Goal: Task Accomplishment & Management: Use online tool/utility

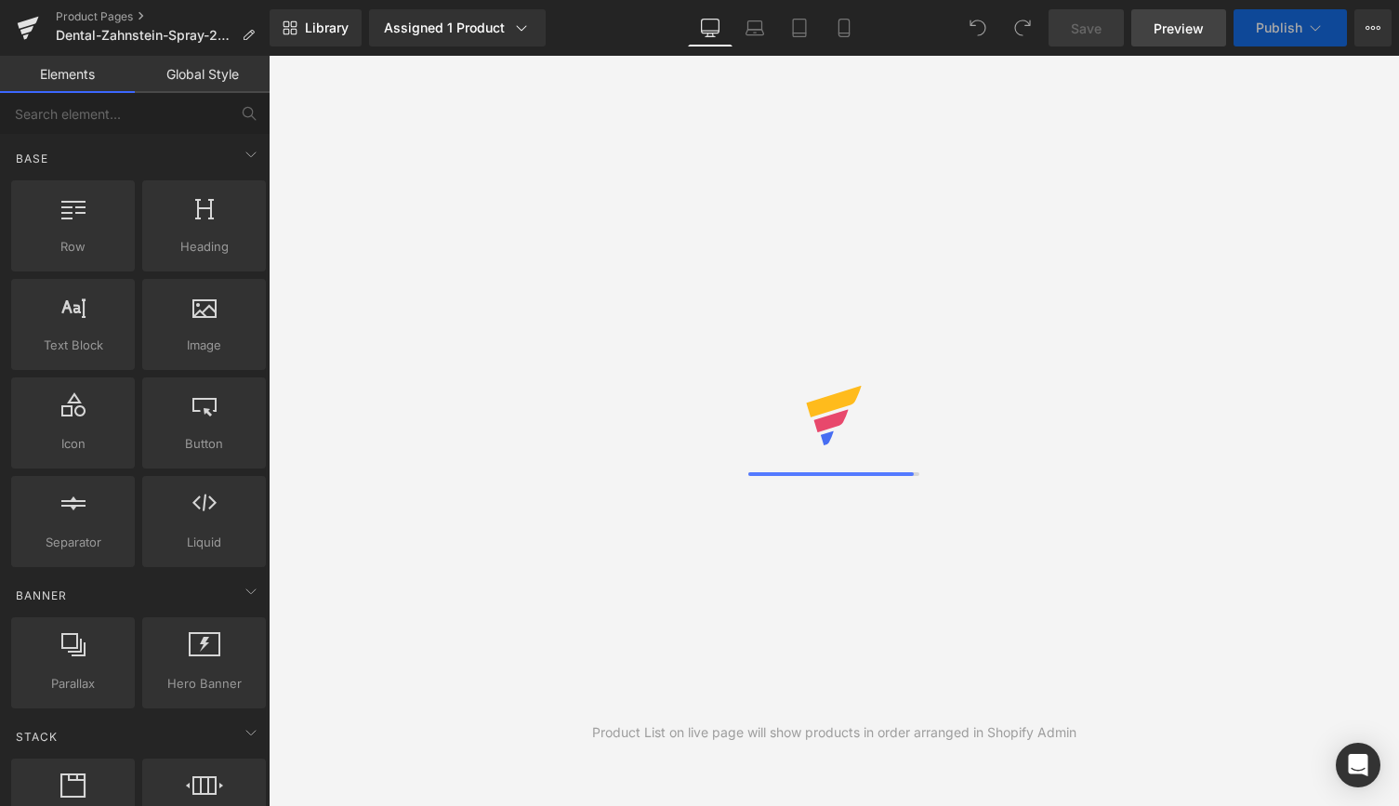
click at [1168, 40] on link "Preview" at bounding box center [1178, 27] width 95 height 37
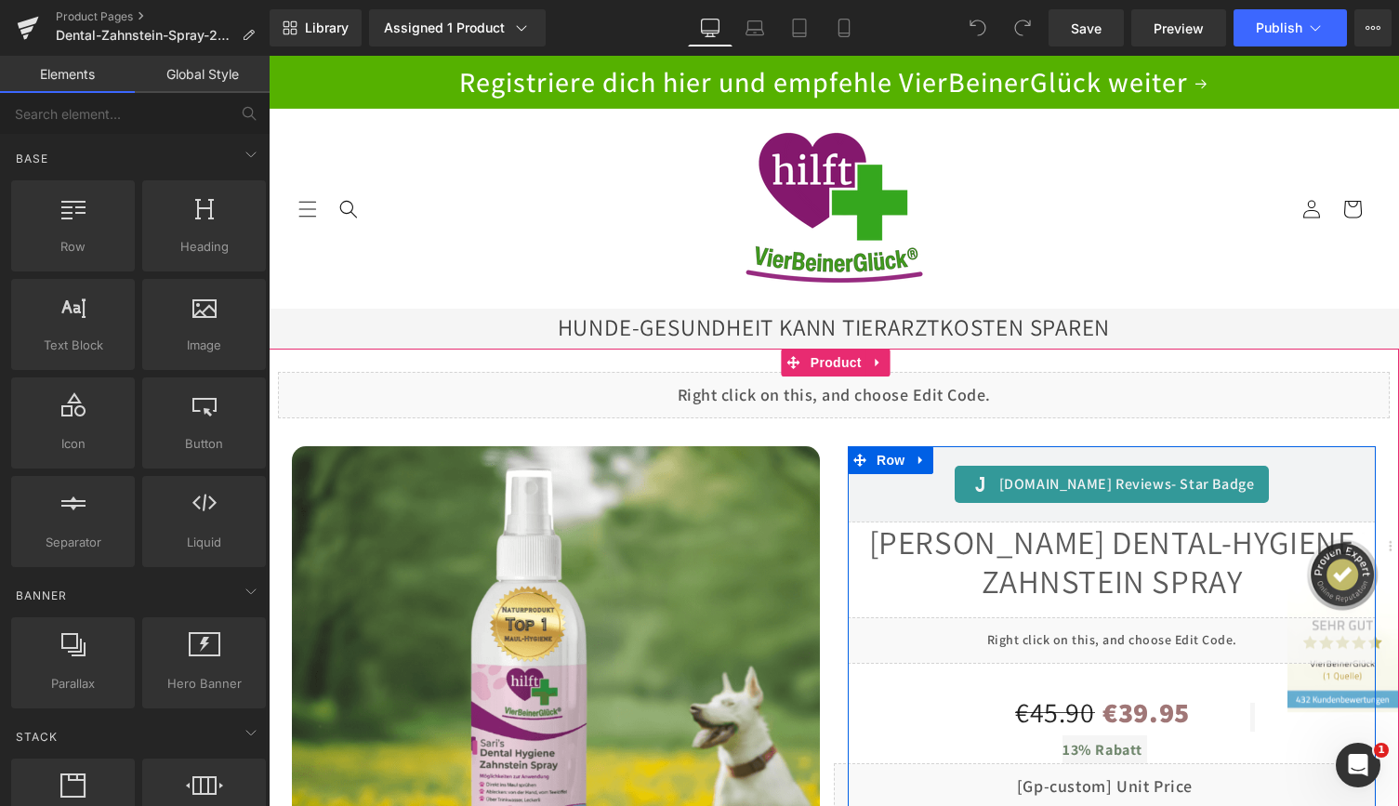
click at [1131, 633] on div "Liquid" at bounding box center [1112, 640] width 528 height 46
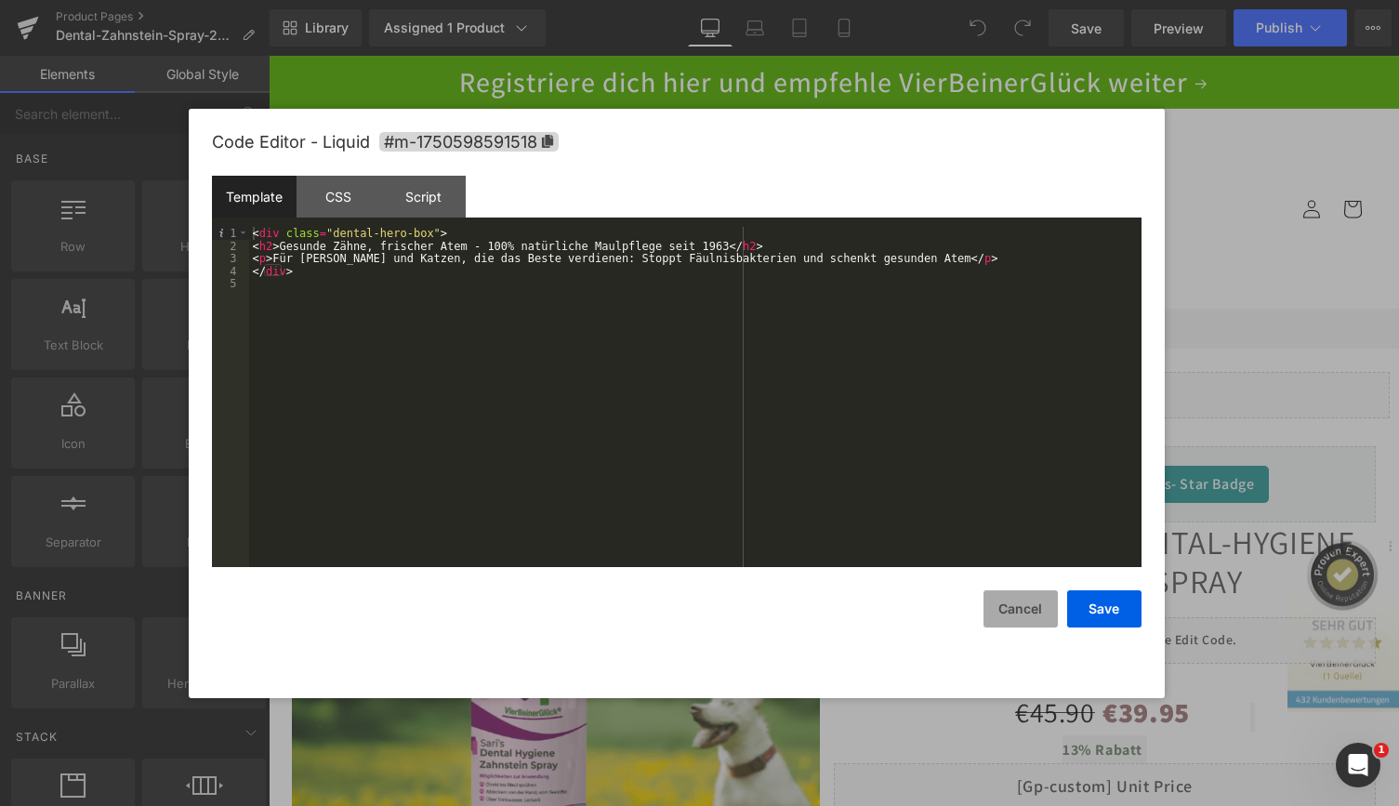
click at [1023, 610] on button "Cancel" at bounding box center [1020, 608] width 74 height 37
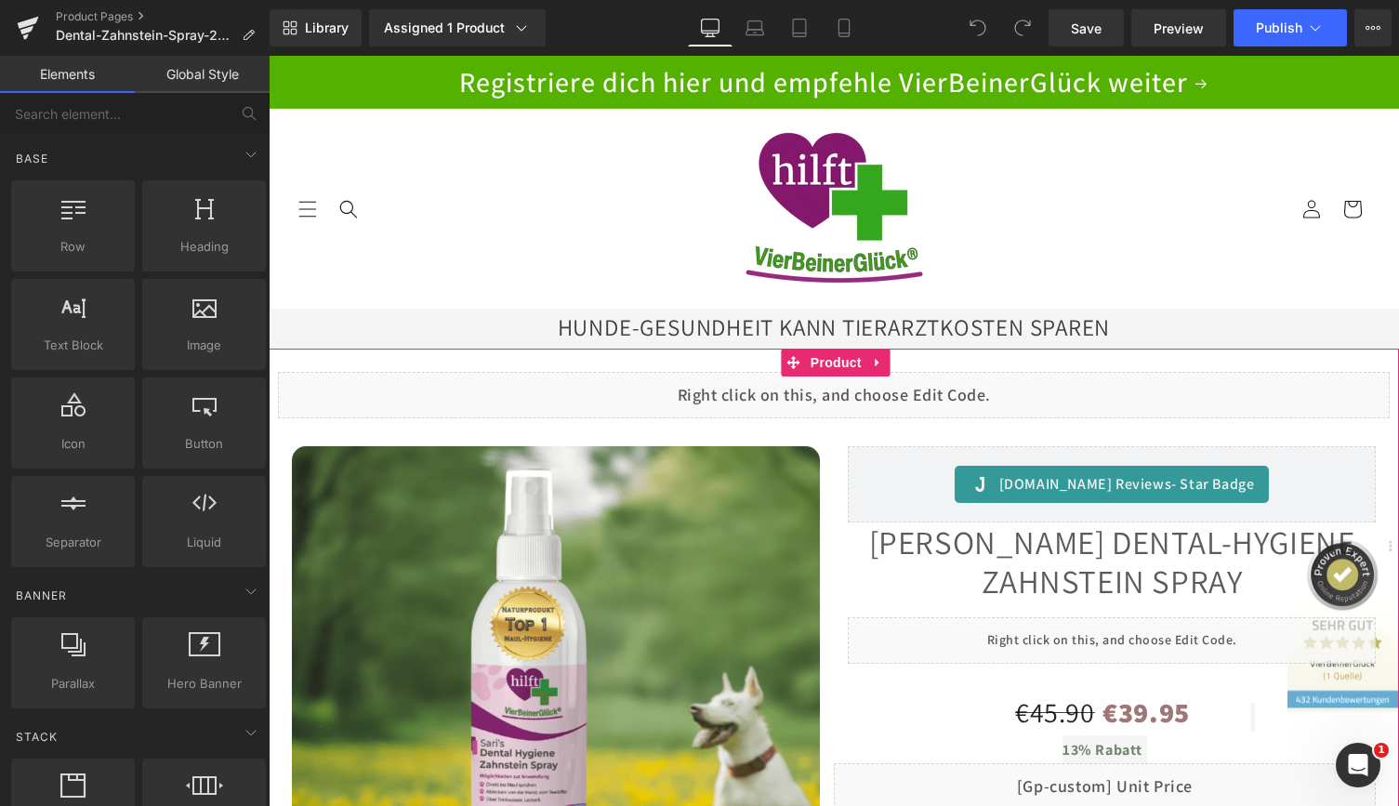
click at [848, 385] on div "Liquid" at bounding box center [834, 395] width 1112 height 46
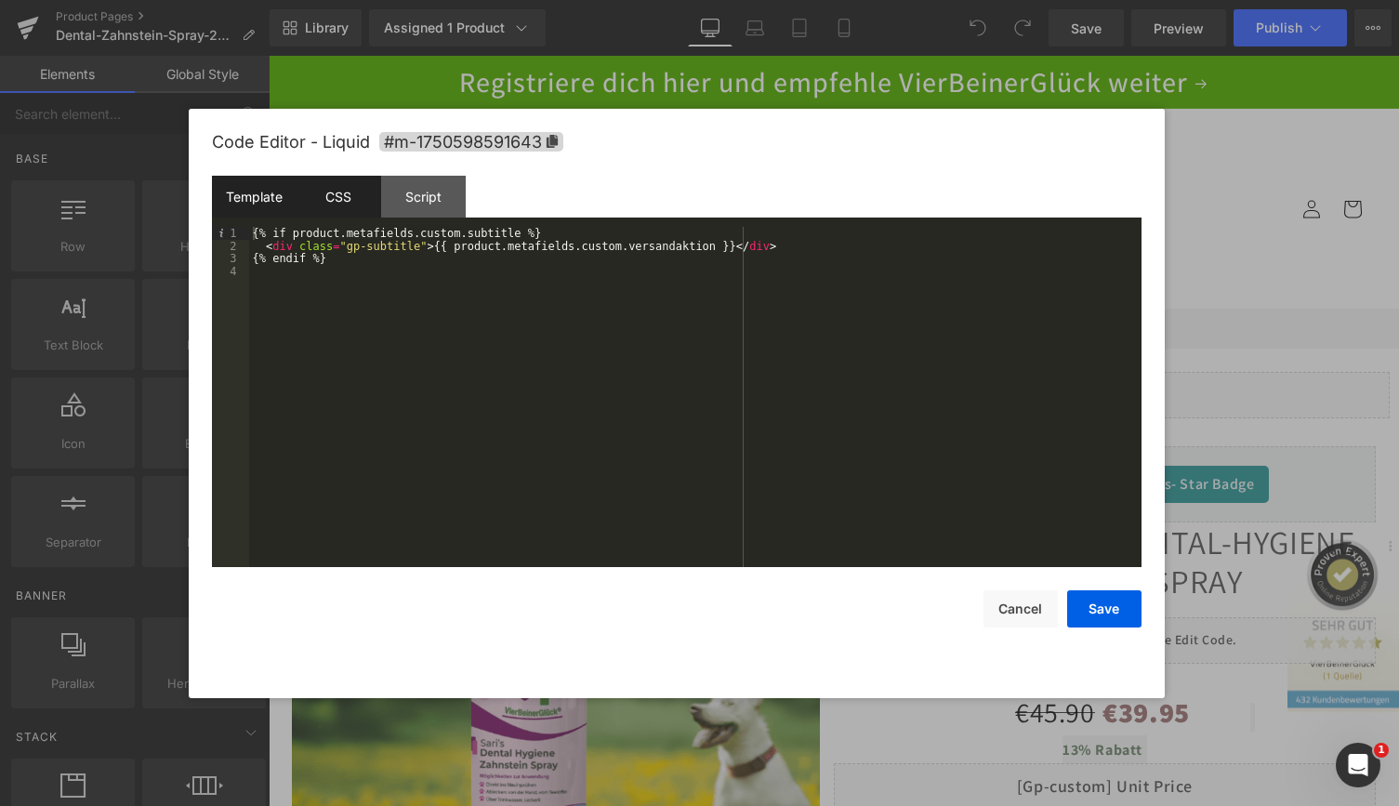
click at [336, 196] on div "CSS" at bounding box center [338, 197] width 85 height 42
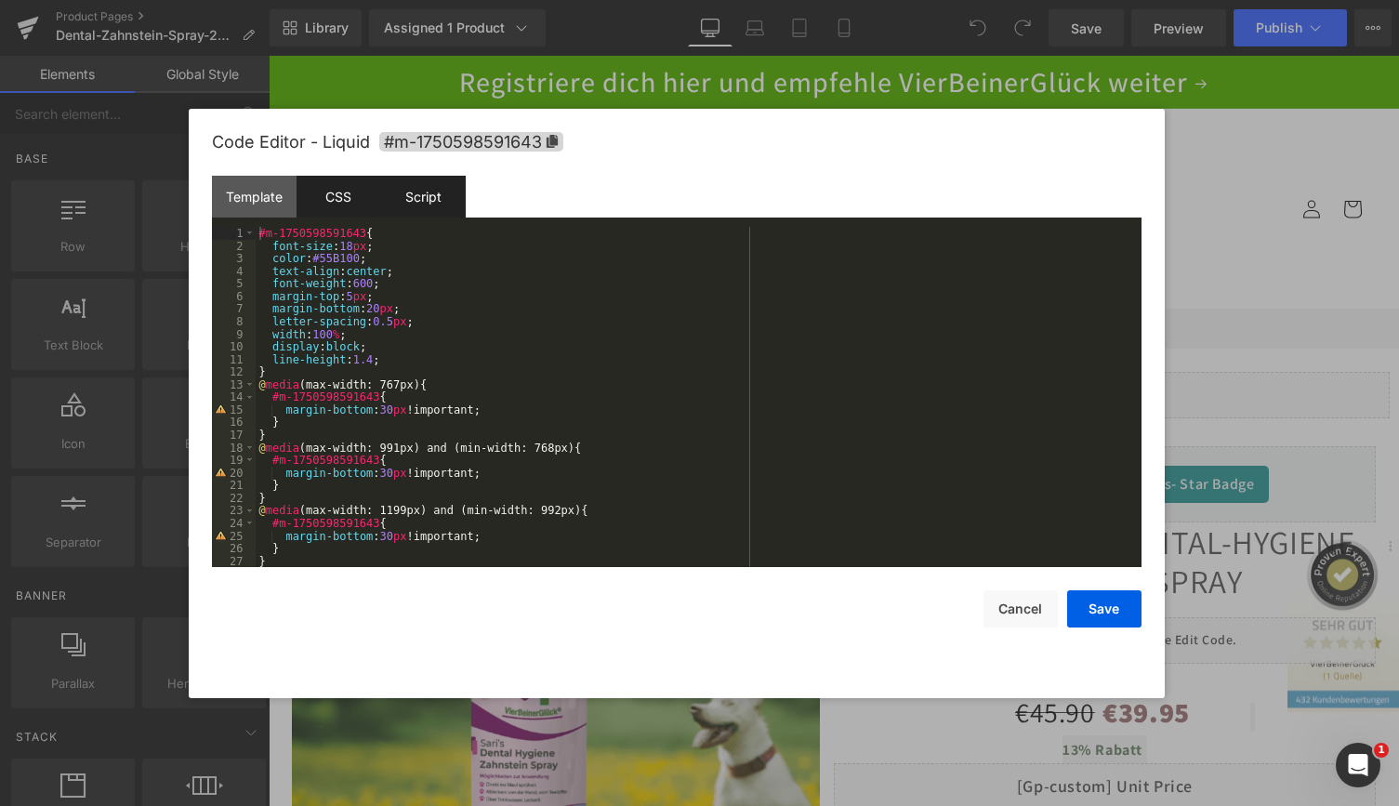
click at [426, 201] on div "Script" at bounding box center [423, 197] width 85 height 42
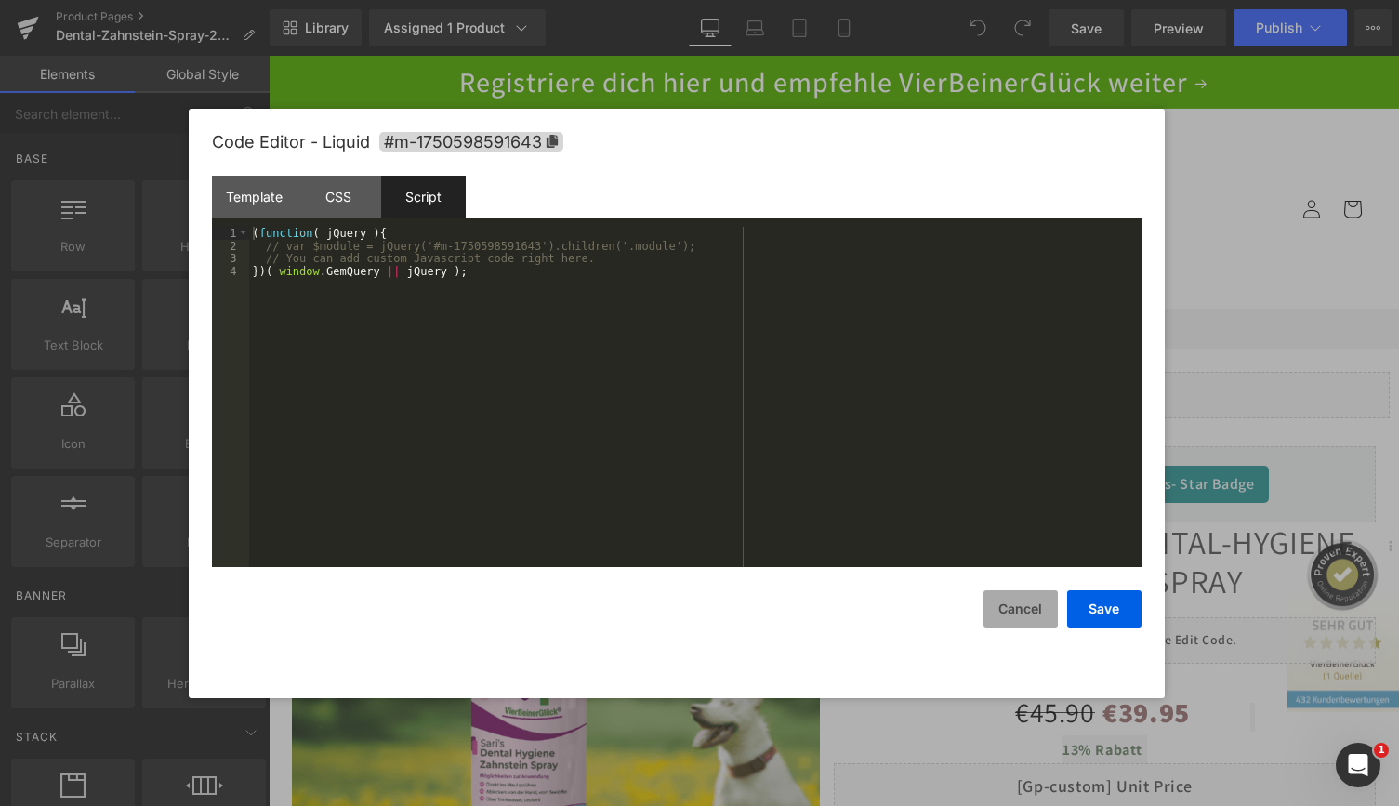
click at [1022, 607] on button "Cancel" at bounding box center [1020, 608] width 74 height 37
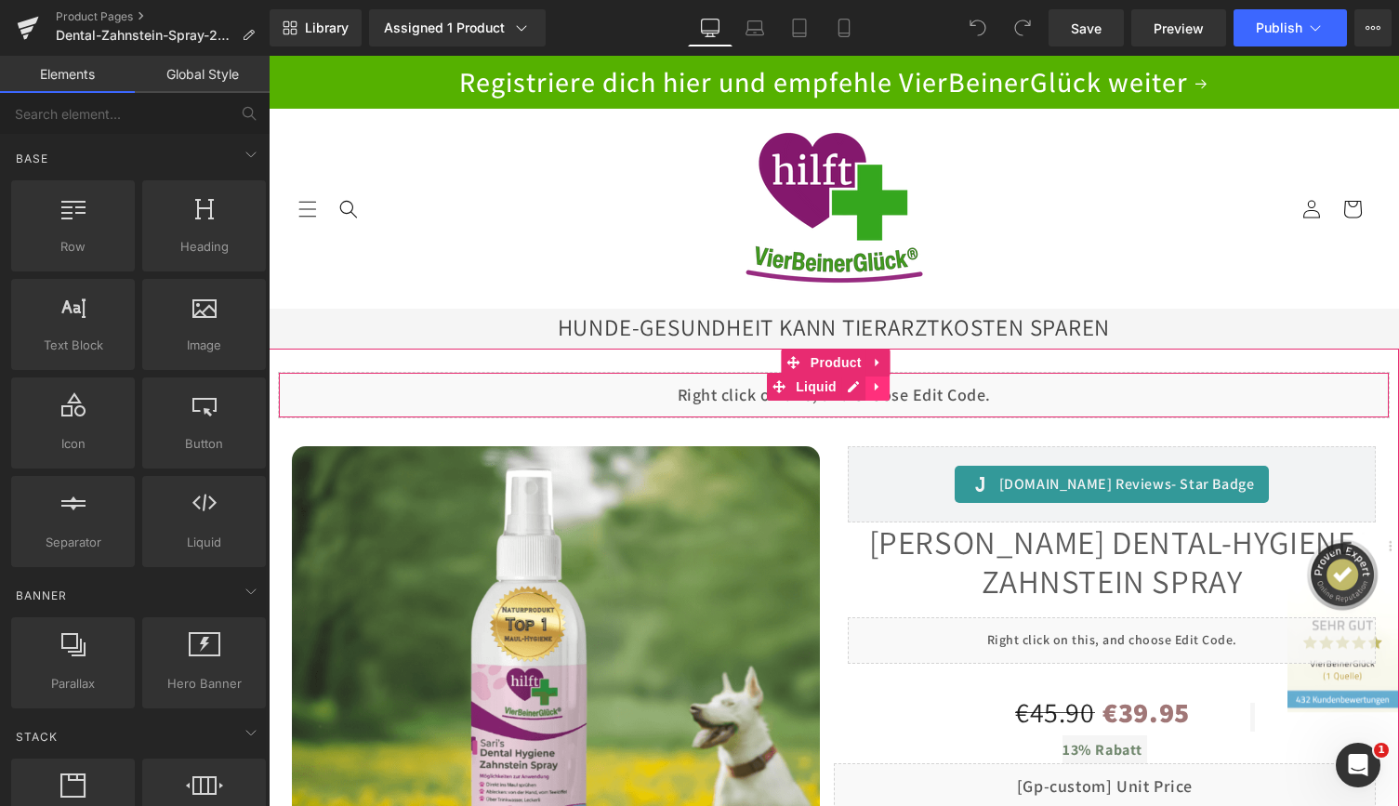
click at [877, 388] on icon at bounding box center [877, 386] width 13 height 14
click at [870, 387] on icon at bounding box center [865, 386] width 13 height 13
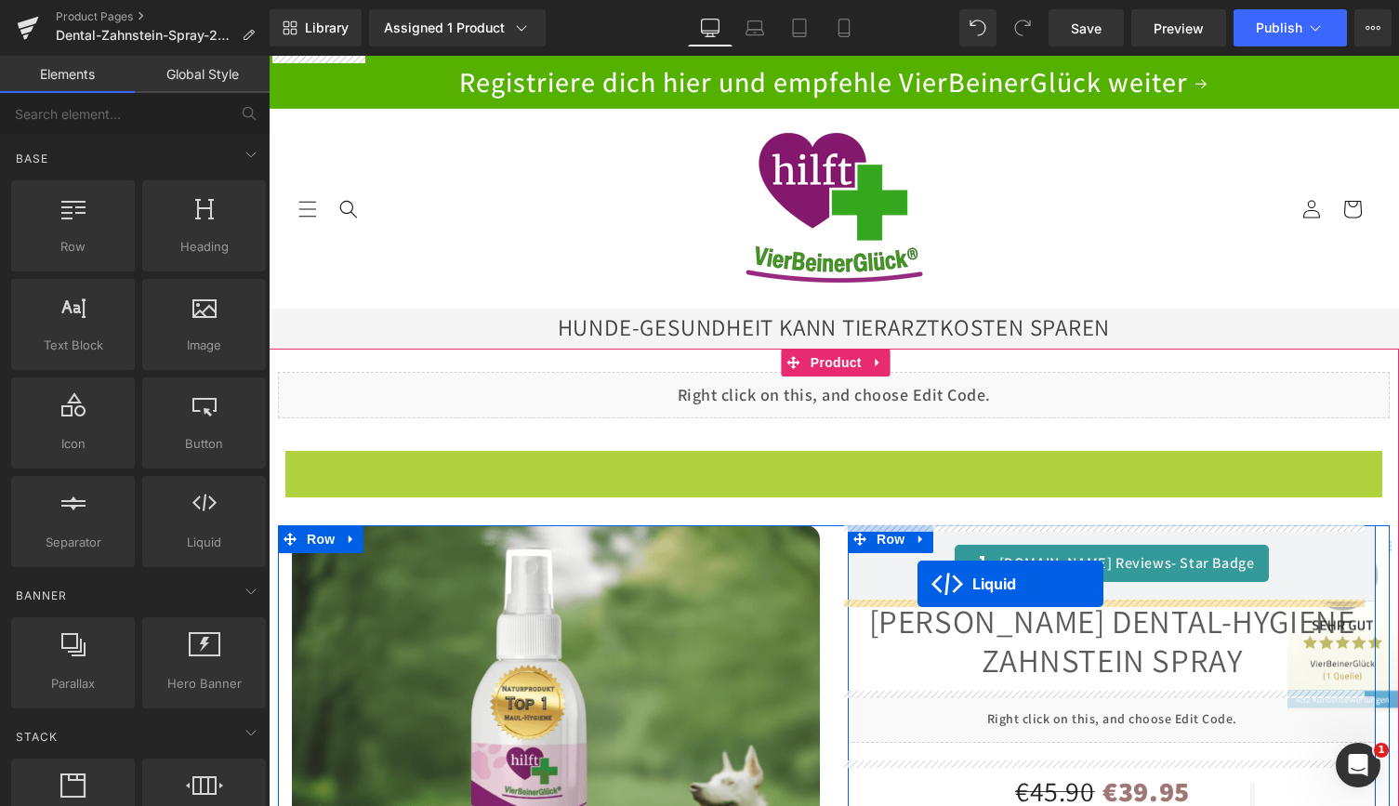
drag, startPoint x: 780, startPoint y: 464, endPoint x: 917, endPoint y: 584, distance: 182.5
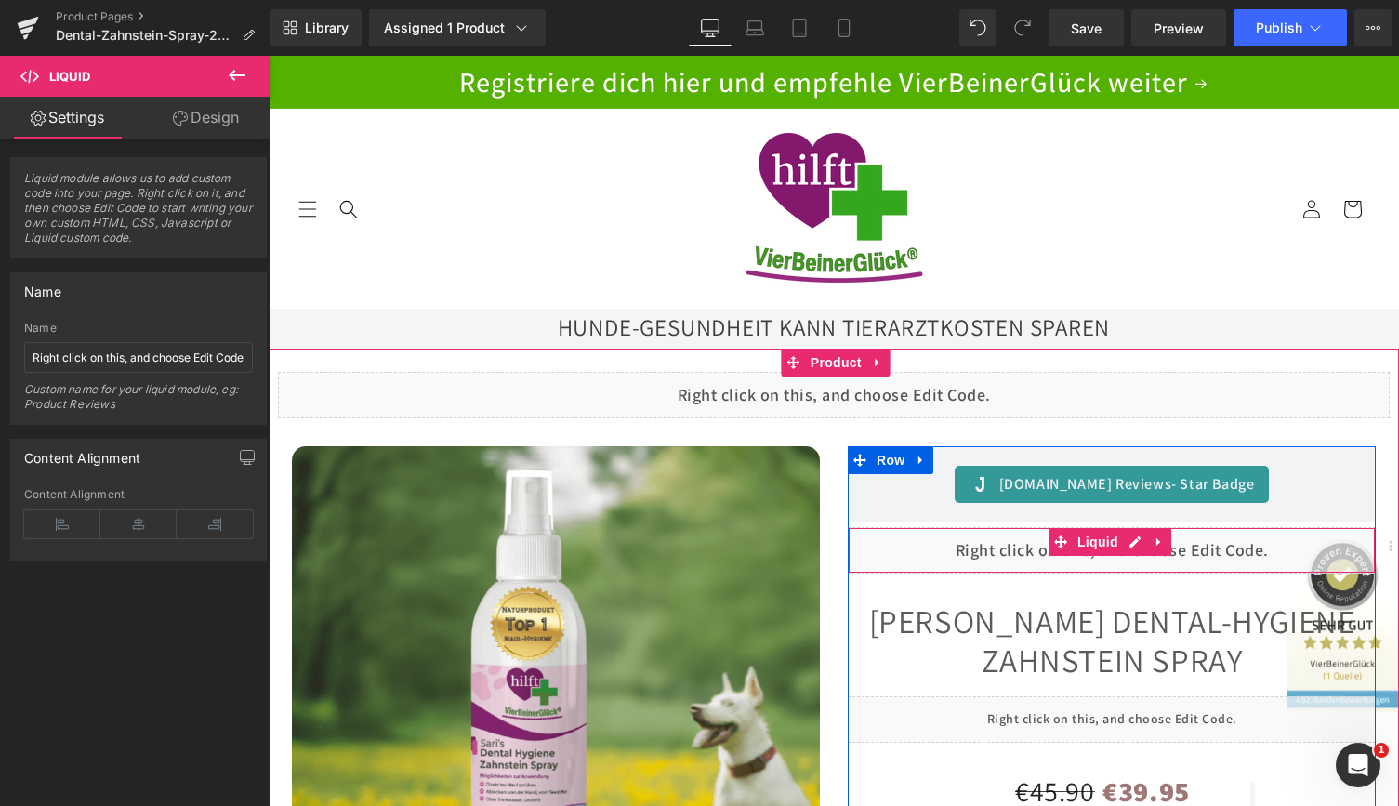
click at [1138, 546] on div "Liquid" at bounding box center [1112, 550] width 528 height 46
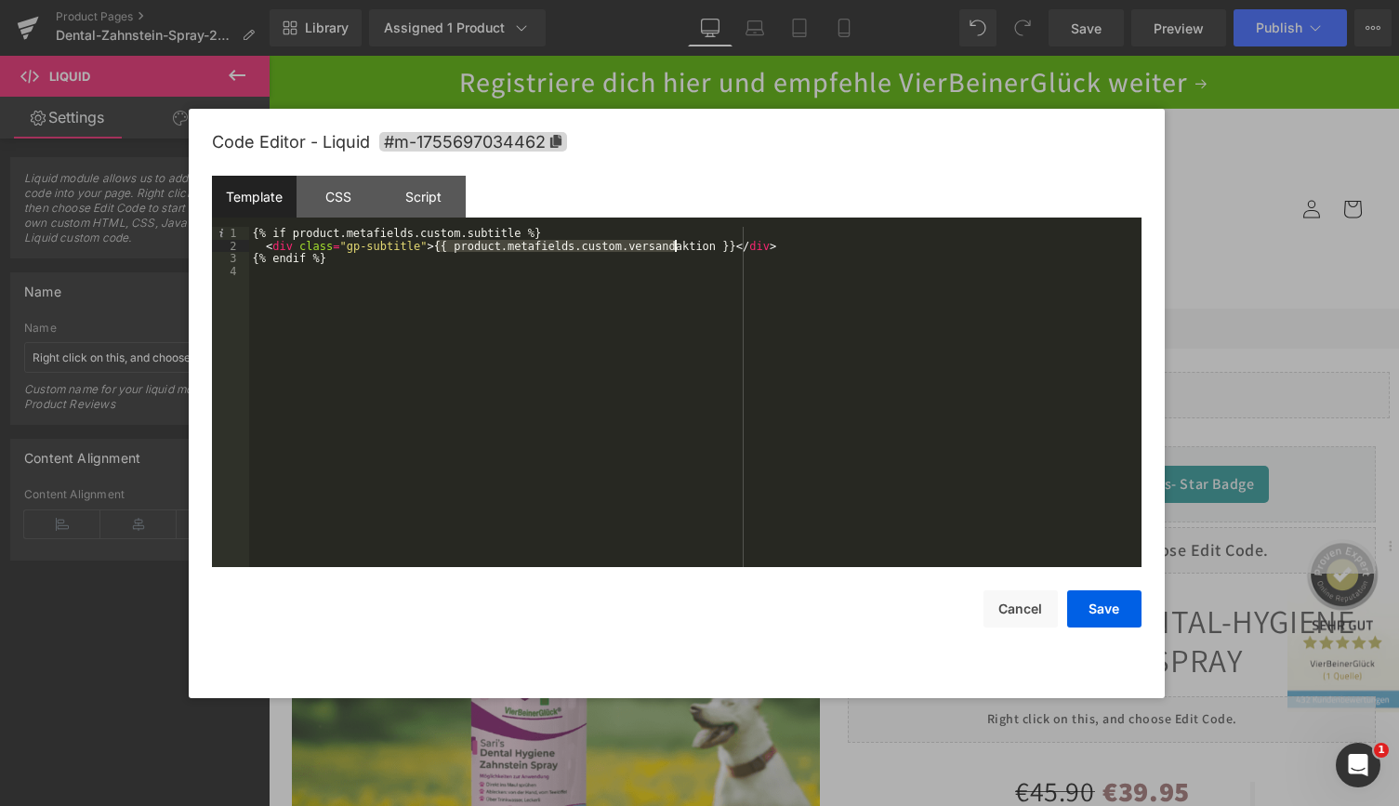
drag, startPoint x: 437, startPoint y: 245, endPoint x: 673, endPoint y: 251, distance: 236.1
click at [673, 251] on div "{% if product.metafields.custom.subtitle %} < div class = "gp-subtitle" > {{ pr…" at bounding box center [695, 410] width 892 height 366
click at [1106, 606] on button "Save" at bounding box center [1104, 608] width 74 height 37
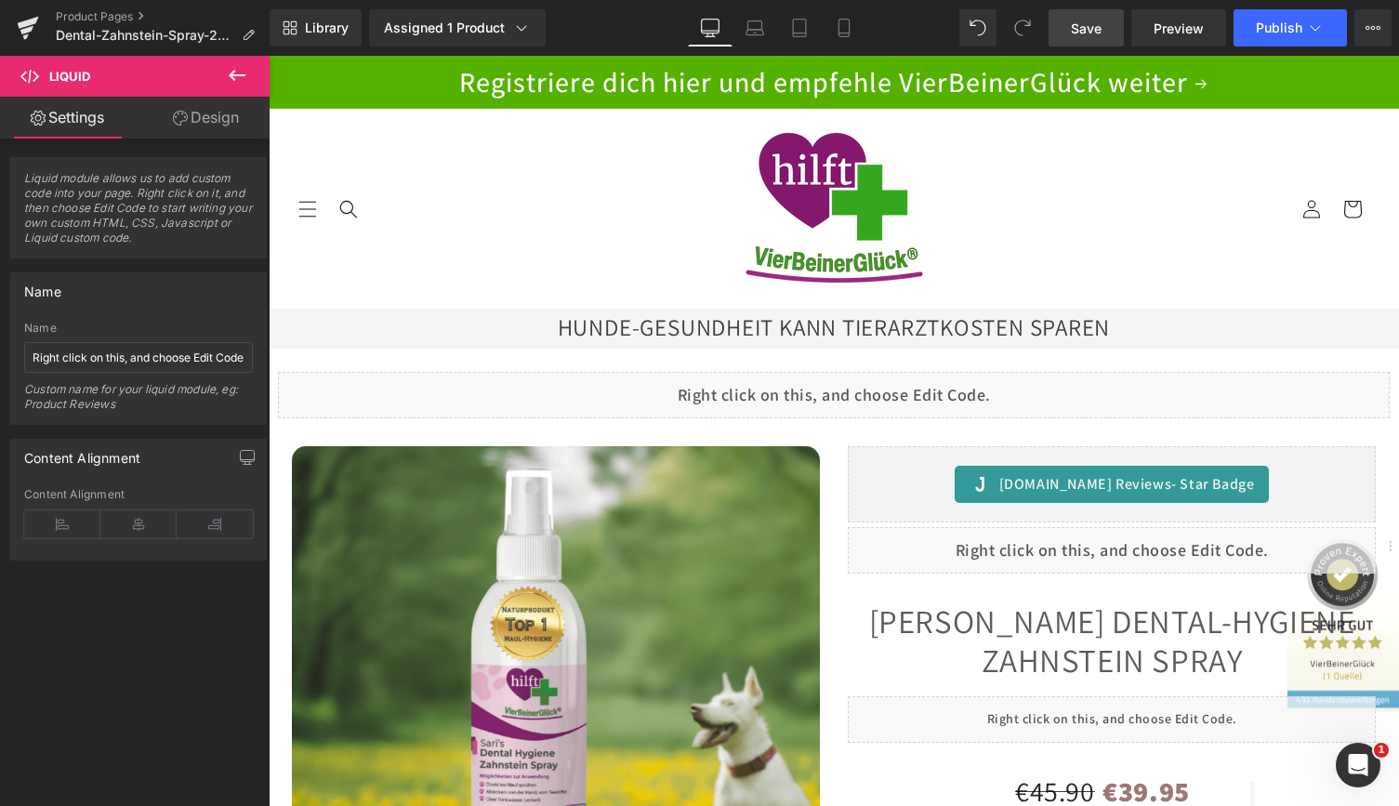
click at [1085, 17] on link "Save" at bounding box center [1085, 27] width 75 height 37
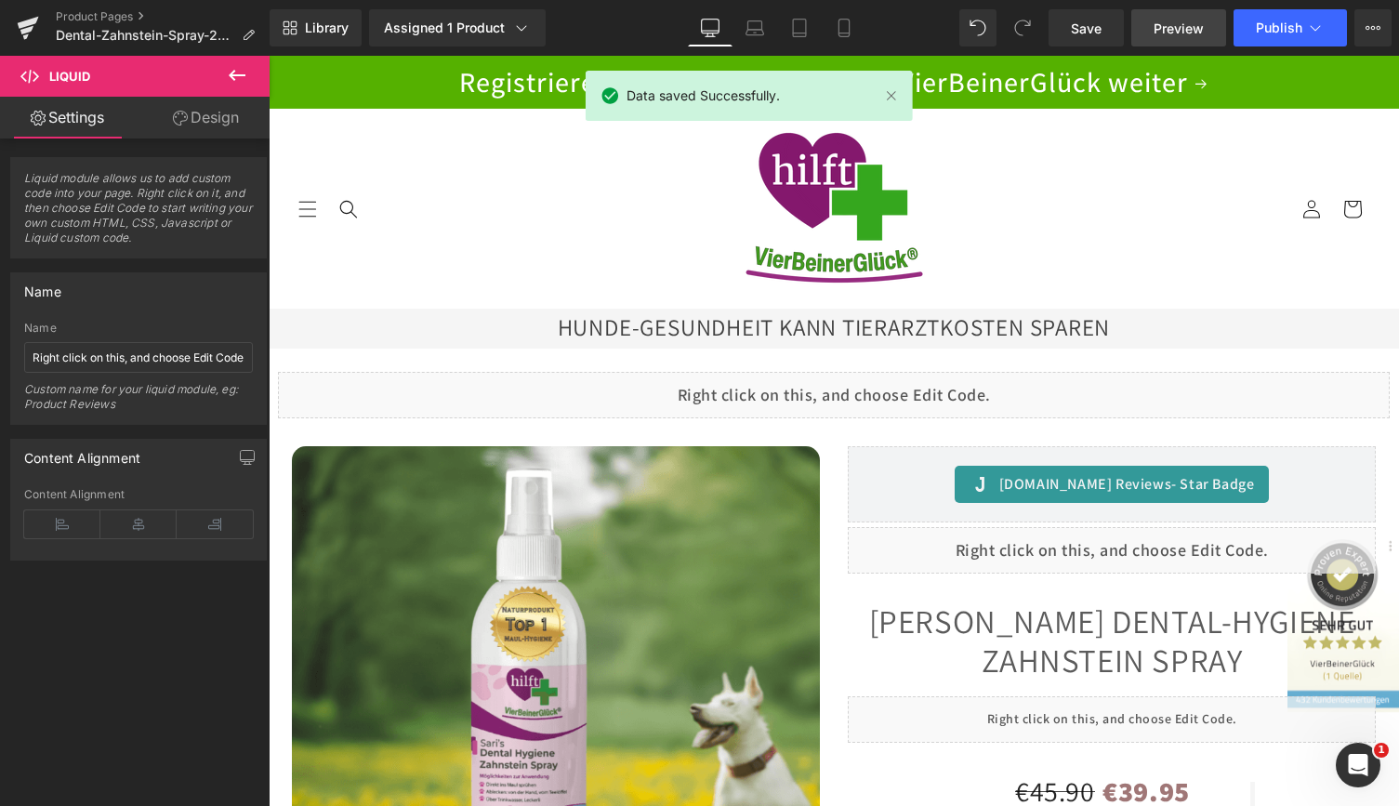
click at [1169, 30] on span "Preview" at bounding box center [1178, 29] width 50 height 20
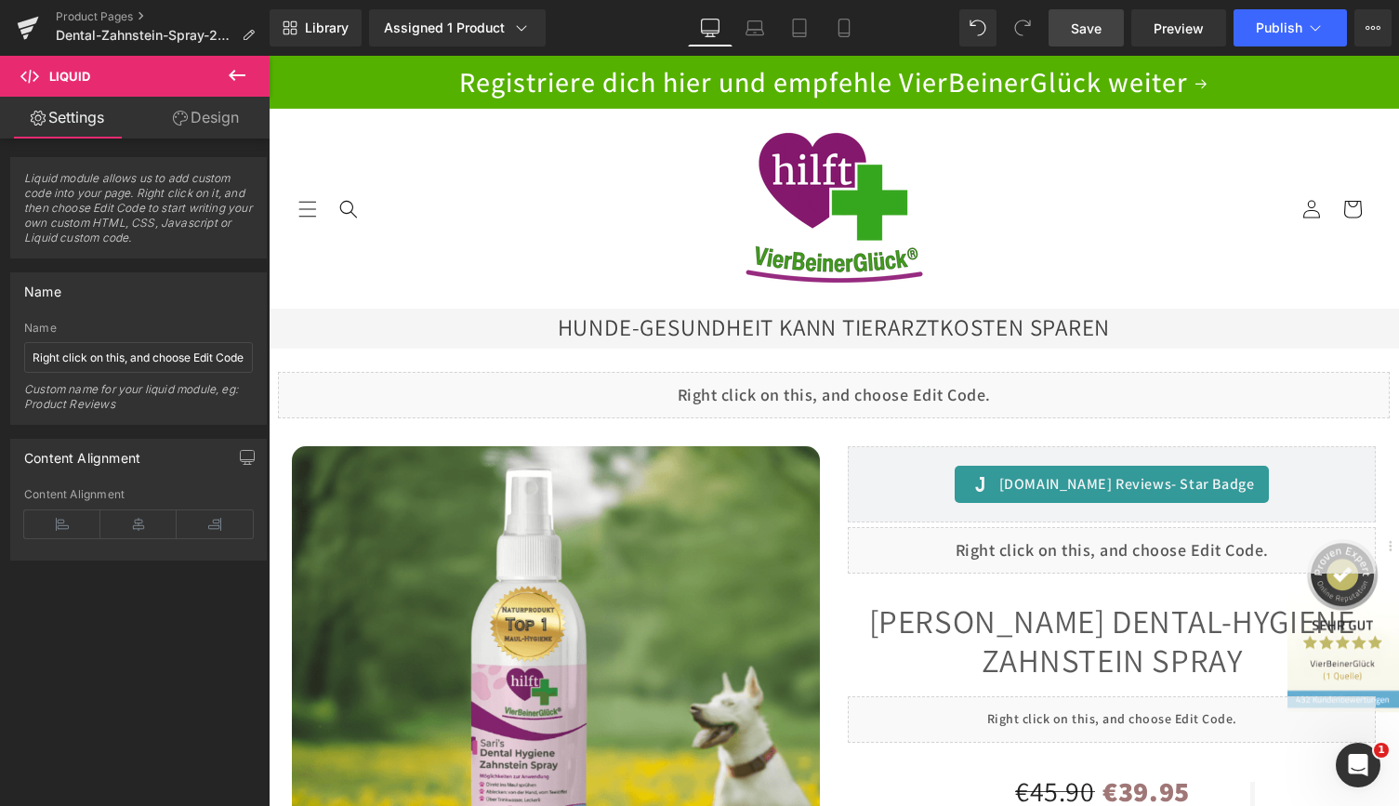
click at [1085, 28] on span "Save" at bounding box center [1086, 29] width 31 height 20
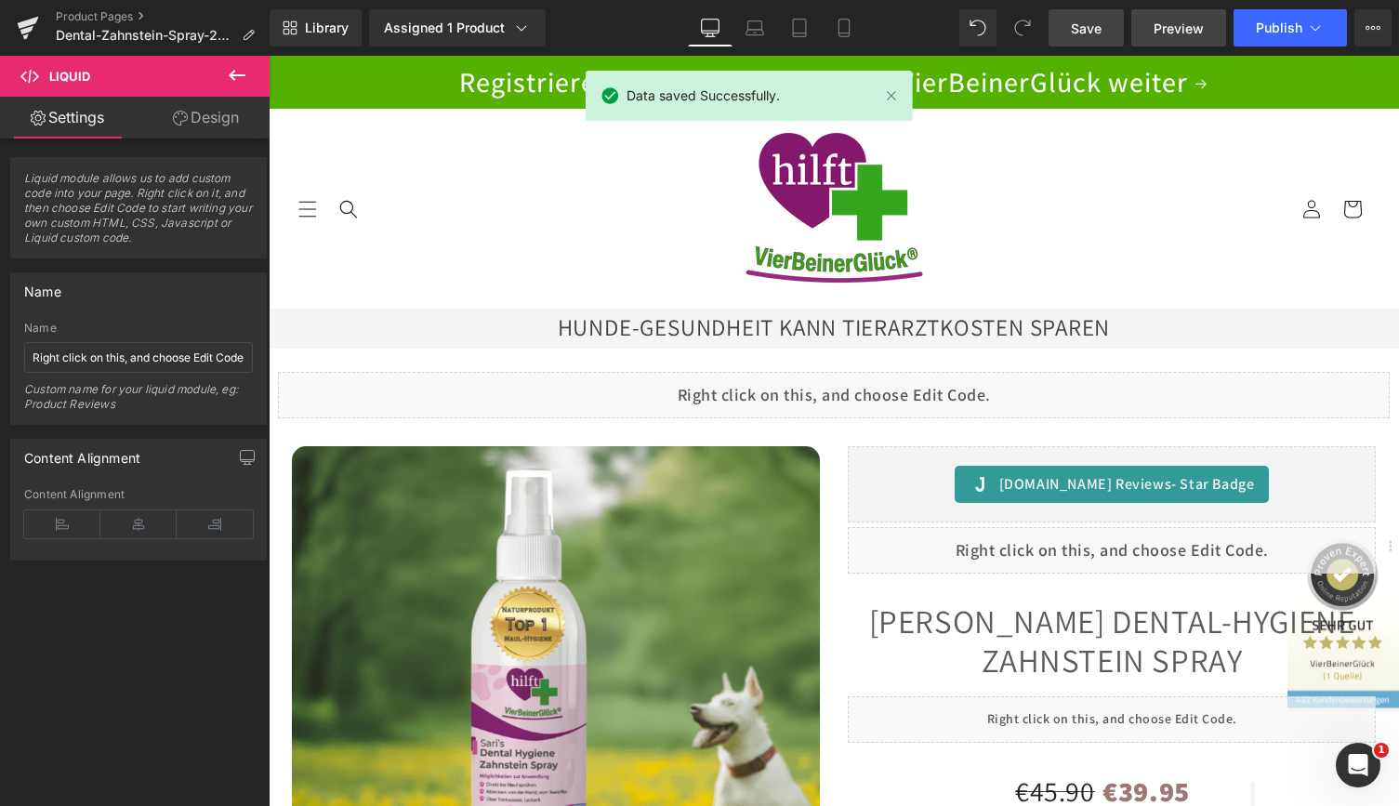
click at [1168, 23] on span "Preview" at bounding box center [1178, 29] width 50 height 20
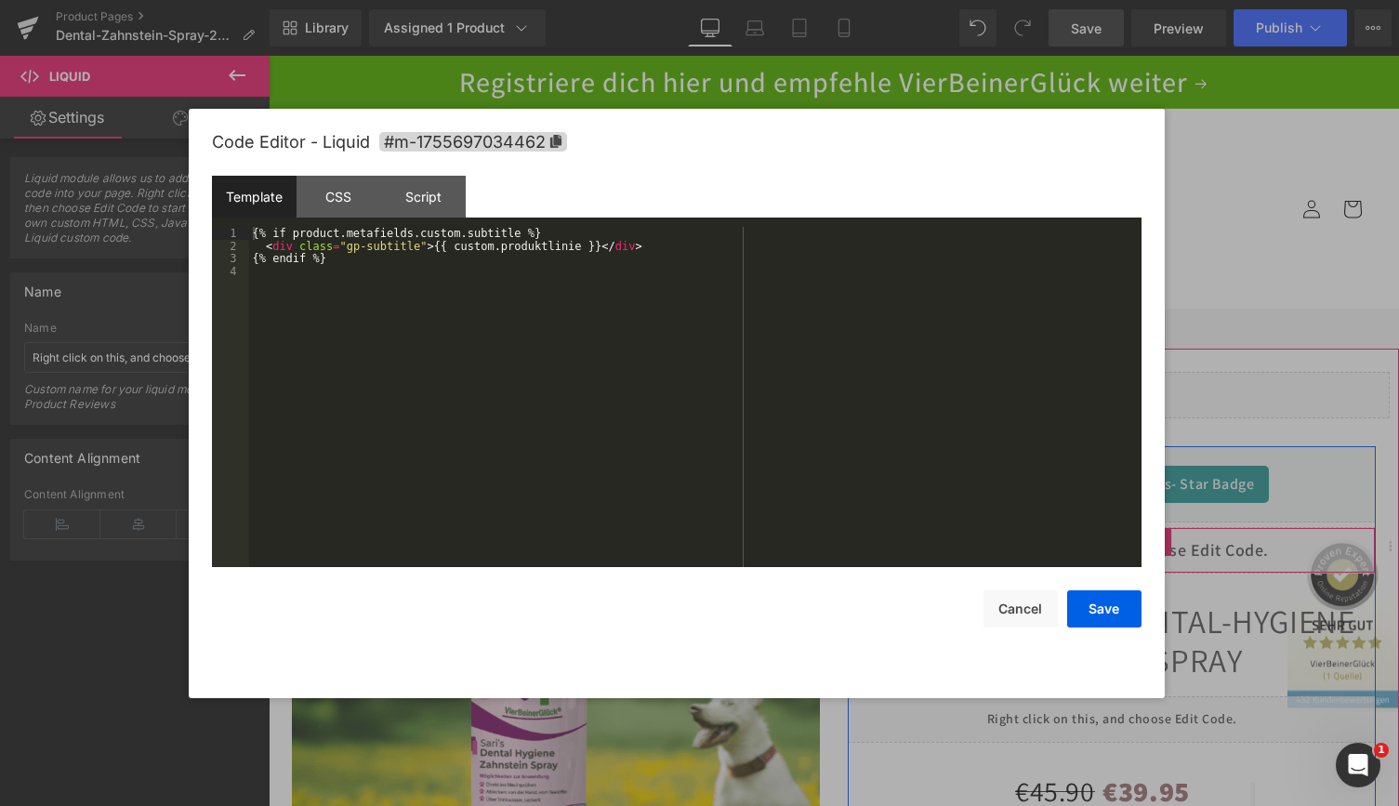
click at [1131, 540] on div "Liquid" at bounding box center [1112, 550] width 528 height 46
drag, startPoint x: 435, startPoint y: 247, endPoint x: 550, endPoint y: 243, distance: 115.3
click at [550, 243] on div "{% if product.metafields.custom.subtitle %} < div class = "gp-subtitle" > {{ cu…" at bounding box center [695, 410] width 892 height 366
click at [368, 204] on div "CSS" at bounding box center [338, 197] width 85 height 42
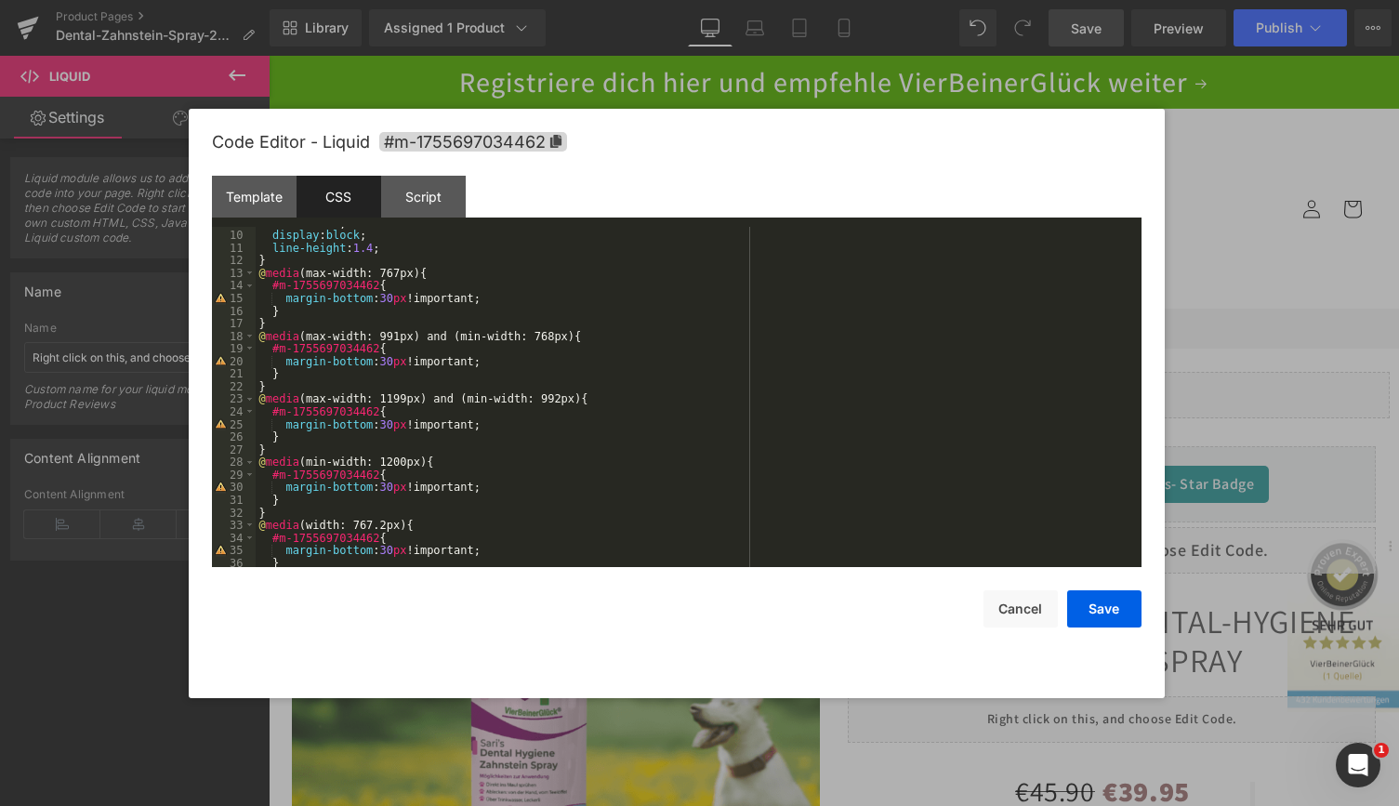
scroll to position [138, 0]
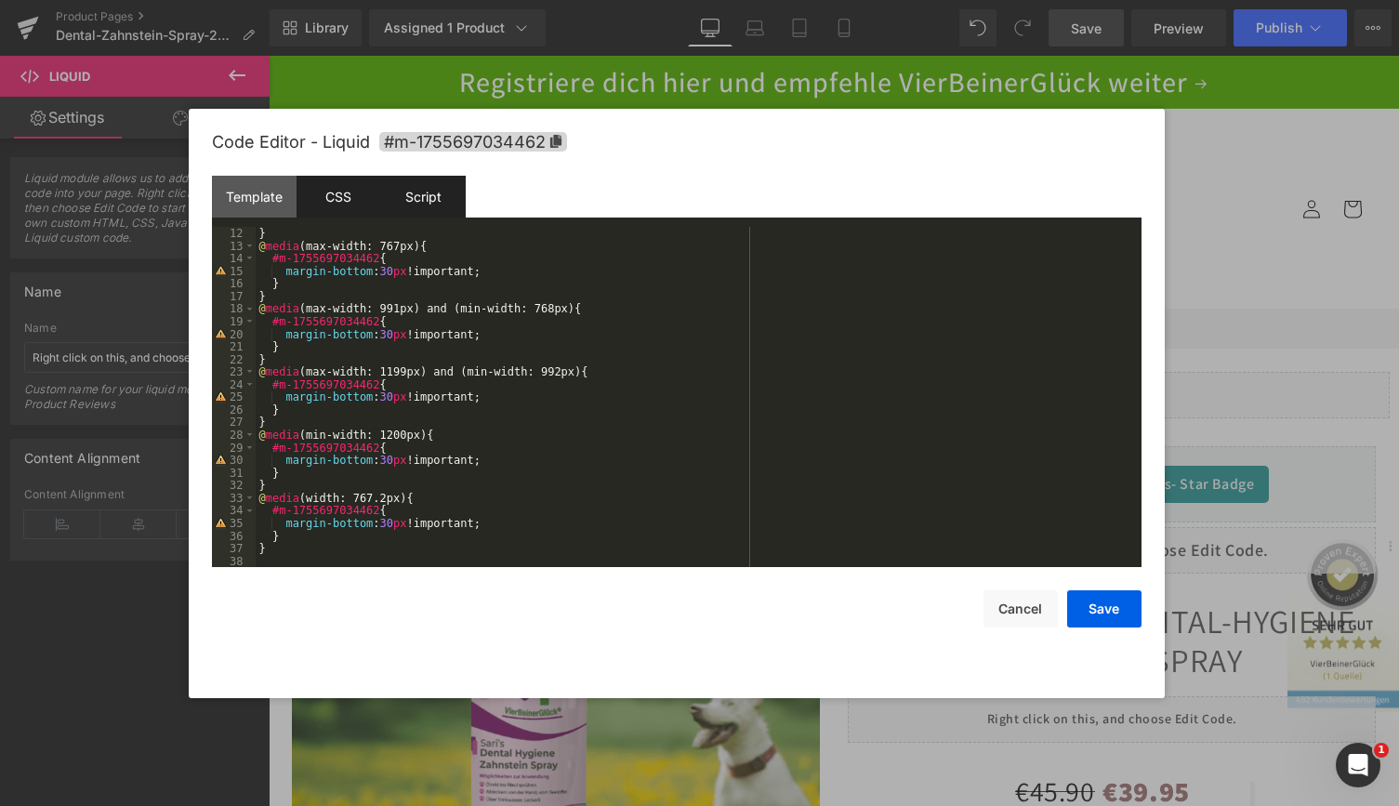
click at [433, 204] on div "Script" at bounding box center [423, 197] width 85 height 42
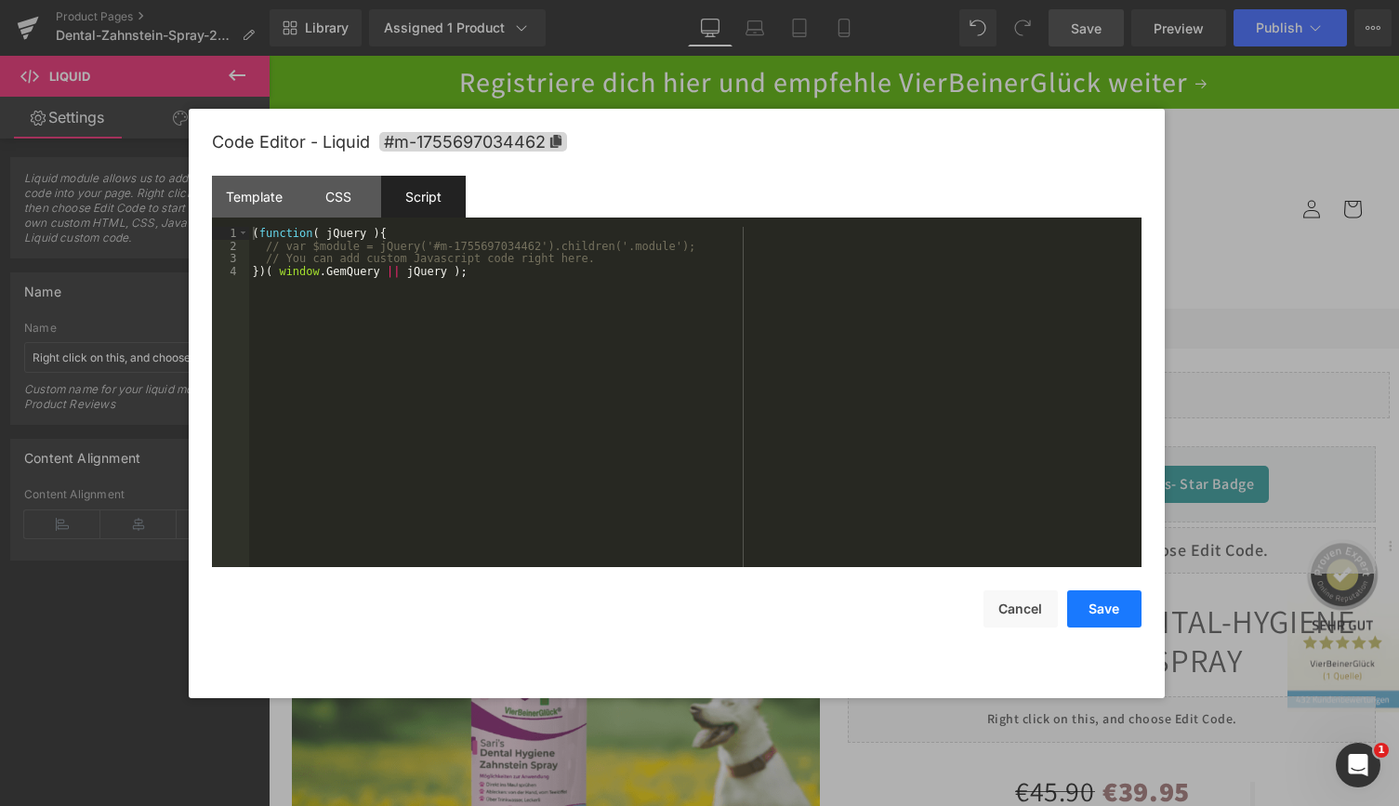
click at [1097, 607] on button "Save" at bounding box center [1104, 608] width 74 height 37
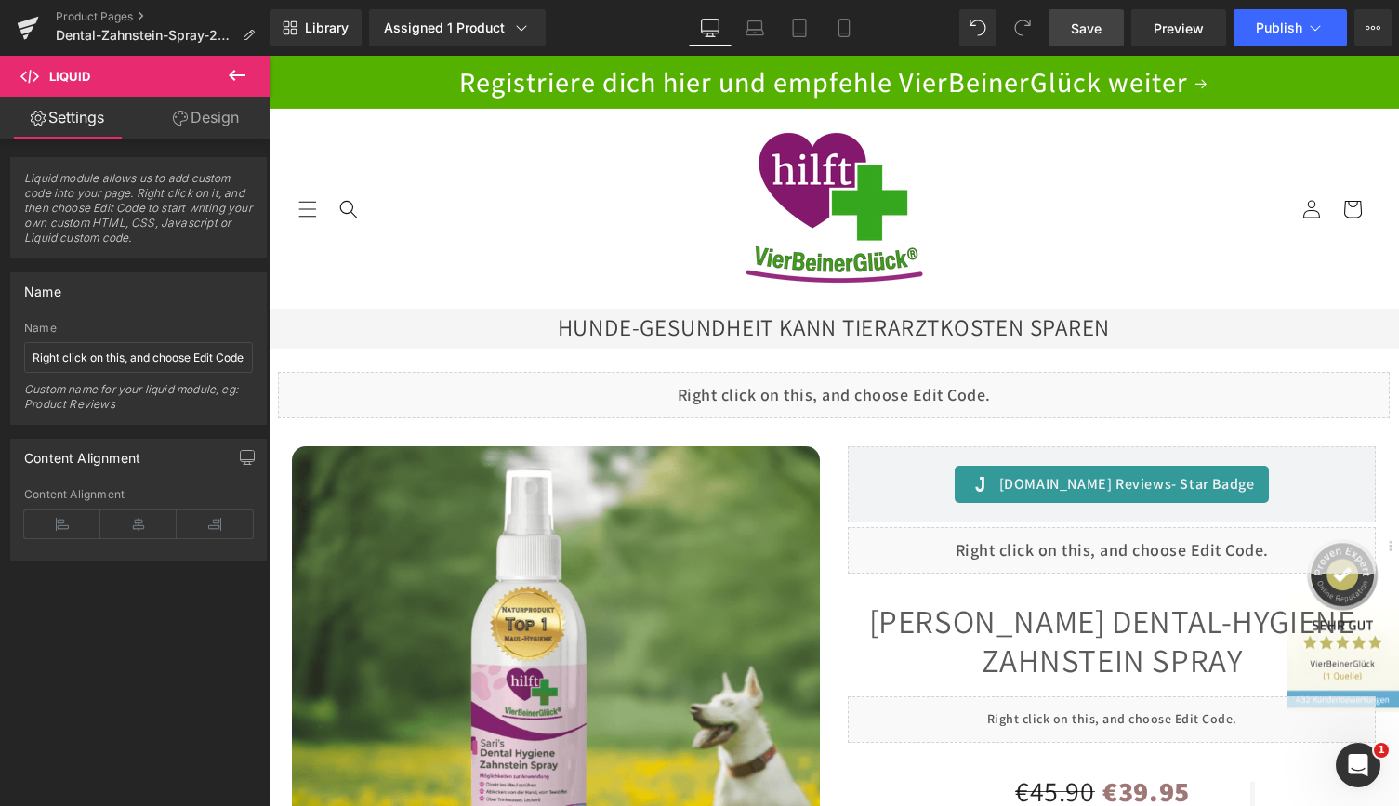
click at [1072, 28] on span "Save" at bounding box center [1086, 29] width 31 height 20
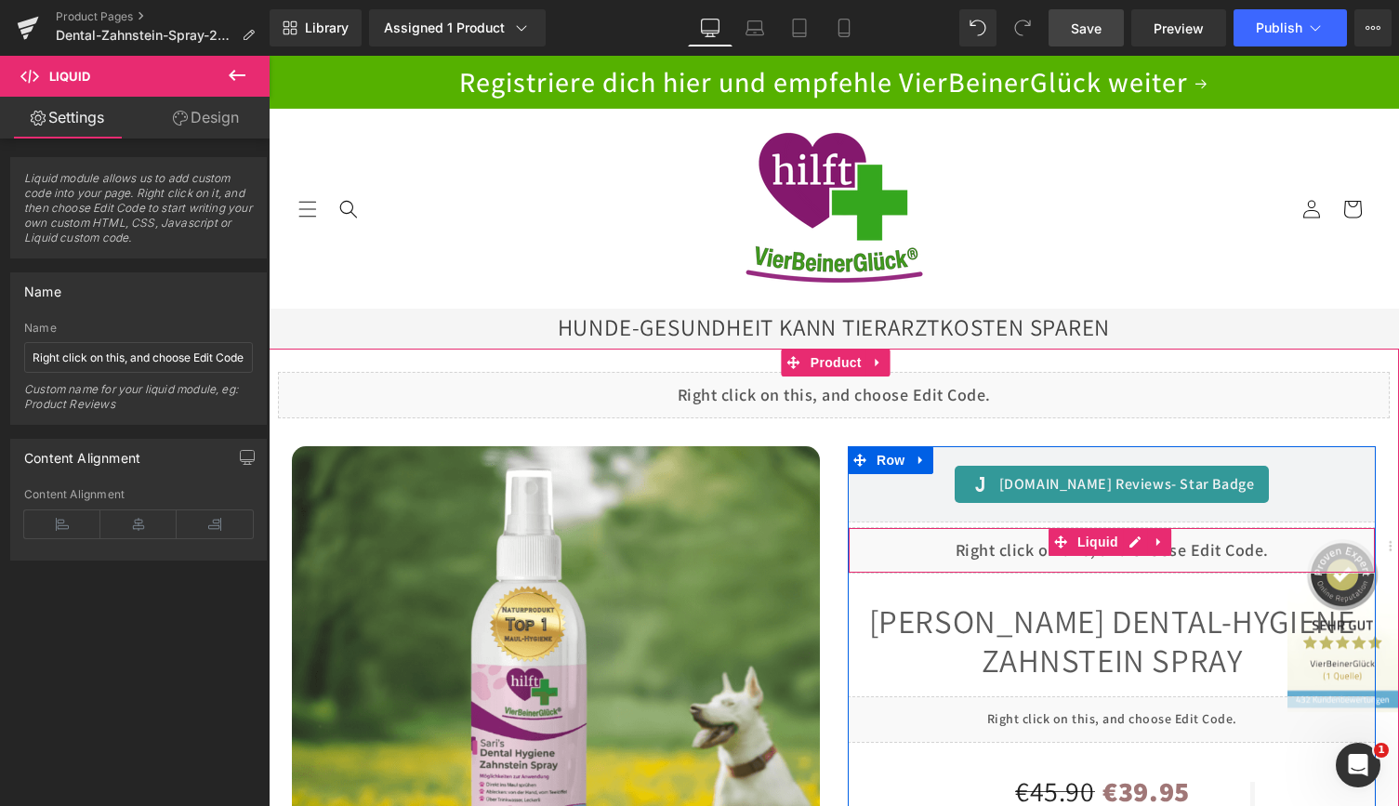
click at [1127, 545] on div "Liquid" at bounding box center [1112, 550] width 528 height 46
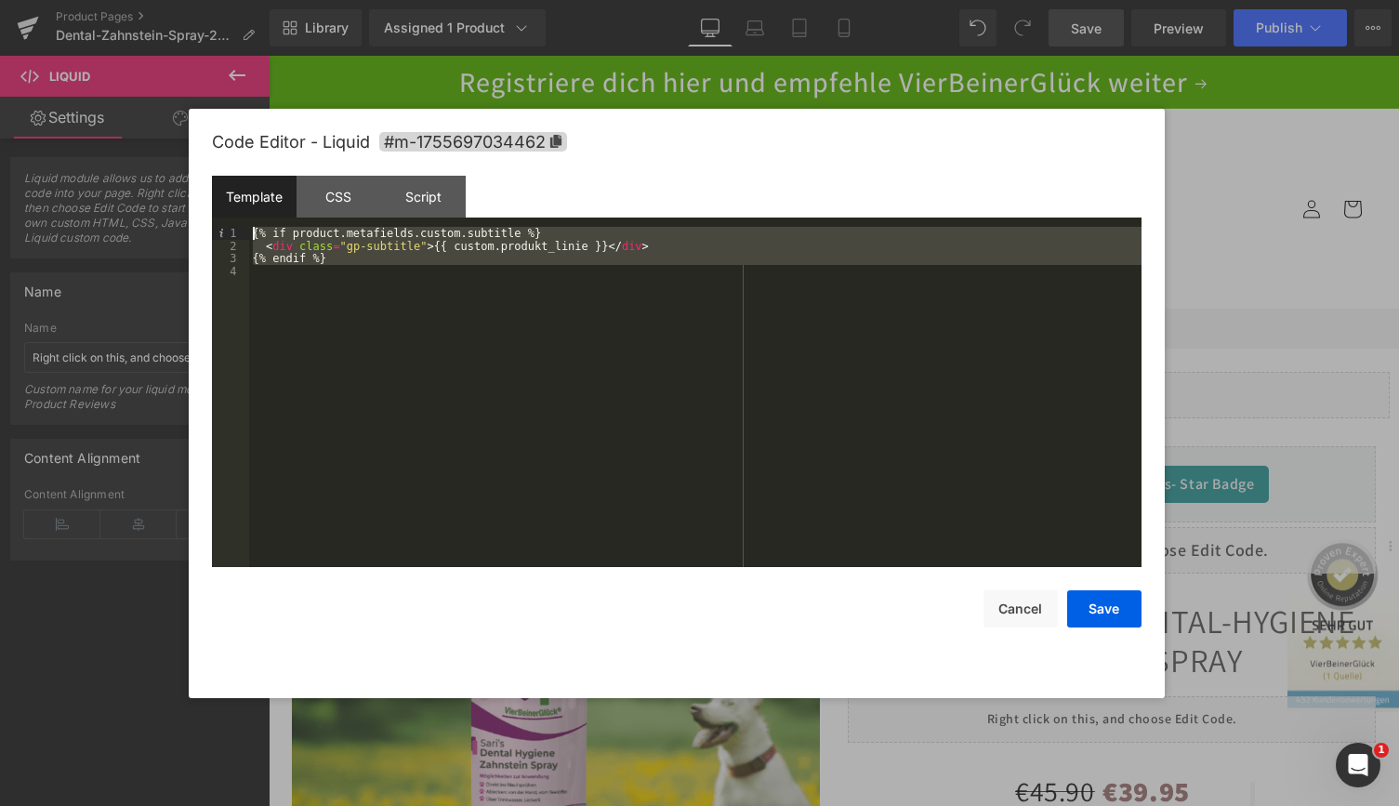
drag, startPoint x: 376, startPoint y: 275, endPoint x: 197, endPoint y: 218, distance: 188.1
click at [197, 218] on div "Code Editor - Liquid #m-1755697034462 Template CSS Script Data 1 2 3 4 {% if pr…" at bounding box center [677, 403] width 976 height 589
click at [349, 197] on div "CSS" at bounding box center [338, 197] width 85 height 42
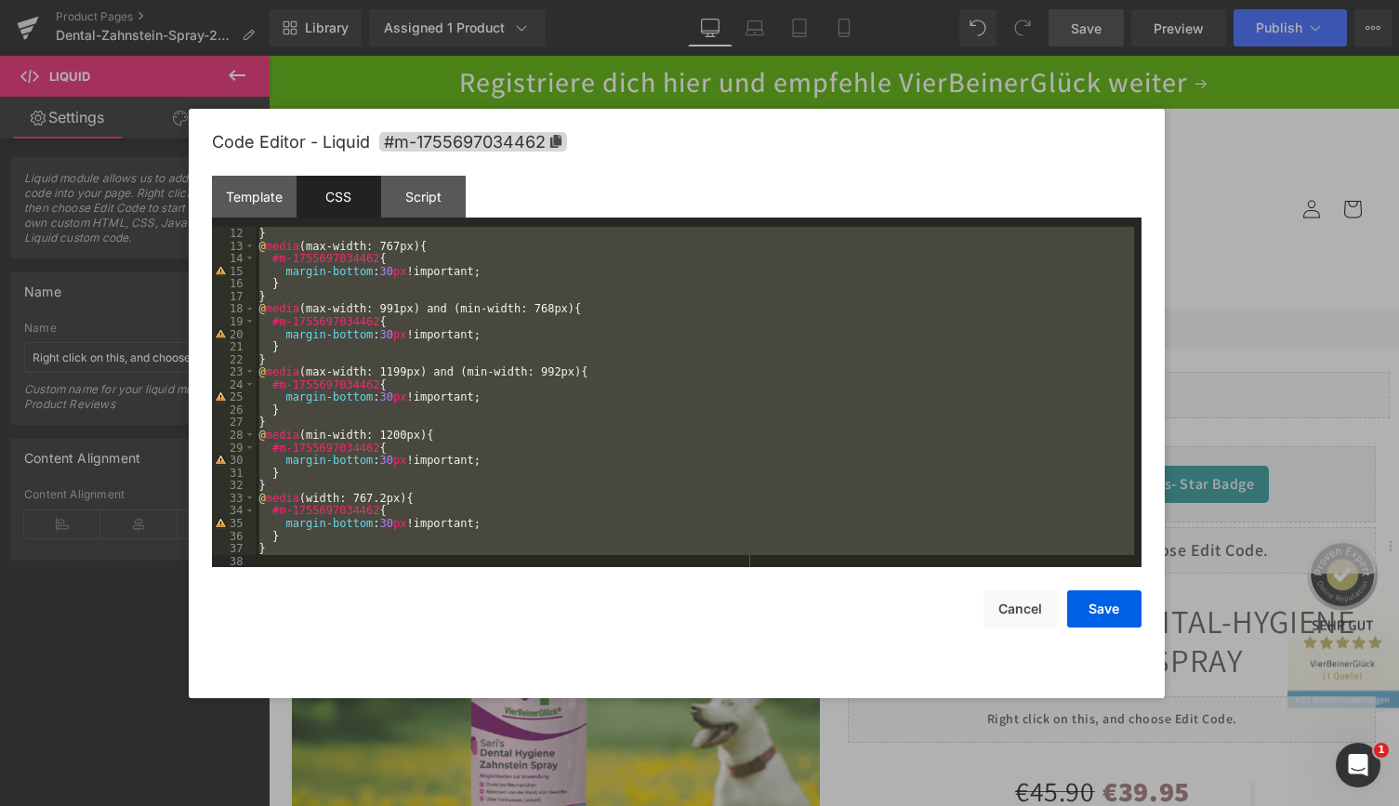
drag, startPoint x: 257, startPoint y: 234, endPoint x: 525, endPoint y: 564, distance: 424.8
click at [525, 564] on div "} @ media (max-width: 767px) { #m-1755697034462 { margin-bottom : 30 px !import…" at bounding box center [695, 410] width 878 height 366
click at [265, 197] on div "Template" at bounding box center [254, 197] width 85 height 42
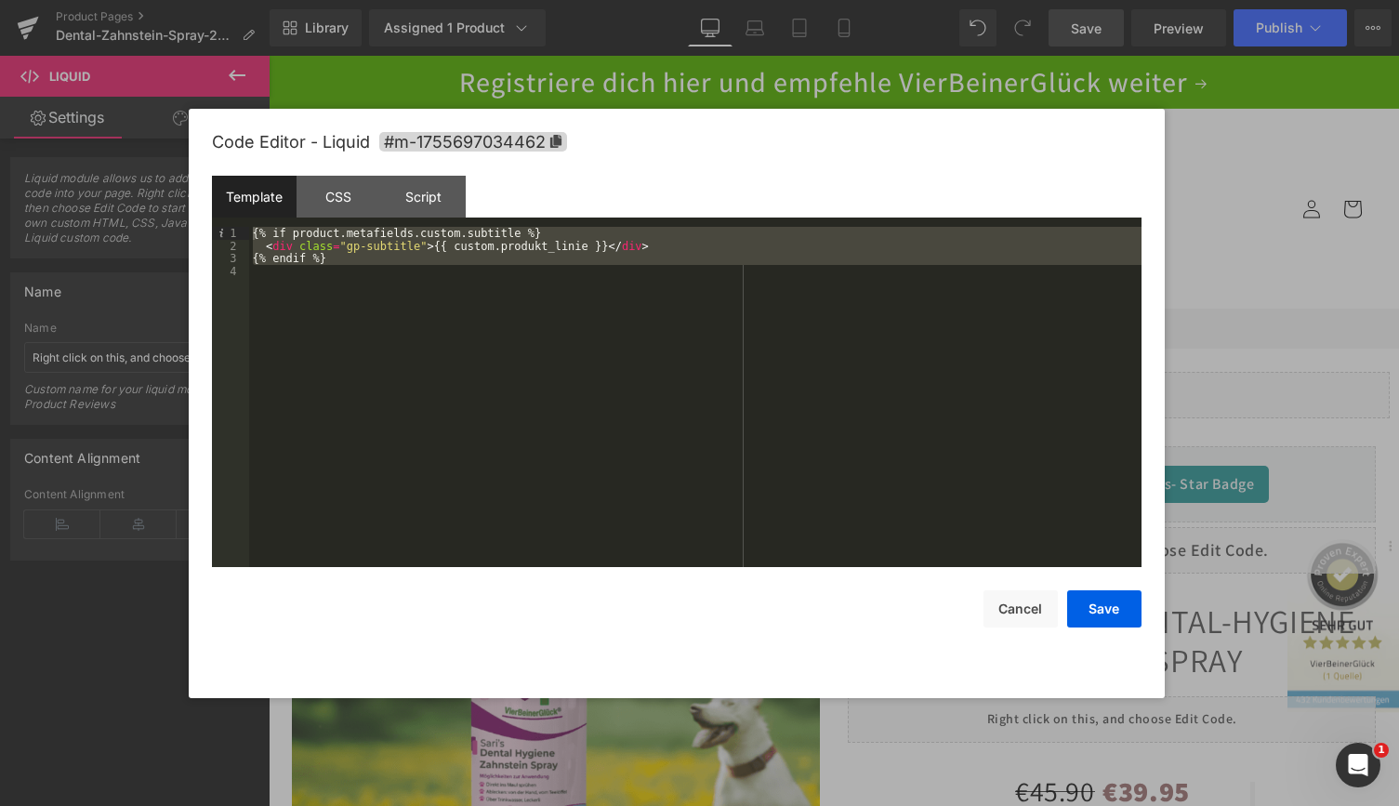
click at [328, 284] on div "{% if product.metafields.custom.subtitle %} < div class = "gp-subtitle" > {{ cu…" at bounding box center [695, 397] width 892 height 340
drag, startPoint x: 367, startPoint y: 270, endPoint x: 118, endPoint y: 213, distance: 255.6
click at [118, 213] on body "Liquid You are previewing how the will restyle your page. You can not edit Elem…" at bounding box center [699, 403] width 1399 height 806
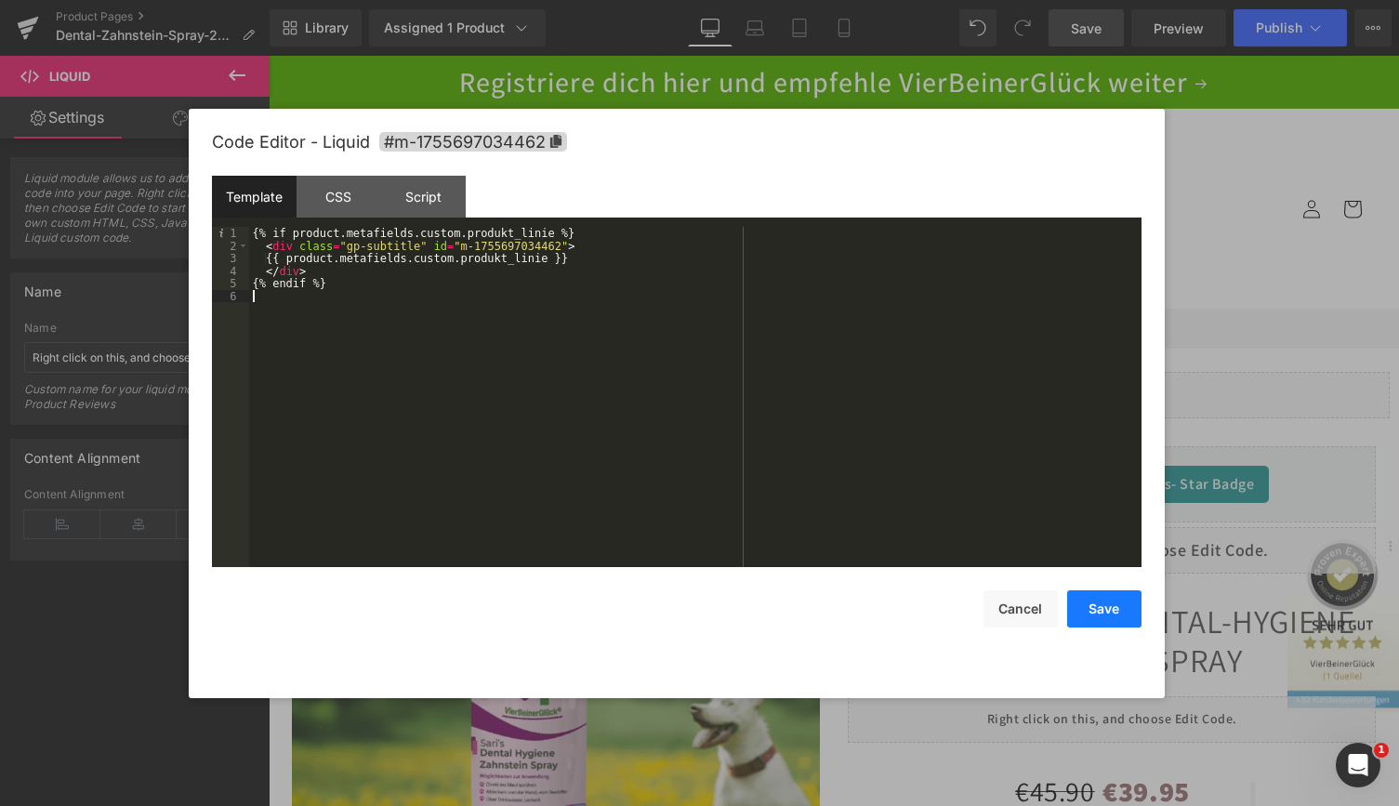
click at [1097, 606] on button "Save" at bounding box center [1104, 608] width 74 height 37
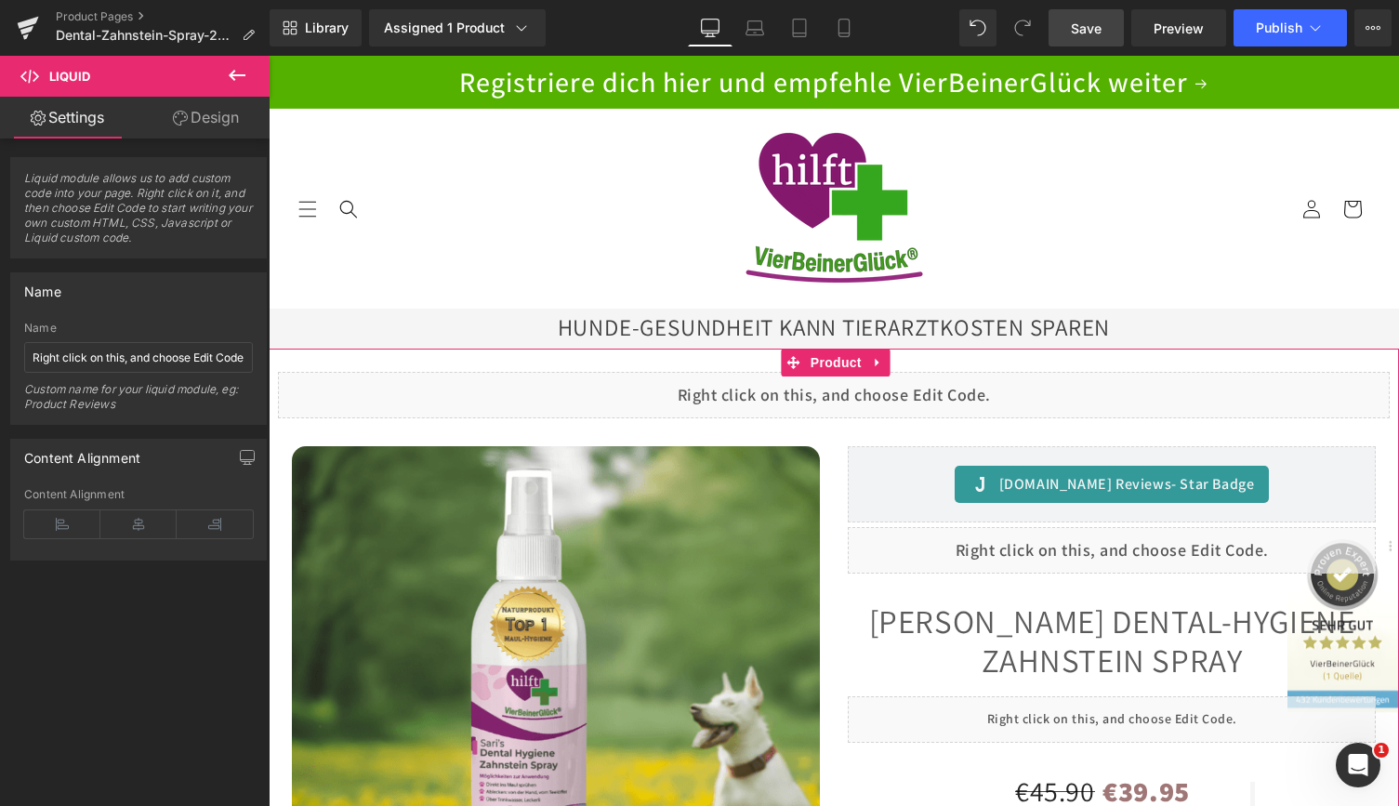
click at [817, 382] on div "Liquid" at bounding box center [834, 395] width 1112 height 46
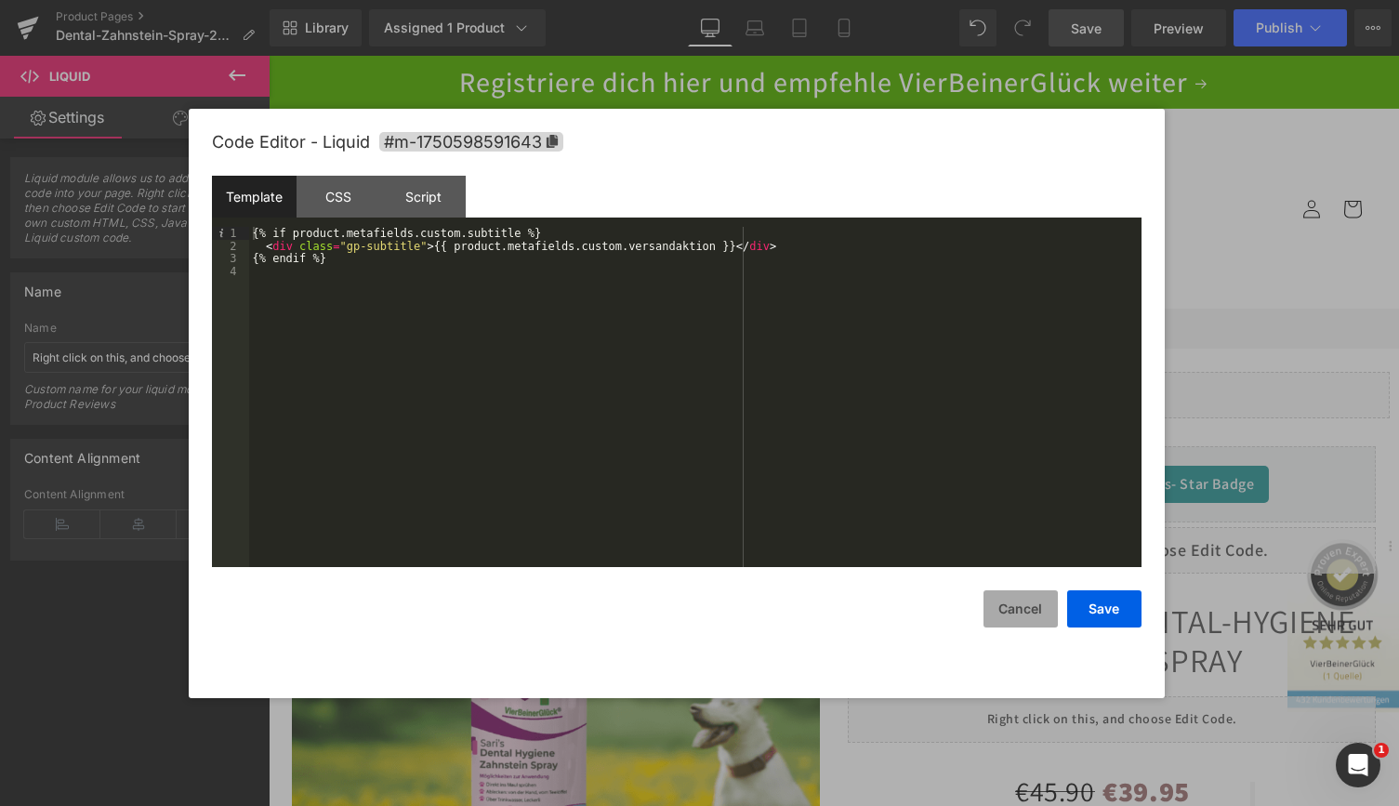
click at [1030, 612] on button "Cancel" at bounding box center [1020, 608] width 74 height 37
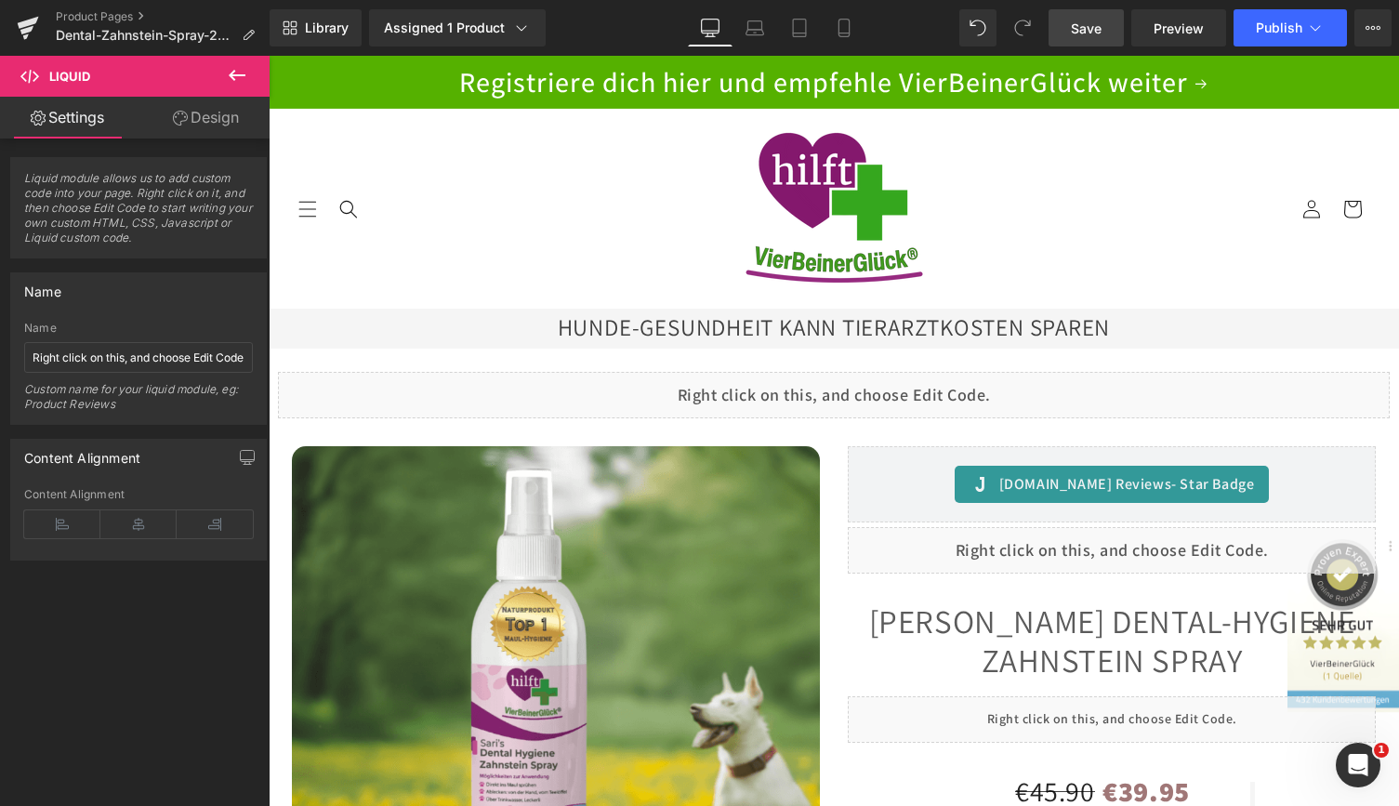
click at [1080, 20] on span "Save" at bounding box center [1086, 29] width 31 height 20
click at [1173, 29] on span "Preview" at bounding box center [1178, 29] width 50 height 20
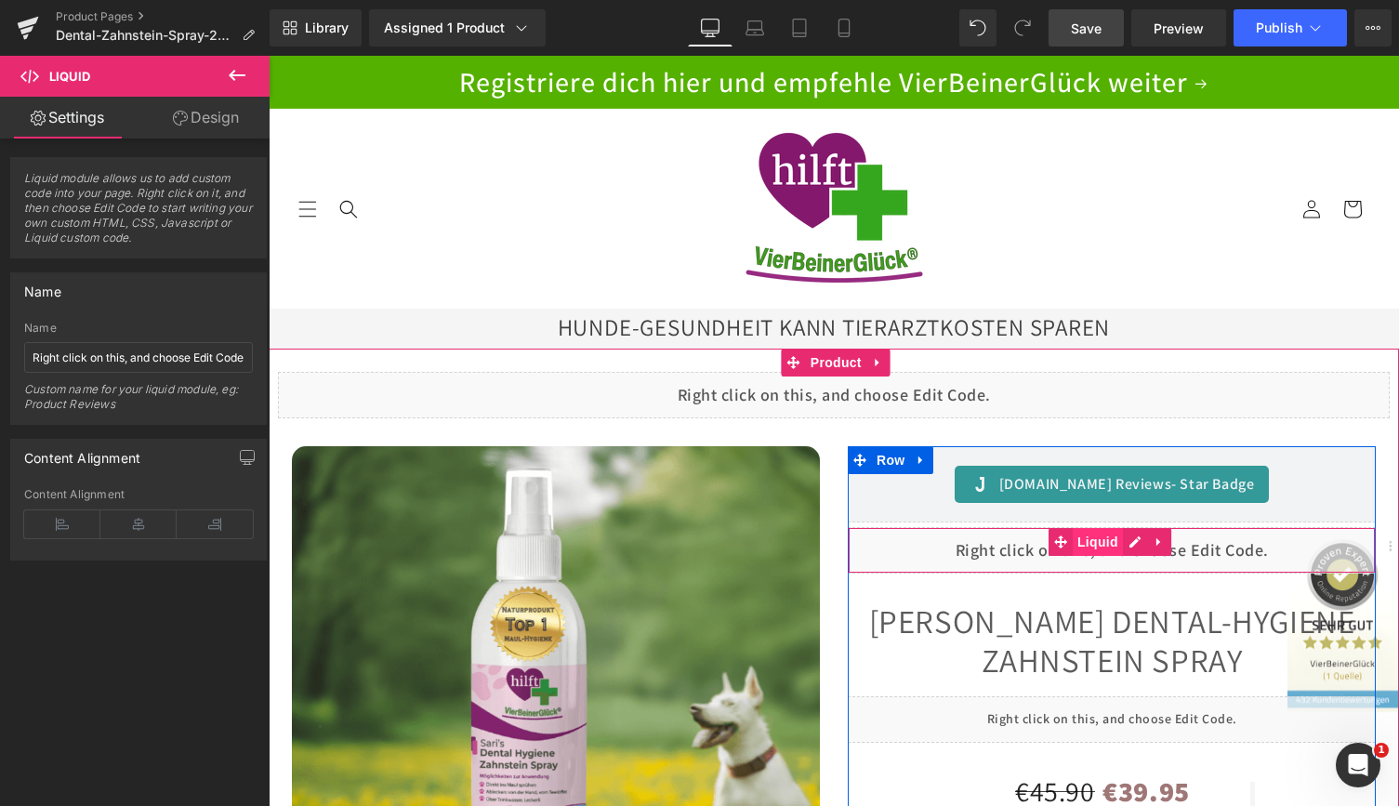
click at [1093, 544] on span "Liquid" at bounding box center [1097, 542] width 50 height 28
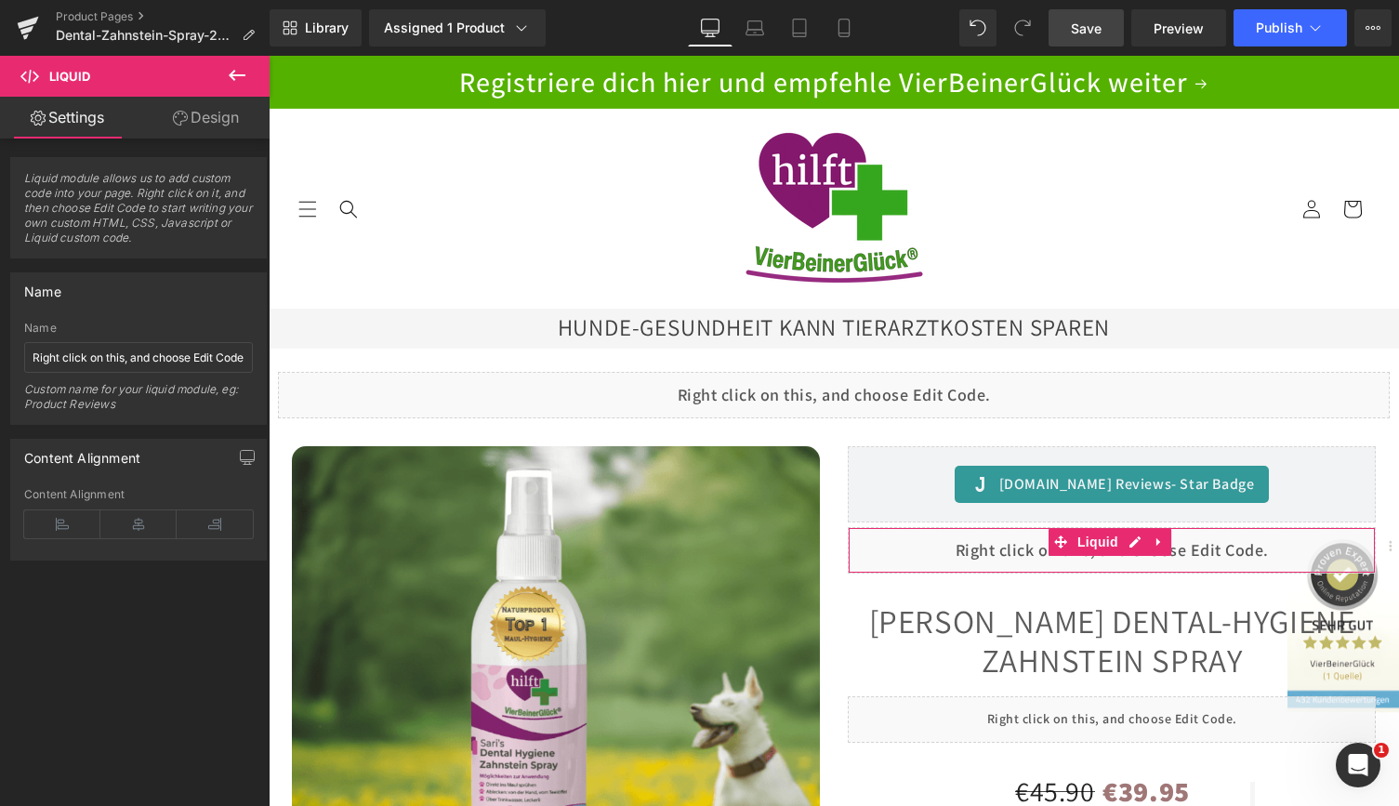
click at [207, 122] on link "Design" at bounding box center [205, 118] width 135 height 42
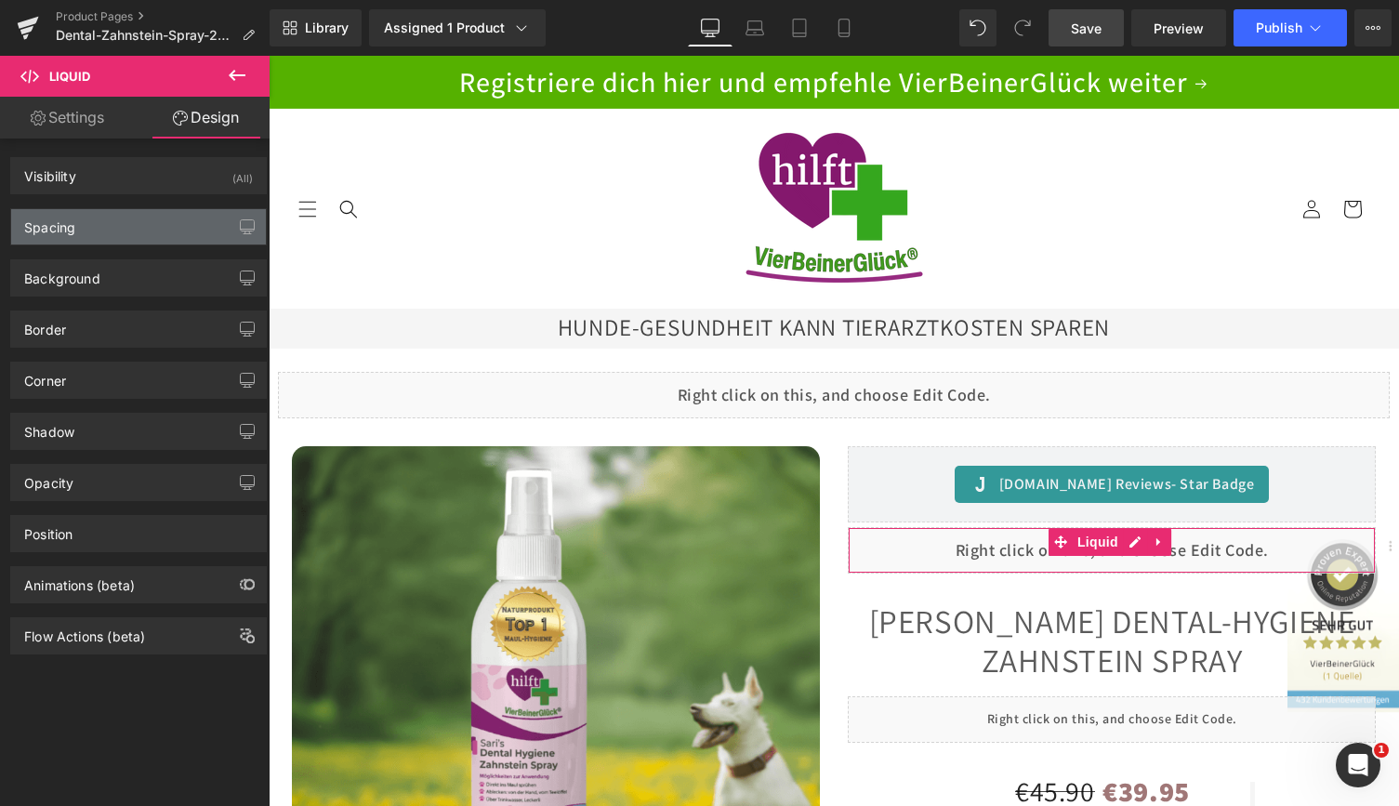
click at [135, 225] on div "Spacing" at bounding box center [138, 226] width 255 height 35
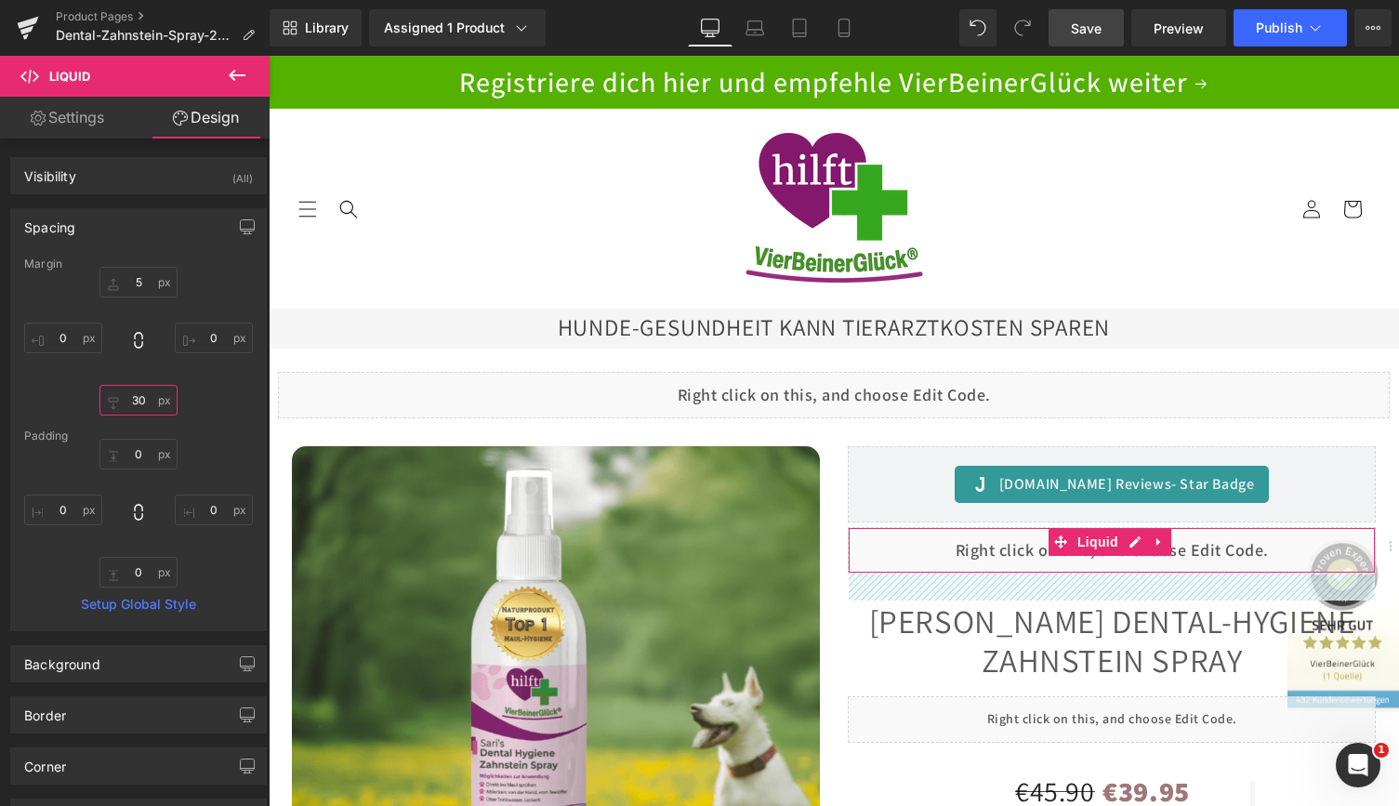
click at [142, 408] on input "text" at bounding box center [138, 400] width 78 height 31
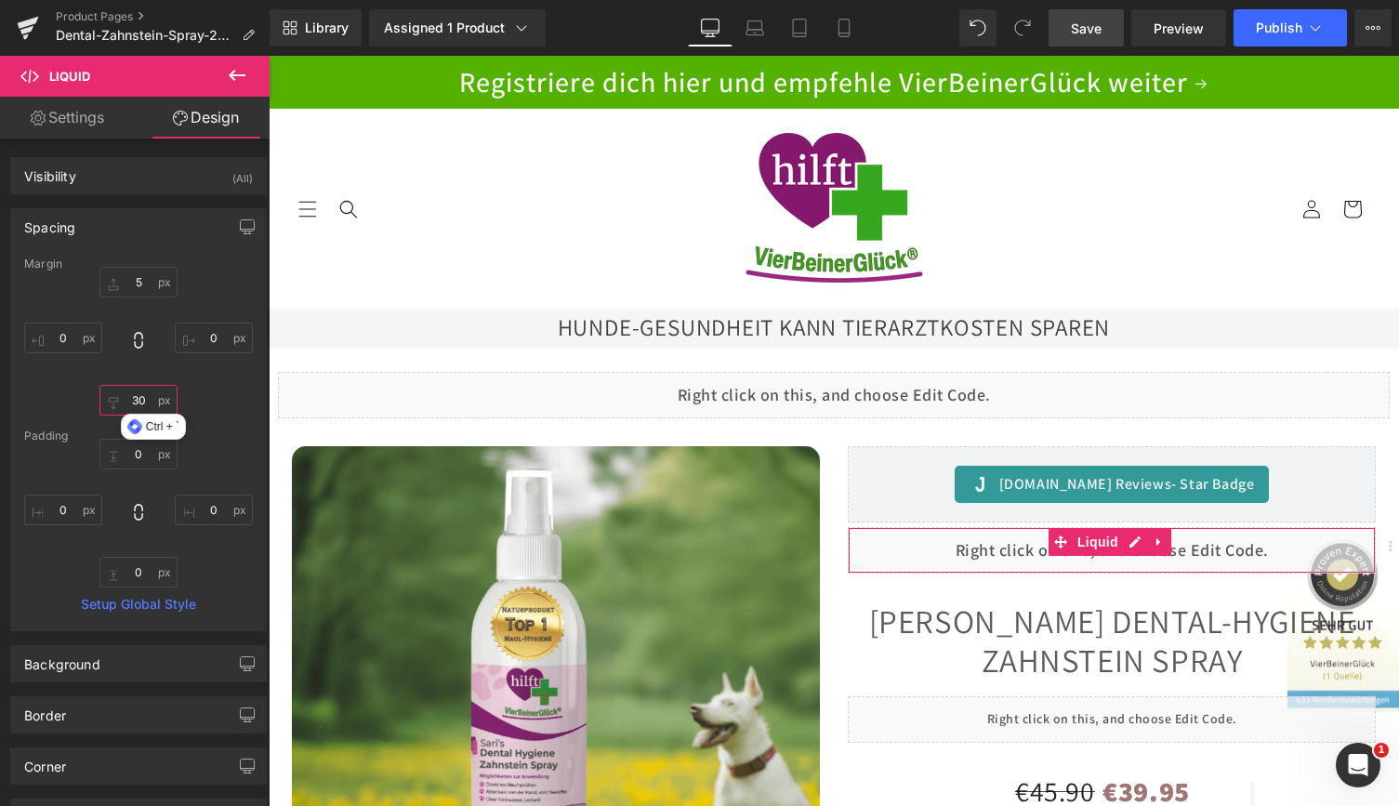
type input "30"
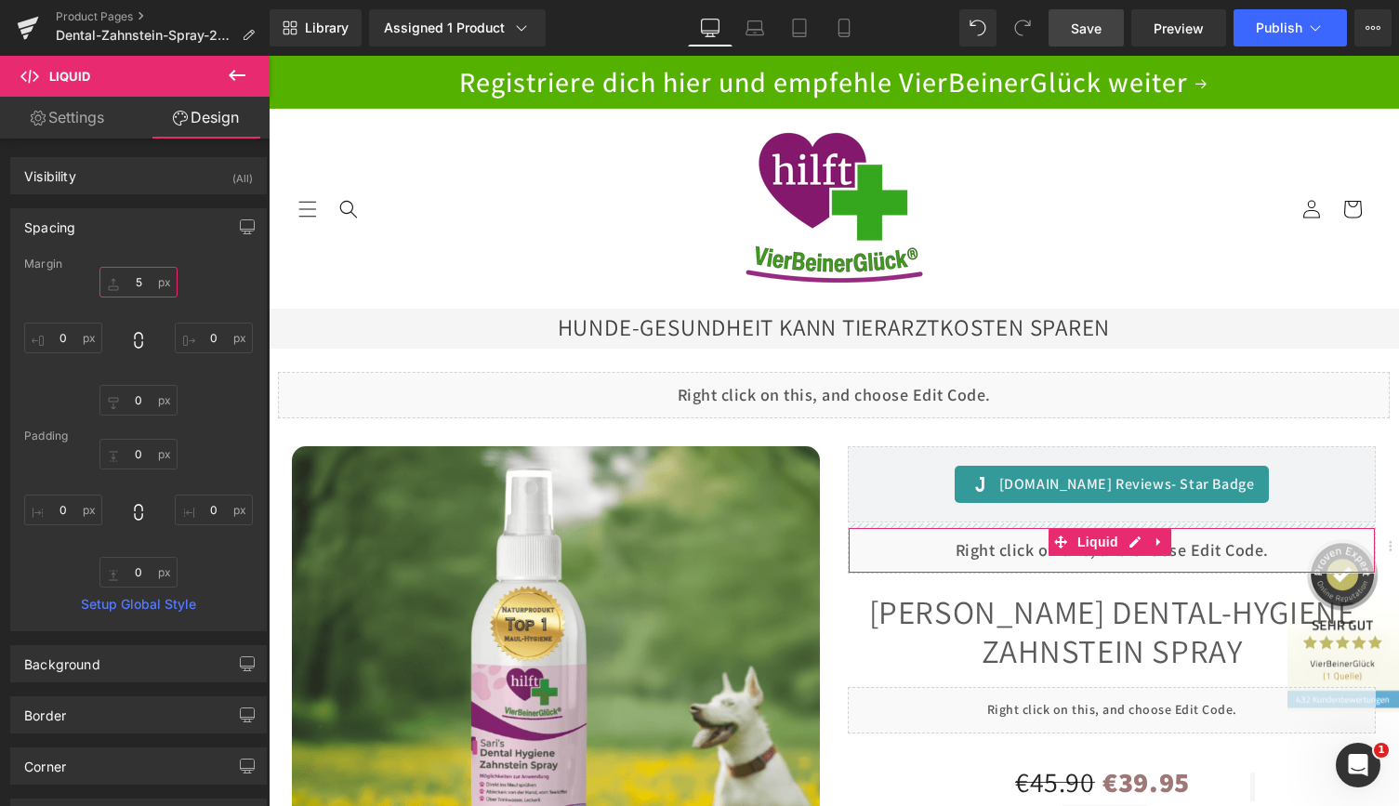
click at [139, 287] on input "text" at bounding box center [138, 282] width 78 height 31
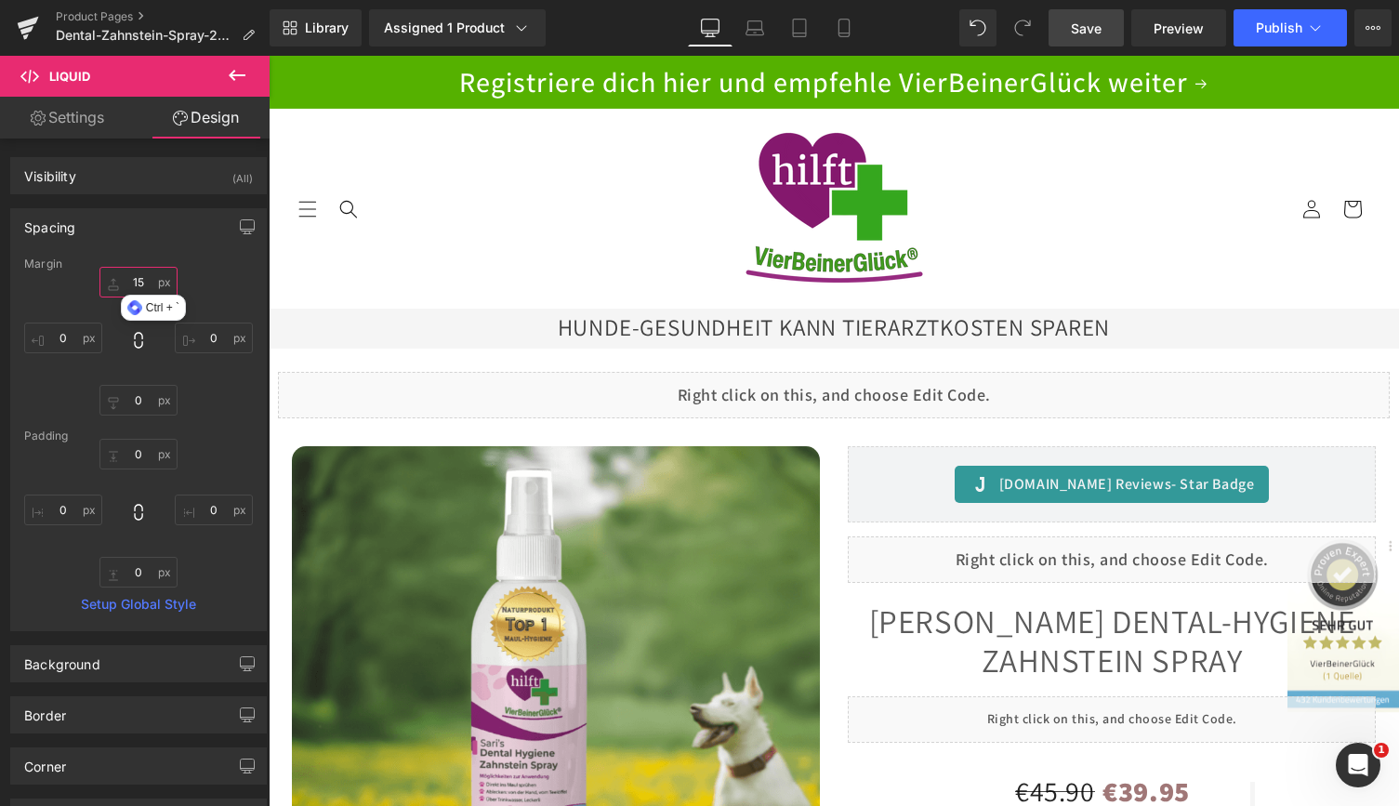
type input "15"
drag, startPoint x: 1073, startPoint y: 38, endPoint x: 849, endPoint y: 346, distance: 381.1
click at [1073, 38] on link "Save" at bounding box center [1085, 27] width 75 height 37
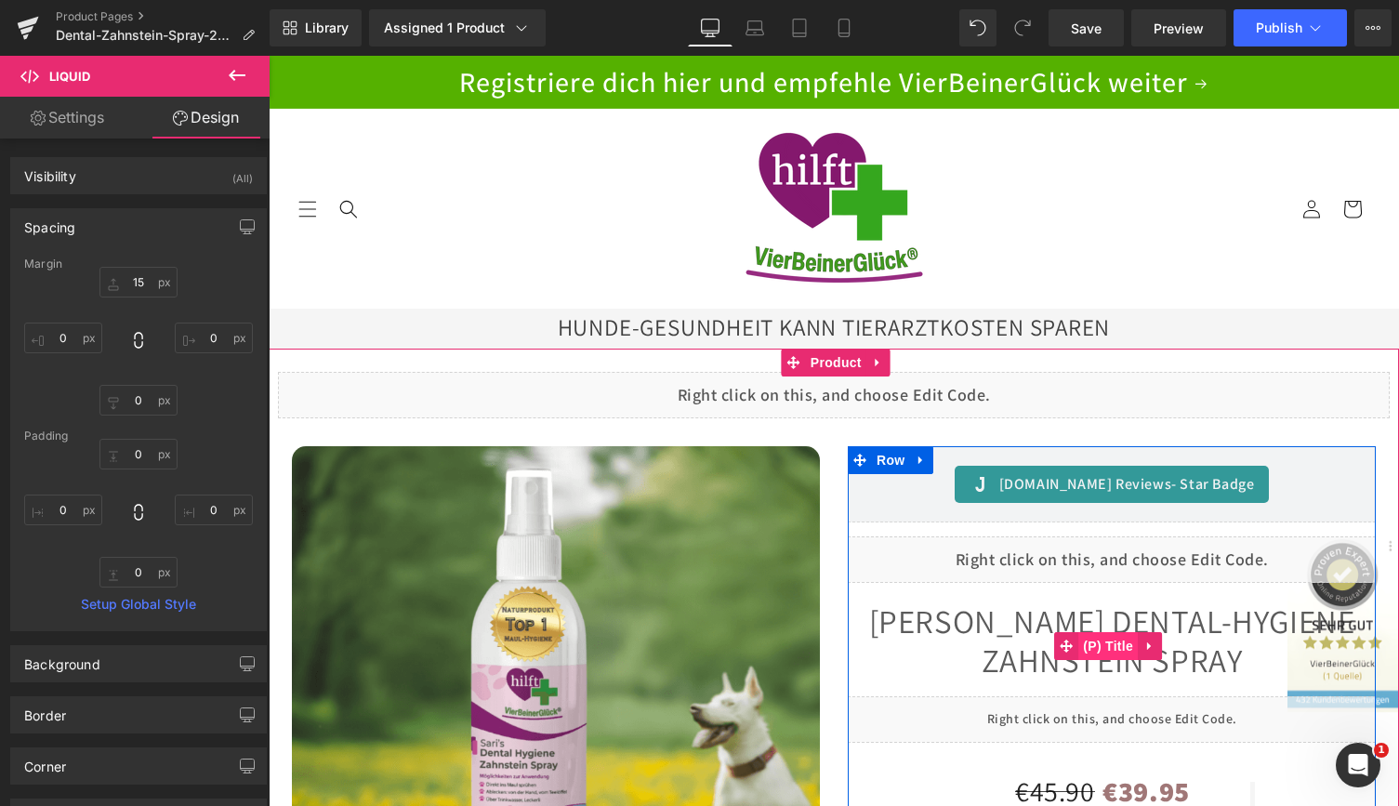
click at [1085, 645] on span "(P) Title" at bounding box center [1107, 646] width 59 height 28
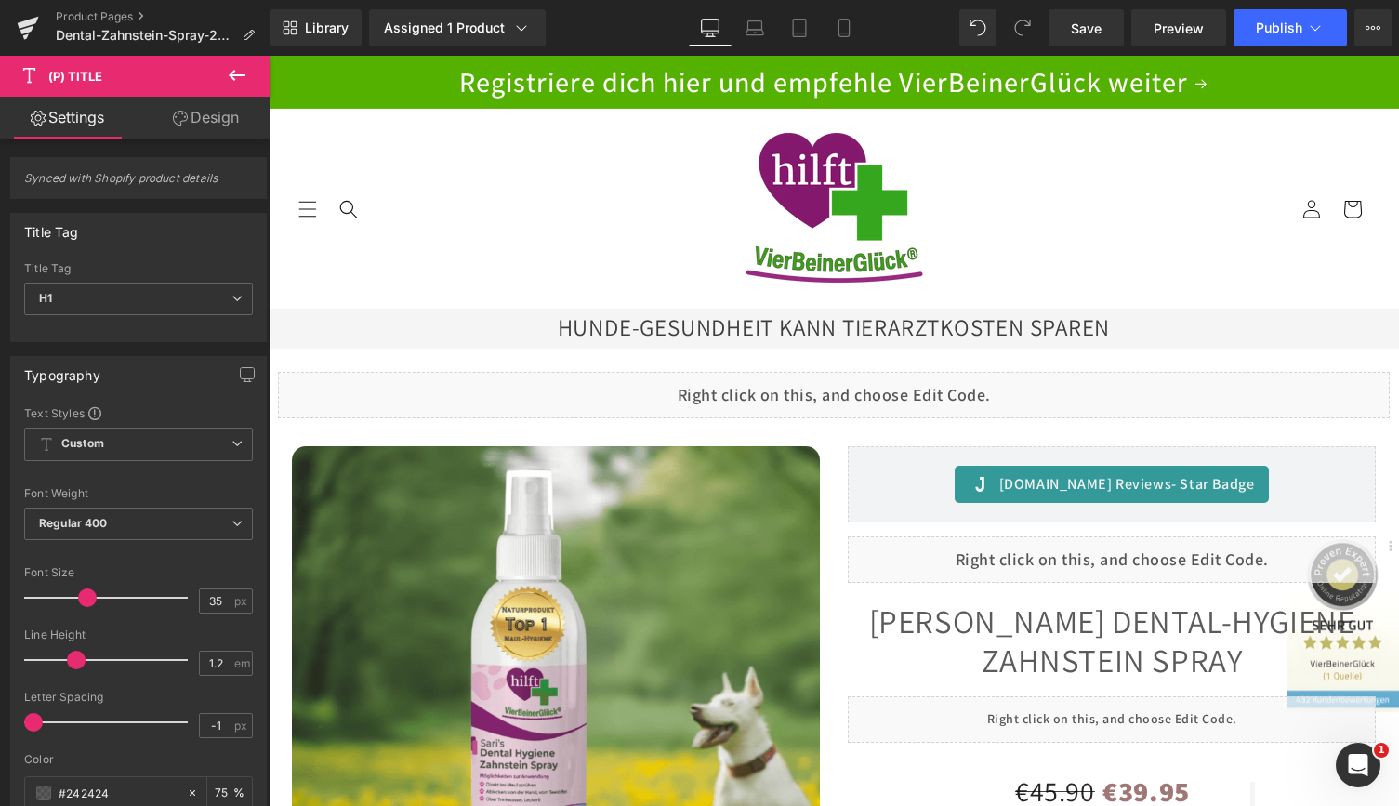
click at [237, 122] on link "Design" at bounding box center [205, 118] width 135 height 42
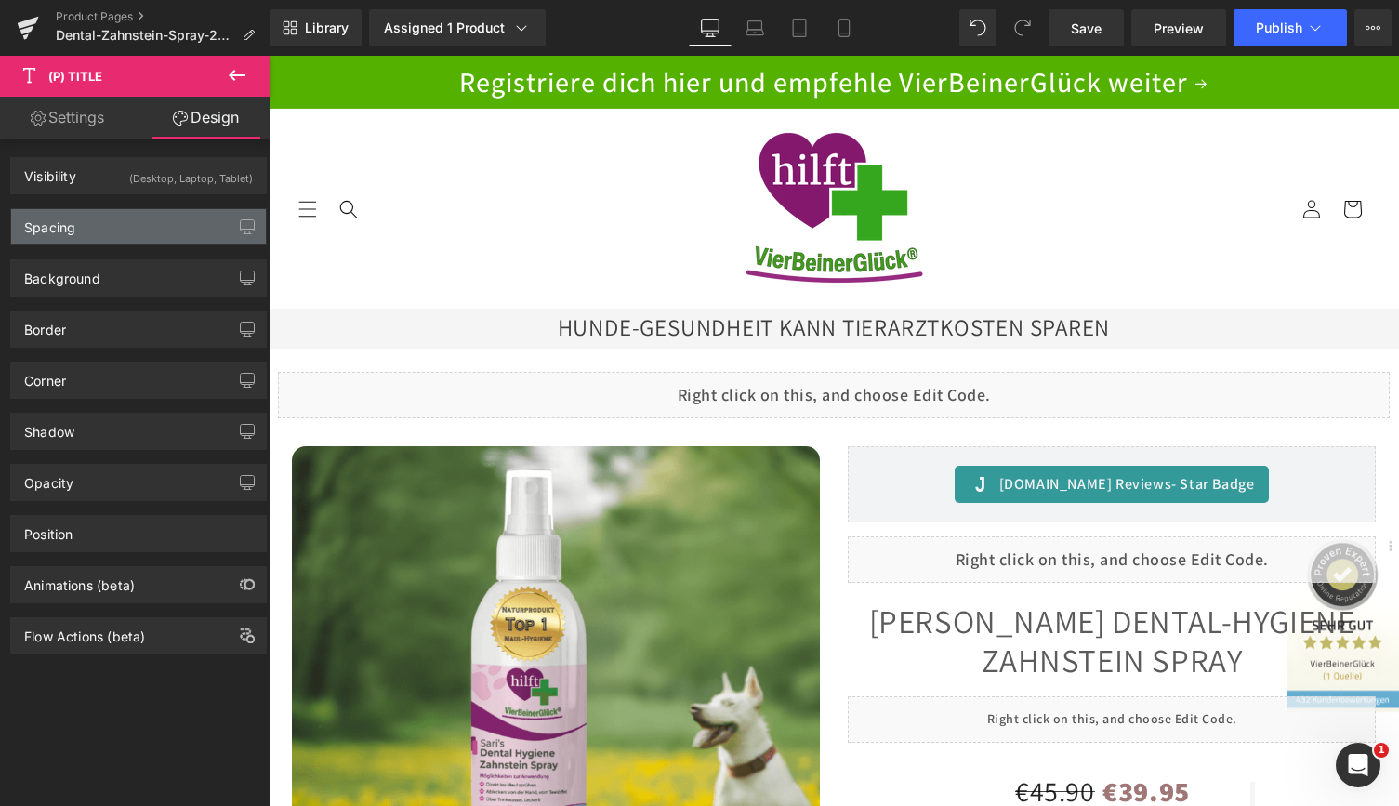
click at [116, 220] on div "Spacing" at bounding box center [138, 226] width 255 height 35
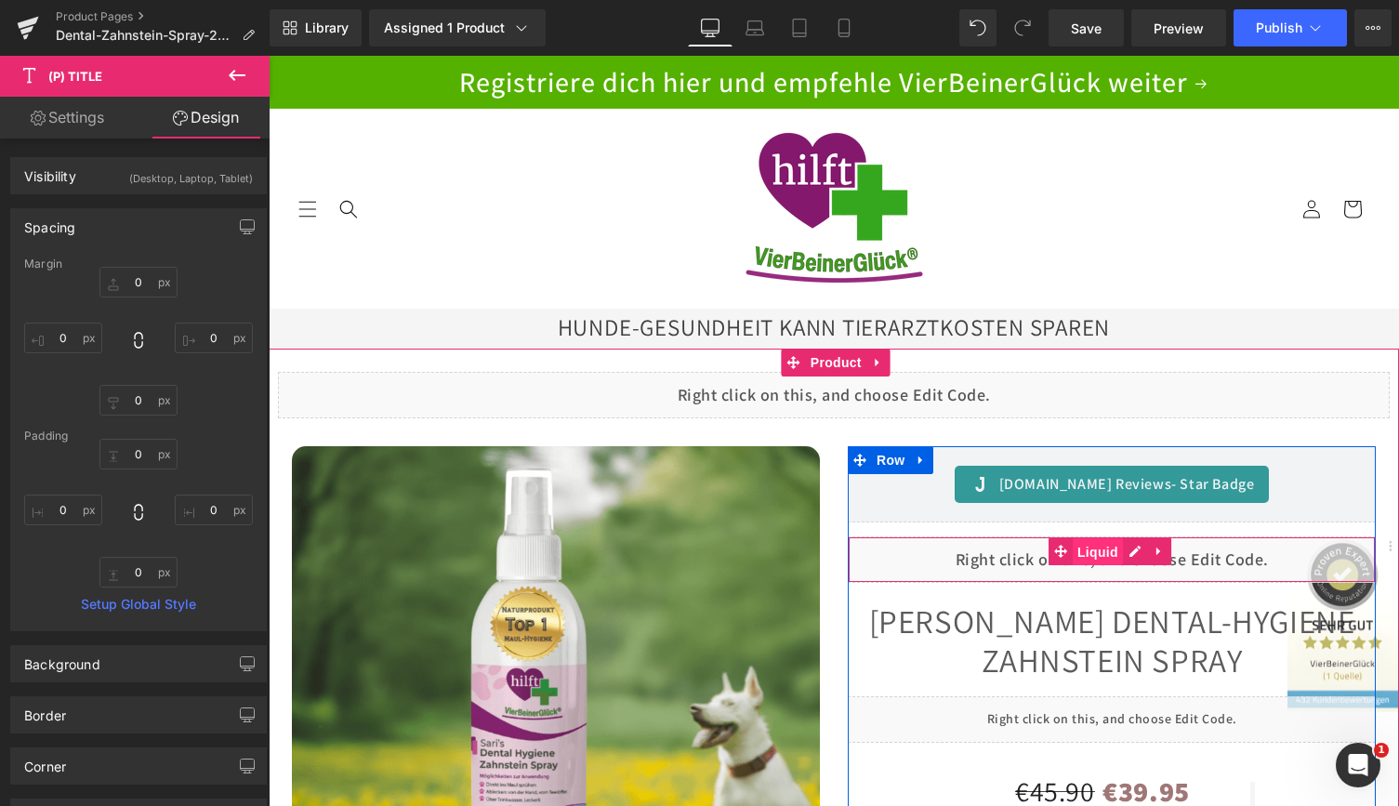
click at [1089, 549] on span "Liquid" at bounding box center [1097, 552] width 50 height 28
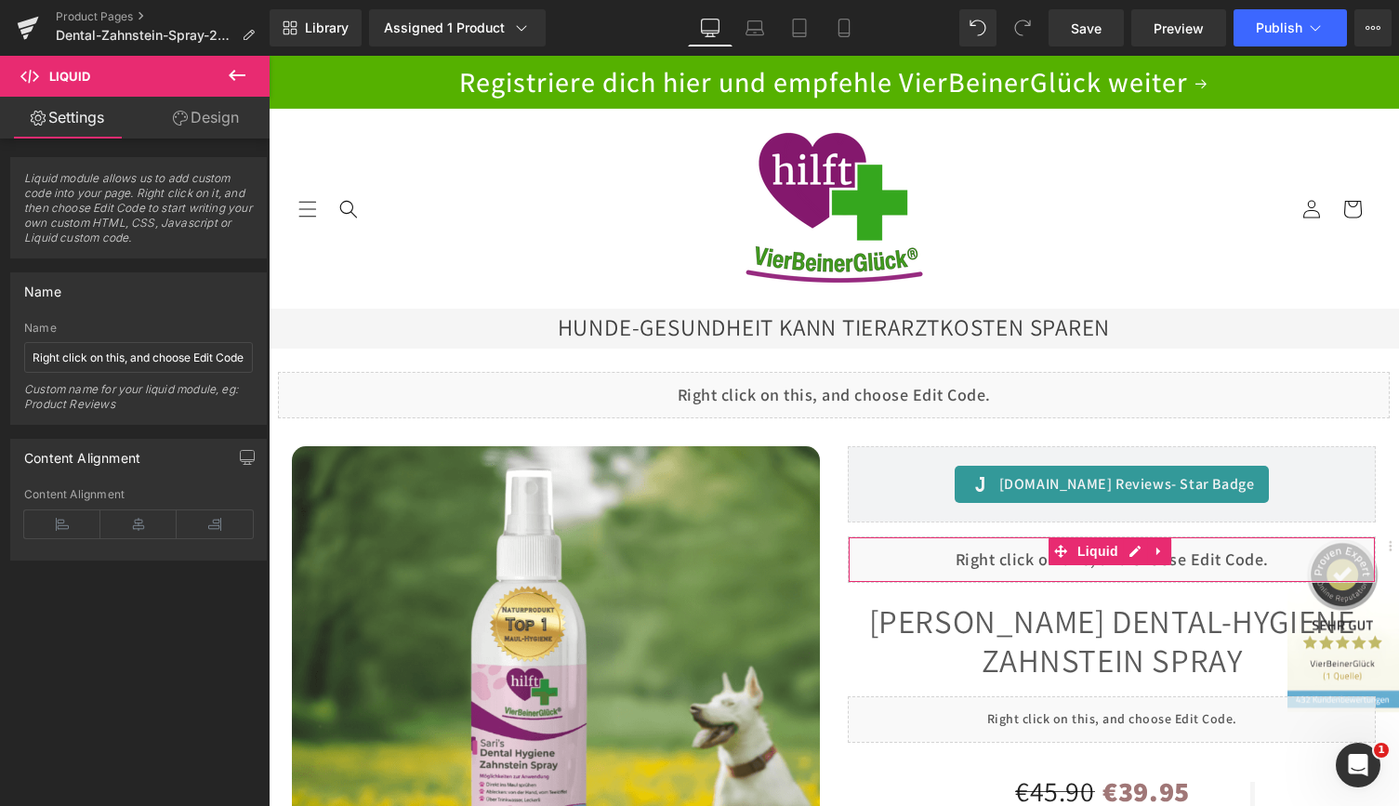
click at [216, 112] on link "Design" at bounding box center [205, 118] width 135 height 42
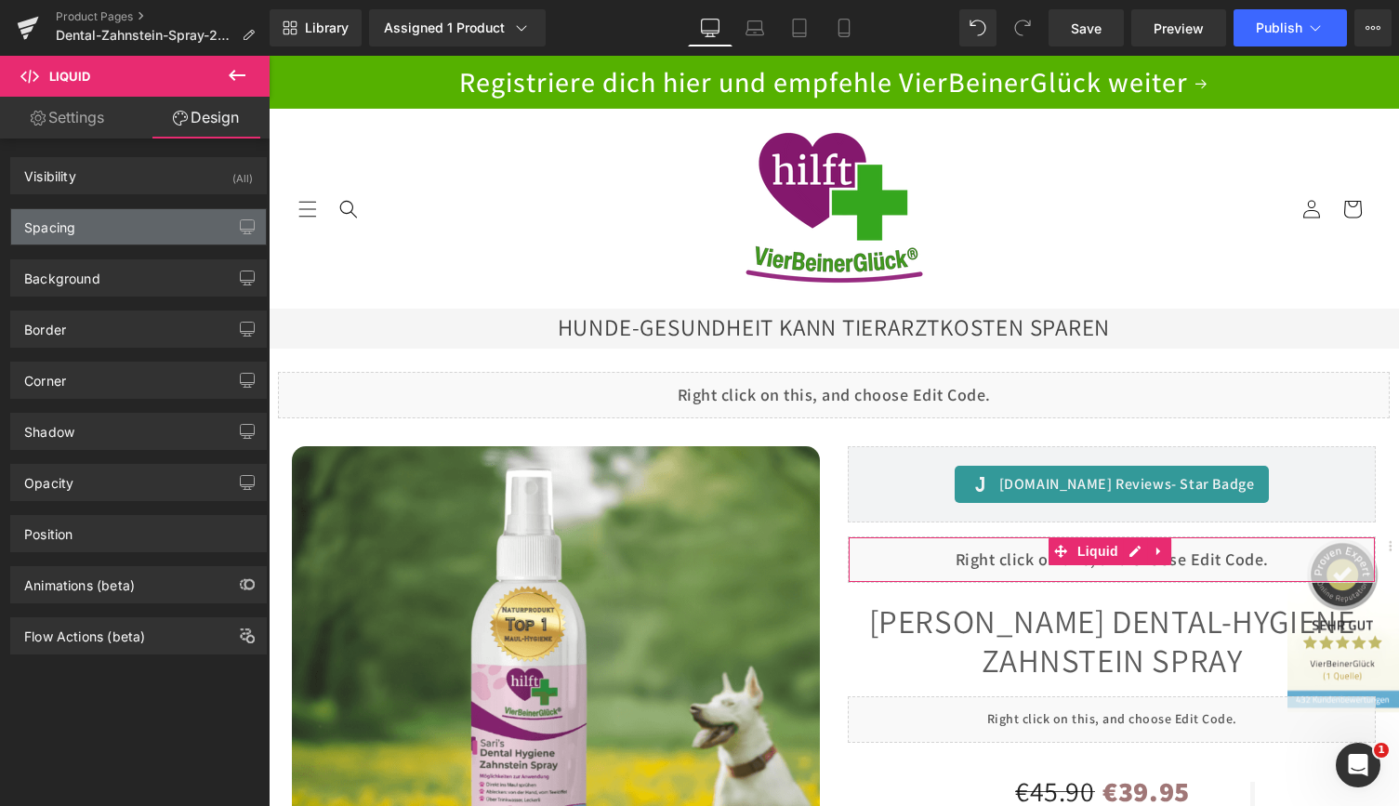
click at [135, 222] on div "Spacing" at bounding box center [138, 226] width 255 height 35
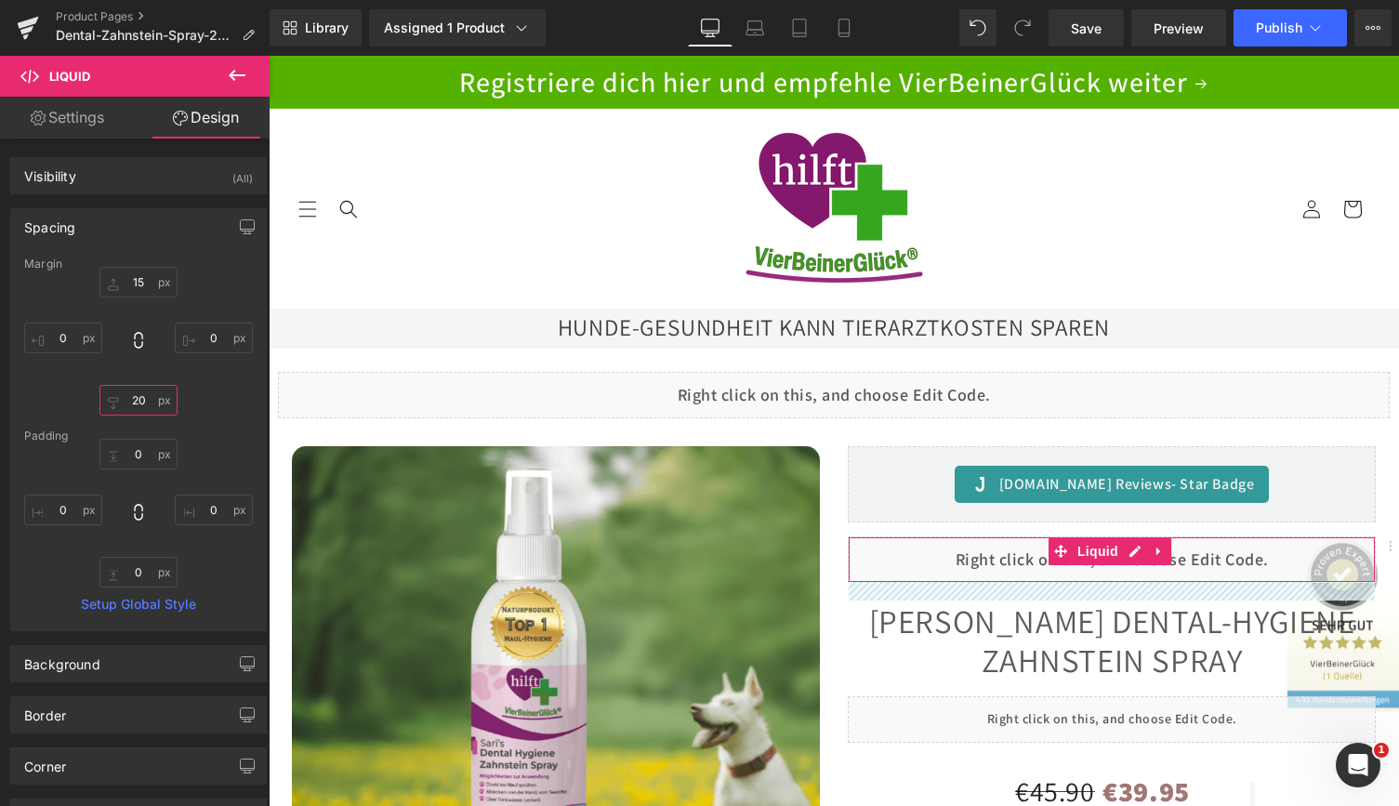
click at [137, 390] on input "text" at bounding box center [138, 400] width 78 height 31
type input "20"
click at [215, 400] on div at bounding box center [138, 341] width 229 height 149
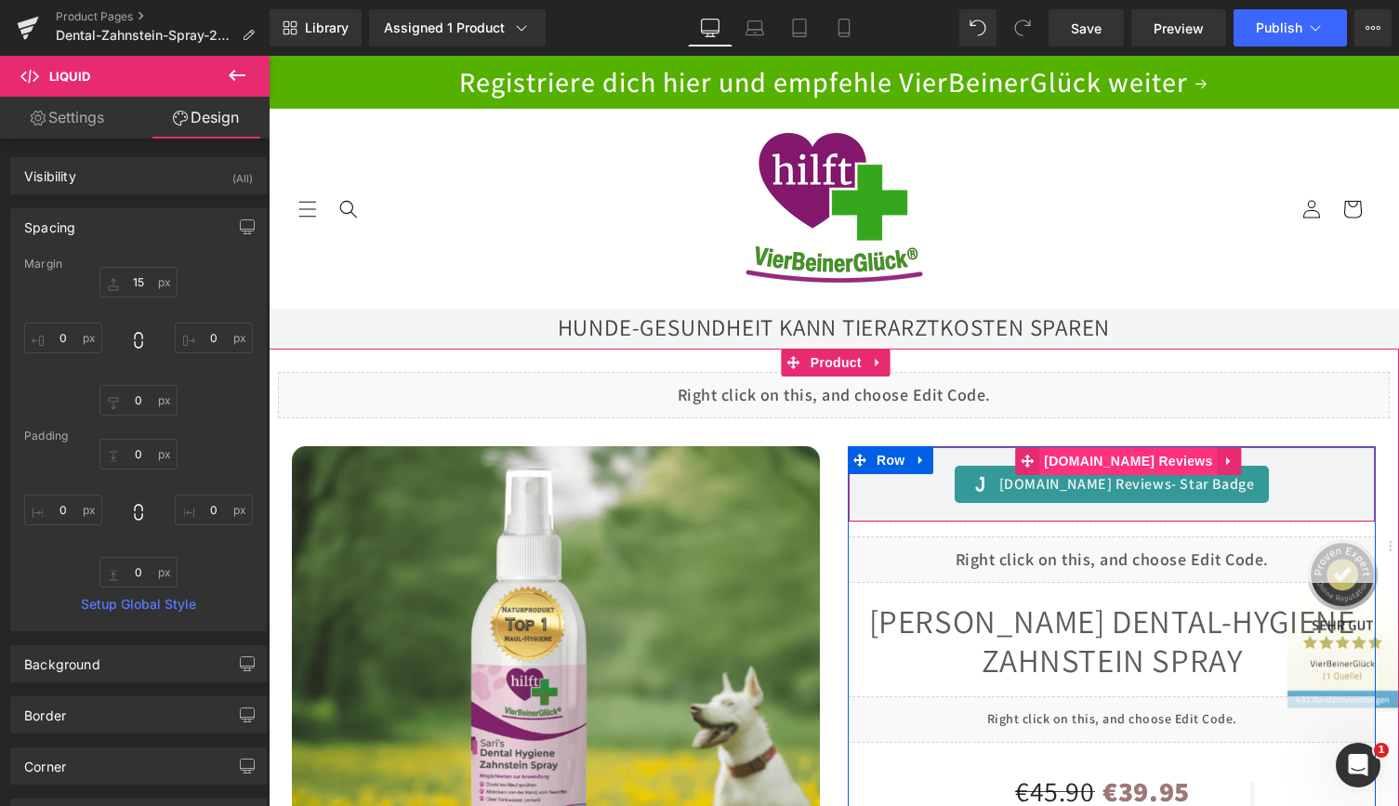
click at [1110, 468] on span "[DOMAIN_NAME] Reviews" at bounding box center [1128, 461] width 178 height 28
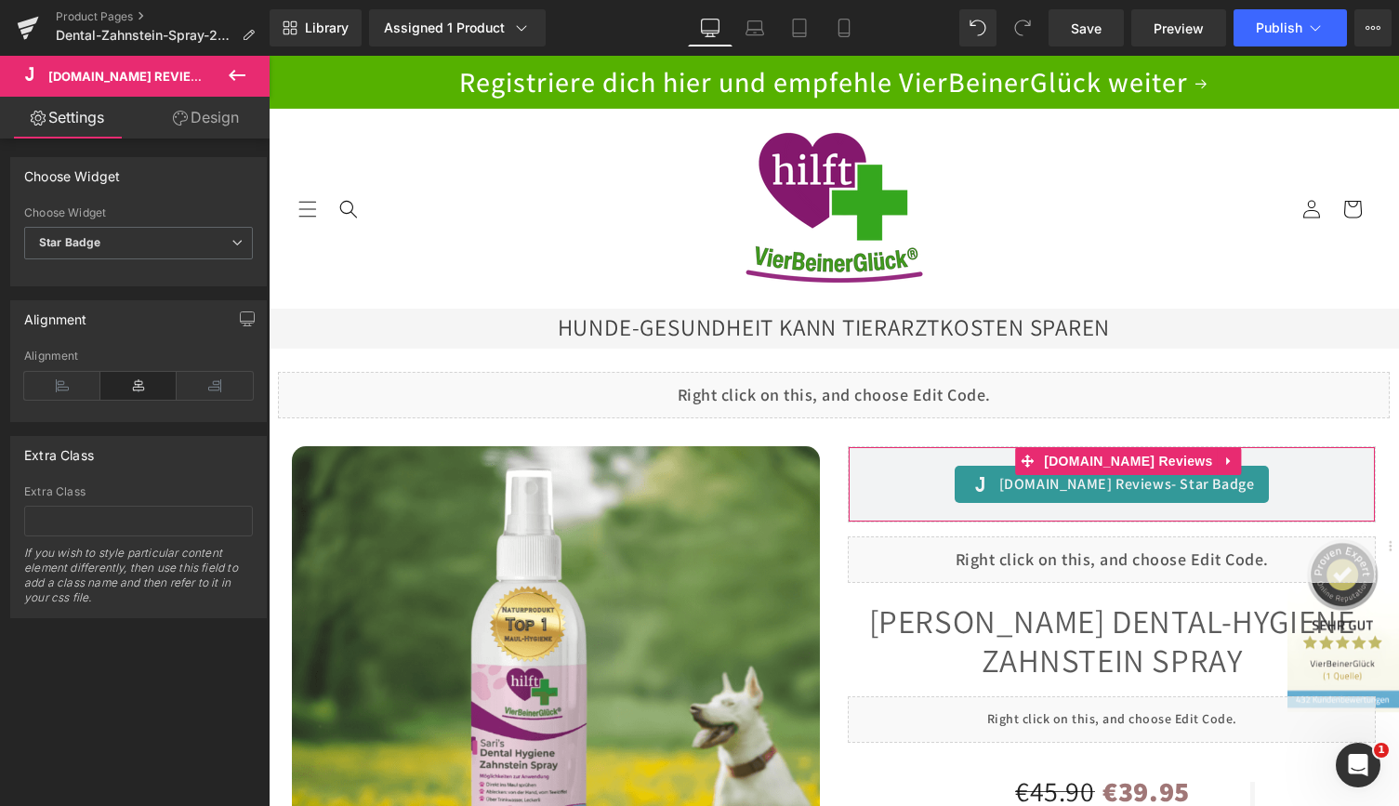
drag, startPoint x: 190, startPoint y: 123, endPoint x: 108, endPoint y: 219, distance: 126.6
click at [190, 123] on link "Design" at bounding box center [205, 118] width 135 height 42
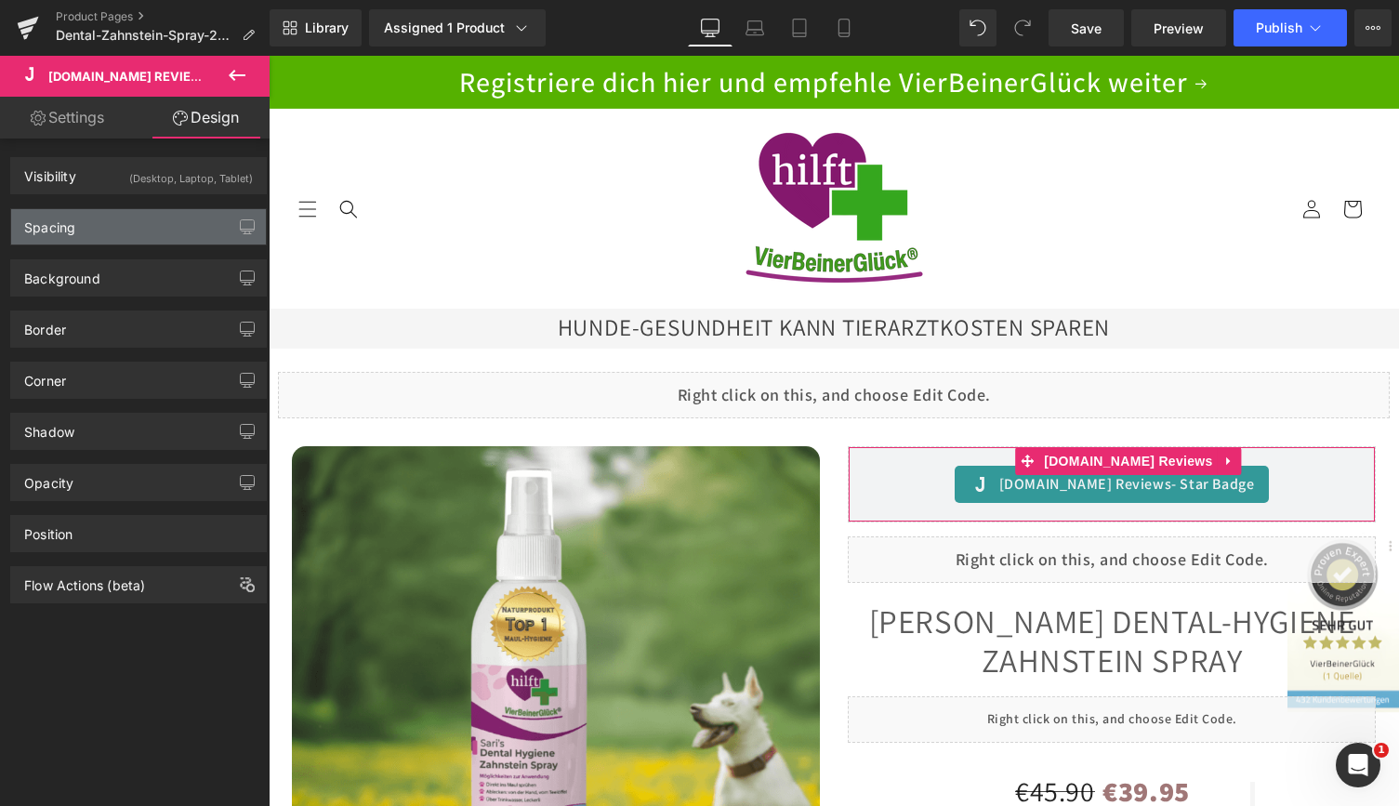
click at [102, 229] on div "Spacing" at bounding box center [138, 226] width 255 height 35
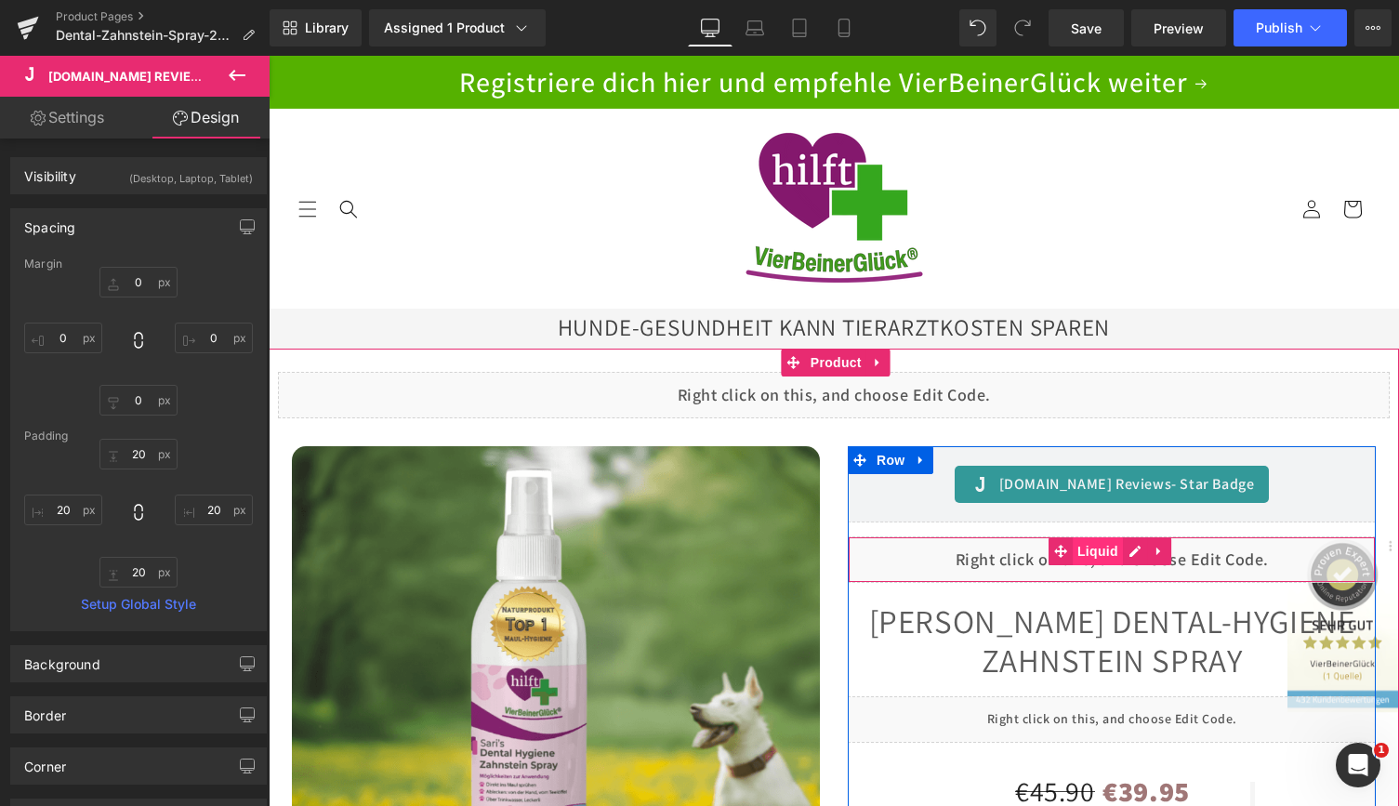
click at [1099, 551] on span "Liquid" at bounding box center [1097, 551] width 50 height 28
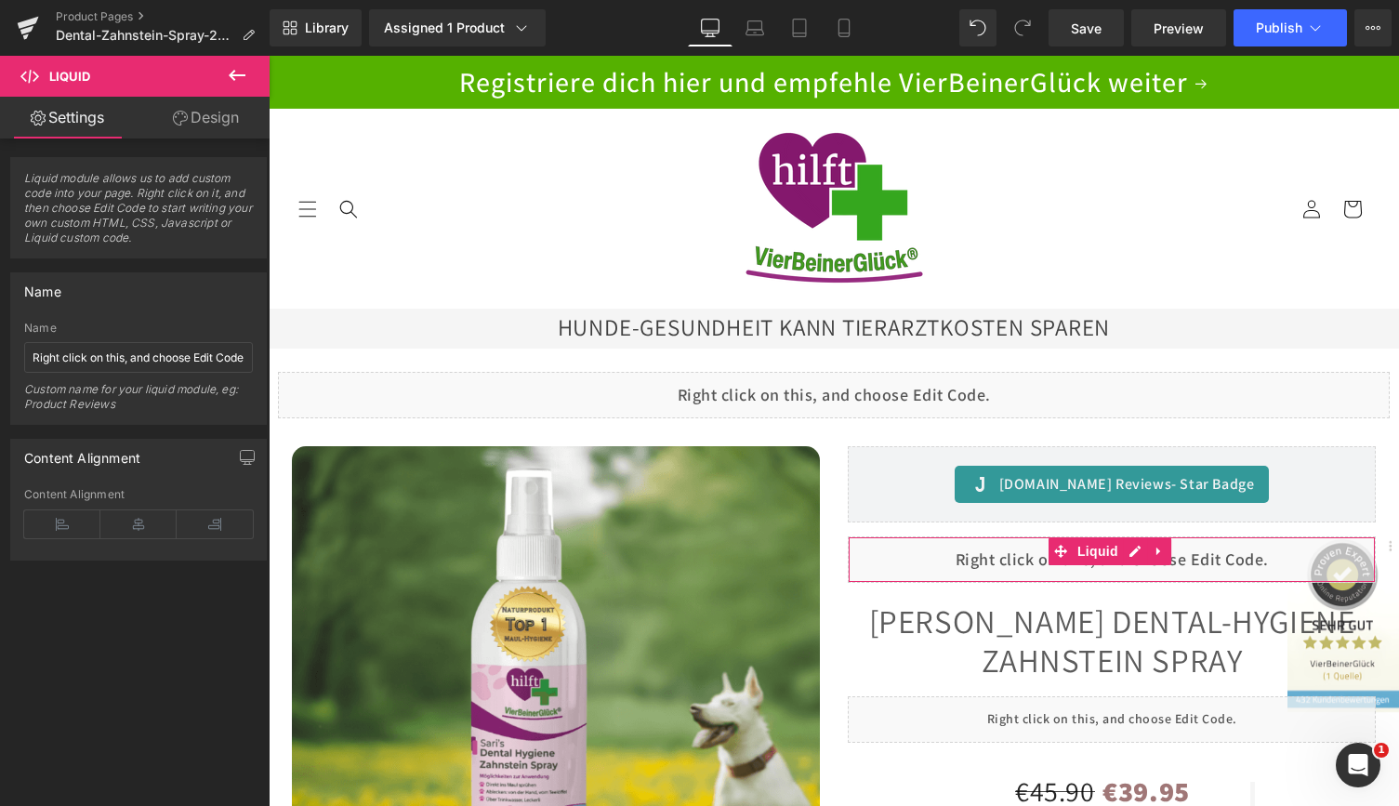
click at [204, 123] on link "Design" at bounding box center [205, 118] width 135 height 42
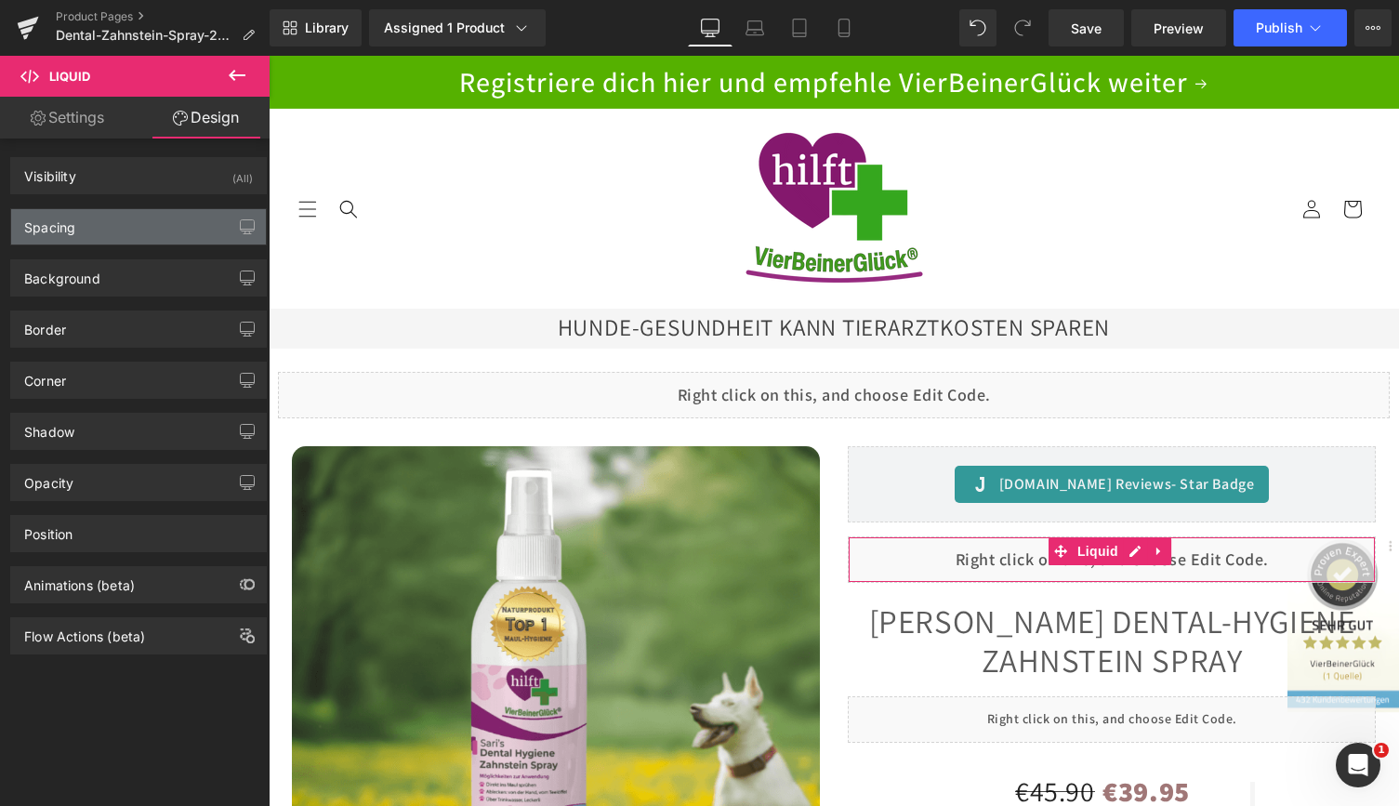
click at [121, 232] on div "Spacing" at bounding box center [138, 226] width 255 height 35
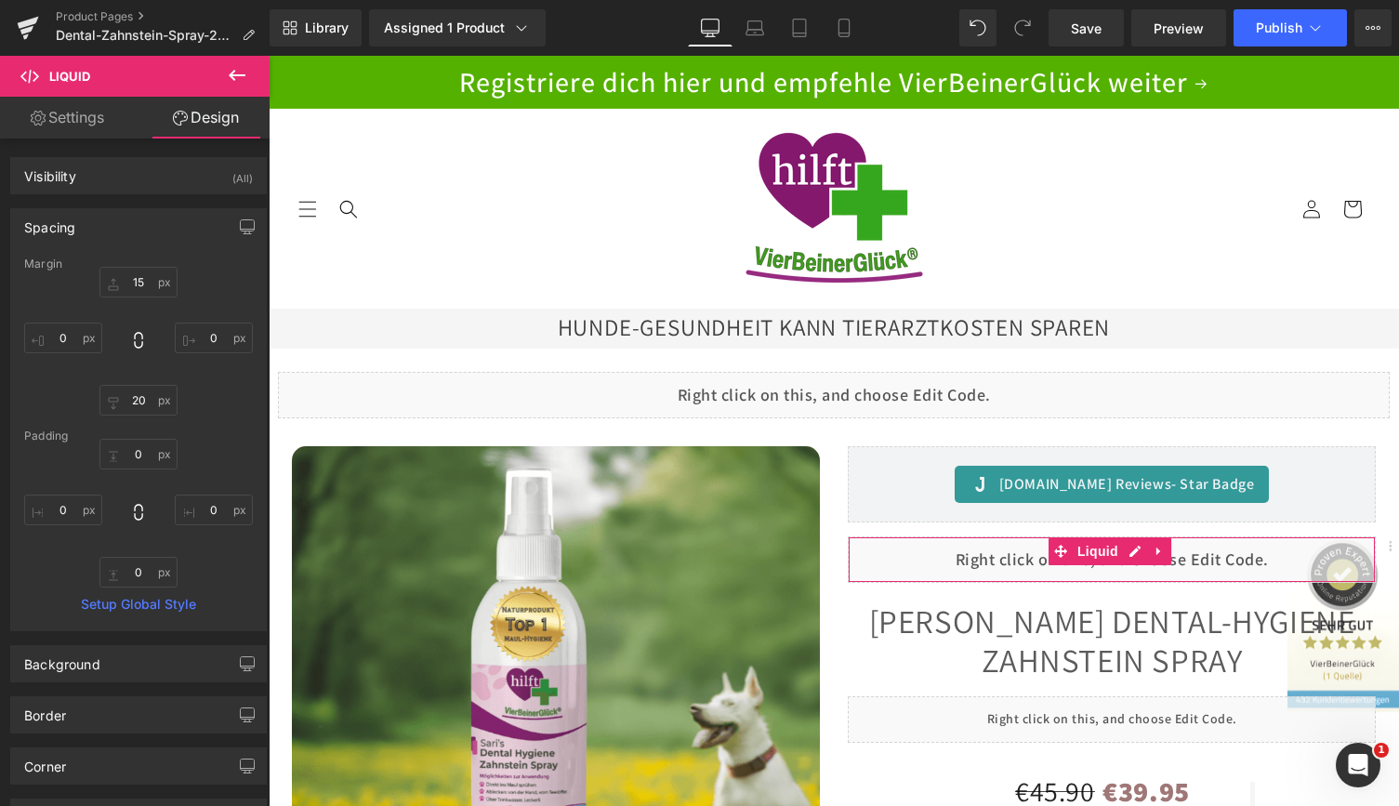
click at [152, 602] on link "Setup Global Style" at bounding box center [138, 604] width 229 height 15
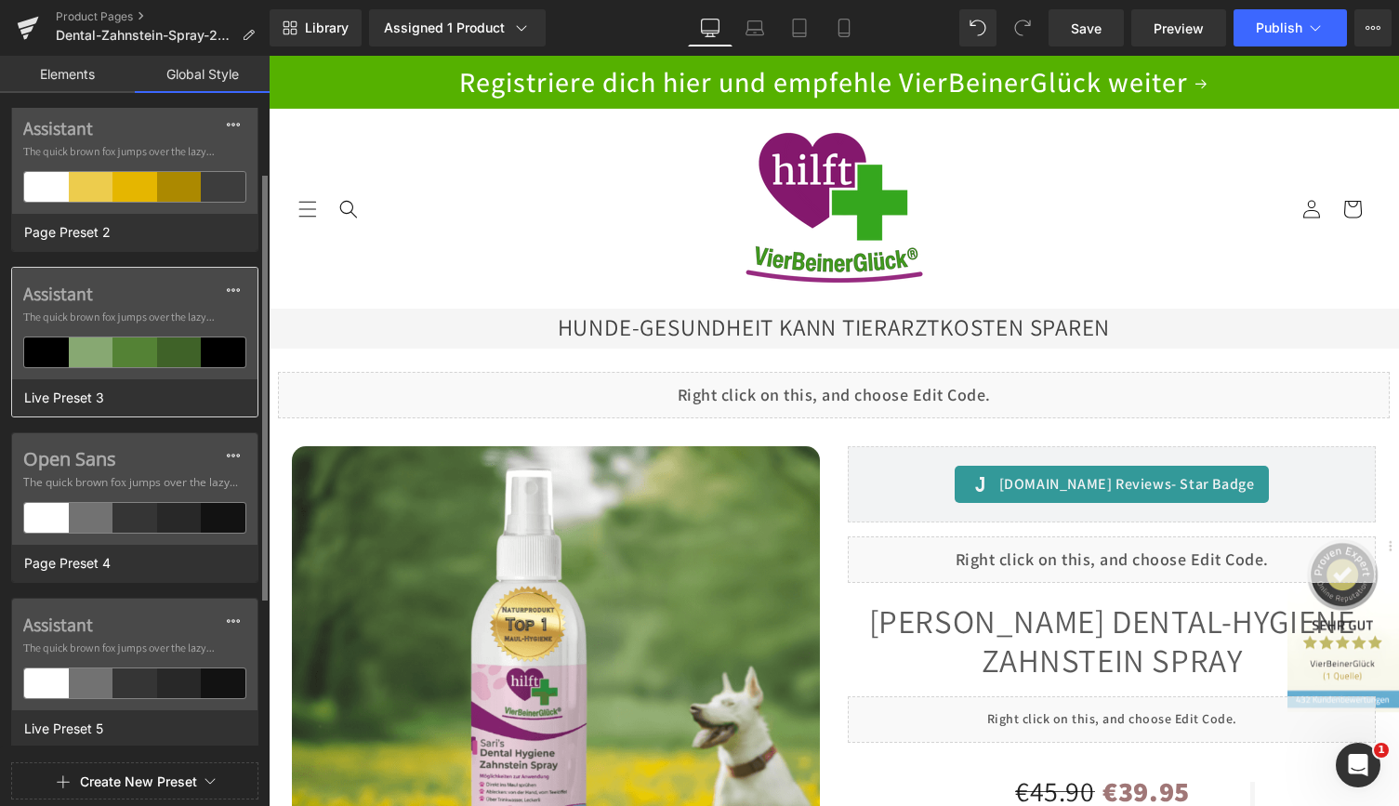
scroll to position [0, 0]
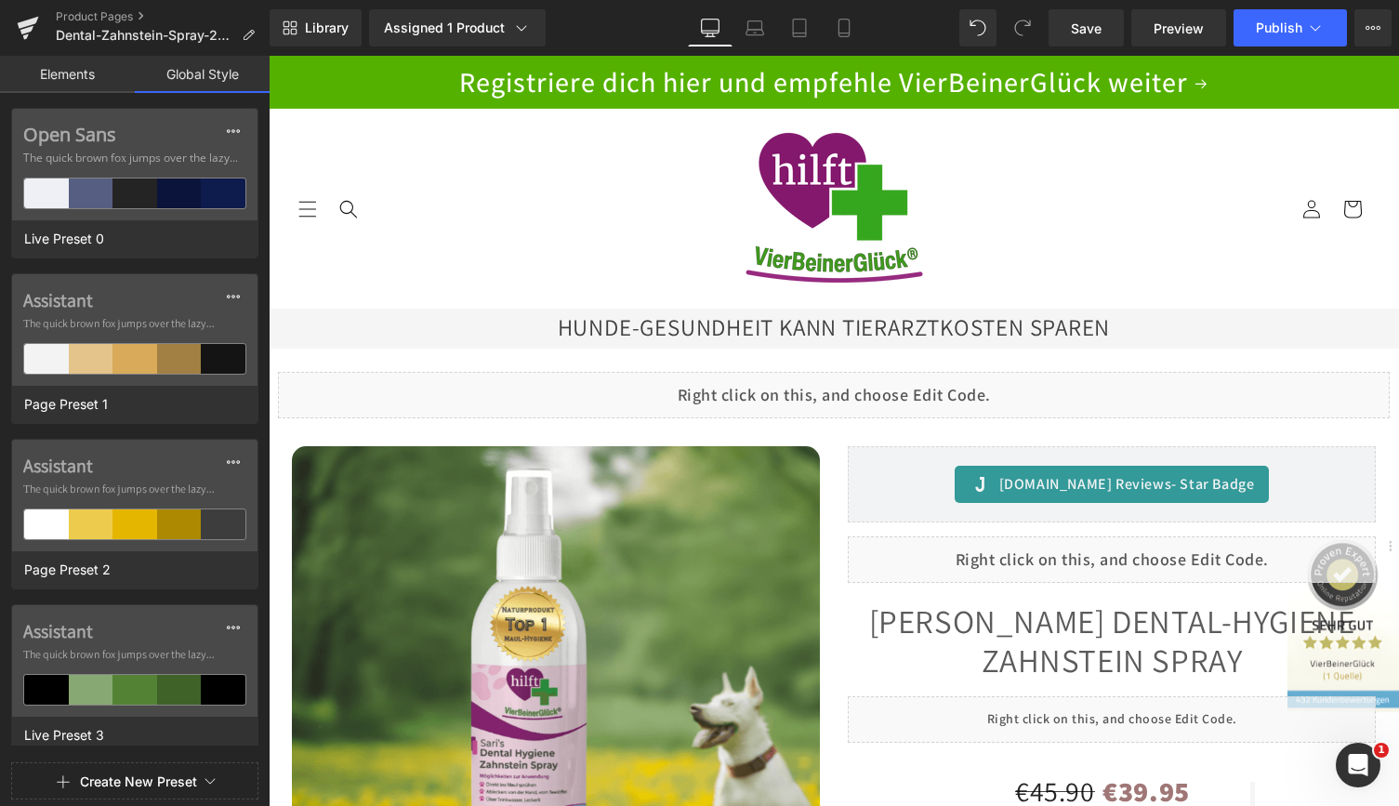
click at [74, 70] on link "Elements" at bounding box center [67, 74] width 135 height 37
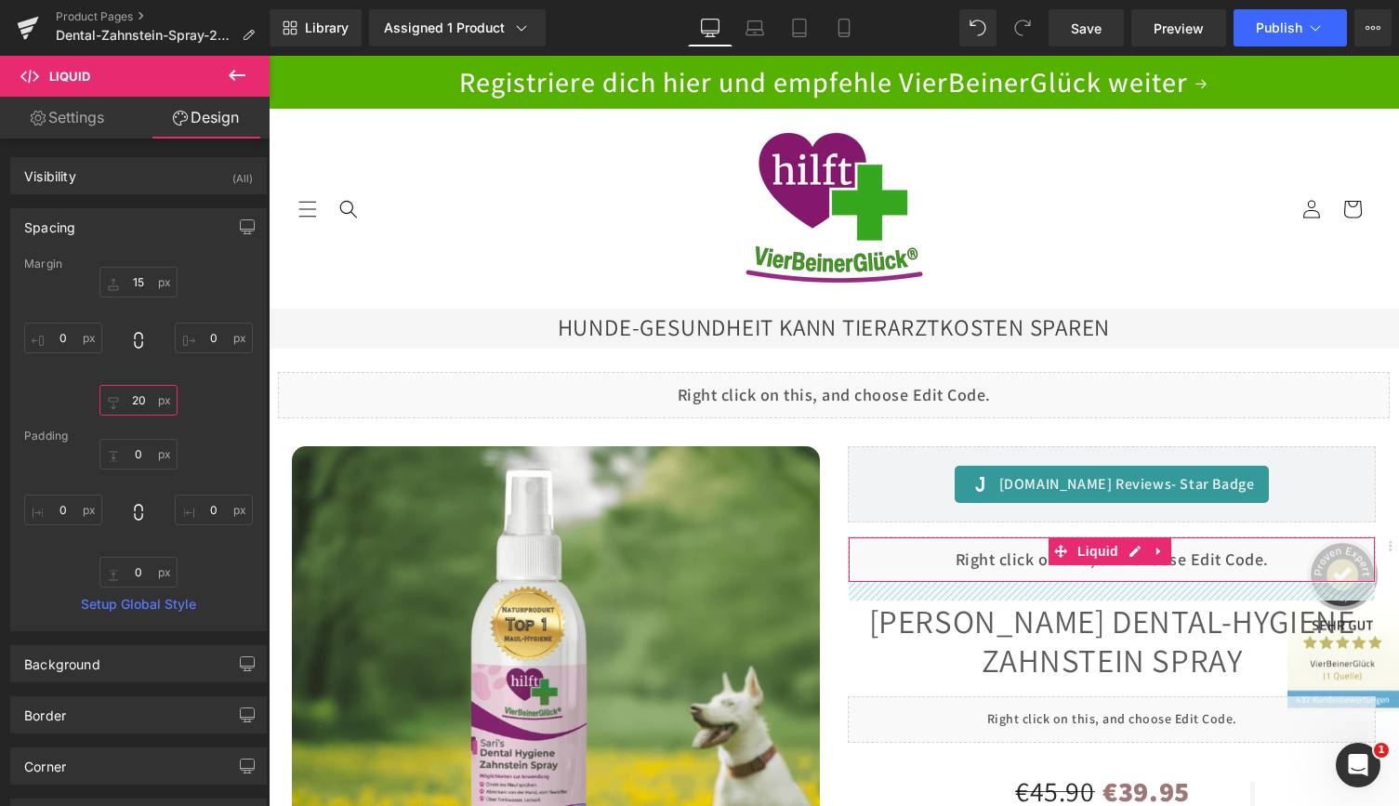
click at [140, 401] on input "text" at bounding box center [138, 400] width 78 height 31
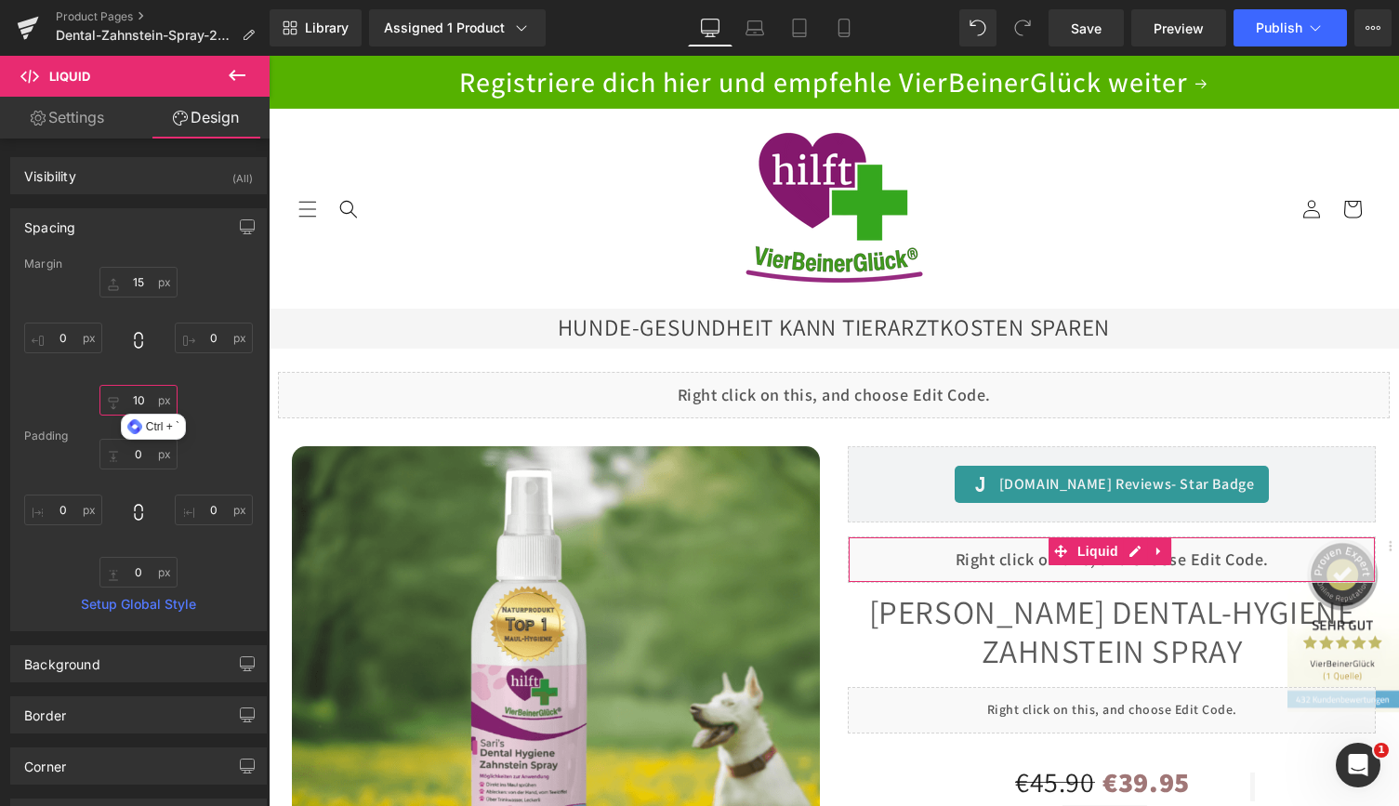
type input "1"
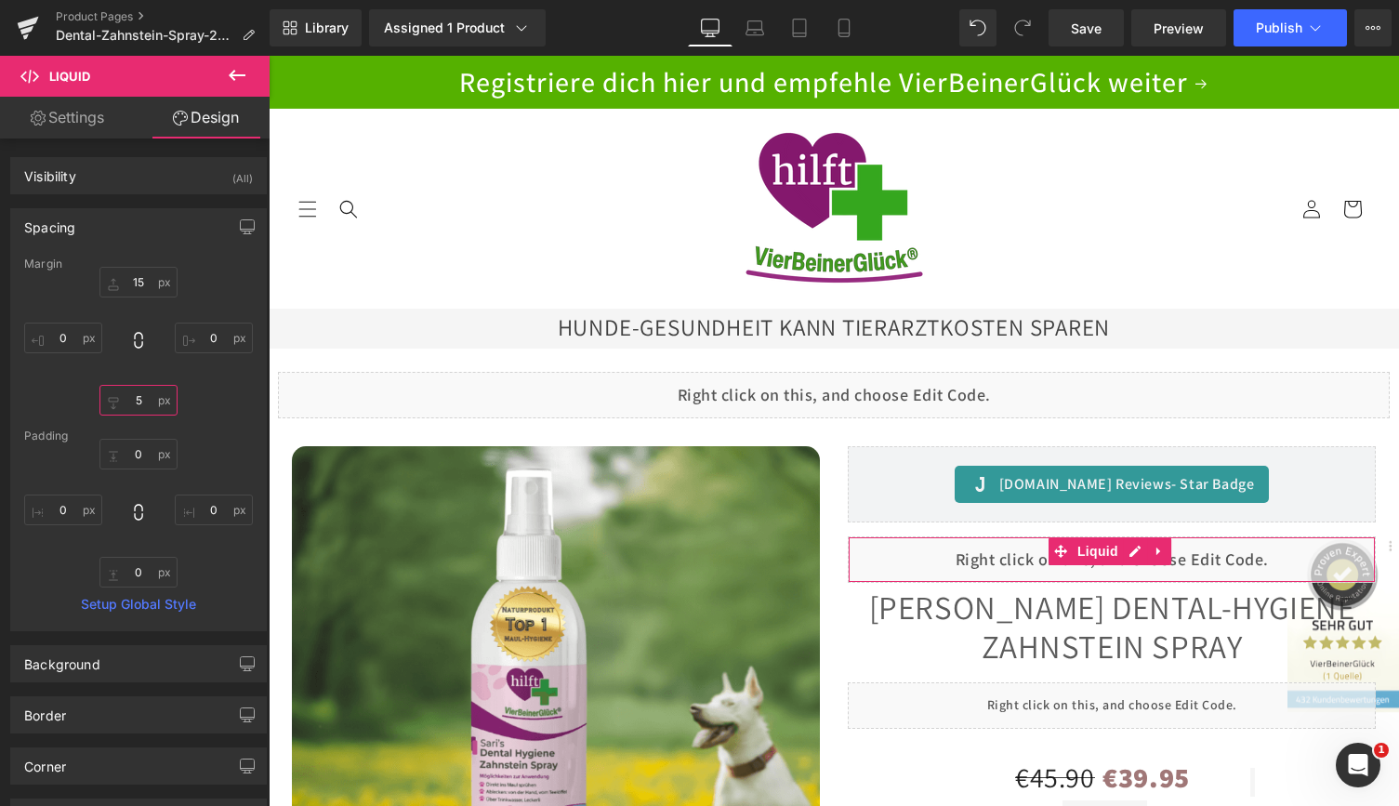
type input "5"
click at [235, 291] on div "5" at bounding box center [138, 341] width 229 height 149
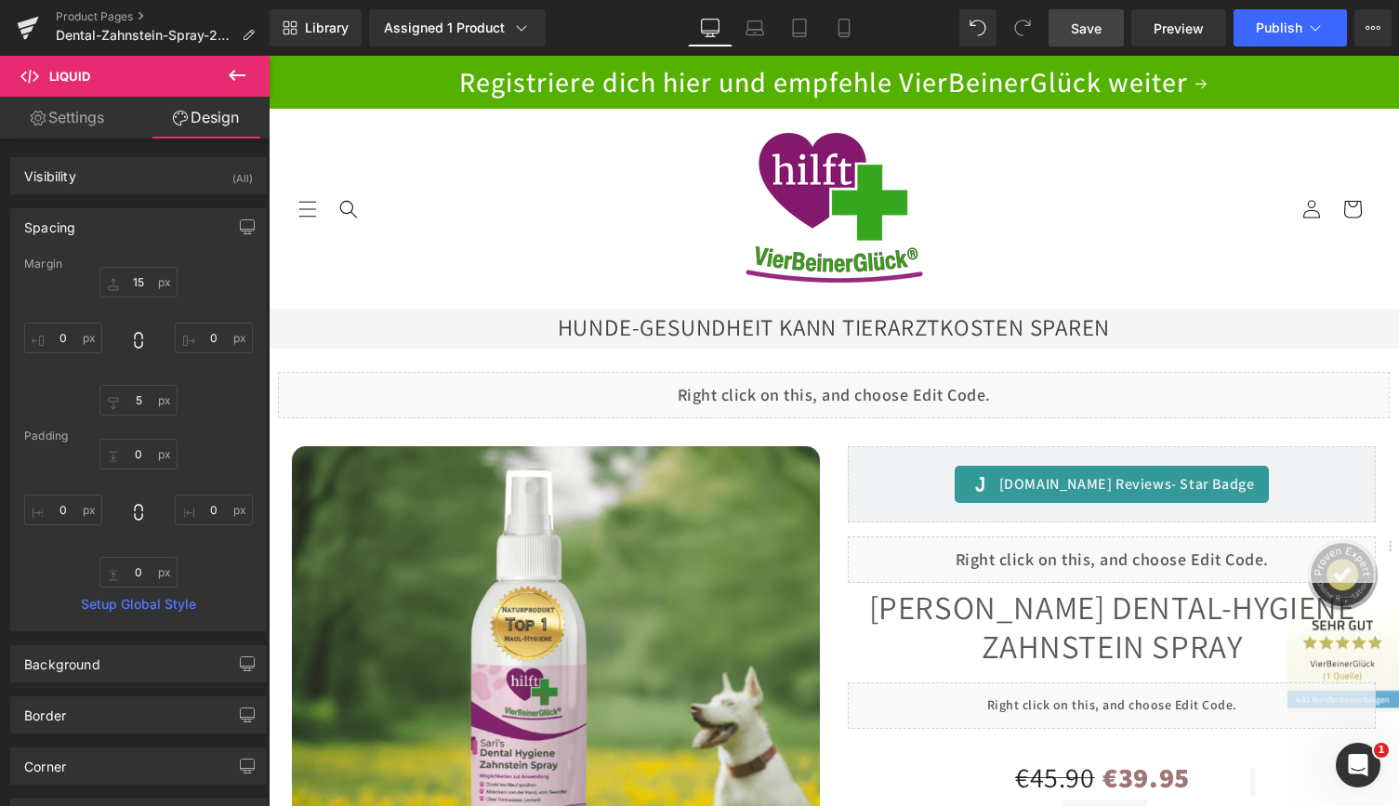
click at [1097, 19] on span "Save" at bounding box center [1086, 29] width 31 height 20
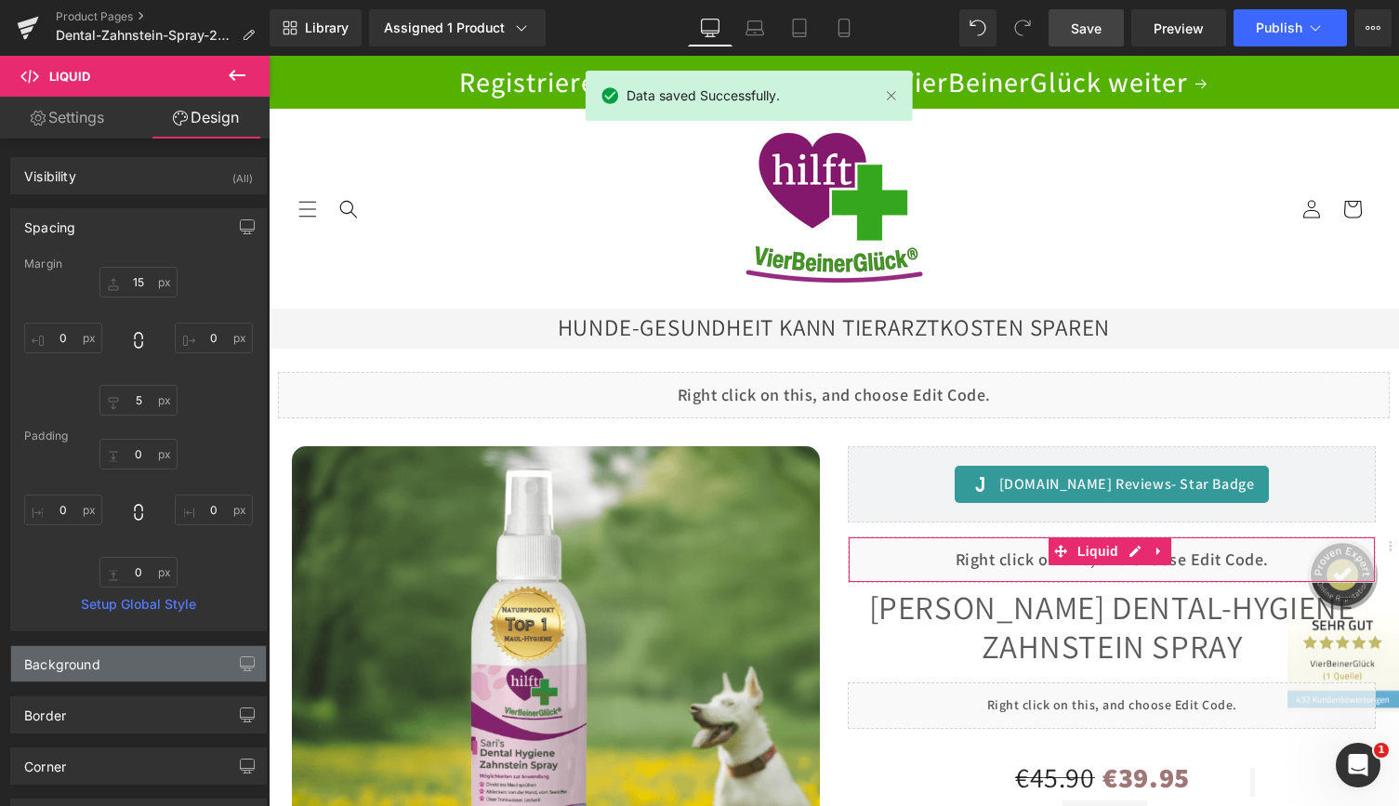
click at [102, 666] on div "Background" at bounding box center [138, 663] width 255 height 35
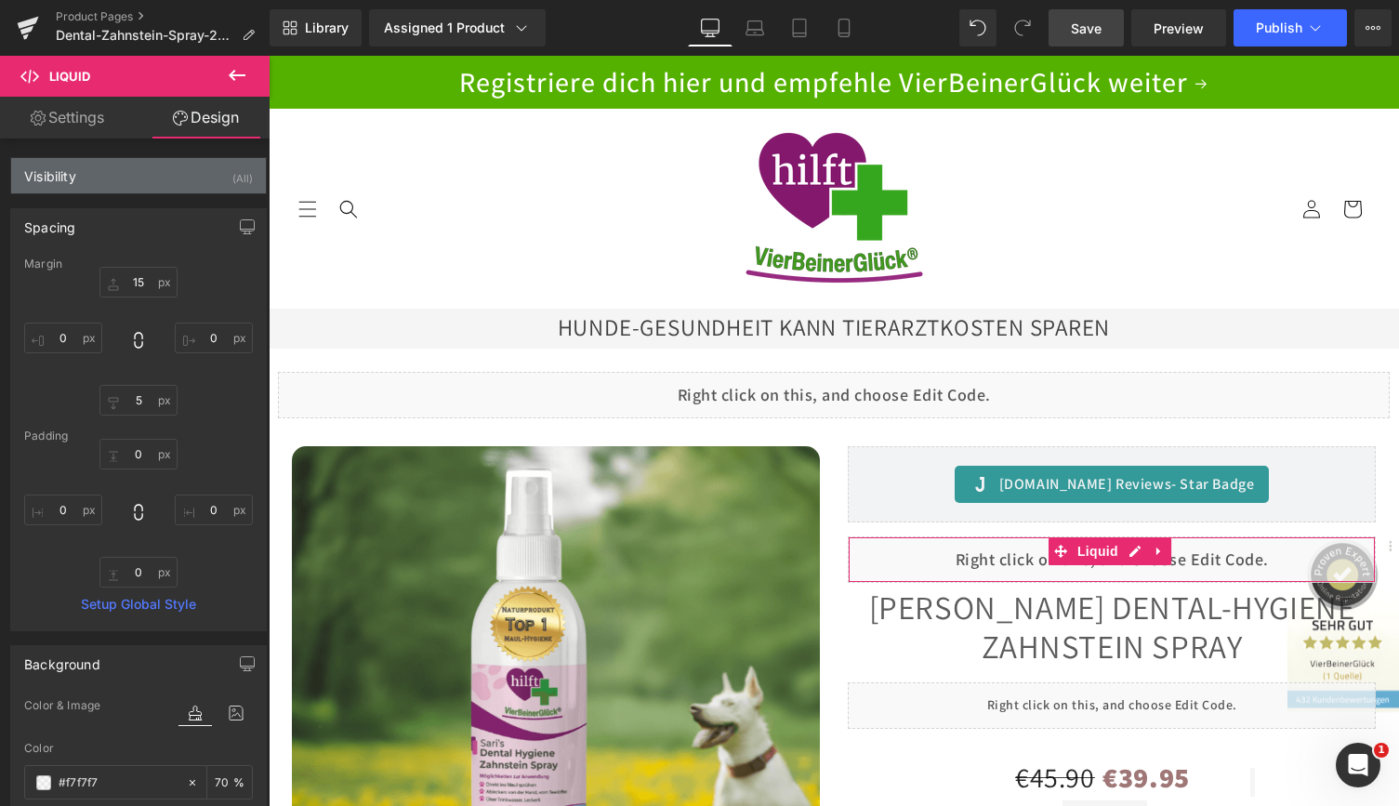
click at [125, 170] on div "Visibility (All)" at bounding box center [138, 175] width 255 height 35
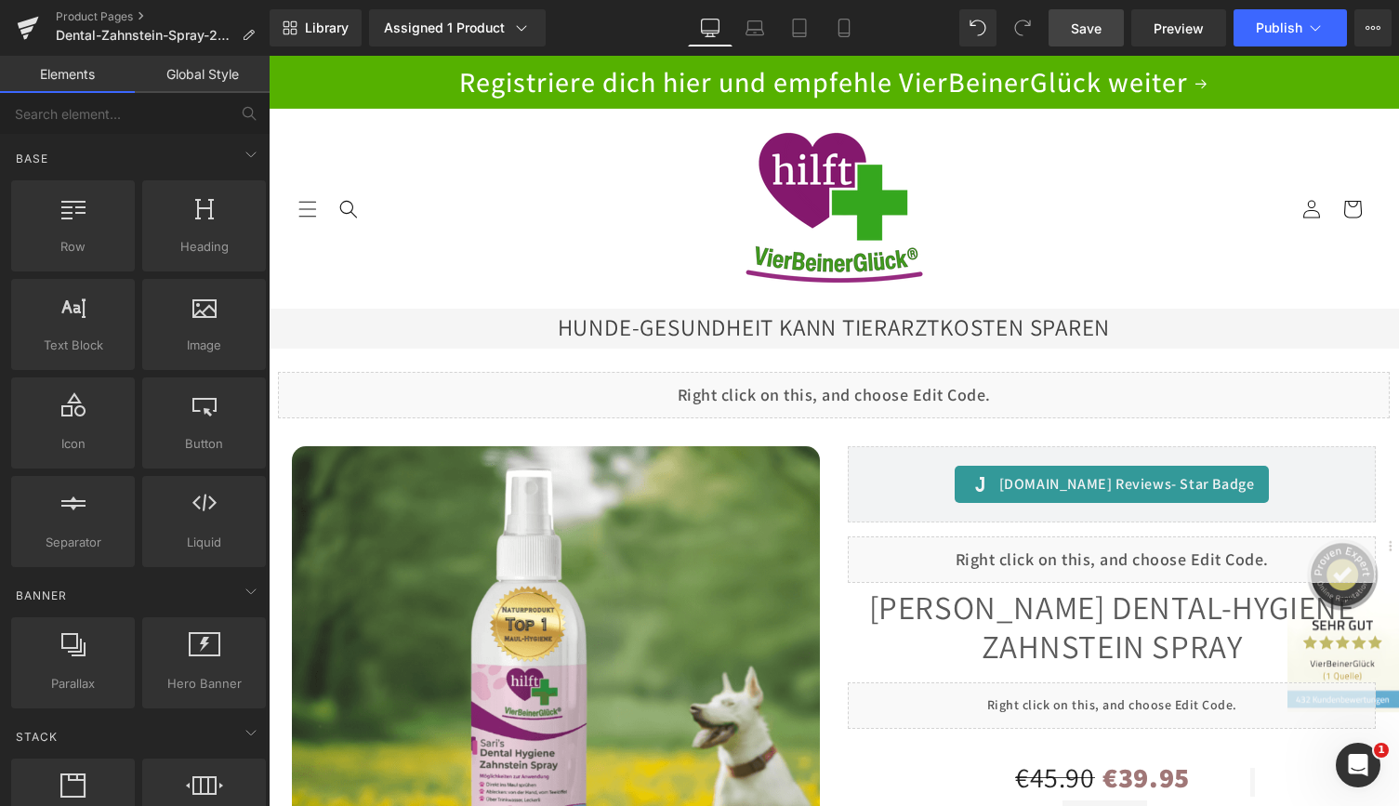
click at [478, 241] on header "STARTSEITE ÜBER UNS DROPS & SPRAY SETs eBook Gutscheine Gesundheitsthemen HÄNDL…" at bounding box center [834, 209] width 1130 height 200
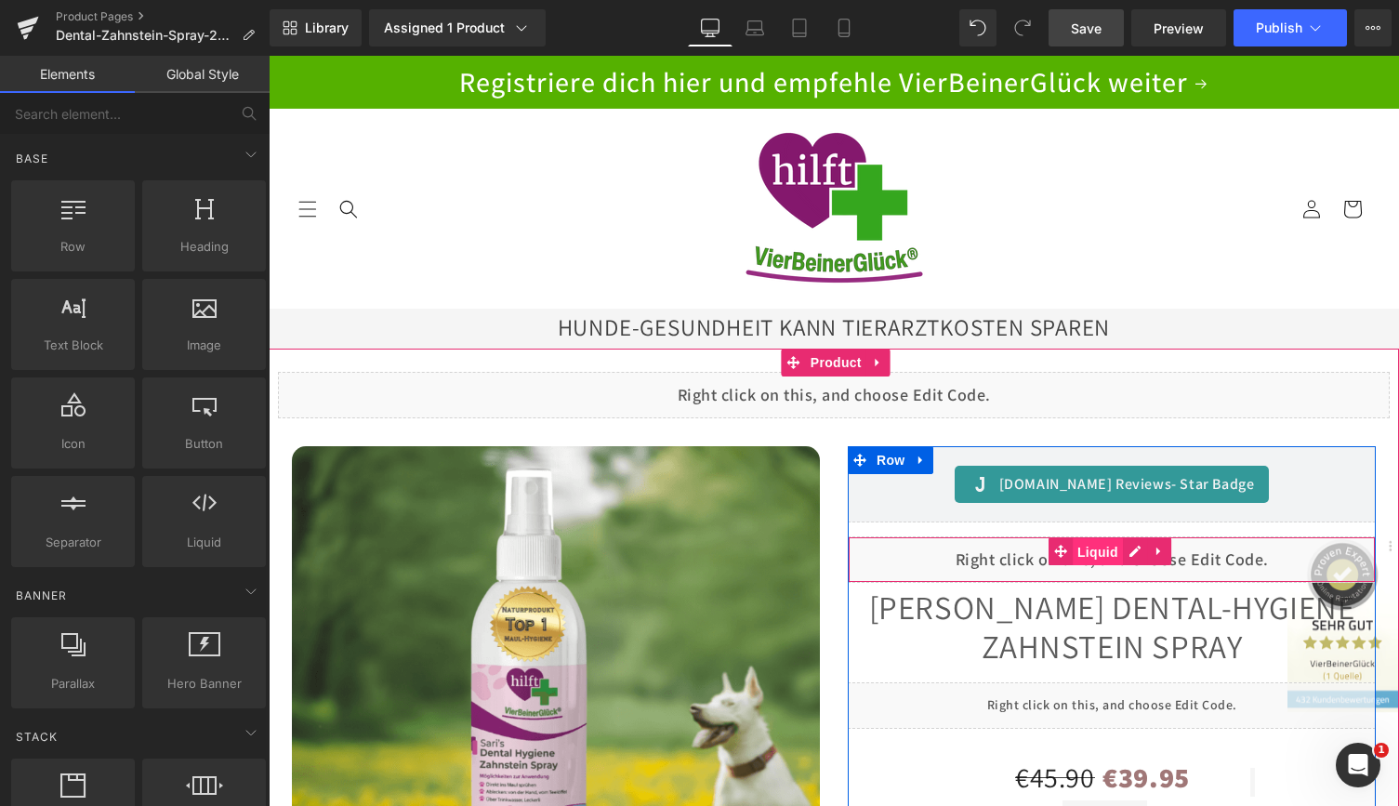
click at [1092, 551] on span "Liquid" at bounding box center [1097, 552] width 50 height 28
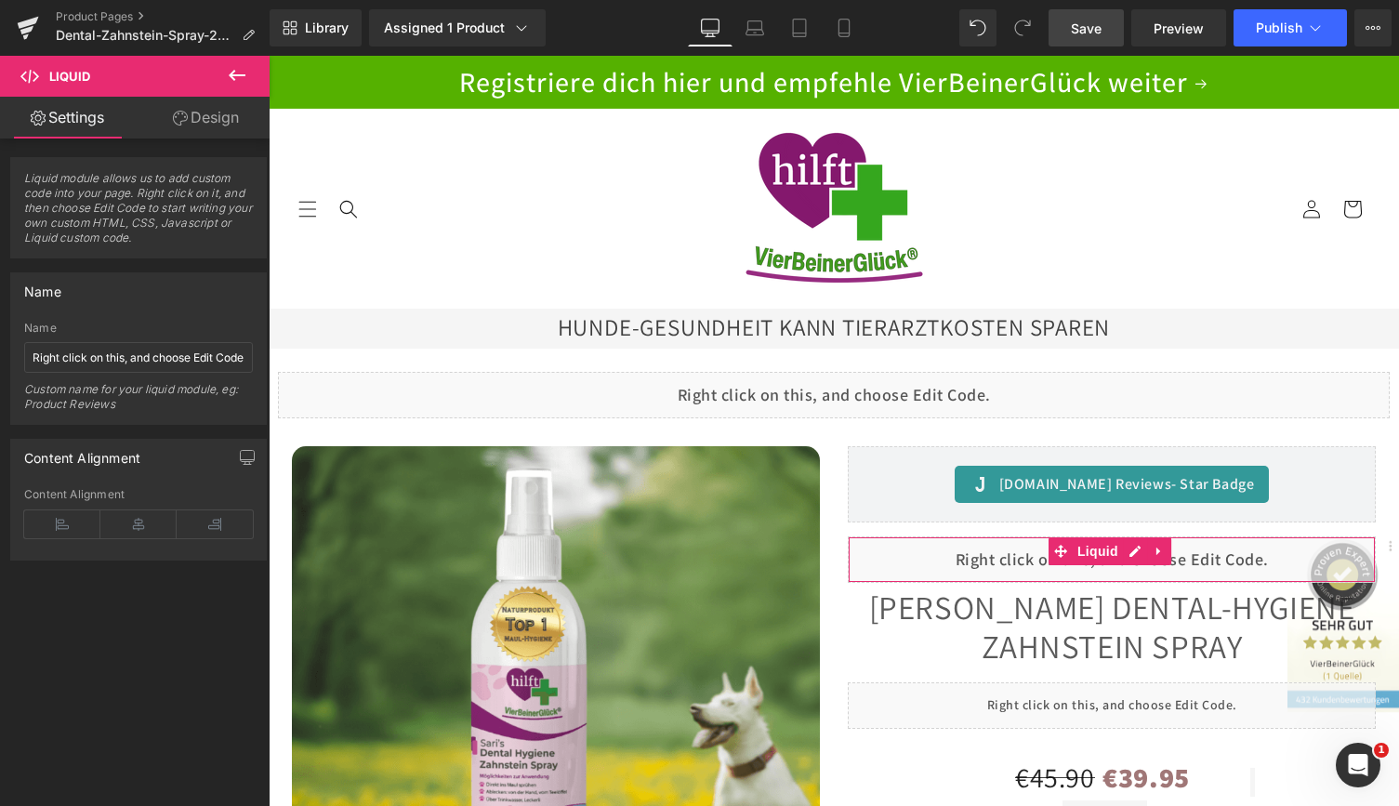
click at [216, 112] on link "Design" at bounding box center [205, 118] width 135 height 42
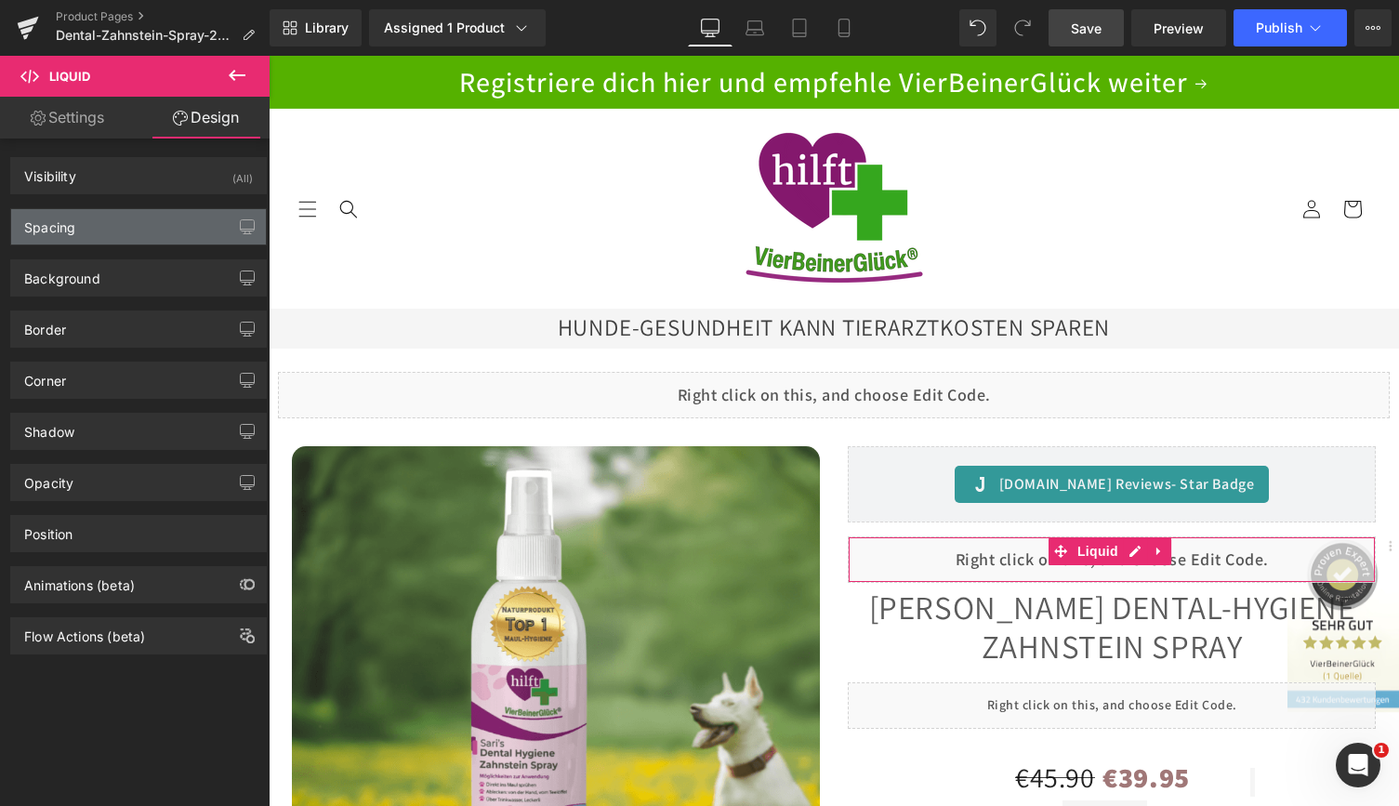
click at [118, 227] on div "Spacing" at bounding box center [138, 226] width 255 height 35
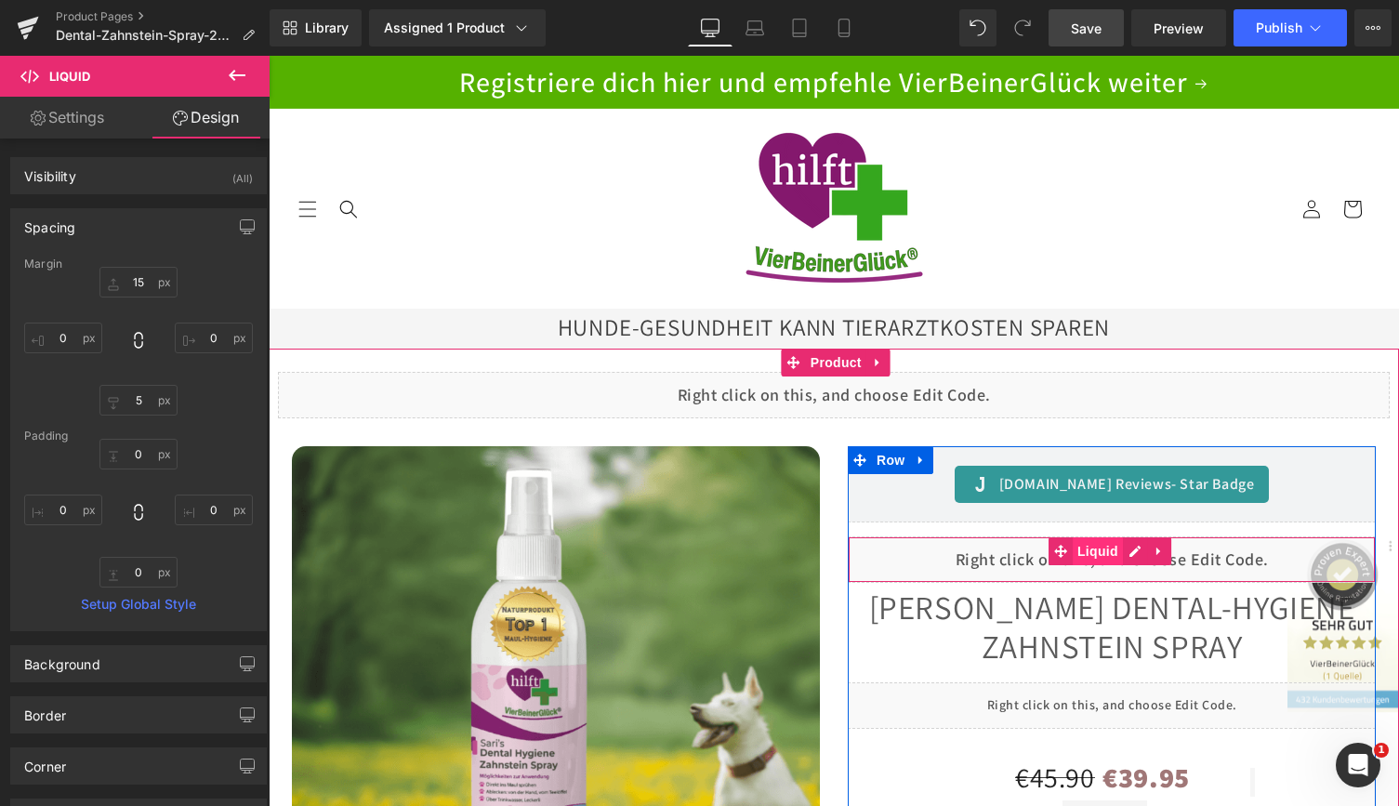
click at [1094, 553] on span "Liquid" at bounding box center [1097, 551] width 50 height 28
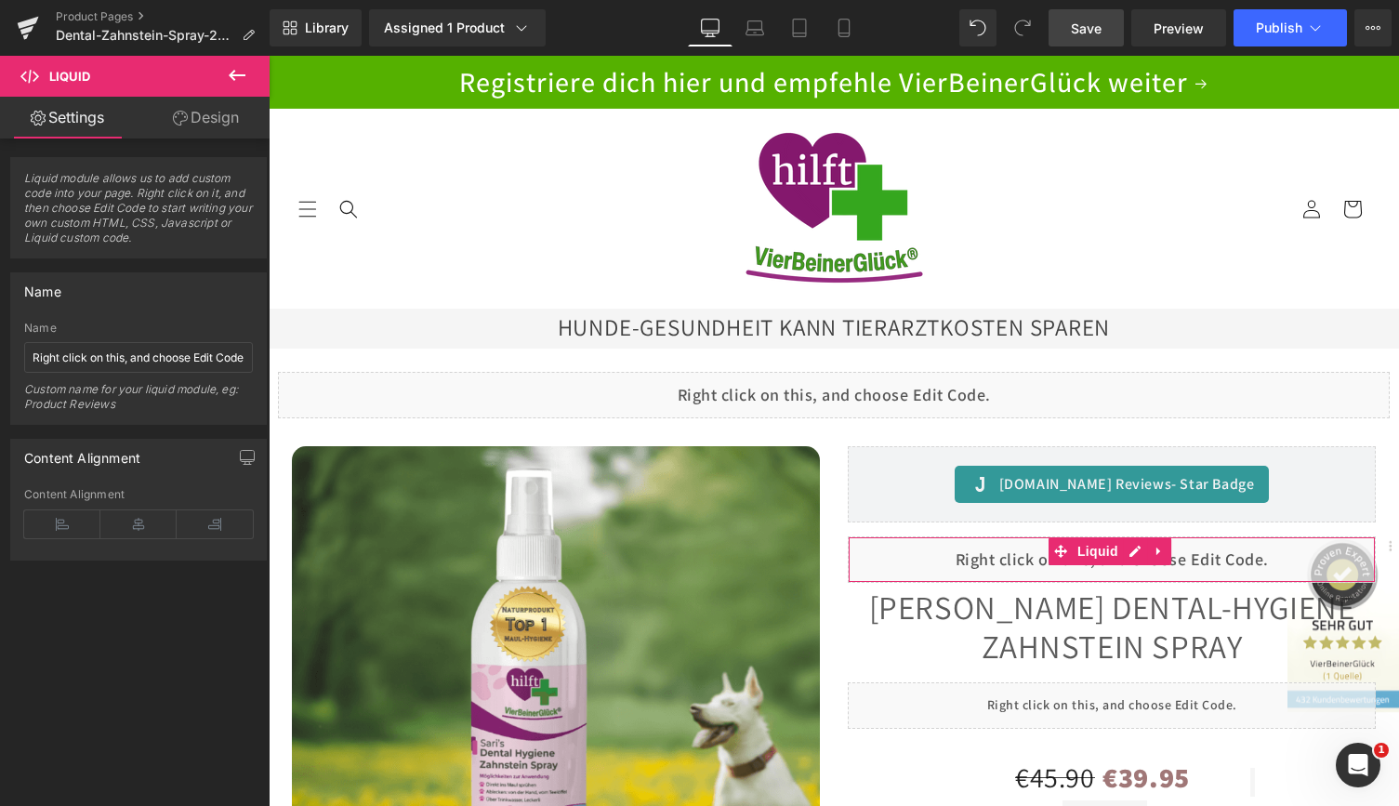
click at [192, 115] on link "Design" at bounding box center [205, 118] width 135 height 42
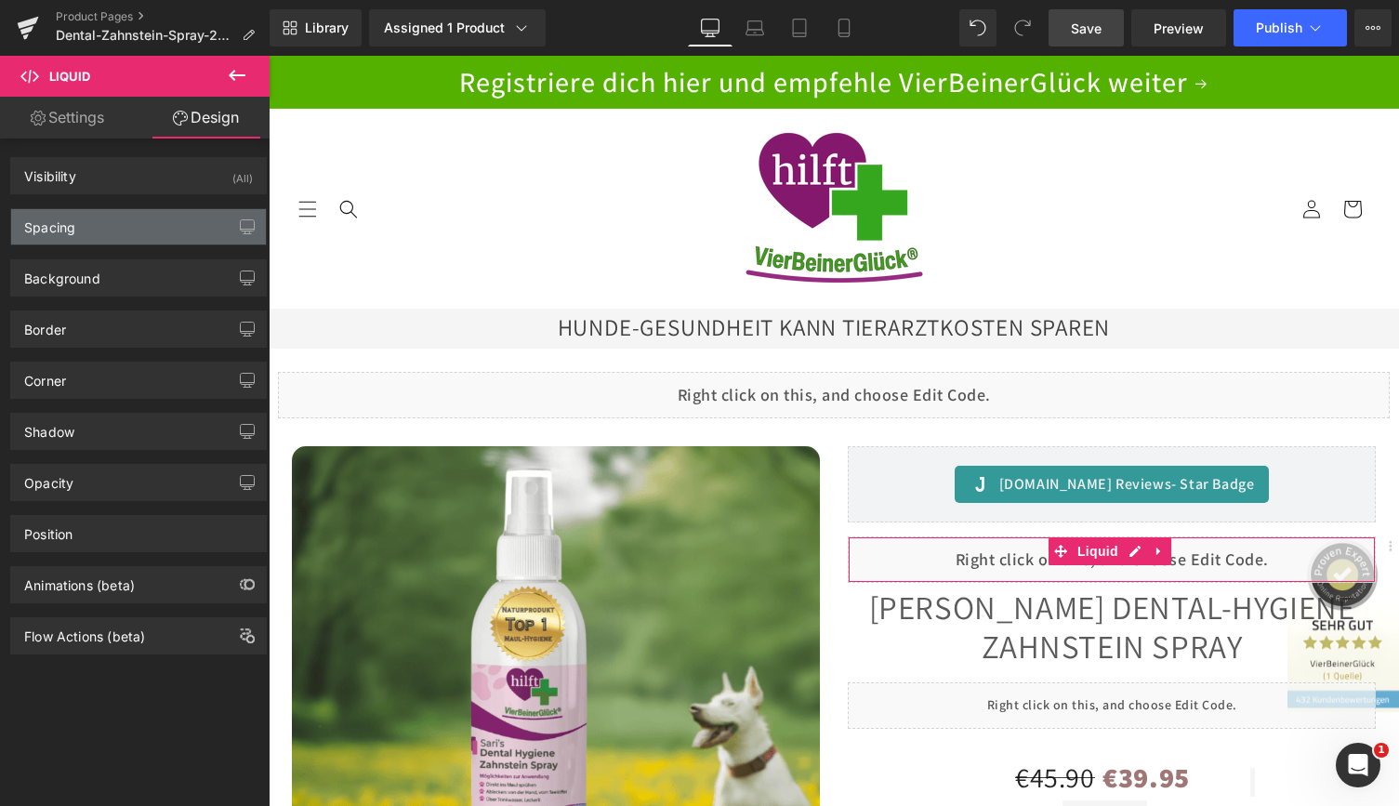
click at [123, 232] on div "Spacing" at bounding box center [138, 226] width 255 height 35
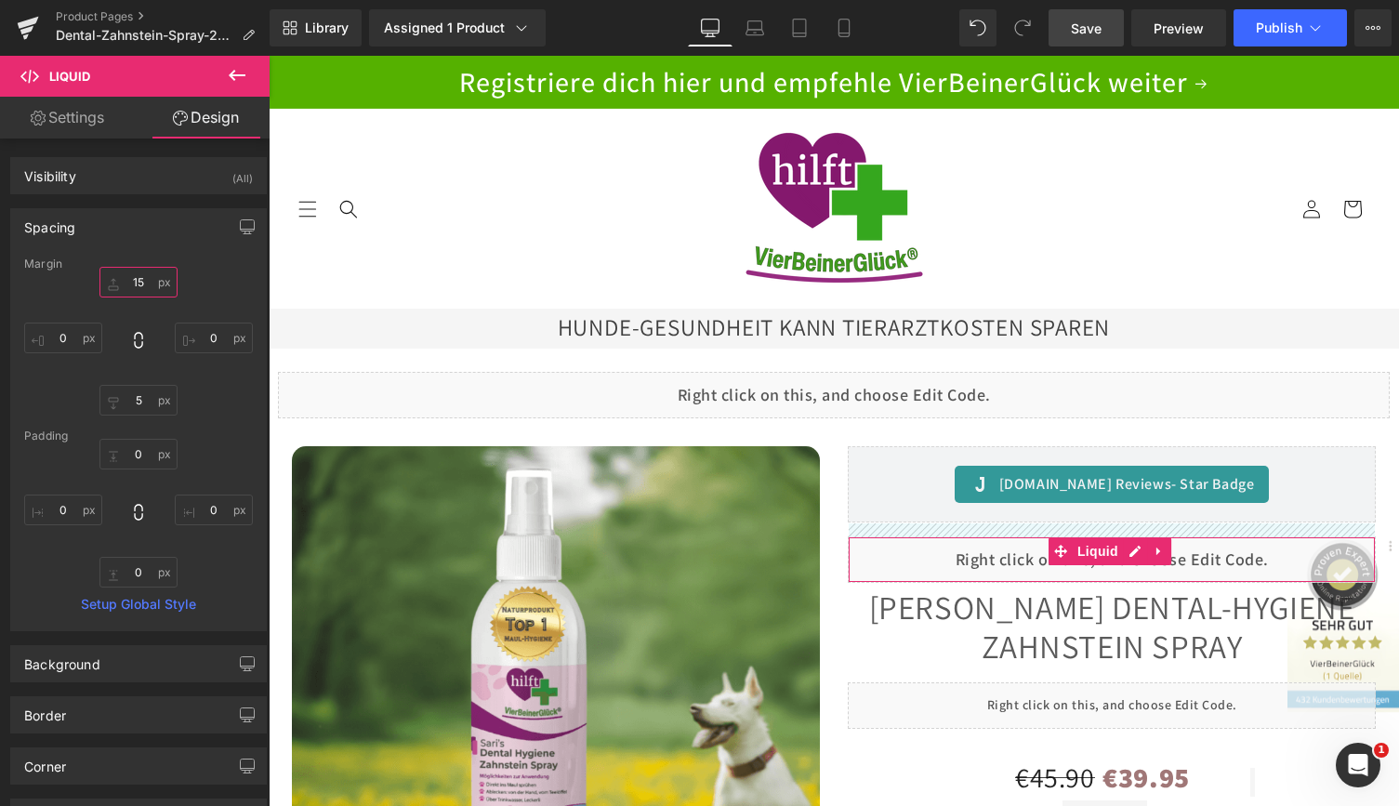
click at [142, 278] on input "text" at bounding box center [138, 282] width 78 height 31
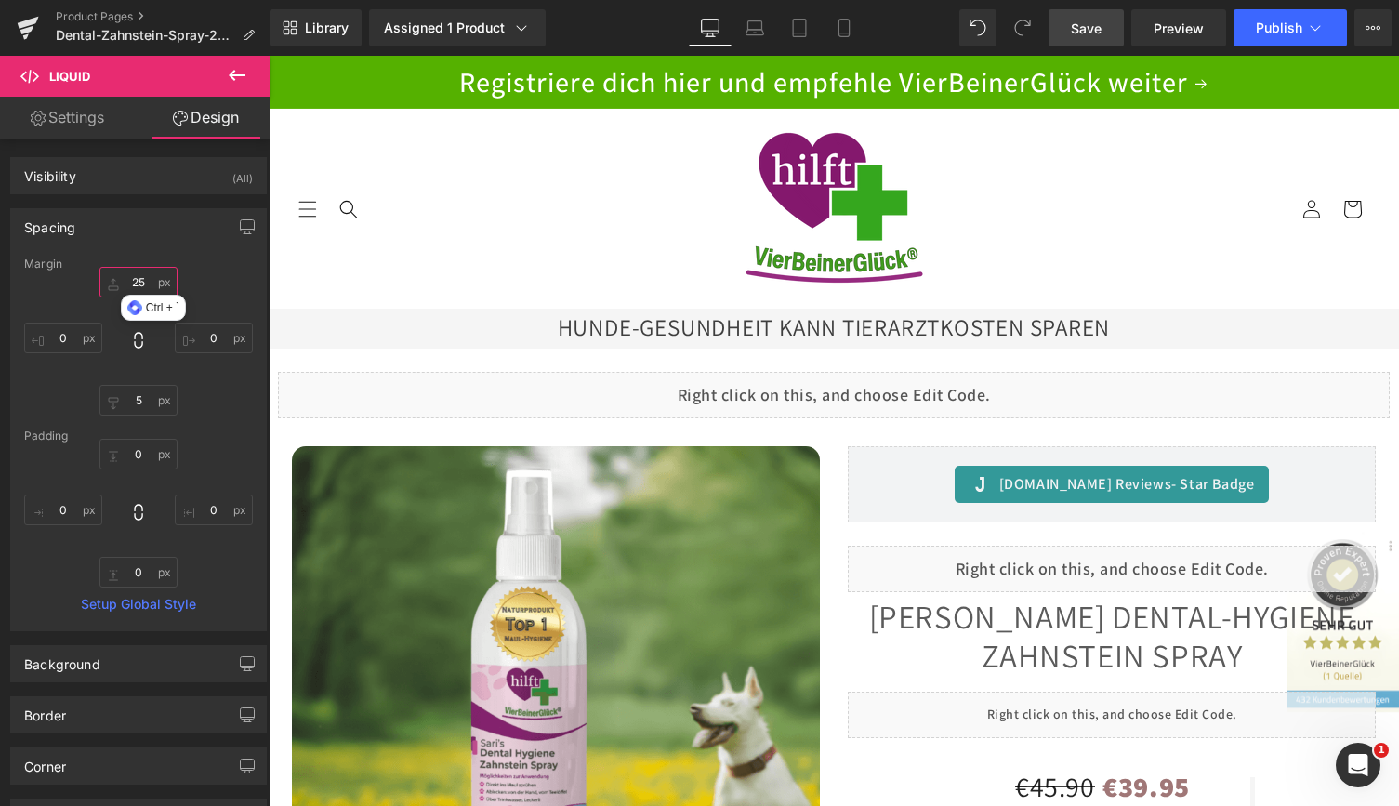
type input "25"
click at [1066, 27] on link "Save" at bounding box center [1085, 27] width 75 height 37
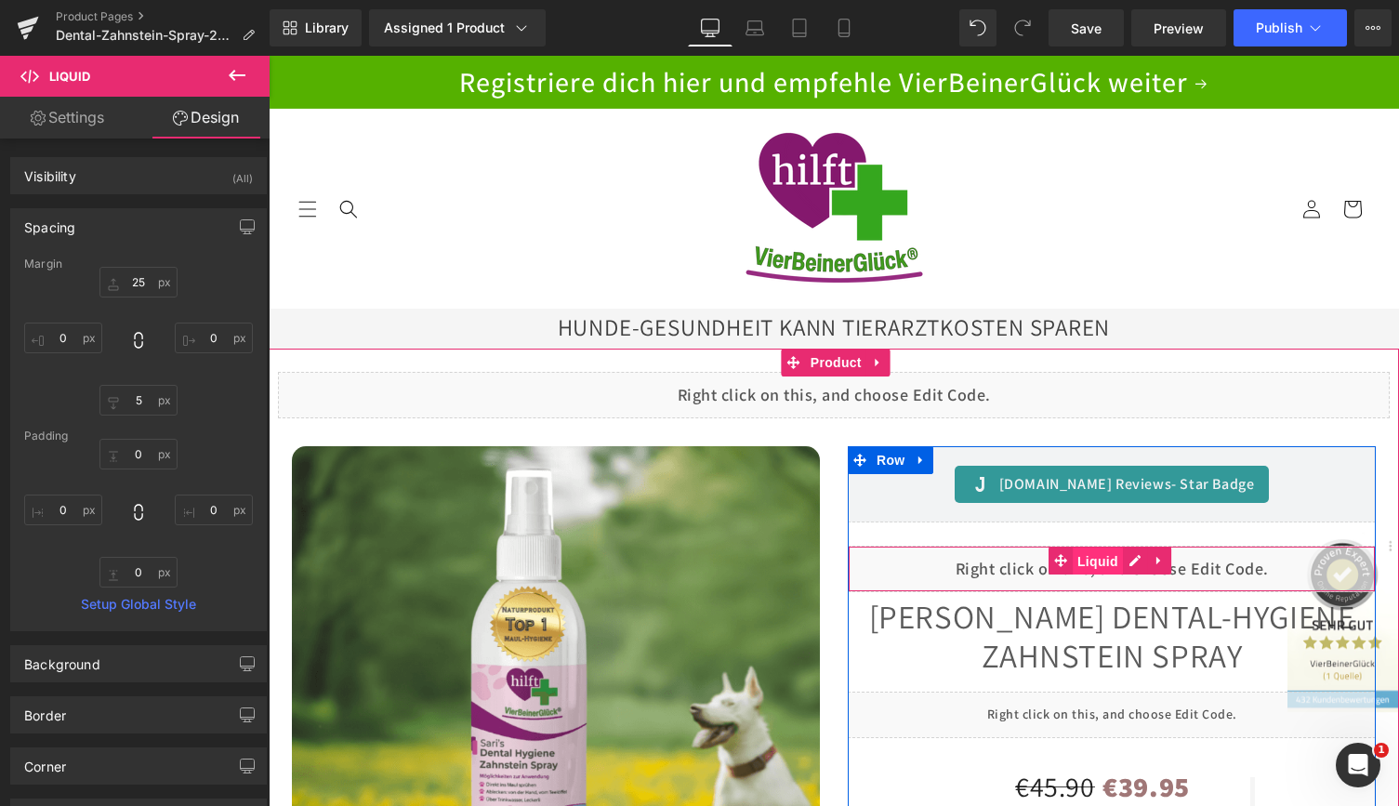
click at [1091, 557] on span "Liquid" at bounding box center [1097, 561] width 50 height 28
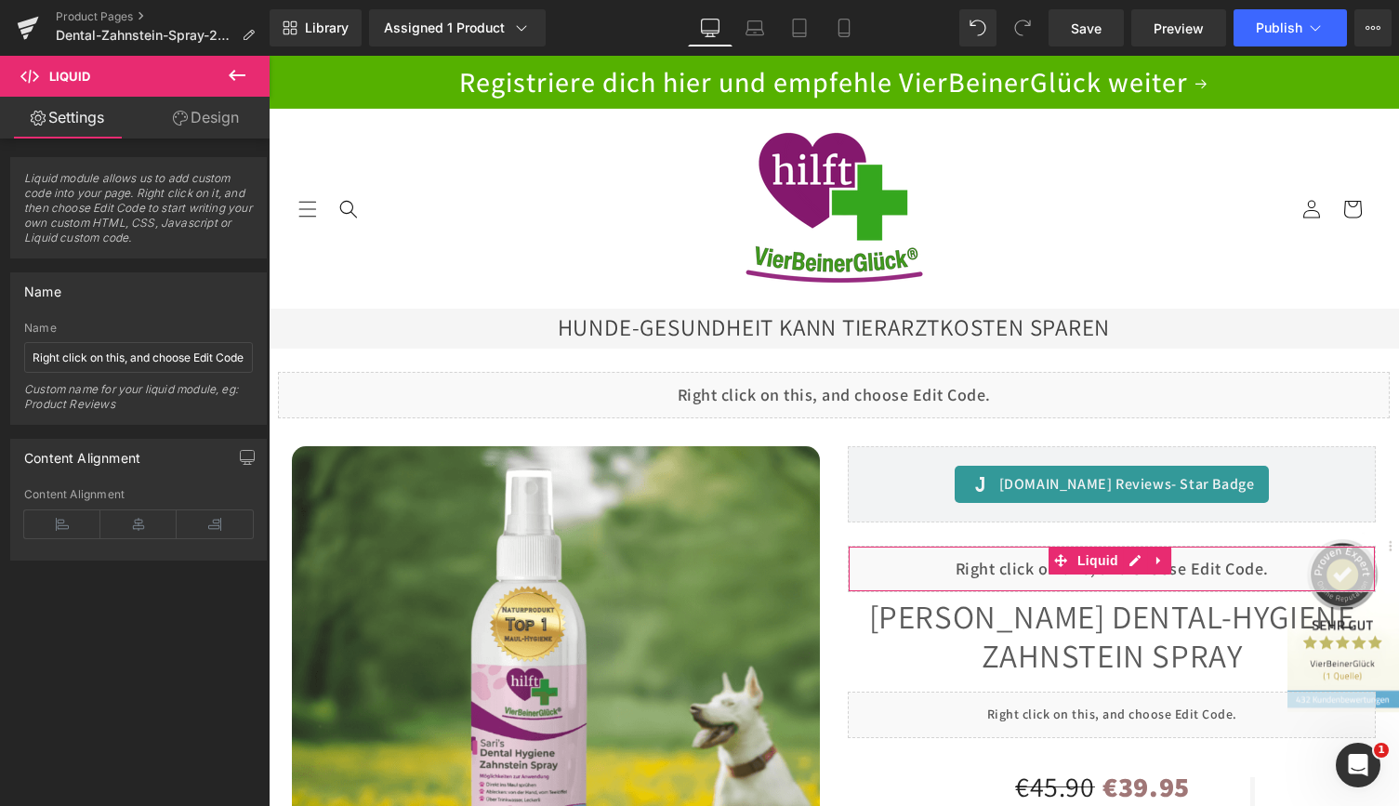
click at [193, 114] on link "Design" at bounding box center [205, 118] width 135 height 42
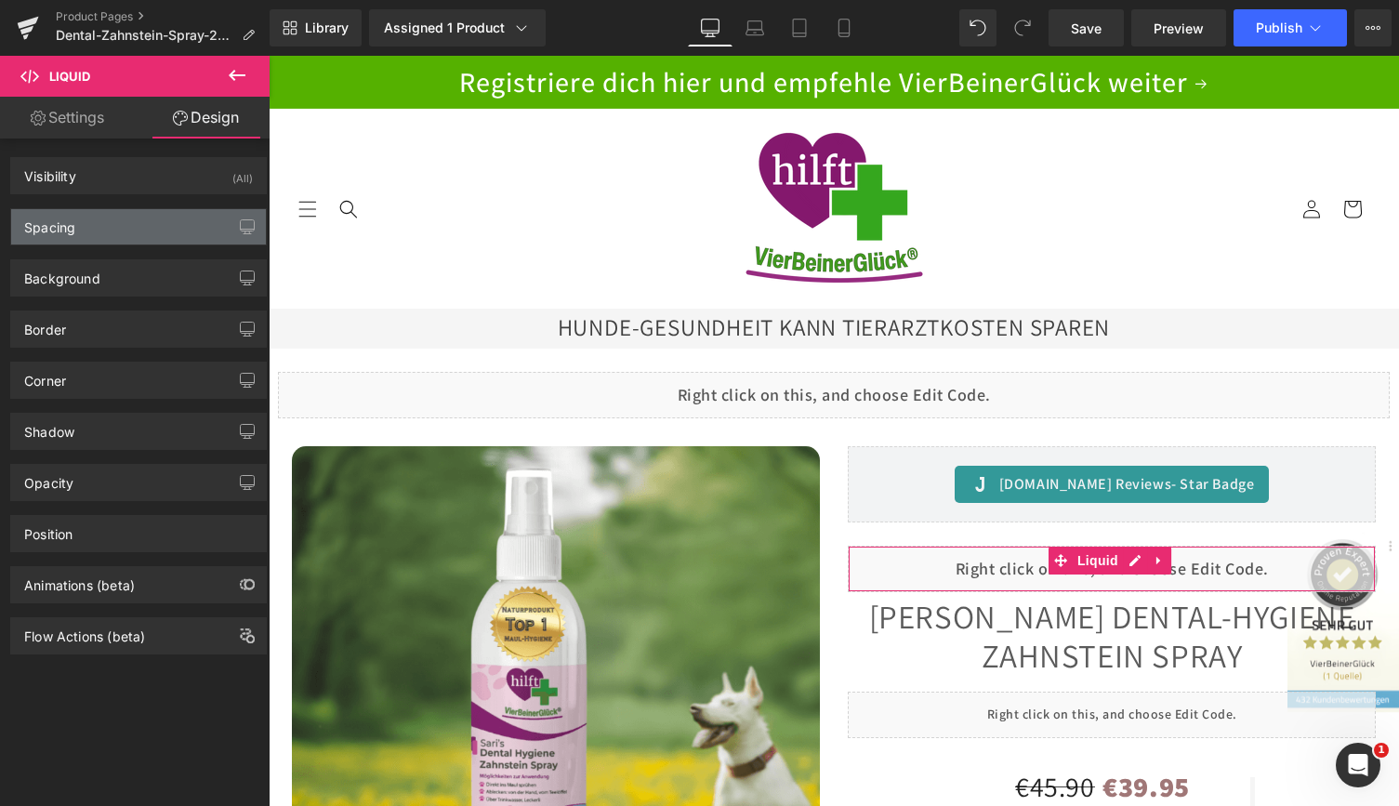
click at [126, 230] on div "Spacing" at bounding box center [138, 226] width 255 height 35
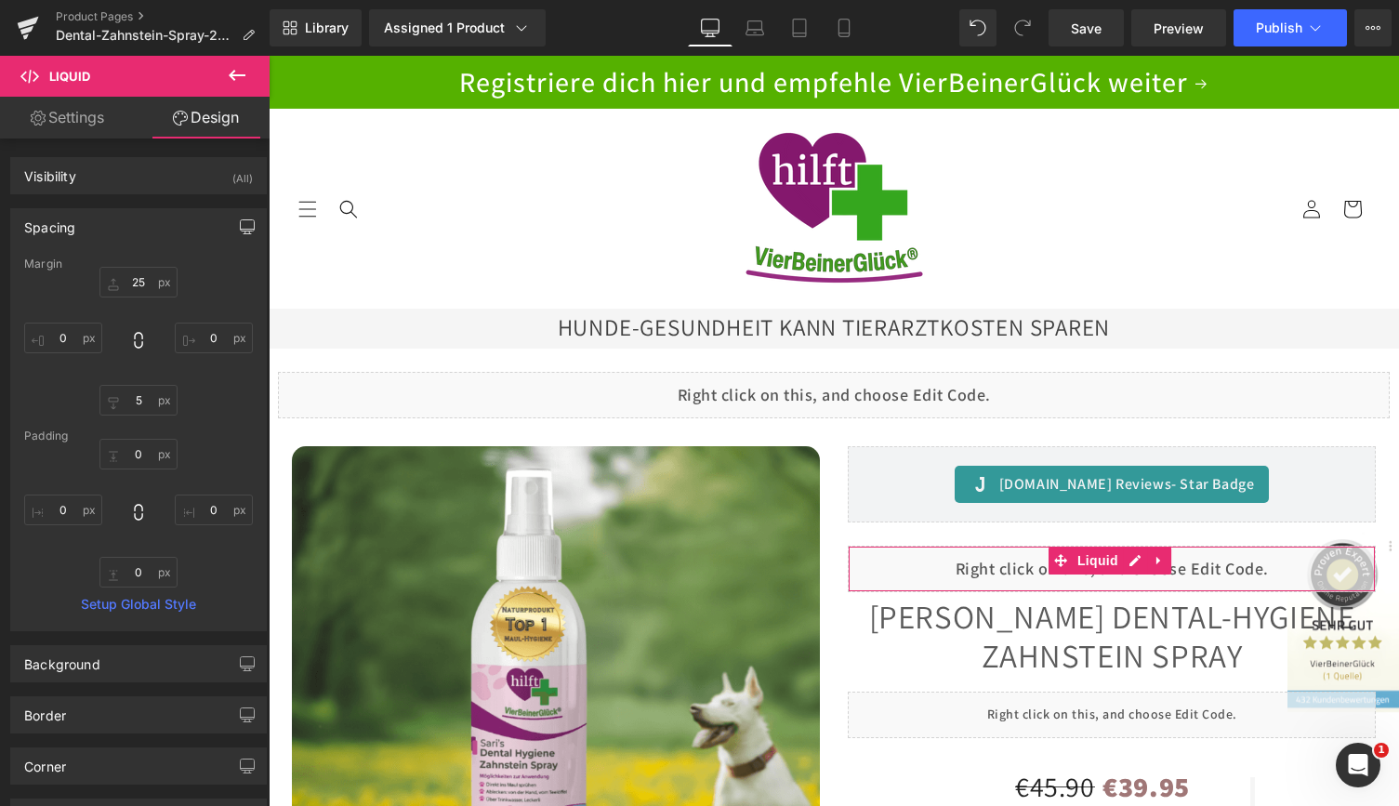
click at [240, 224] on icon "button" at bounding box center [247, 226] width 15 height 15
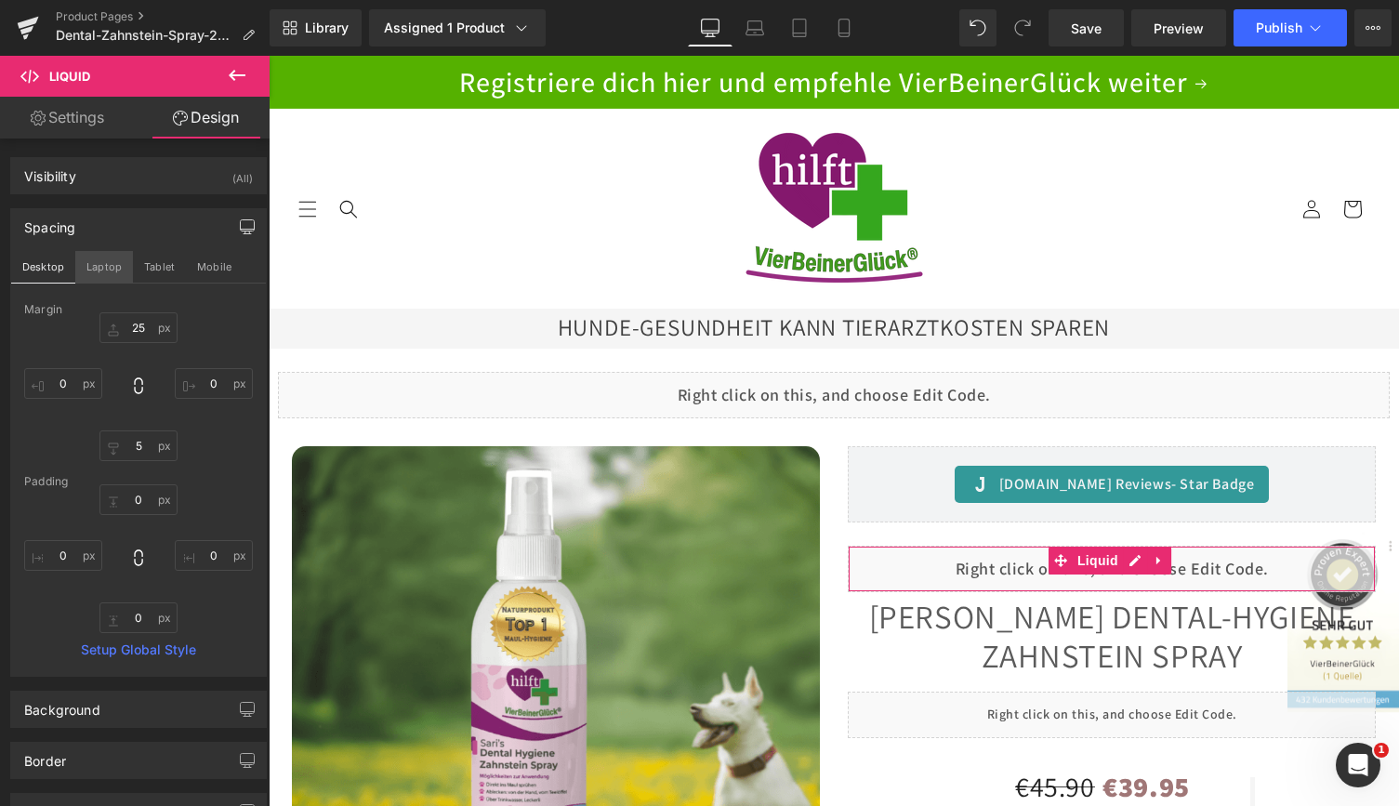
click at [109, 262] on button "Laptop" at bounding box center [104, 267] width 58 height 32
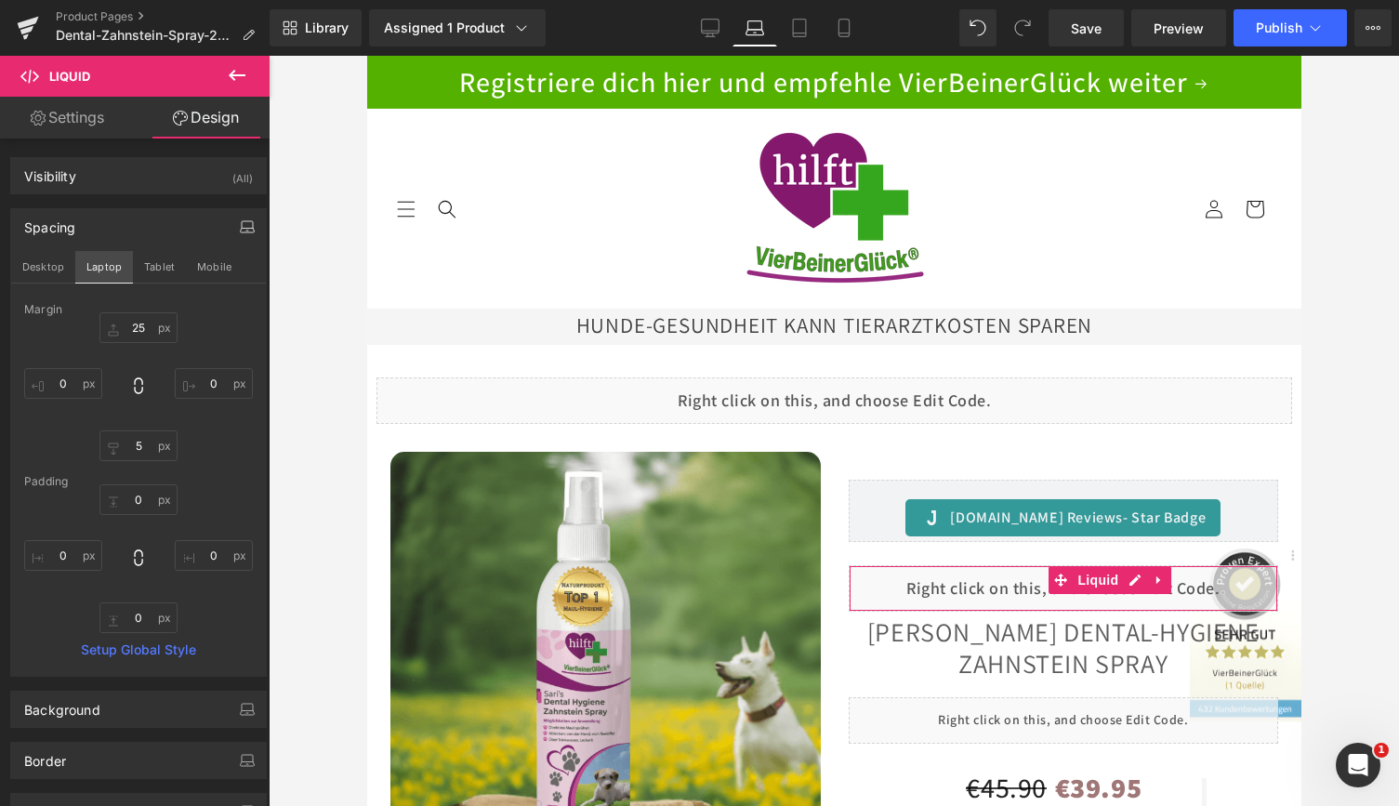
scroll to position [256, 0]
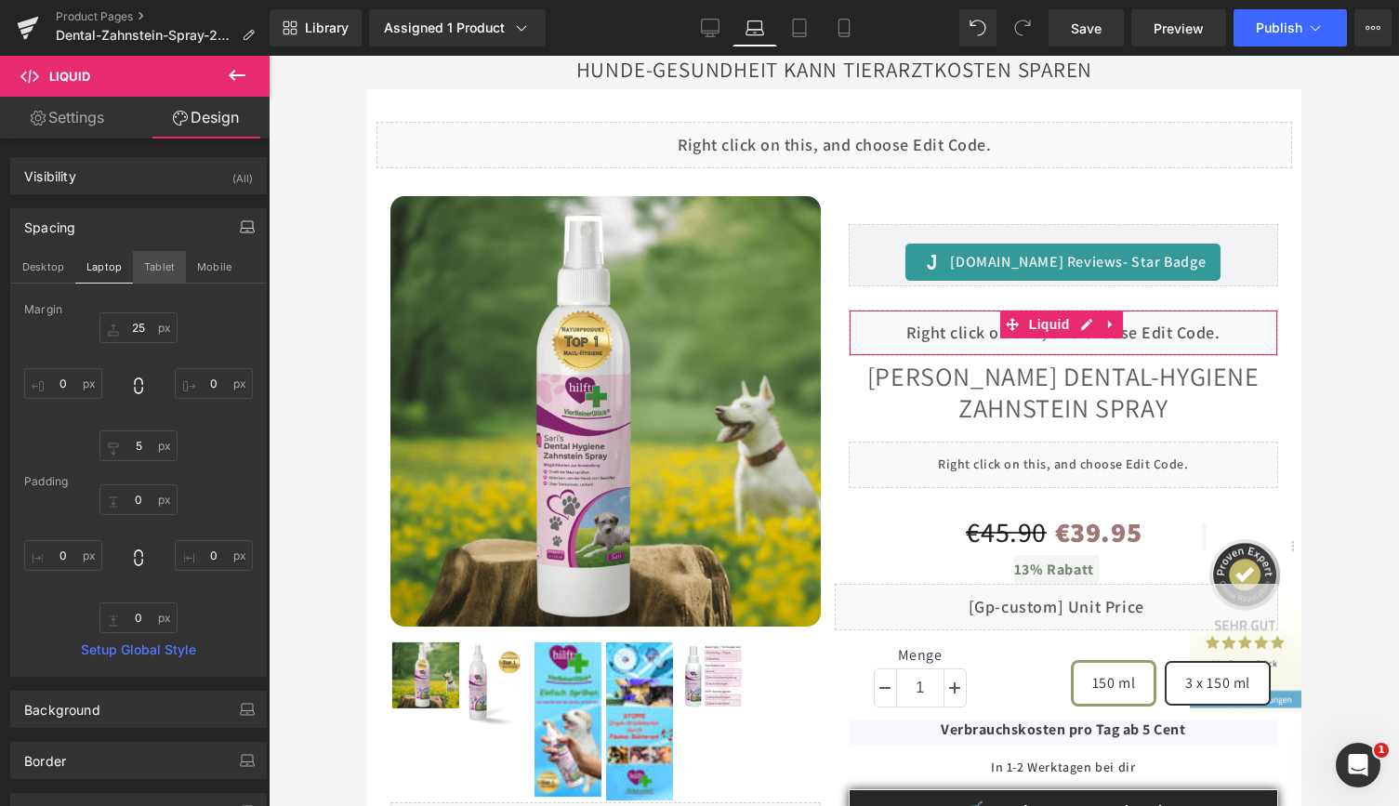
click at [162, 264] on button "Tablet" at bounding box center [159, 267] width 53 height 32
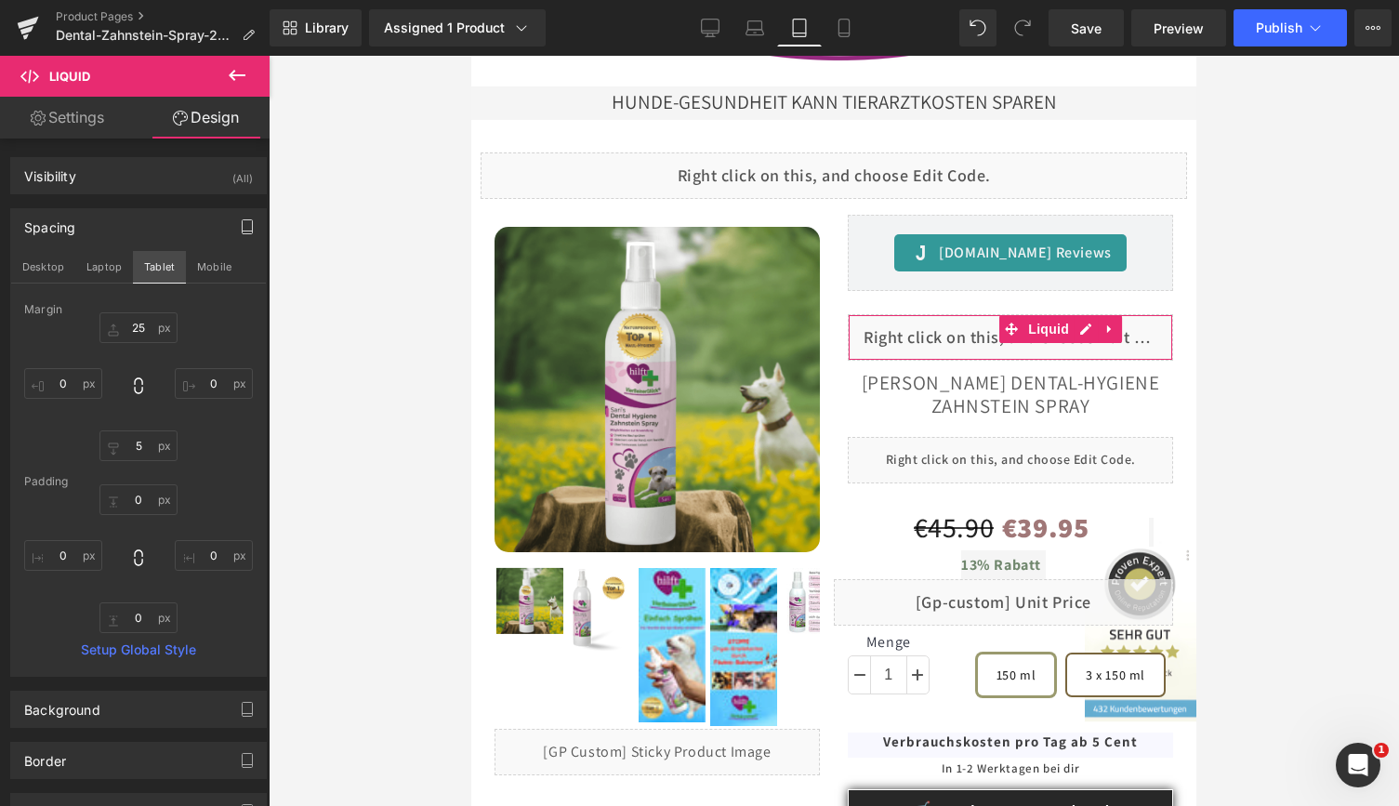
scroll to position [260, 0]
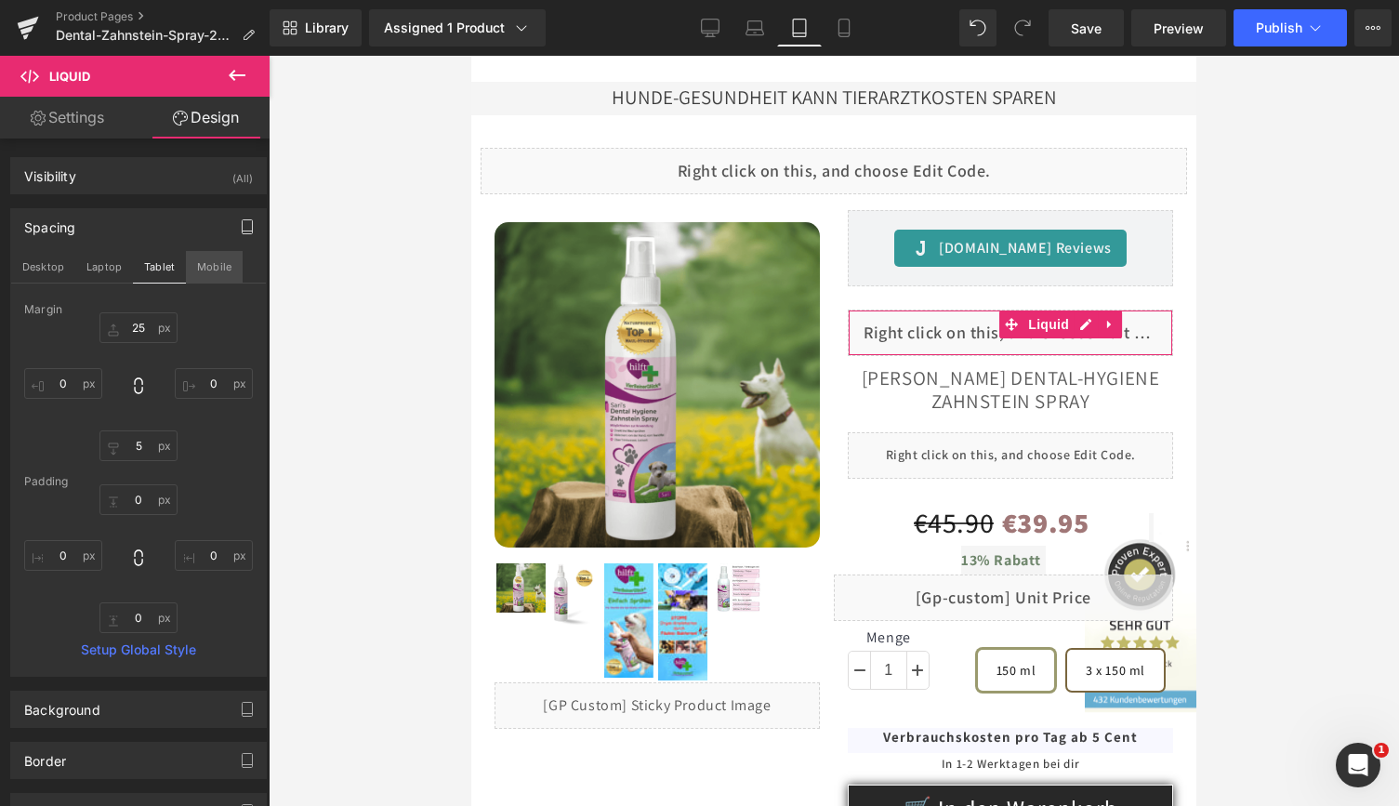
click at [212, 270] on button "Mobile" at bounding box center [214, 267] width 57 height 32
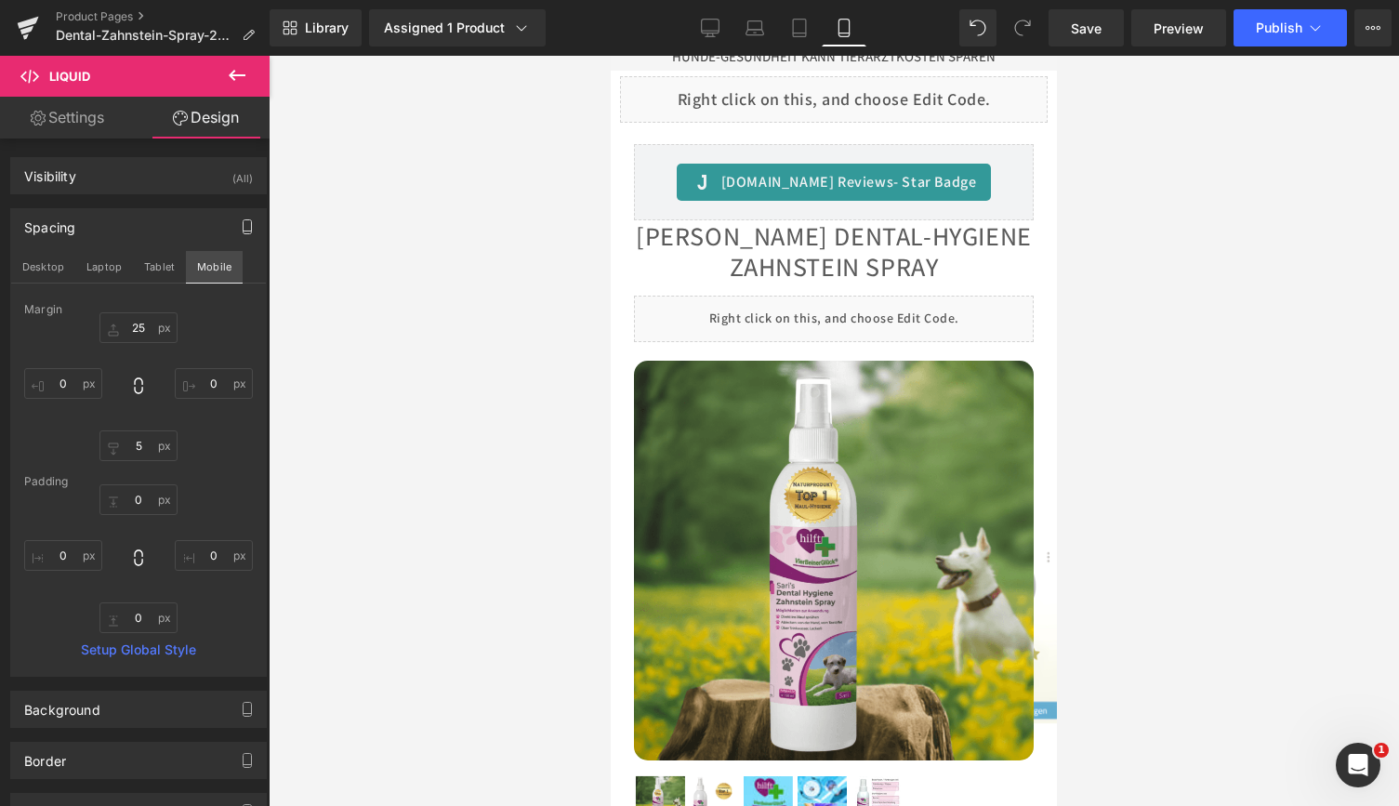
scroll to position [908, 0]
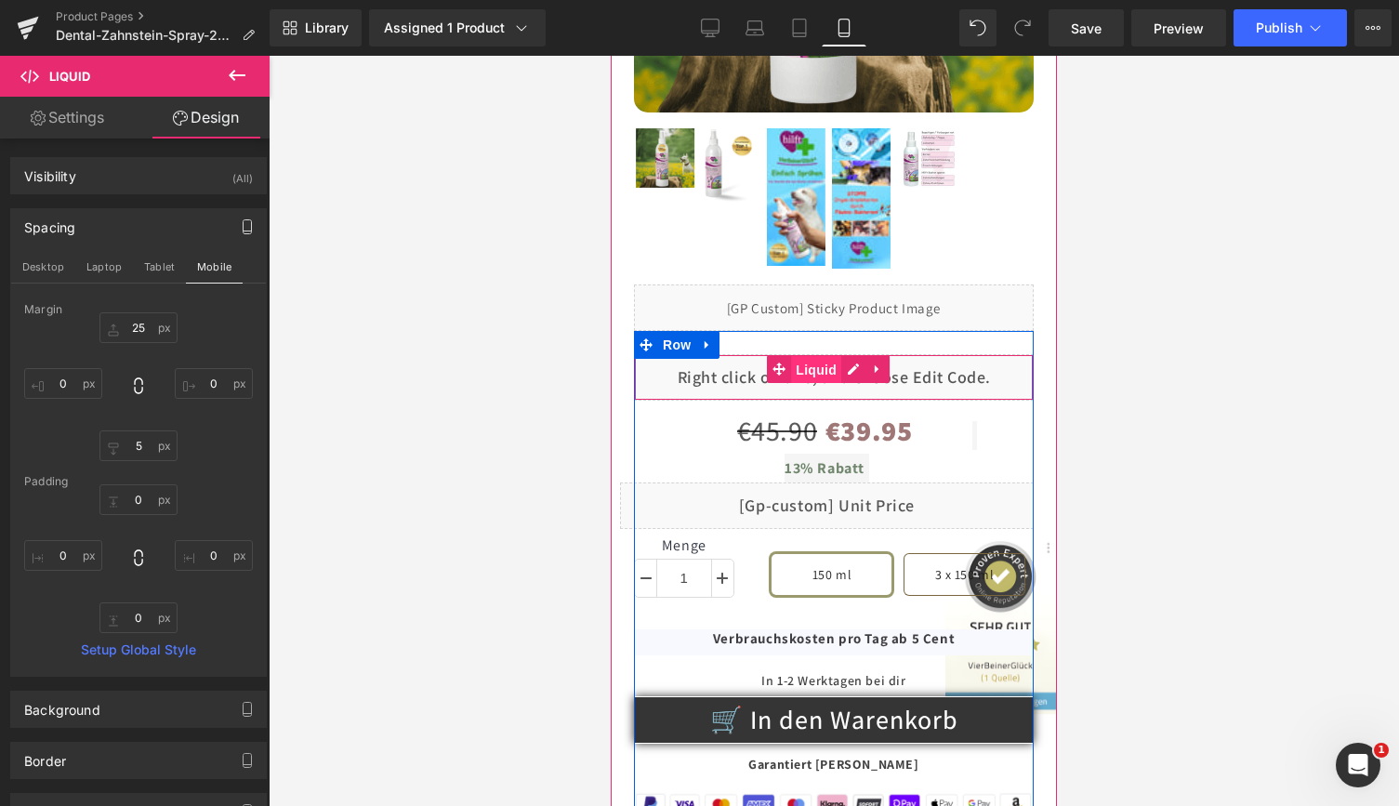
click at [818, 356] on span "Liquid" at bounding box center [816, 370] width 50 height 28
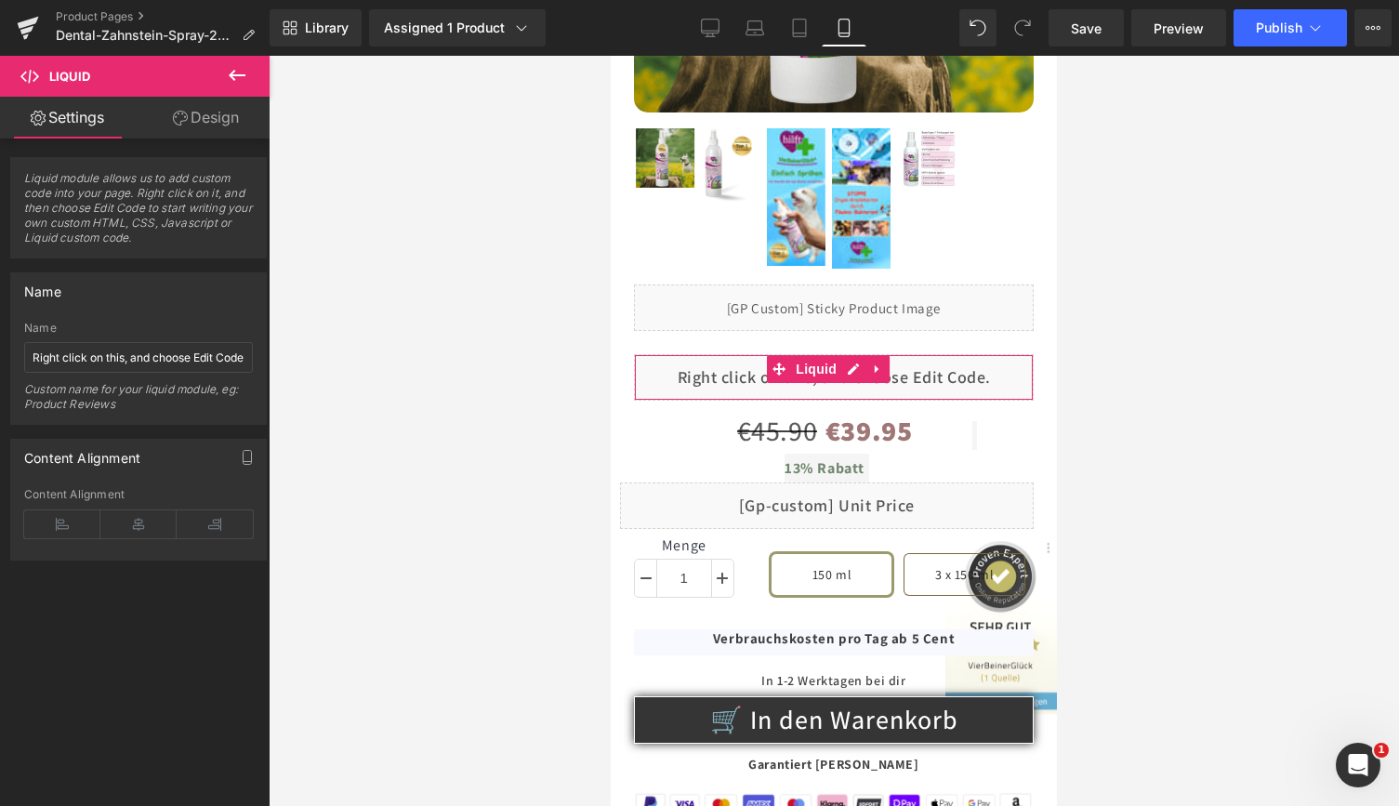
click at [218, 120] on link "Design" at bounding box center [205, 118] width 135 height 42
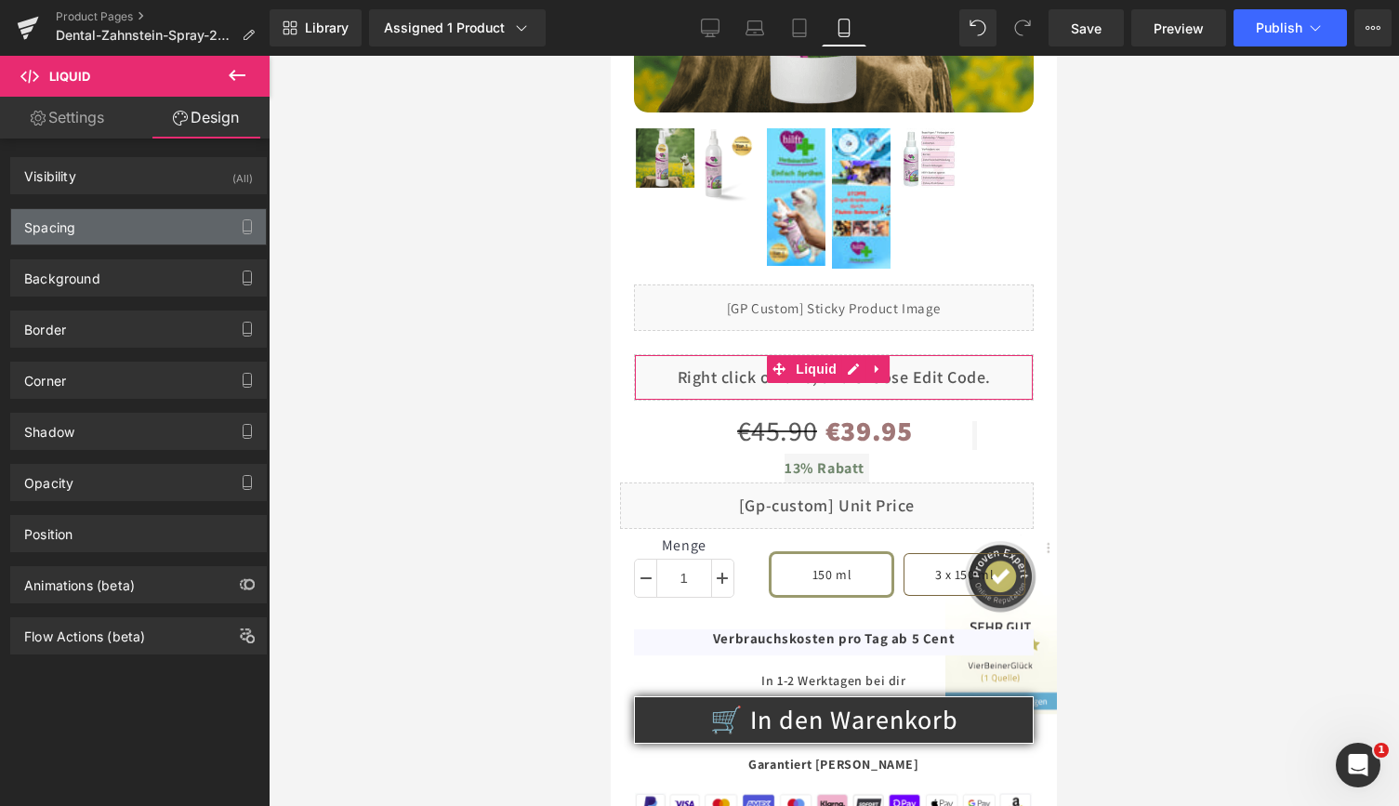
click at [134, 240] on div "Spacing" at bounding box center [138, 226] width 255 height 35
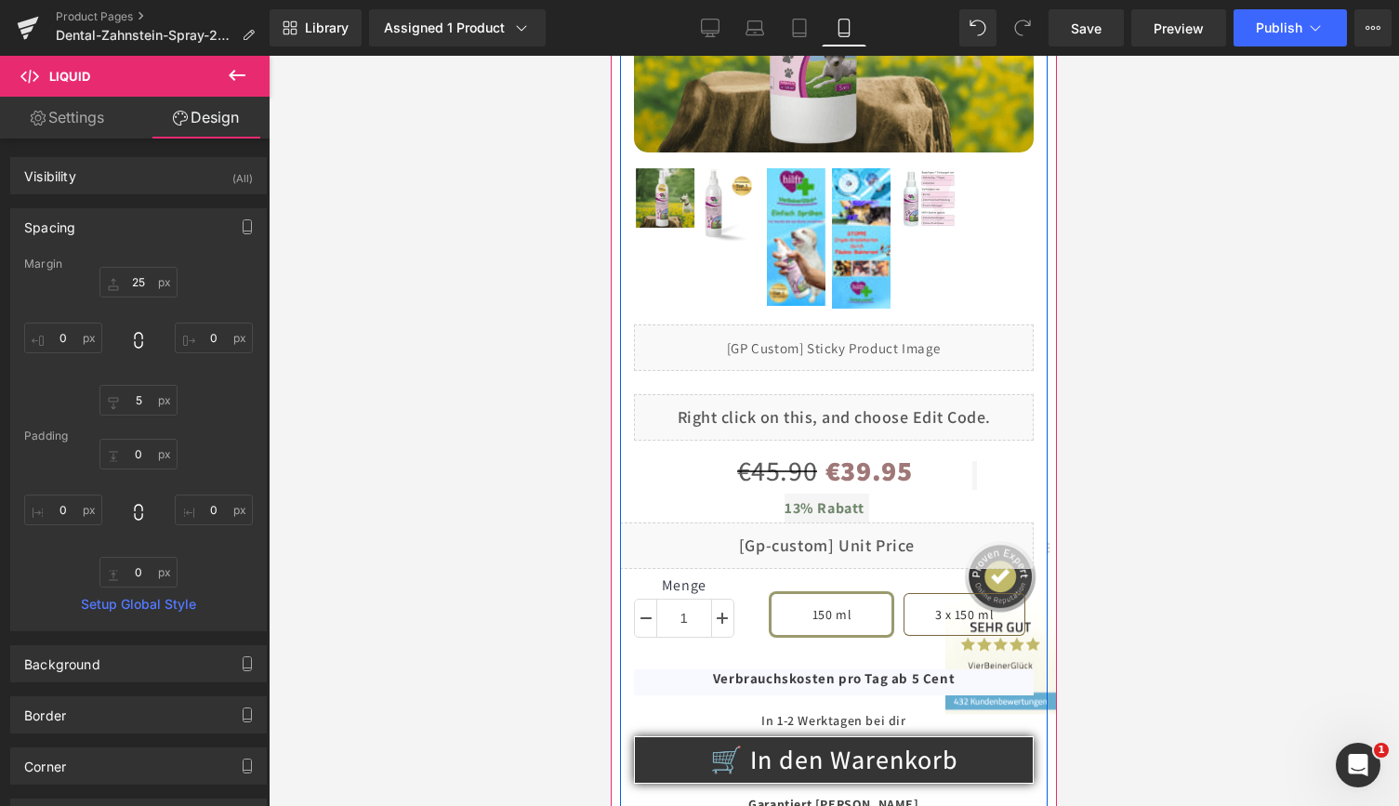
scroll to position [929, 0]
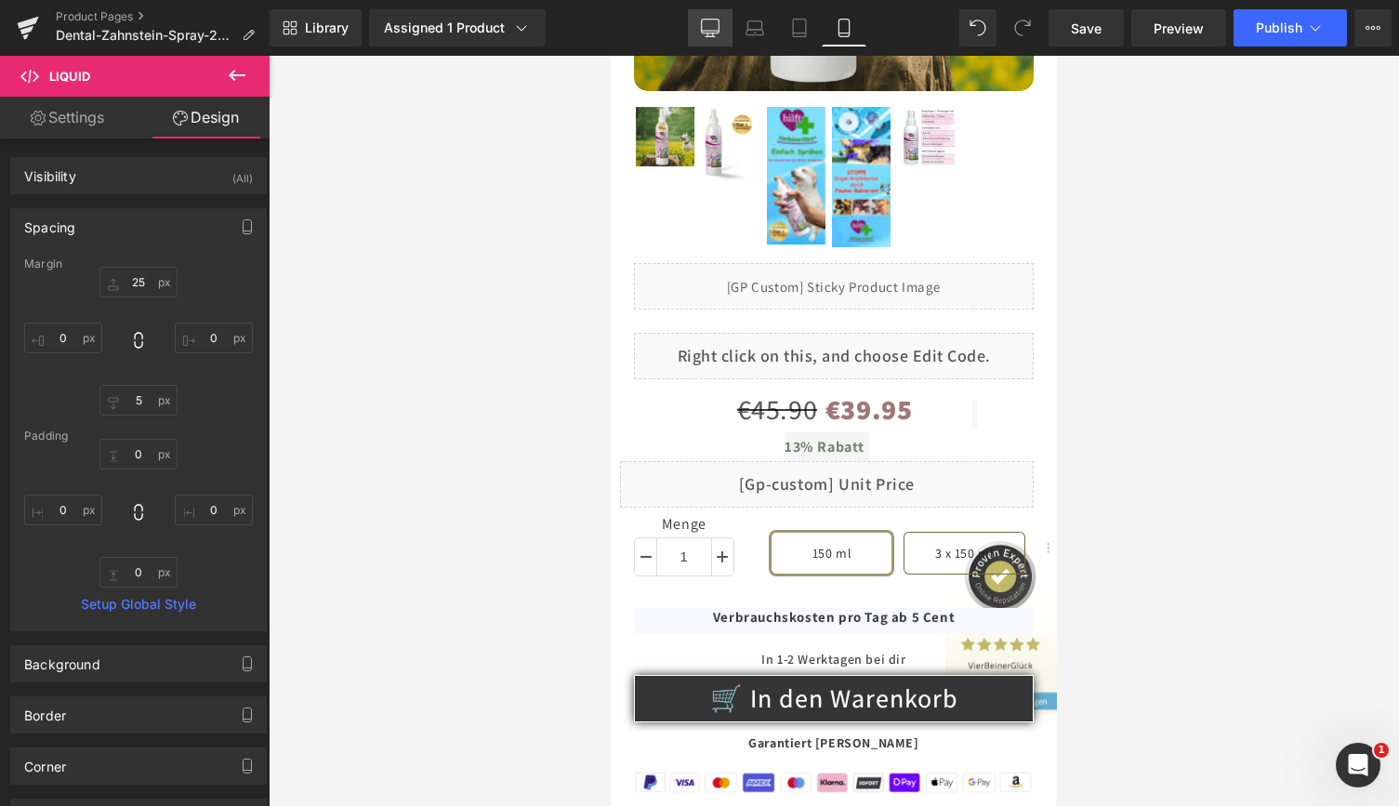
click at [713, 21] on icon at bounding box center [710, 28] width 19 height 19
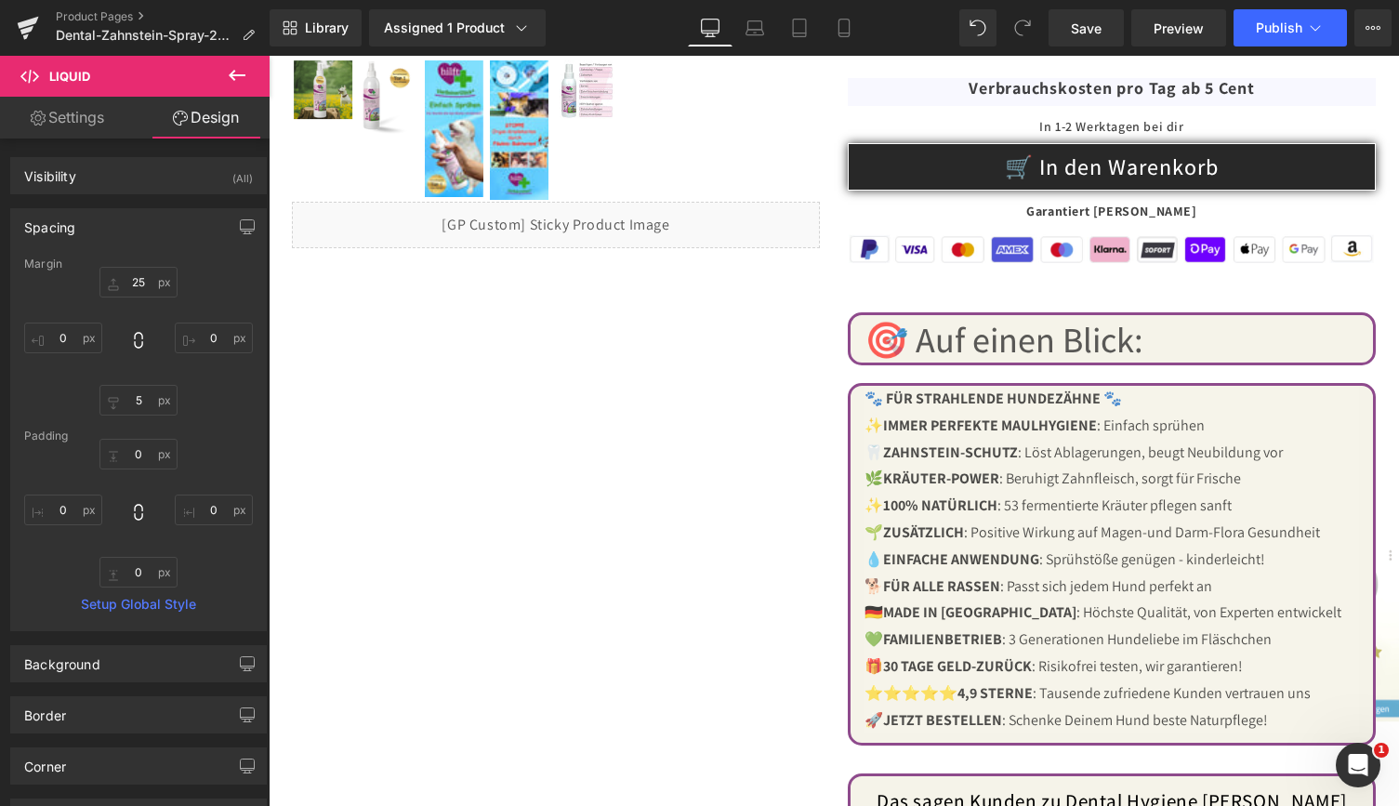
scroll to position [232, 0]
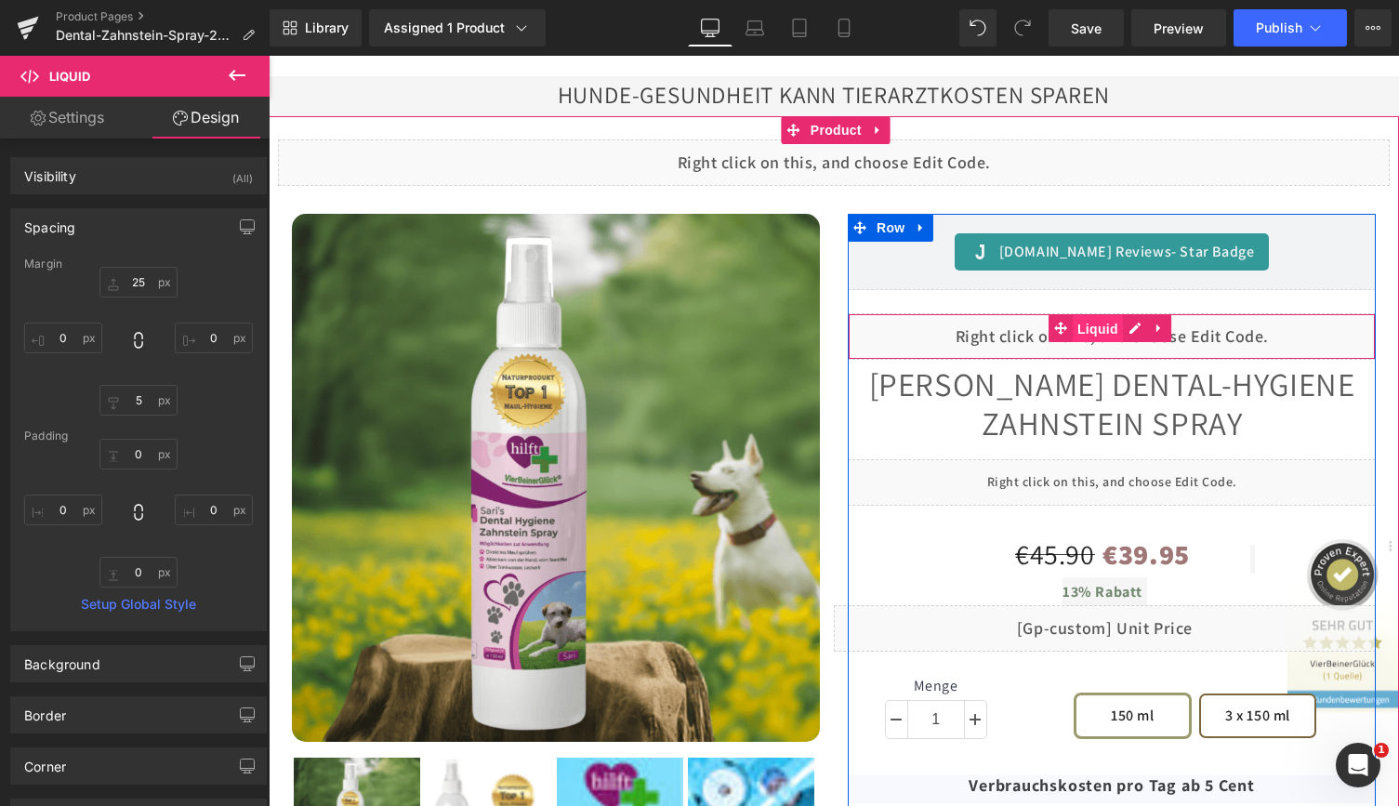
click at [1091, 331] on span "Liquid" at bounding box center [1097, 329] width 50 height 28
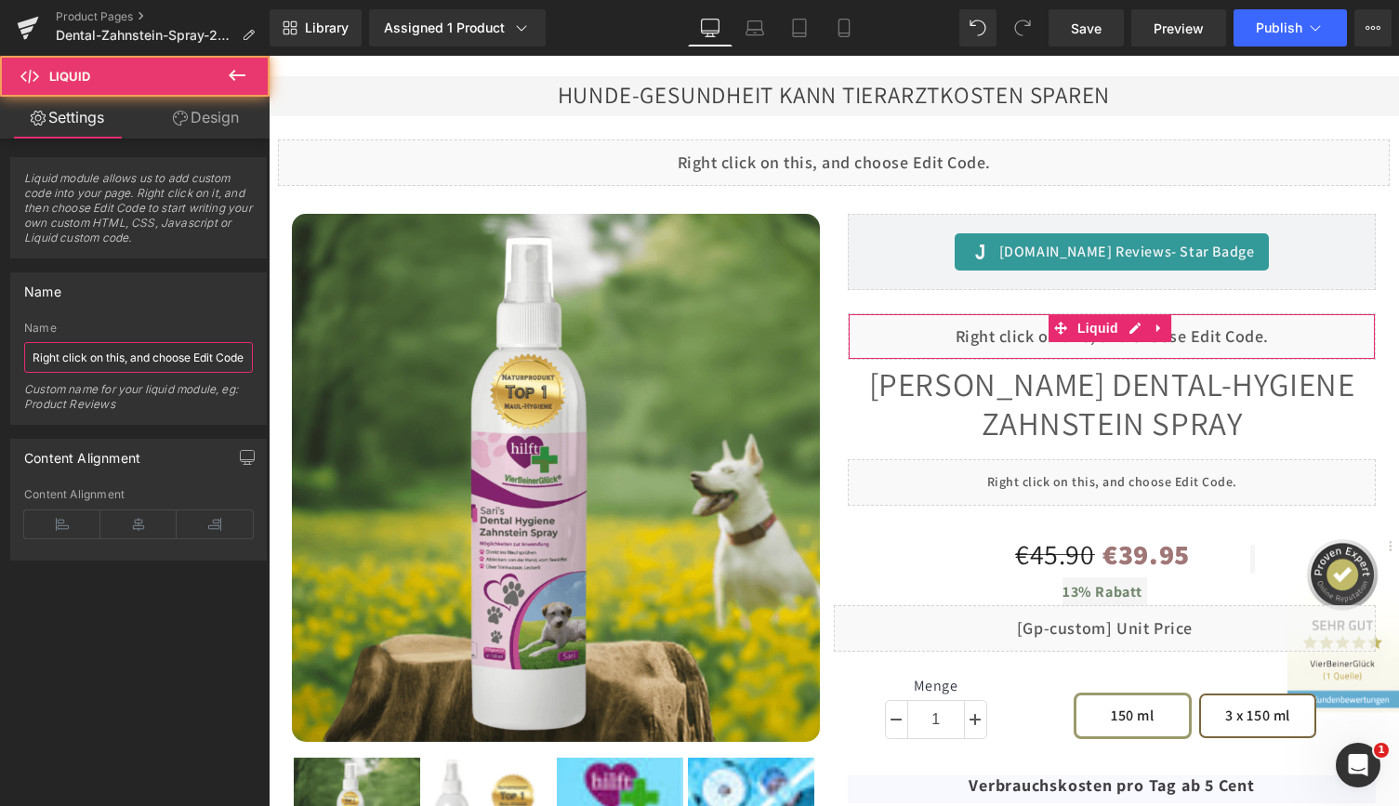
click at [53, 360] on input "Right click on this, and choose Edit Code." at bounding box center [138, 357] width 229 height 31
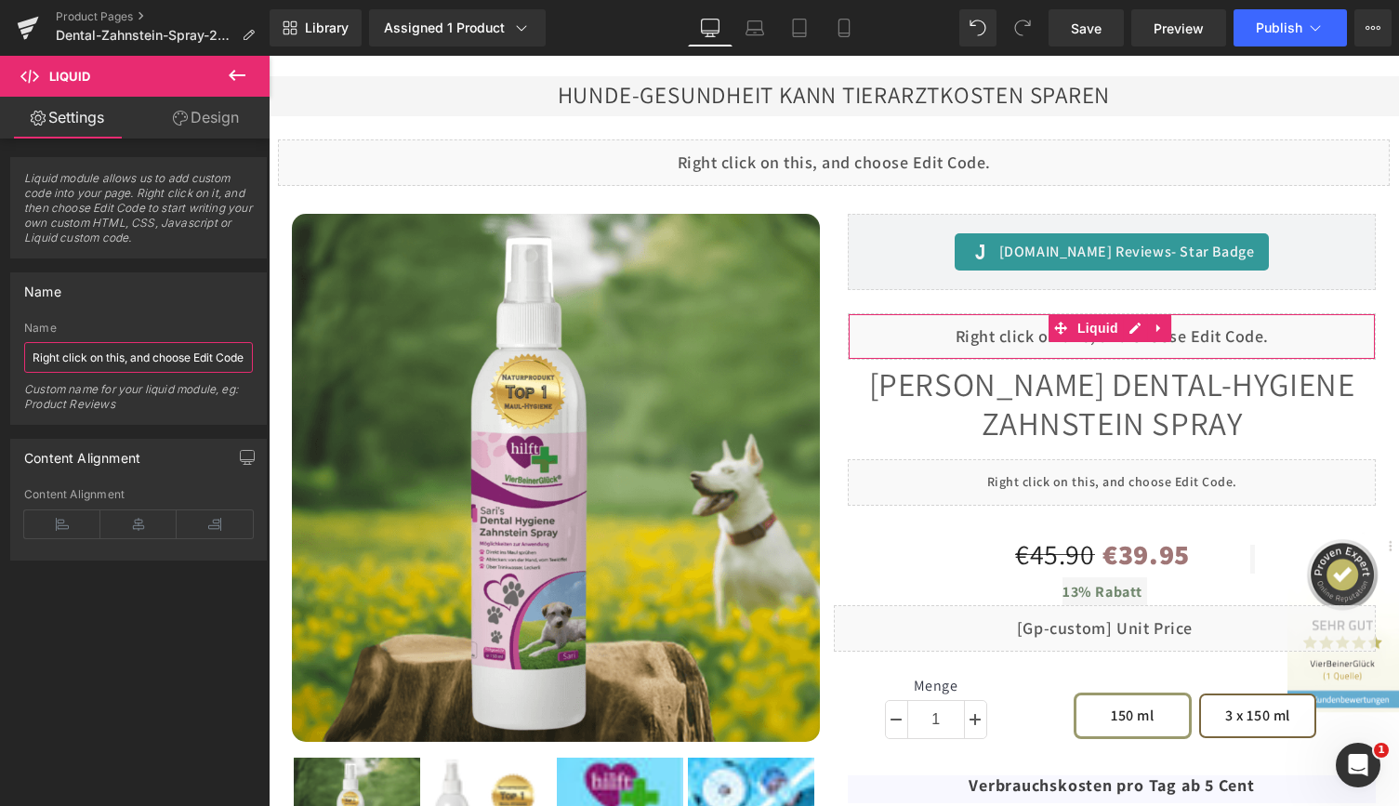
click at [53, 360] on input "Right click on this, and choose Edit Code." at bounding box center [138, 357] width 229 height 31
click at [58, 360] on input "Right click on this, and choose Edit Code." at bounding box center [138, 357] width 229 height 31
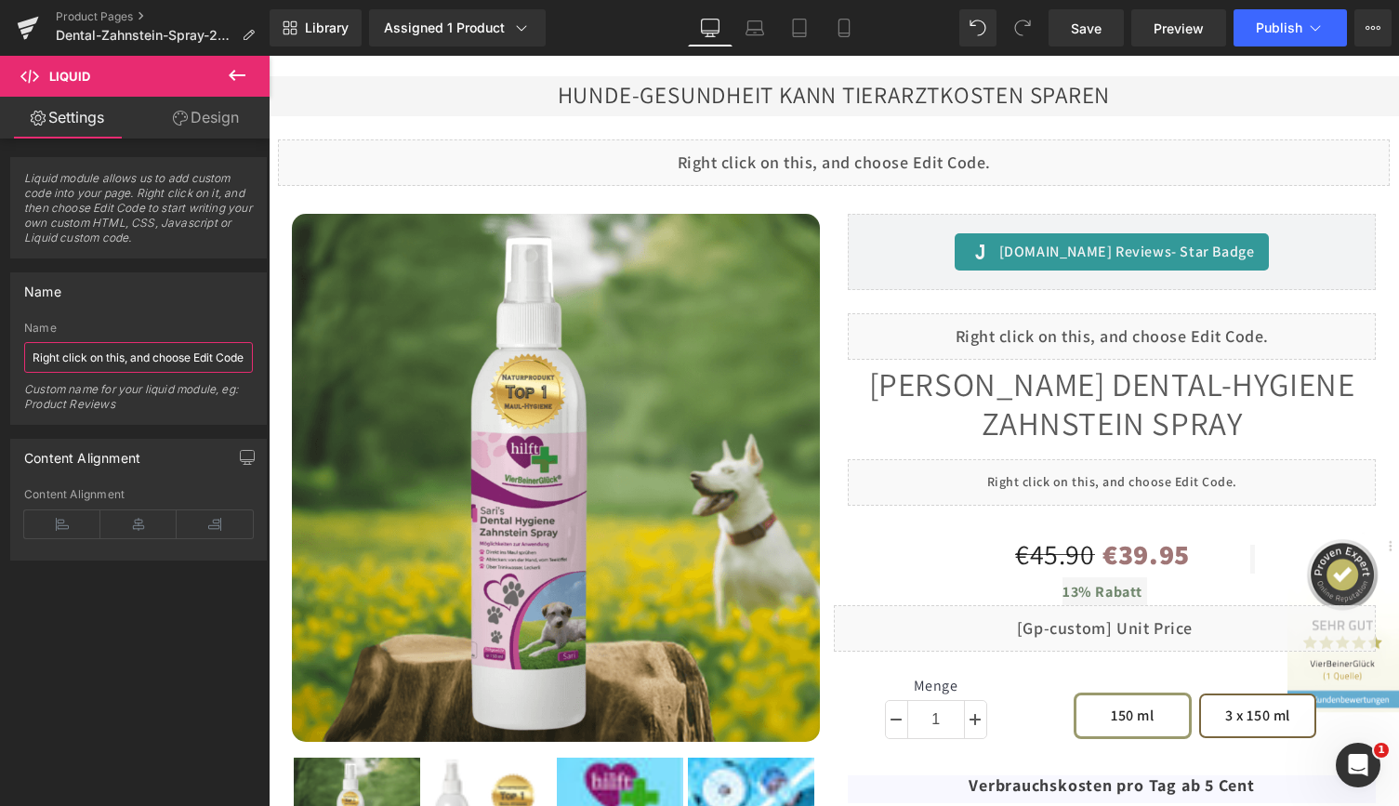
click at [129, 353] on input "Right click on this, and choose Edit Code." at bounding box center [138, 357] width 229 height 31
type input "PRODUKT-LINIE"
click at [843, 33] on icon at bounding box center [843, 33] width 10 height 0
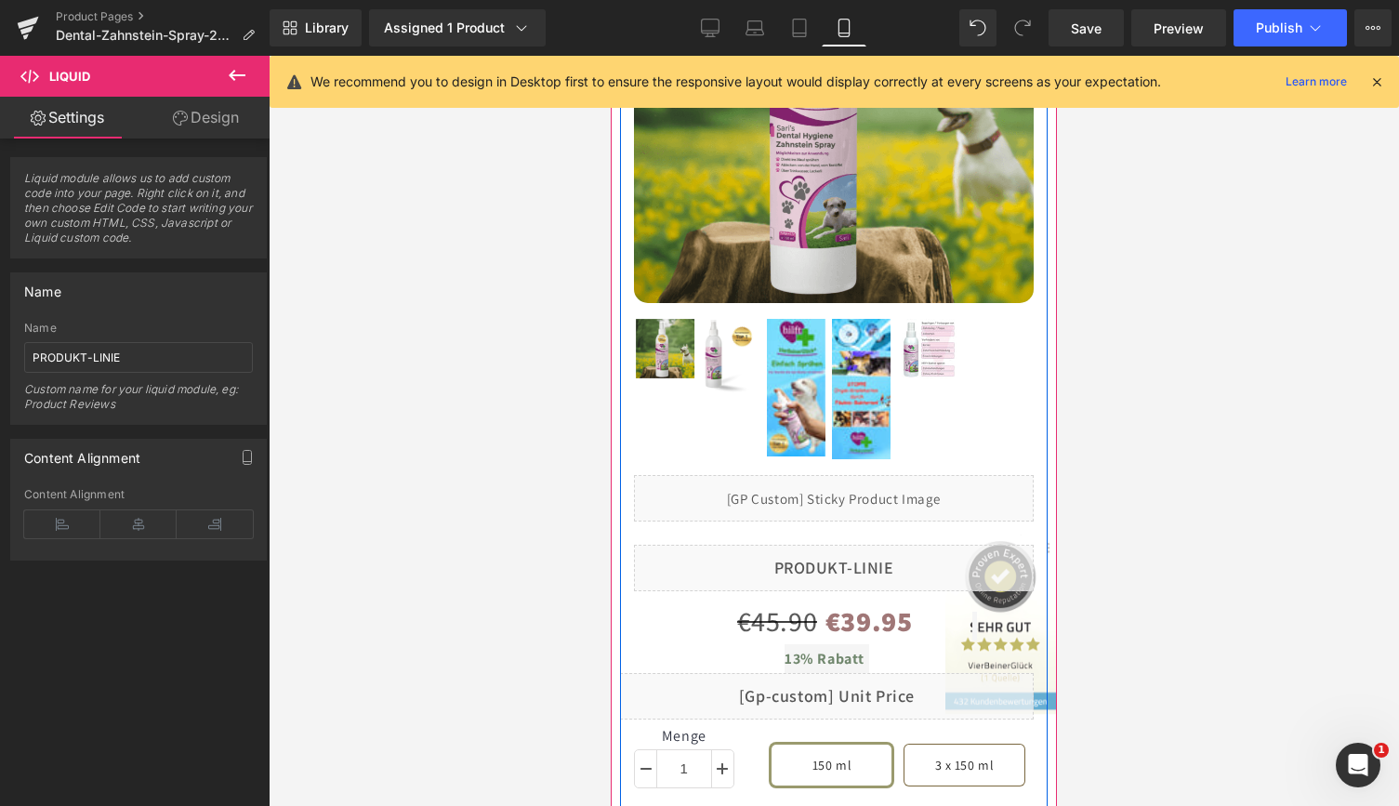
scroll to position [746, 0]
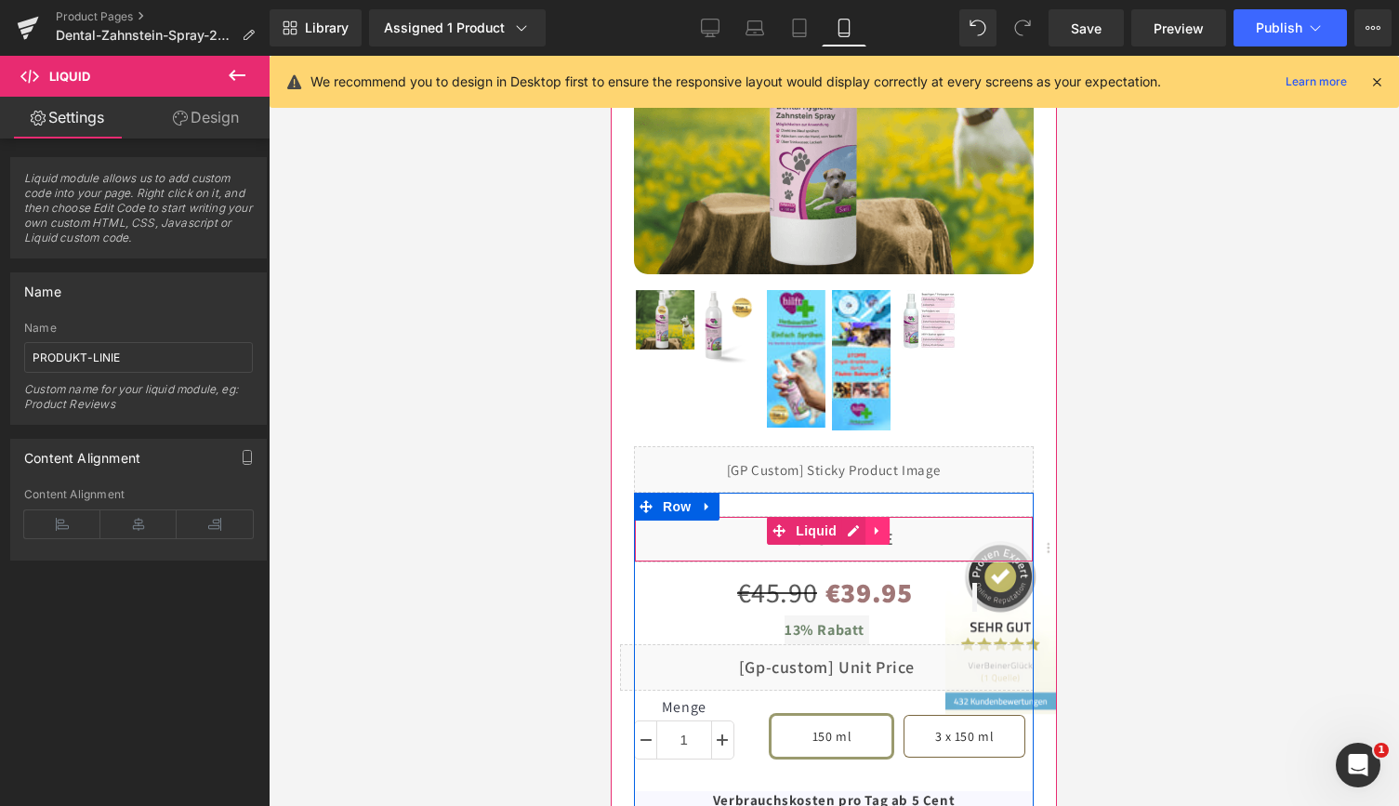
click at [877, 524] on icon at bounding box center [877, 531] width 13 height 14
click at [862, 524] on icon at bounding box center [865, 530] width 13 height 13
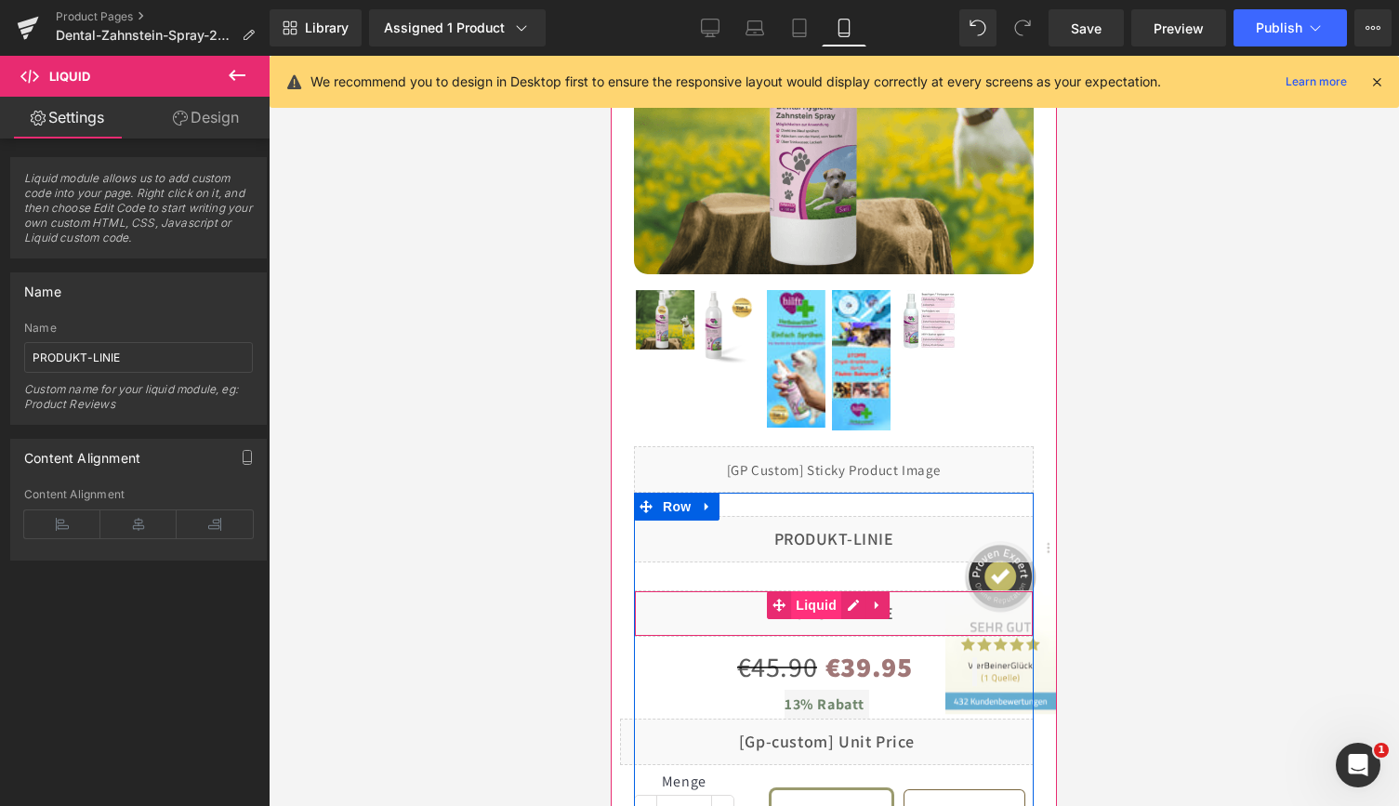
click at [818, 591] on span "Liquid" at bounding box center [816, 605] width 50 height 28
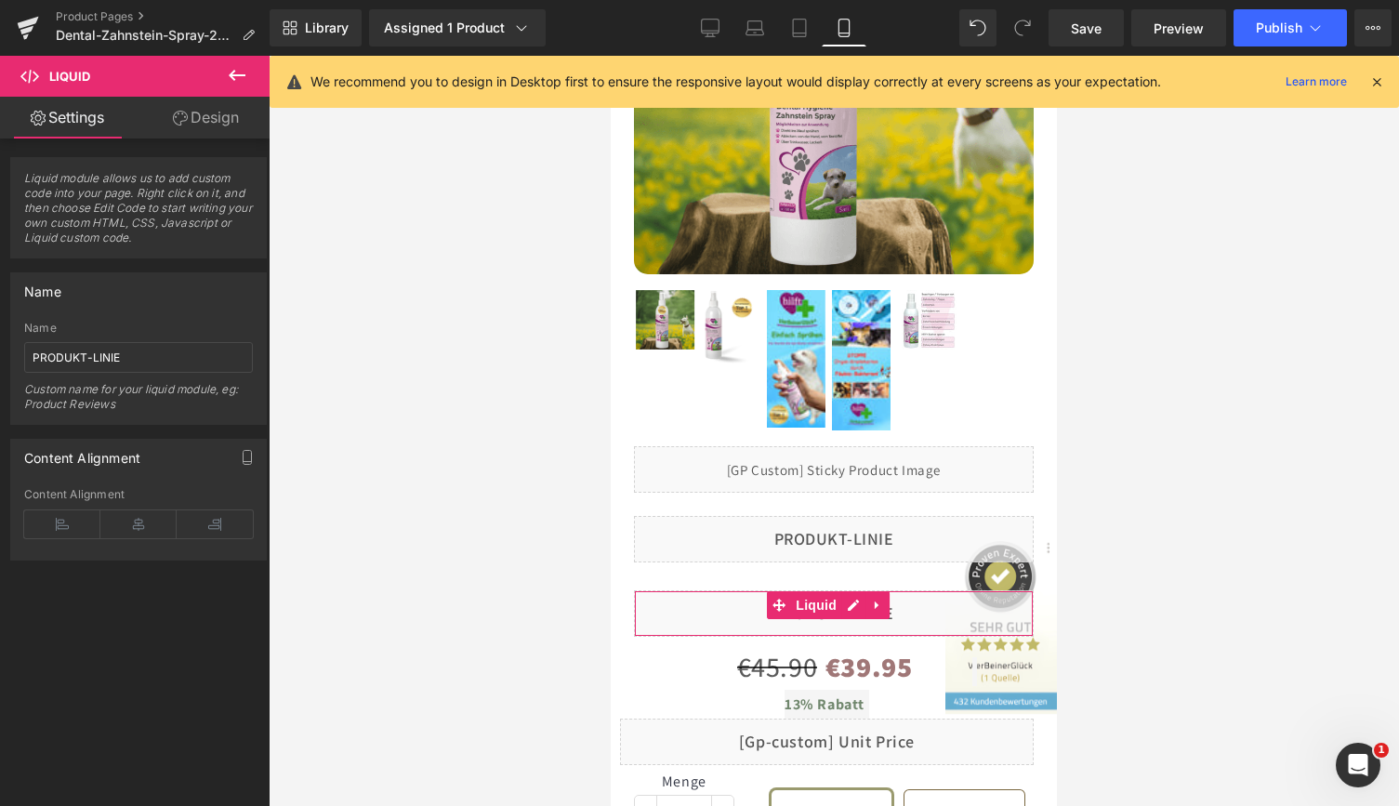
click at [219, 131] on link "Design" at bounding box center [205, 118] width 135 height 42
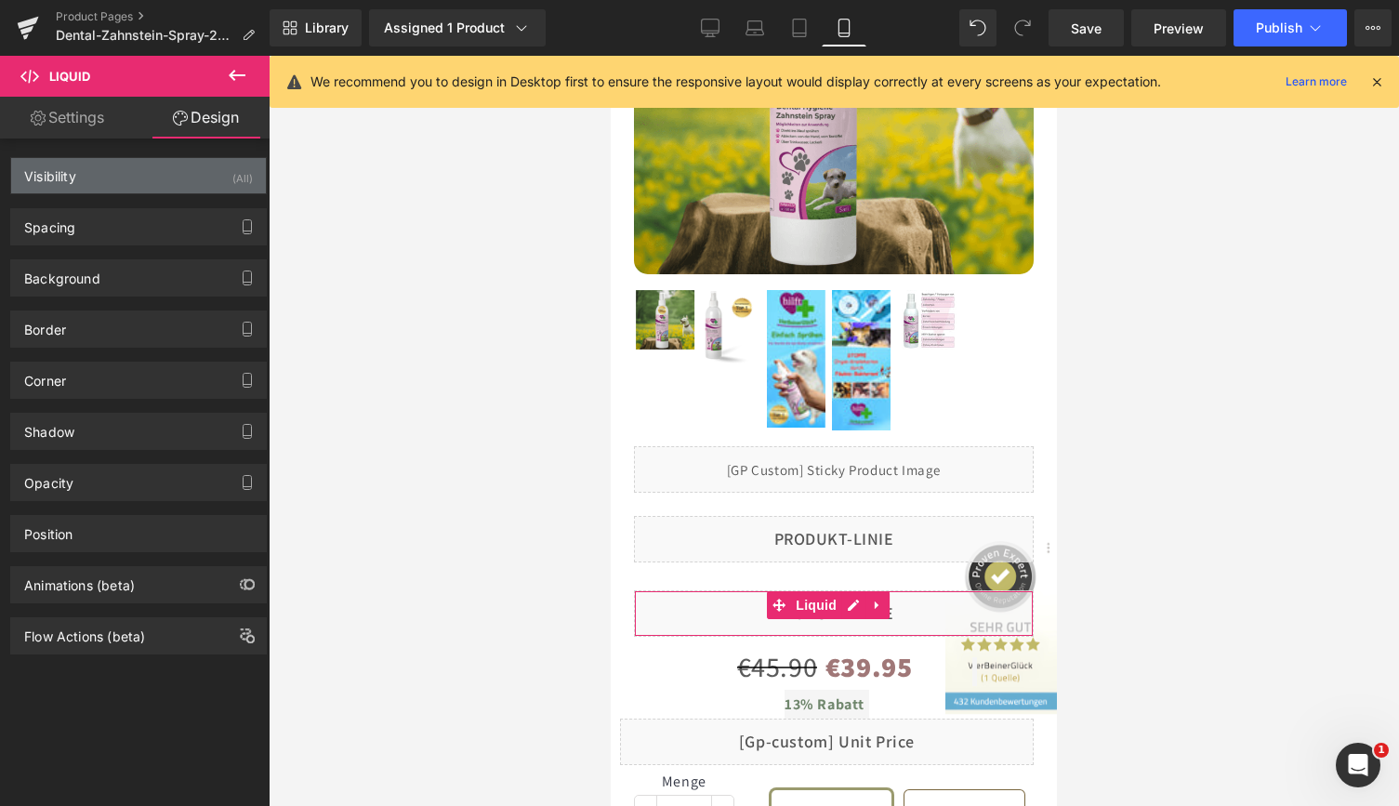
click at [243, 176] on div "(All)" at bounding box center [242, 173] width 20 height 31
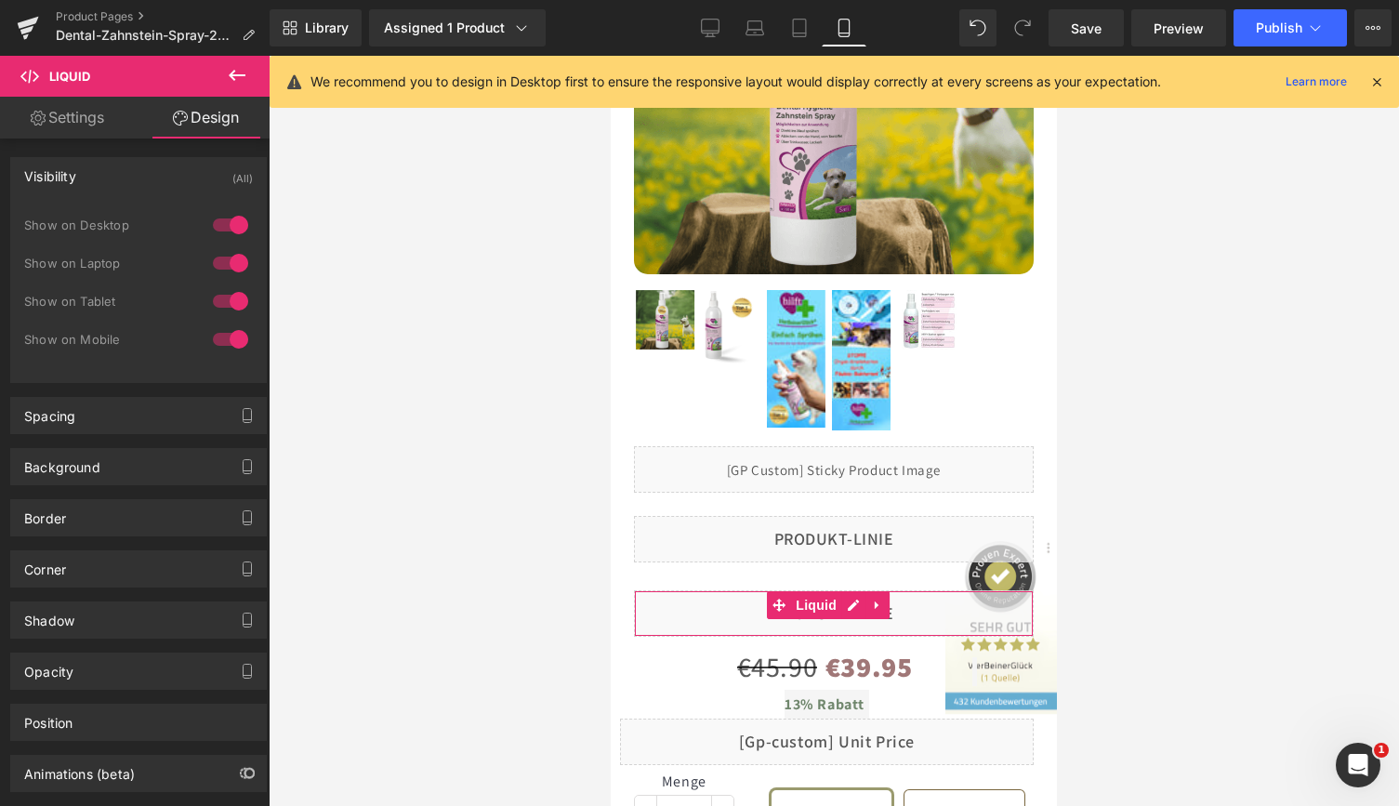
click at [211, 224] on div at bounding box center [230, 225] width 45 height 30
click at [214, 264] on div at bounding box center [230, 263] width 45 height 30
click at [213, 300] on div at bounding box center [230, 301] width 45 height 30
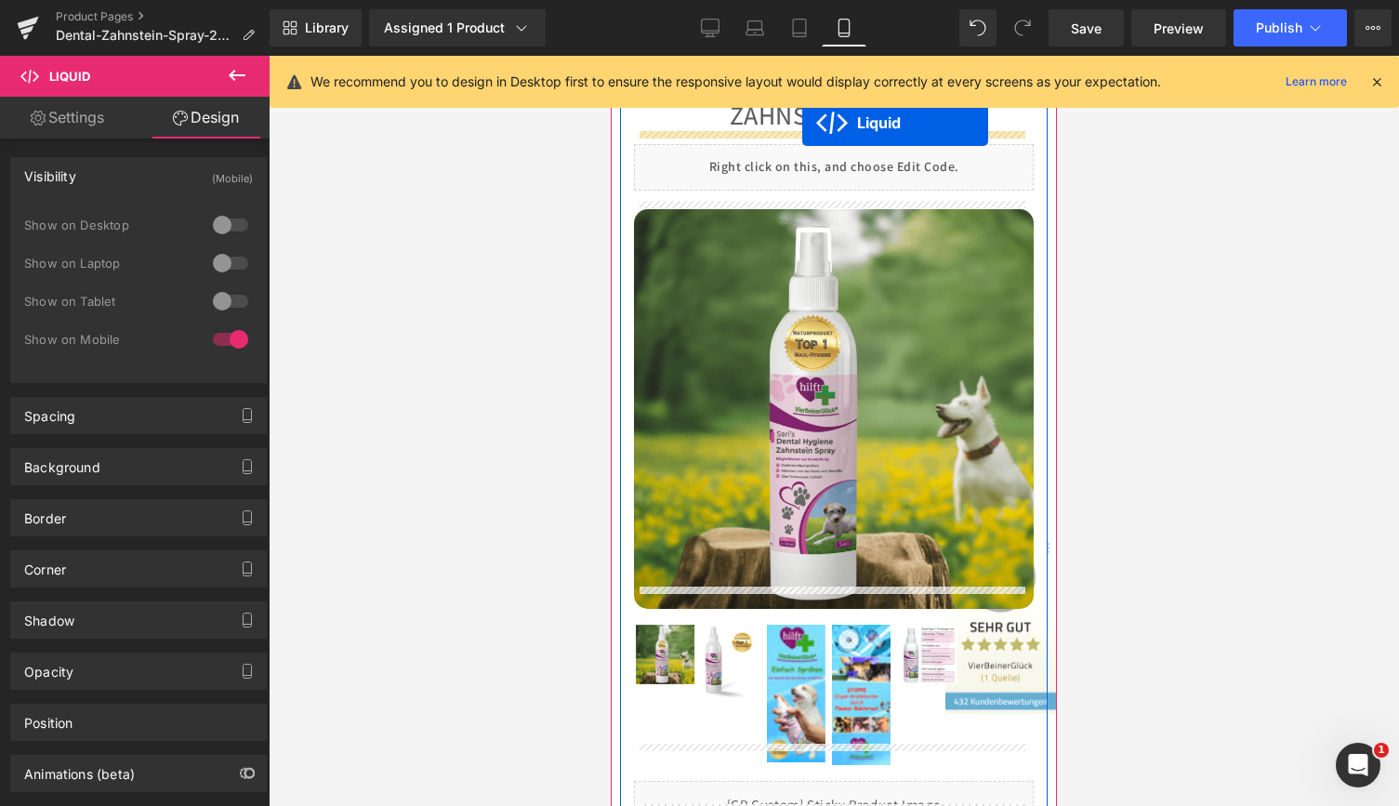
scroll to position [207, 0]
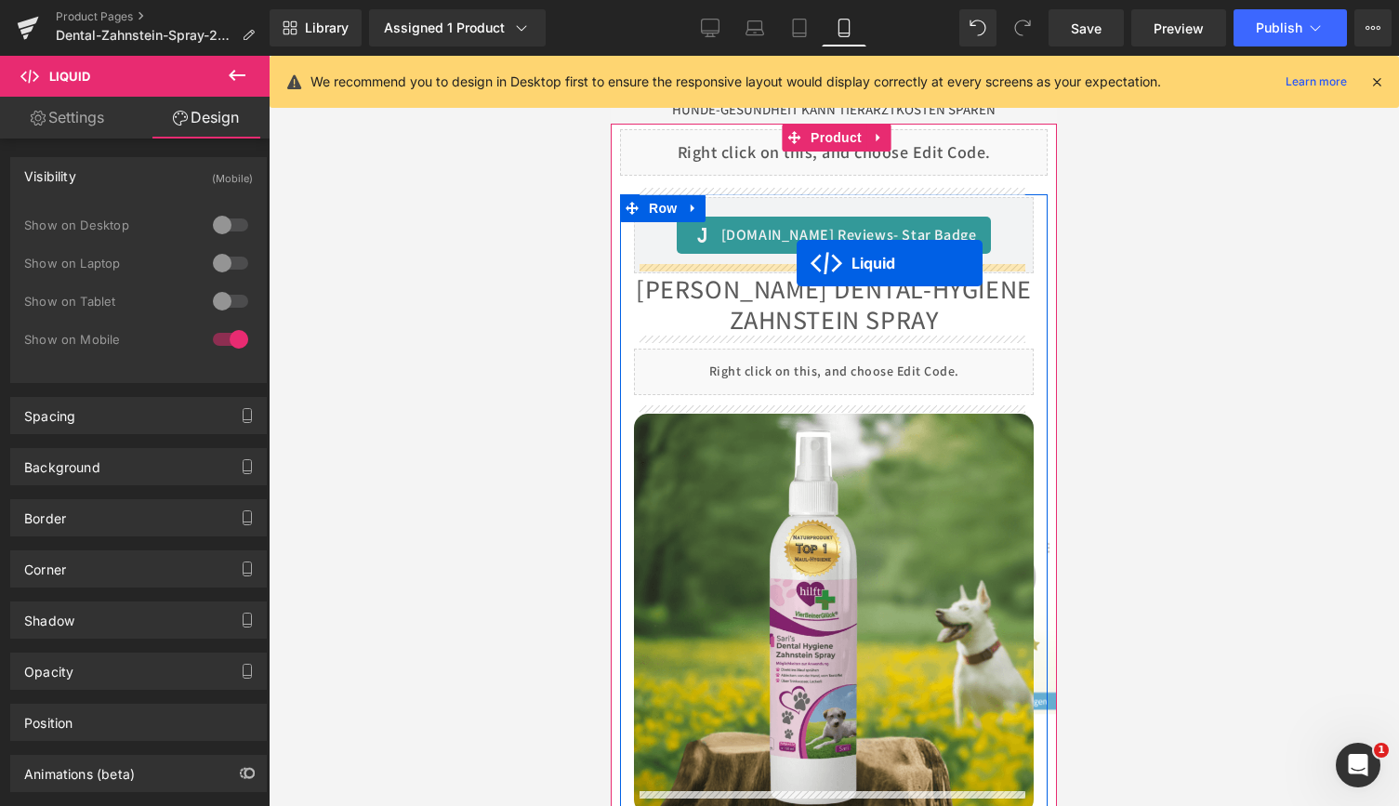
drag, startPoint x: 779, startPoint y: 577, endPoint x: 796, endPoint y: 264, distance: 313.7
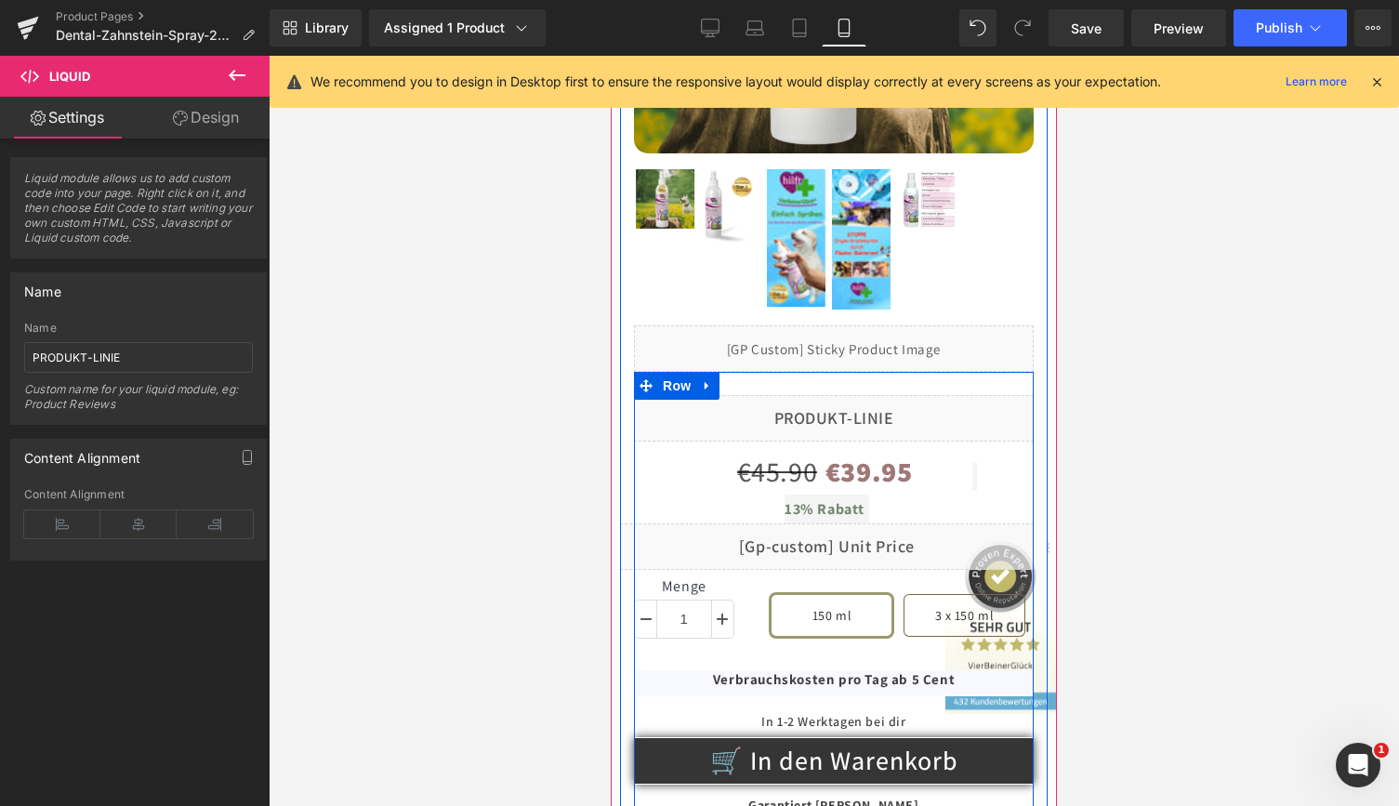
scroll to position [951, 0]
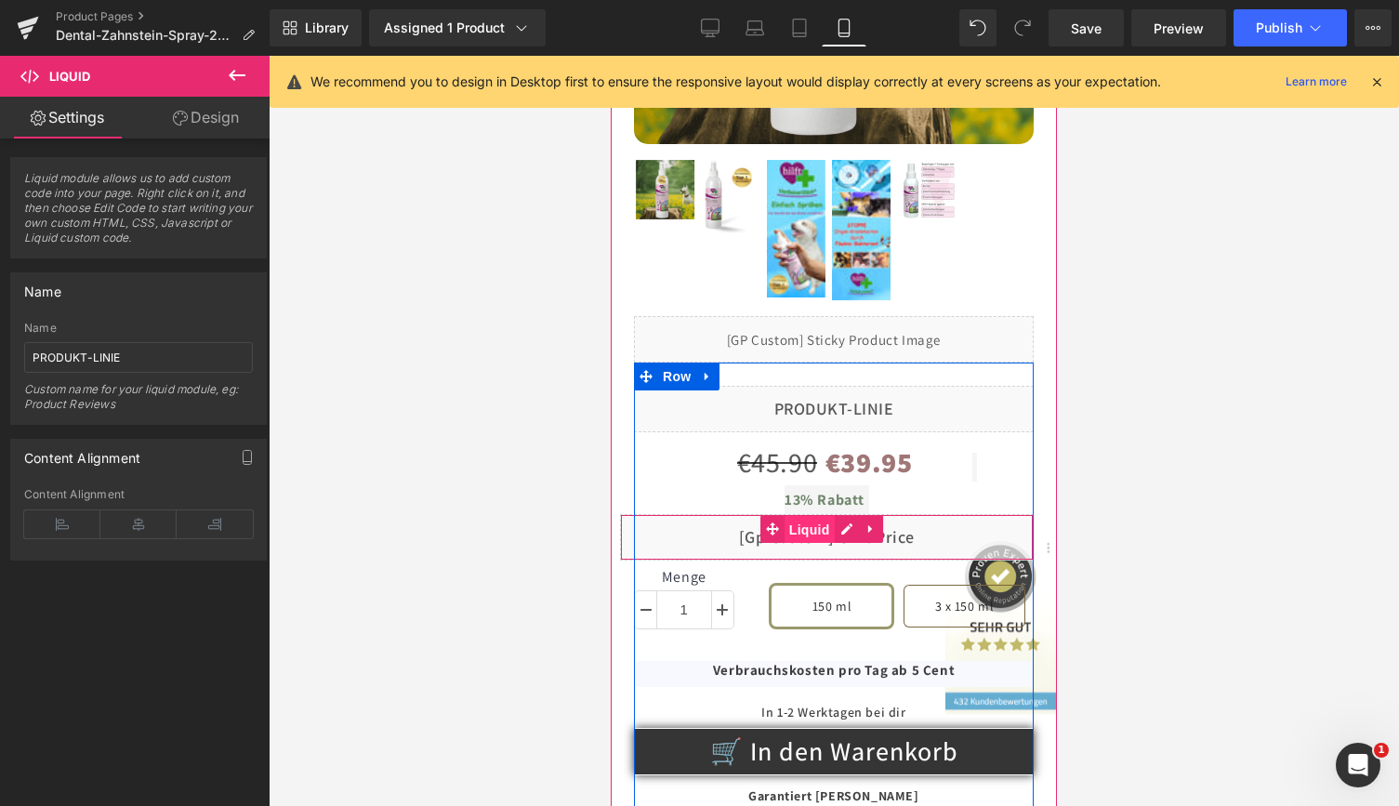
click at [815, 516] on span "Liquid" at bounding box center [809, 530] width 50 height 28
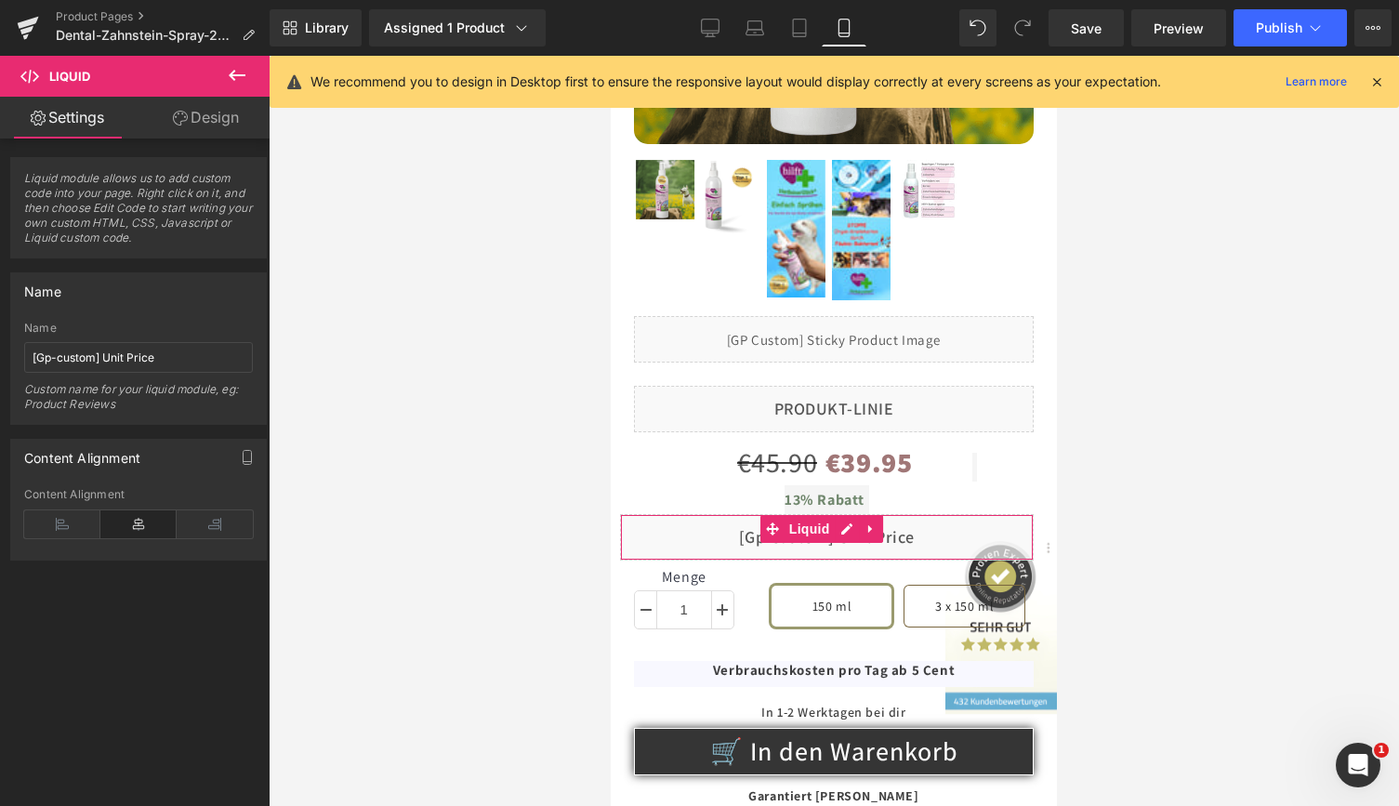
click at [204, 120] on link "Design" at bounding box center [205, 118] width 135 height 42
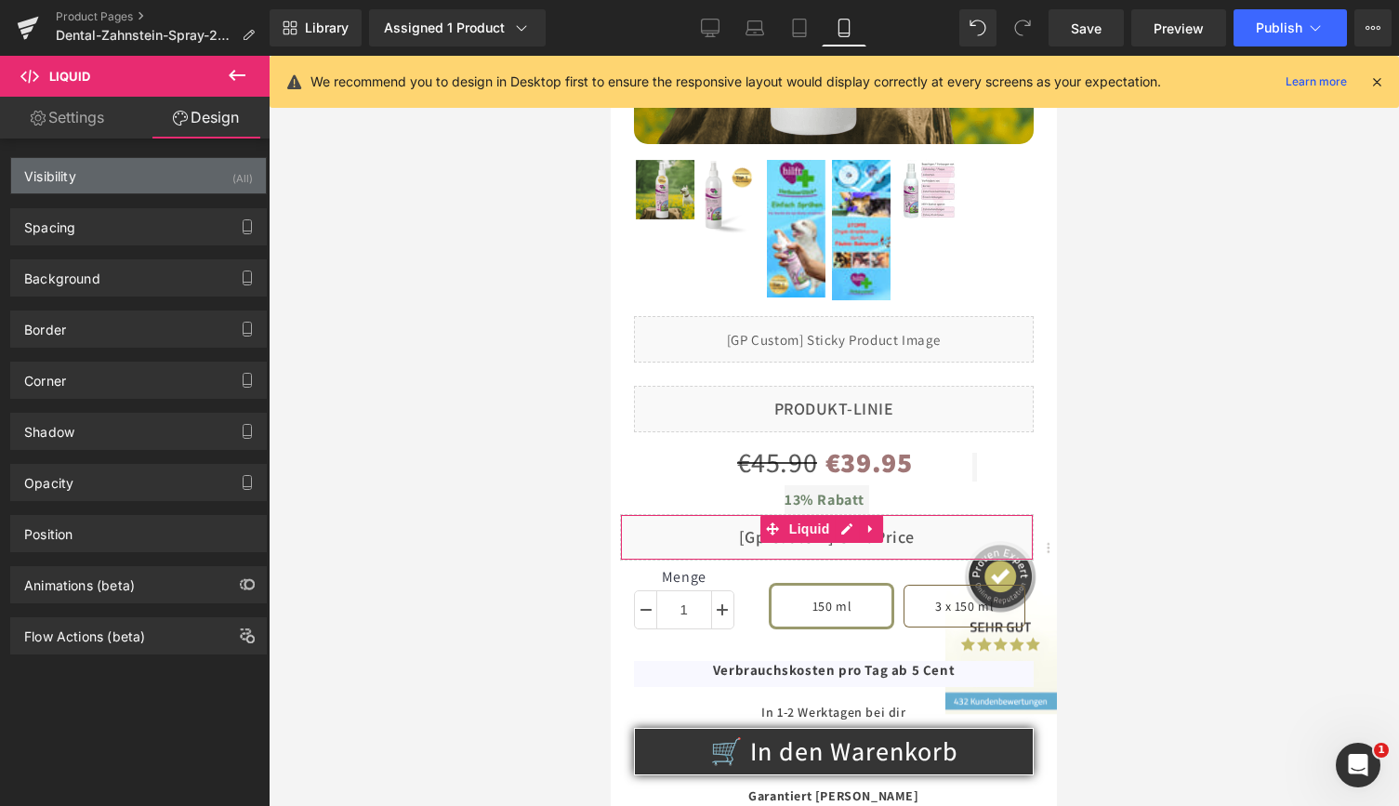
click at [199, 169] on div "Visibility (All)" at bounding box center [138, 175] width 255 height 35
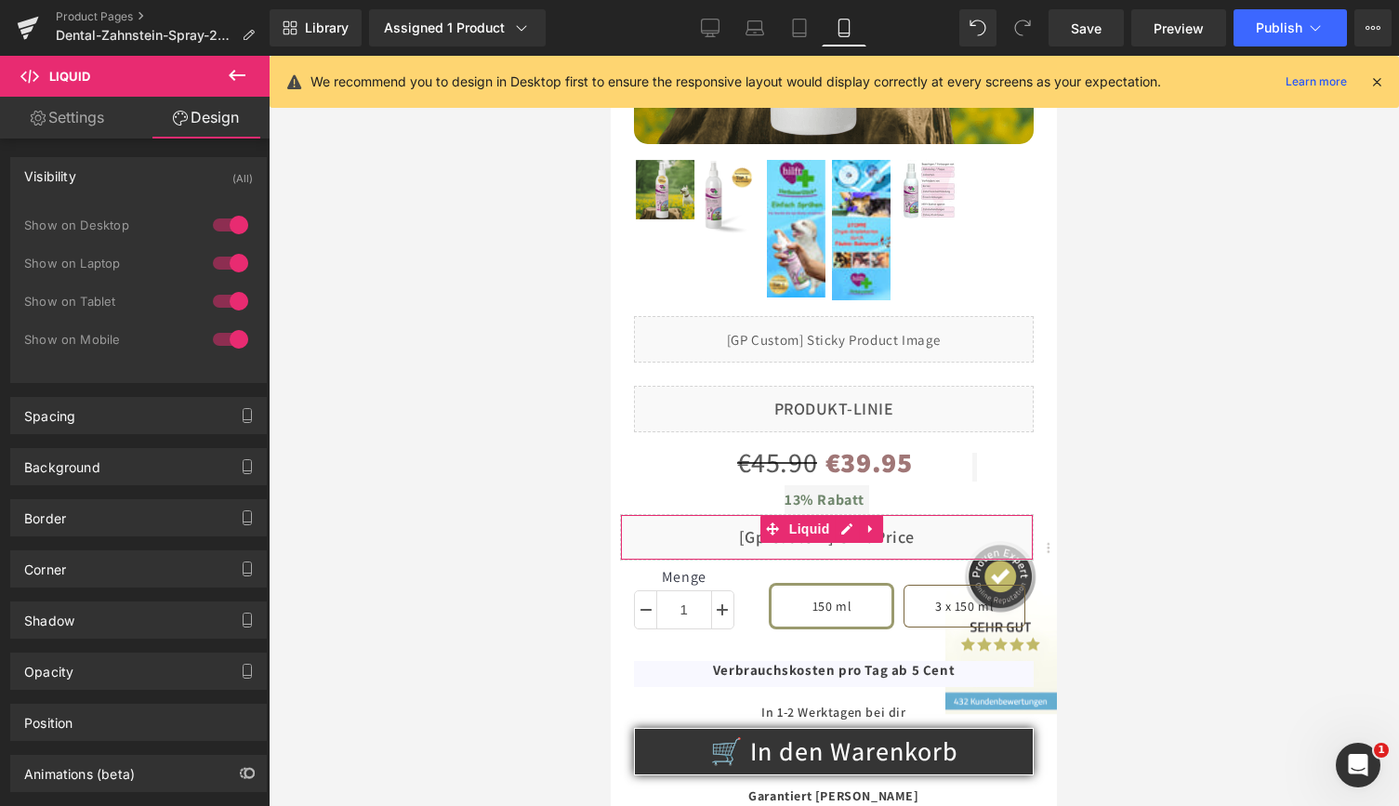
click at [210, 338] on div at bounding box center [230, 339] width 45 height 30
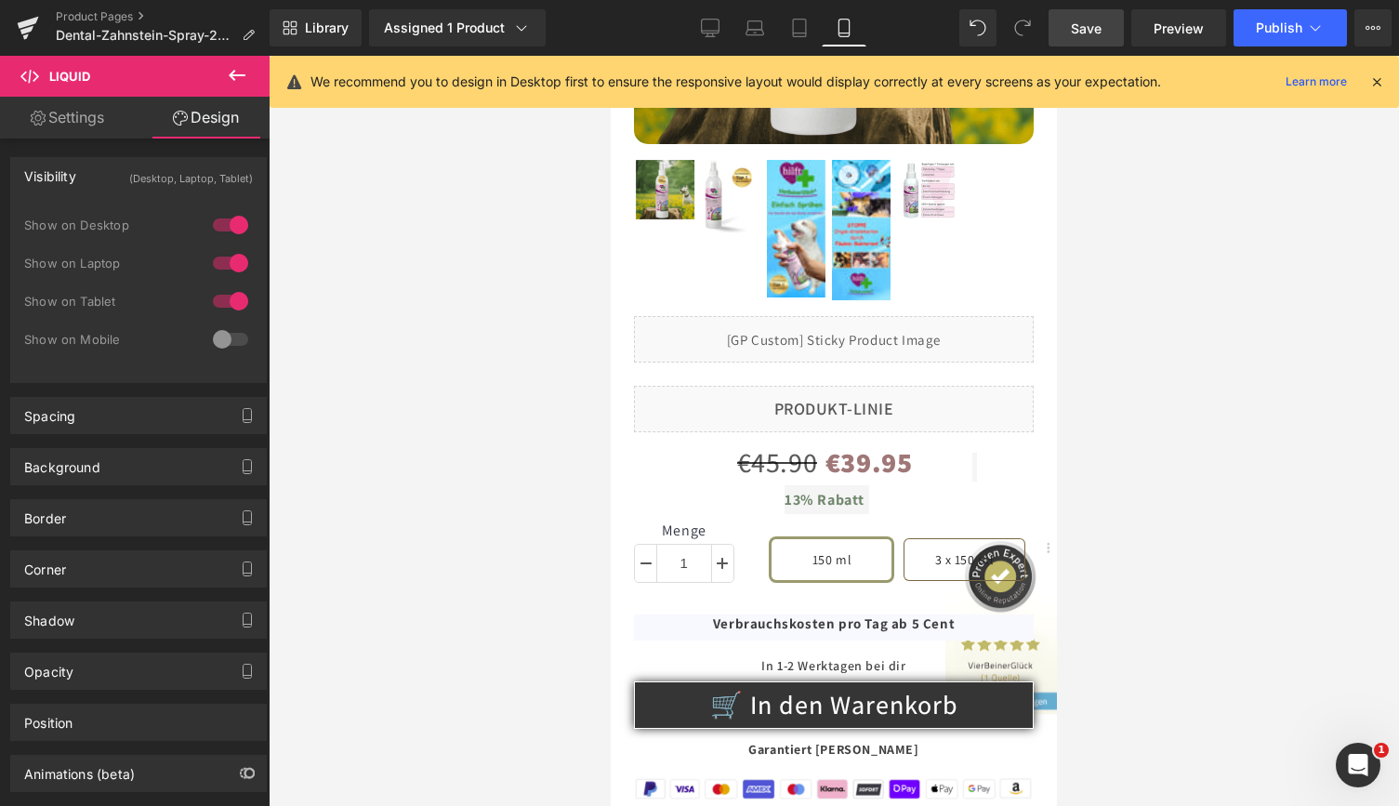
click at [1085, 22] on span "Save" at bounding box center [1086, 29] width 31 height 20
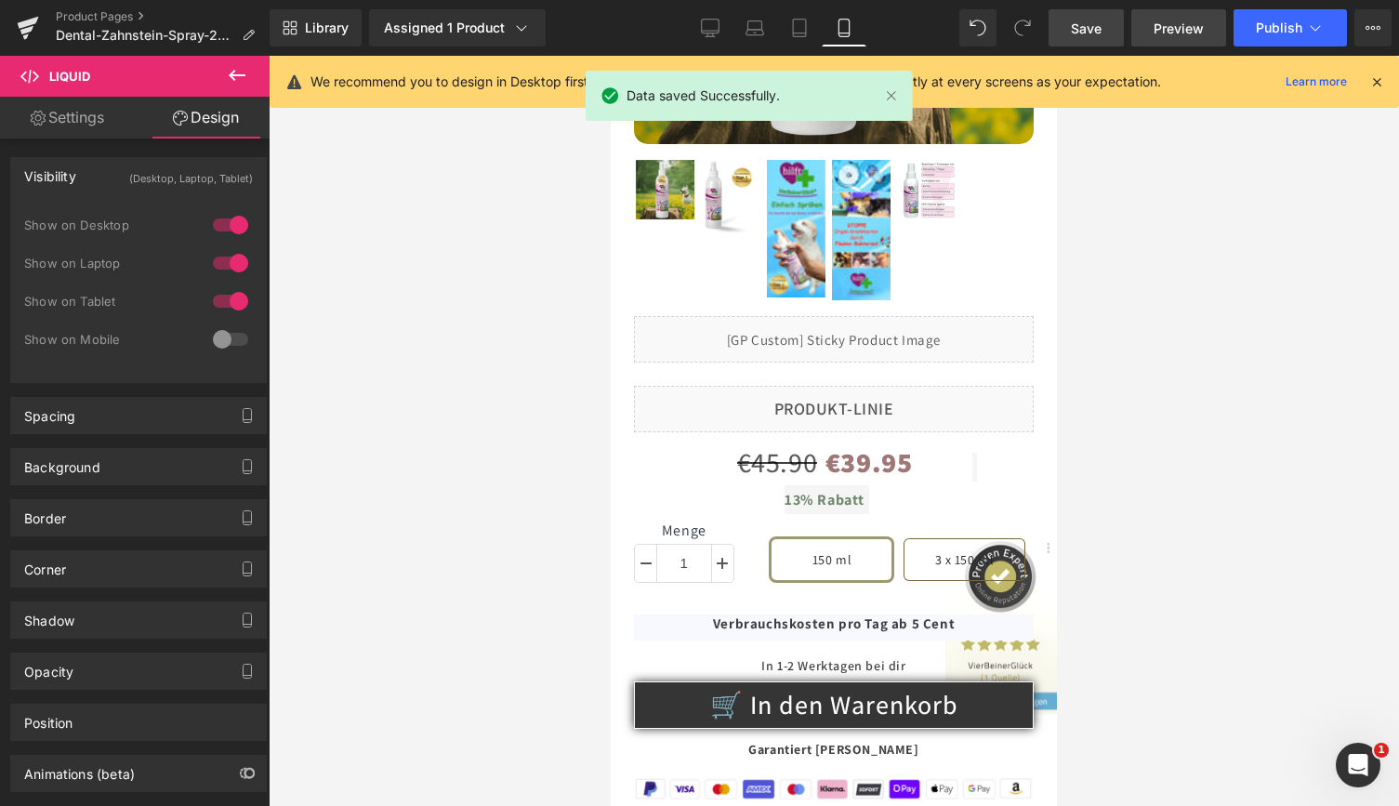
click at [1162, 20] on span "Preview" at bounding box center [1178, 29] width 50 height 20
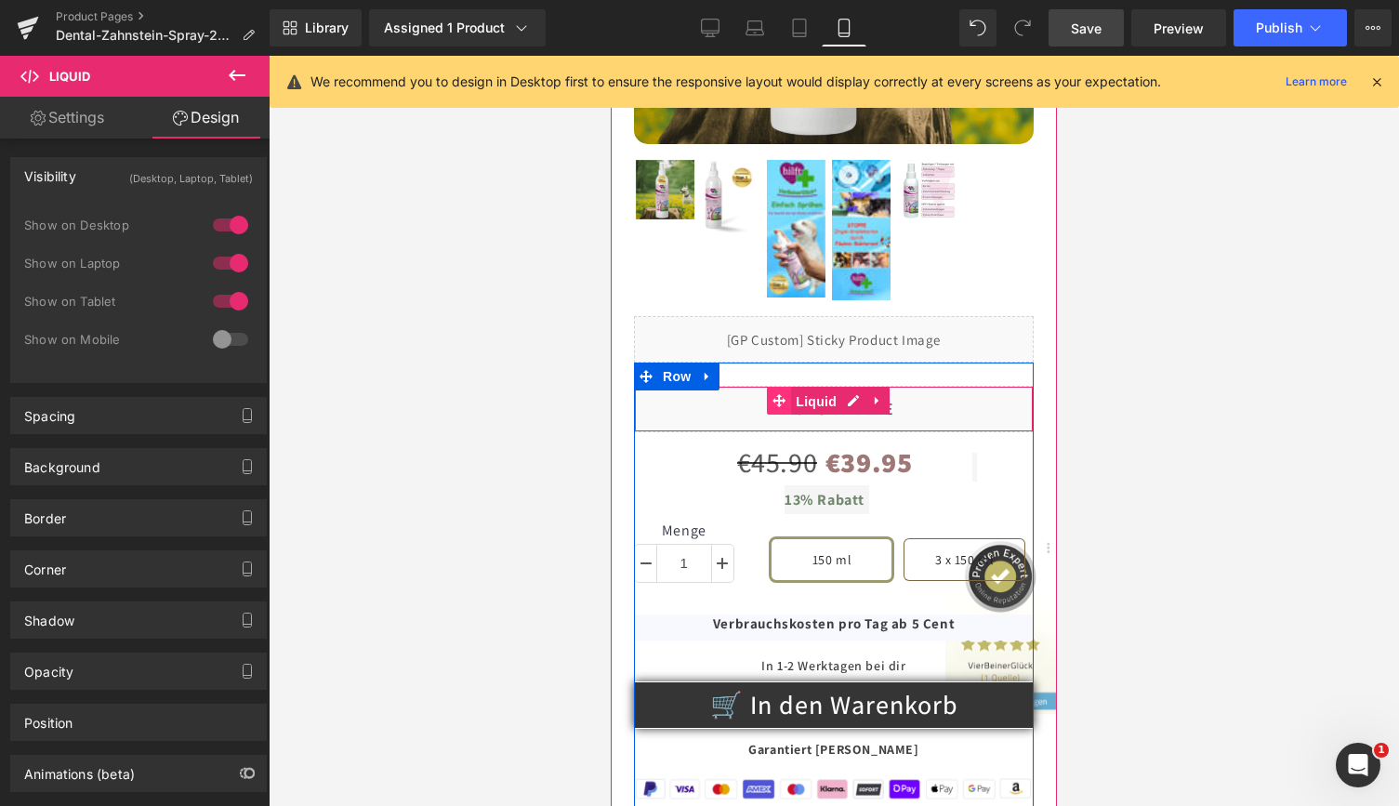
click at [785, 387] on link "Liquid" at bounding box center [804, 401] width 74 height 28
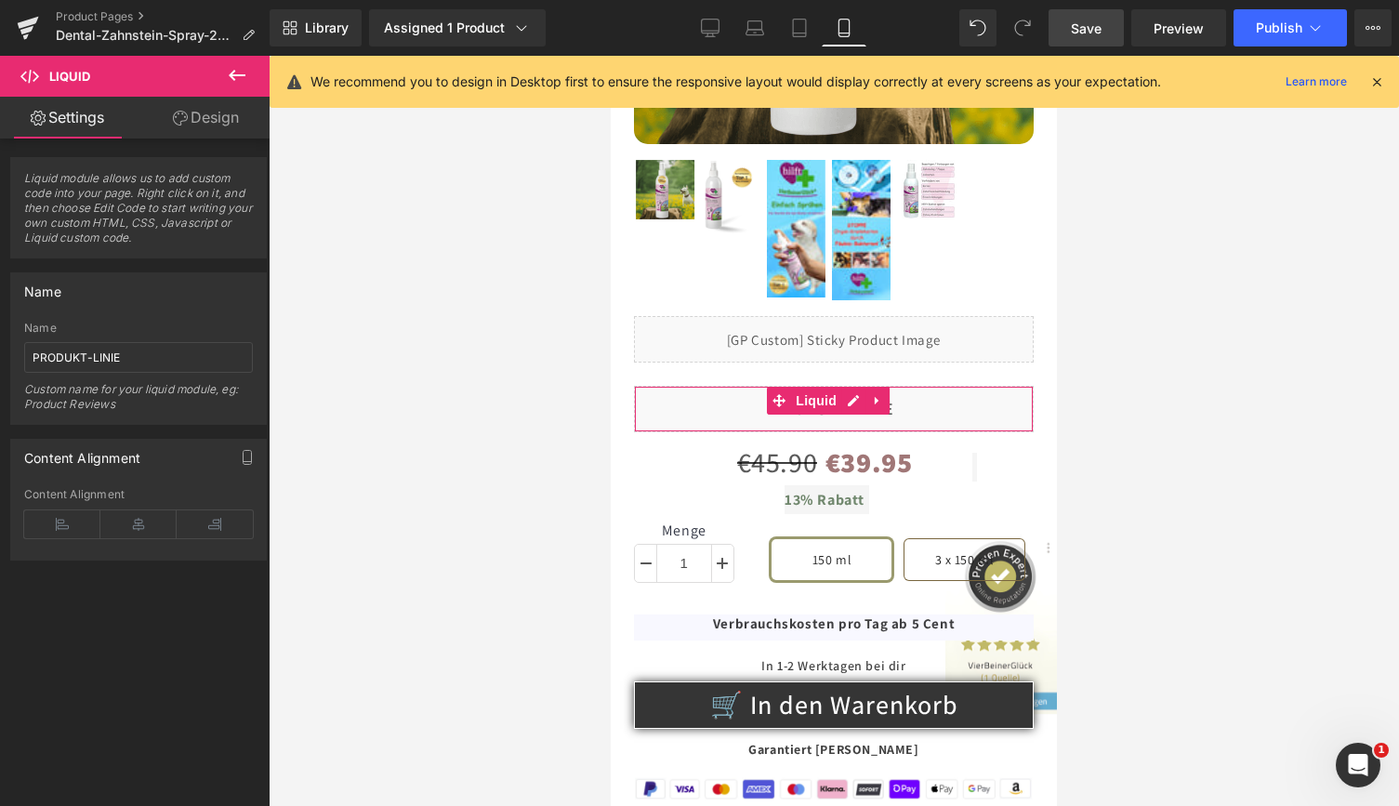
click at [222, 122] on link "Design" at bounding box center [205, 118] width 135 height 42
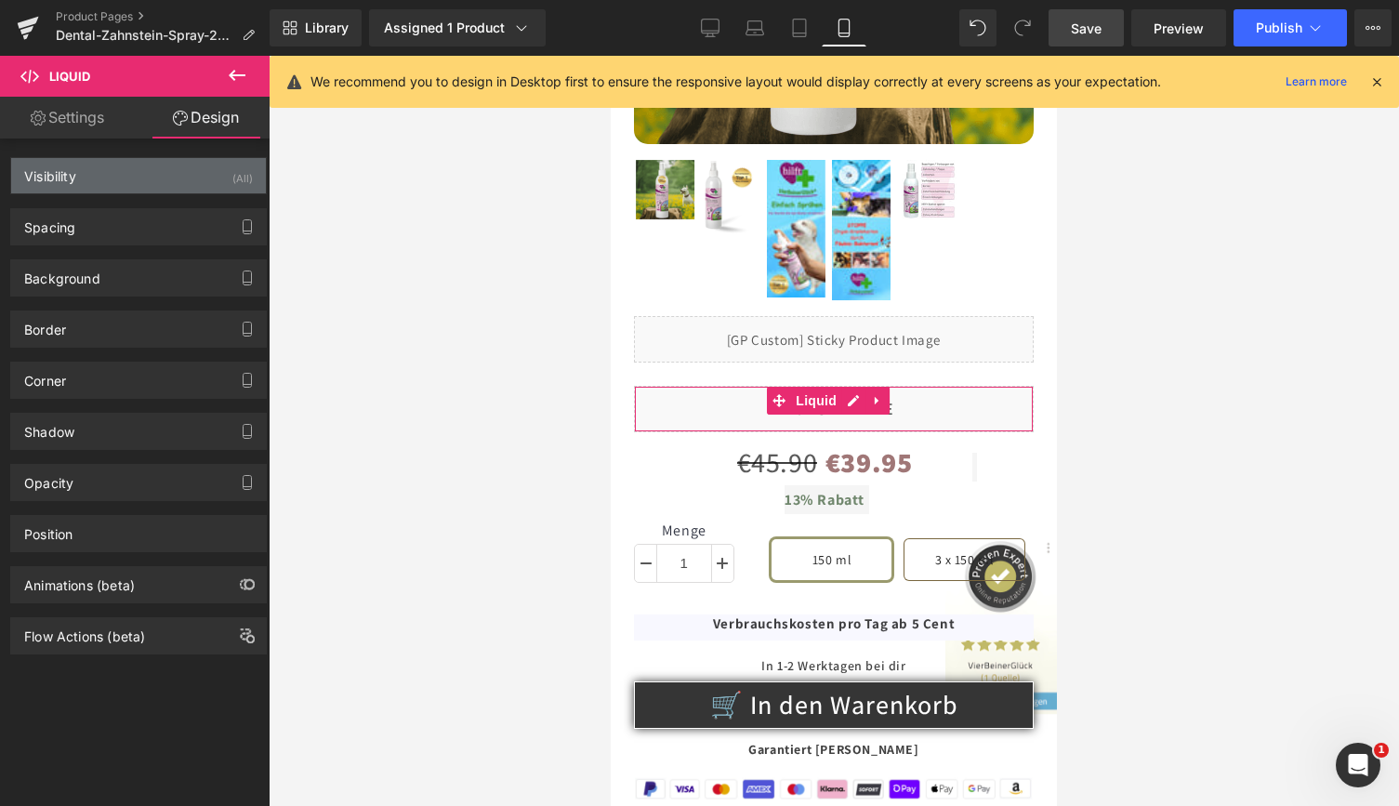
click at [201, 180] on div "Visibility (All)" at bounding box center [138, 175] width 255 height 35
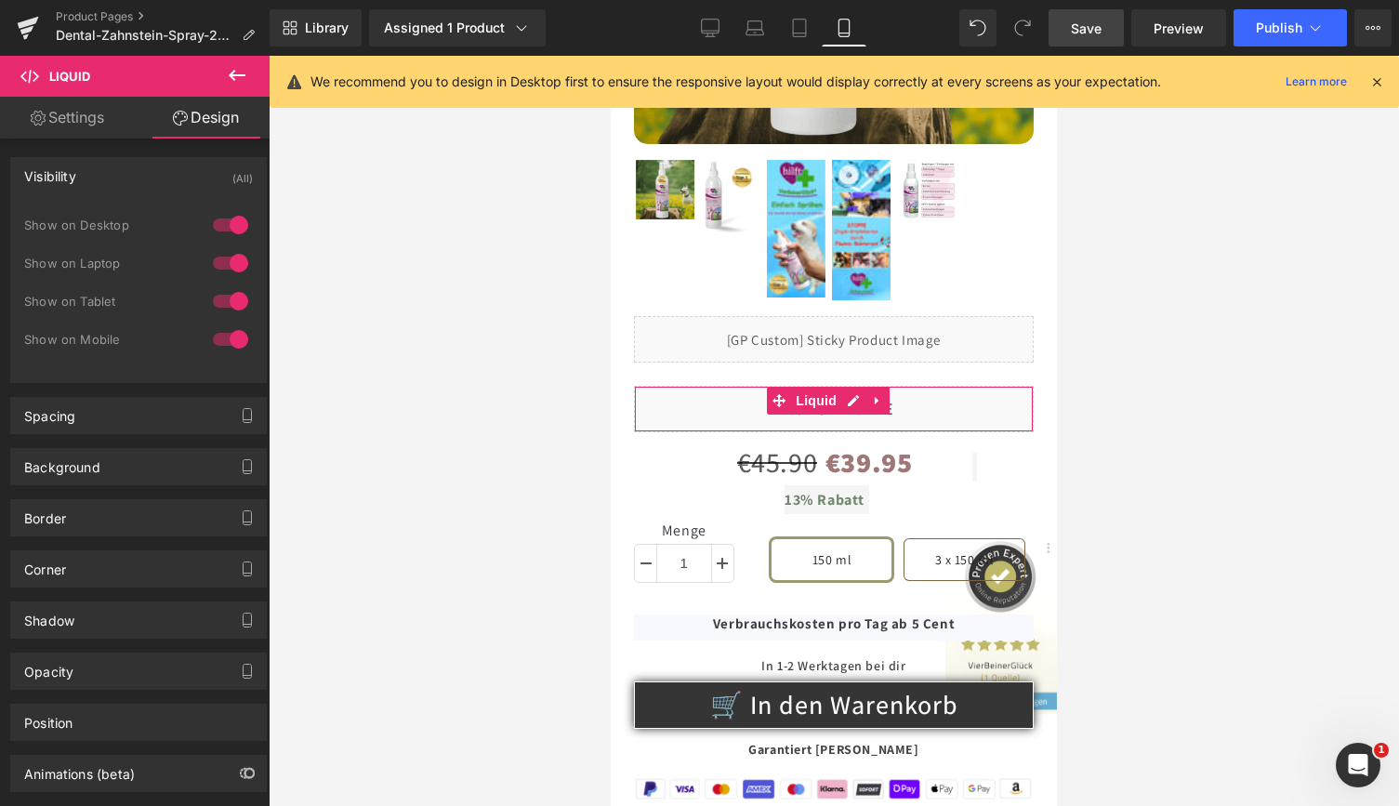
click at [214, 339] on div at bounding box center [230, 339] width 45 height 30
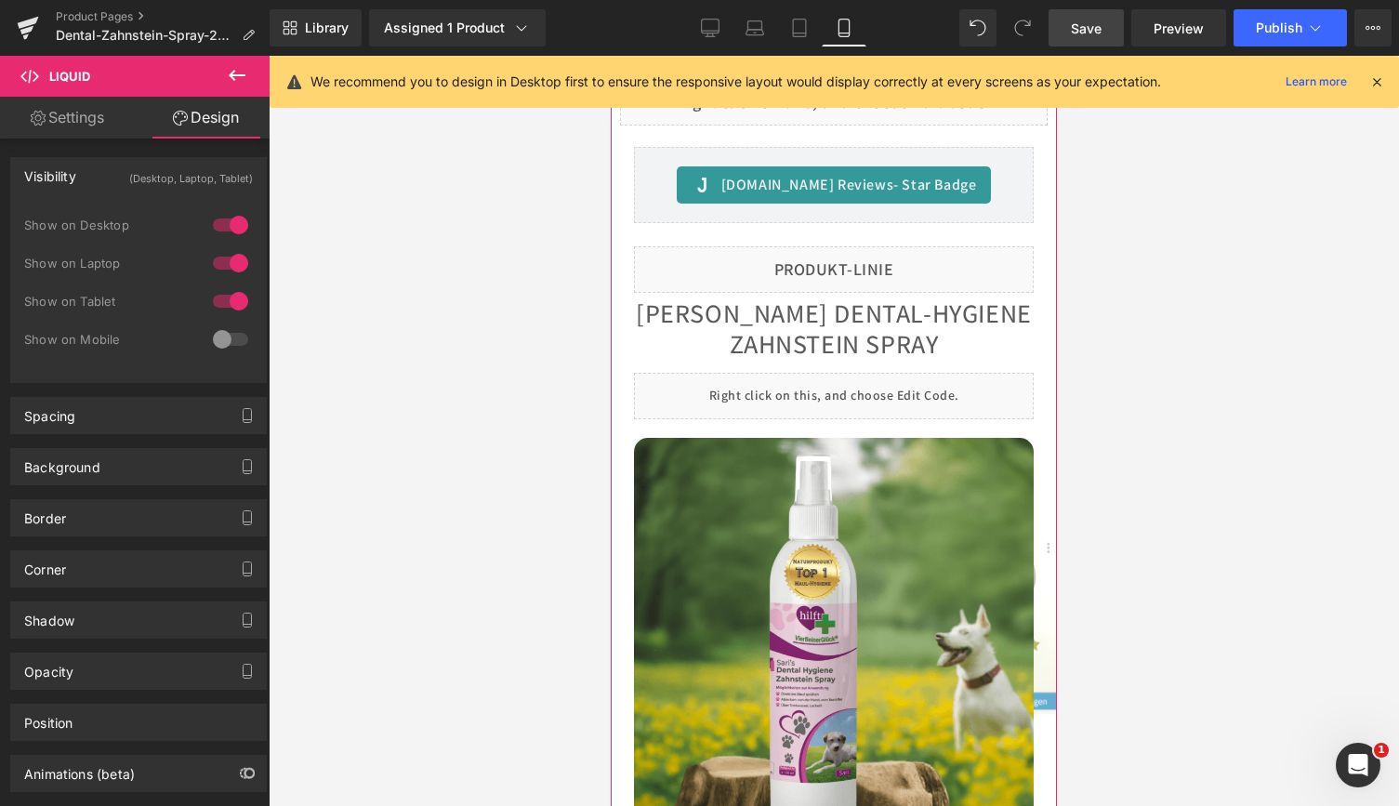
scroll to position [207, 0]
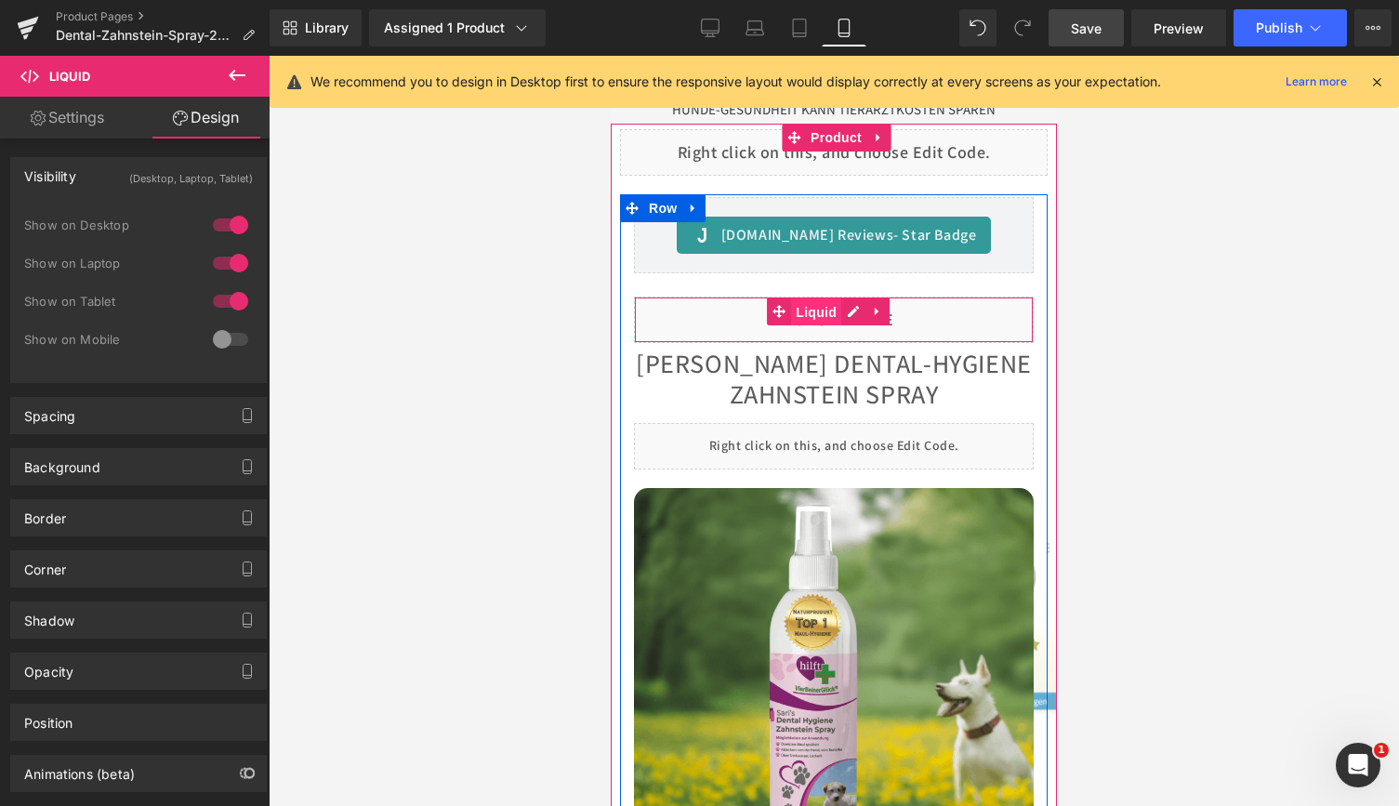
click at [811, 299] on span "Liquid" at bounding box center [816, 312] width 50 height 28
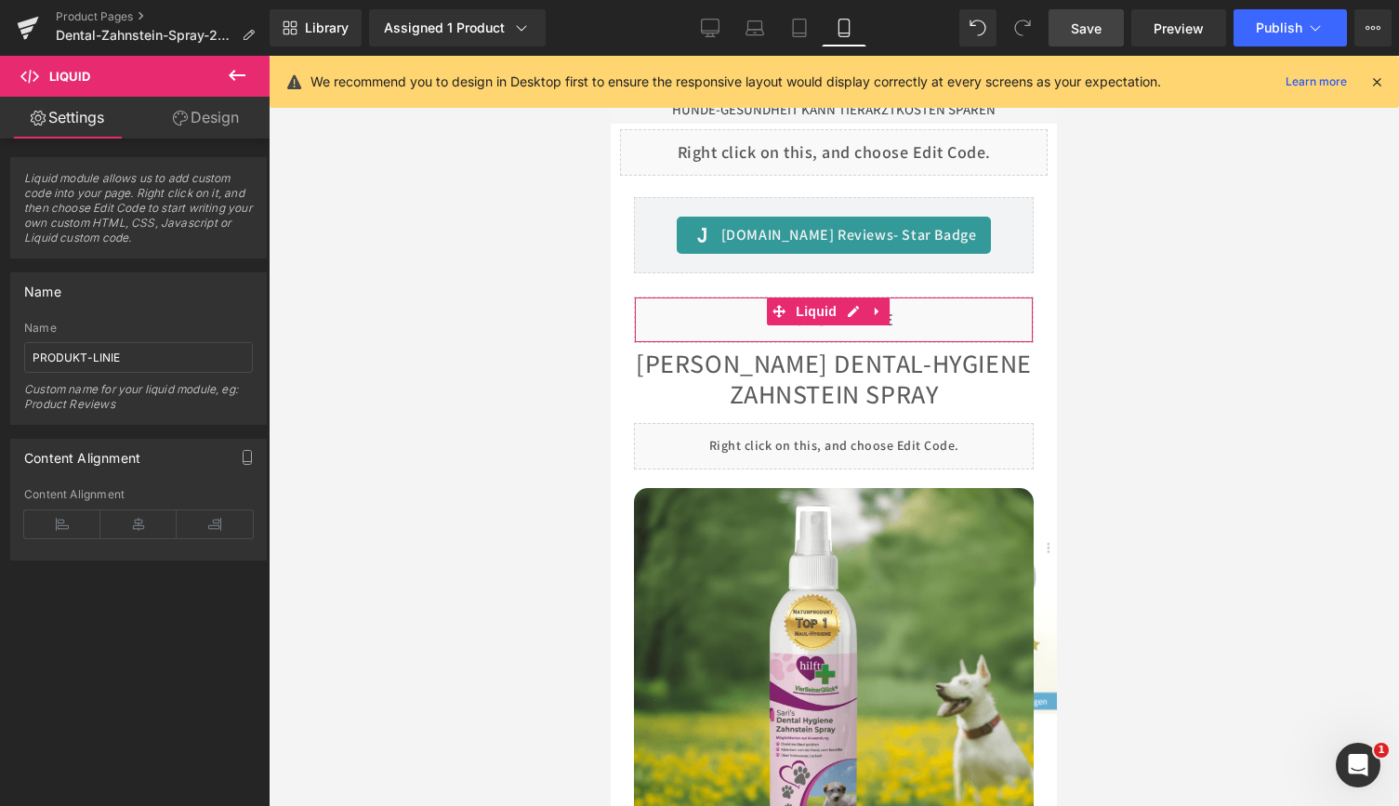
click at [220, 117] on link "Design" at bounding box center [205, 118] width 135 height 42
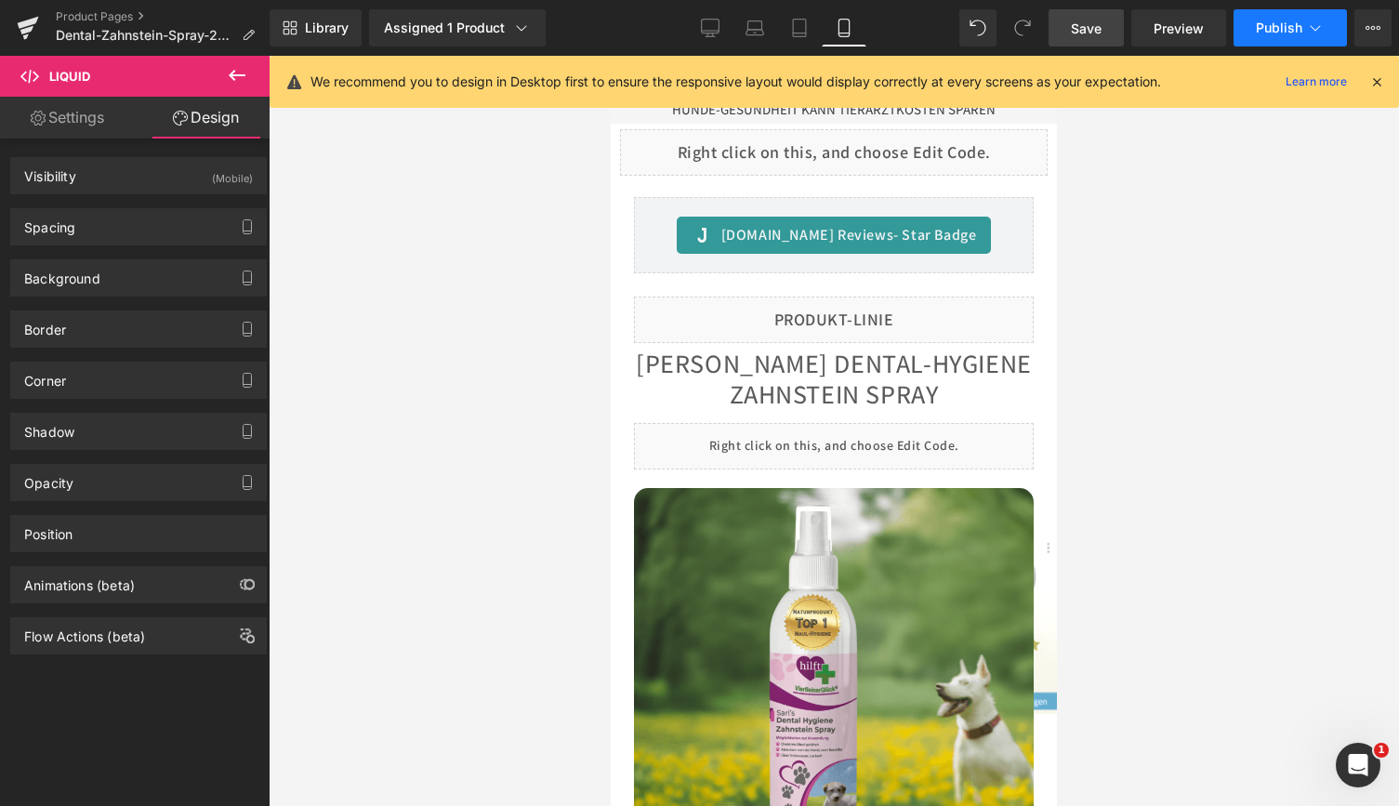
click at [1274, 18] on button "Publish" at bounding box center [1289, 27] width 113 height 37
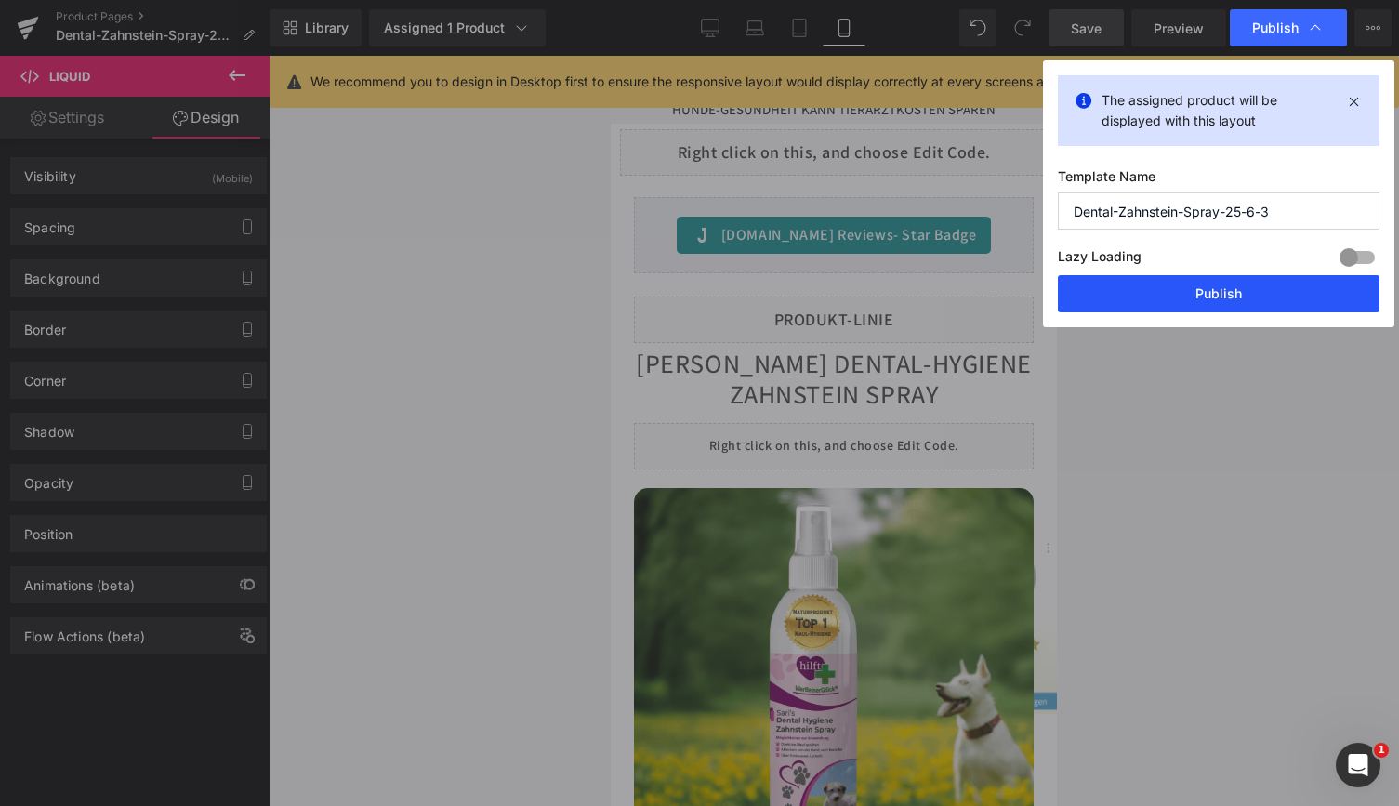
click at [1191, 294] on button "Publish" at bounding box center [1219, 293] width 322 height 37
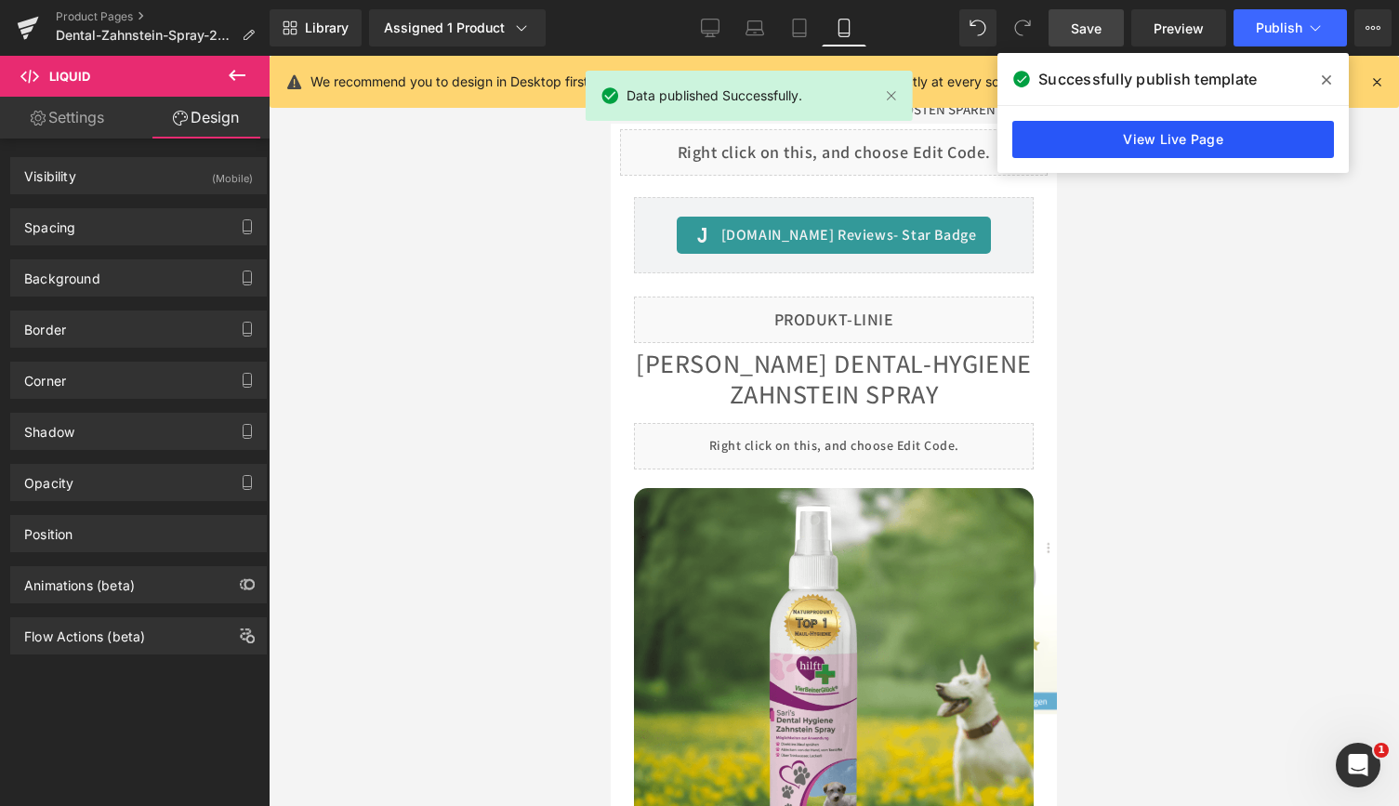
click at [1138, 138] on link "View Live Page" at bounding box center [1173, 139] width 322 height 37
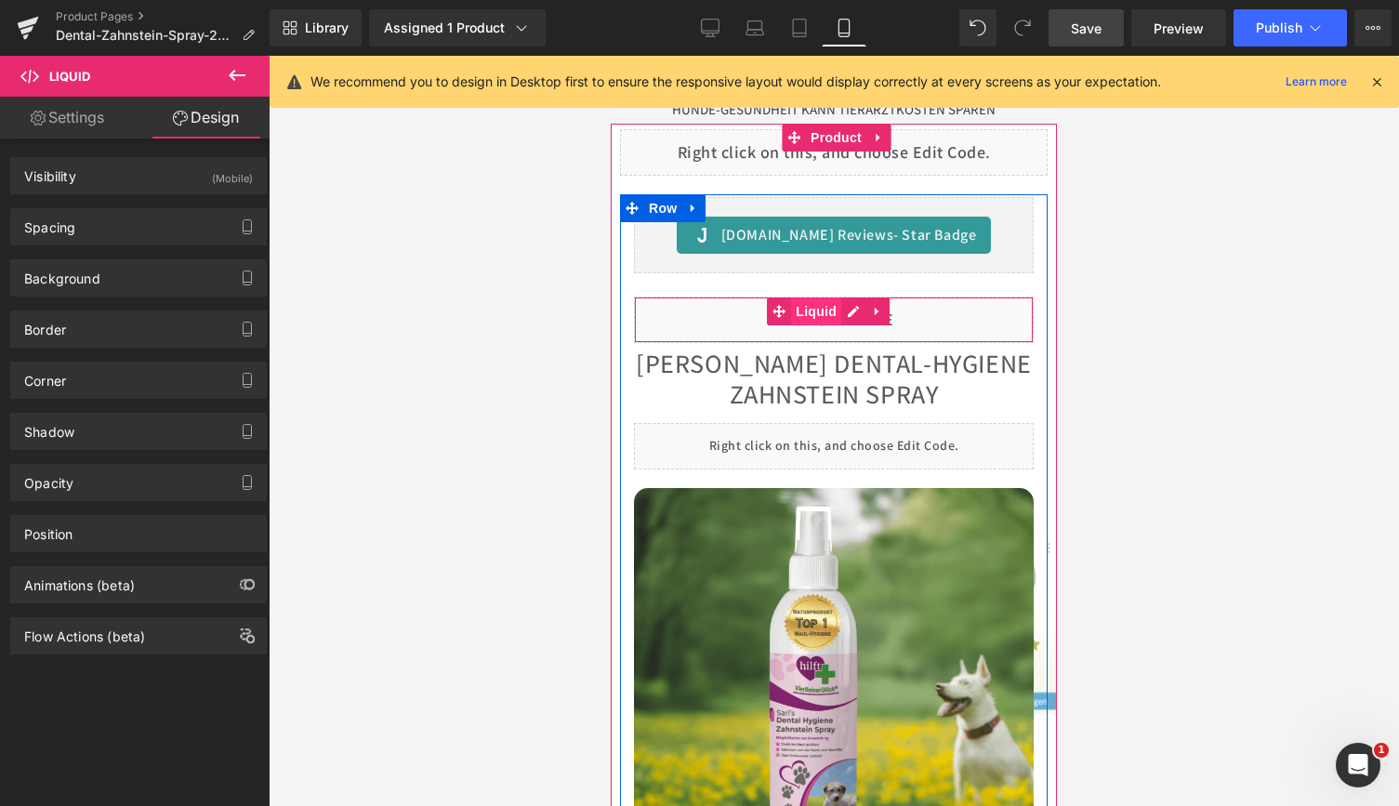
click at [815, 302] on span "Liquid" at bounding box center [816, 311] width 50 height 28
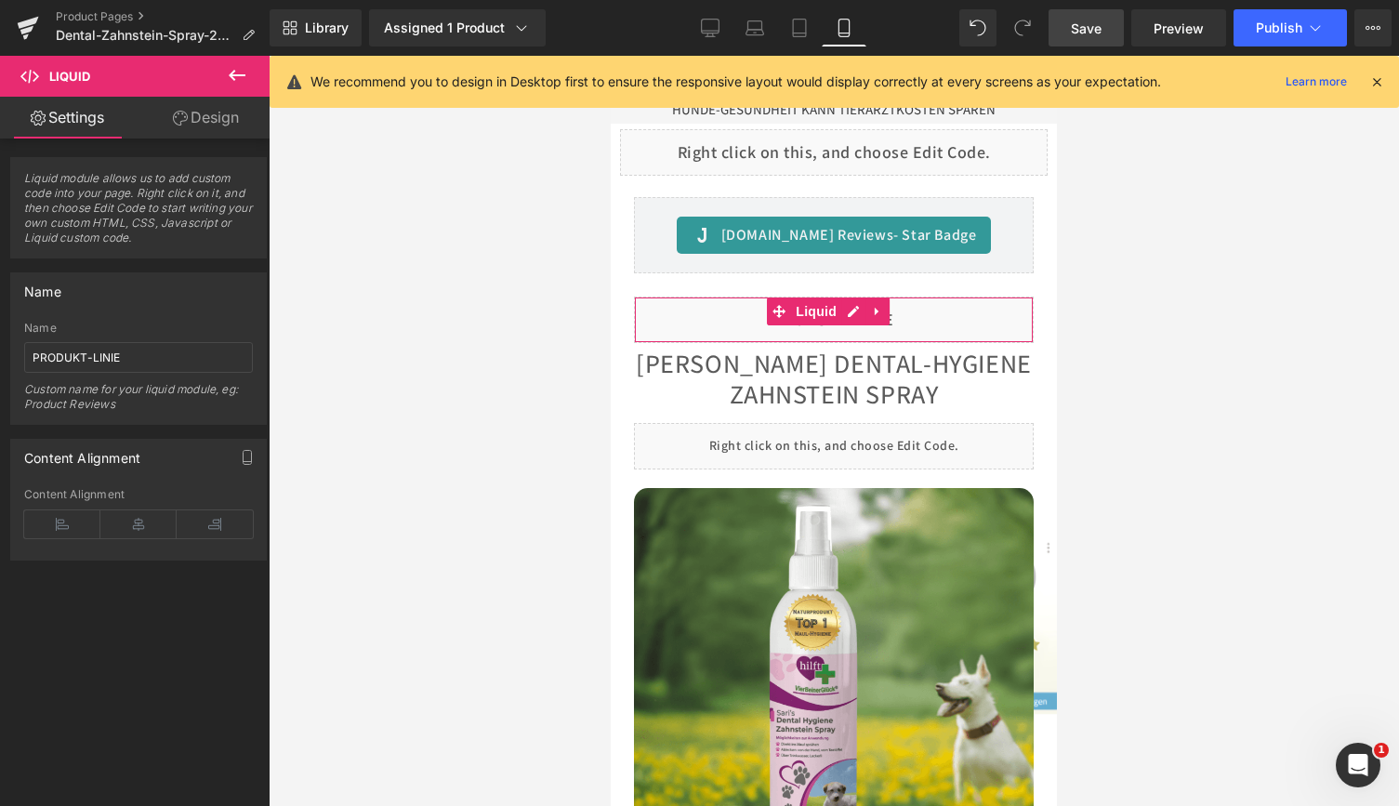
click at [218, 122] on link "Design" at bounding box center [205, 118] width 135 height 42
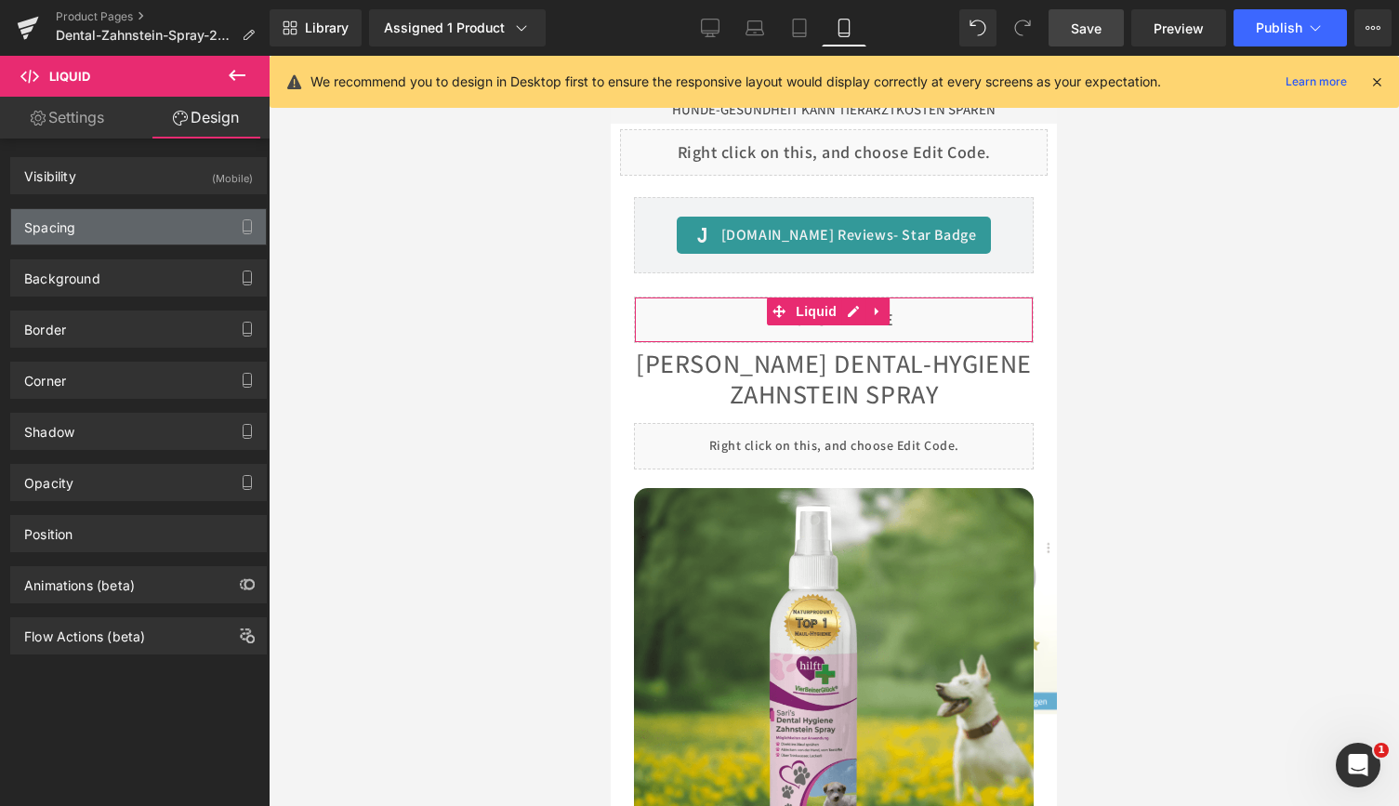
click at [109, 224] on div "Spacing" at bounding box center [138, 226] width 255 height 35
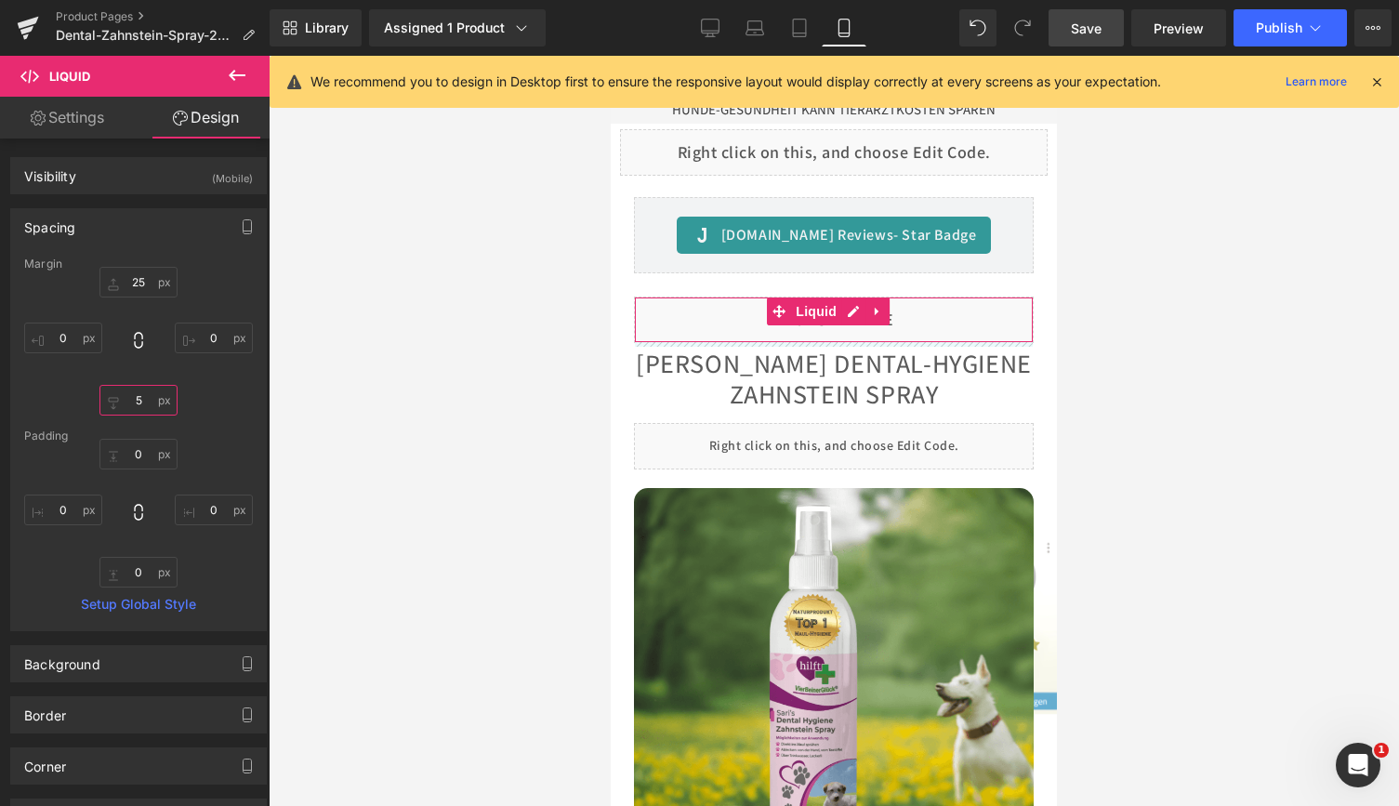
click at [142, 394] on input "5" at bounding box center [138, 400] width 78 height 31
click at [142, 287] on input "25" at bounding box center [138, 282] width 78 height 31
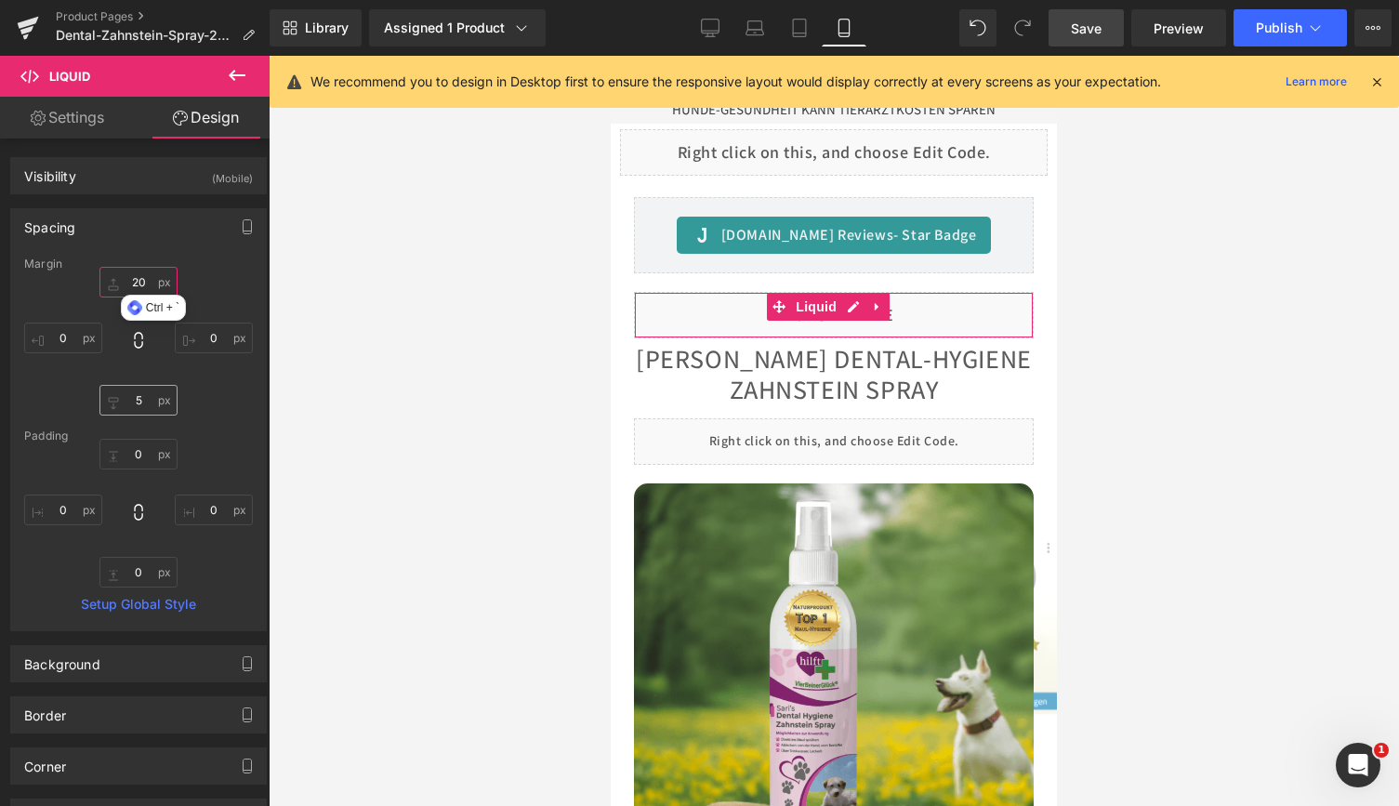
type input "20"
click at [146, 407] on input "5" at bounding box center [138, 400] width 78 height 31
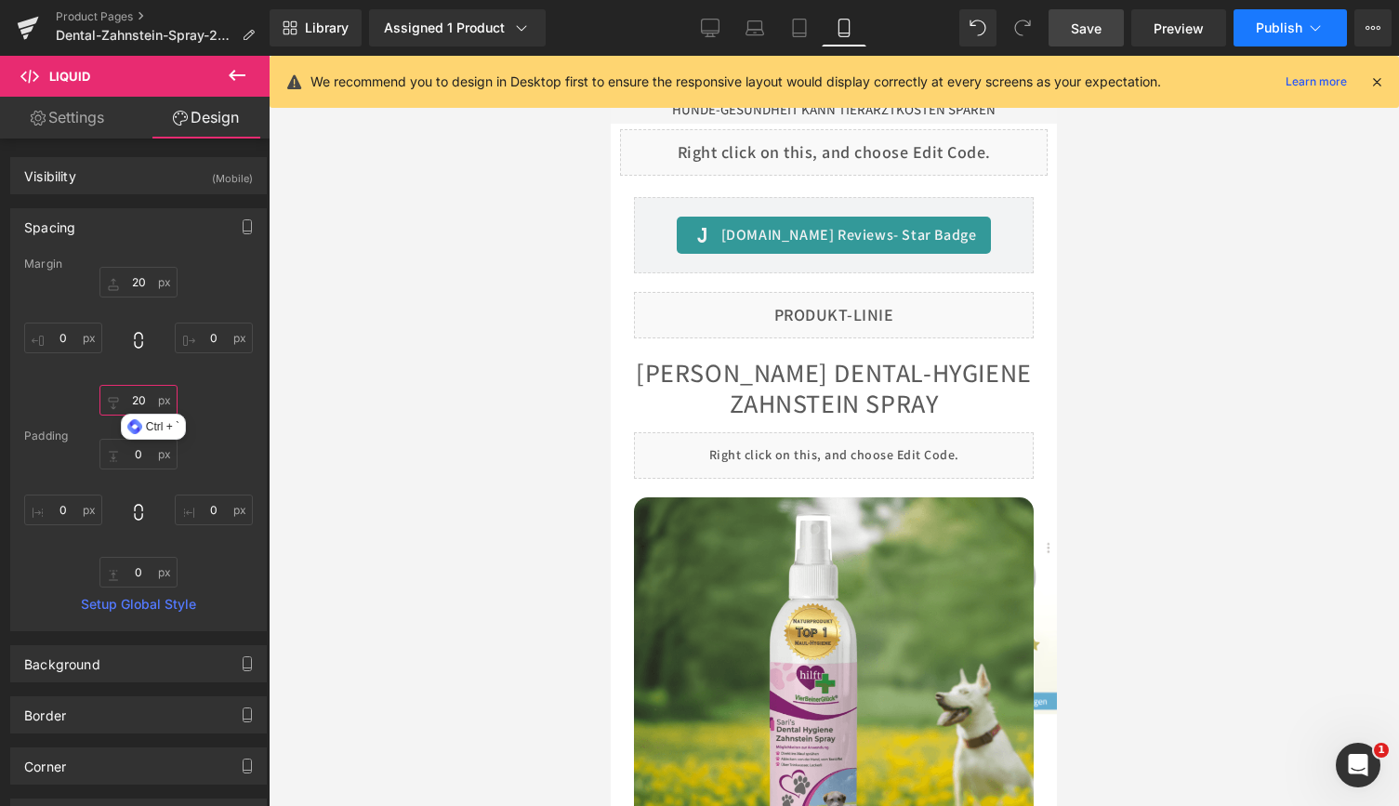
type input "20"
click at [1278, 20] on span "Publish" at bounding box center [1279, 27] width 46 height 15
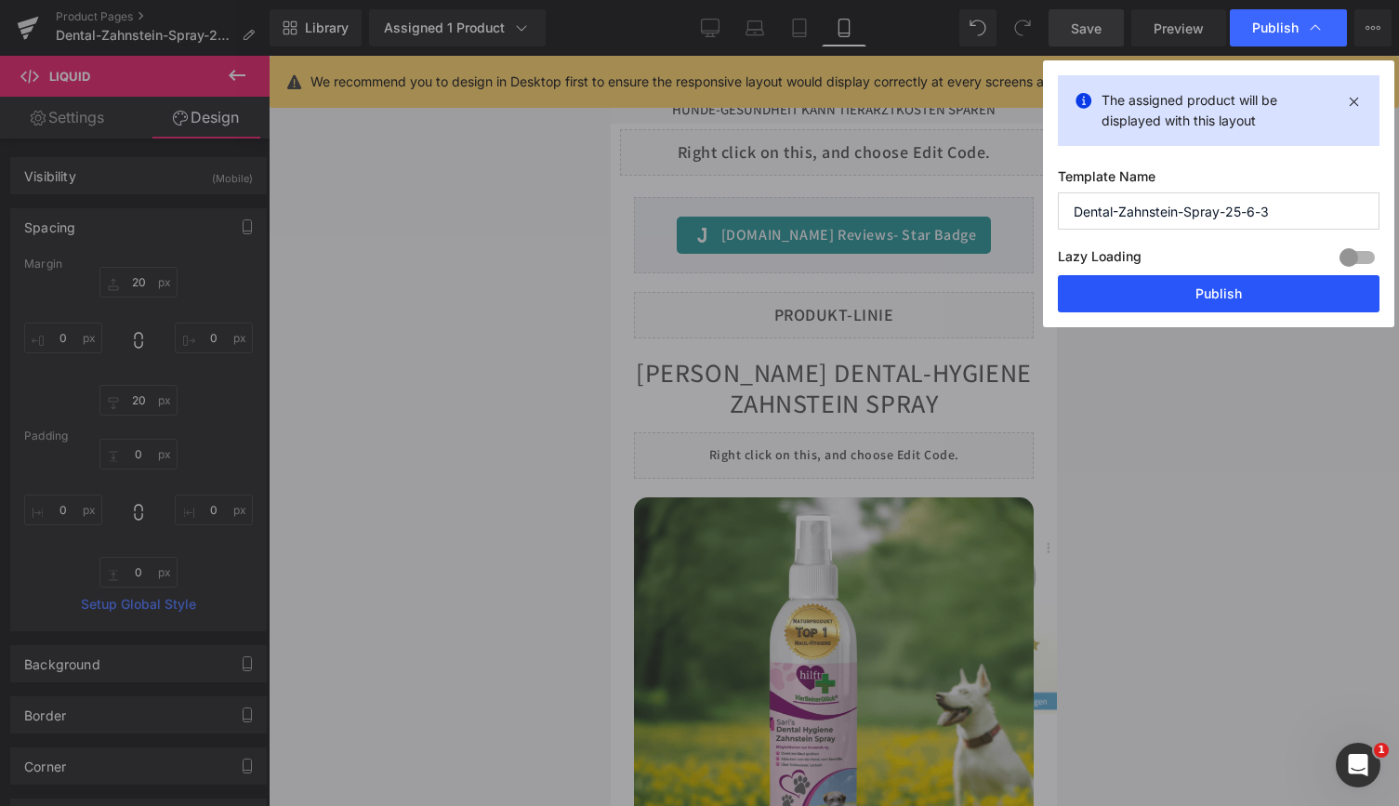
click at [1184, 292] on button "Publish" at bounding box center [1219, 293] width 322 height 37
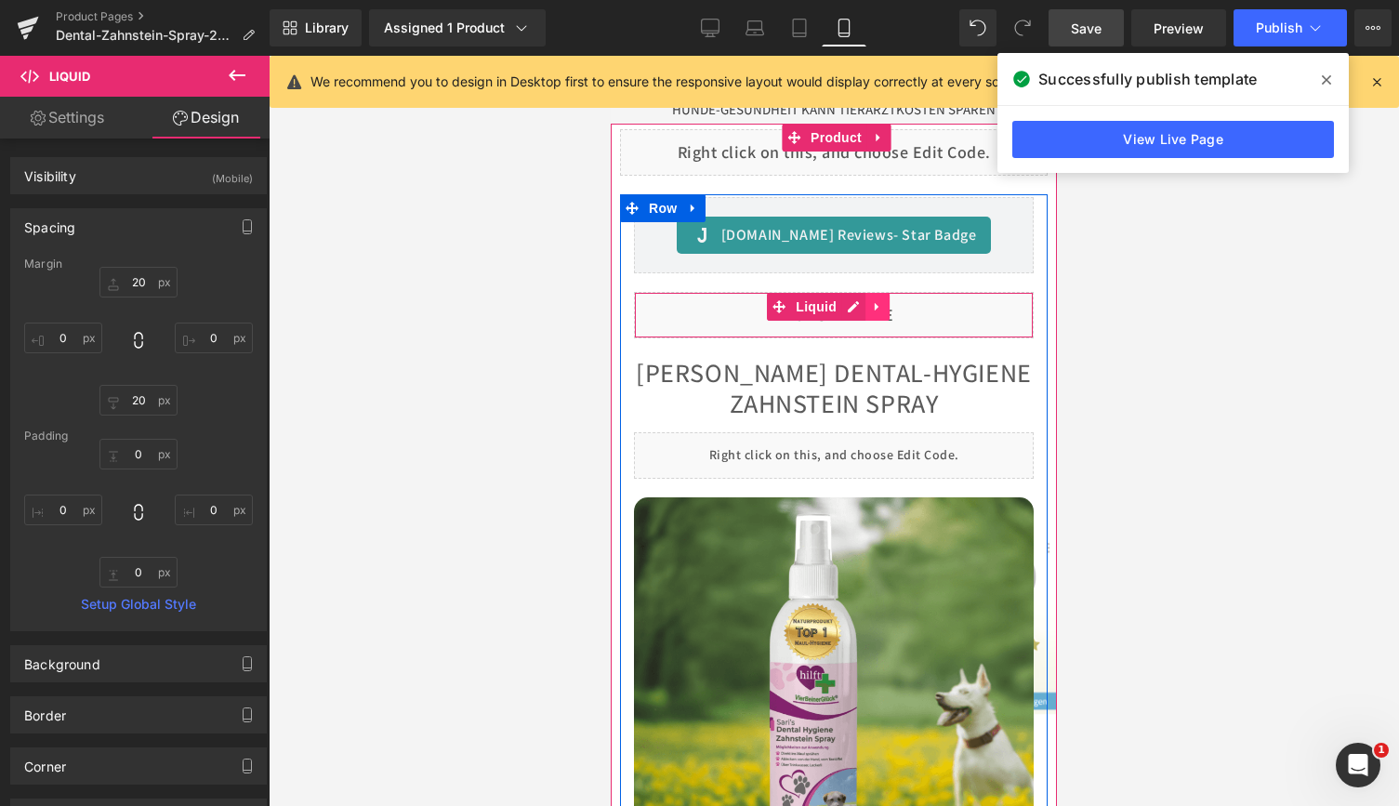
click at [881, 299] on icon at bounding box center [877, 306] width 13 height 14
click at [842, 300] on icon at bounding box center [841, 306] width 13 height 13
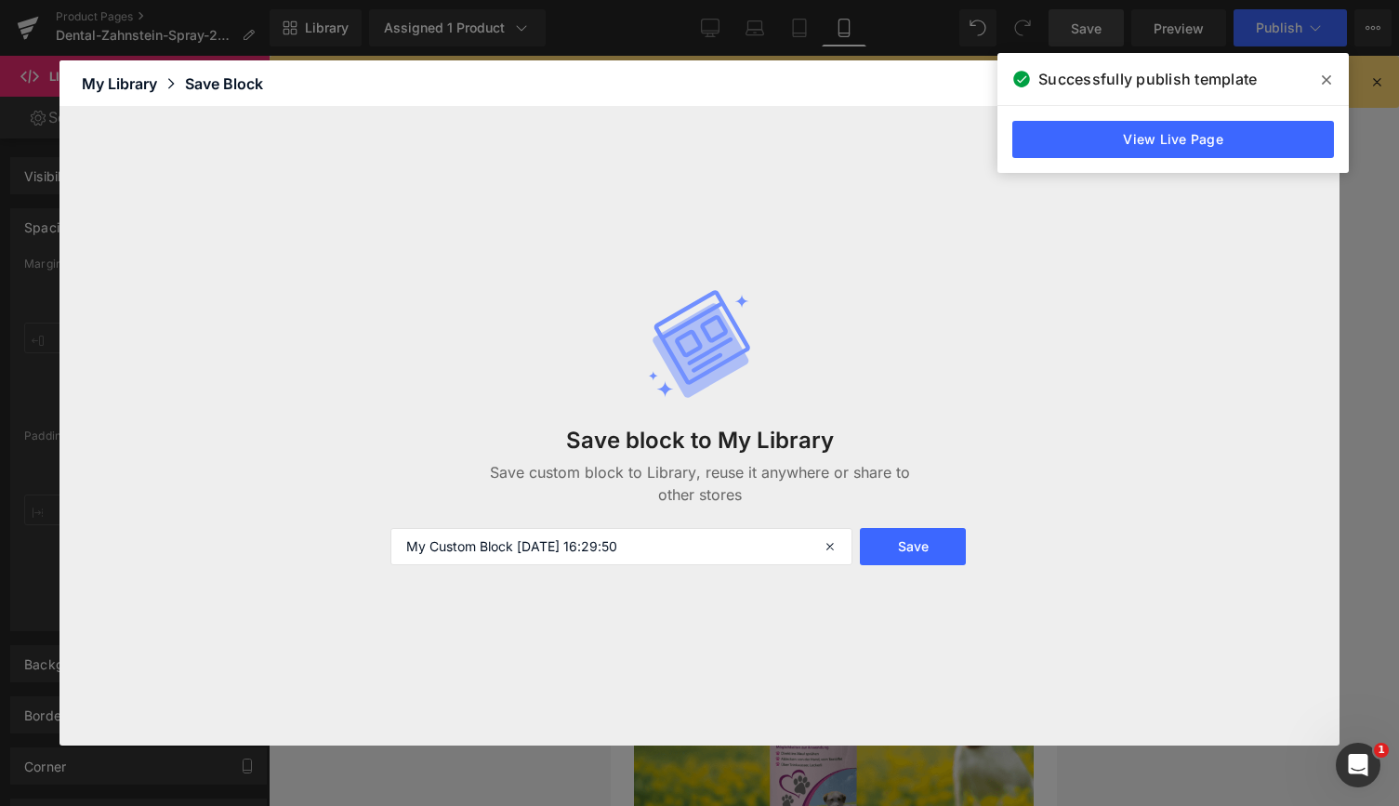
click at [1332, 80] on span at bounding box center [1326, 80] width 30 height 30
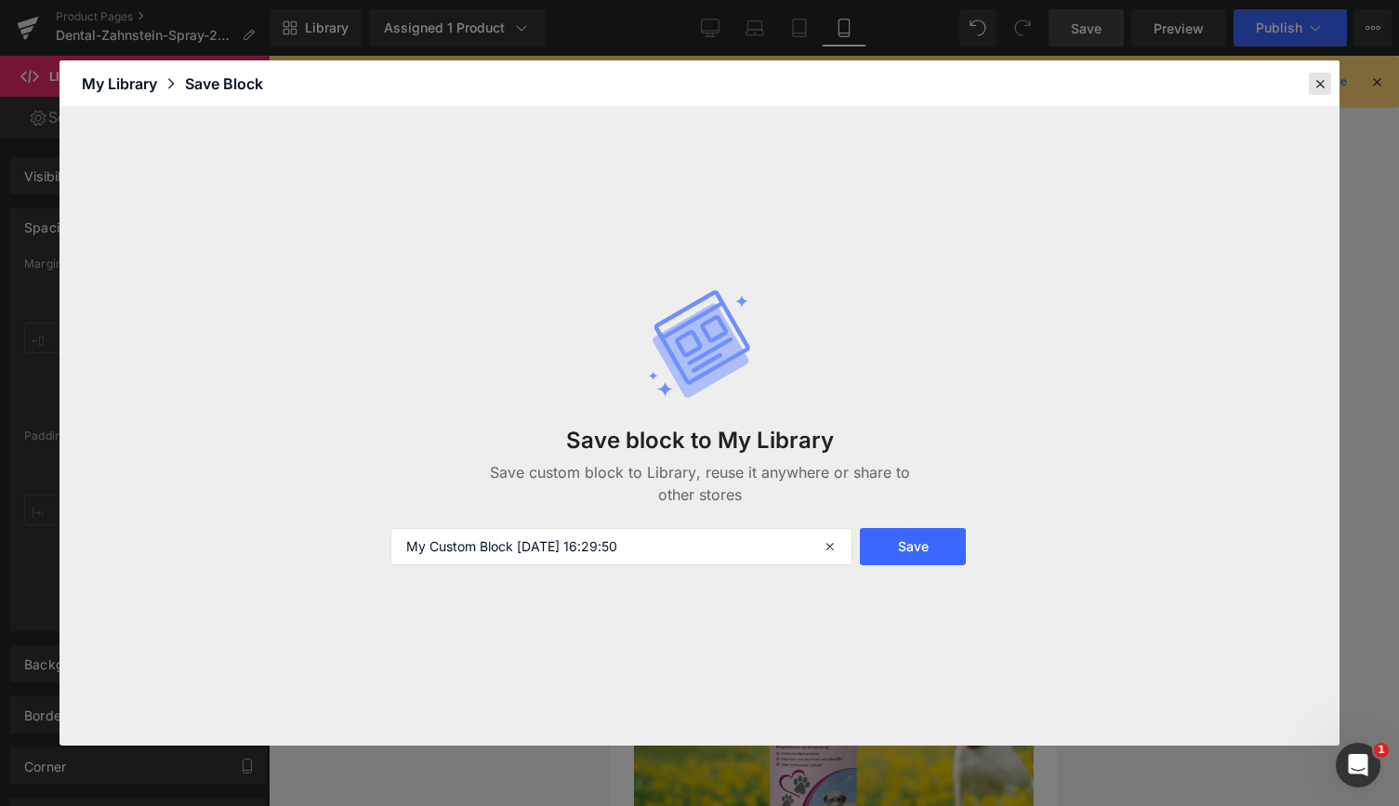
click at [0, 0] on div at bounding box center [0, 0] width 0 height 0
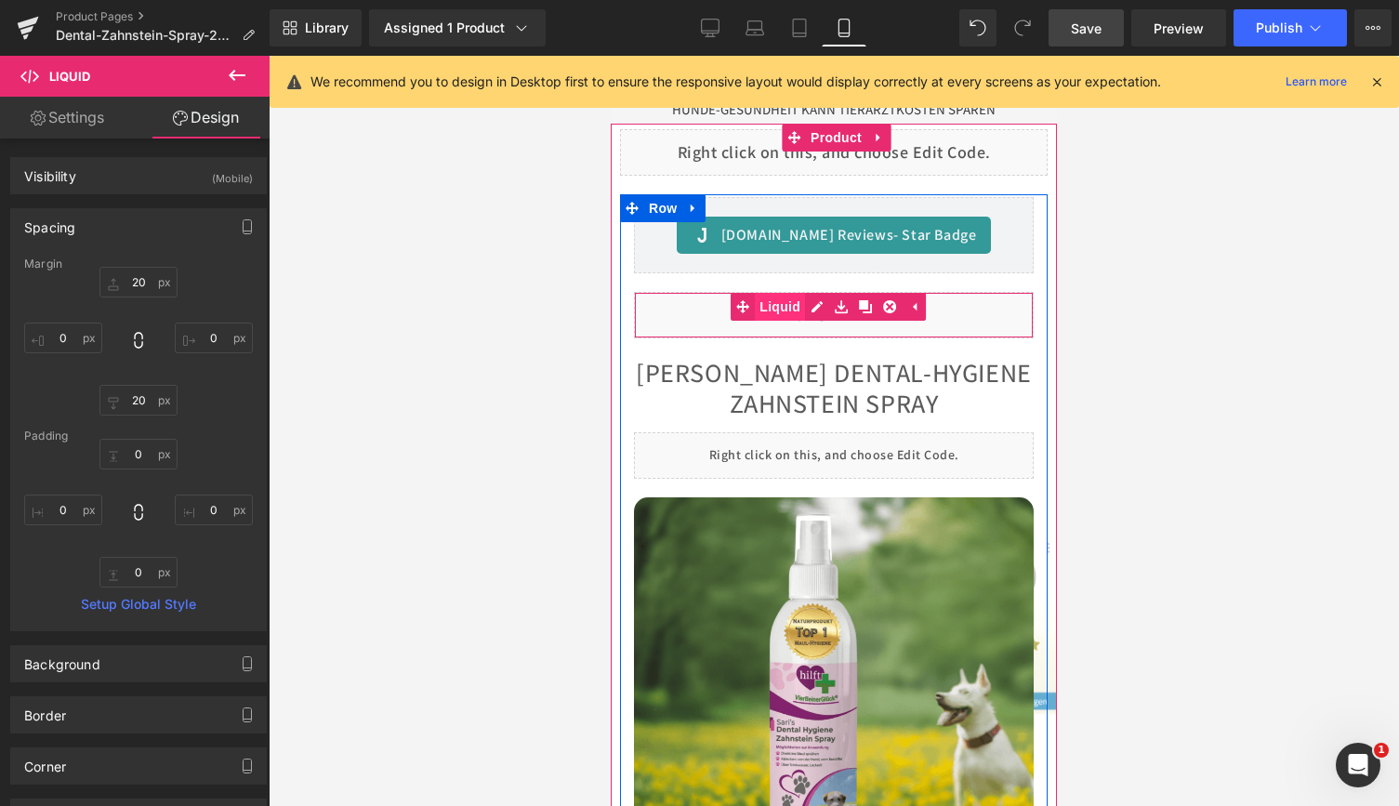
click at [779, 298] on link "Liquid" at bounding box center [767, 307] width 74 height 28
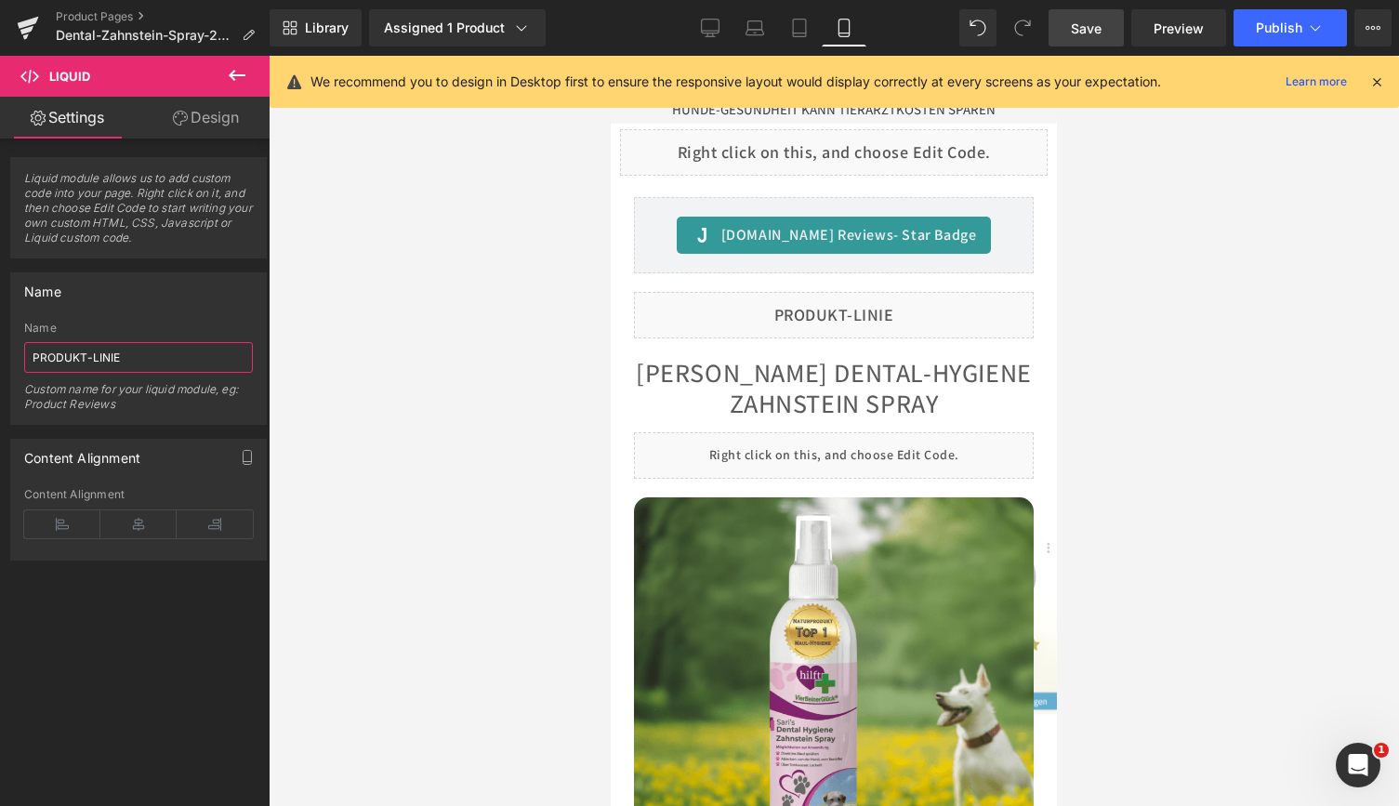
drag, startPoint x: 175, startPoint y: 355, endPoint x: -166, endPoint y: 358, distance: 341.1
click at [0, 358] on html "Liquid You are previewing how the will restyle your page. You can not edit Elem…" at bounding box center [699, 403] width 1399 height 806
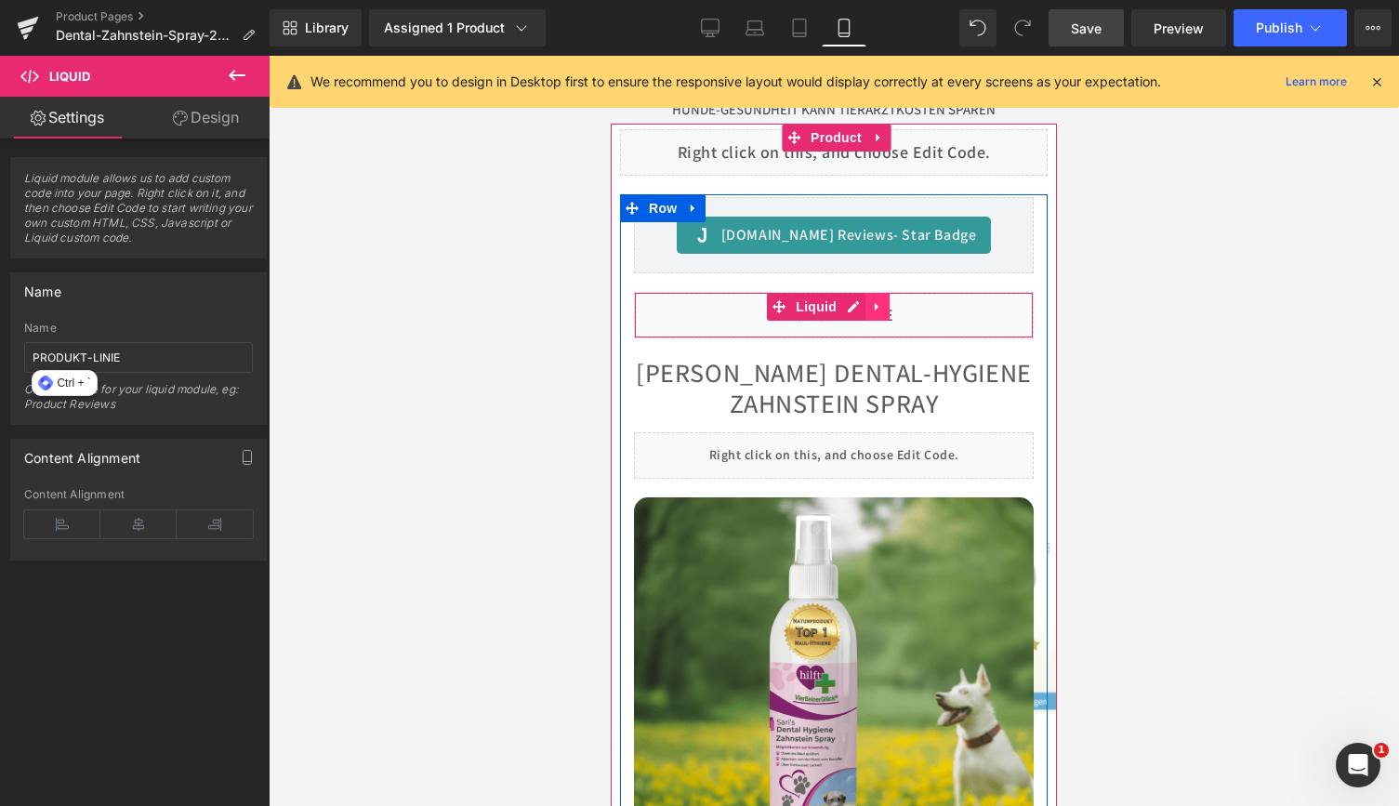
click at [880, 299] on icon at bounding box center [877, 306] width 13 height 14
click at [840, 300] on icon at bounding box center [841, 306] width 13 height 13
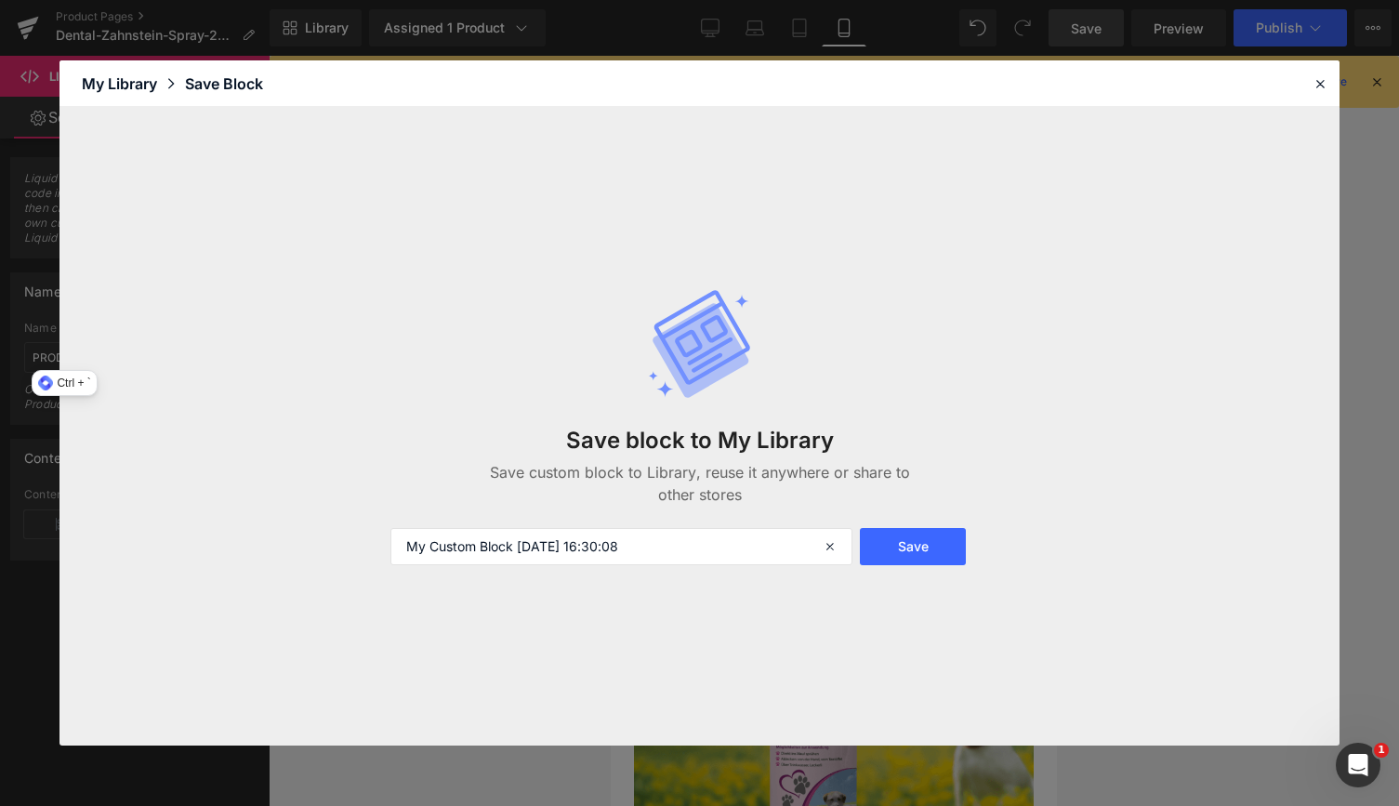
drag, startPoint x: 676, startPoint y: 540, endPoint x: -34, endPoint y: 571, distance: 710.7
click at [0, 571] on html "Liquid You are previewing how the will restyle your page. You can not edit Elem…" at bounding box center [699, 403] width 1399 height 806
click at [508, 543] on input "PRODUKT-LINIEmobil" at bounding box center [620, 546] width 461 height 37
type input "PRODUKT-LINIE mobil"
click at [948, 548] on button "Save" at bounding box center [913, 546] width 107 height 37
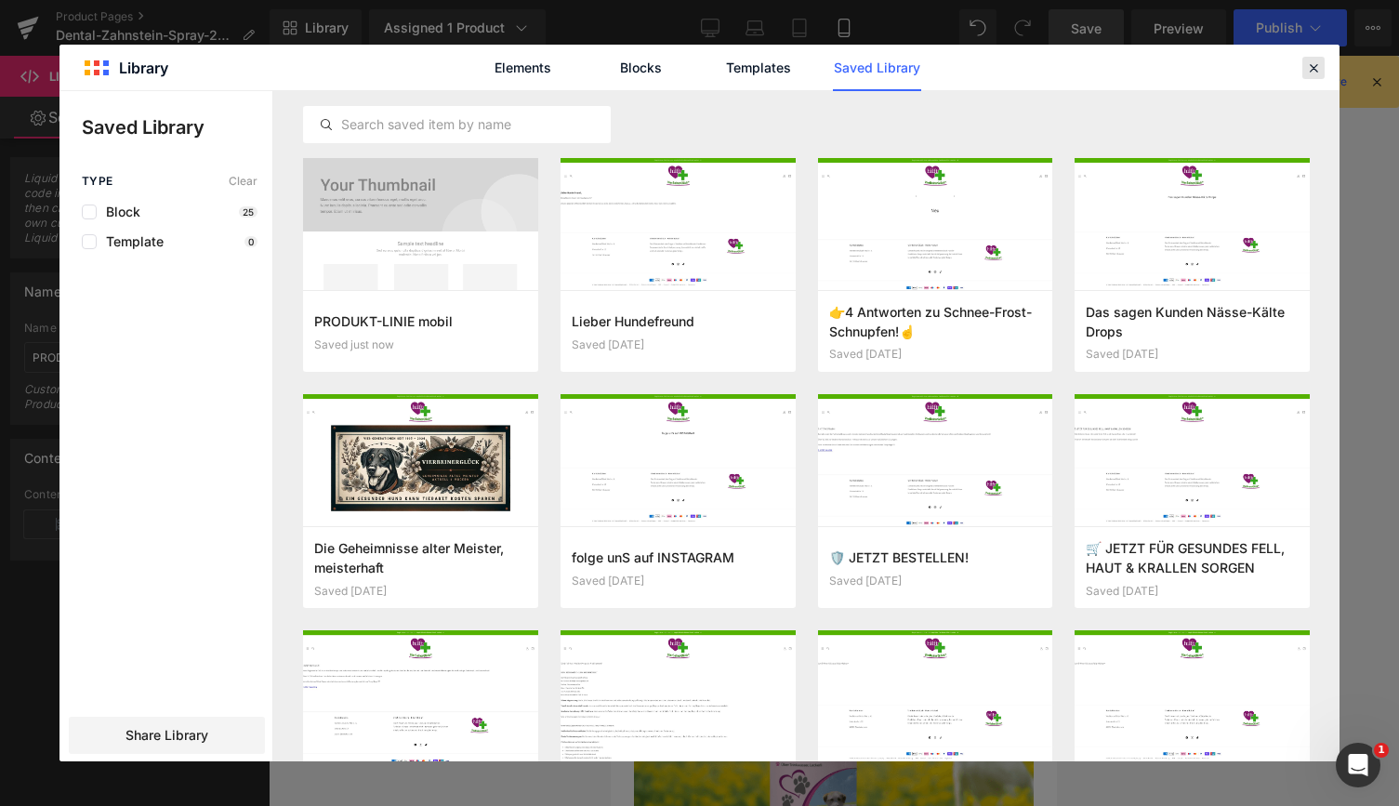
click at [1315, 69] on icon at bounding box center [1313, 67] width 17 height 17
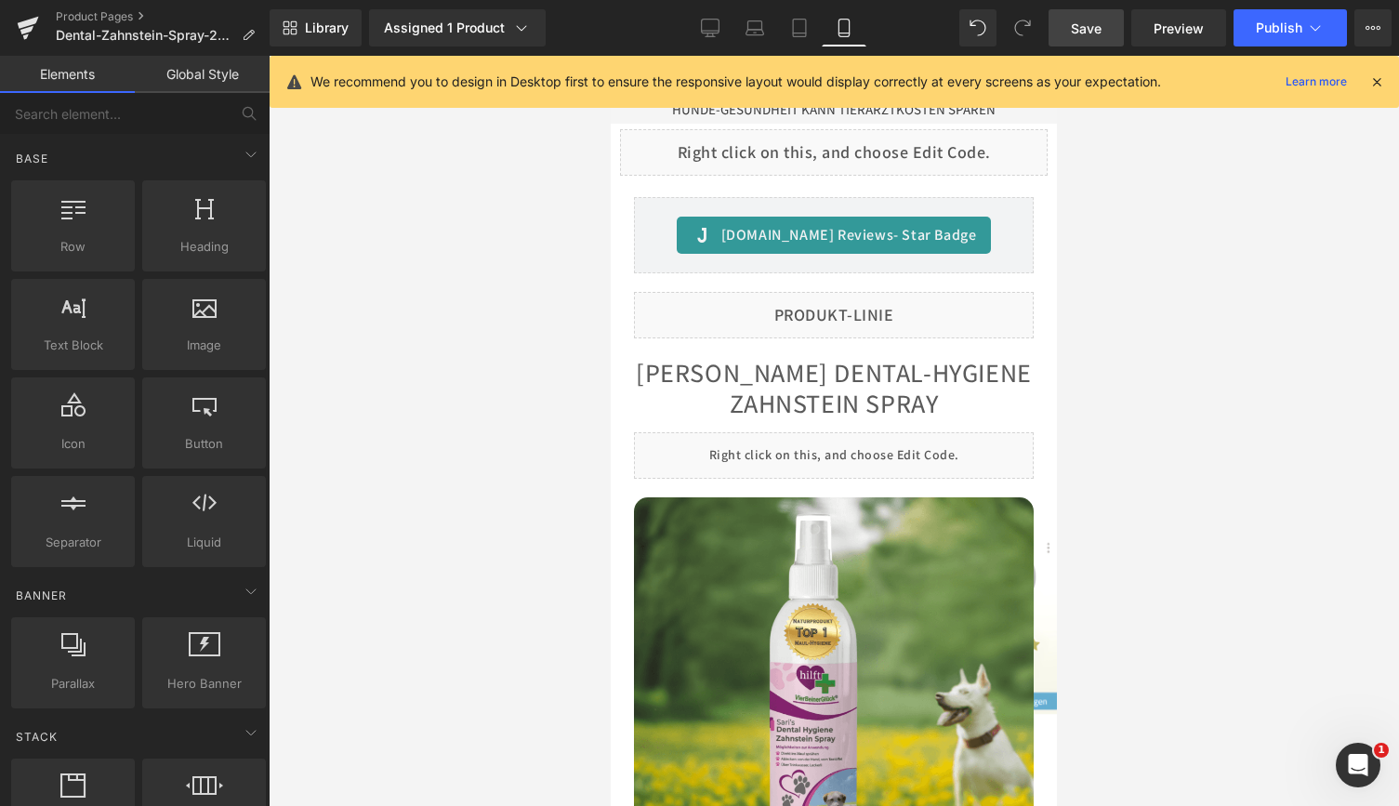
click at [1179, 368] on div at bounding box center [834, 431] width 1130 height 750
click at [1376, 78] on icon at bounding box center [1376, 81] width 17 height 17
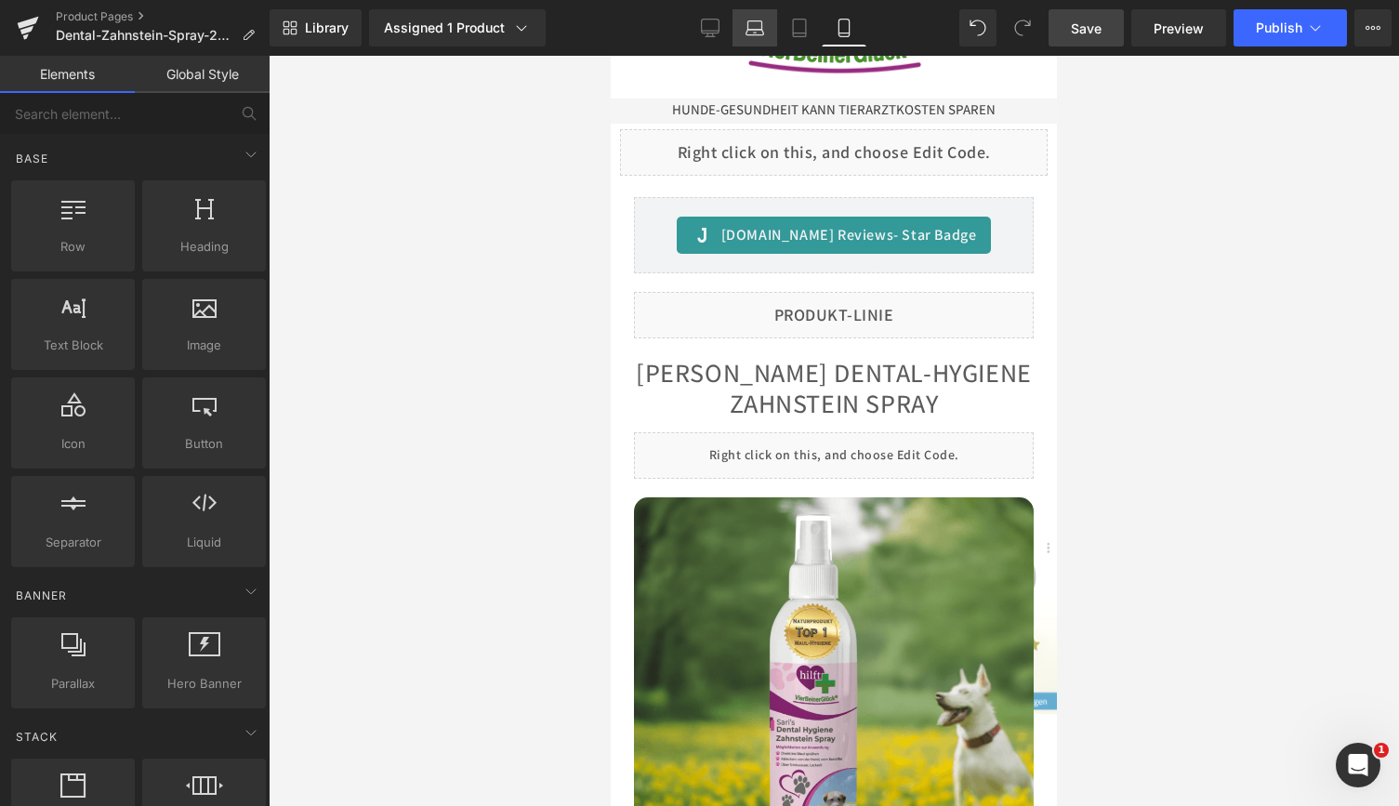
click at [758, 28] on icon at bounding box center [754, 28] width 19 height 19
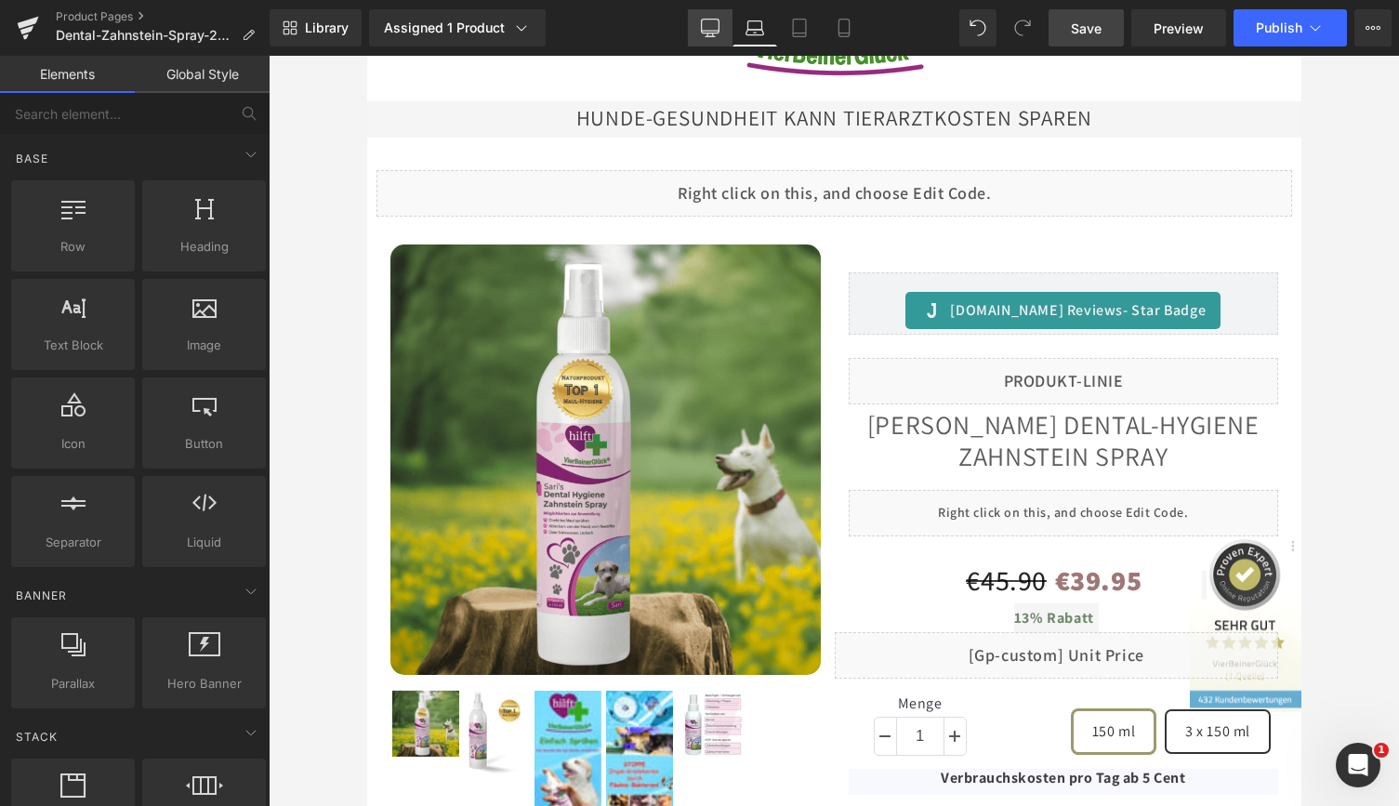
scroll to position [252, 0]
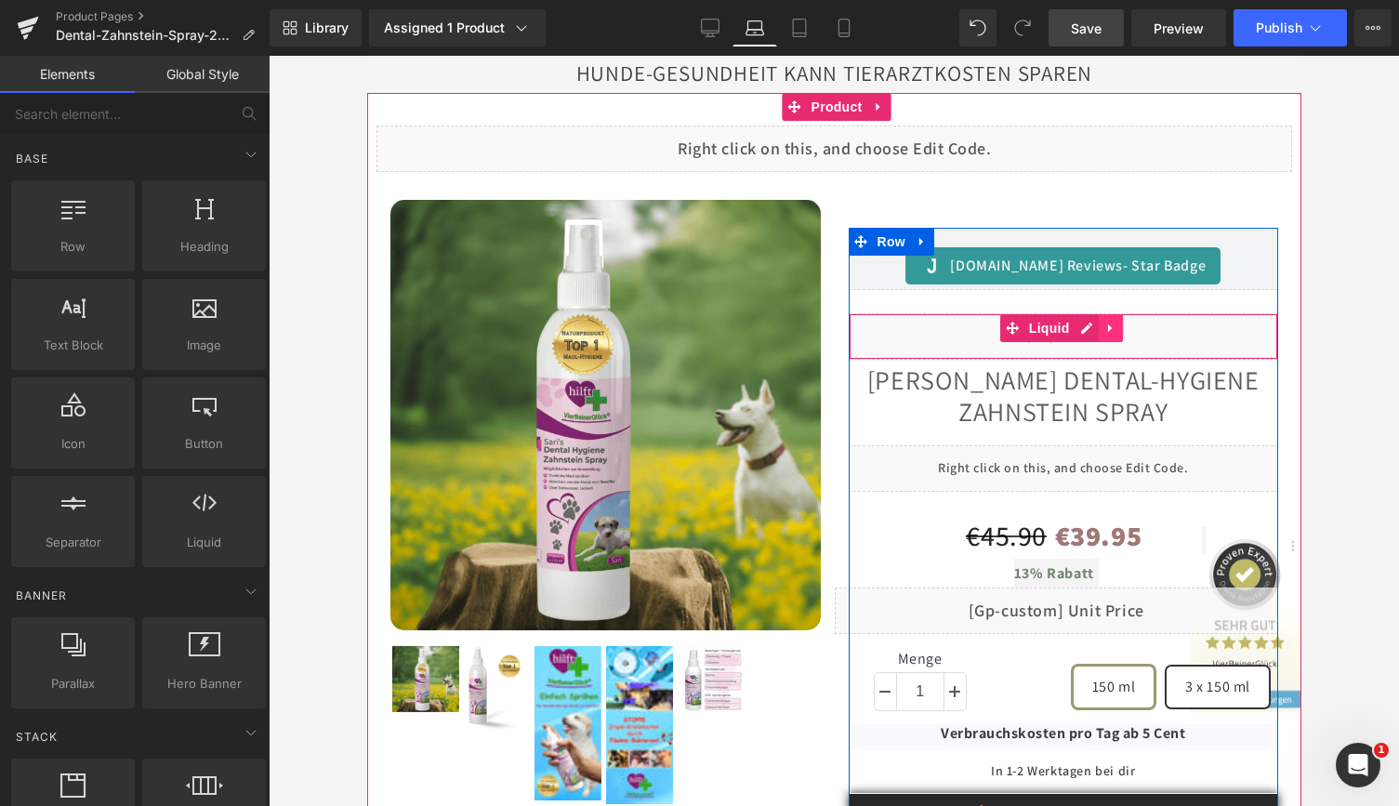
click at [1104, 325] on icon at bounding box center [1109, 329] width 13 height 14
click at [1069, 326] on icon at bounding box center [1073, 328] width 13 height 13
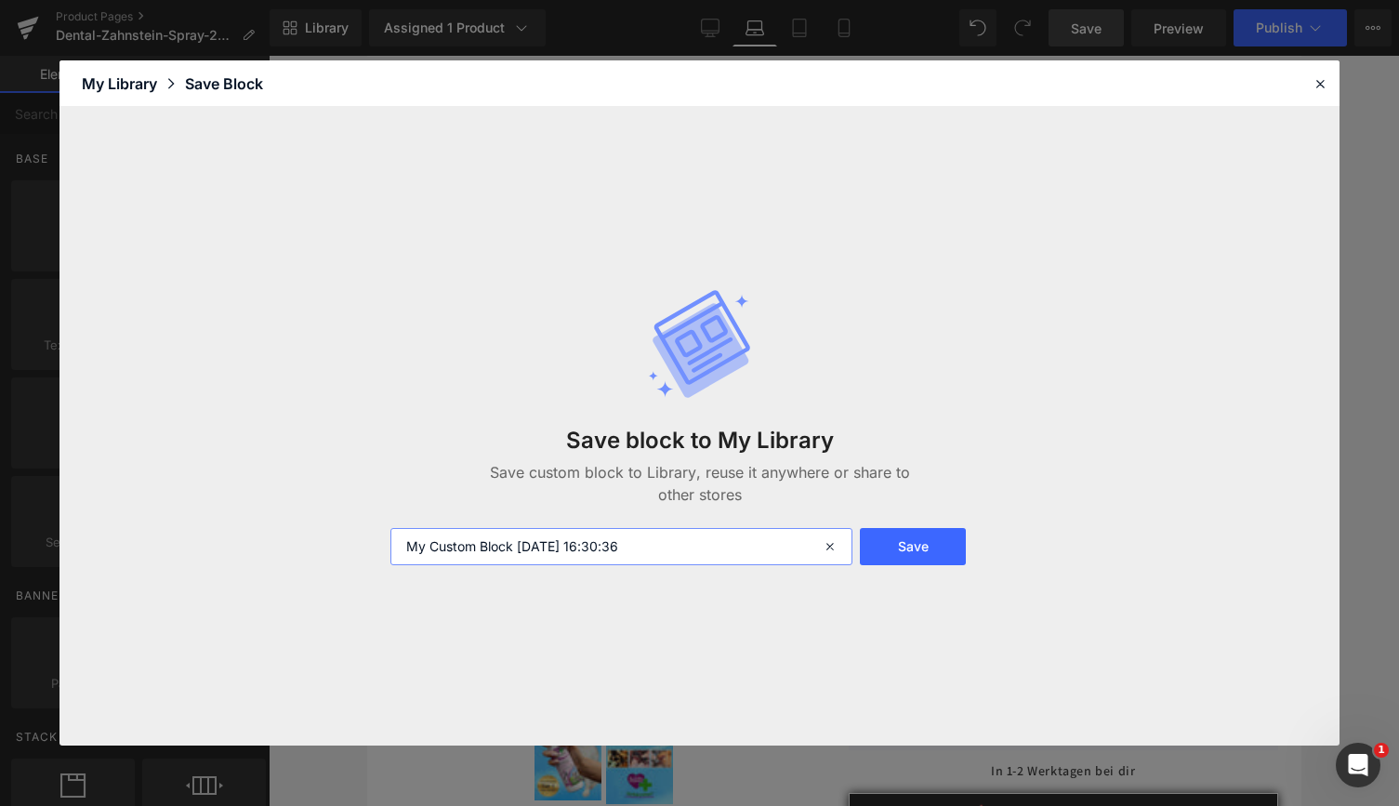
drag, startPoint x: 683, startPoint y: 547, endPoint x: 158, endPoint y: 564, distance: 525.4
click at [158, 564] on div "Save block to My Library Save custom block to Library, reuse it anywhere or sha…" at bounding box center [699, 426] width 1280 height 638
type input "PRODUKT-LINIE desk"
click at [892, 541] on button "Save" at bounding box center [913, 546] width 107 height 37
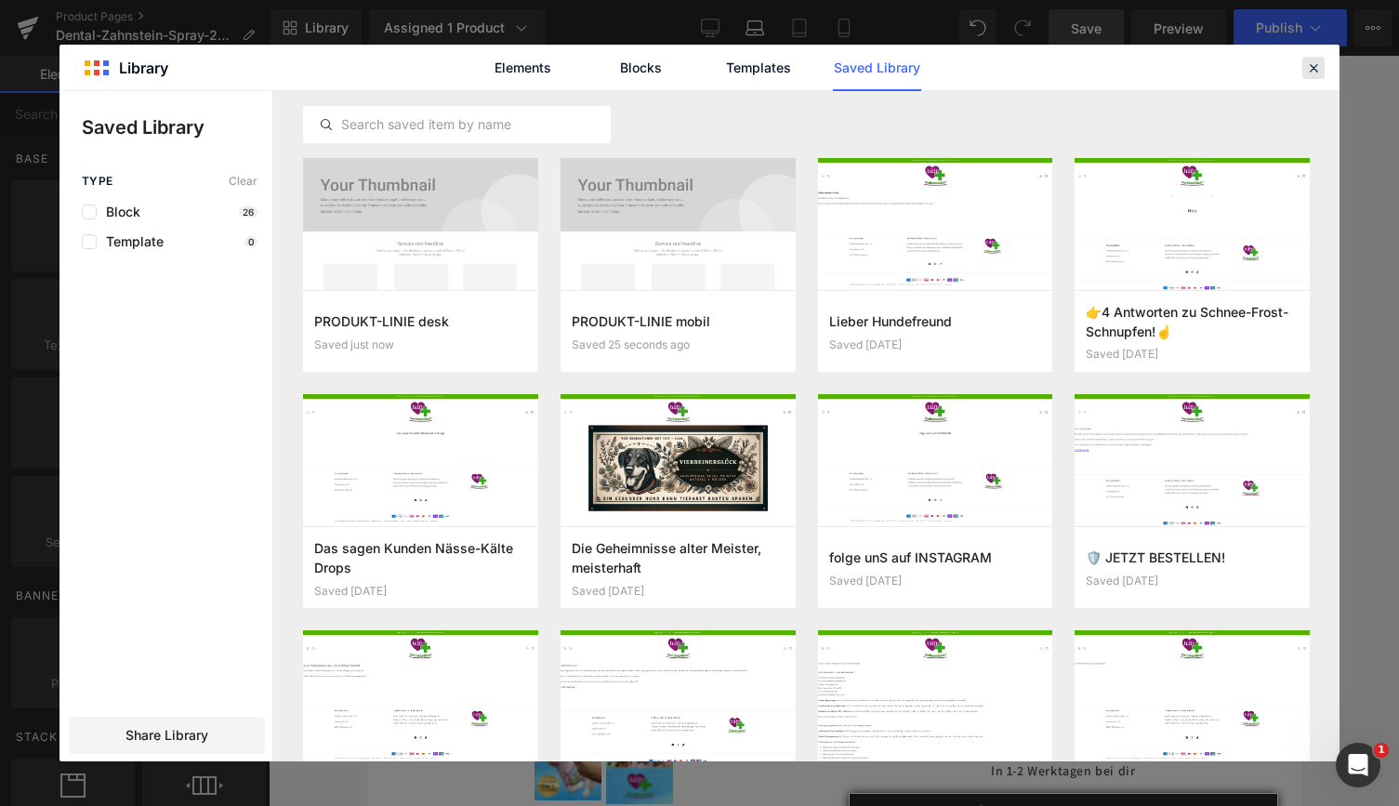
click at [1315, 67] on icon at bounding box center [1313, 67] width 17 height 17
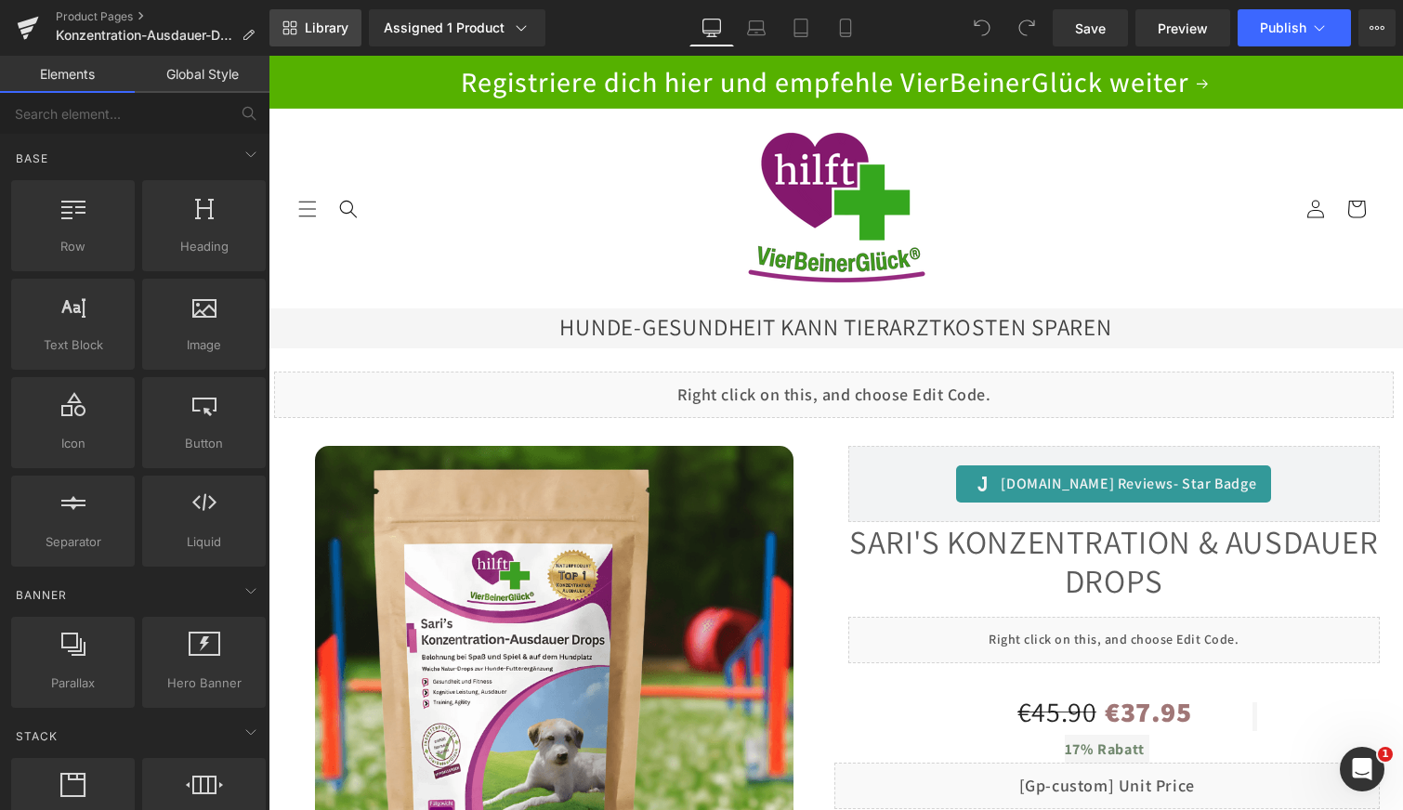
click at [331, 27] on span "Library" at bounding box center [327, 28] width 44 height 17
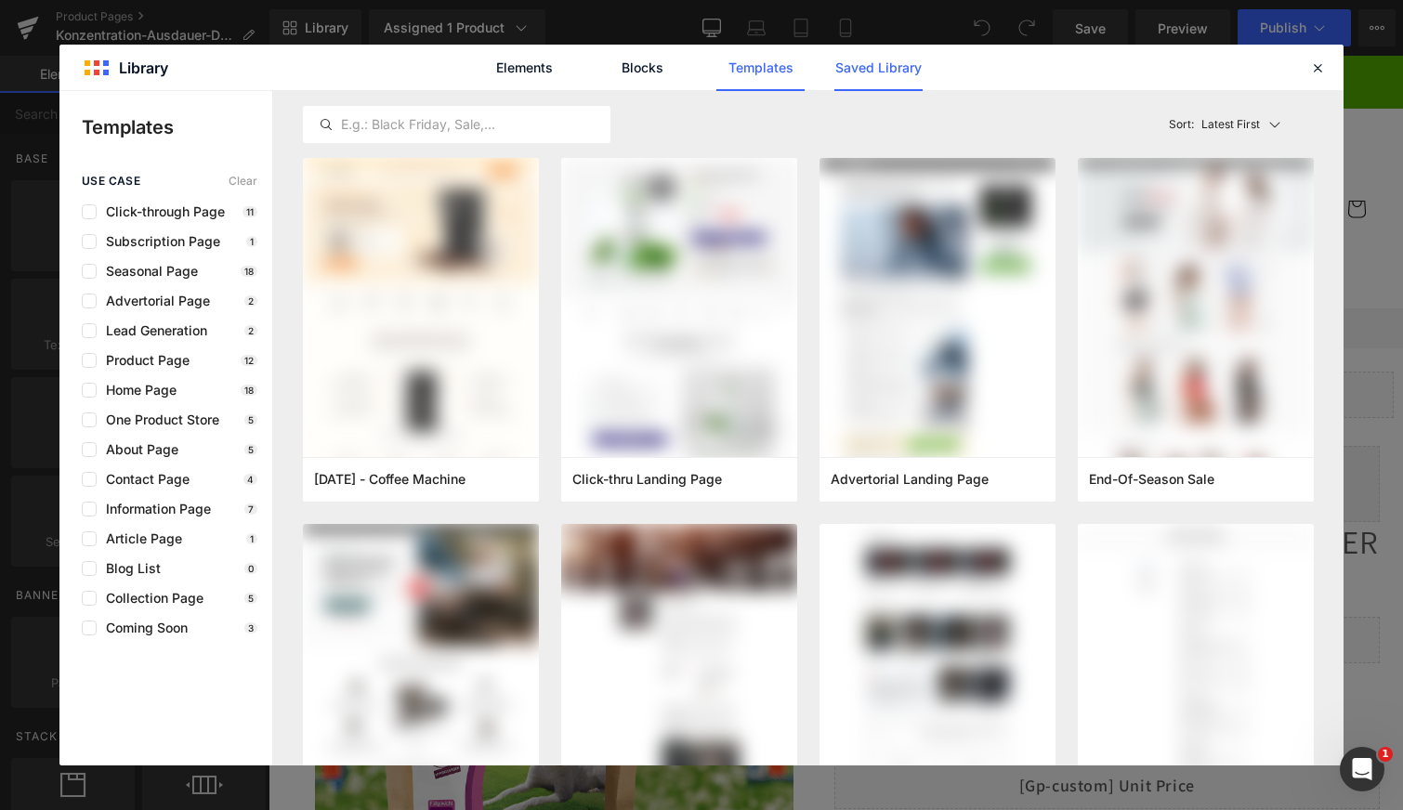
click at [879, 58] on link "Saved Library" at bounding box center [879, 68] width 88 height 46
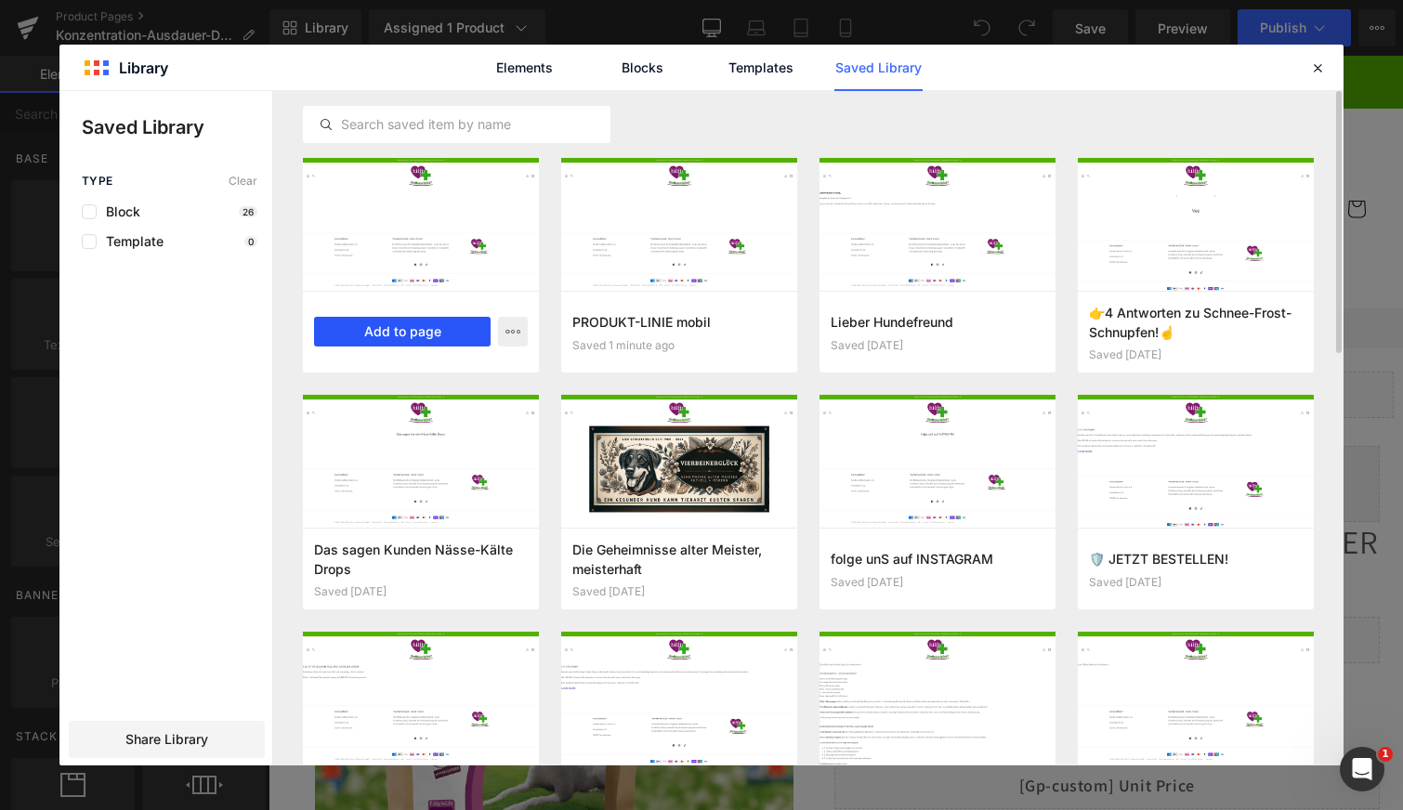
click at [404, 323] on button "Add to page" at bounding box center [402, 332] width 177 height 30
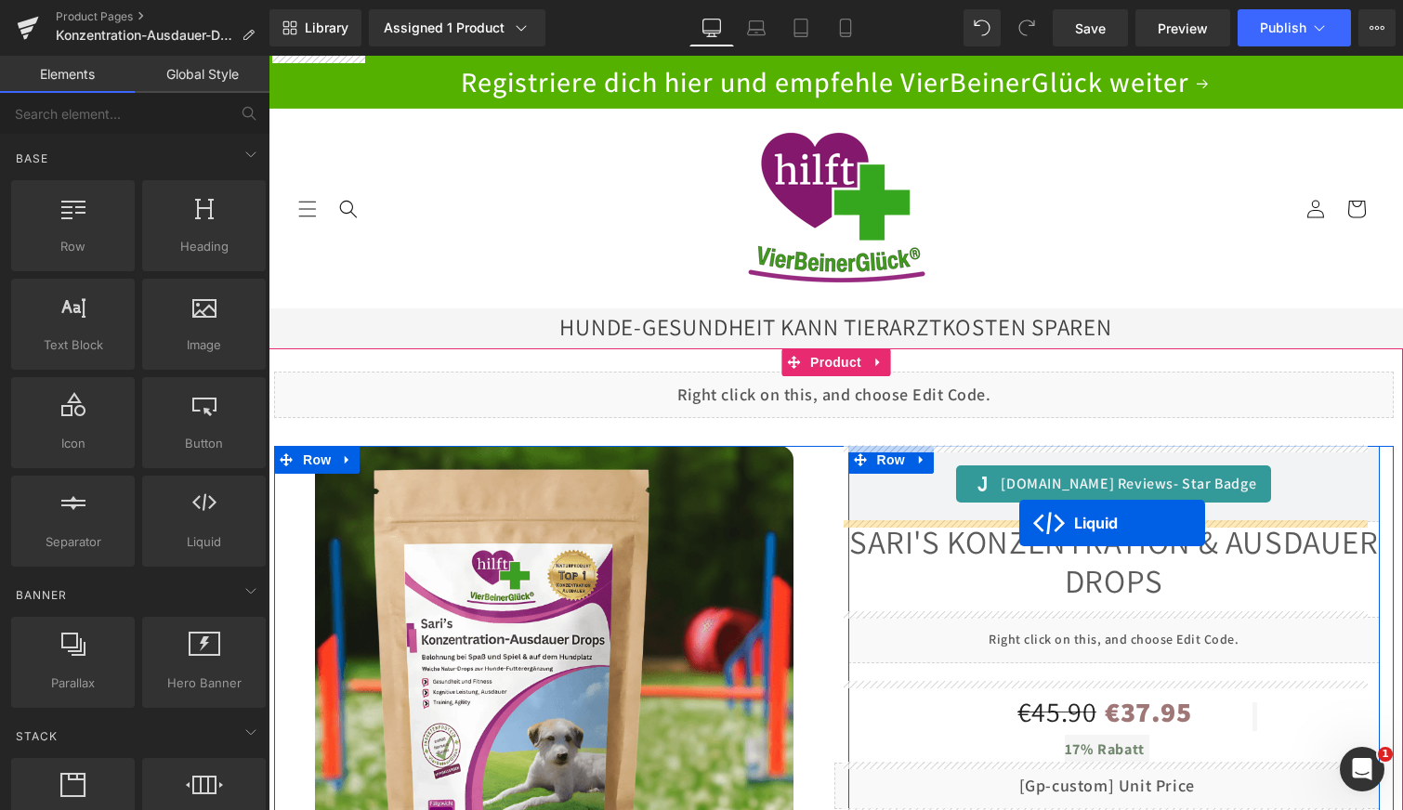
drag, startPoint x: 777, startPoint y: 187, endPoint x: 1020, endPoint y: 523, distance: 414.8
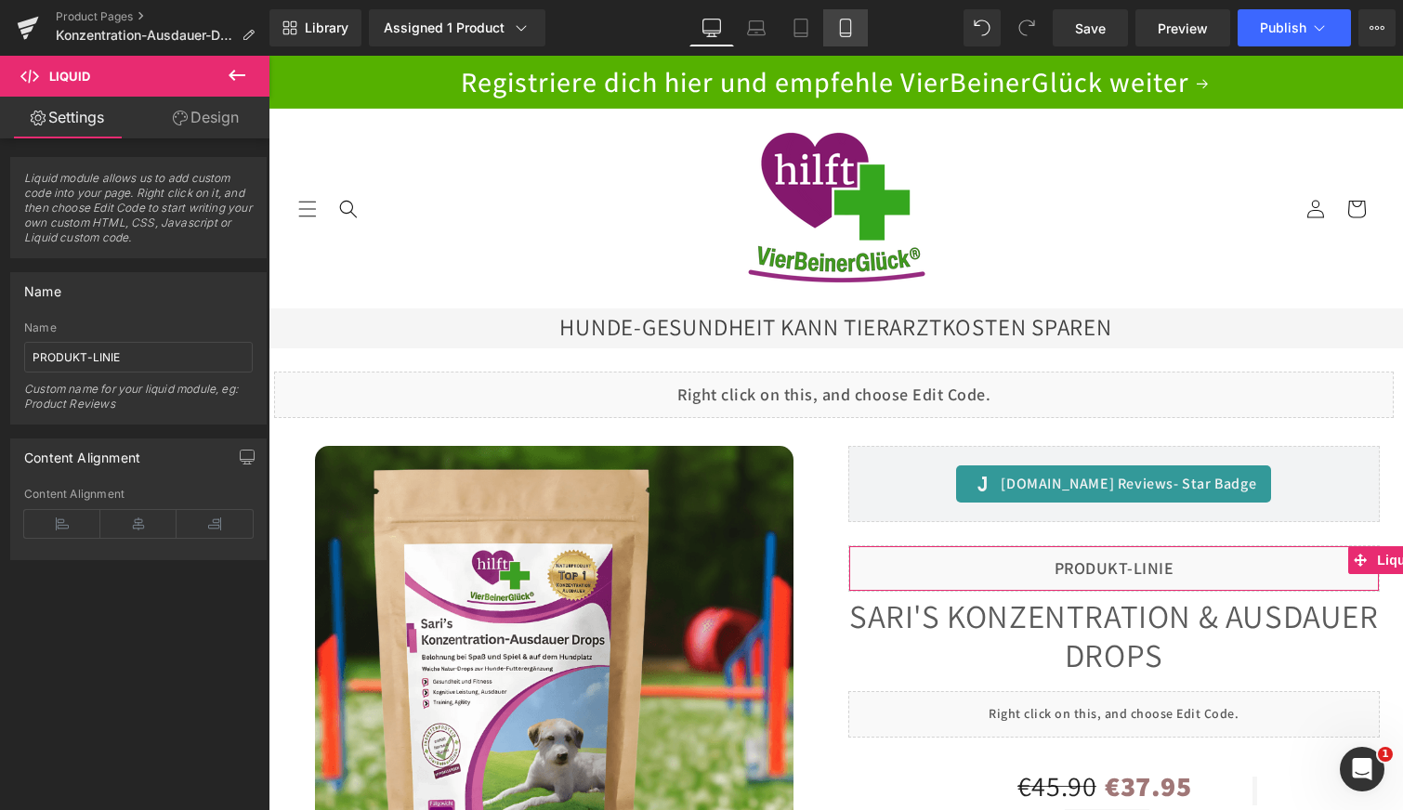
click at [850, 29] on icon at bounding box center [845, 28] width 19 height 19
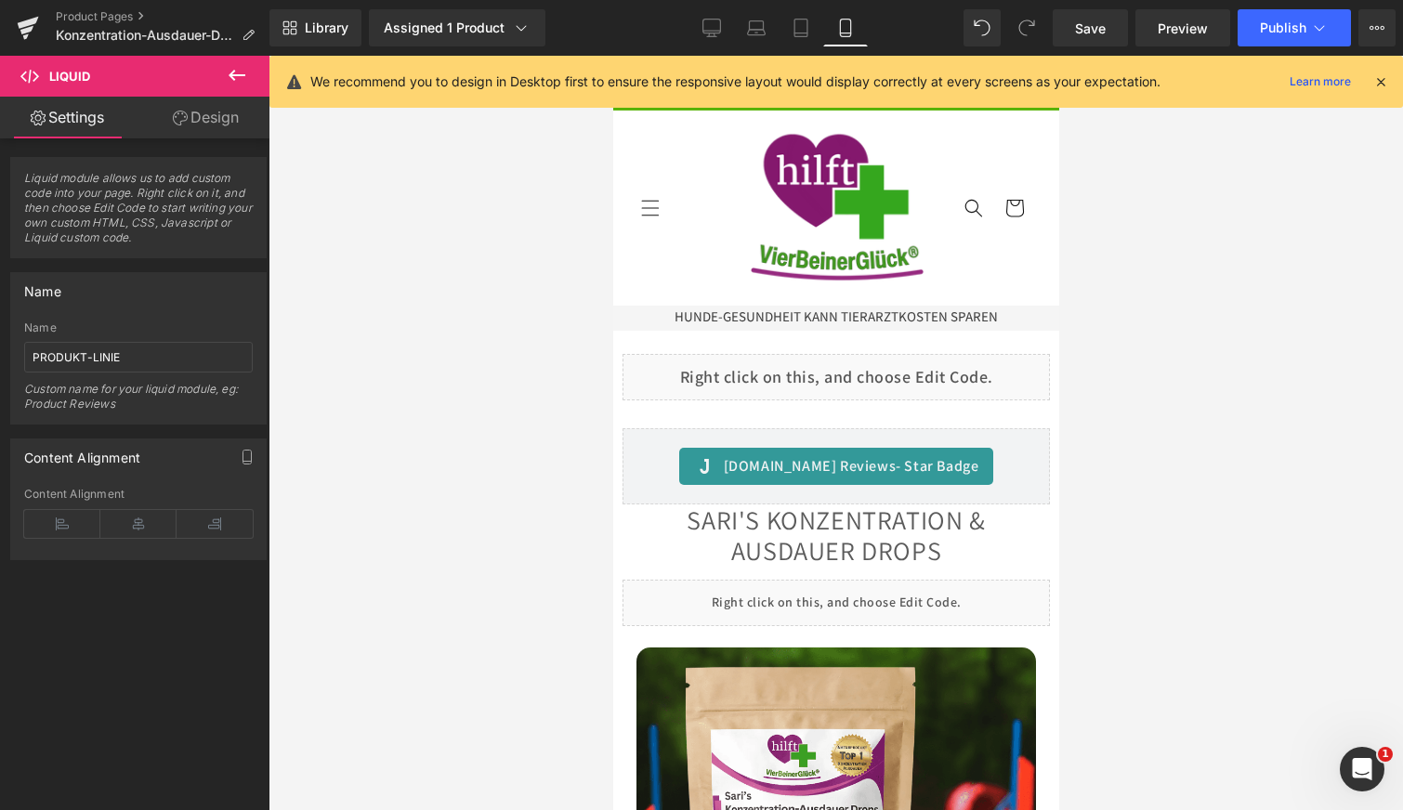
click at [1388, 78] on icon at bounding box center [1381, 81] width 17 height 17
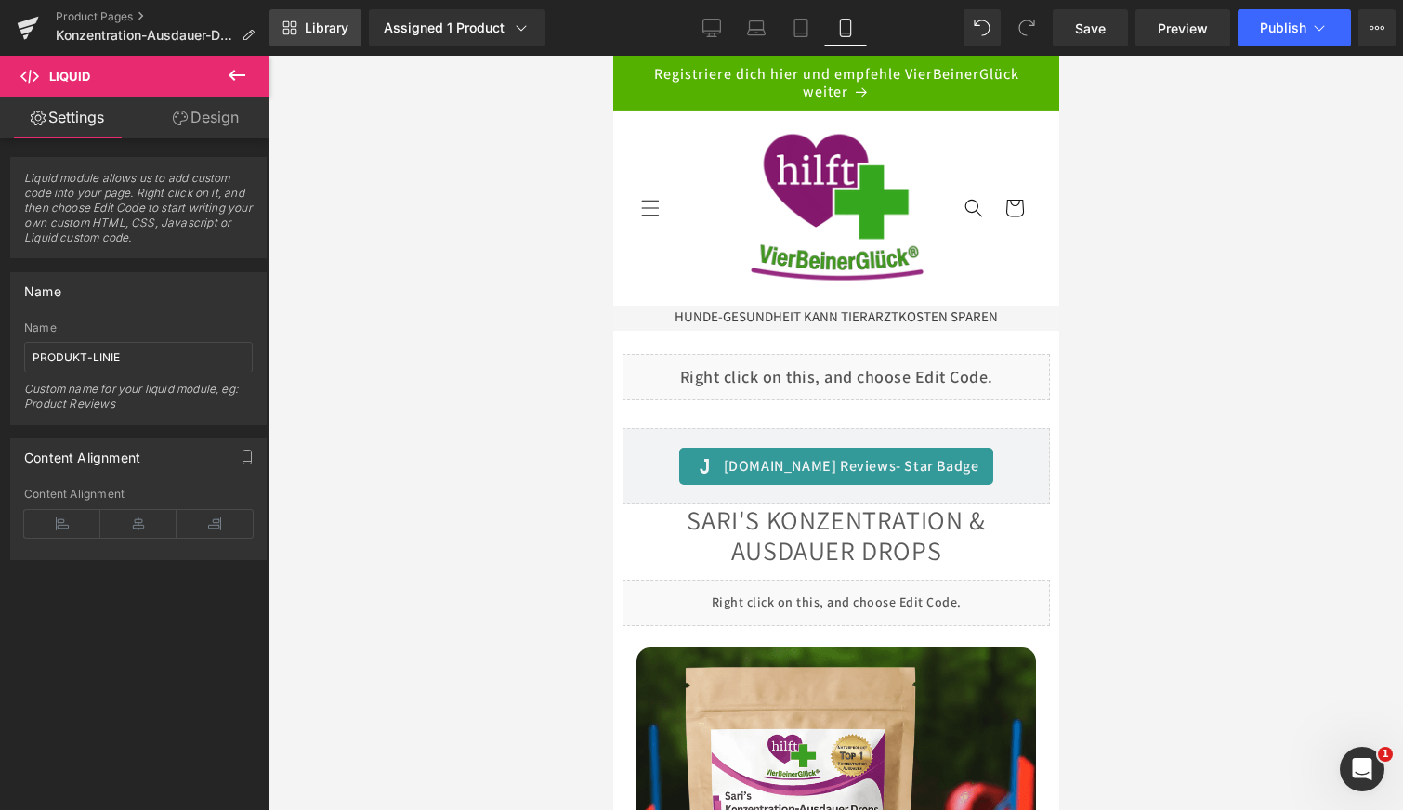
click at [314, 27] on span "Library" at bounding box center [327, 28] width 44 height 17
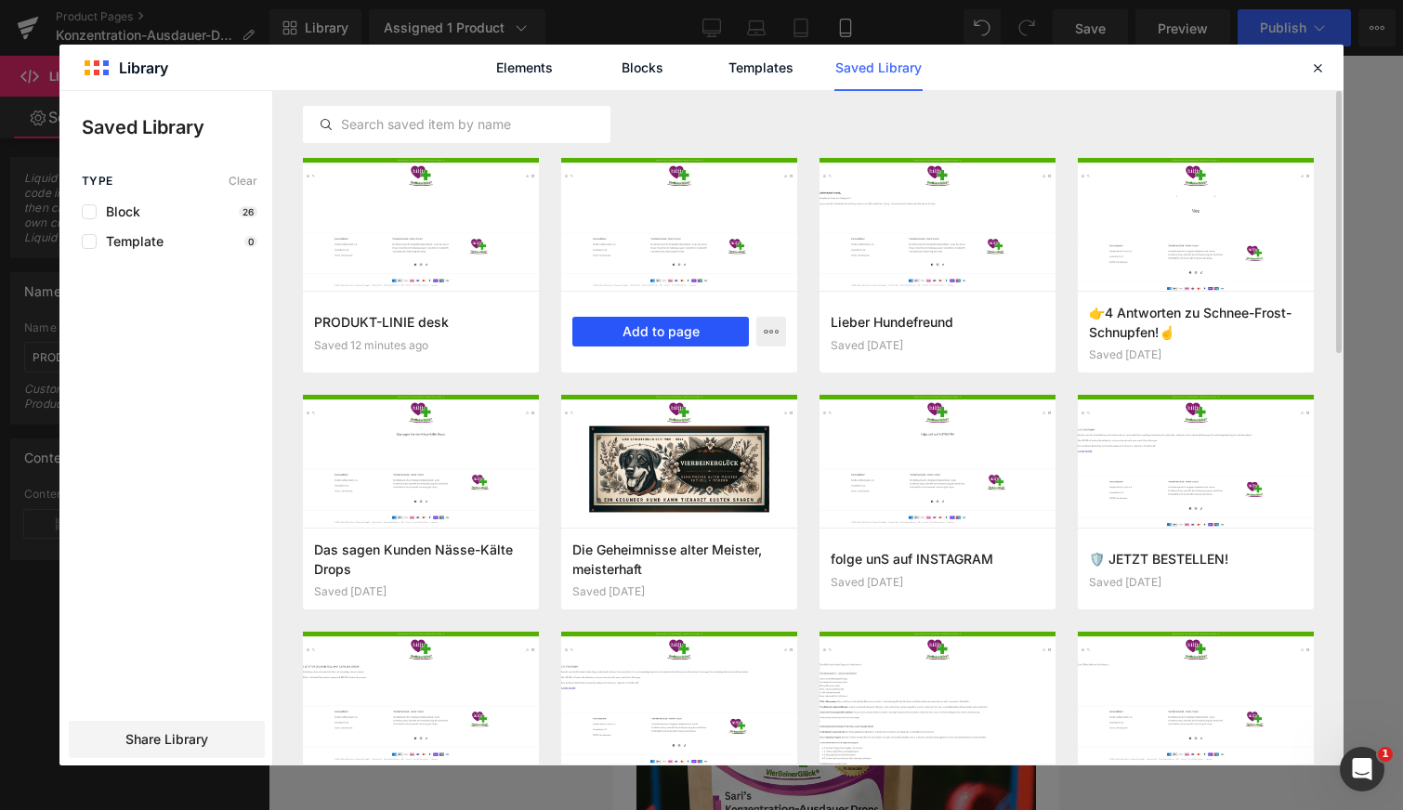
click at [670, 334] on button "Add to page" at bounding box center [660, 332] width 177 height 30
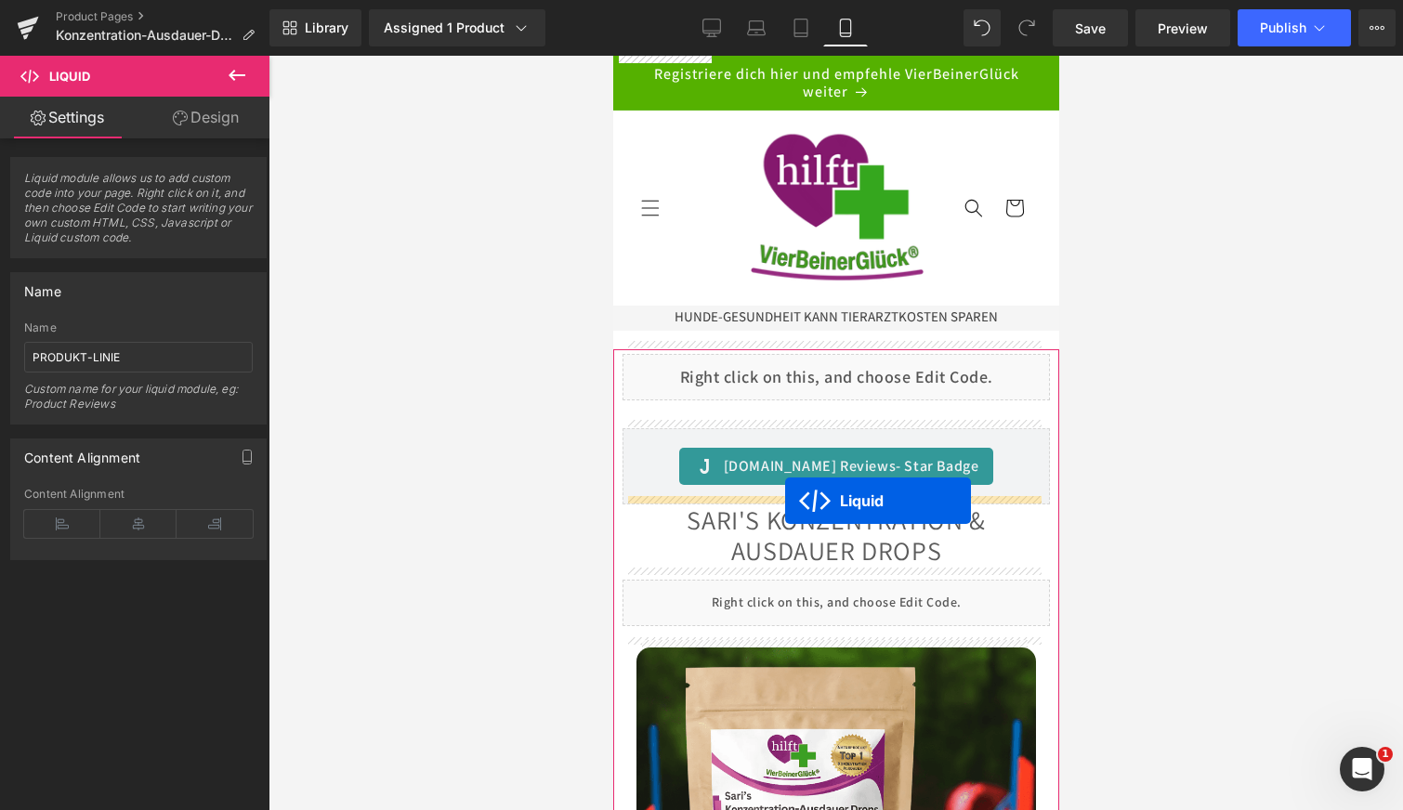
drag, startPoint x: 777, startPoint y: 182, endPoint x: 785, endPoint y: 501, distance: 318.9
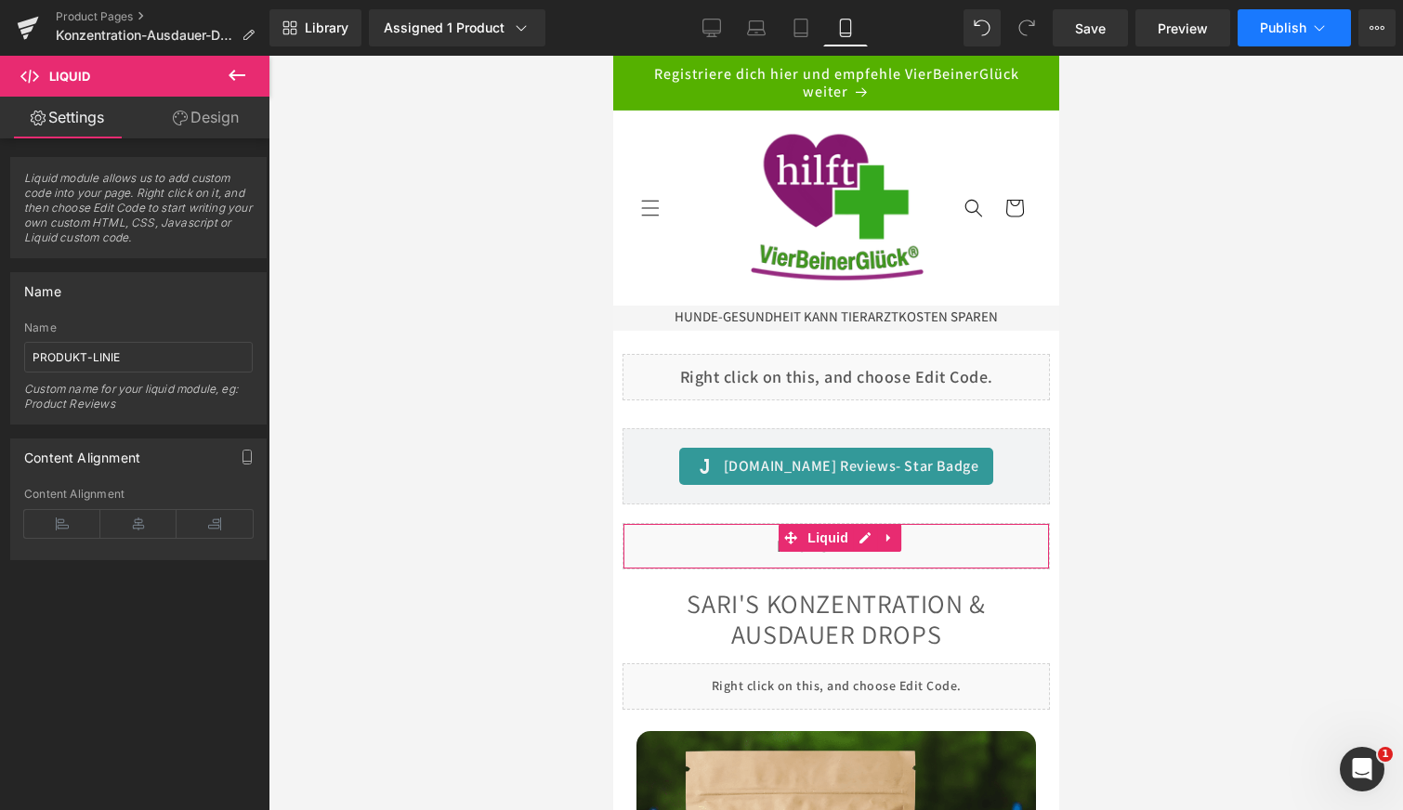
click at [1281, 33] on span "Publish" at bounding box center [1283, 27] width 46 height 15
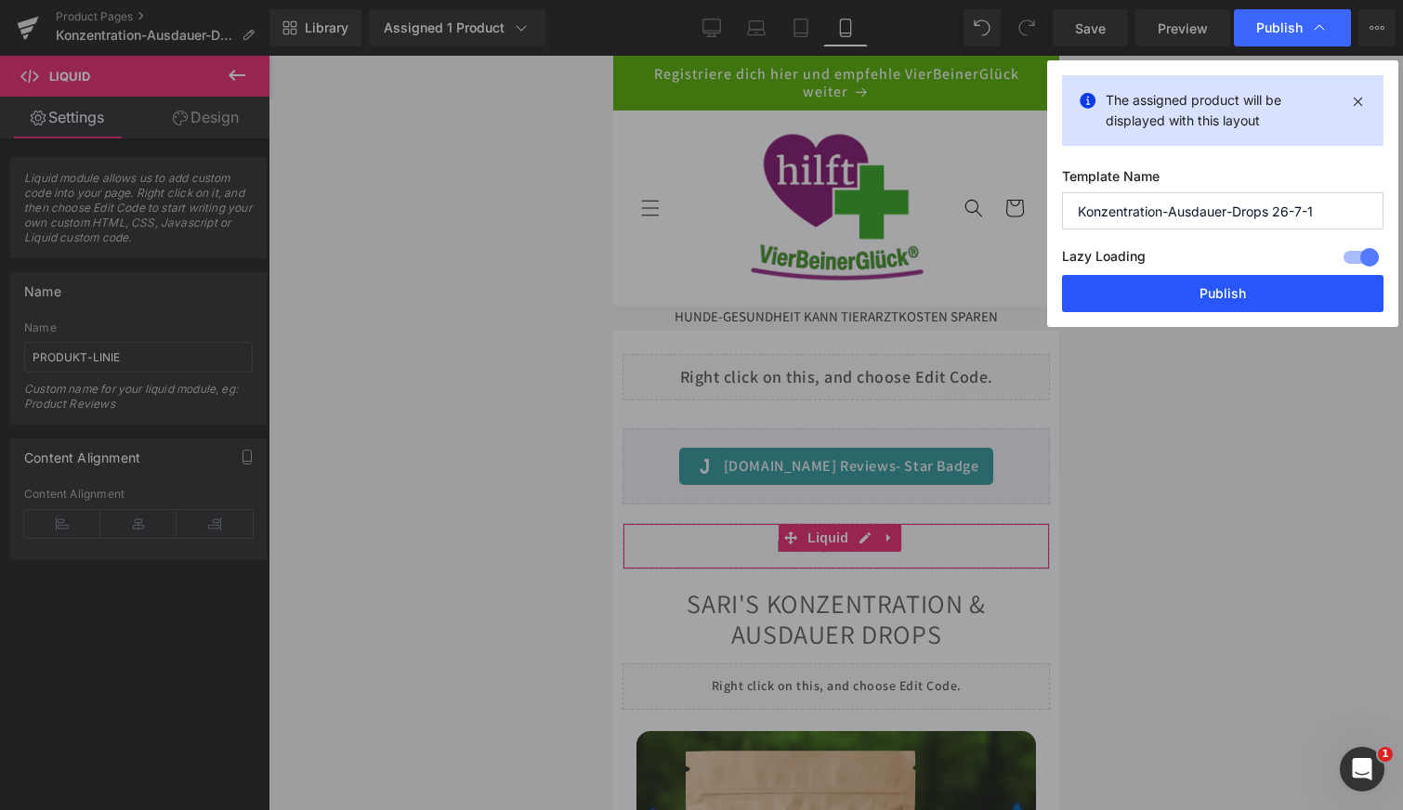
click at [1183, 292] on button "Publish" at bounding box center [1223, 293] width 322 height 37
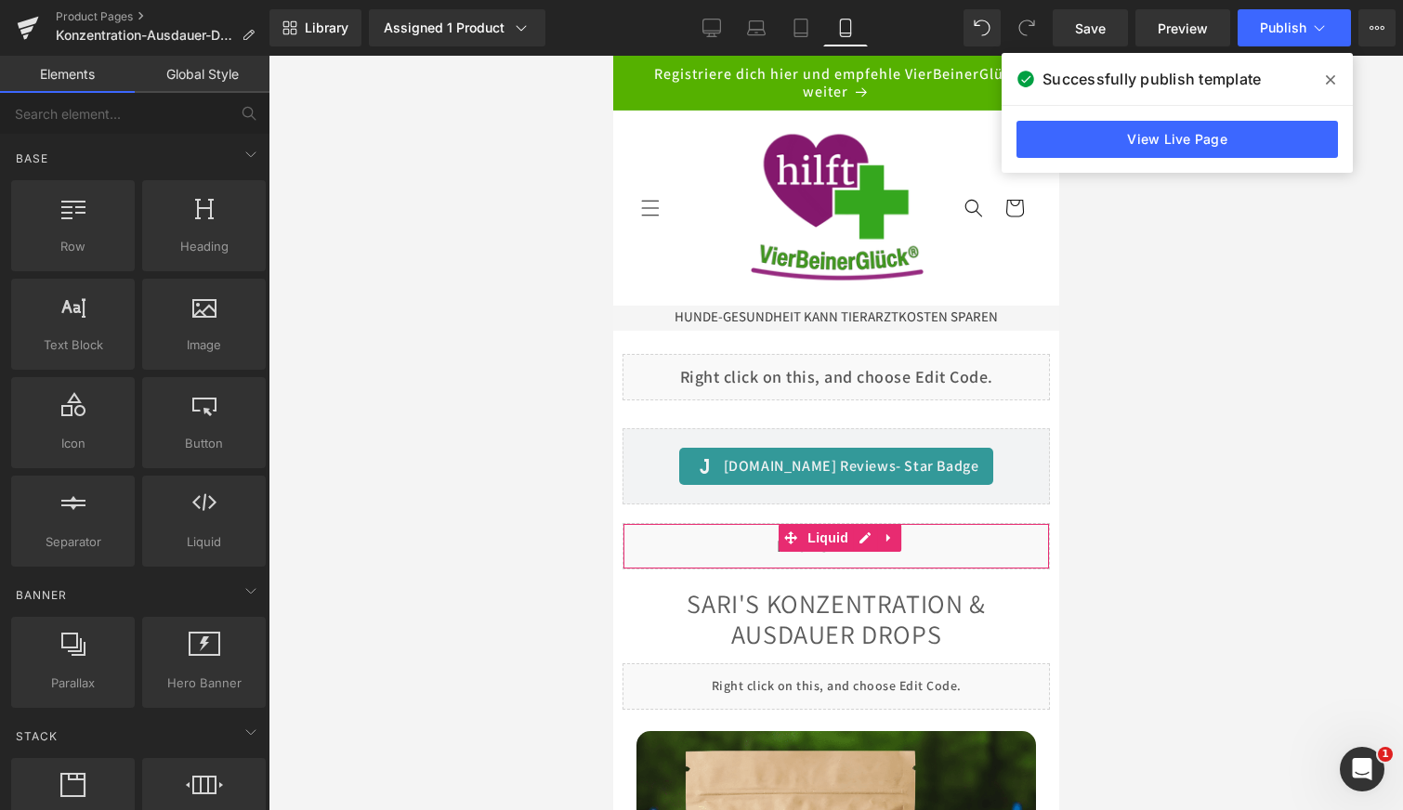
click at [1191, 331] on div at bounding box center [836, 433] width 1135 height 755
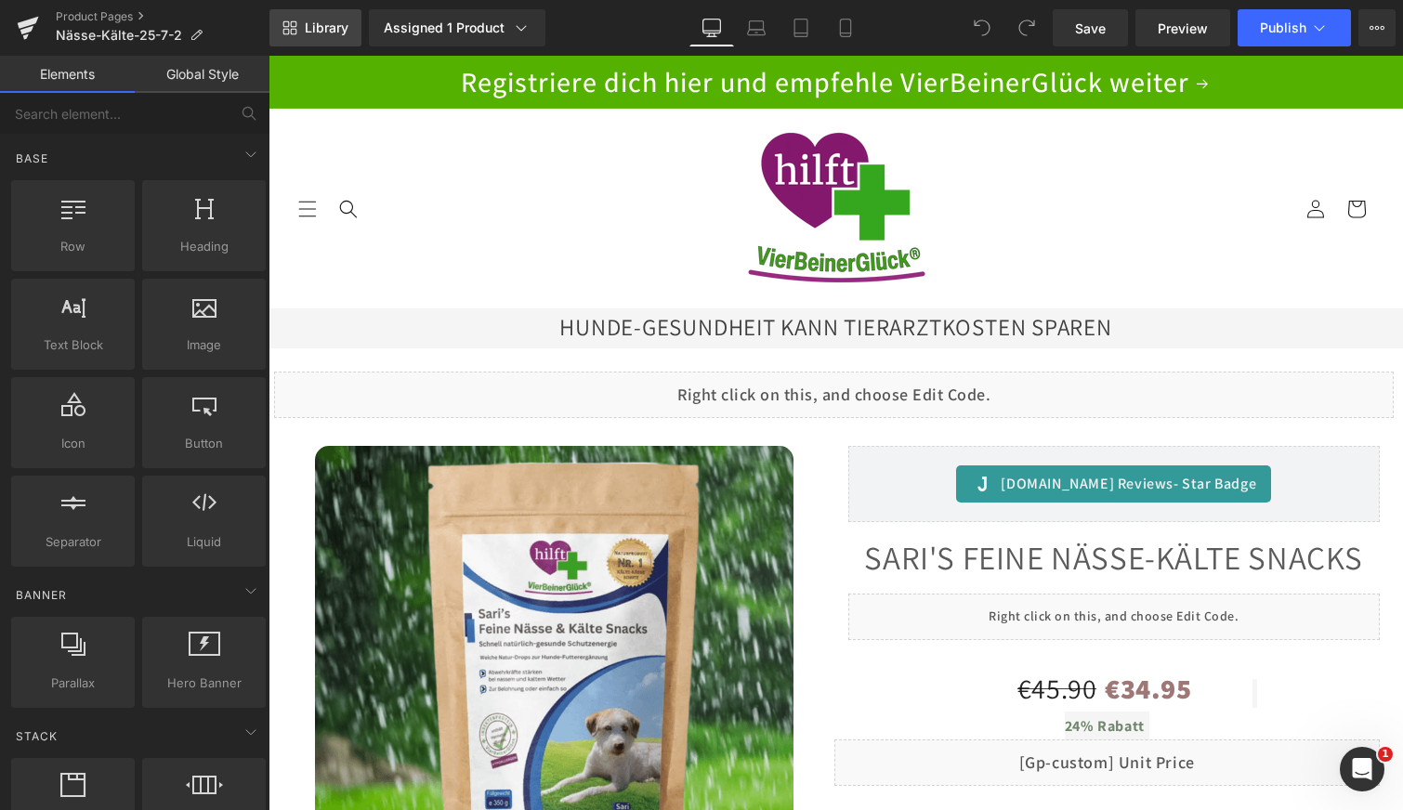
click at [313, 18] on link "Library" at bounding box center [316, 27] width 92 height 37
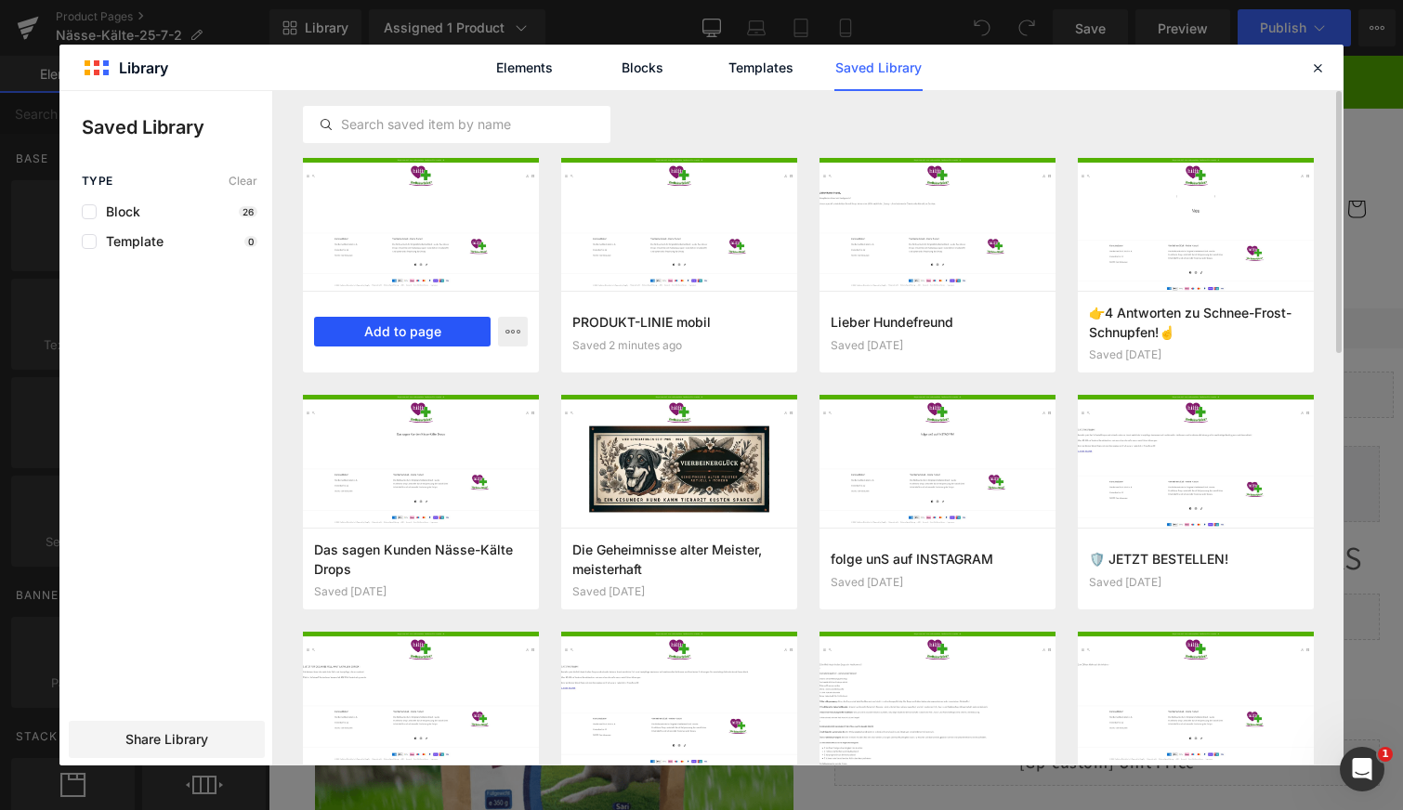
click at [378, 335] on button "Add to page" at bounding box center [402, 332] width 177 height 30
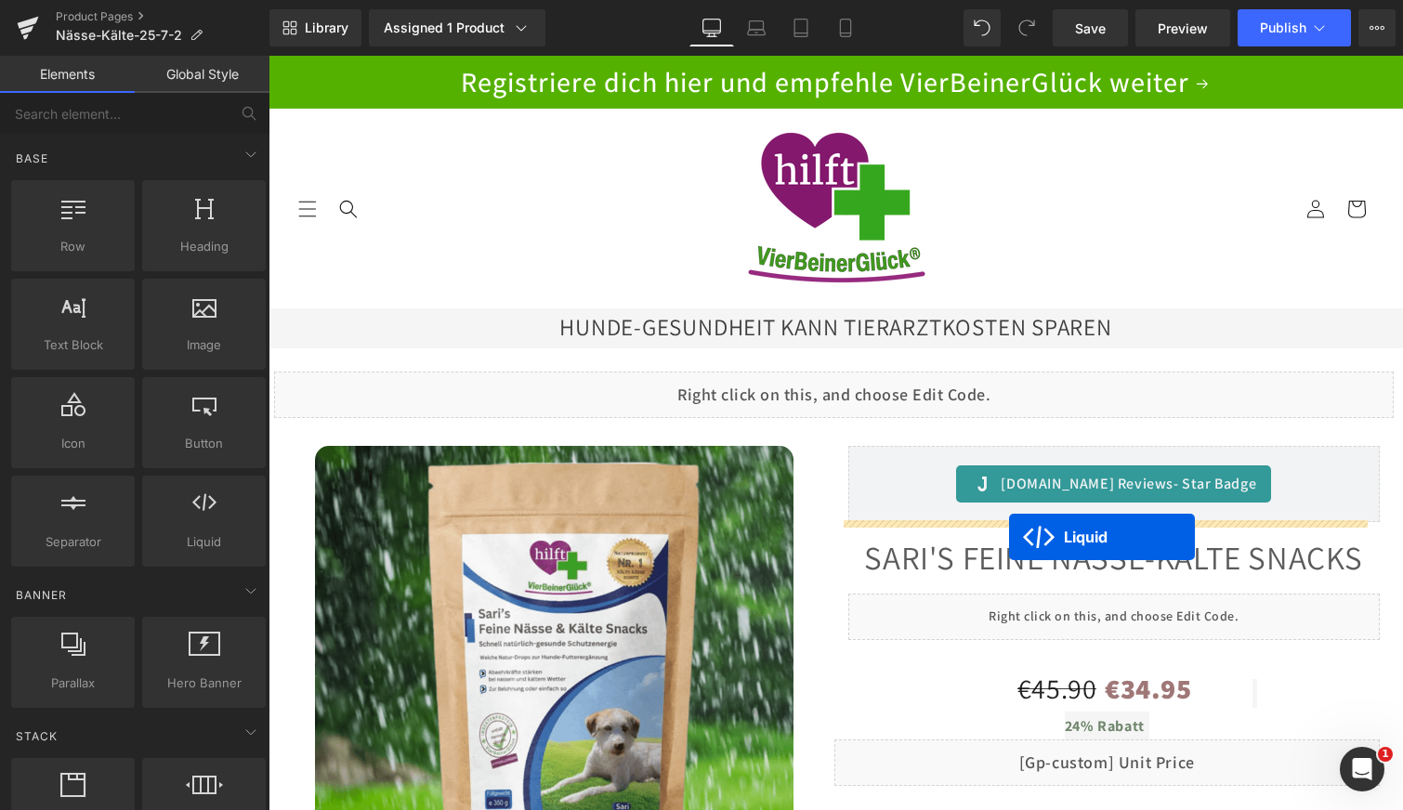
drag, startPoint x: 781, startPoint y: 184, endPoint x: 1009, endPoint y: 537, distance: 420.7
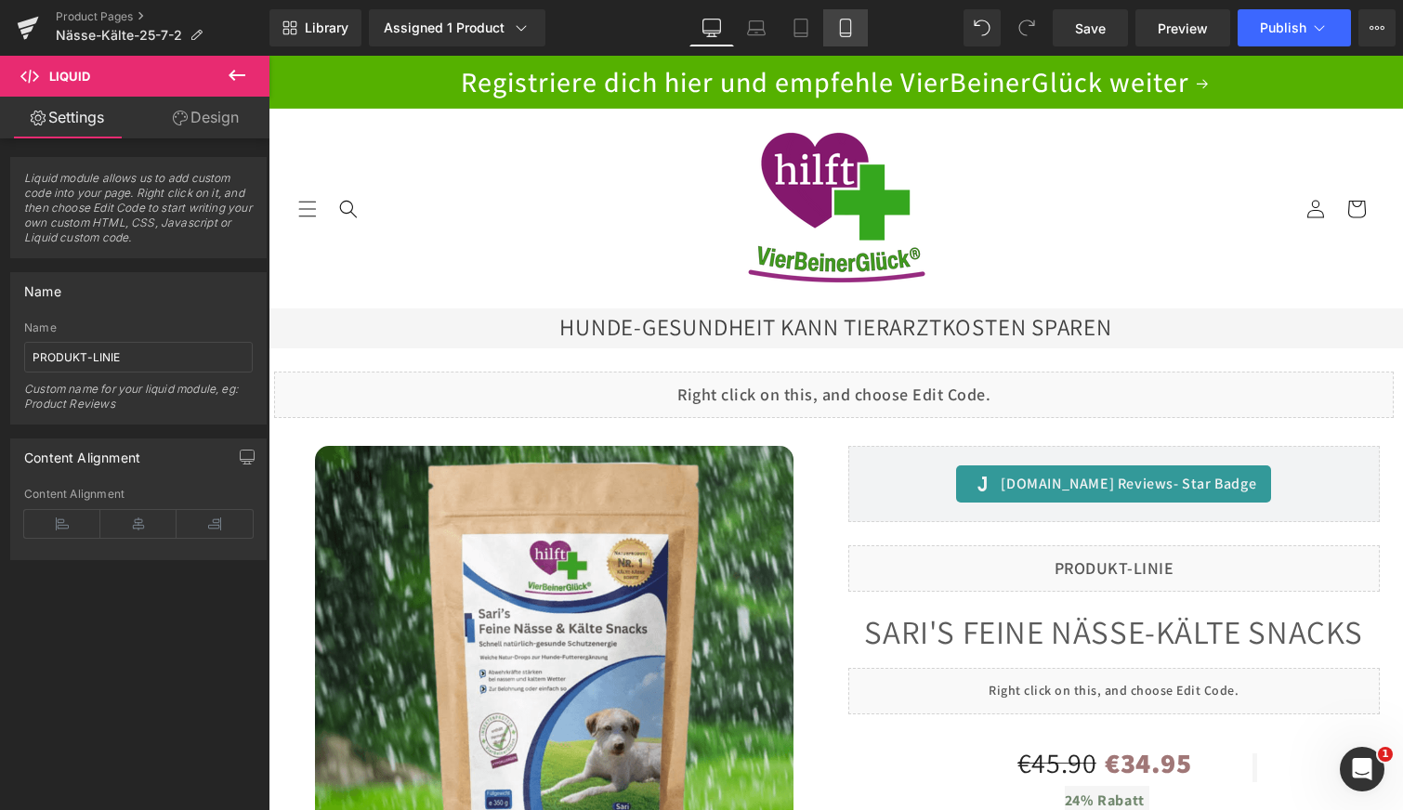
click at [855, 18] on link "Mobile" at bounding box center [845, 27] width 45 height 37
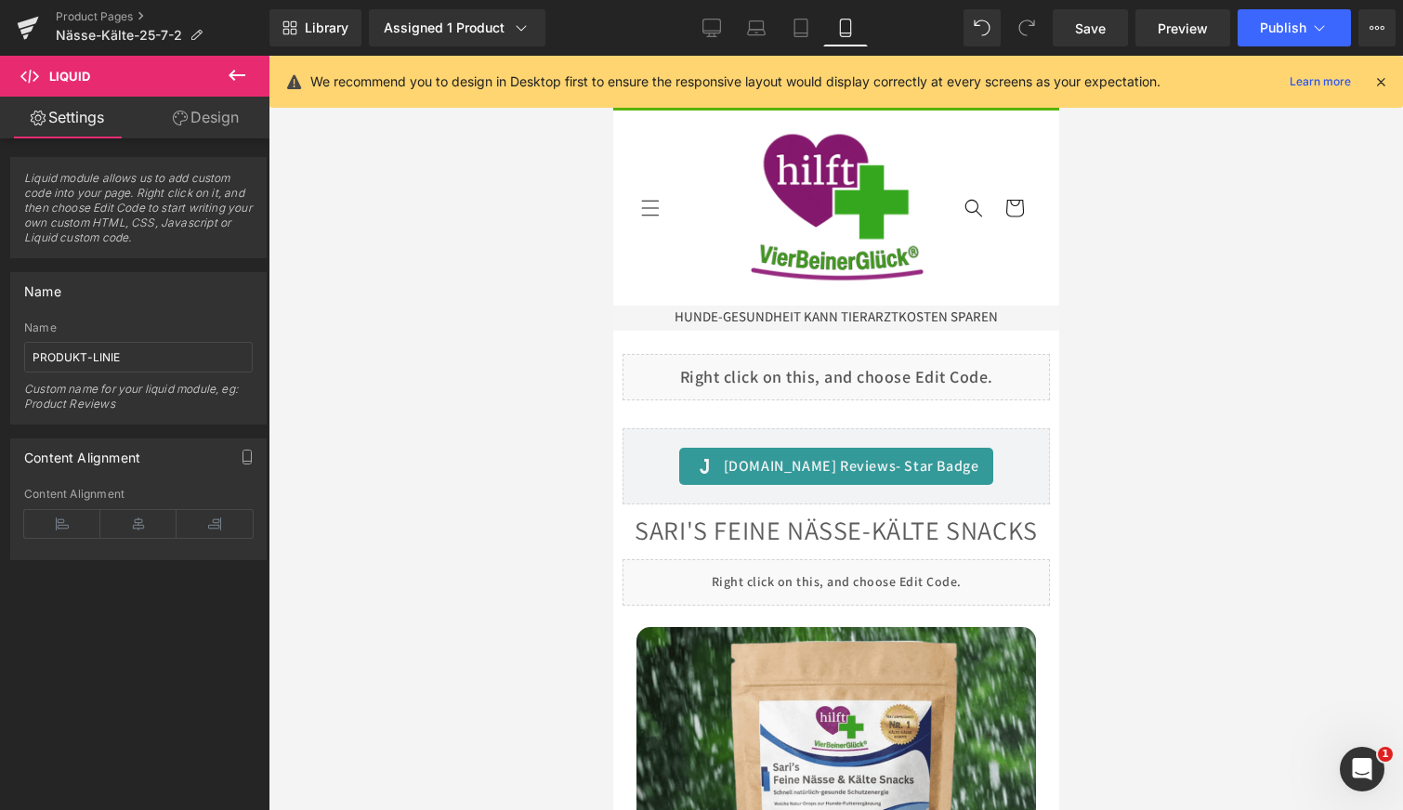
click at [1380, 78] on icon at bounding box center [1381, 81] width 17 height 17
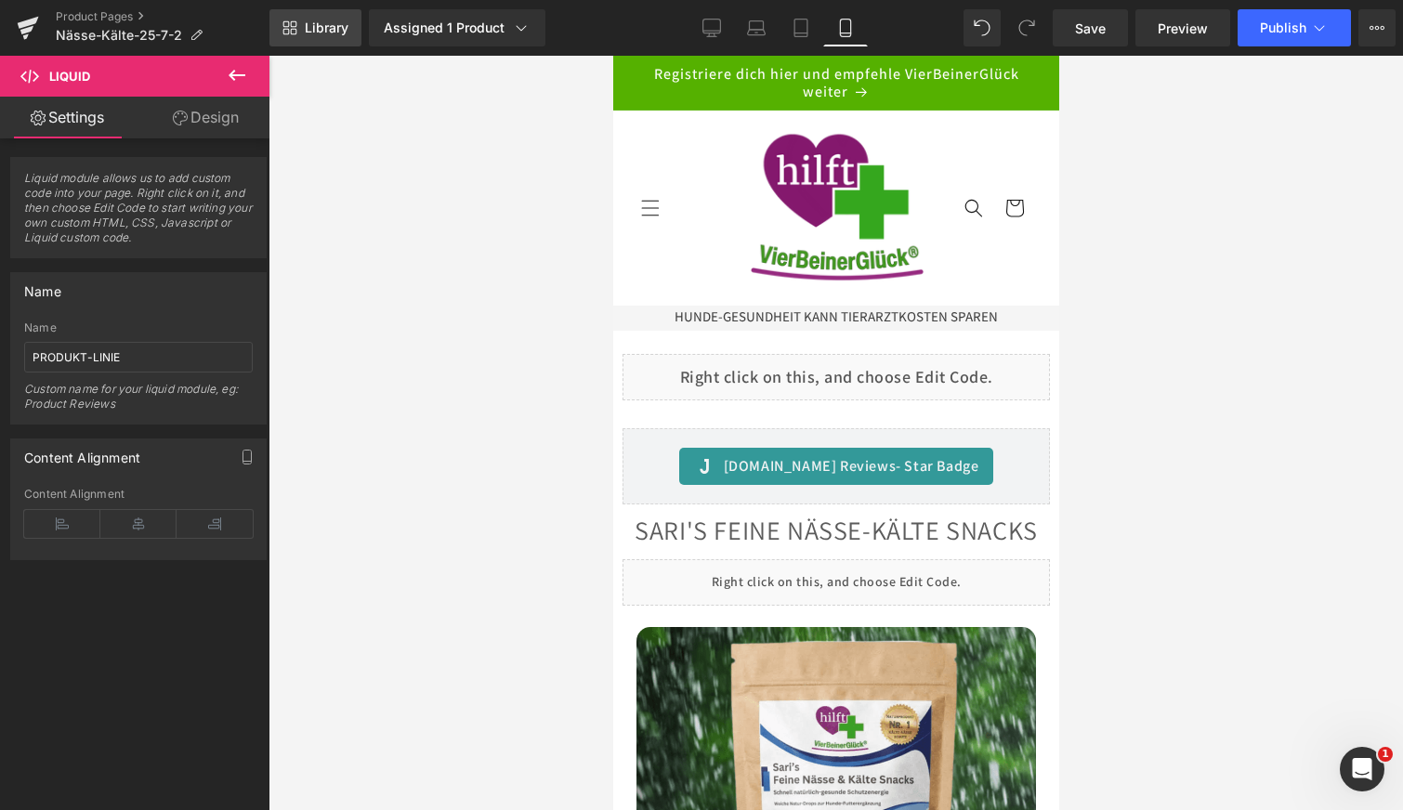
click at [319, 27] on span "Library" at bounding box center [327, 28] width 44 height 17
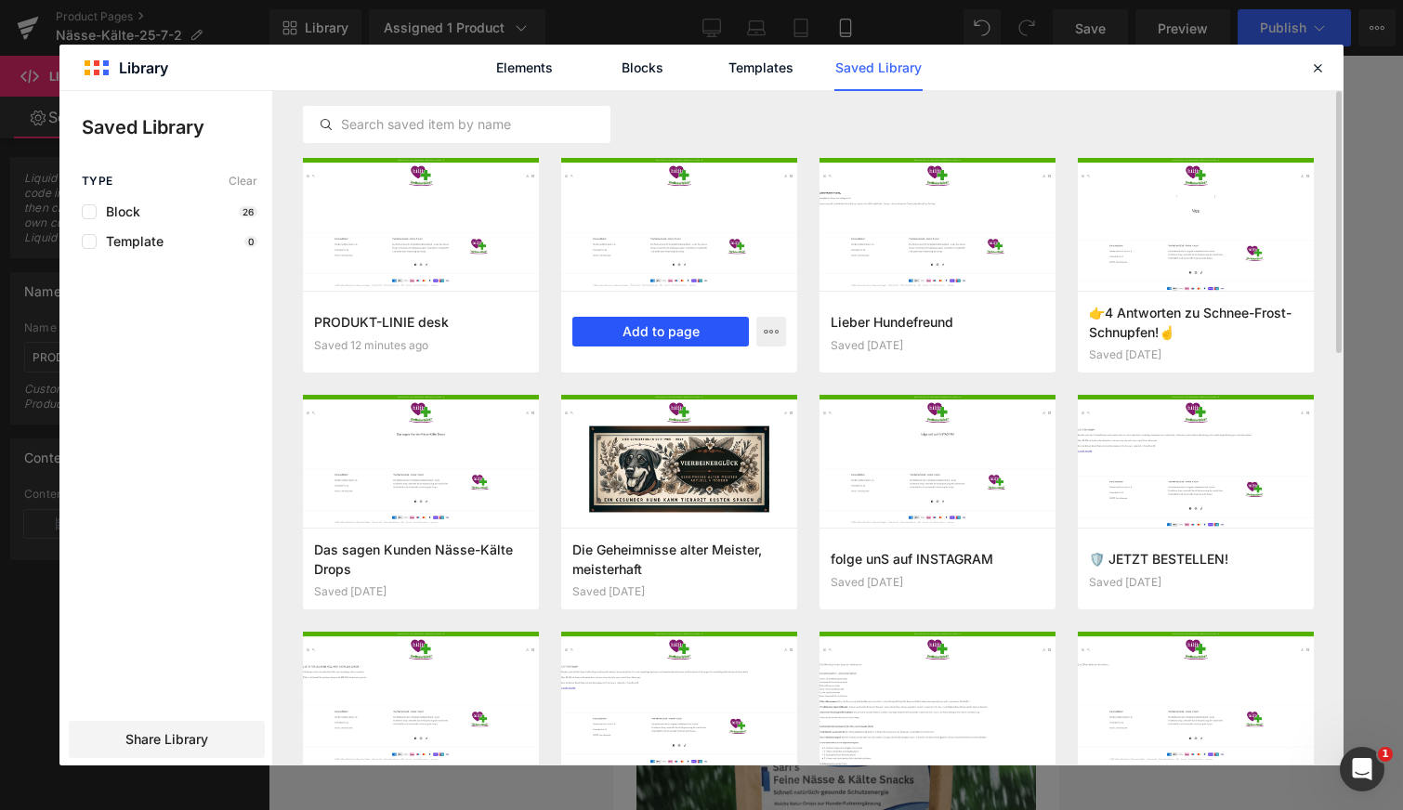
click at [669, 329] on button "Add to page" at bounding box center [660, 332] width 177 height 30
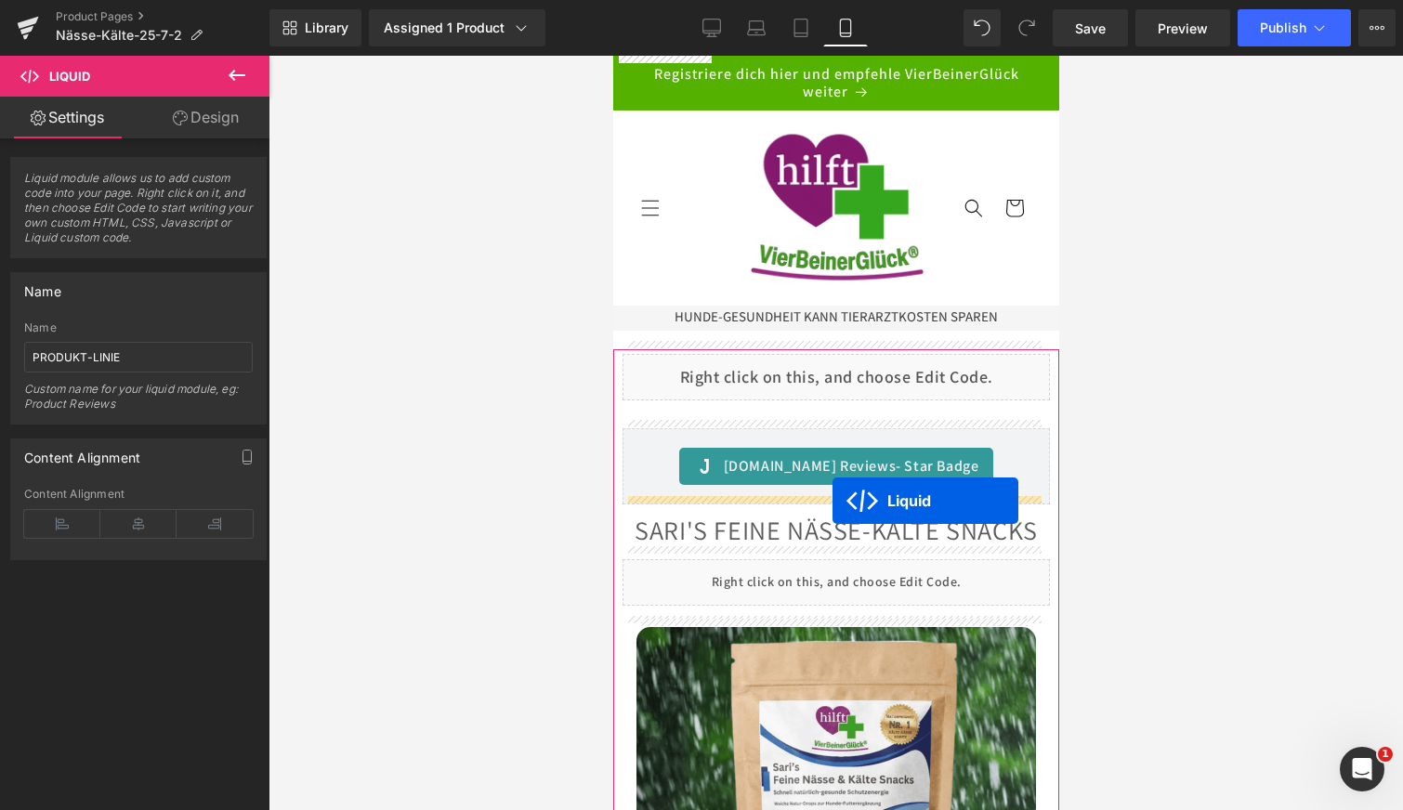
drag, startPoint x: 781, startPoint y: 180, endPoint x: 833, endPoint y: 501, distance: 324.8
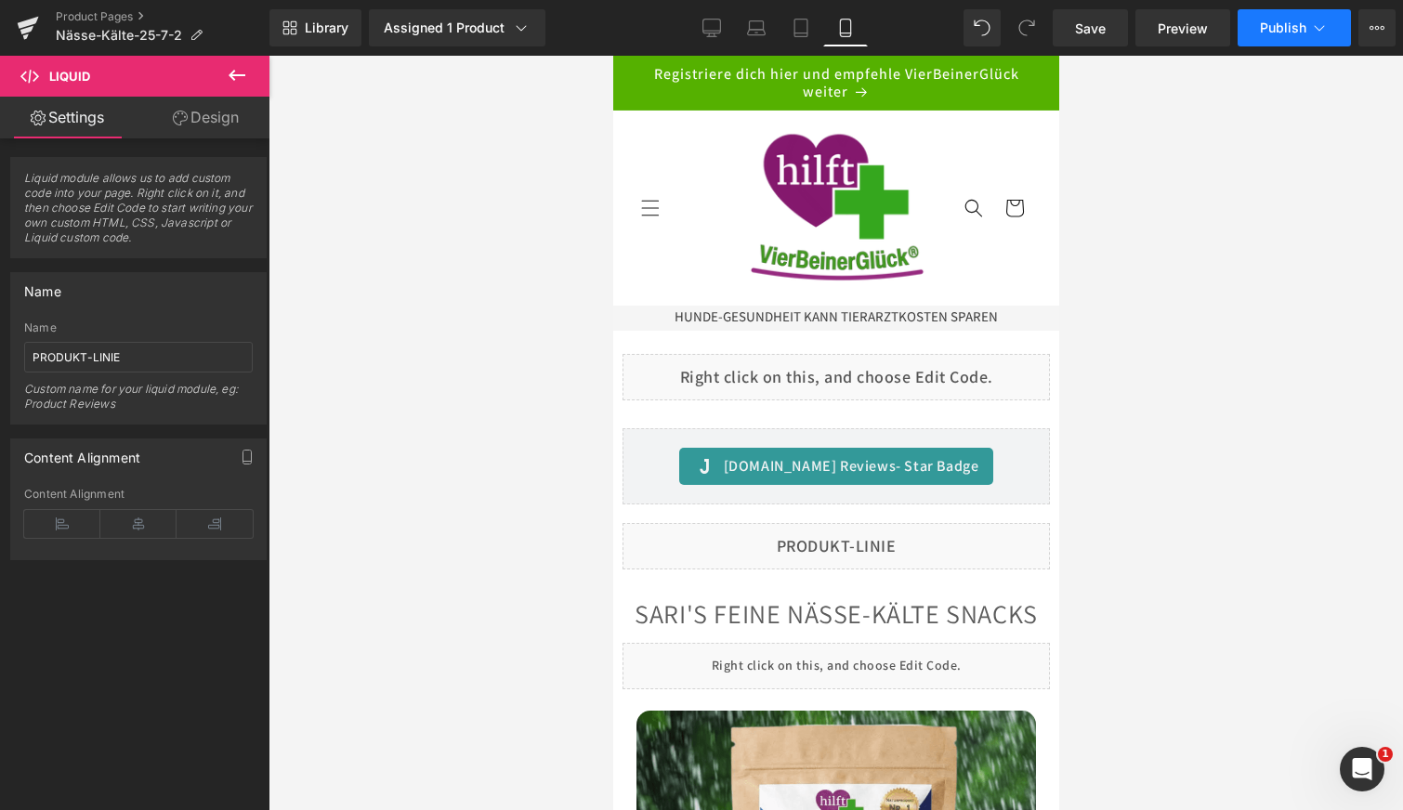
click at [1270, 33] on span "Publish" at bounding box center [1283, 27] width 46 height 15
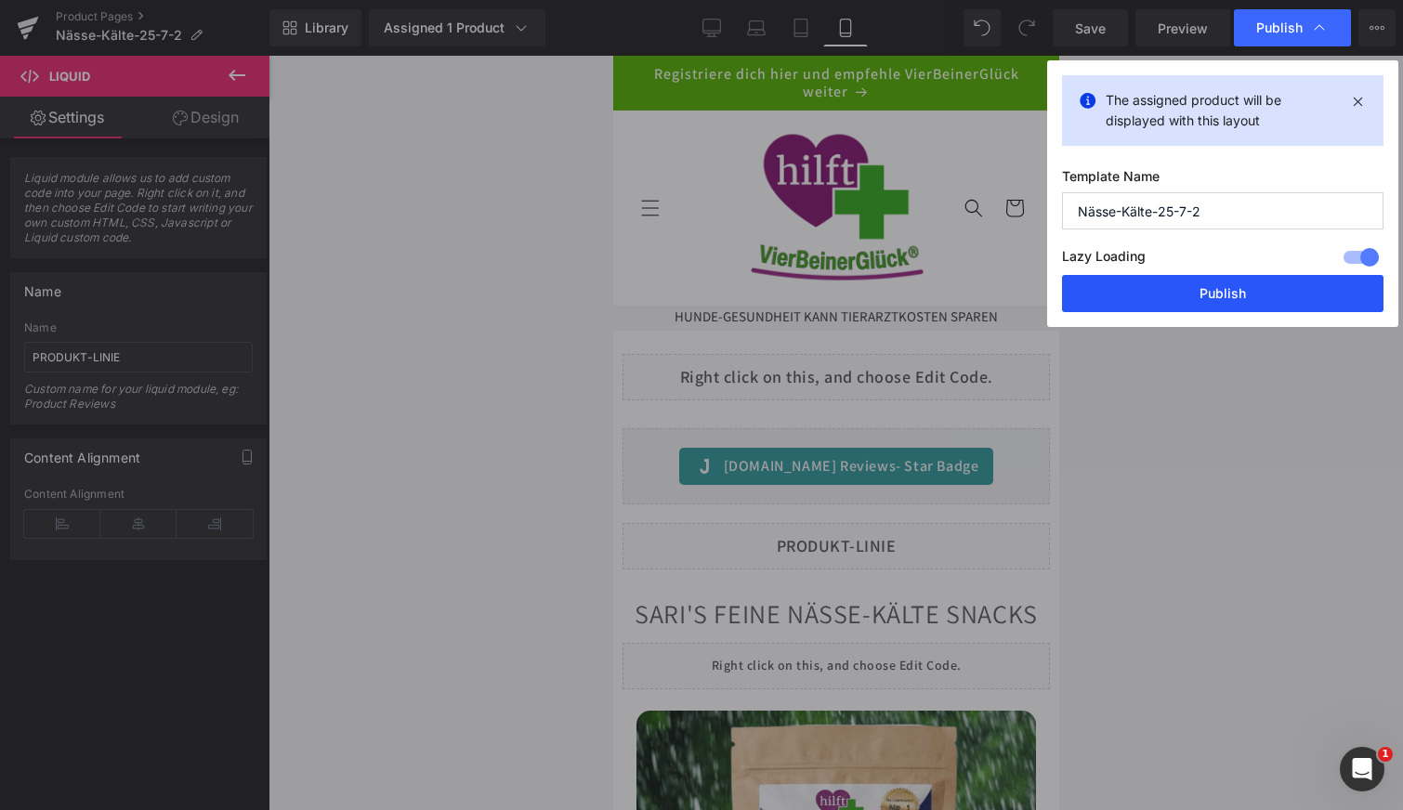
click at [1187, 295] on button "Publish" at bounding box center [1223, 293] width 322 height 37
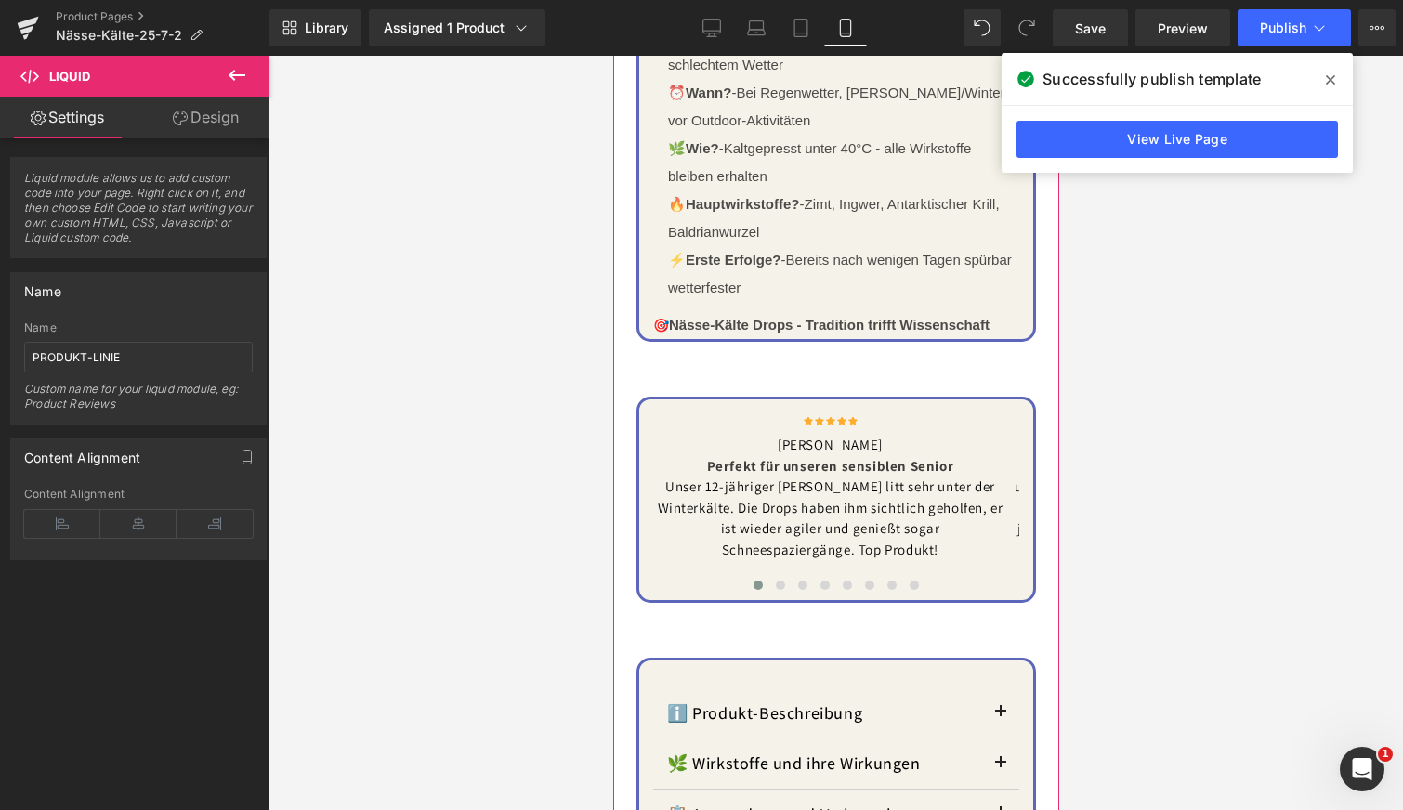
scroll to position [2230, 0]
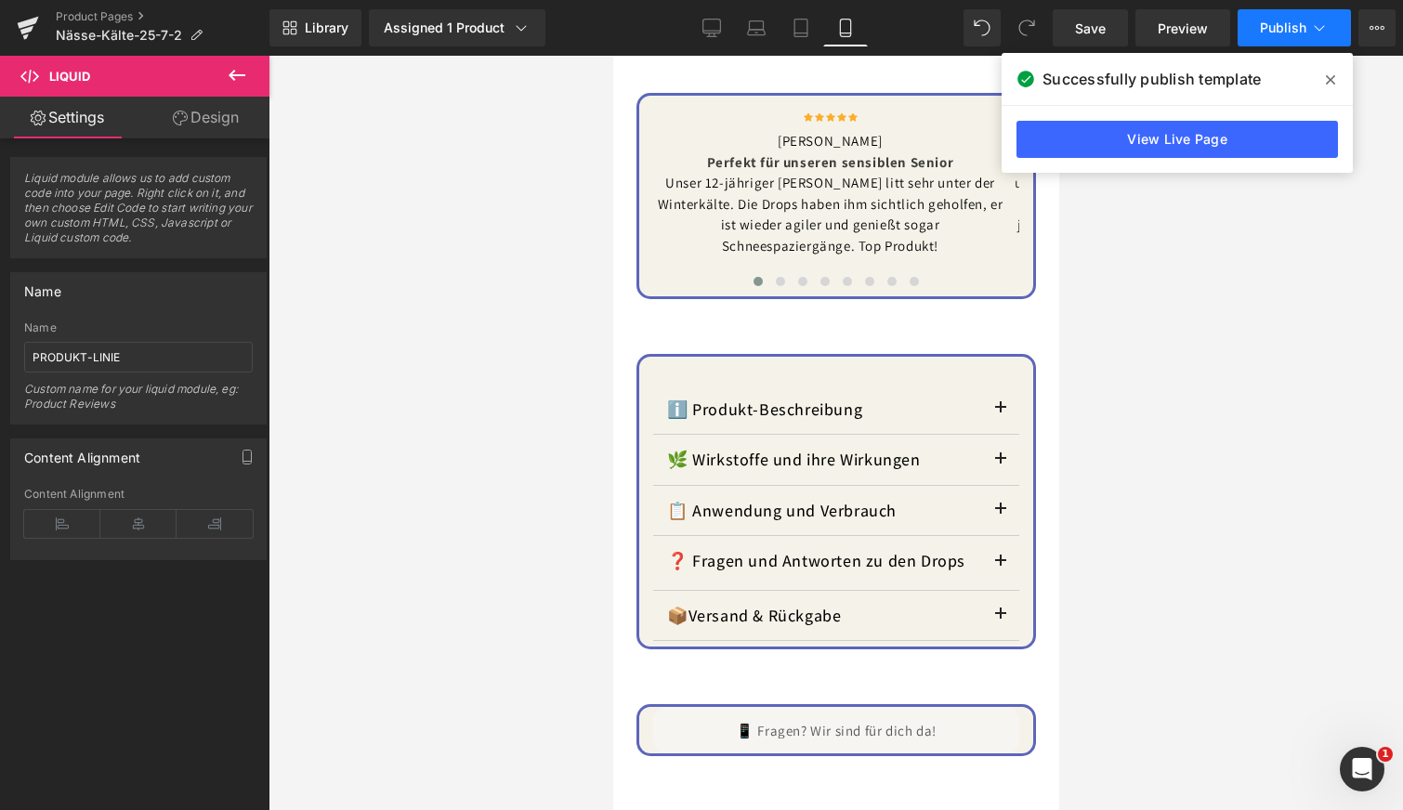
click at [1271, 20] on span "Publish" at bounding box center [1283, 27] width 46 height 15
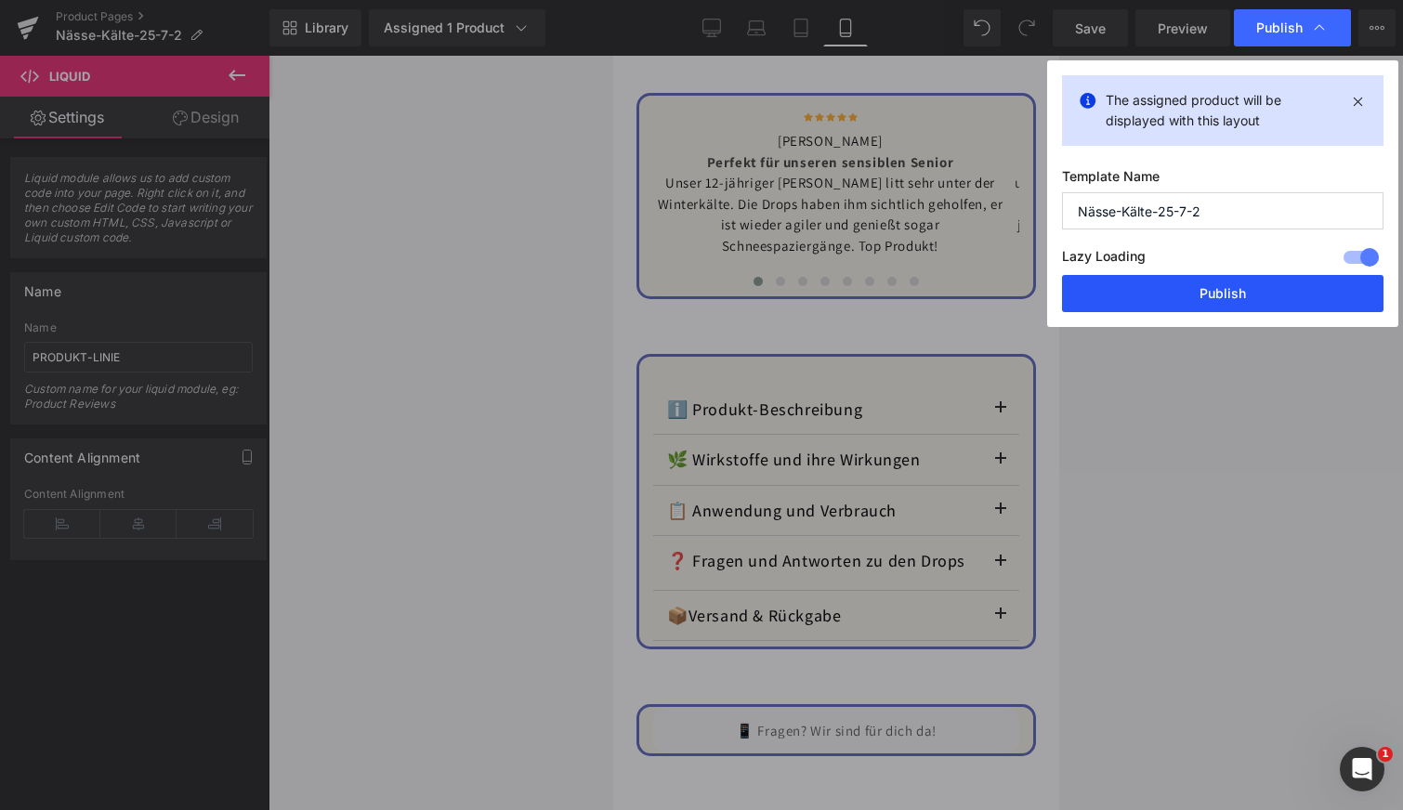
click at [1199, 294] on button "Publish" at bounding box center [1223, 293] width 322 height 37
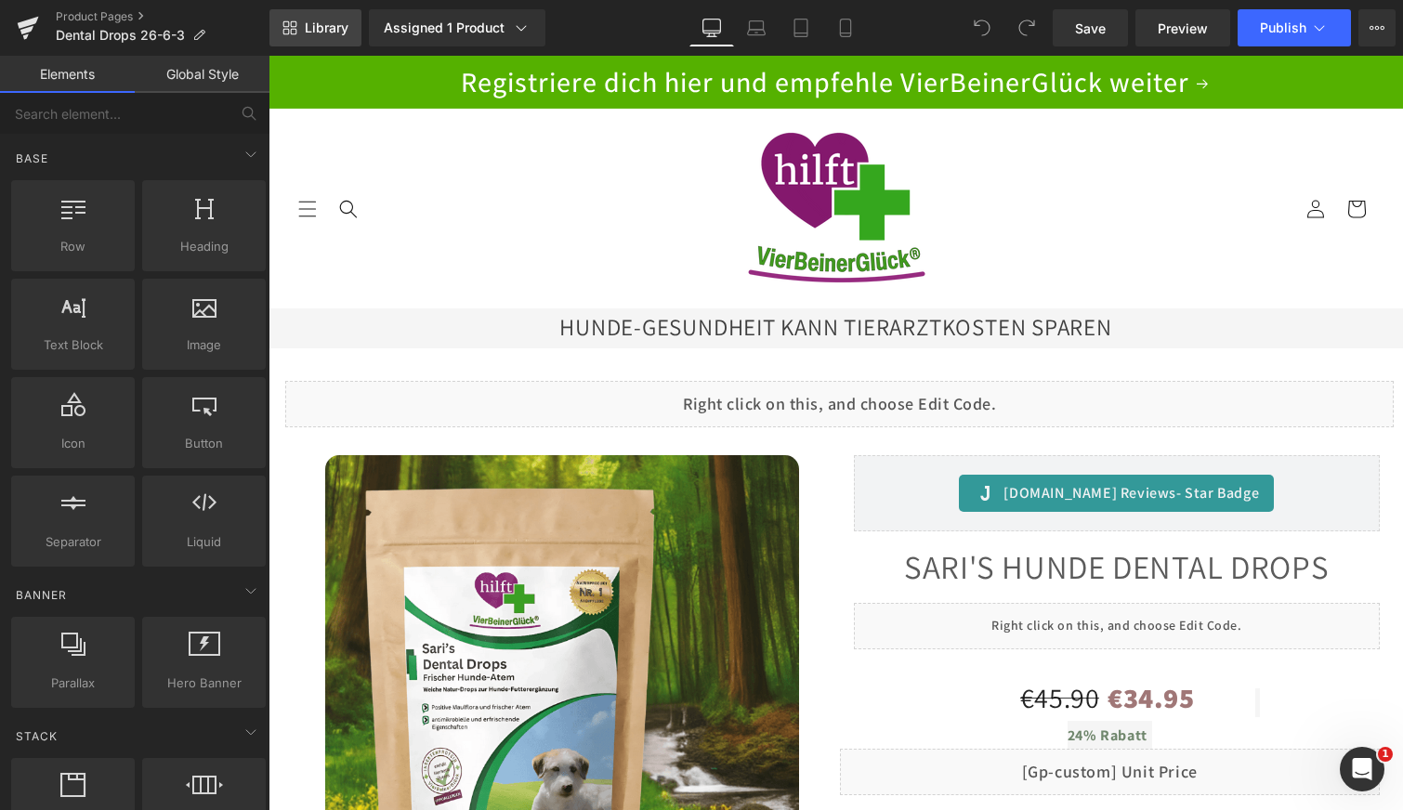
click at [317, 20] on span "Library" at bounding box center [327, 28] width 44 height 17
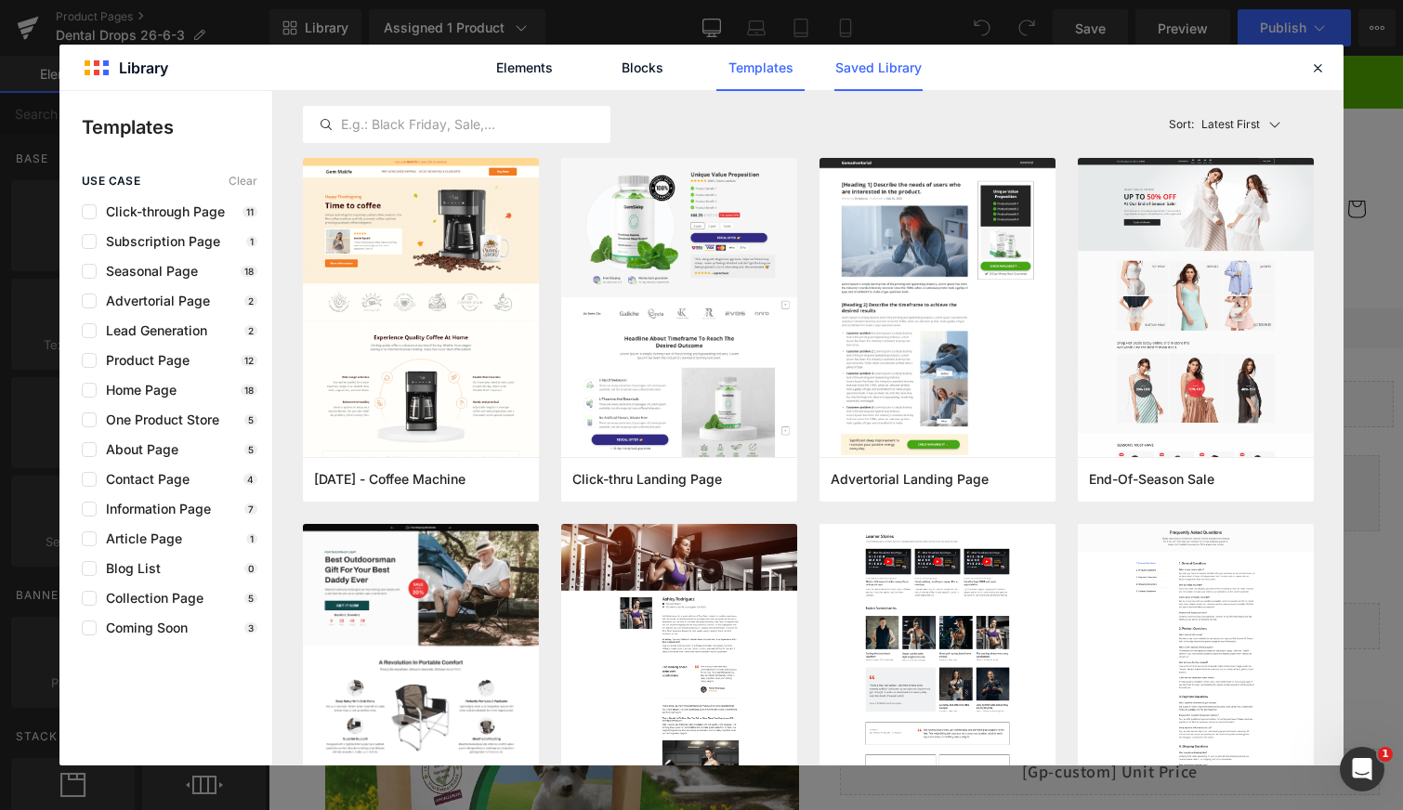
click at [869, 57] on link "Saved Library" at bounding box center [879, 68] width 88 height 46
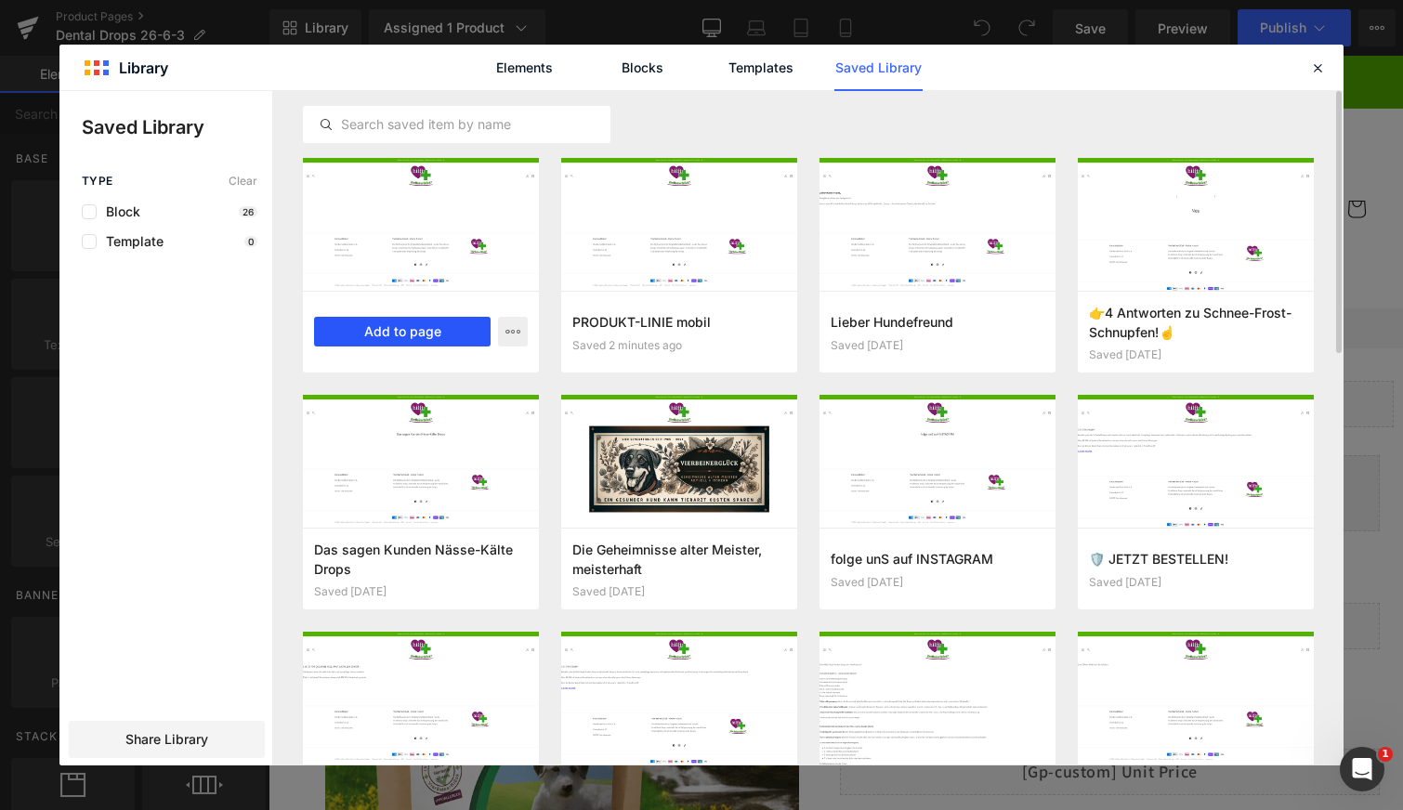
click at [385, 325] on button "Add to page" at bounding box center [402, 332] width 177 height 30
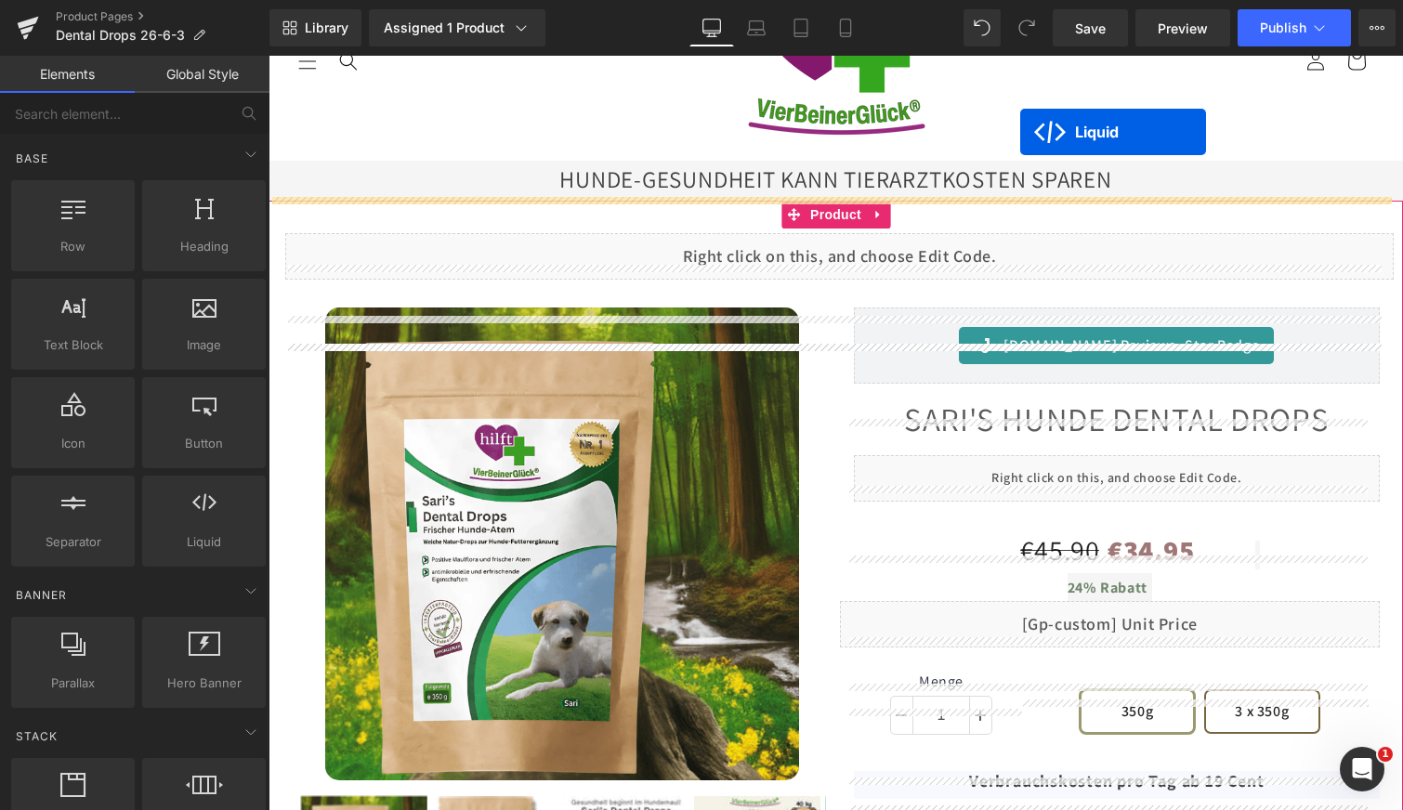
scroll to position [111, 0]
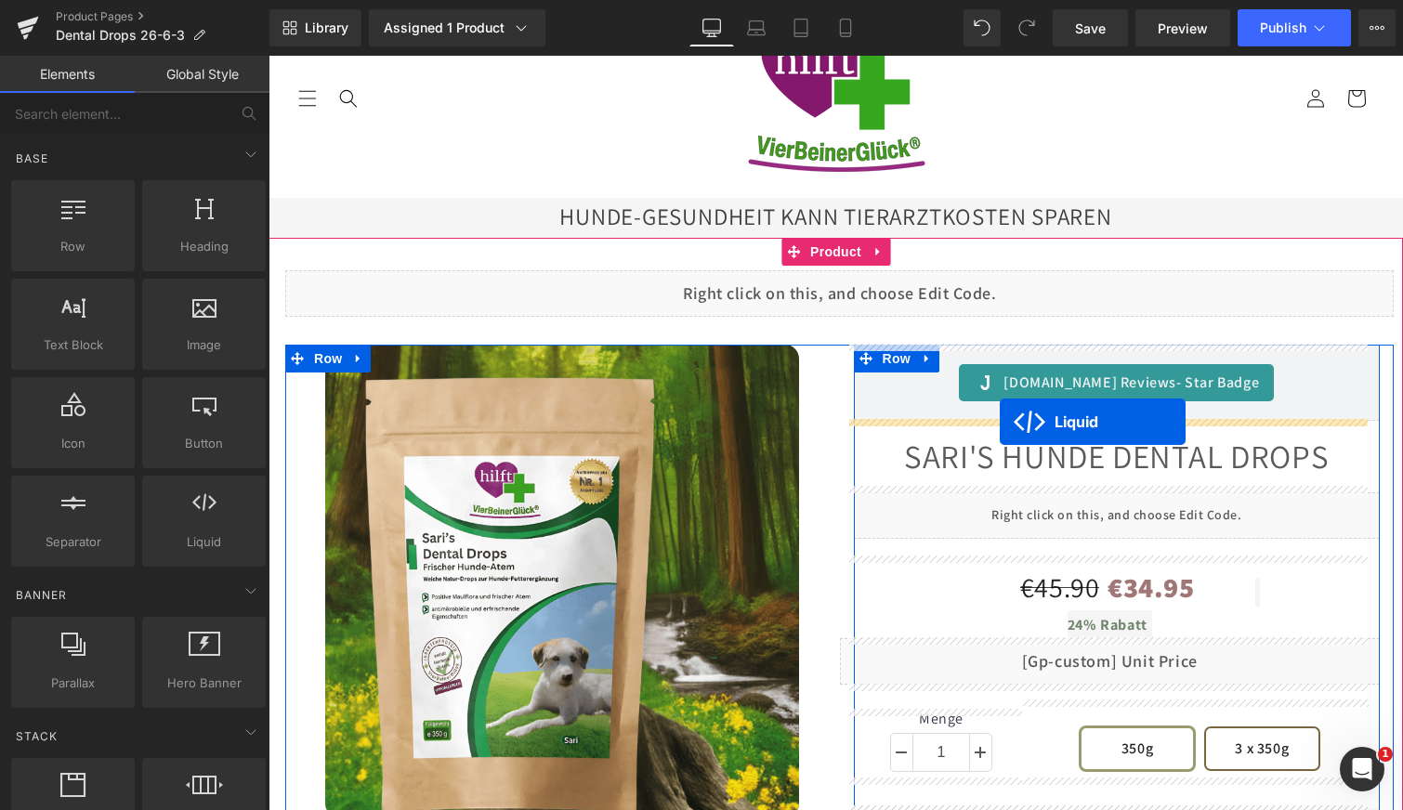
drag, startPoint x: 784, startPoint y: 186, endPoint x: 1000, endPoint y: 422, distance: 319.7
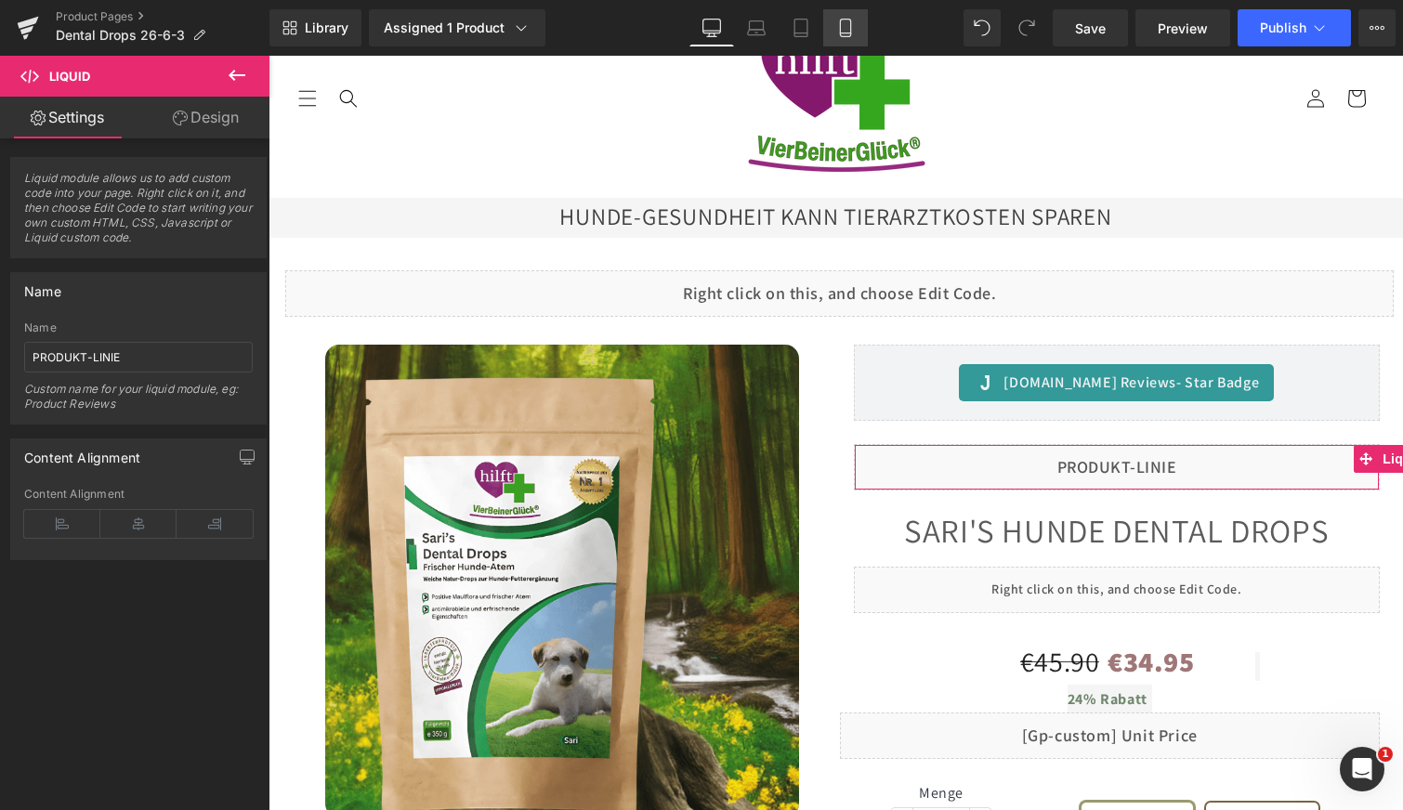
click at [843, 28] on icon at bounding box center [845, 28] width 19 height 19
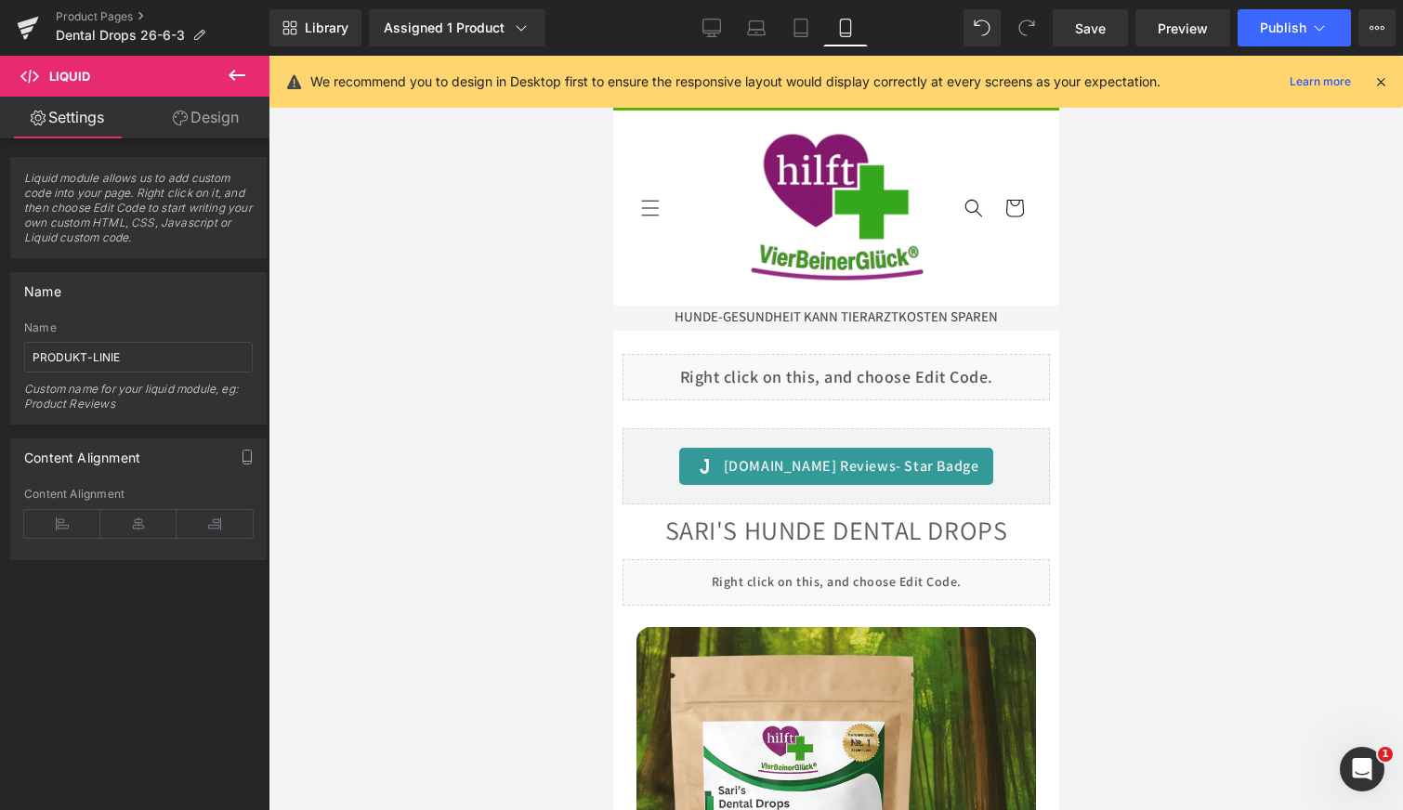
click at [1389, 83] on icon at bounding box center [1381, 81] width 17 height 17
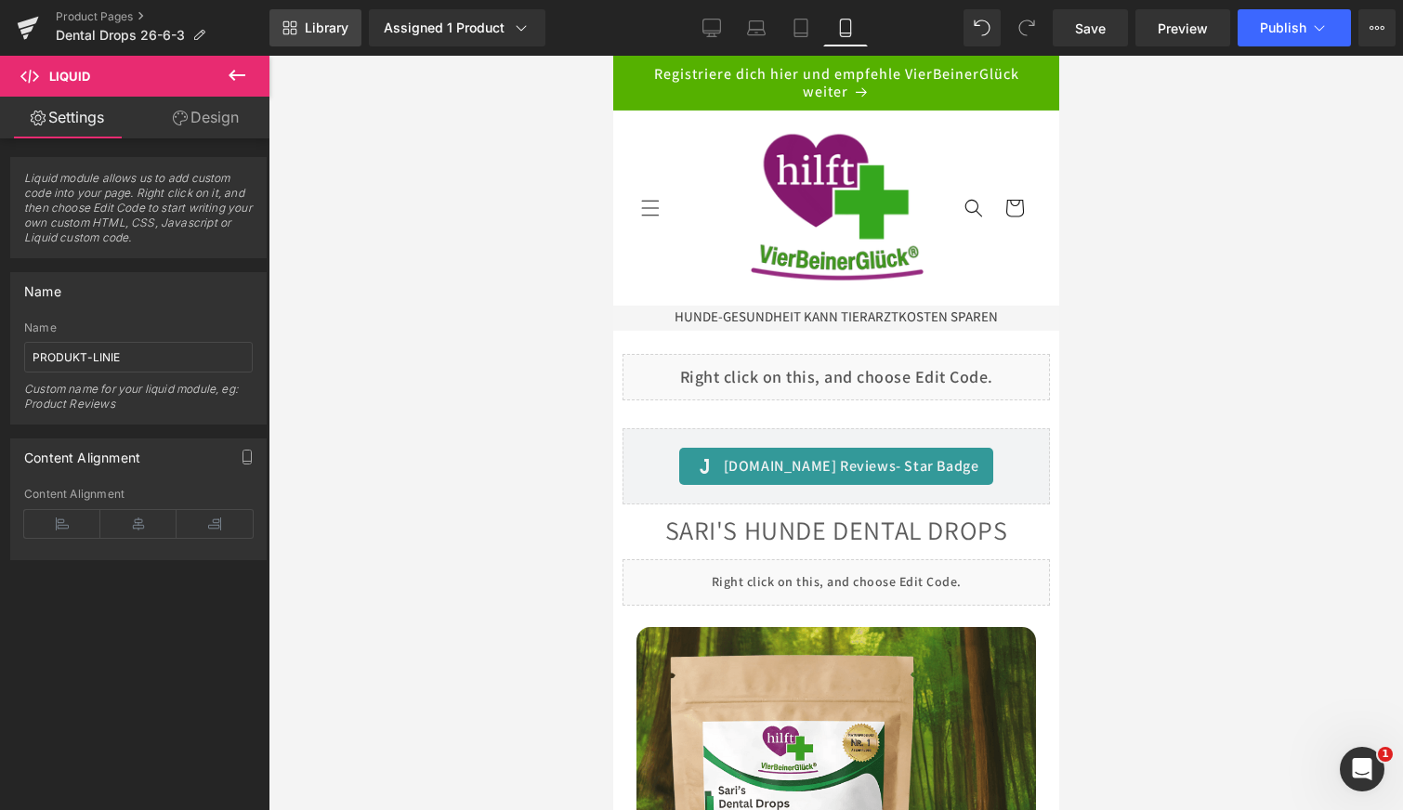
click at [322, 25] on span "Library" at bounding box center [327, 28] width 44 height 17
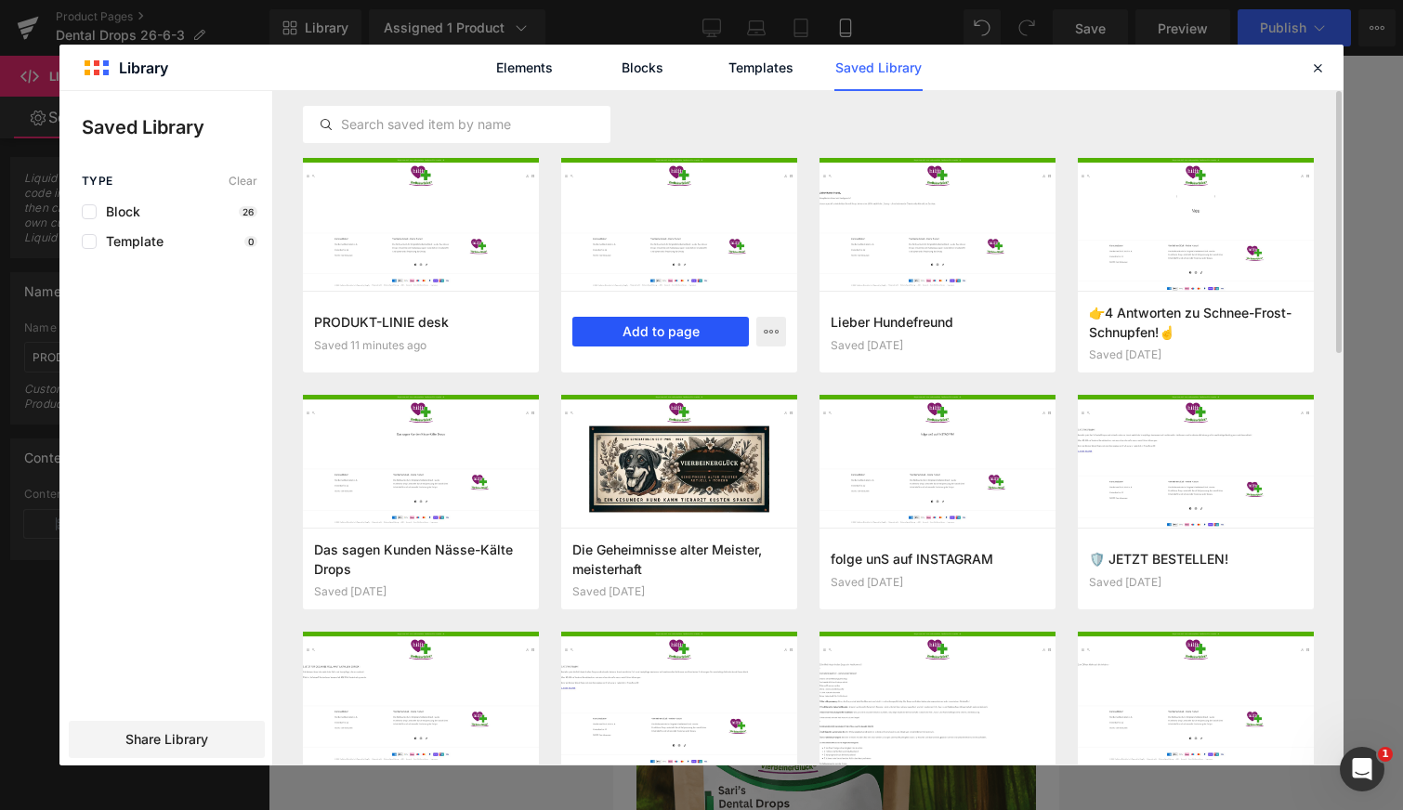
click at [662, 326] on button "Add to page" at bounding box center [660, 332] width 177 height 30
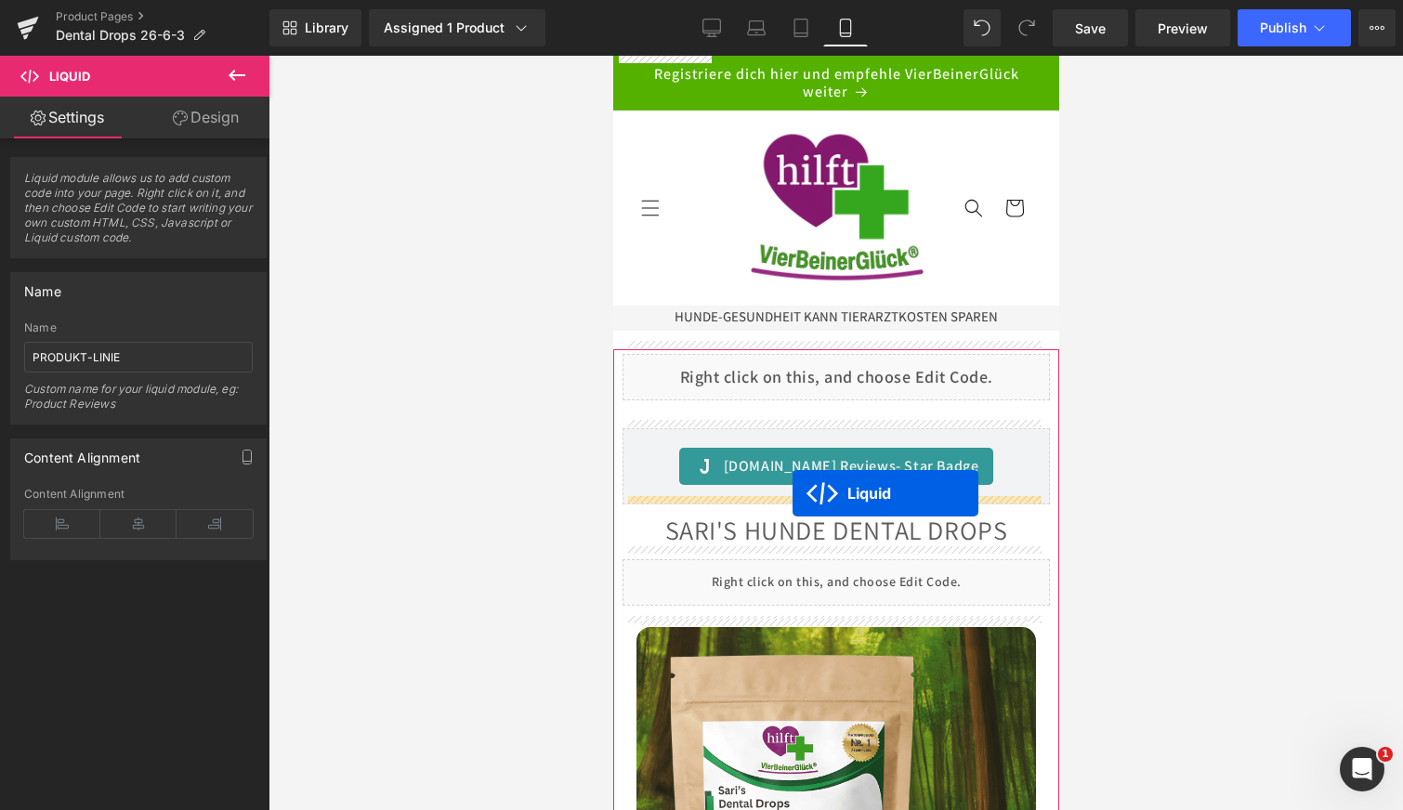
drag, startPoint x: 781, startPoint y: 182, endPoint x: 793, endPoint y: 493, distance: 311.6
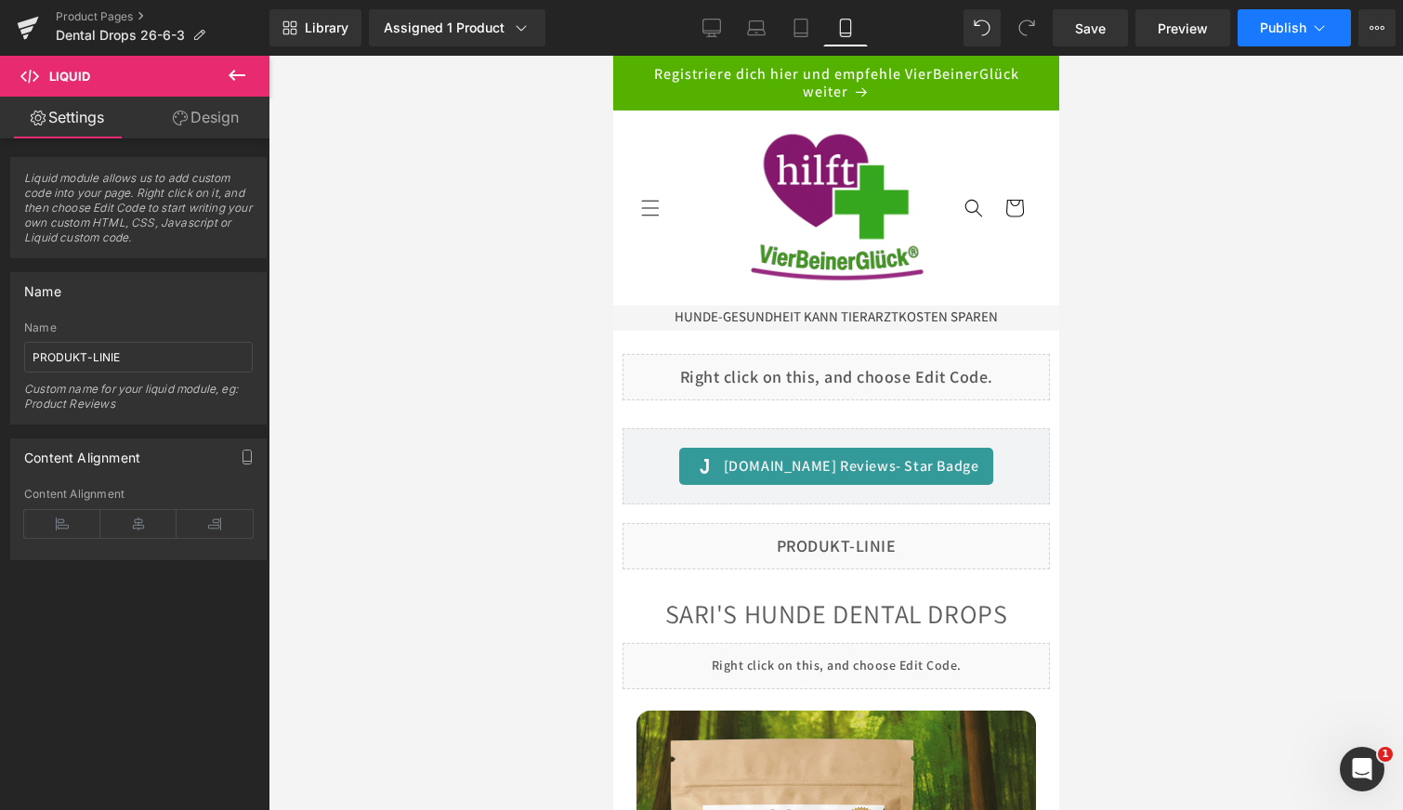
click at [1282, 24] on span "Publish" at bounding box center [1283, 27] width 46 height 15
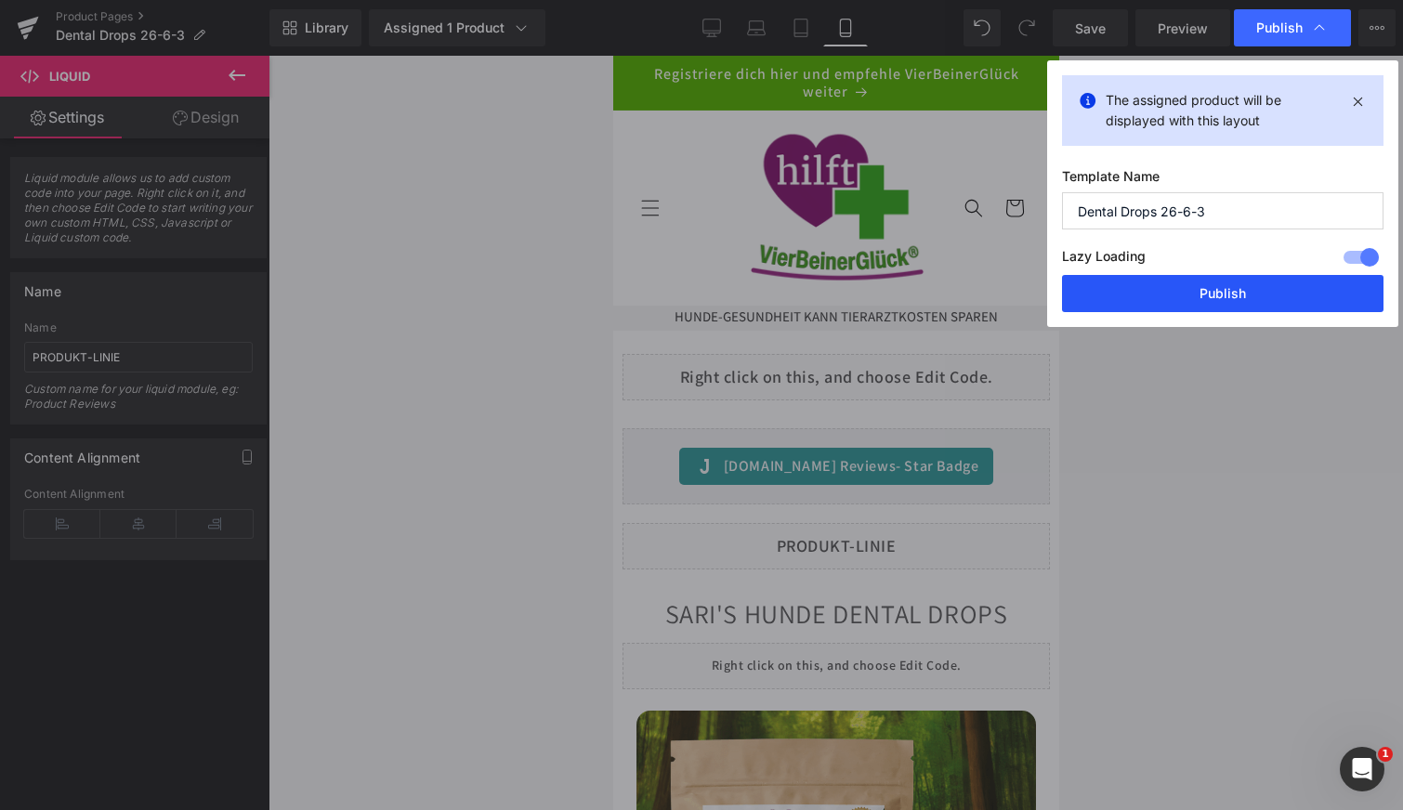
click at [1193, 275] on button "Publish" at bounding box center [1223, 293] width 322 height 37
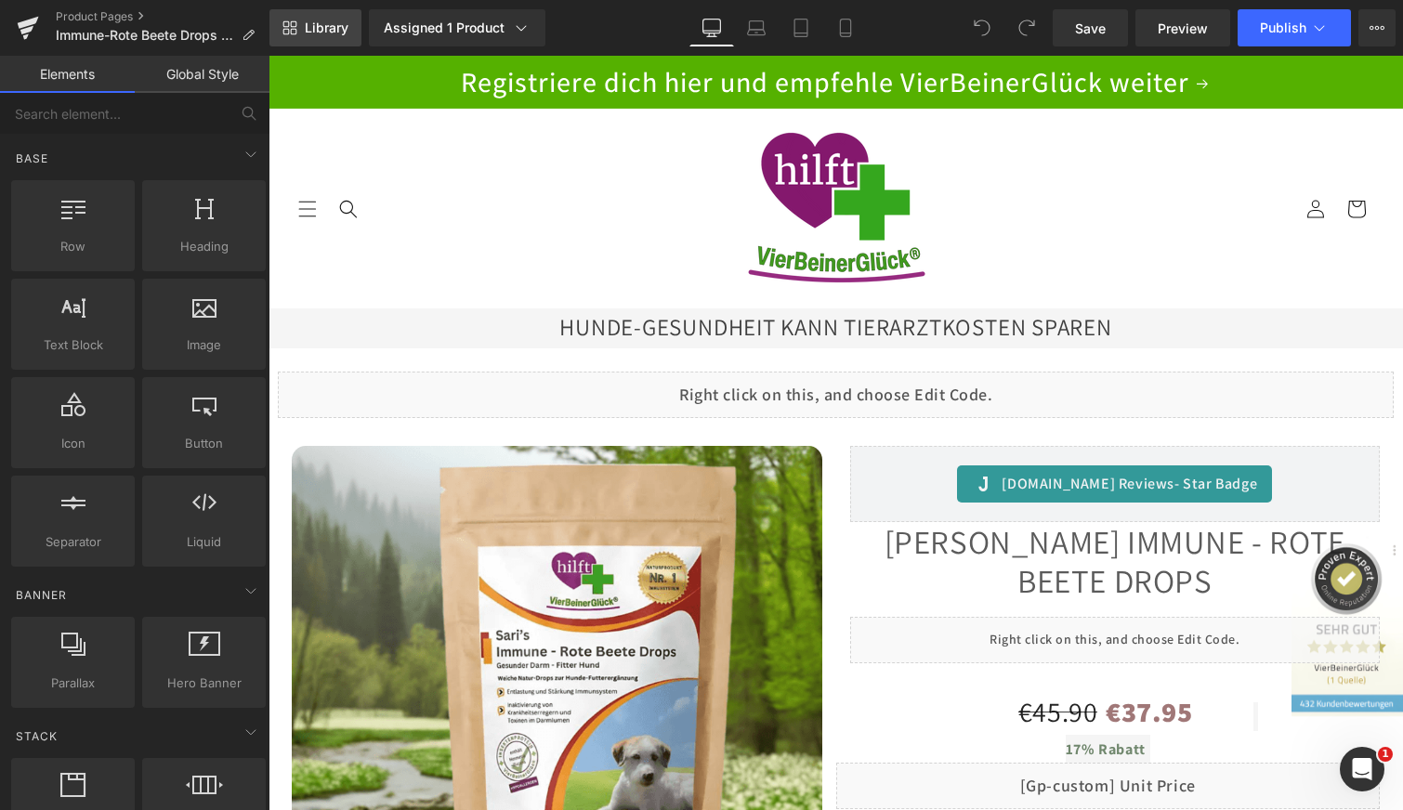
click at [327, 23] on span "Library" at bounding box center [327, 28] width 44 height 17
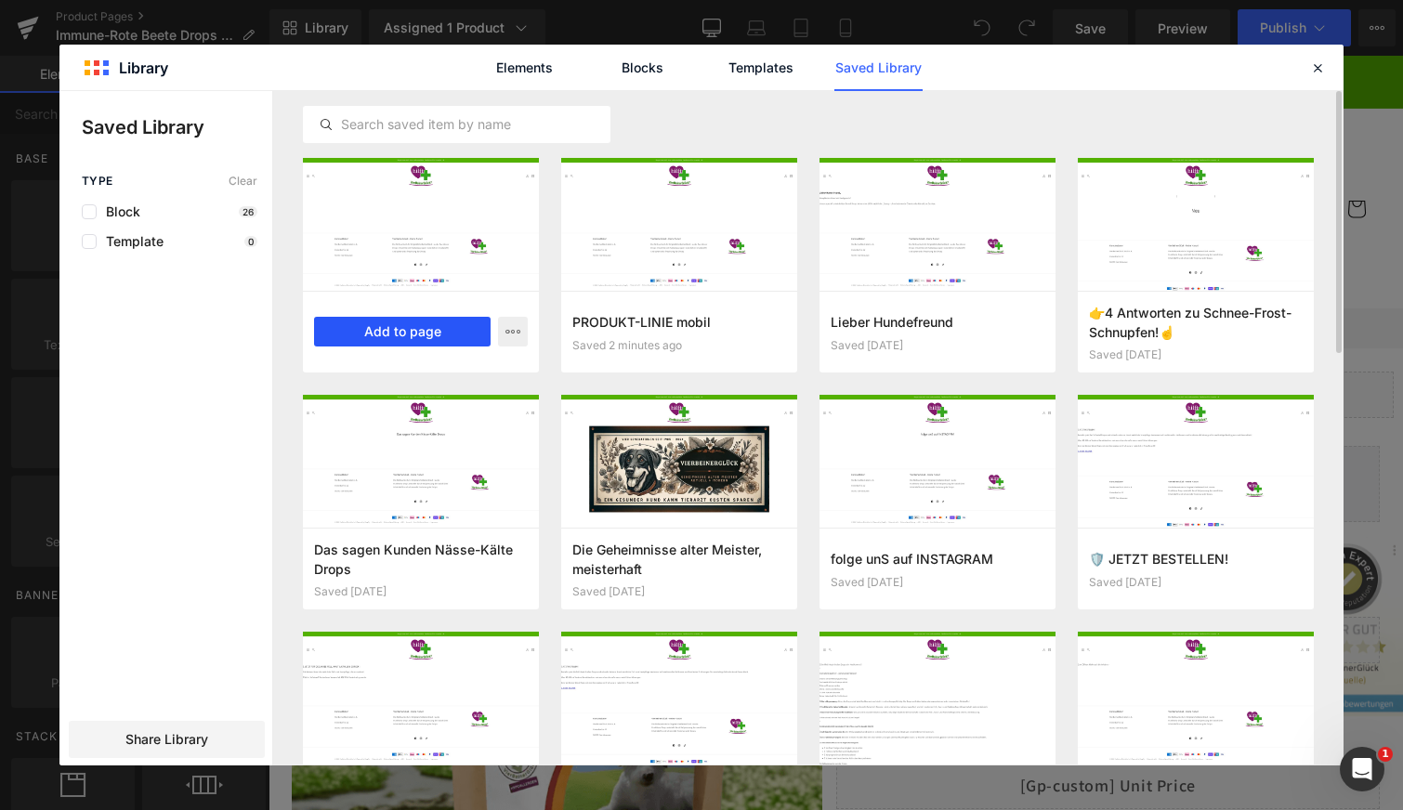
click at [422, 330] on button "Add to page" at bounding box center [402, 332] width 177 height 30
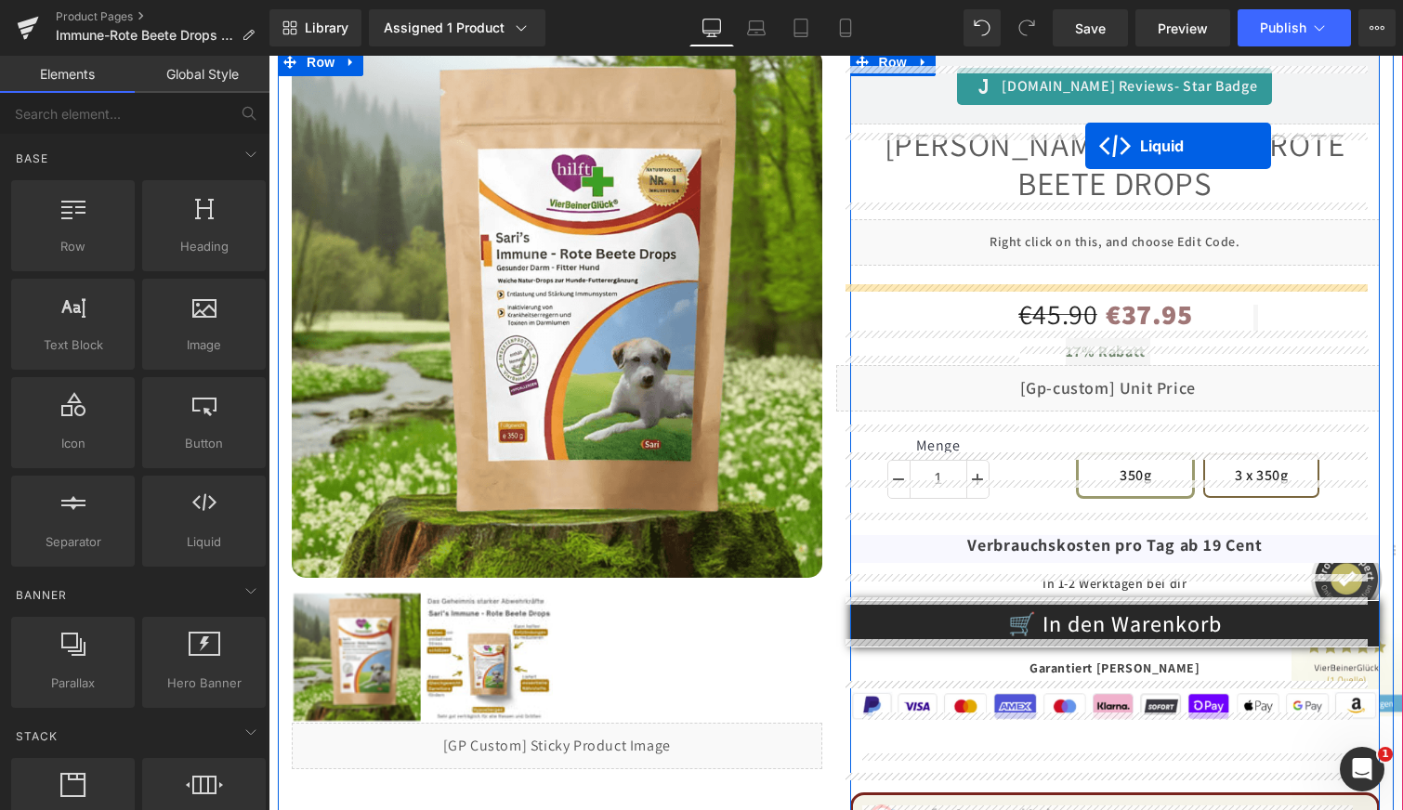
scroll to position [361, 0]
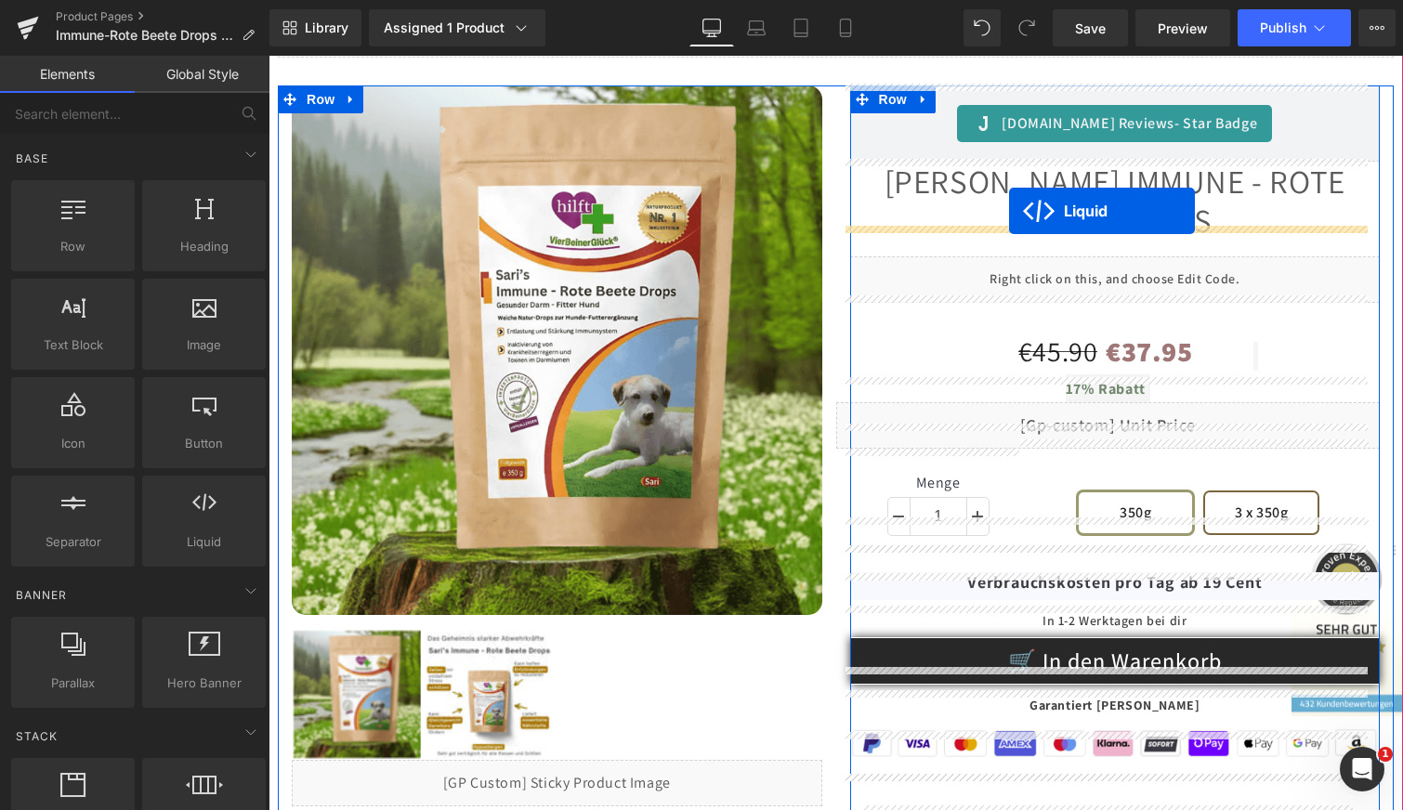
drag, startPoint x: 781, startPoint y: 188, endPoint x: 1009, endPoint y: 212, distance: 229.9
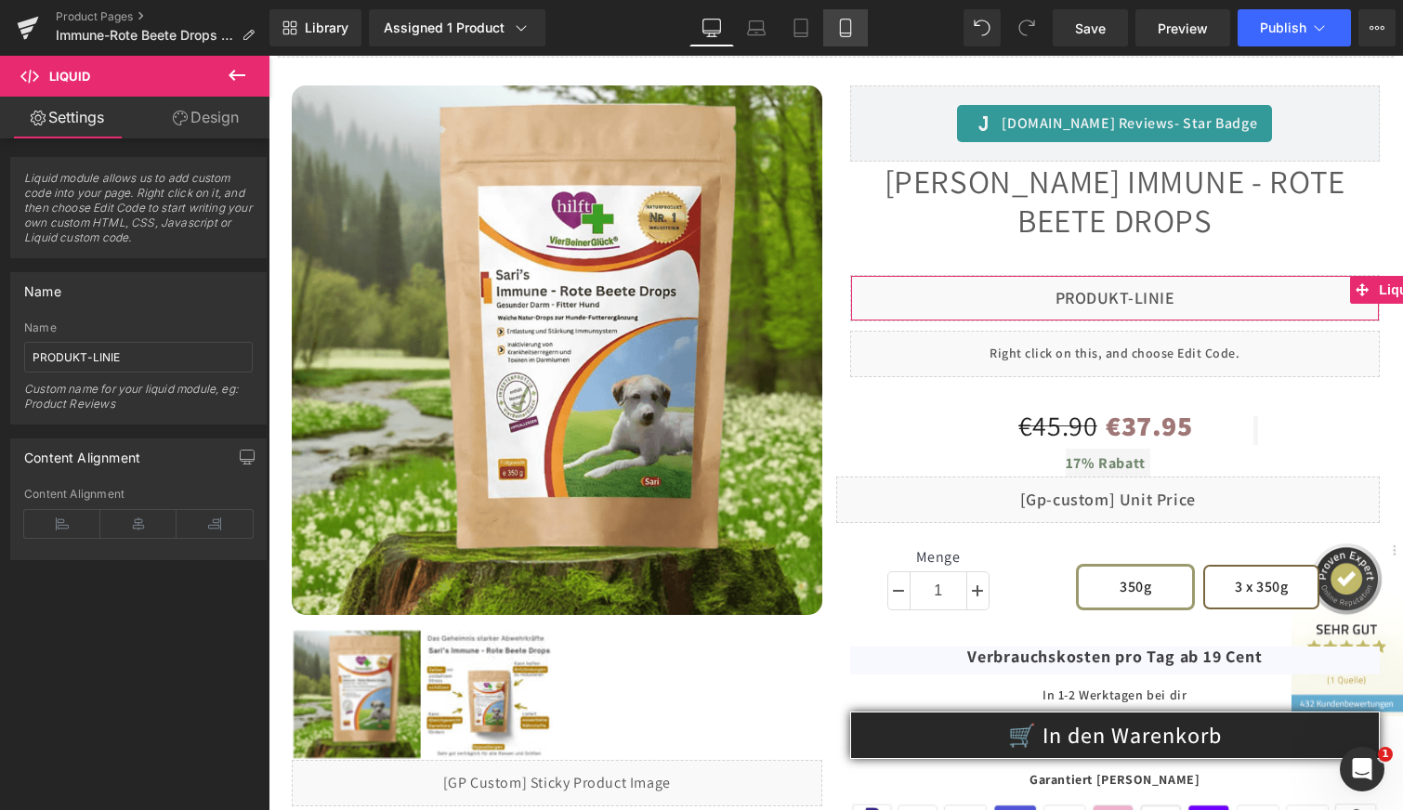
click at [855, 32] on link "Mobile" at bounding box center [845, 27] width 45 height 37
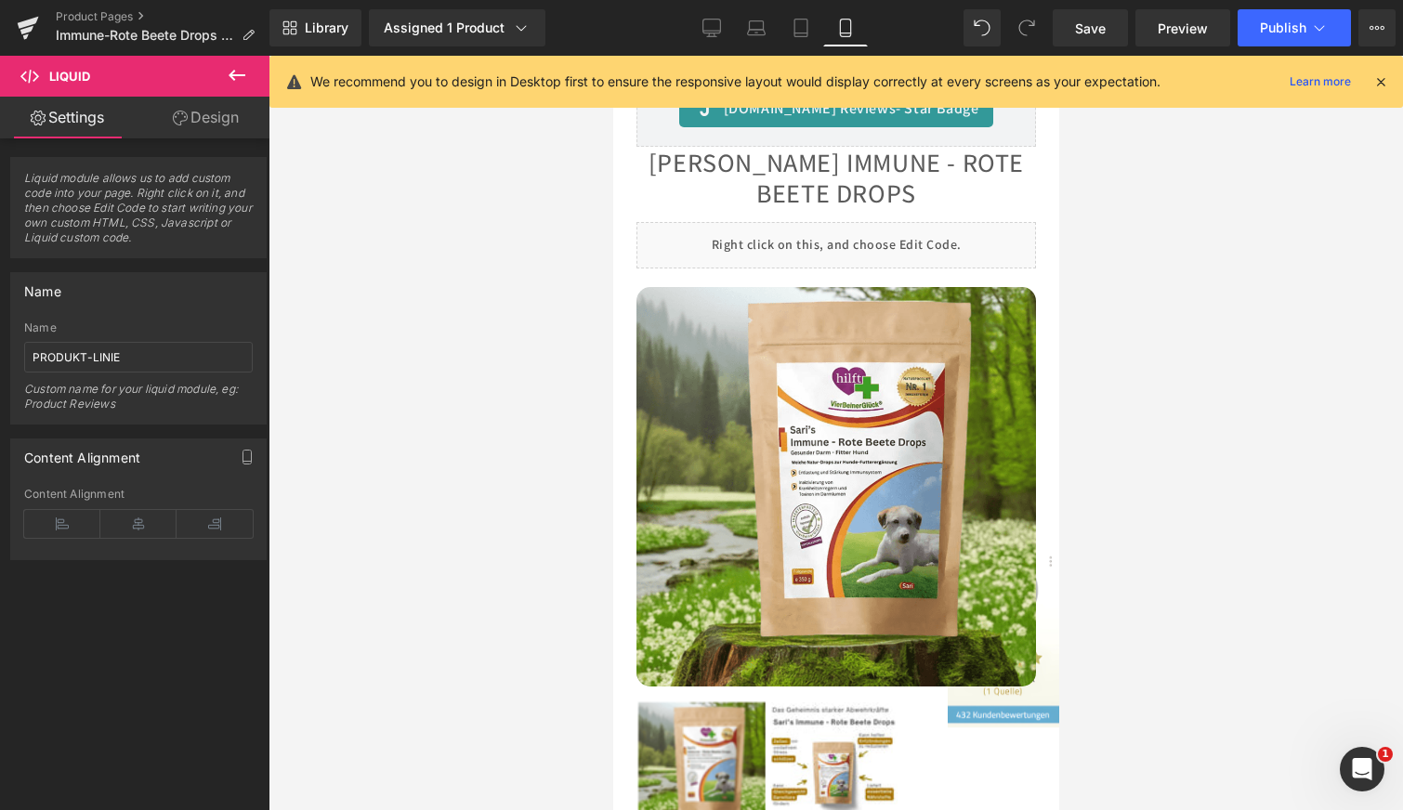
scroll to position [0, 0]
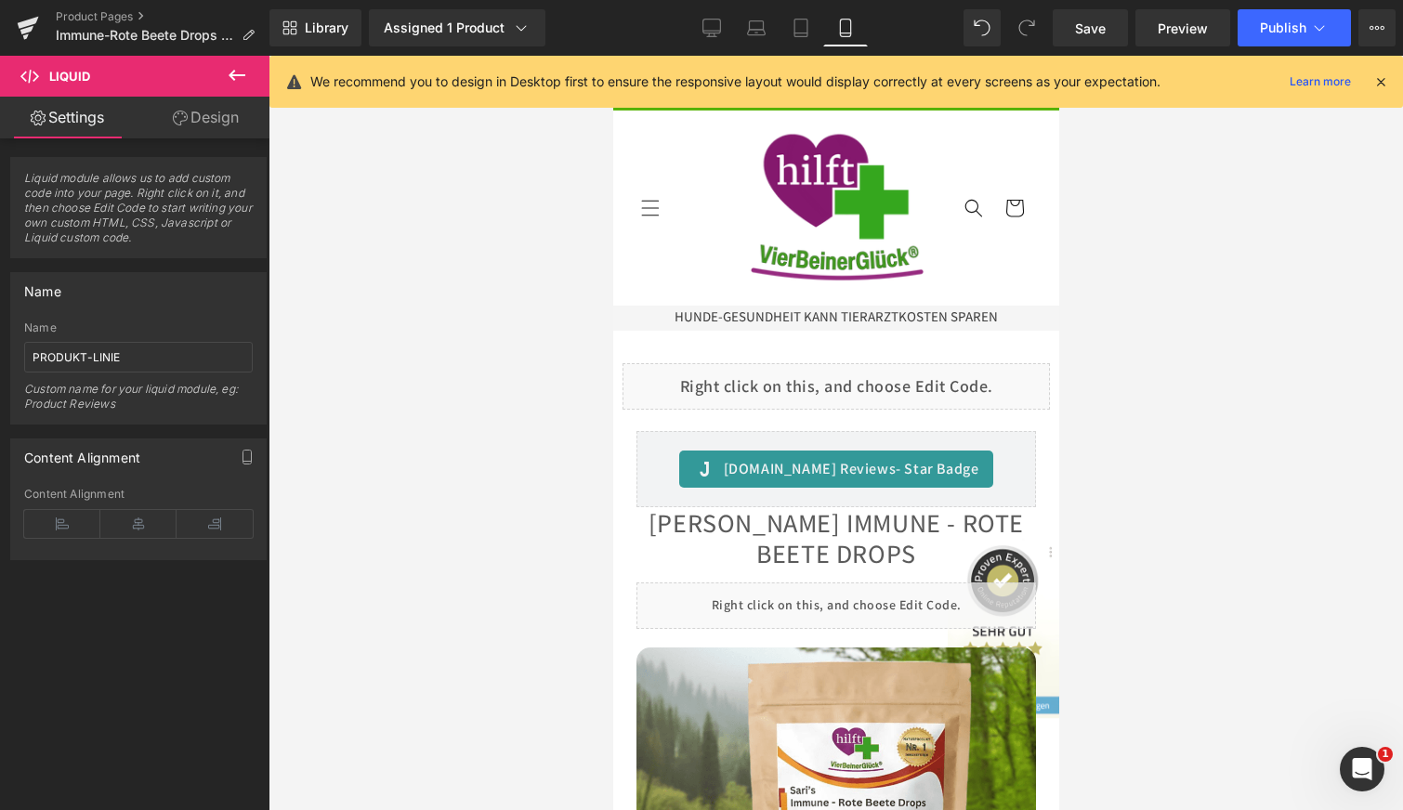
click at [1382, 86] on icon at bounding box center [1381, 81] width 17 height 17
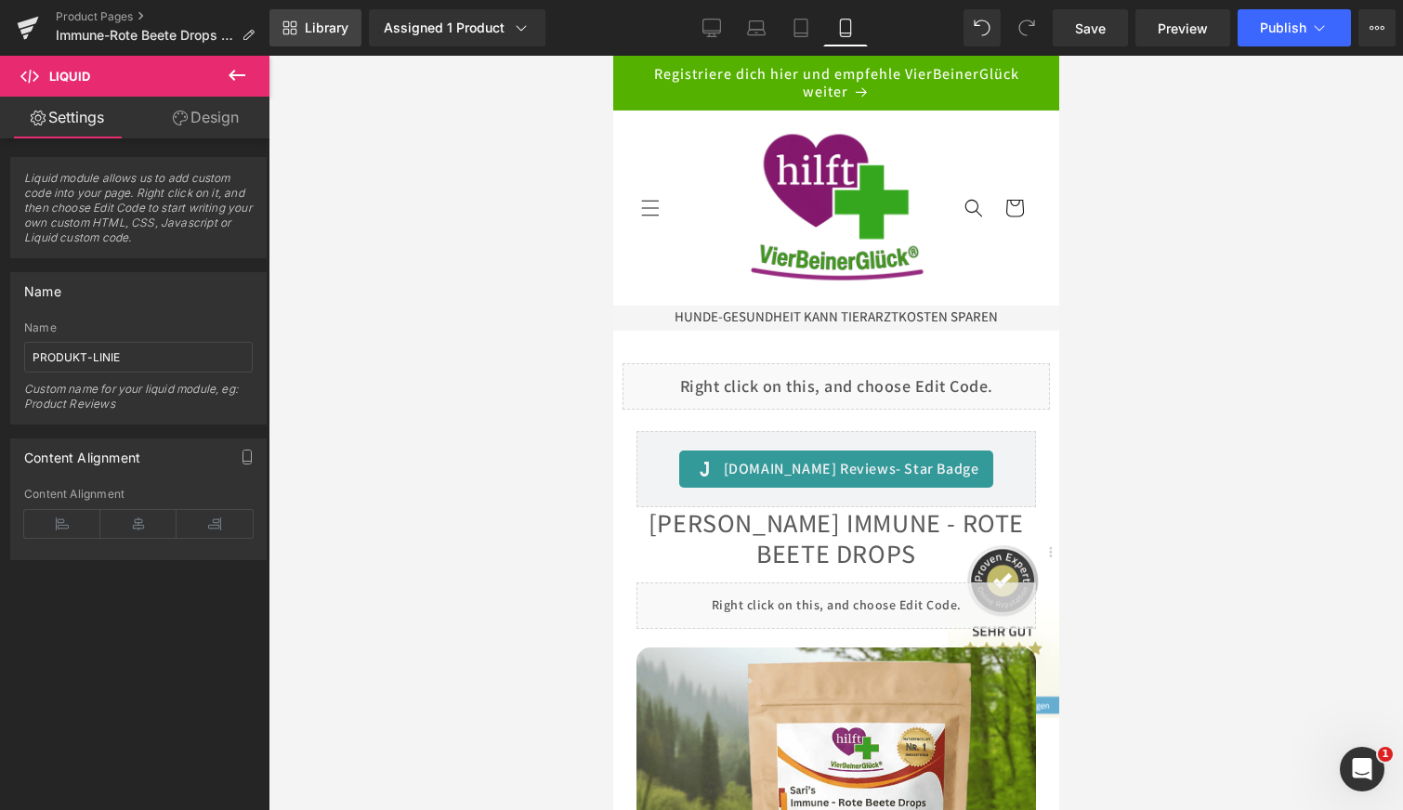
click at [307, 27] on span "Library" at bounding box center [327, 28] width 44 height 17
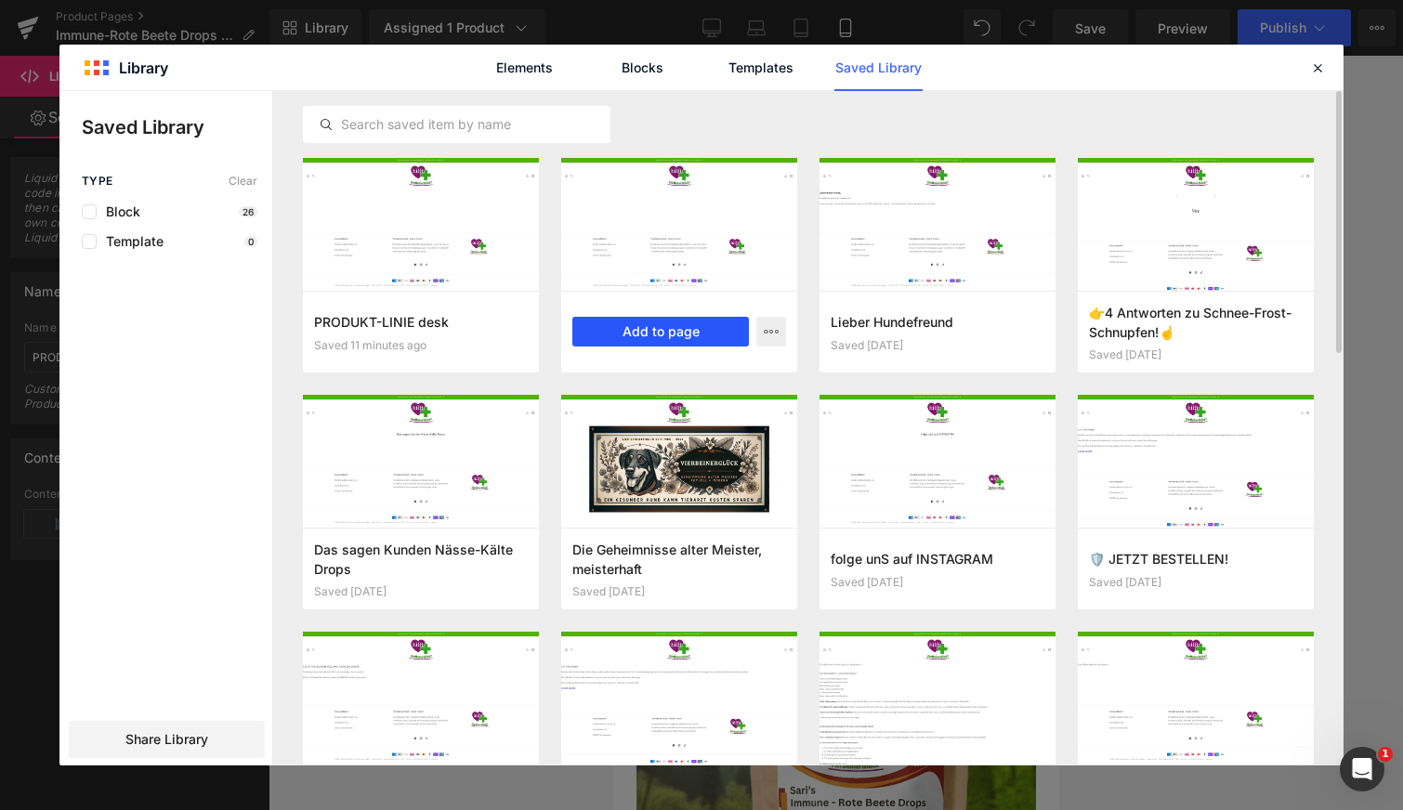
click at [657, 334] on button "Add to page" at bounding box center [660, 332] width 177 height 30
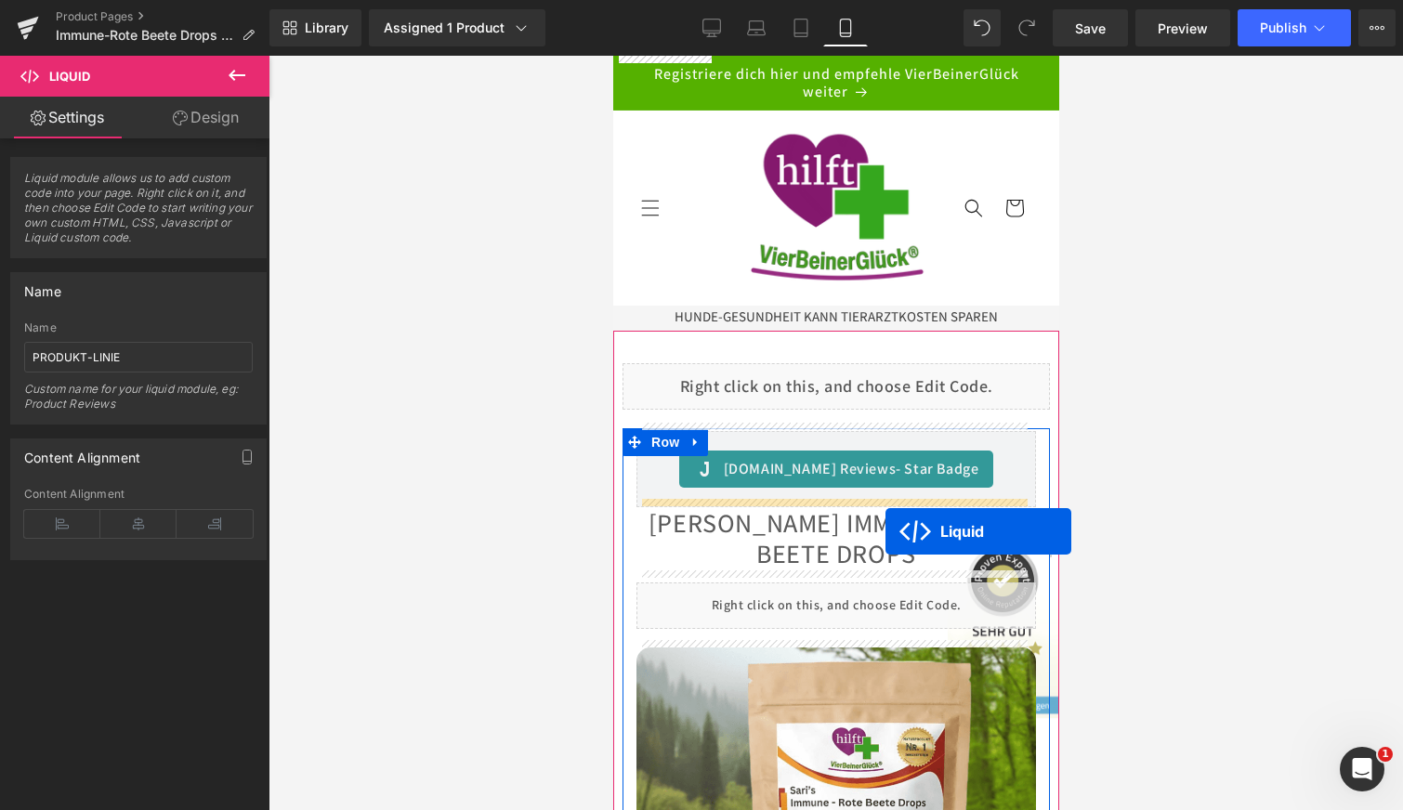
drag, startPoint x: 775, startPoint y: 175, endPoint x: 886, endPoint y: 532, distance: 373.6
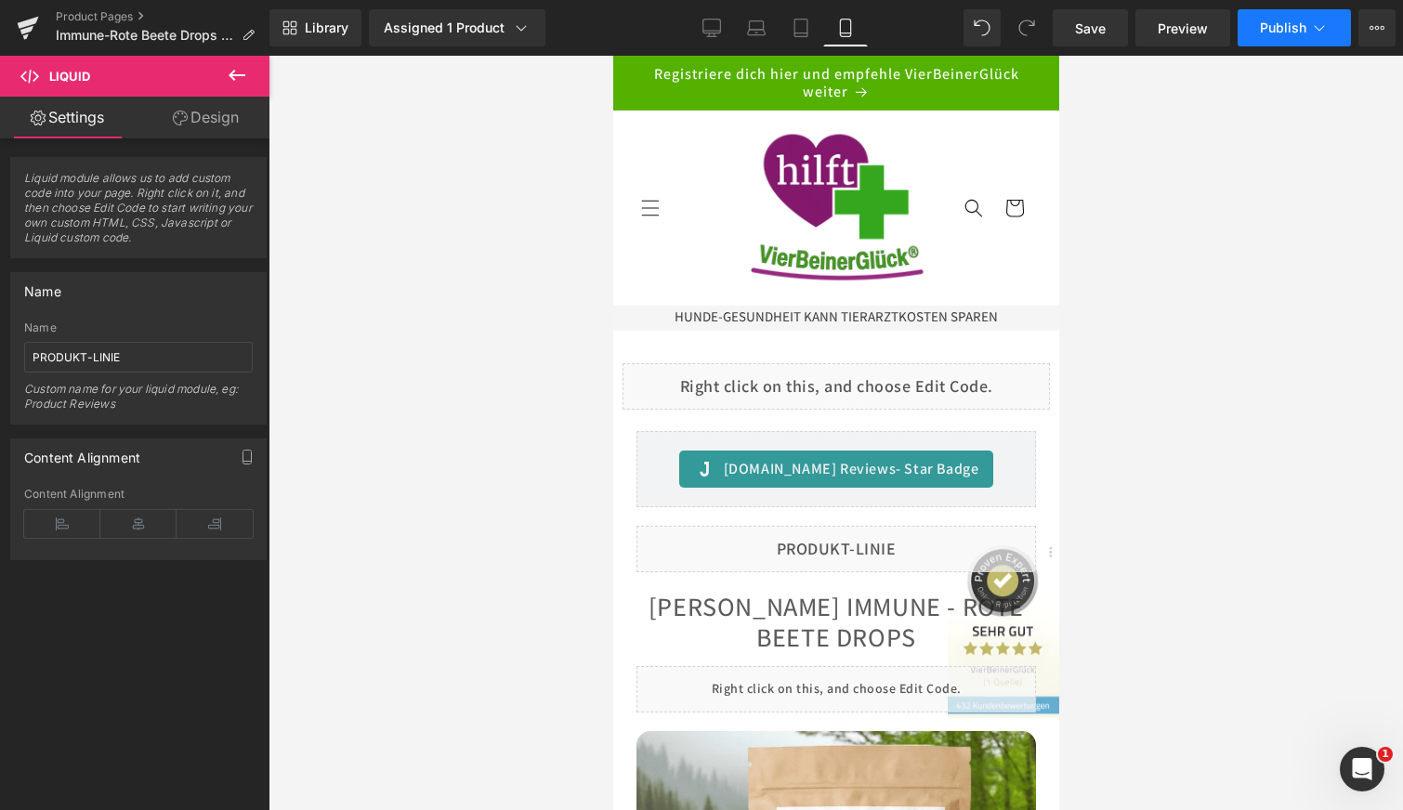
click at [1278, 28] on span "Publish" at bounding box center [1283, 27] width 46 height 15
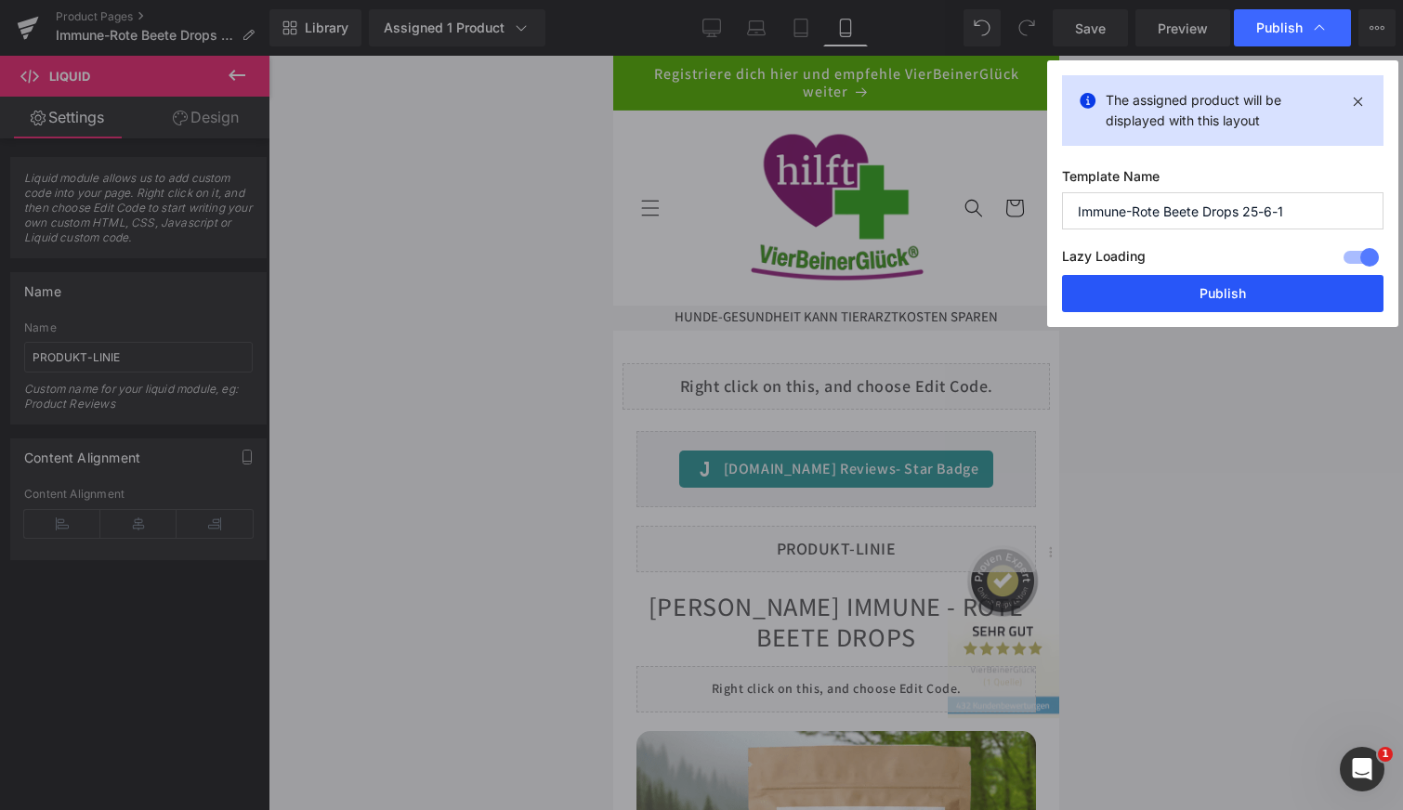
click at [1222, 292] on button "Publish" at bounding box center [1223, 293] width 322 height 37
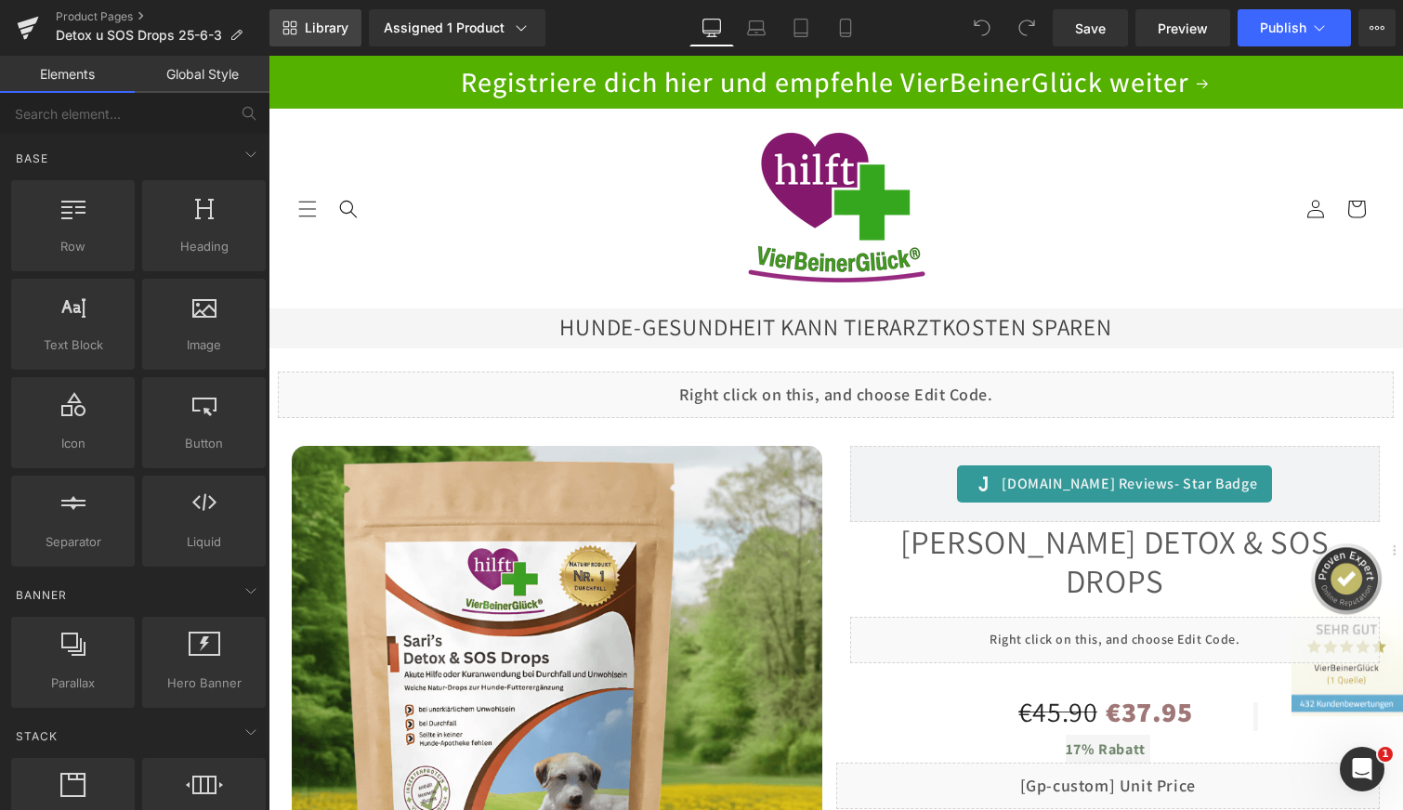
click at [329, 28] on span "Library" at bounding box center [327, 28] width 44 height 17
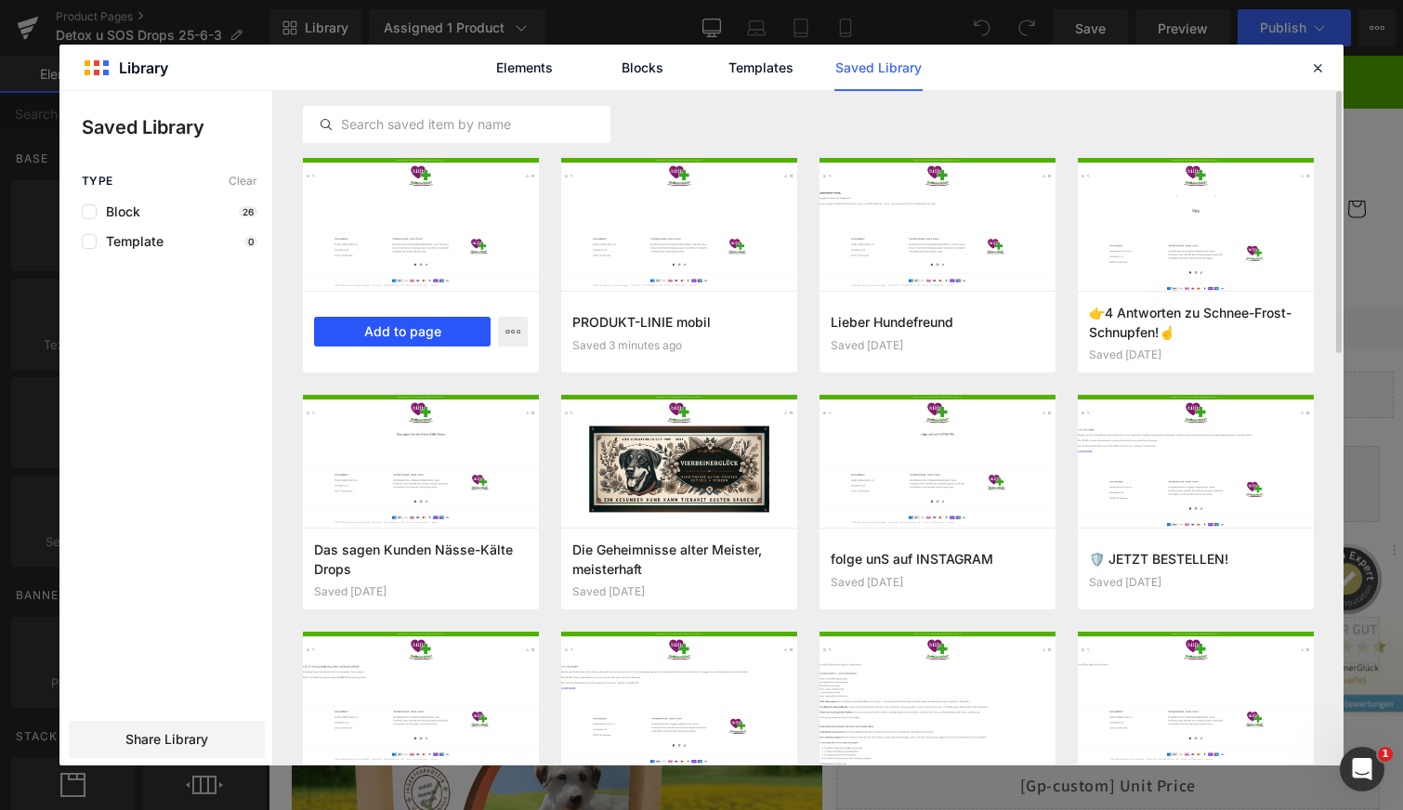
click at [390, 335] on button "Add to page" at bounding box center [402, 332] width 177 height 30
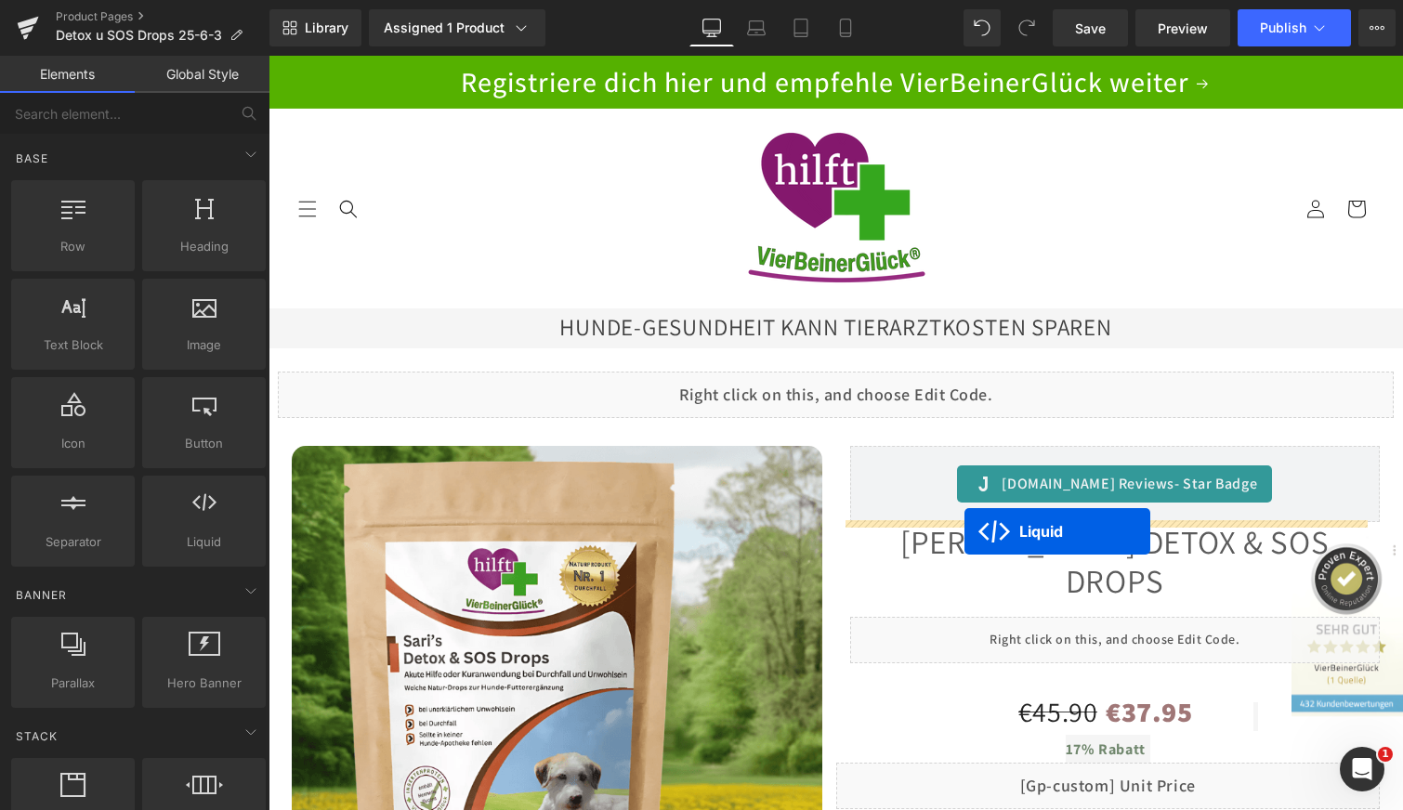
drag, startPoint x: 778, startPoint y: 183, endPoint x: 965, endPoint y: 532, distance: 395.4
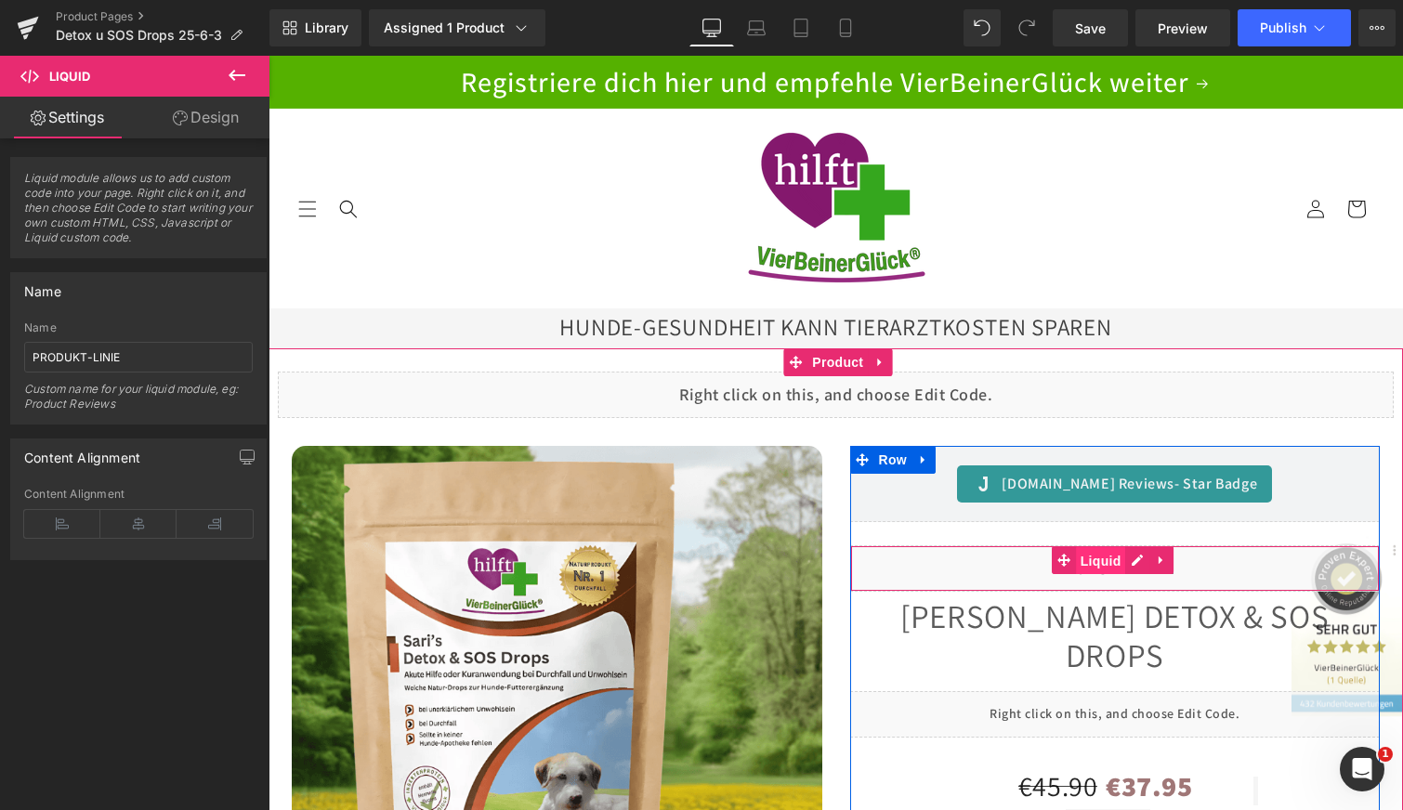
click at [1076, 561] on span "Liquid" at bounding box center [1101, 561] width 50 height 28
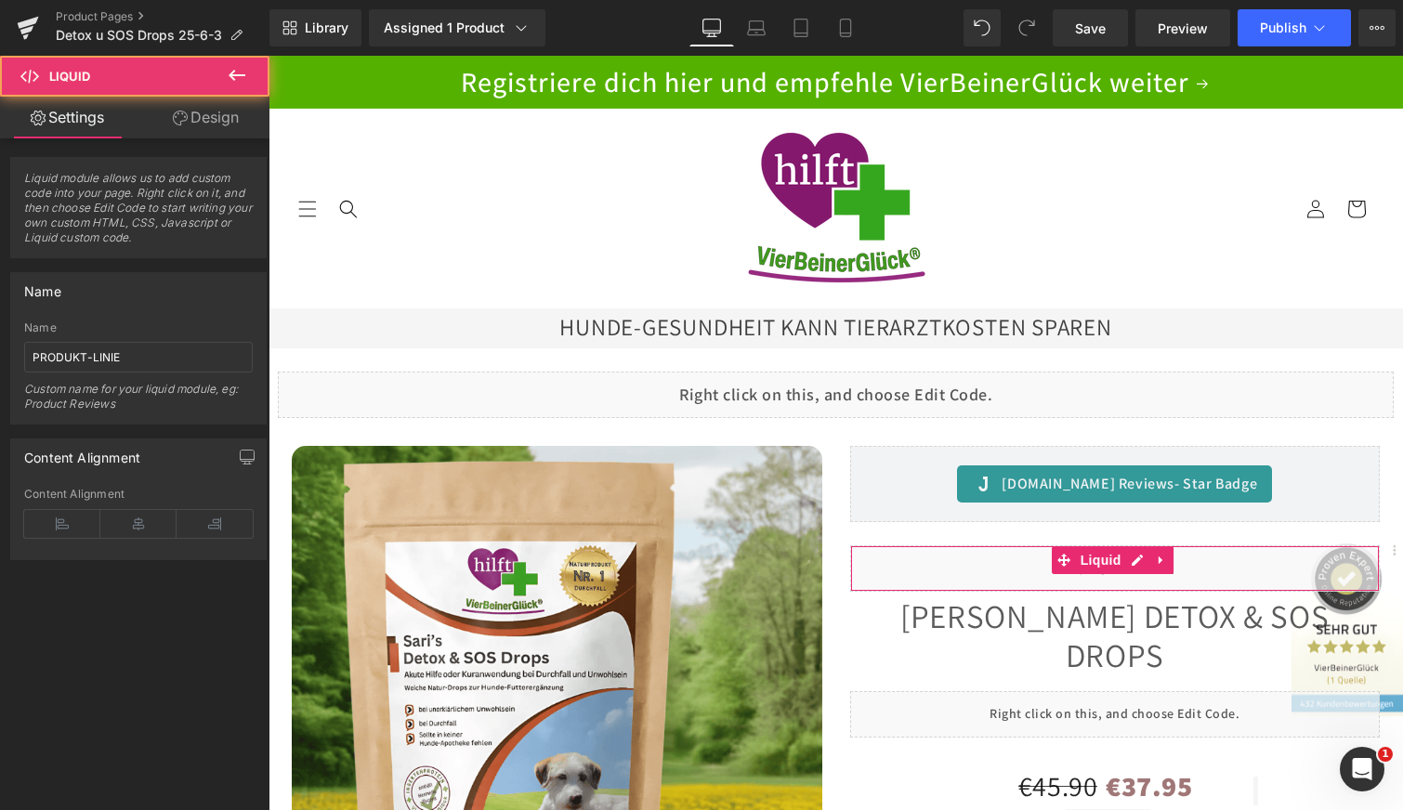
click at [199, 115] on link "Design" at bounding box center [205, 118] width 135 height 42
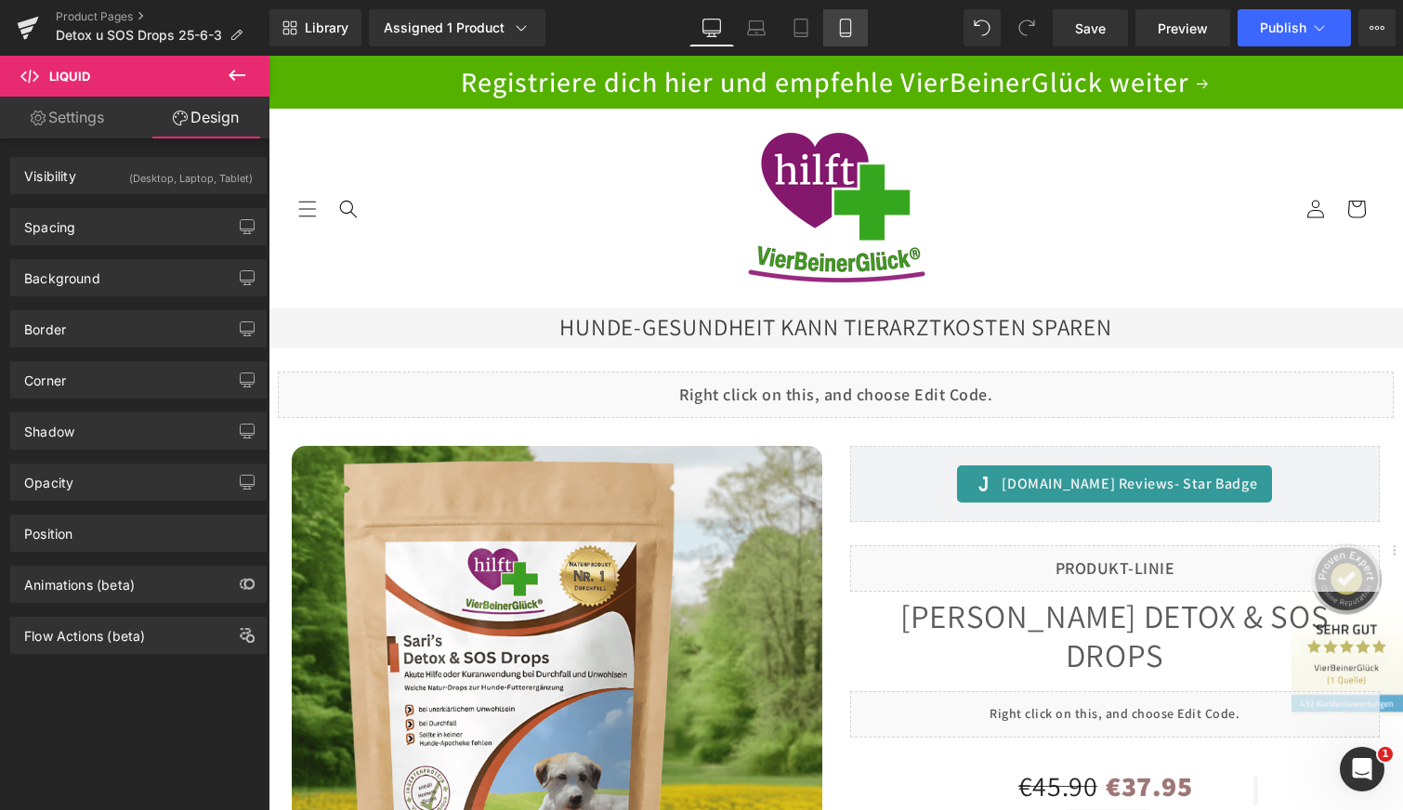
click at [847, 22] on icon at bounding box center [845, 28] width 19 height 19
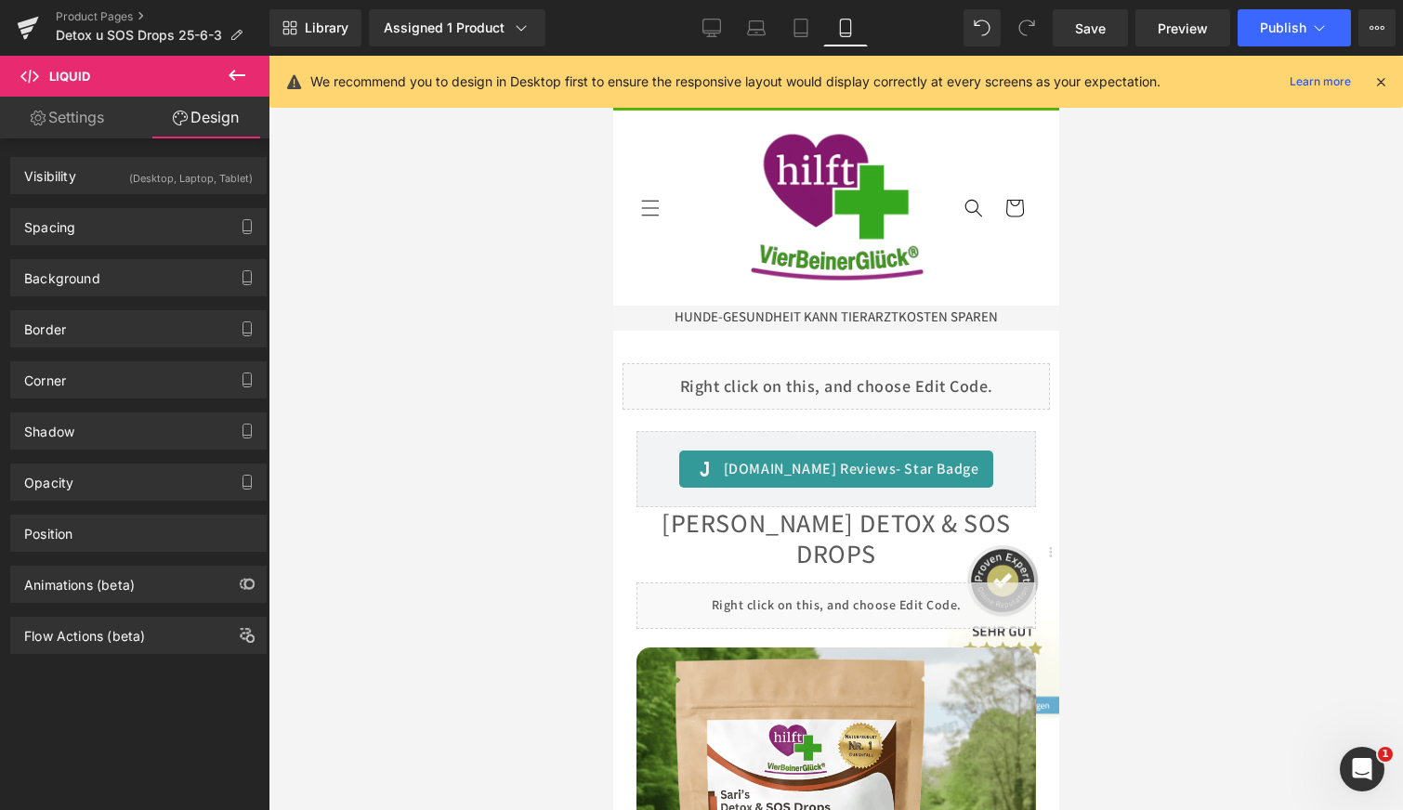
click at [1382, 83] on icon at bounding box center [1381, 81] width 17 height 17
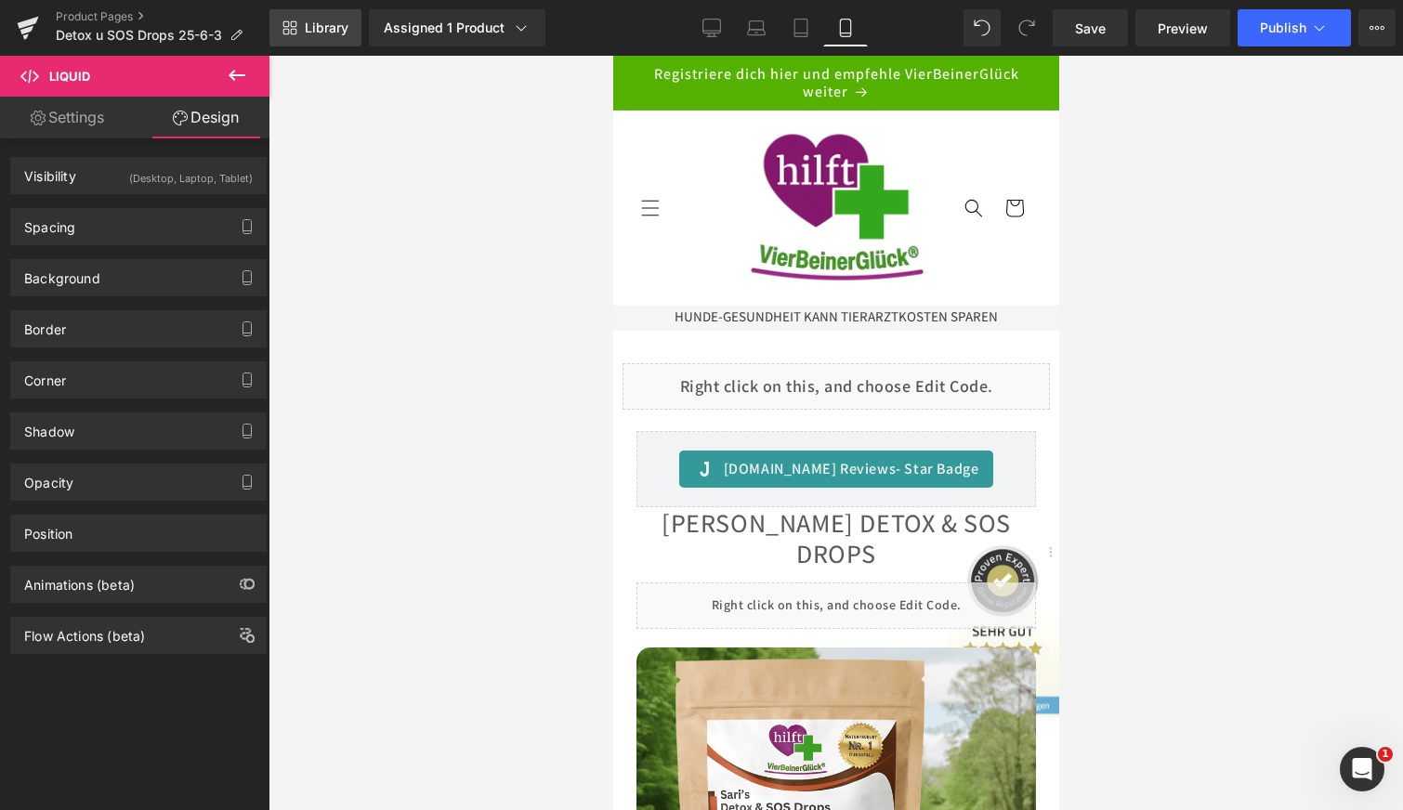
click at [333, 29] on span "Library" at bounding box center [327, 28] width 44 height 17
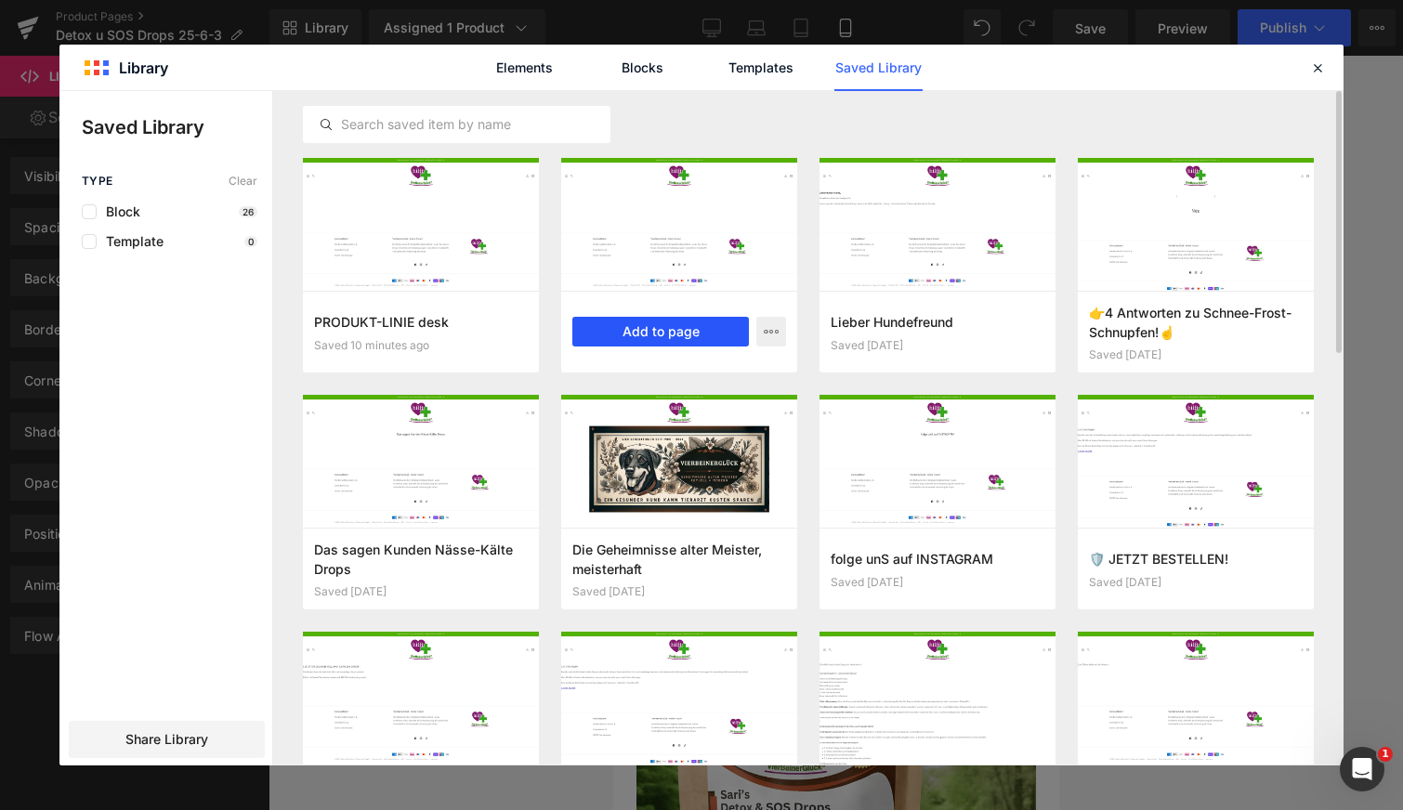
click at [644, 334] on button "Add to page" at bounding box center [660, 332] width 177 height 30
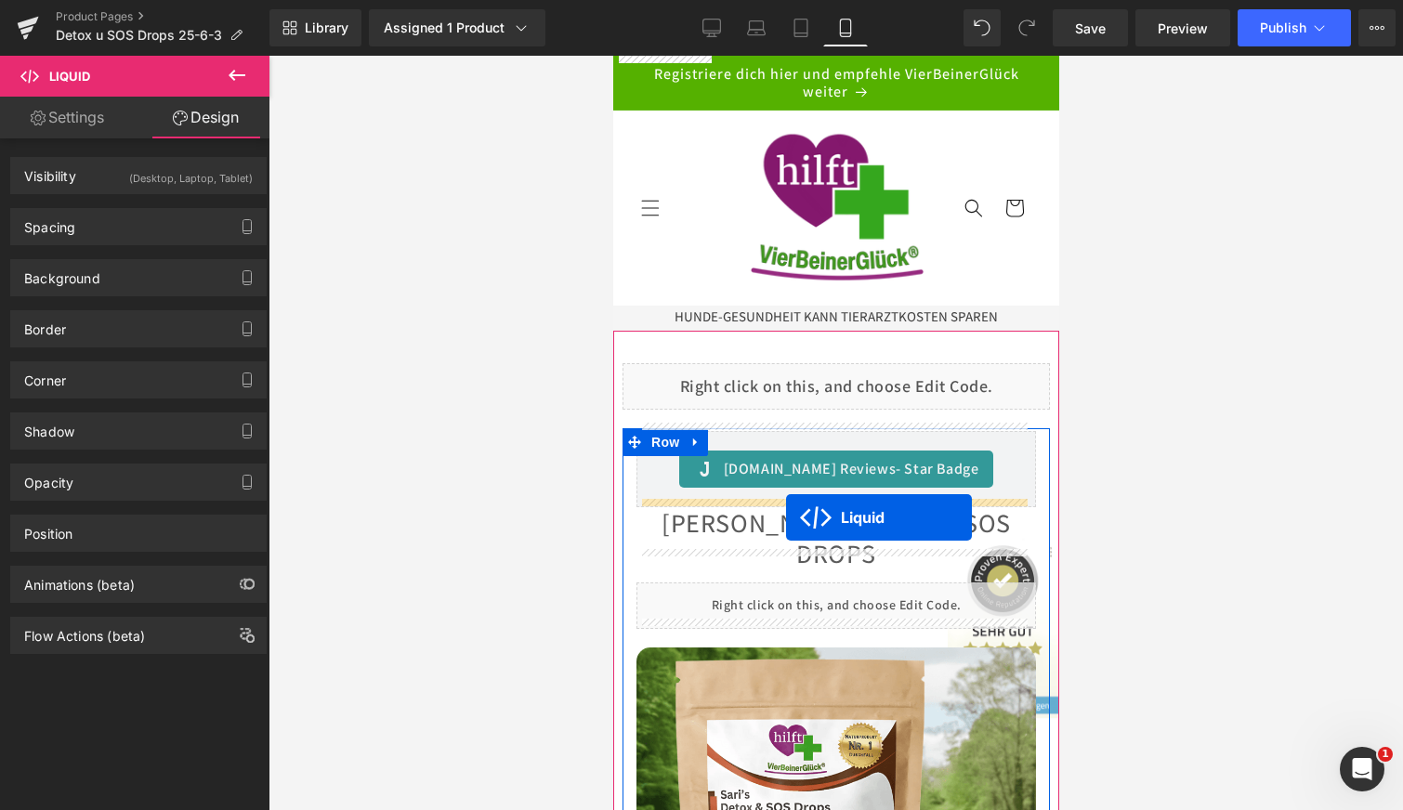
drag, startPoint x: 788, startPoint y: 179, endPoint x: 786, endPoint y: 518, distance: 338.3
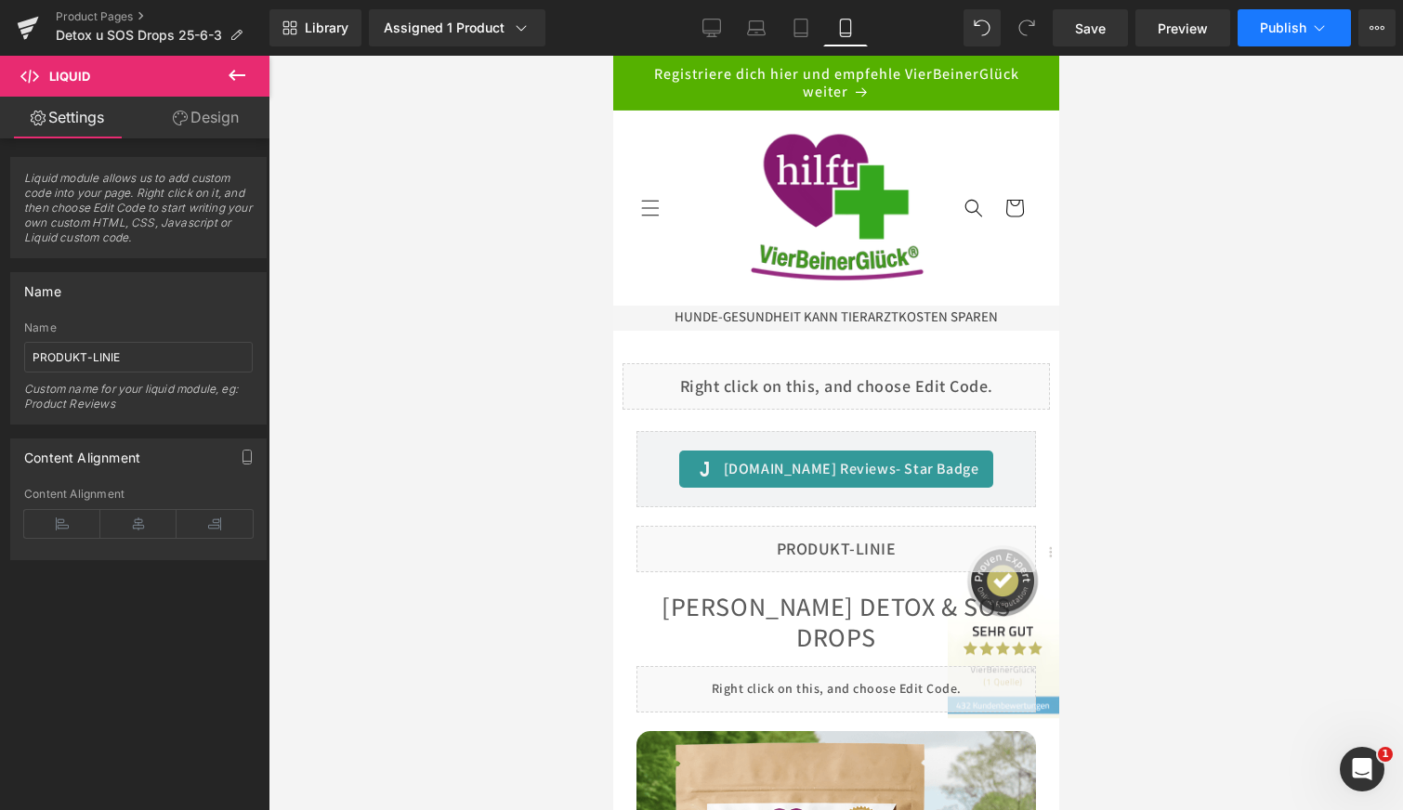
click at [1273, 25] on span "Publish" at bounding box center [1283, 27] width 46 height 15
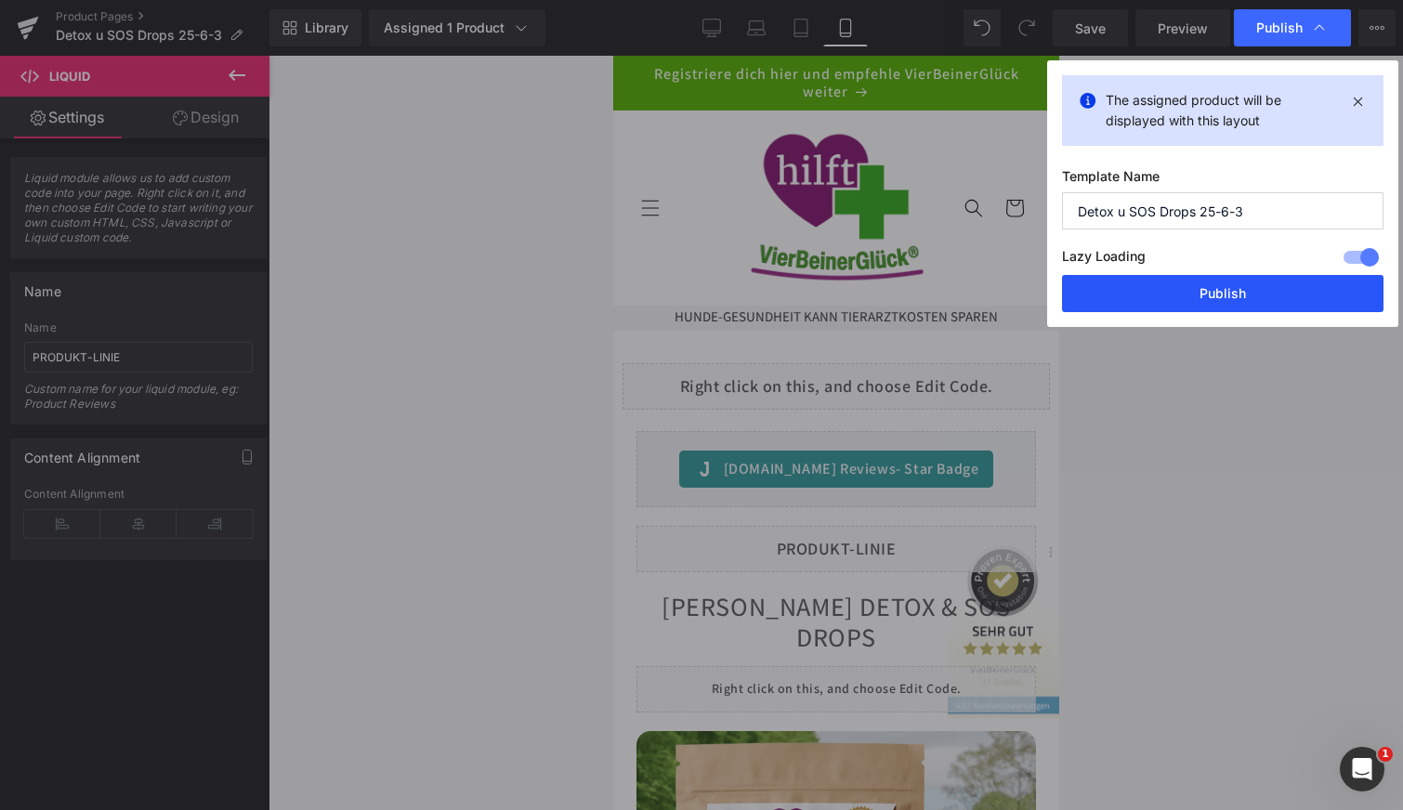
click at [1238, 294] on button "Publish" at bounding box center [1223, 293] width 322 height 37
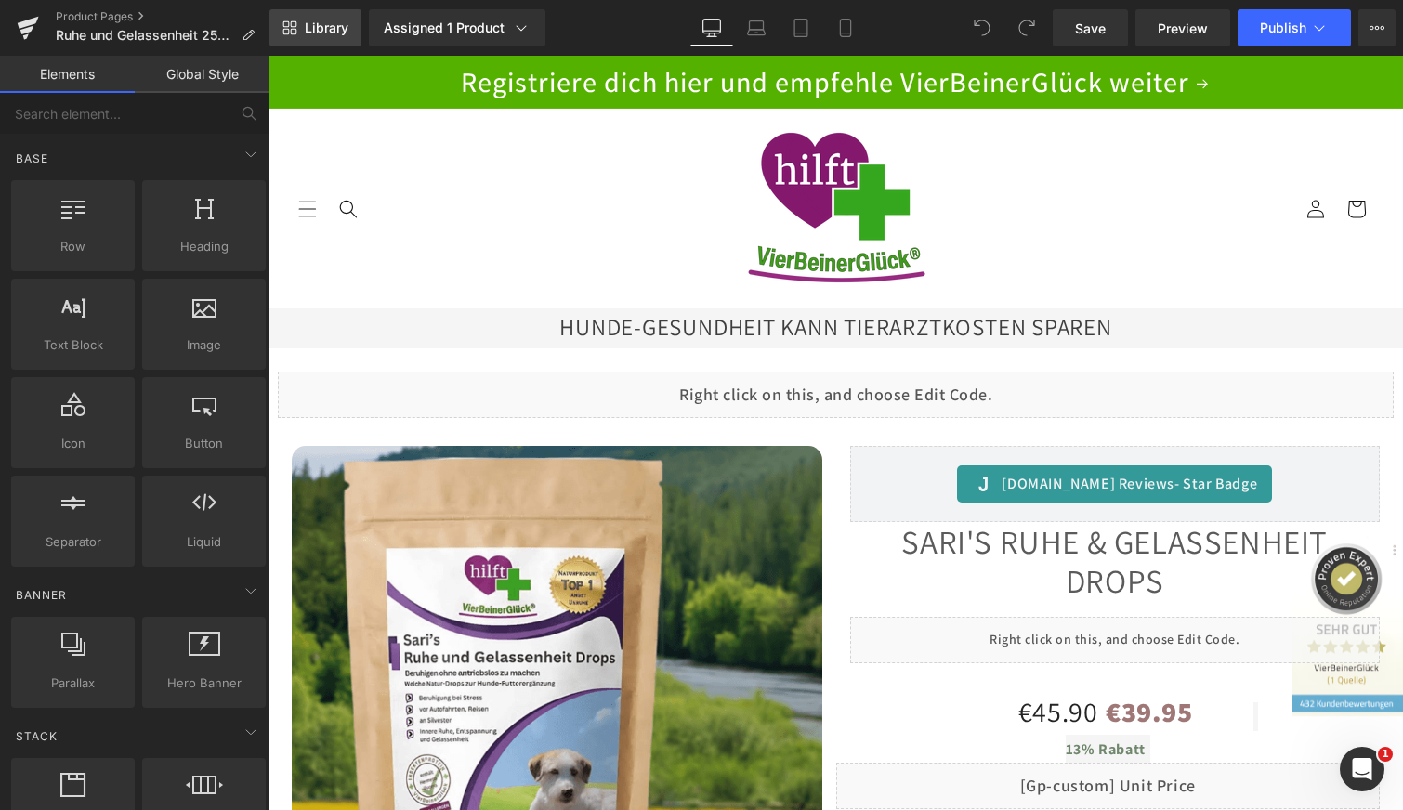
click at [323, 22] on span "Library" at bounding box center [327, 28] width 44 height 17
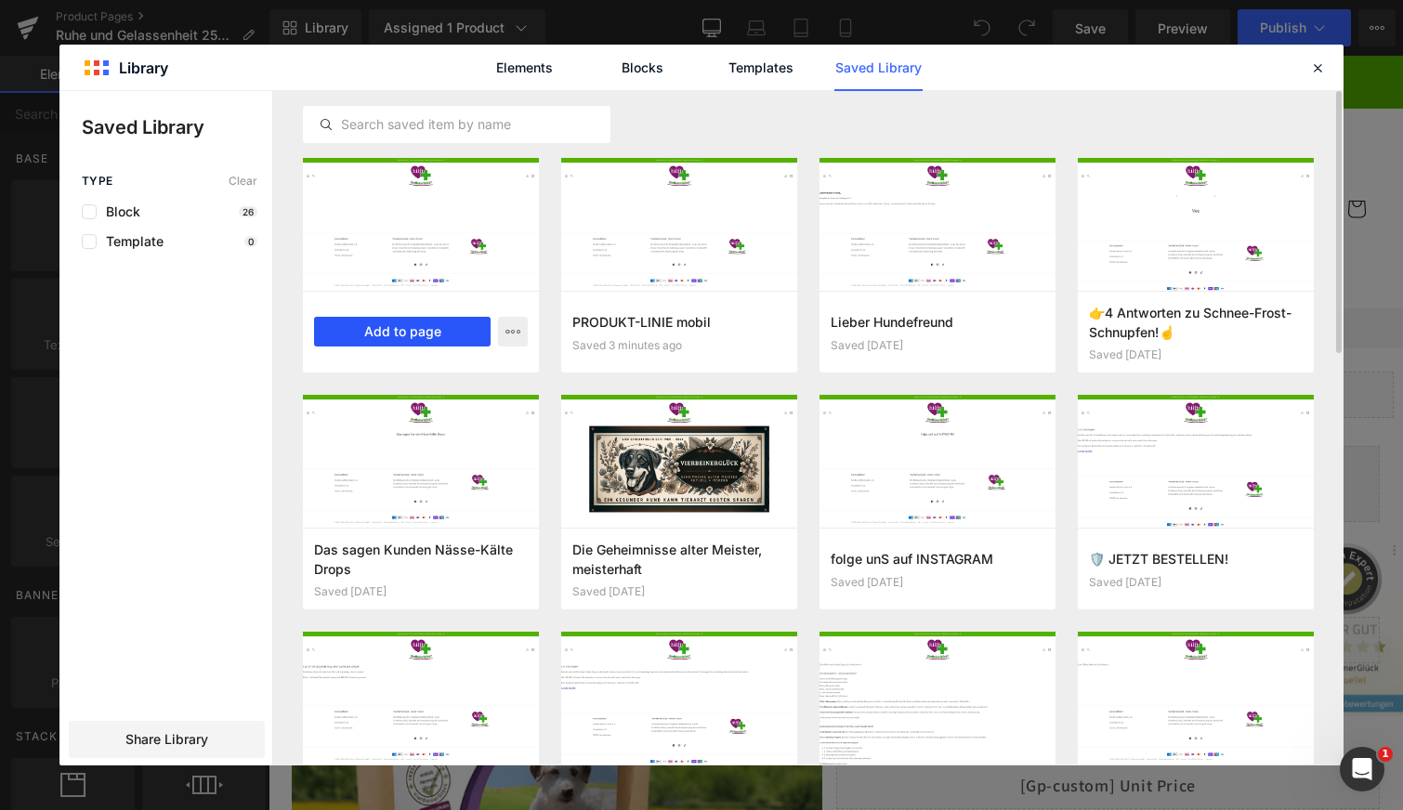
click at [414, 330] on button "Add to page" at bounding box center [402, 332] width 177 height 30
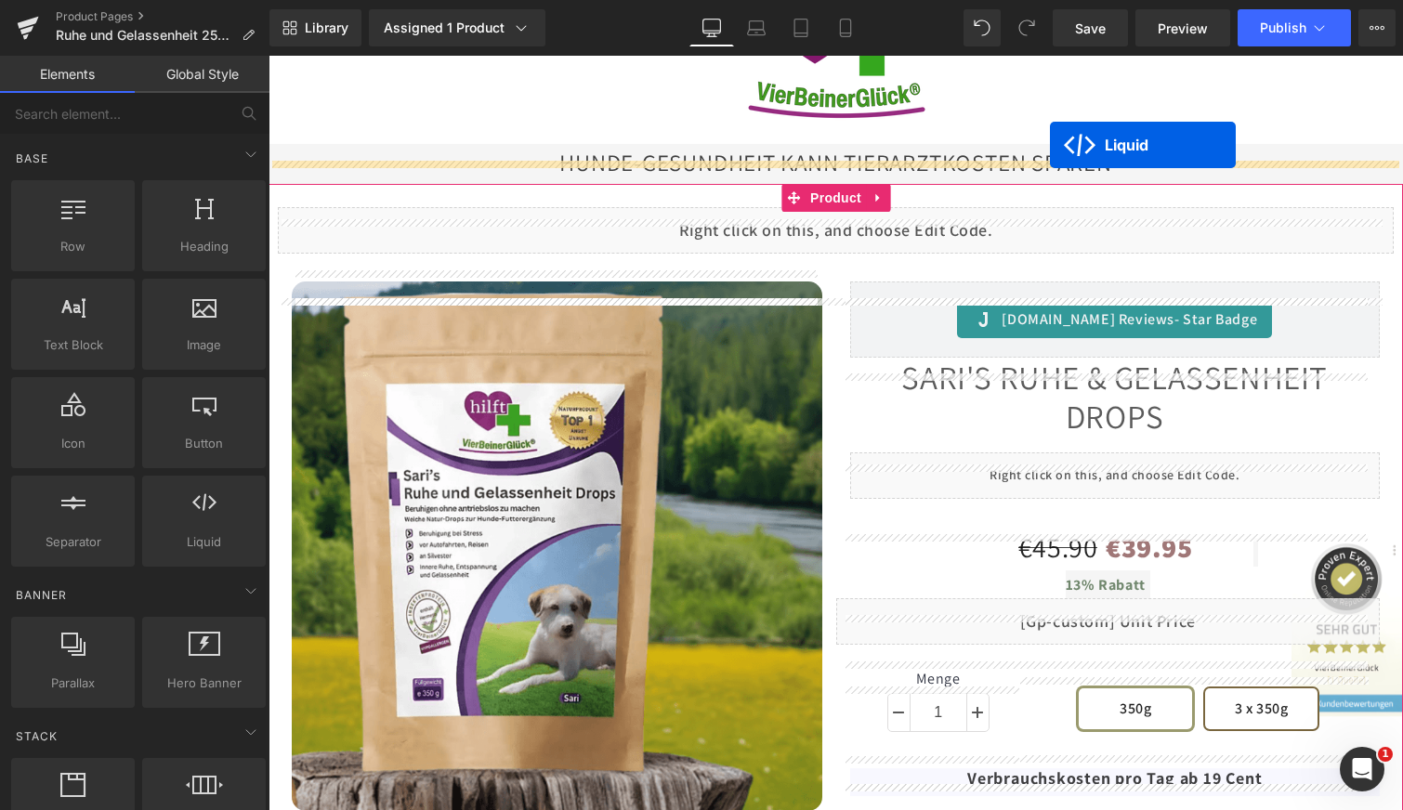
scroll to position [109, 0]
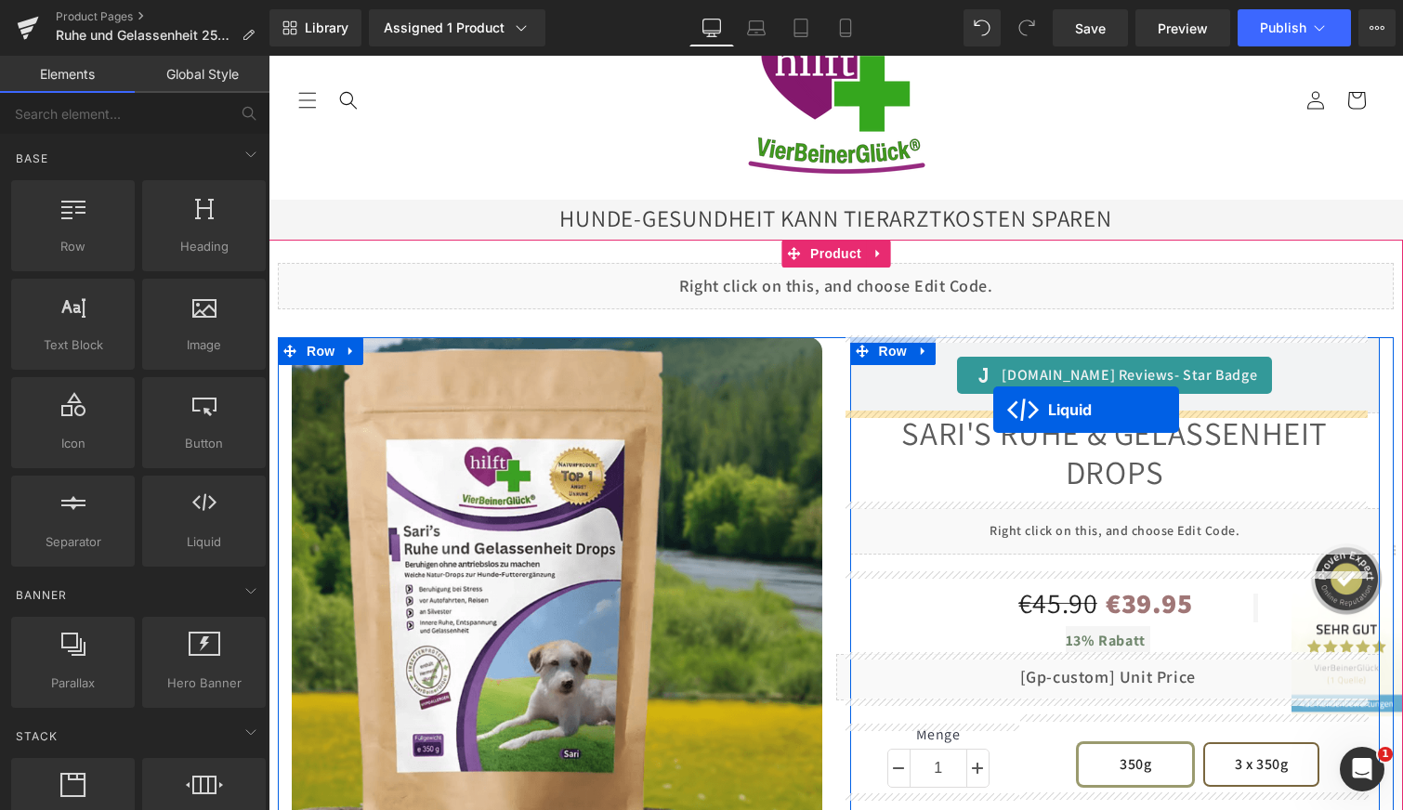
drag, startPoint x: 773, startPoint y: 182, endPoint x: 993, endPoint y: 410, distance: 316.8
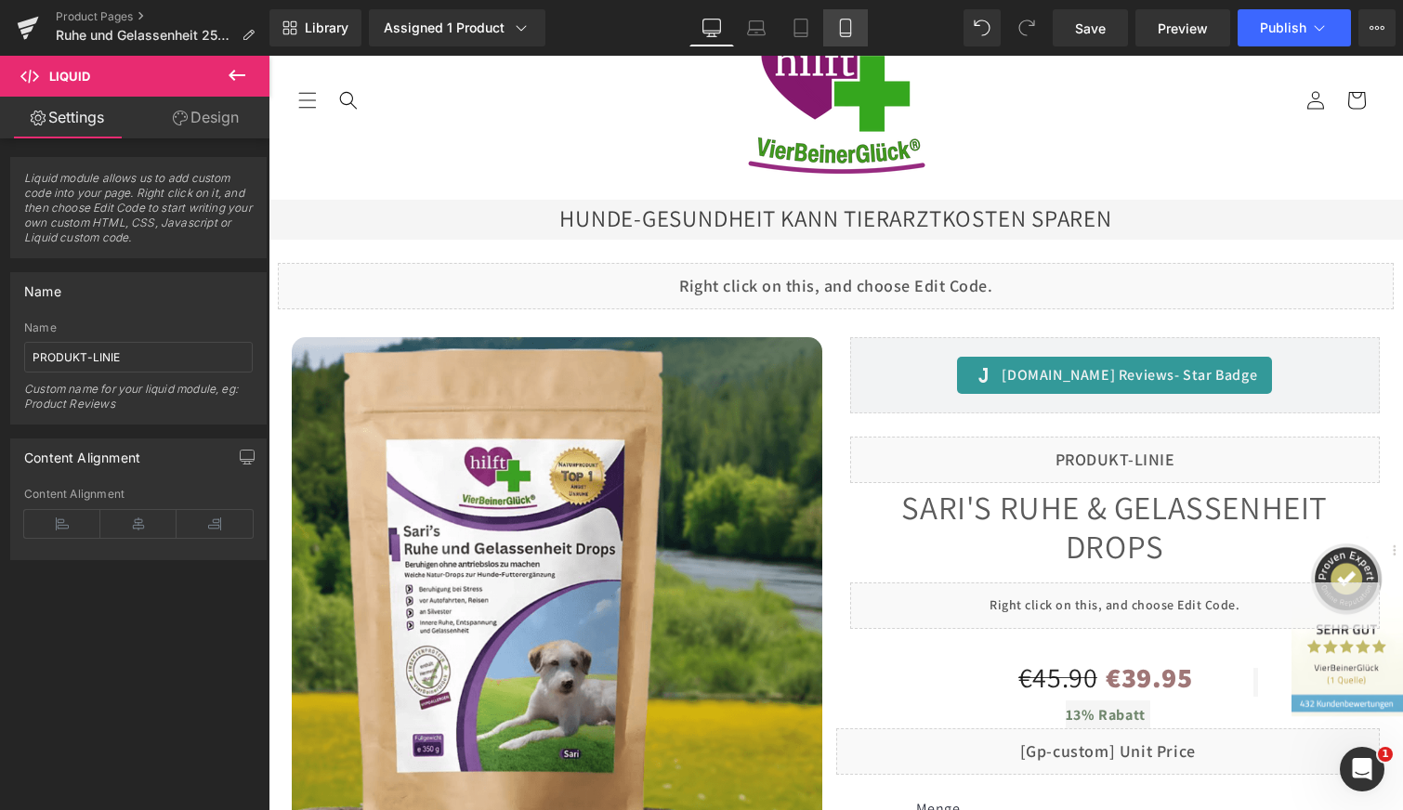
click at [846, 22] on icon at bounding box center [845, 28] width 19 height 19
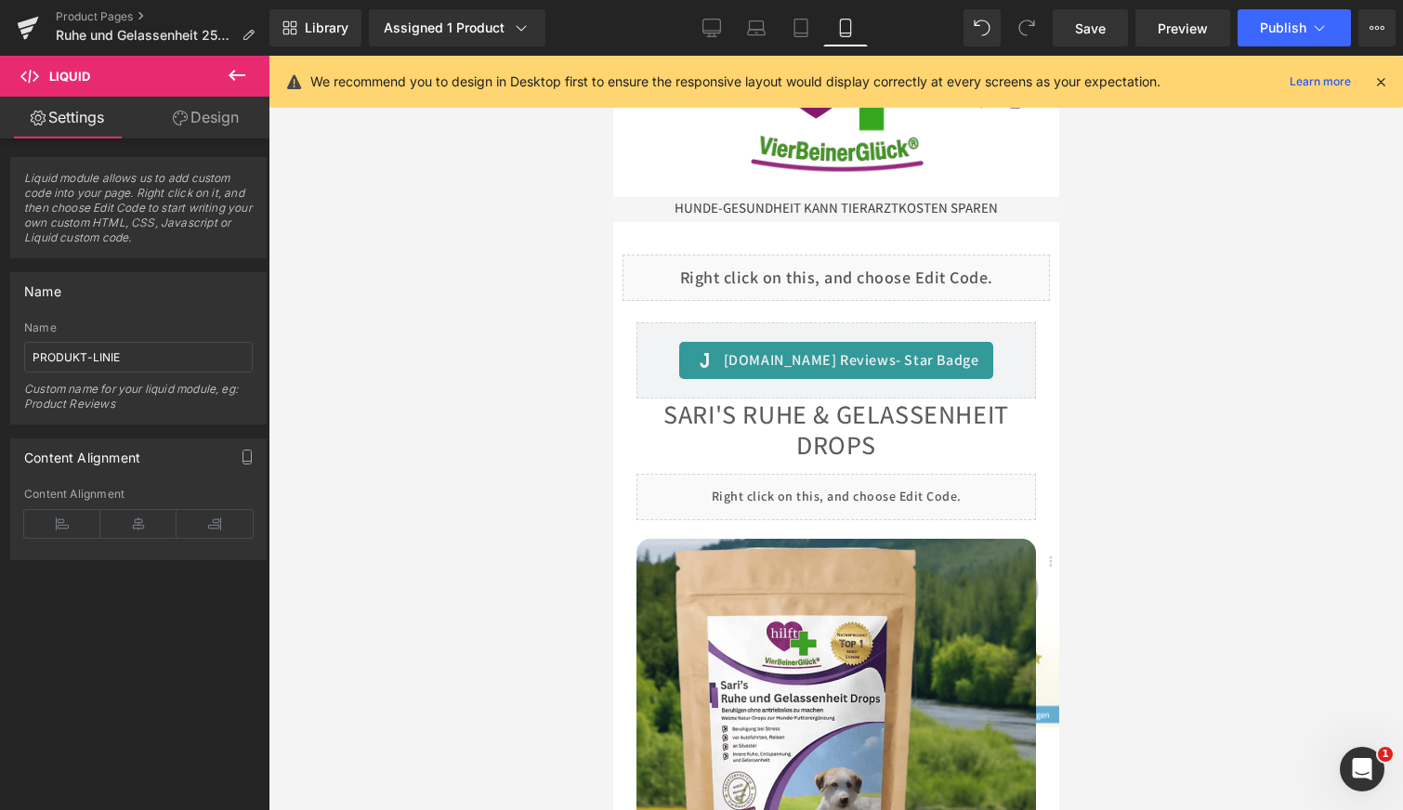
scroll to position [0, 0]
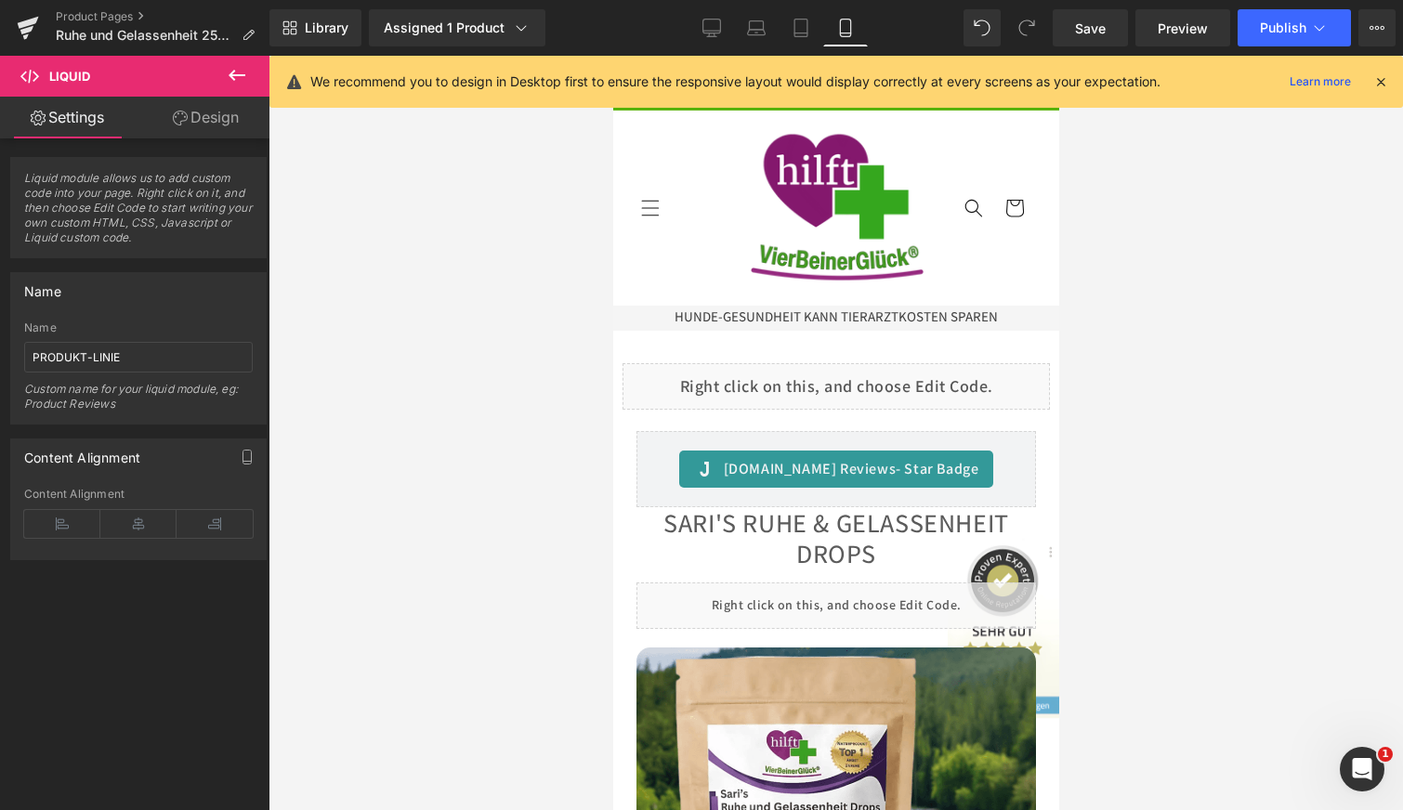
click at [1379, 85] on icon at bounding box center [1381, 81] width 17 height 17
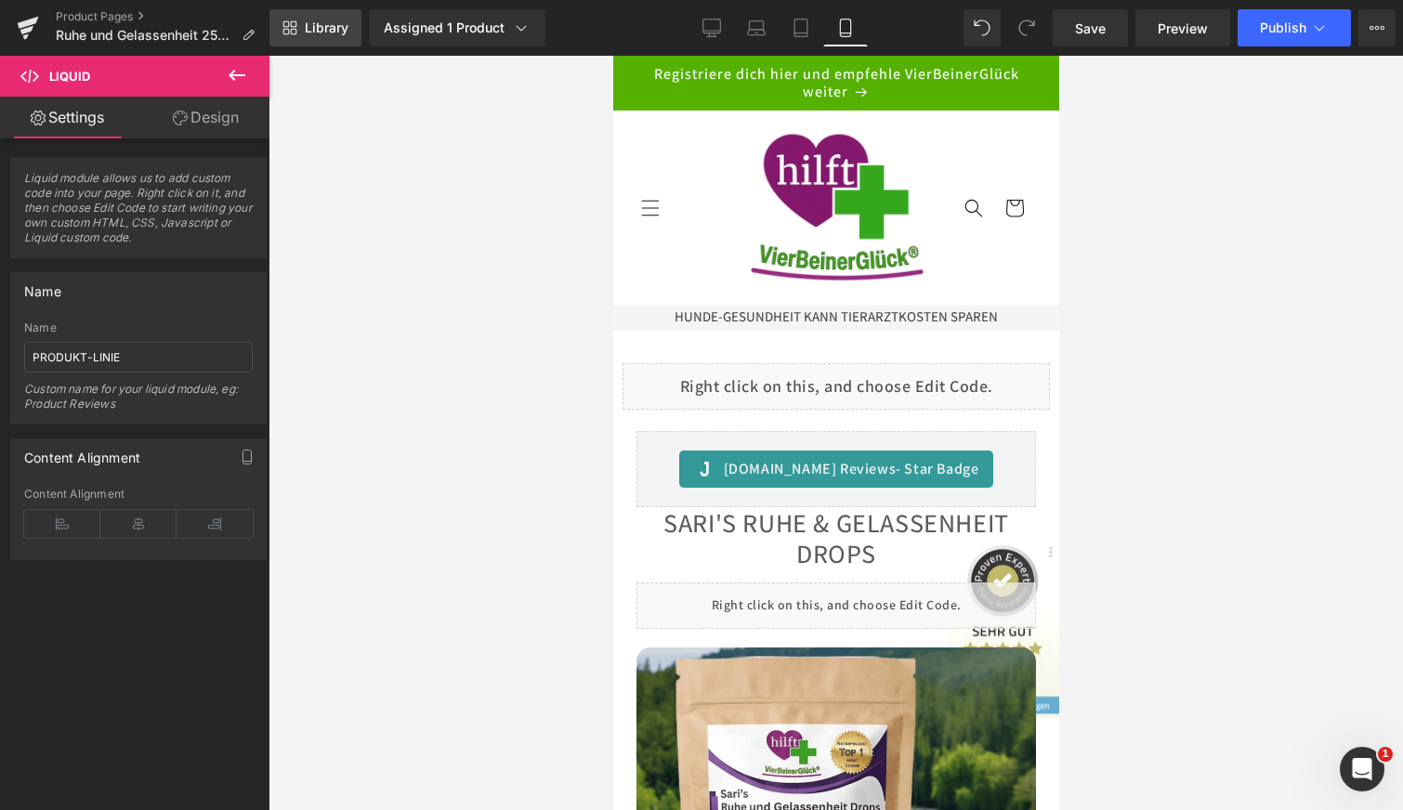
click at [321, 17] on link "Library" at bounding box center [316, 27] width 92 height 37
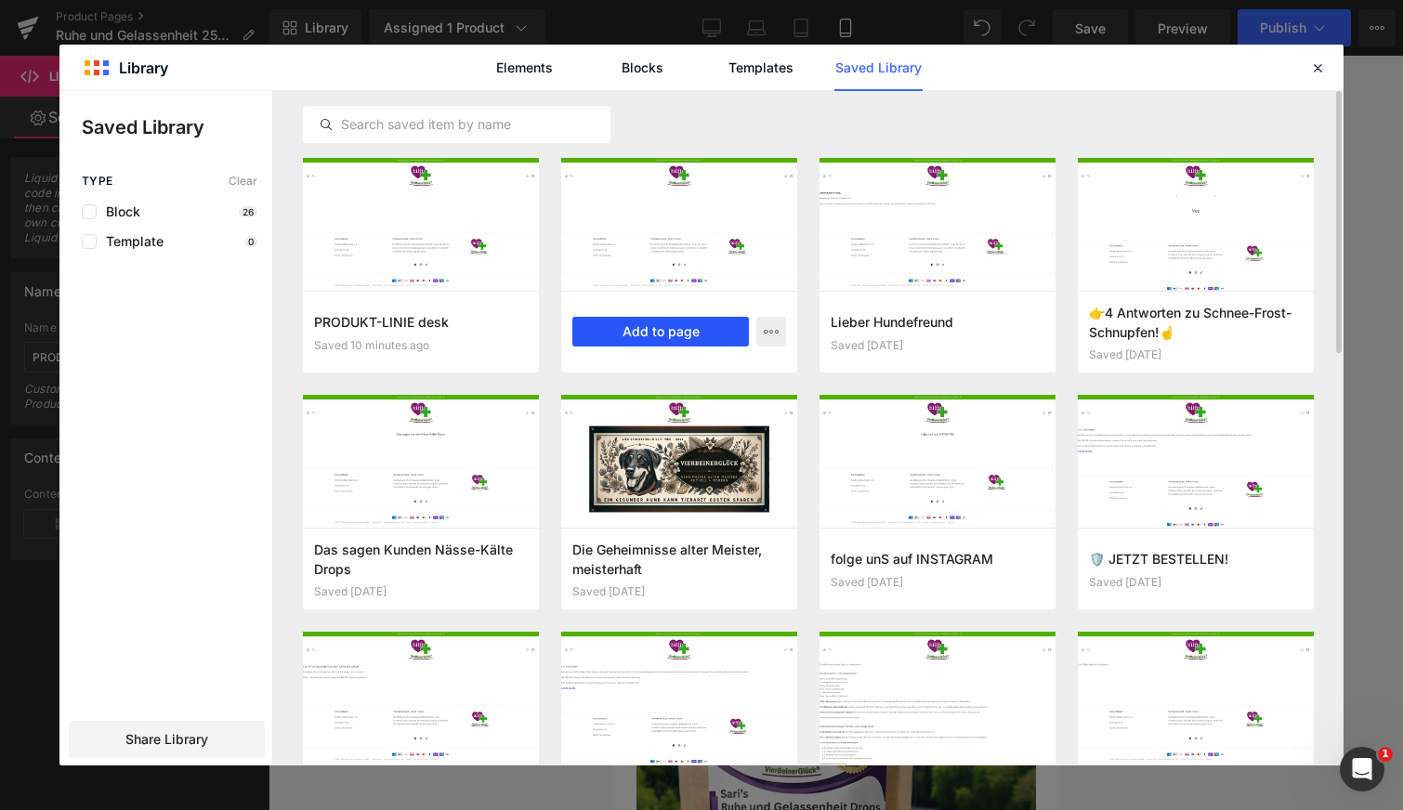
click at [678, 334] on button "Add to page" at bounding box center [660, 332] width 177 height 30
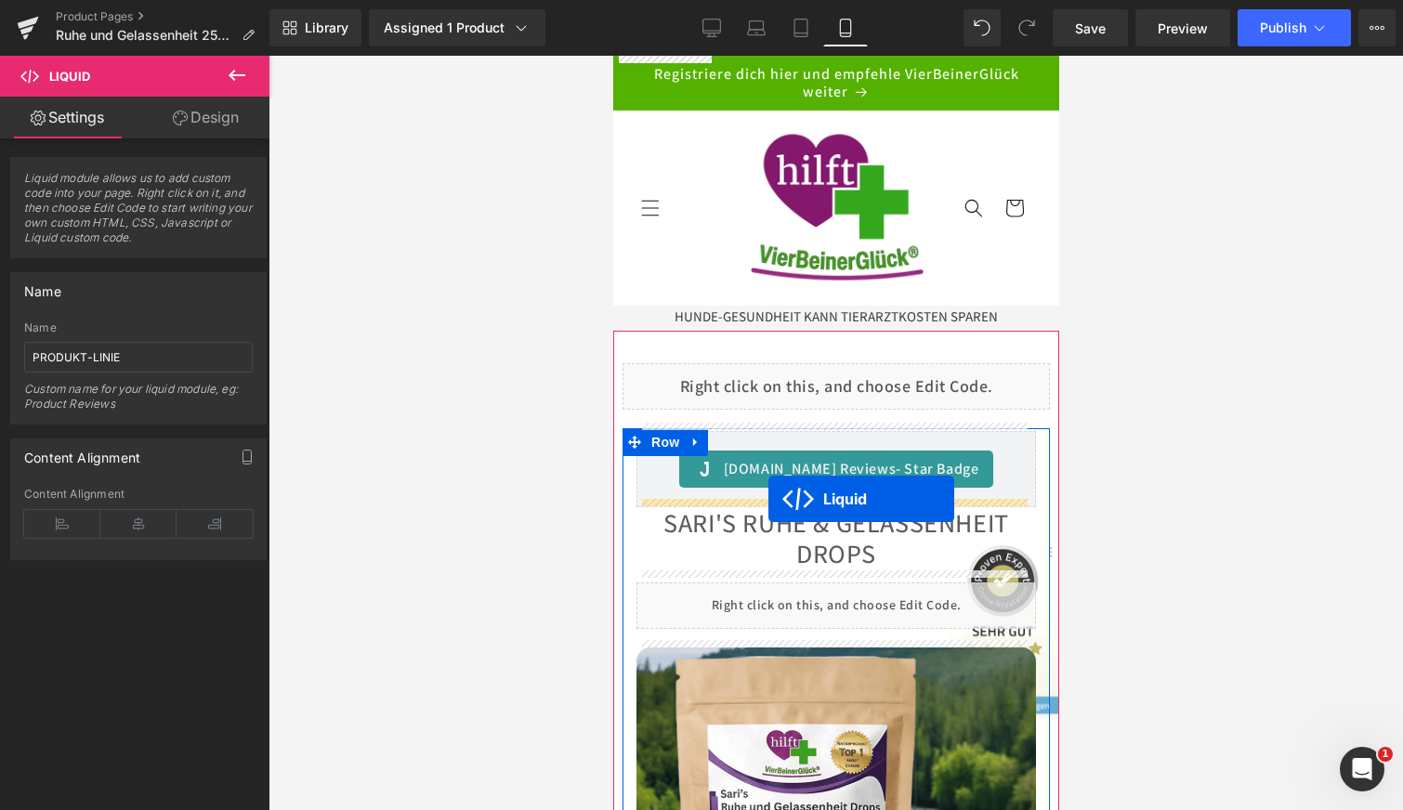
drag, startPoint x: 781, startPoint y: 182, endPoint x: 769, endPoint y: 499, distance: 317.1
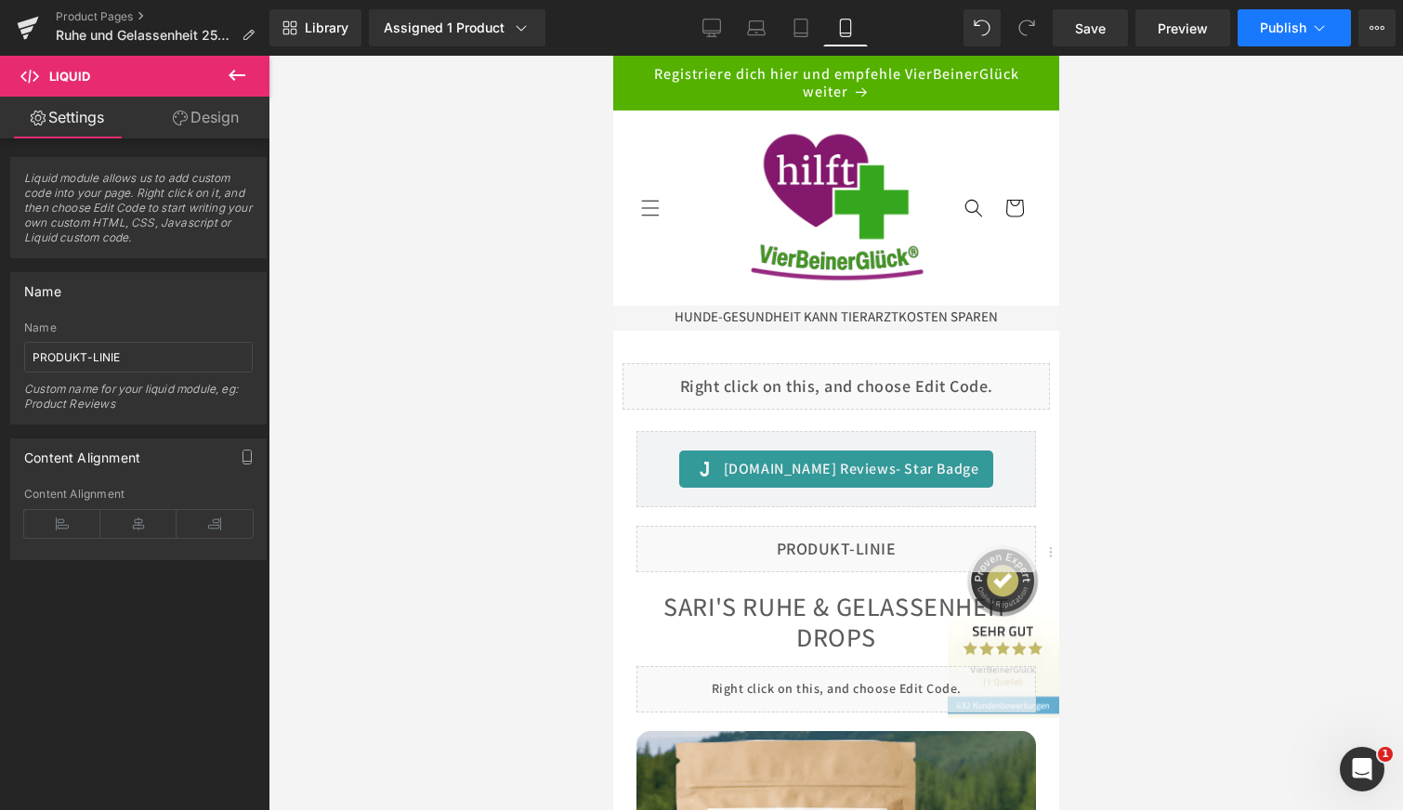
click at [1282, 25] on span "Publish" at bounding box center [1283, 27] width 46 height 15
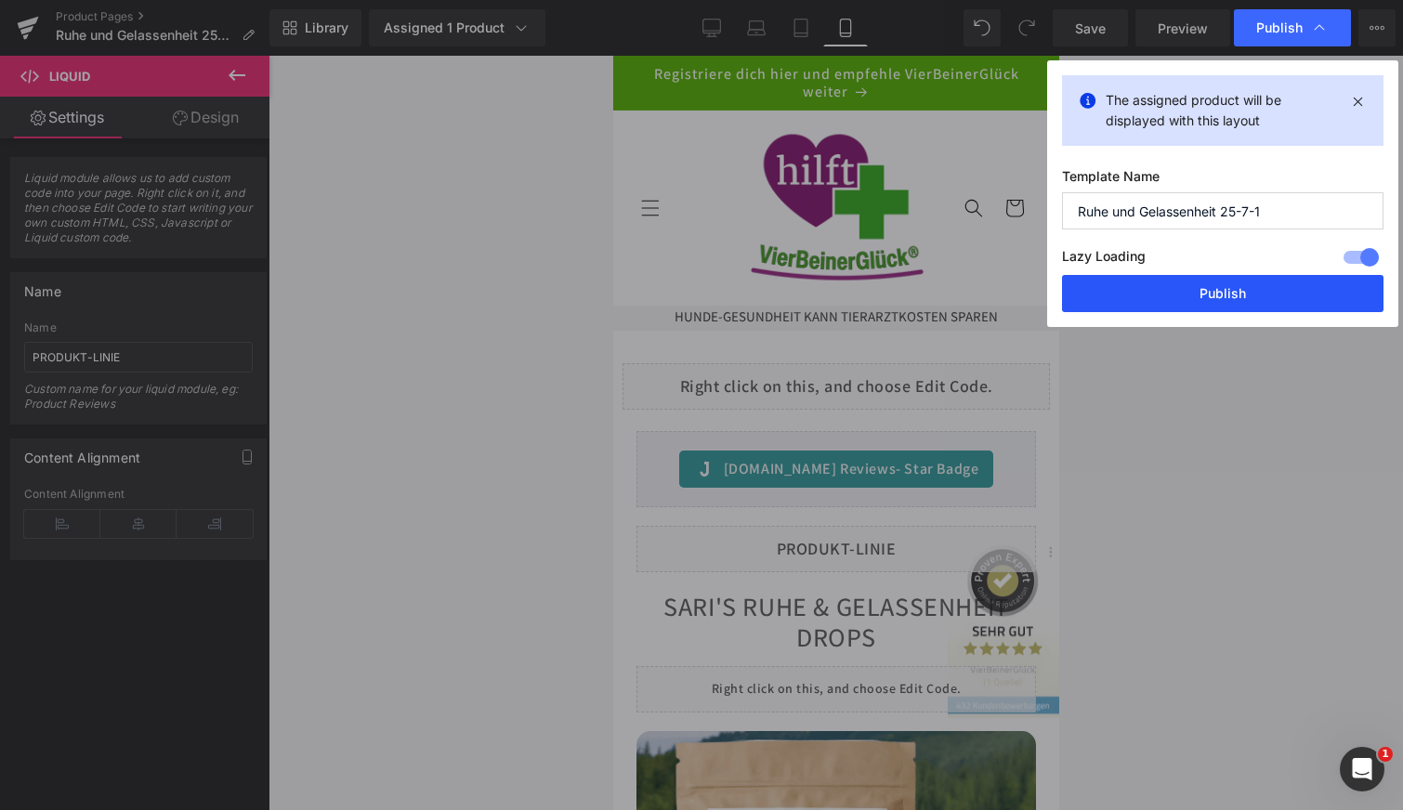
click at [1205, 289] on button "Publish" at bounding box center [1223, 293] width 322 height 37
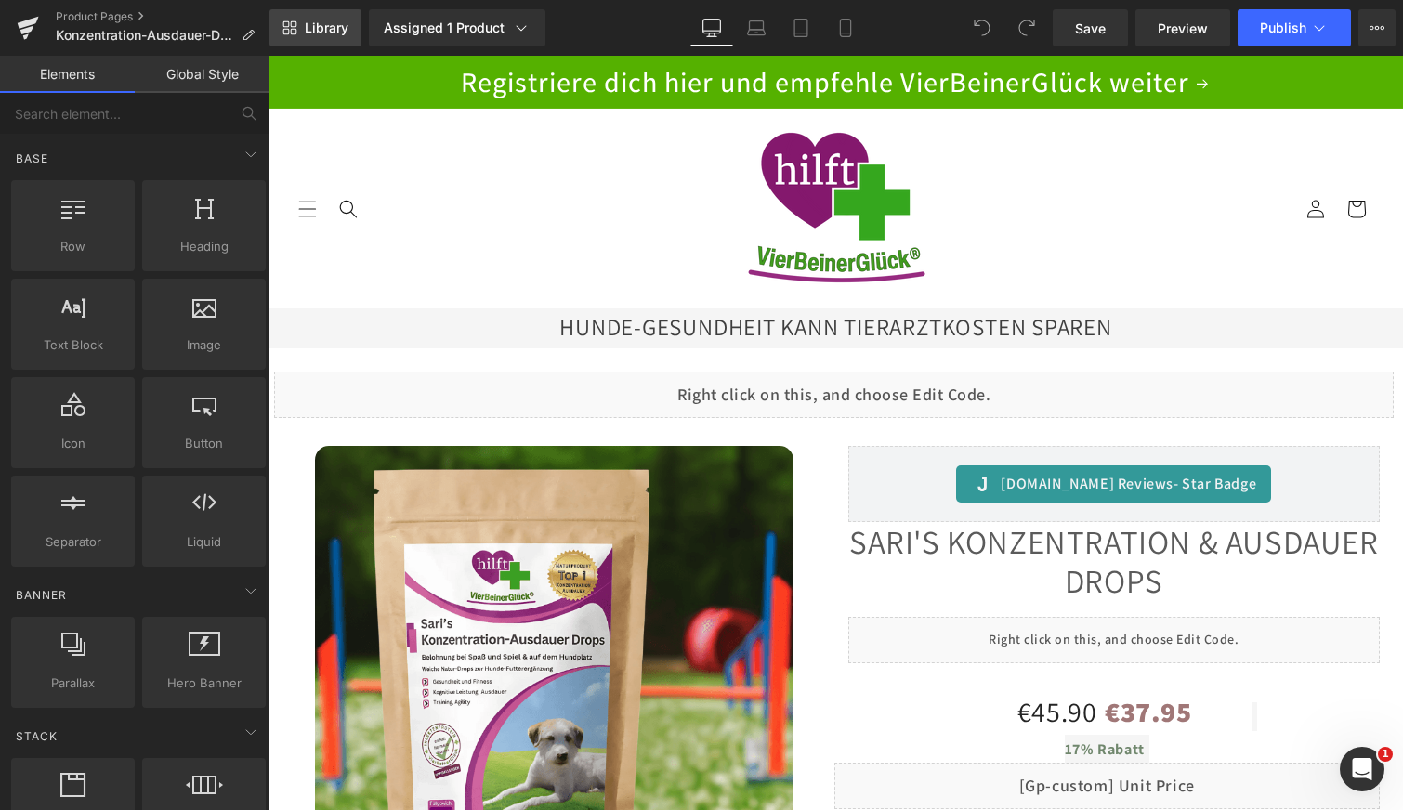
click at [309, 32] on span "Library" at bounding box center [327, 28] width 44 height 17
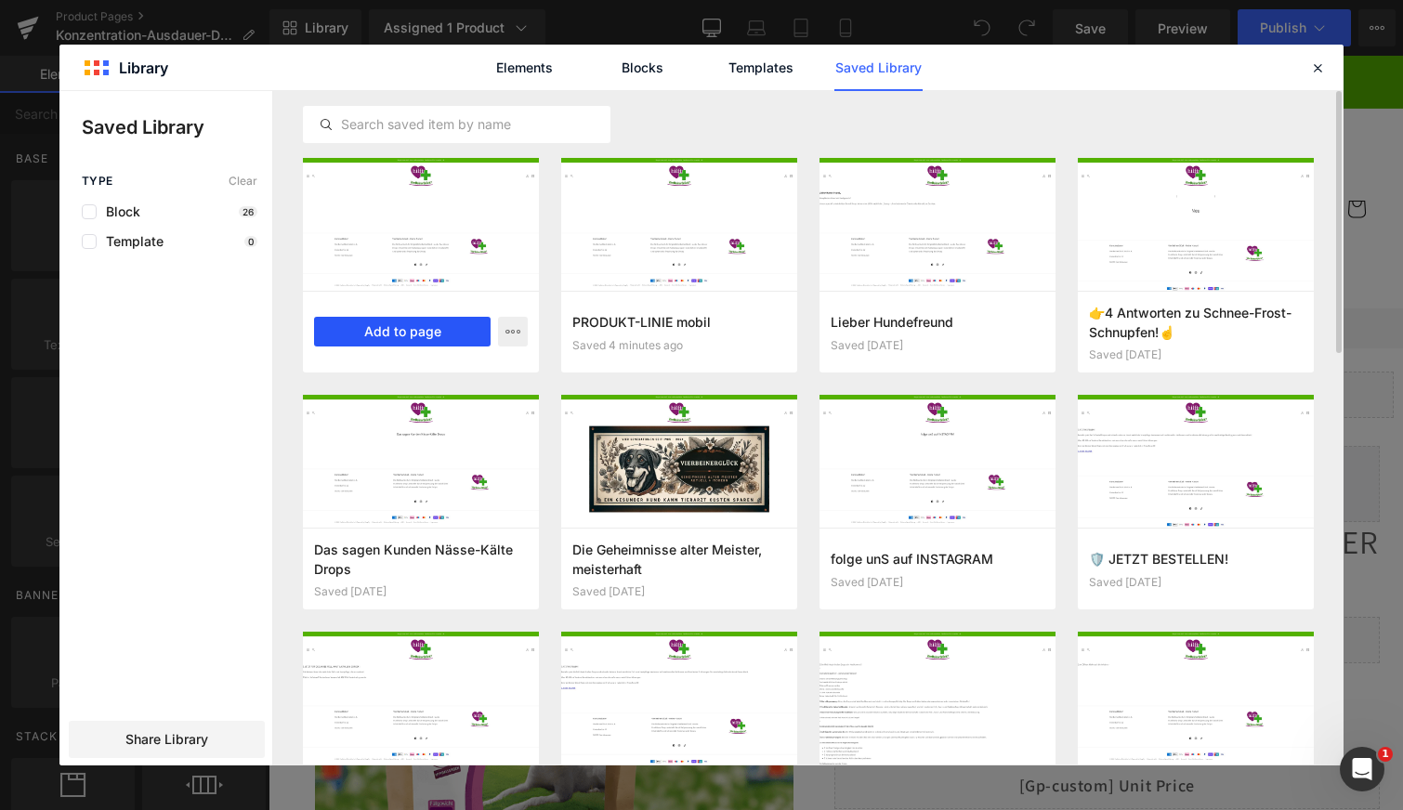
click at [417, 341] on button "Add to page" at bounding box center [402, 332] width 177 height 30
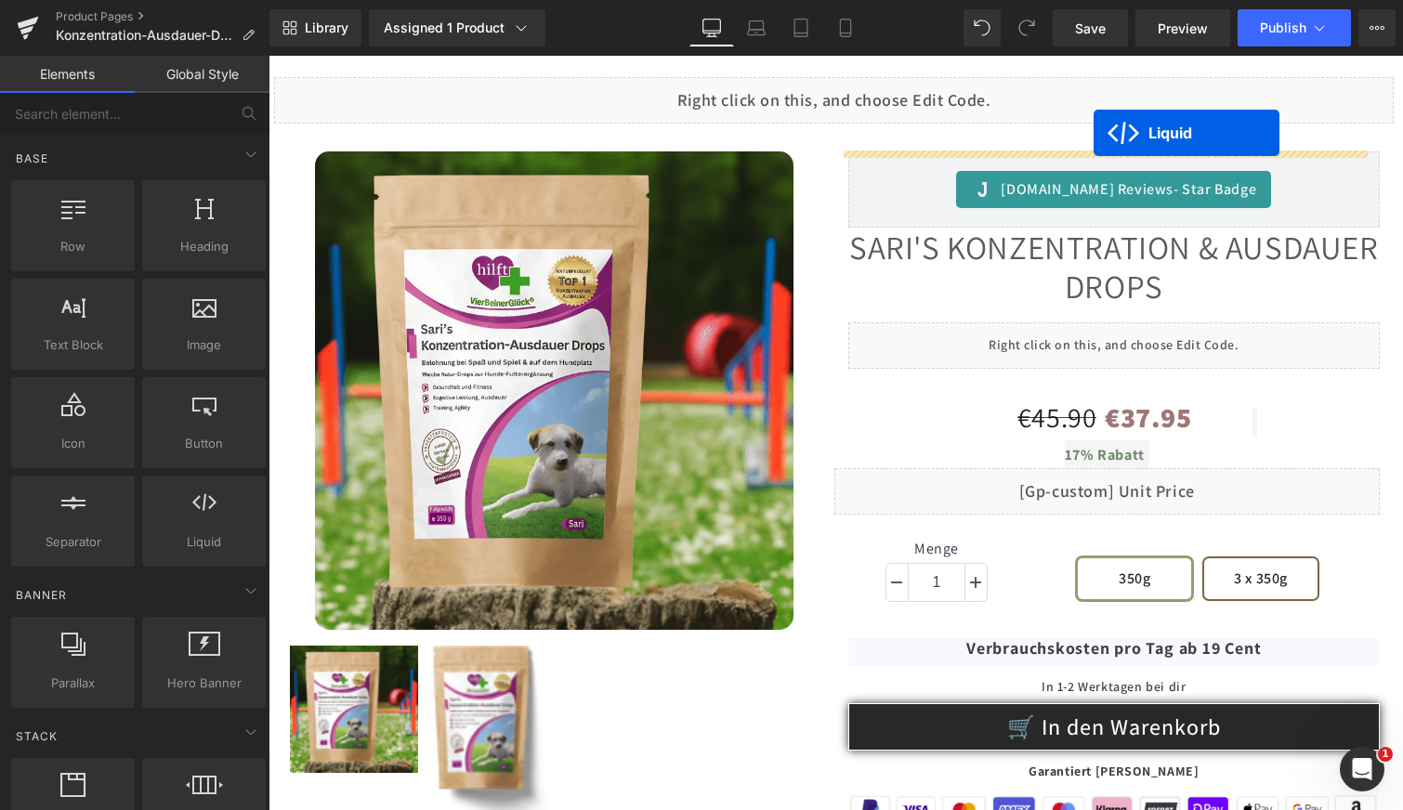
scroll to position [257, 0]
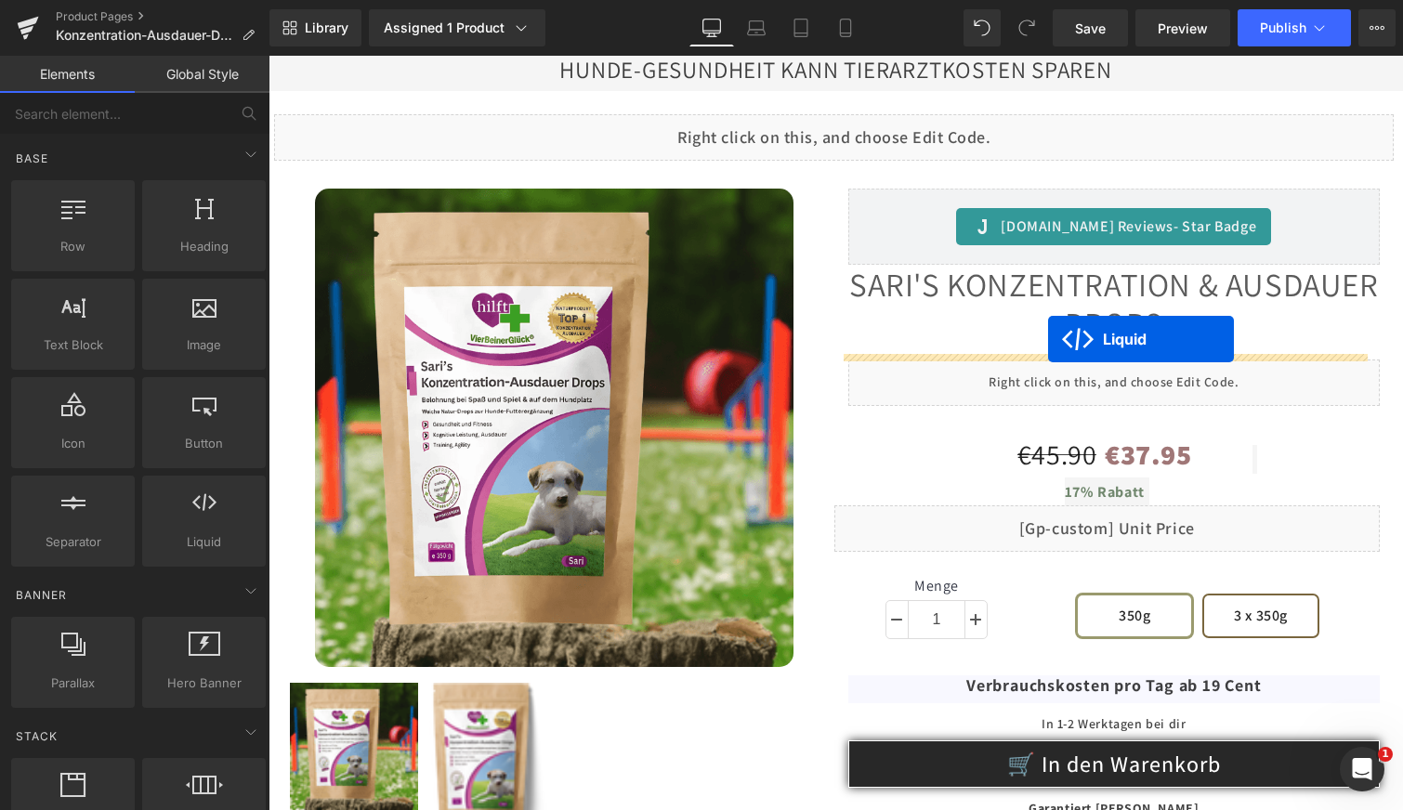
drag, startPoint x: 777, startPoint y: 181, endPoint x: 1048, endPoint y: 339, distance: 314.0
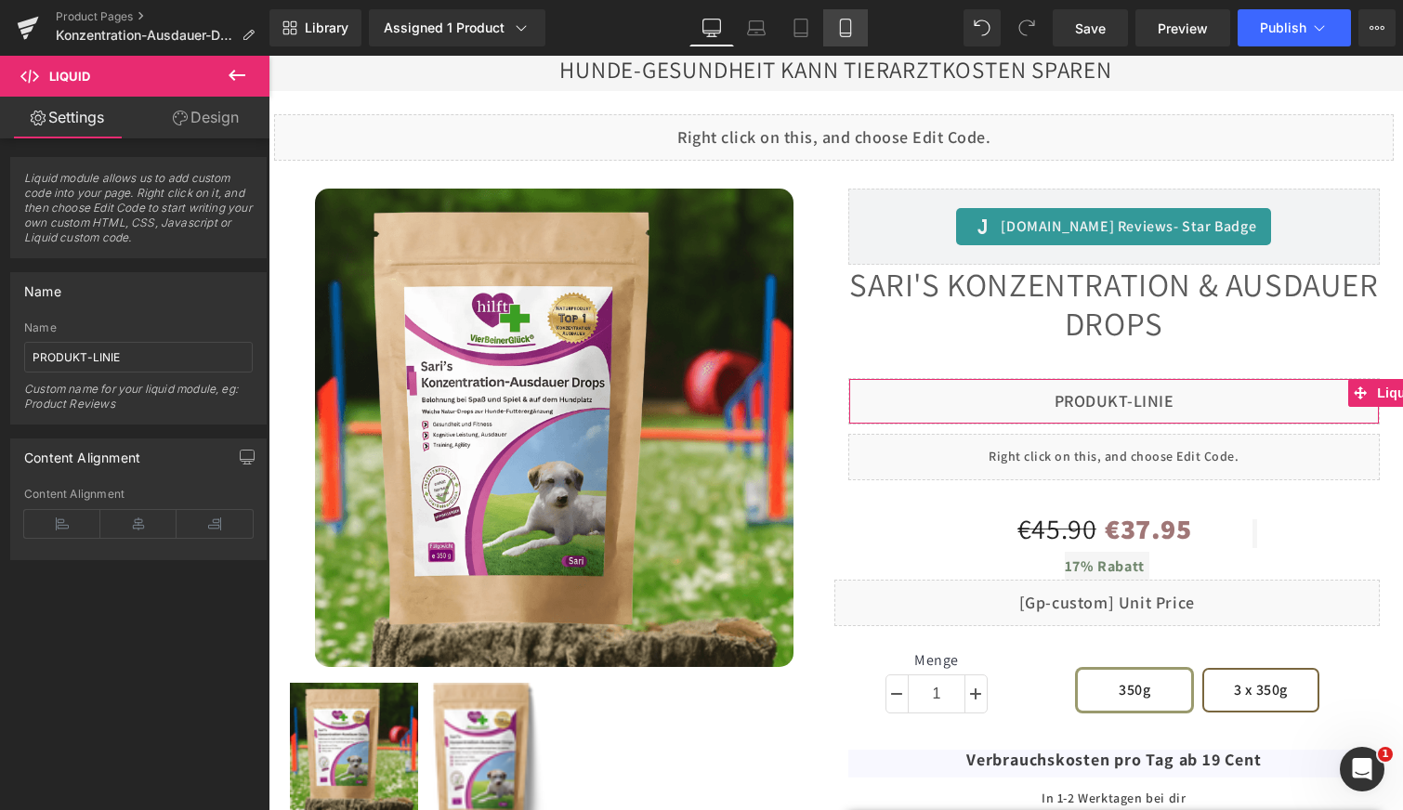
click at [846, 14] on link "Mobile" at bounding box center [845, 27] width 45 height 37
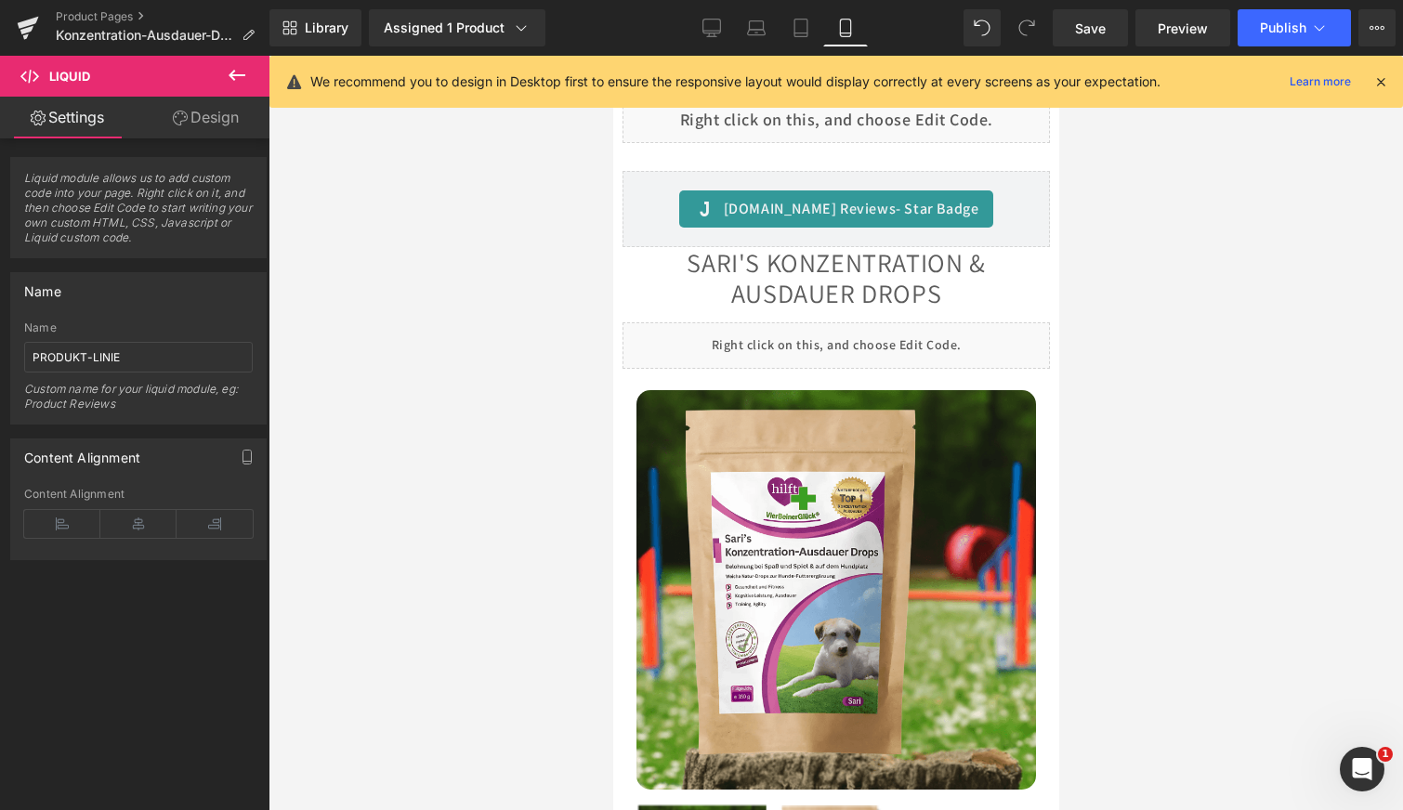
scroll to position [0, 0]
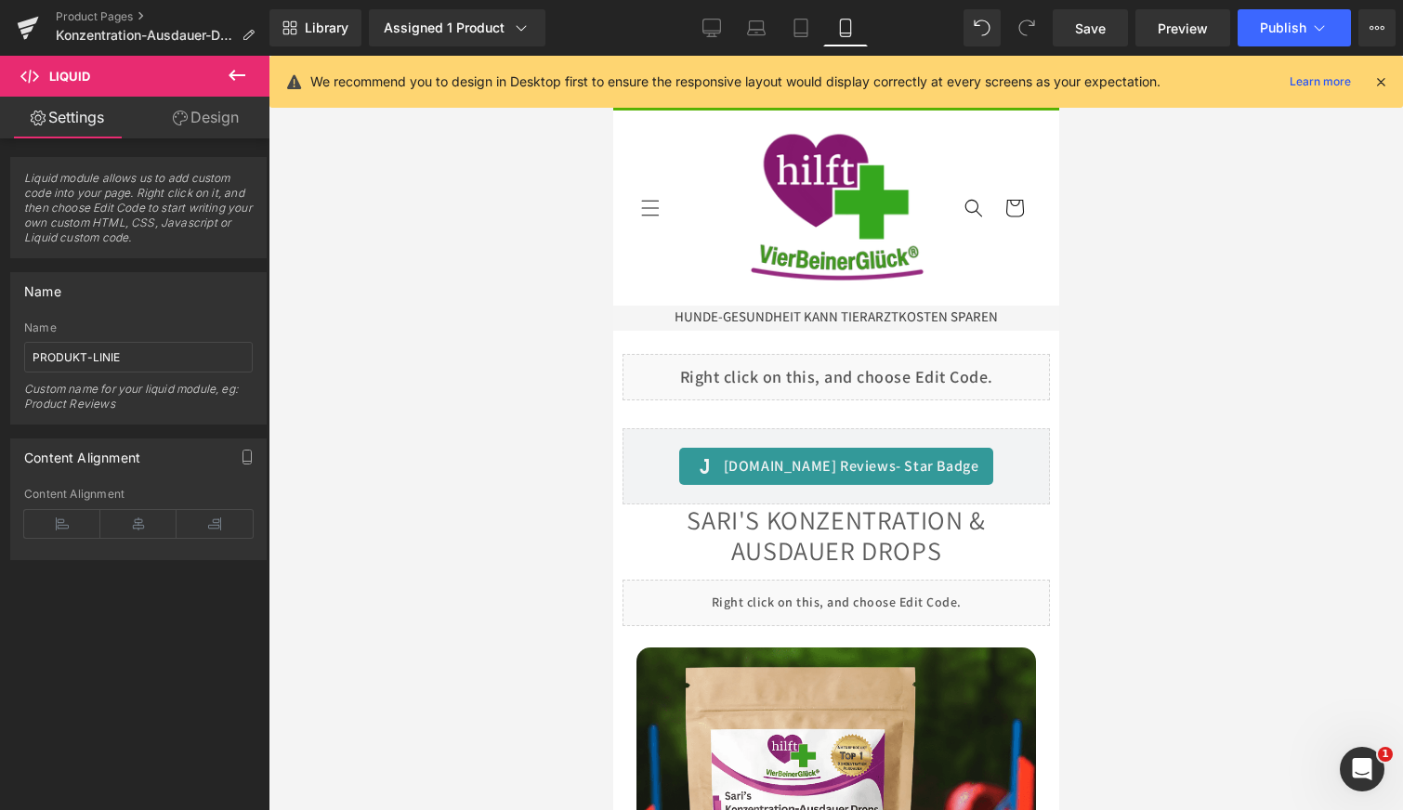
click at [1384, 81] on icon at bounding box center [1381, 81] width 17 height 17
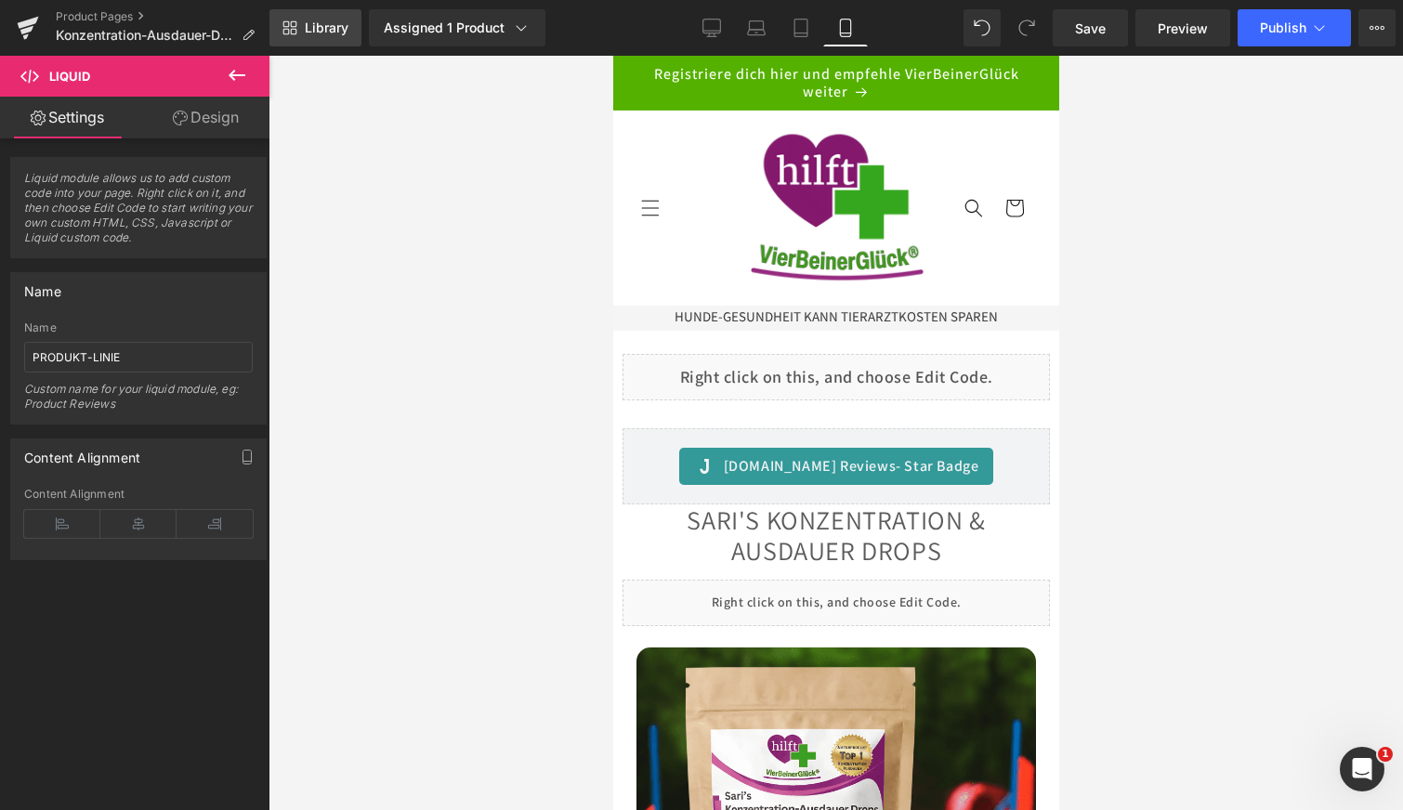
click at [322, 25] on span "Library" at bounding box center [327, 28] width 44 height 17
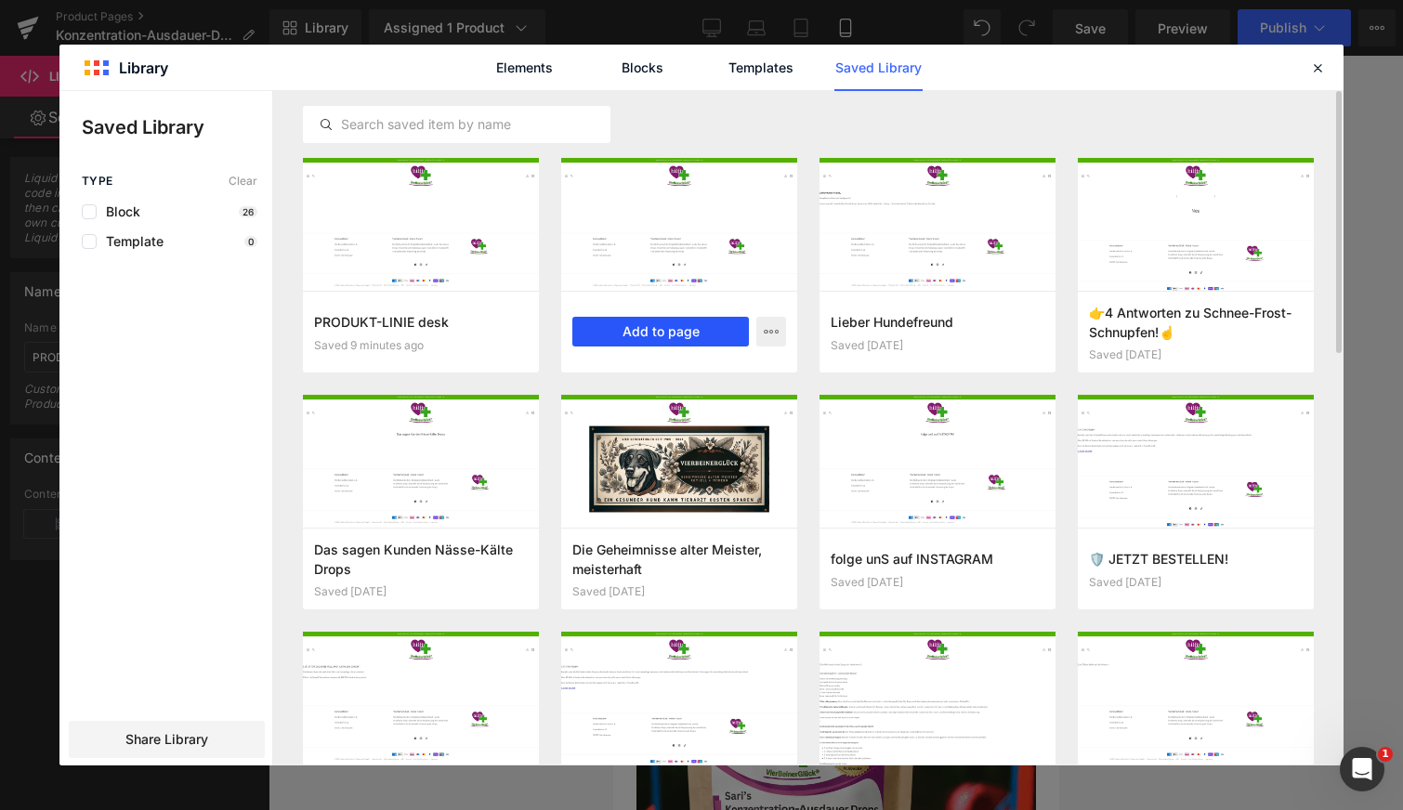
click at [645, 326] on button "Add to page" at bounding box center [660, 332] width 177 height 30
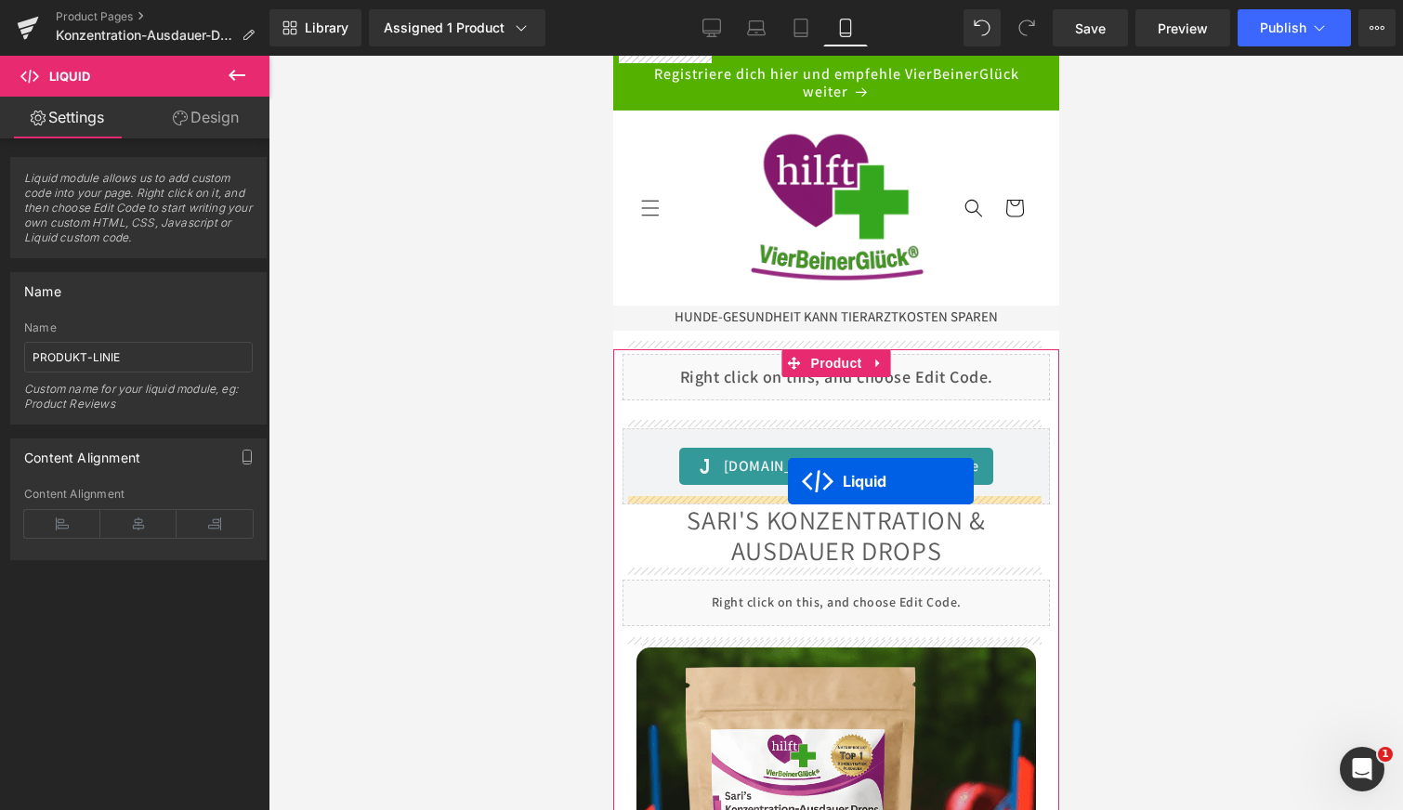
drag, startPoint x: 782, startPoint y: 180, endPoint x: 788, endPoint y: 481, distance: 301.2
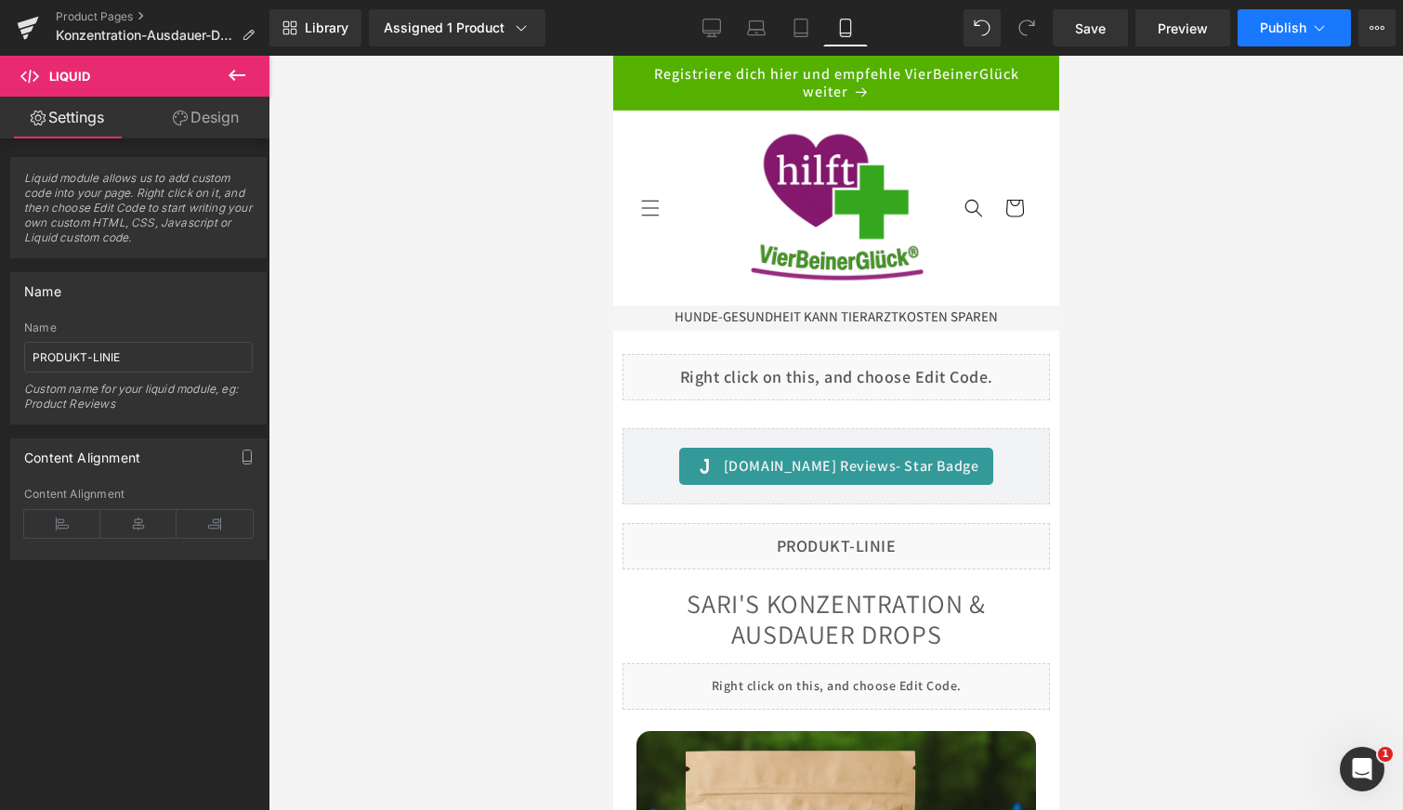
click at [1285, 20] on span "Publish" at bounding box center [1283, 27] width 46 height 15
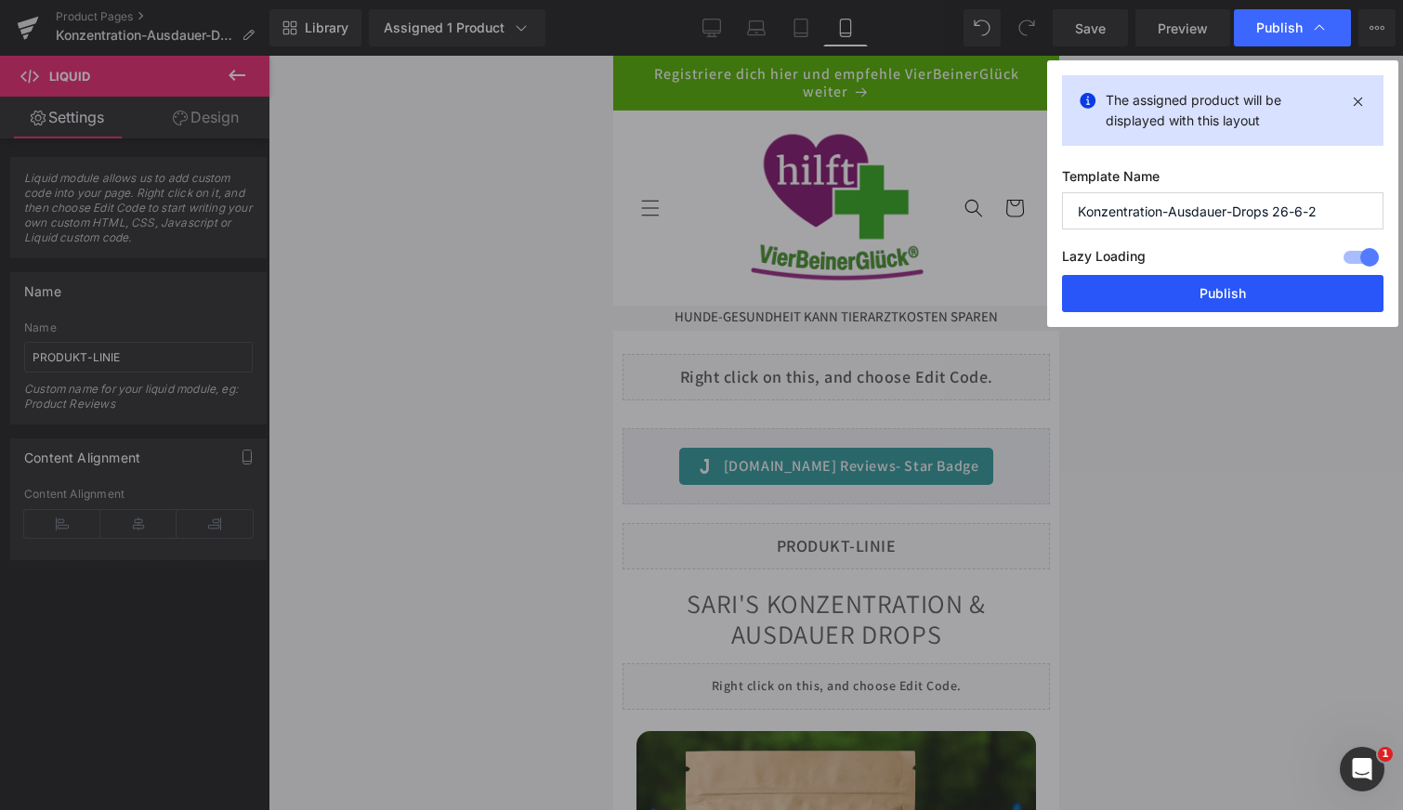
click at [1190, 287] on button "Publish" at bounding box center [1223, 293] width 322 height 37
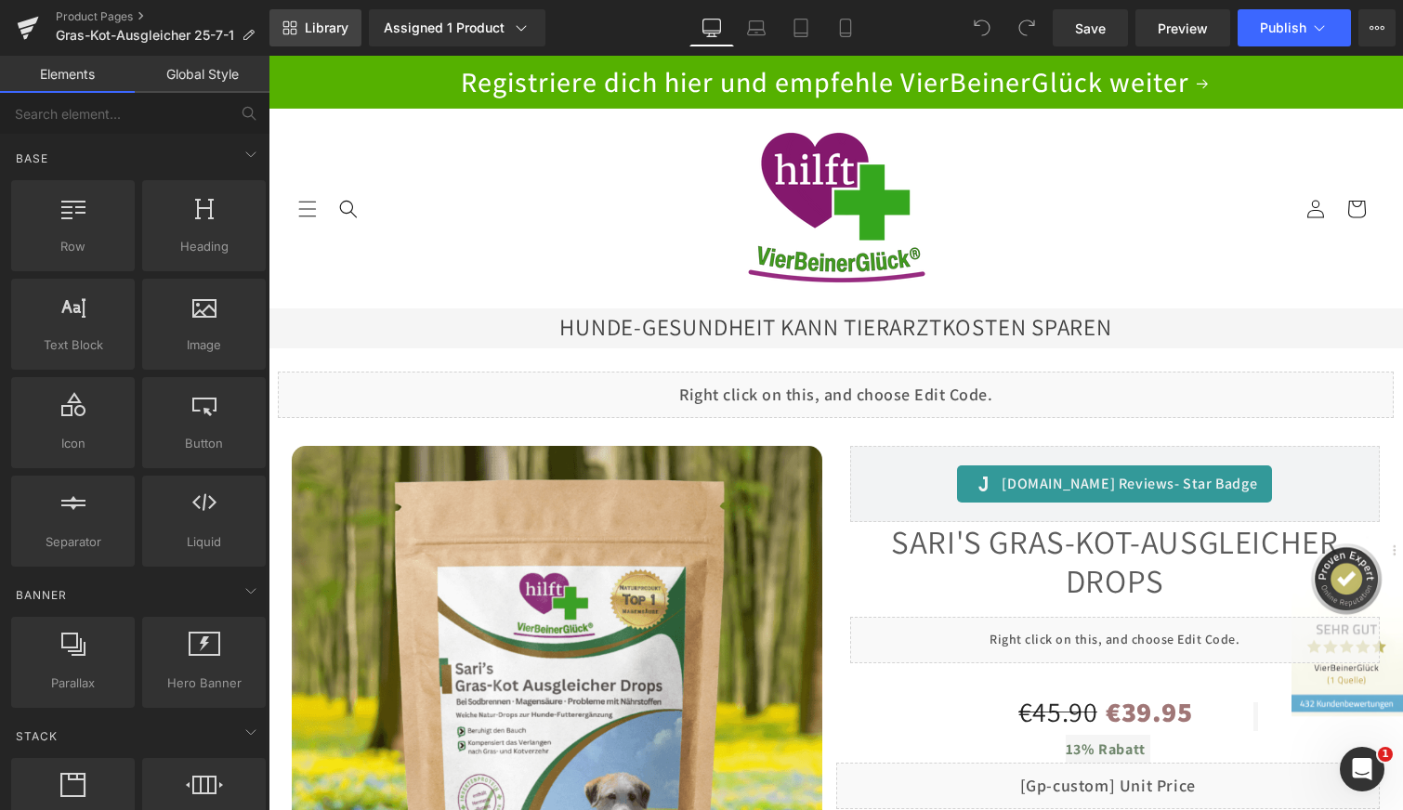
click at [308, 27] on span "Library" at bounding box center [327, 28] width 44 height 17
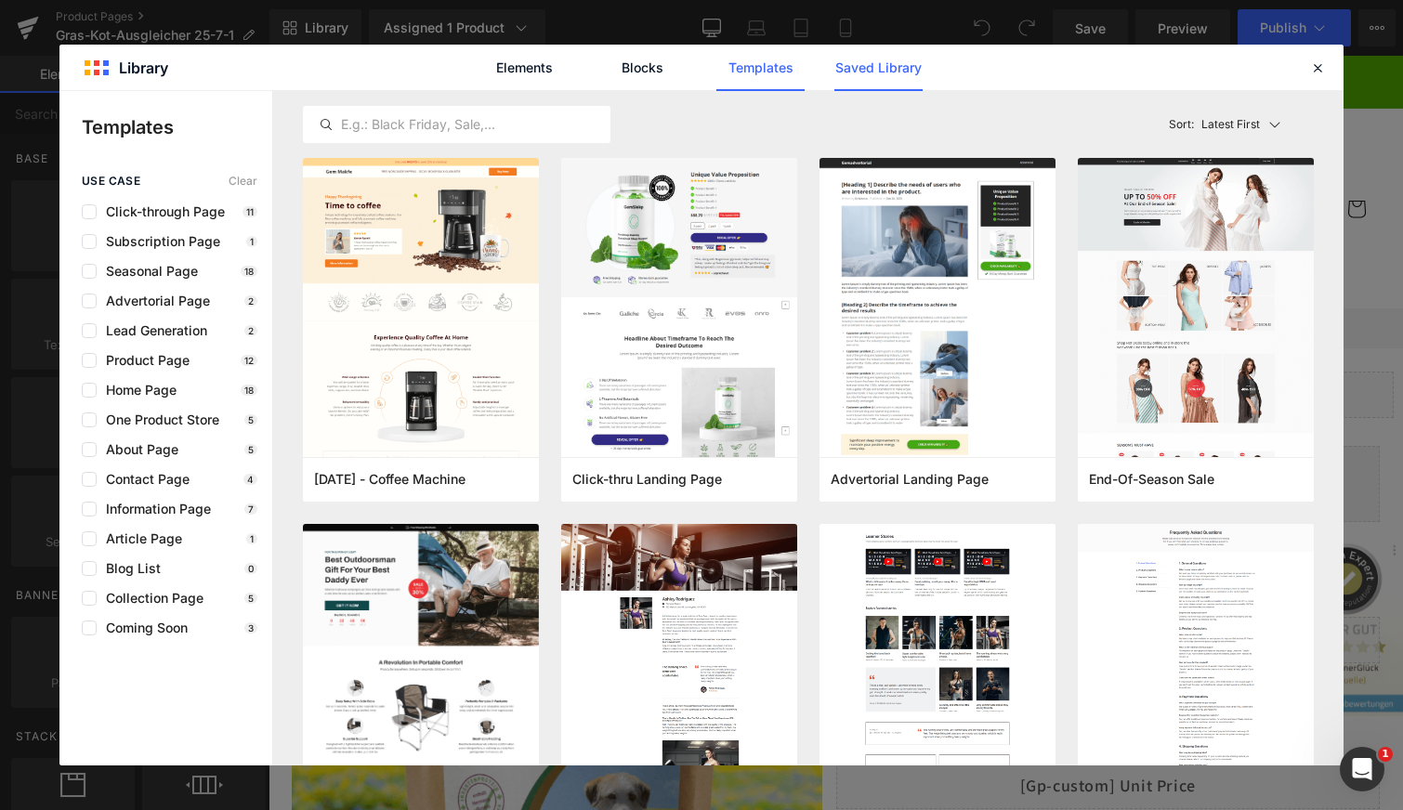
click at [883, 69] on link "Saved Library" at bounding box center [879, 68] width 88 height 46
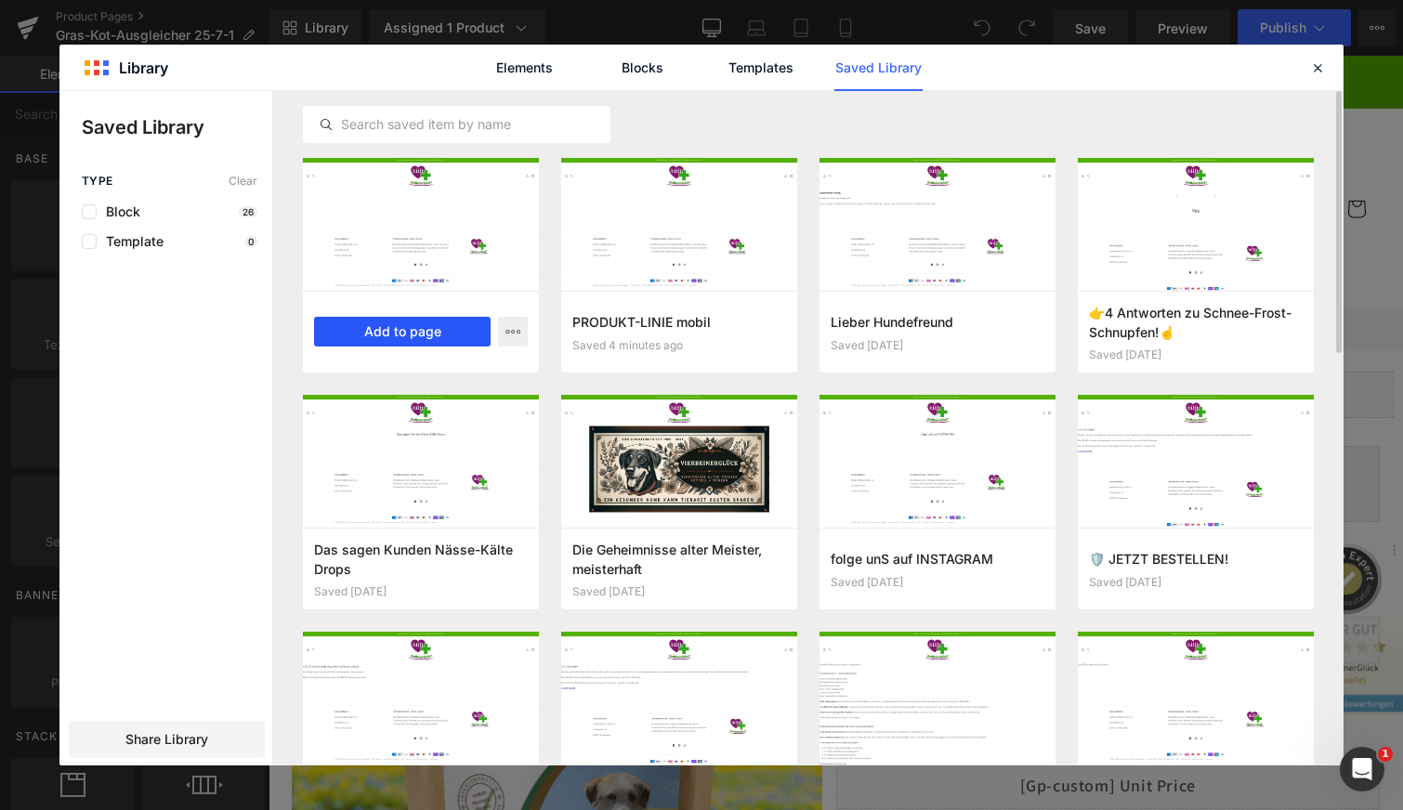
click at [427, 328] on button "Add to page" at bounding box center [402, 332] width 177 height 30
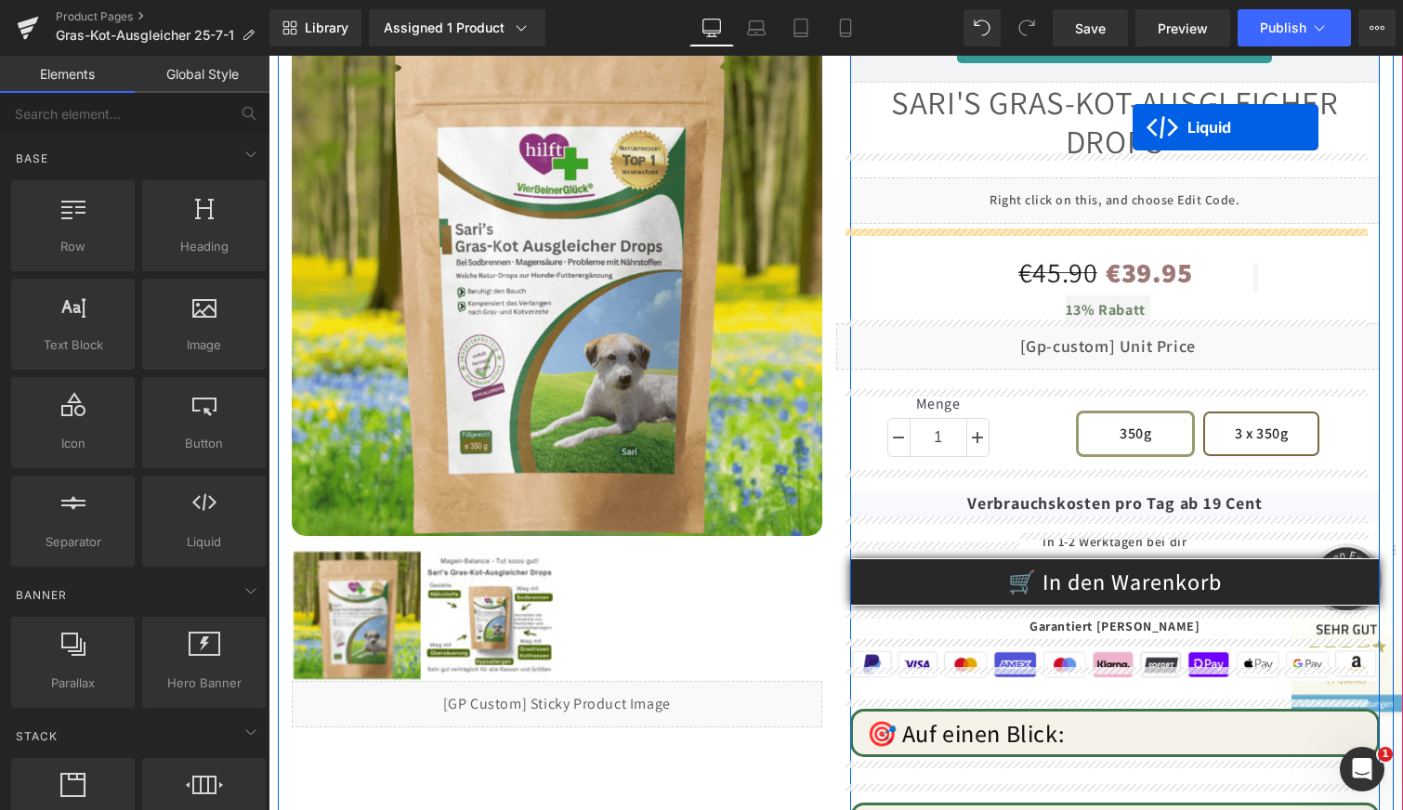
scroll to position [254, 0]
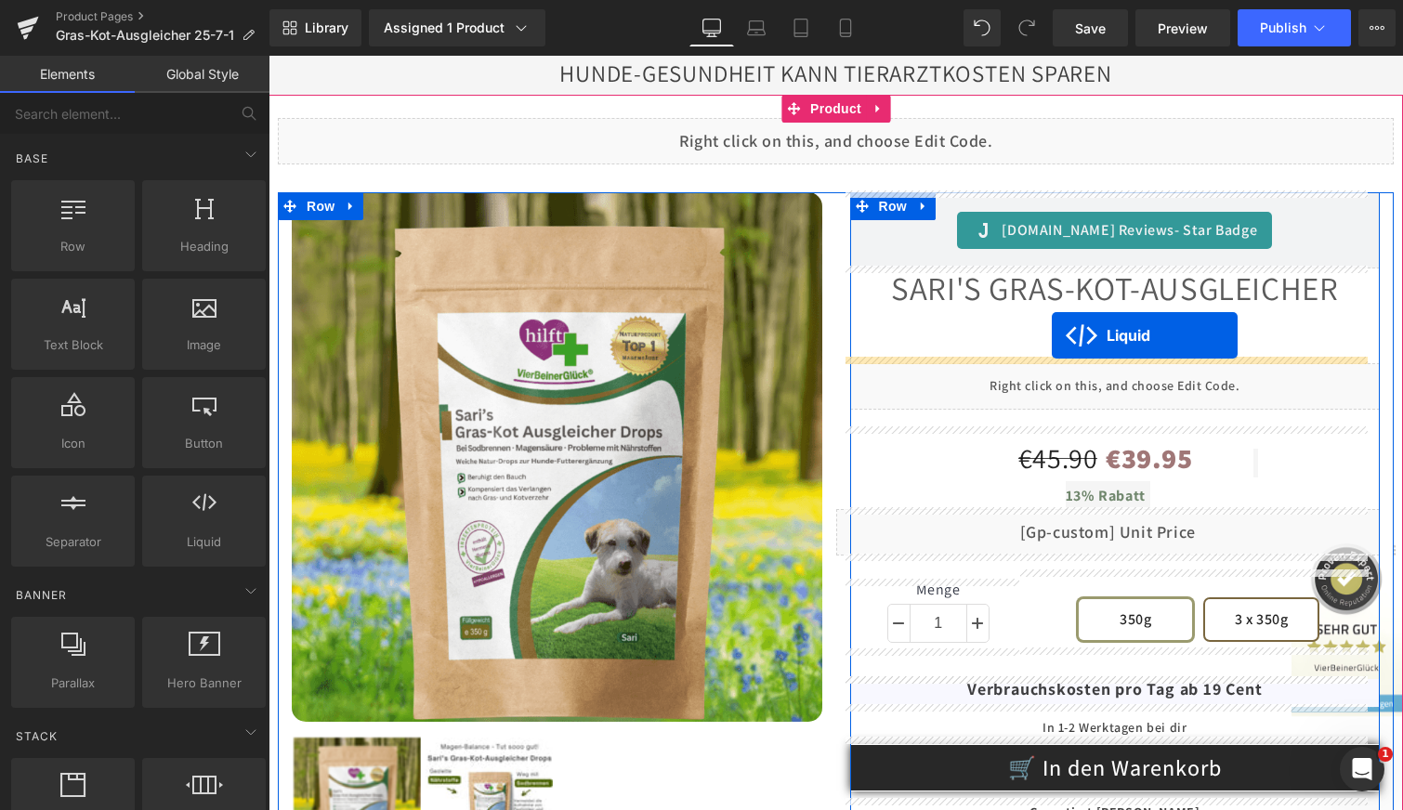
drag, startPoint x: 781, startPoint y: 187, endPoint x: 1052, endPoint y: 335, distance: 309.4
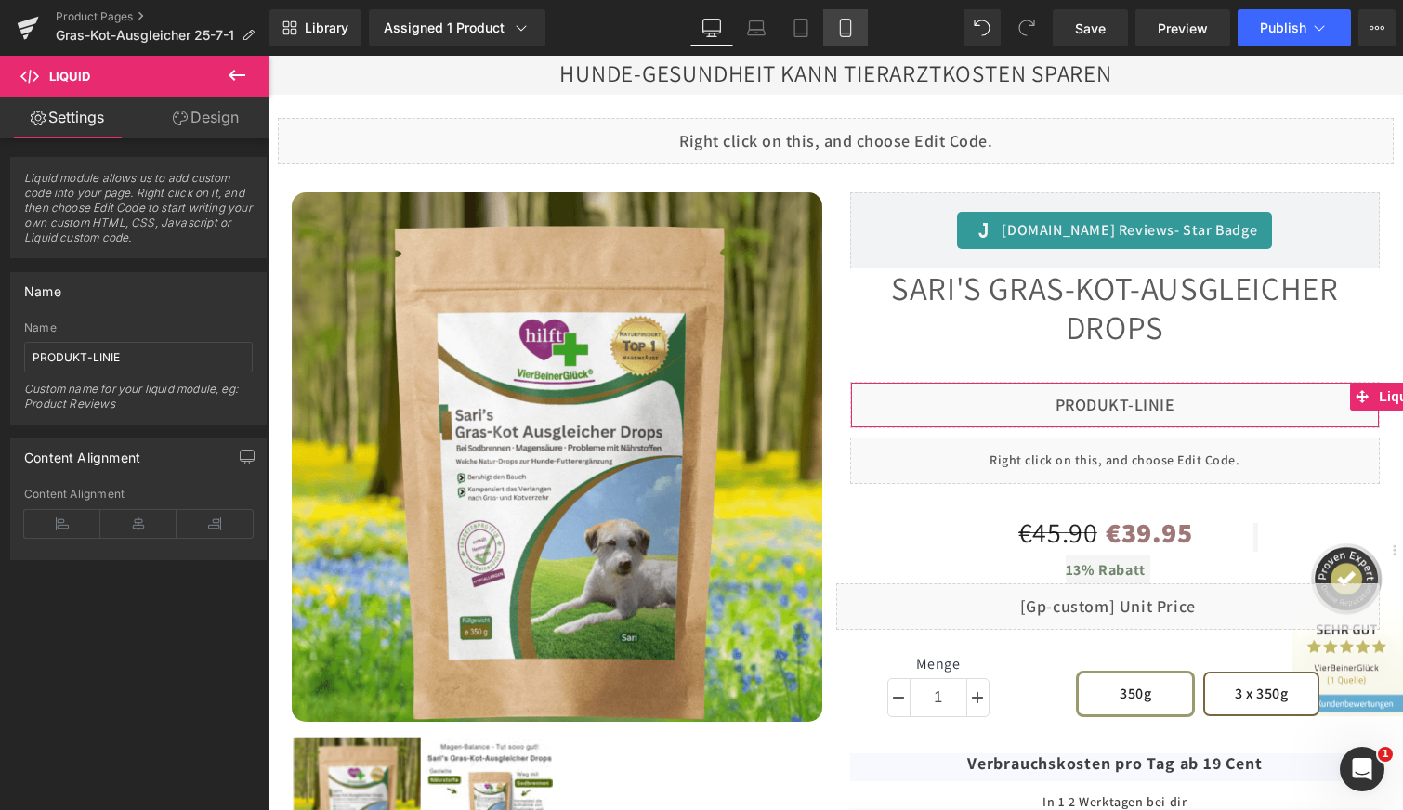
click at [846, 24] on icon at bounding box center [845, 28] width 19 height 19
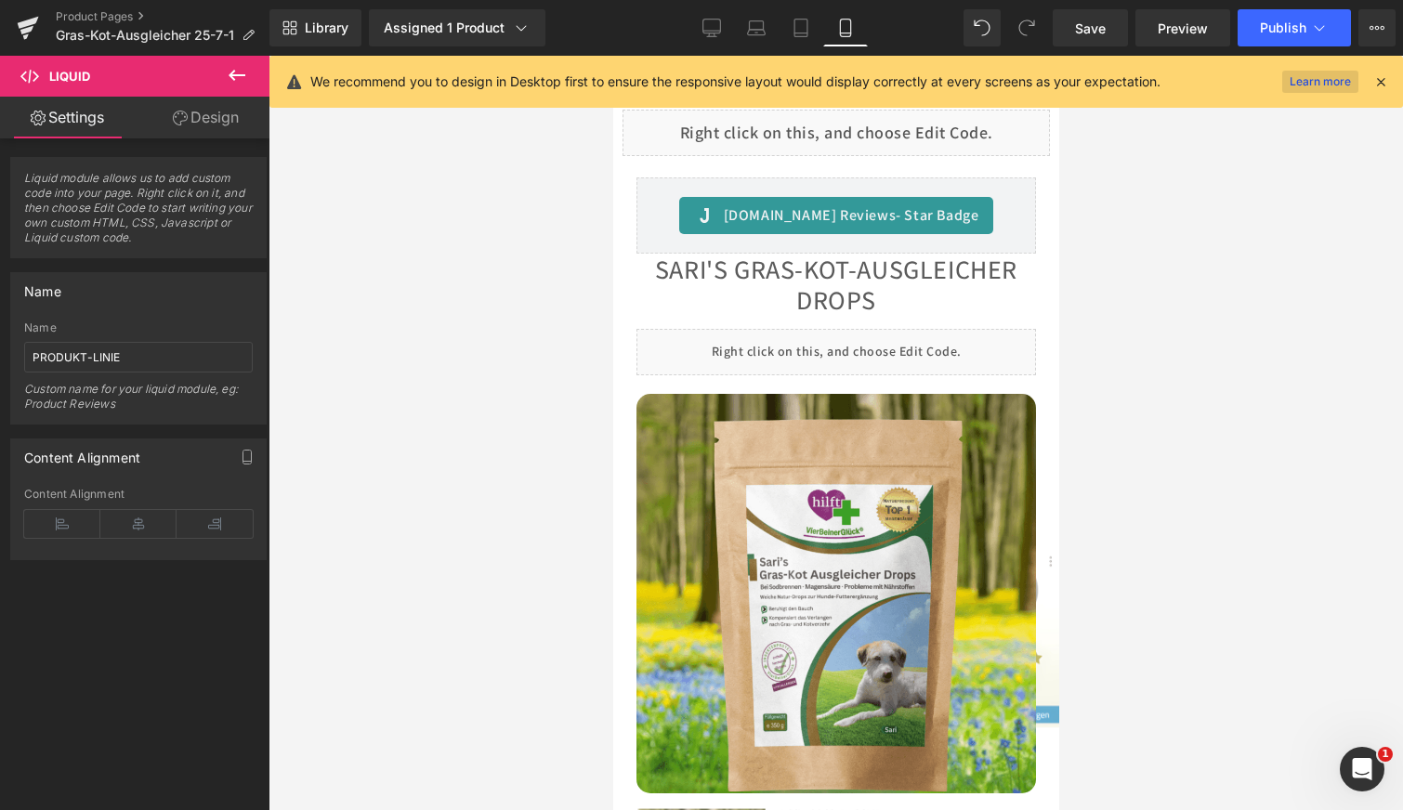
scroll to position [0, 0]
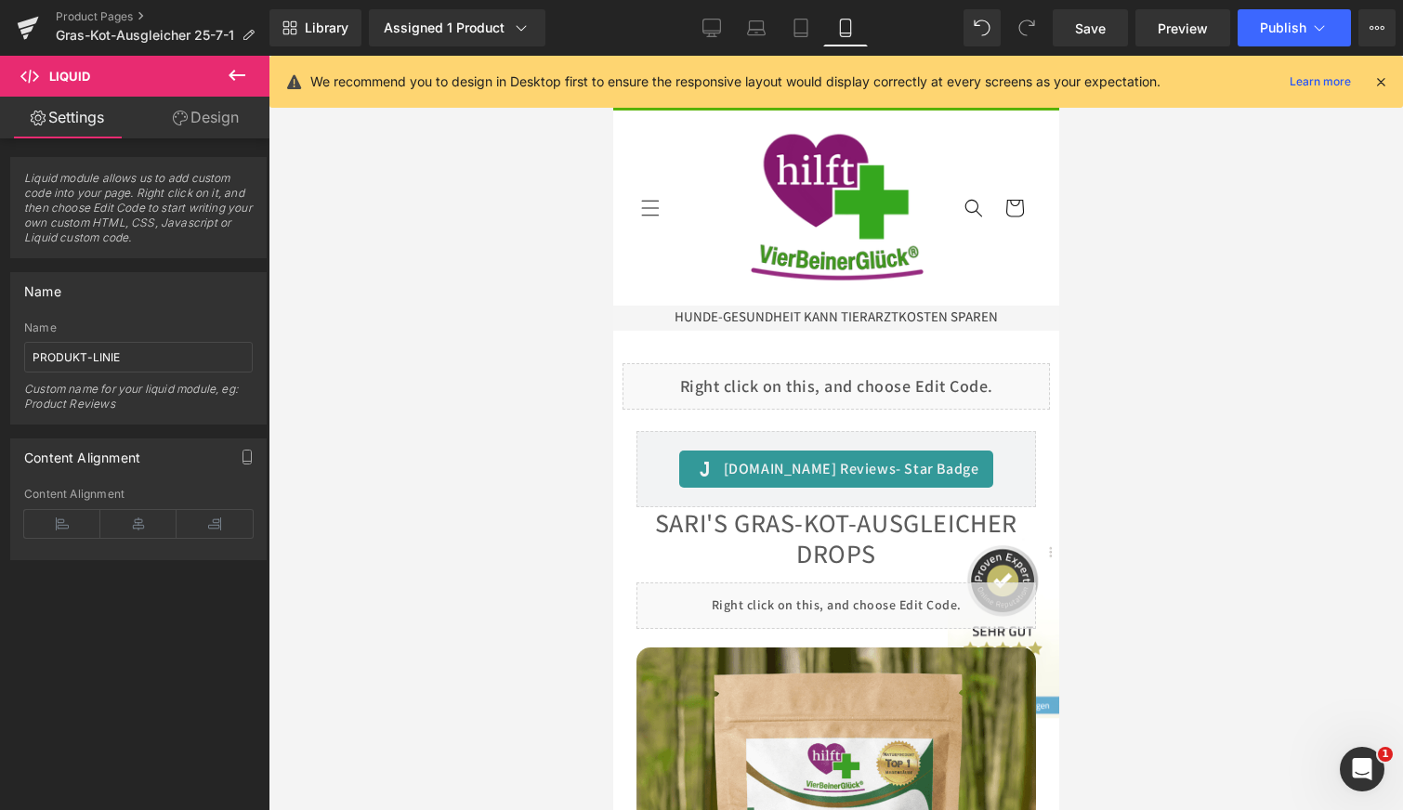
click at [1389, 72] on div "We recommend you to design in Desktop first to ensure the responsive layout wou…" at bounding box center [837, 82] width 1134 height 52
click at [1386, 76] on icon at bounding box center [1381, 81] width 17 height 17
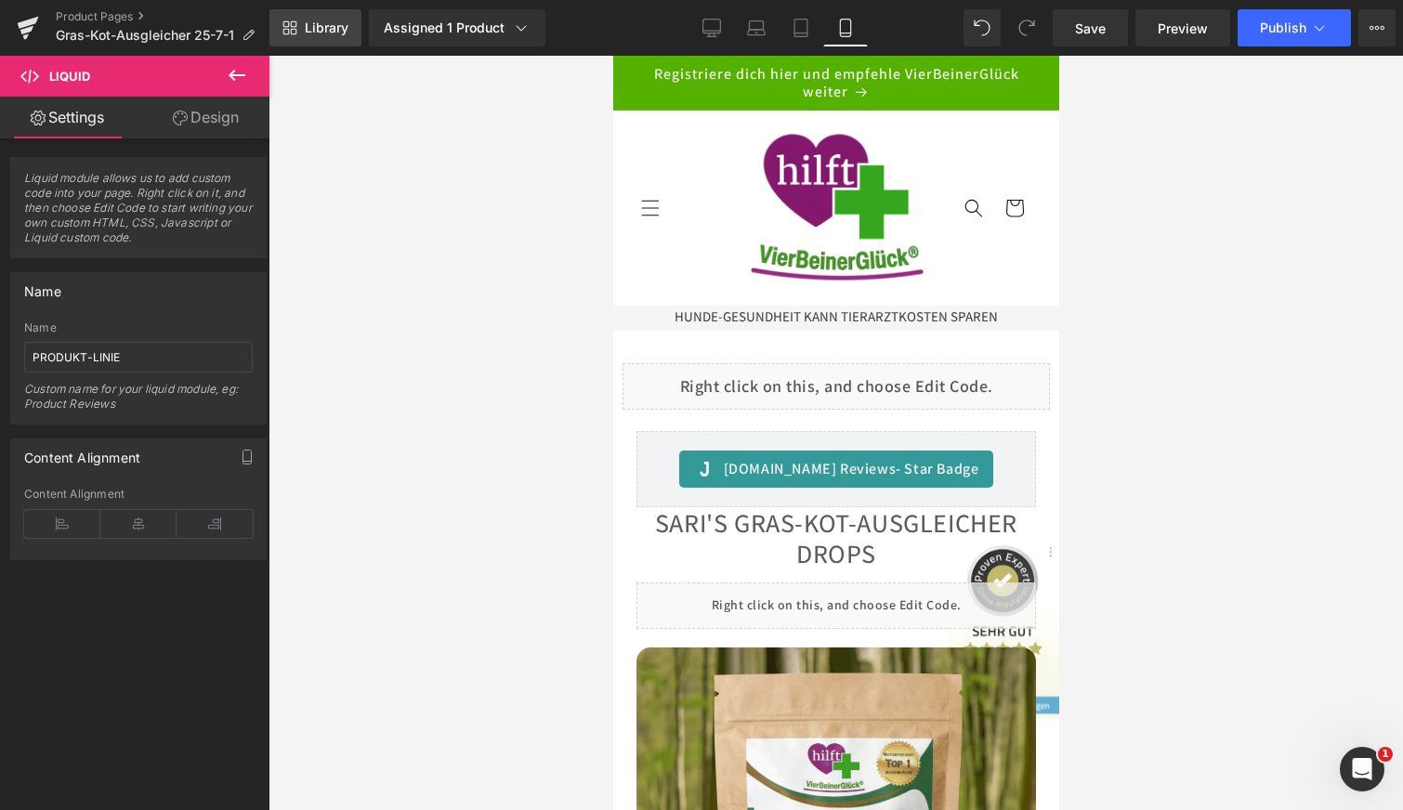
click at [307, 29] on span "Library" at bounding box center [327, 28] width 44 height 17
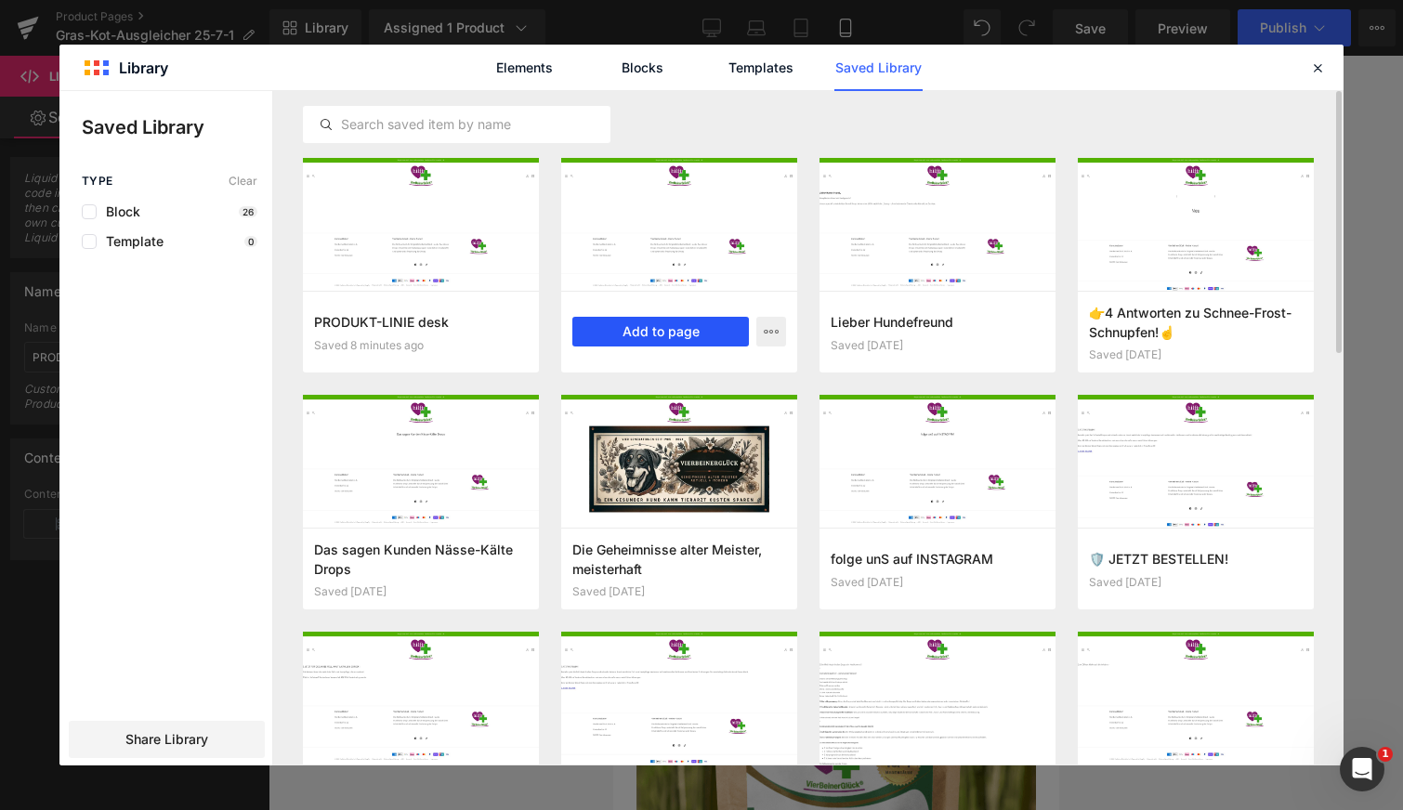
click at [652, 323] on button "Add to page" at bounding box center [660, 332] width 177 height 30
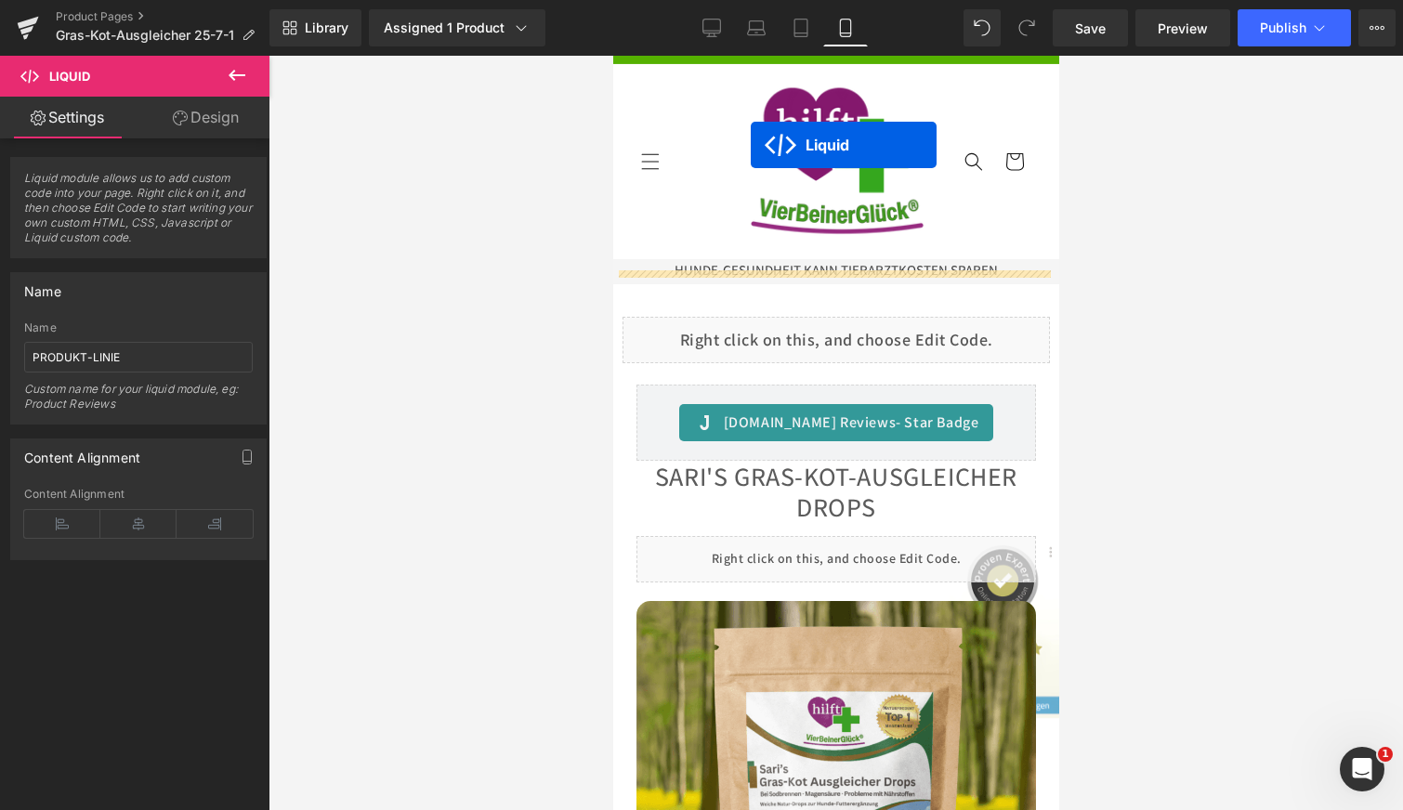
scroll to position [28, 0]
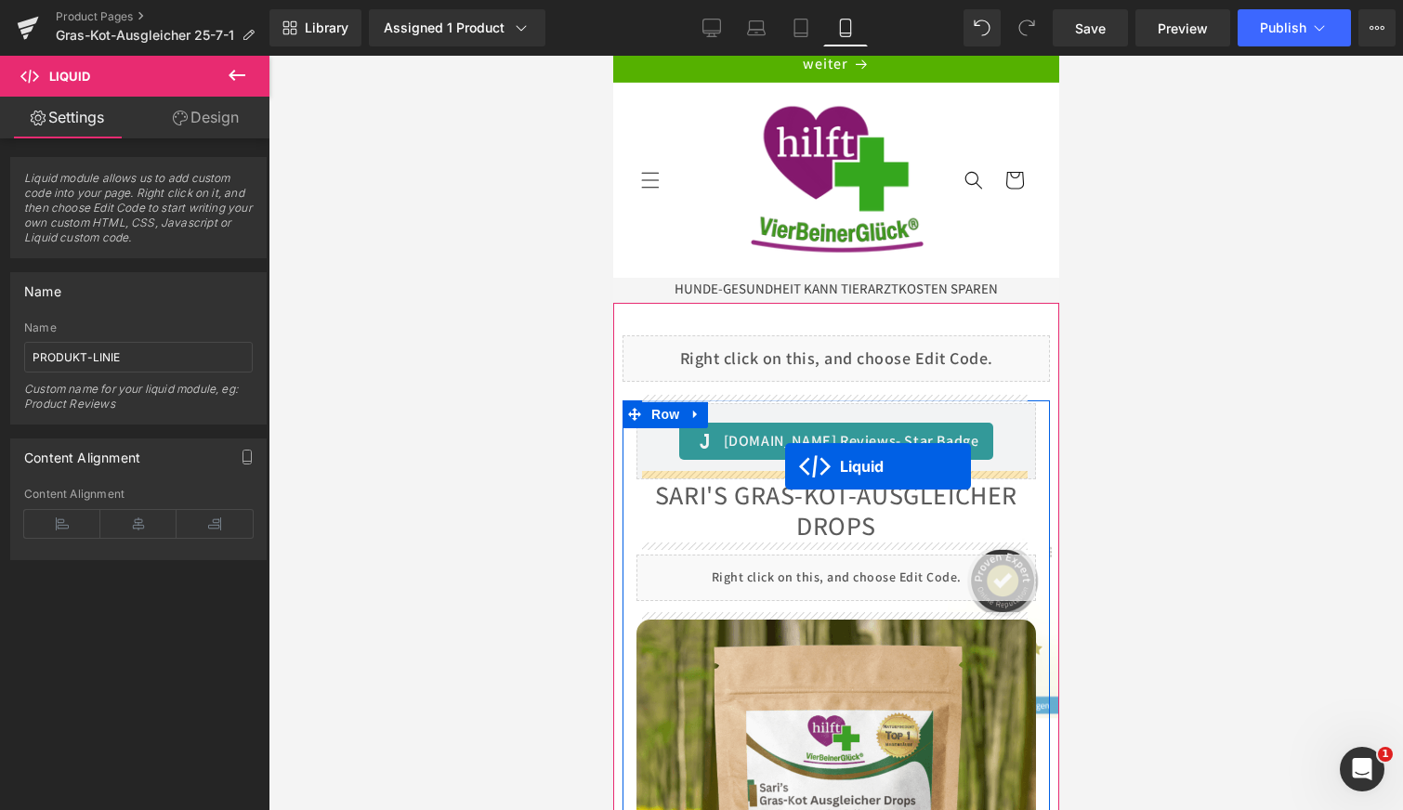
drag, startPoint x: 779, startPoint y: 178, endPoint x: 785, endPoint y: 467, distance: 289.1
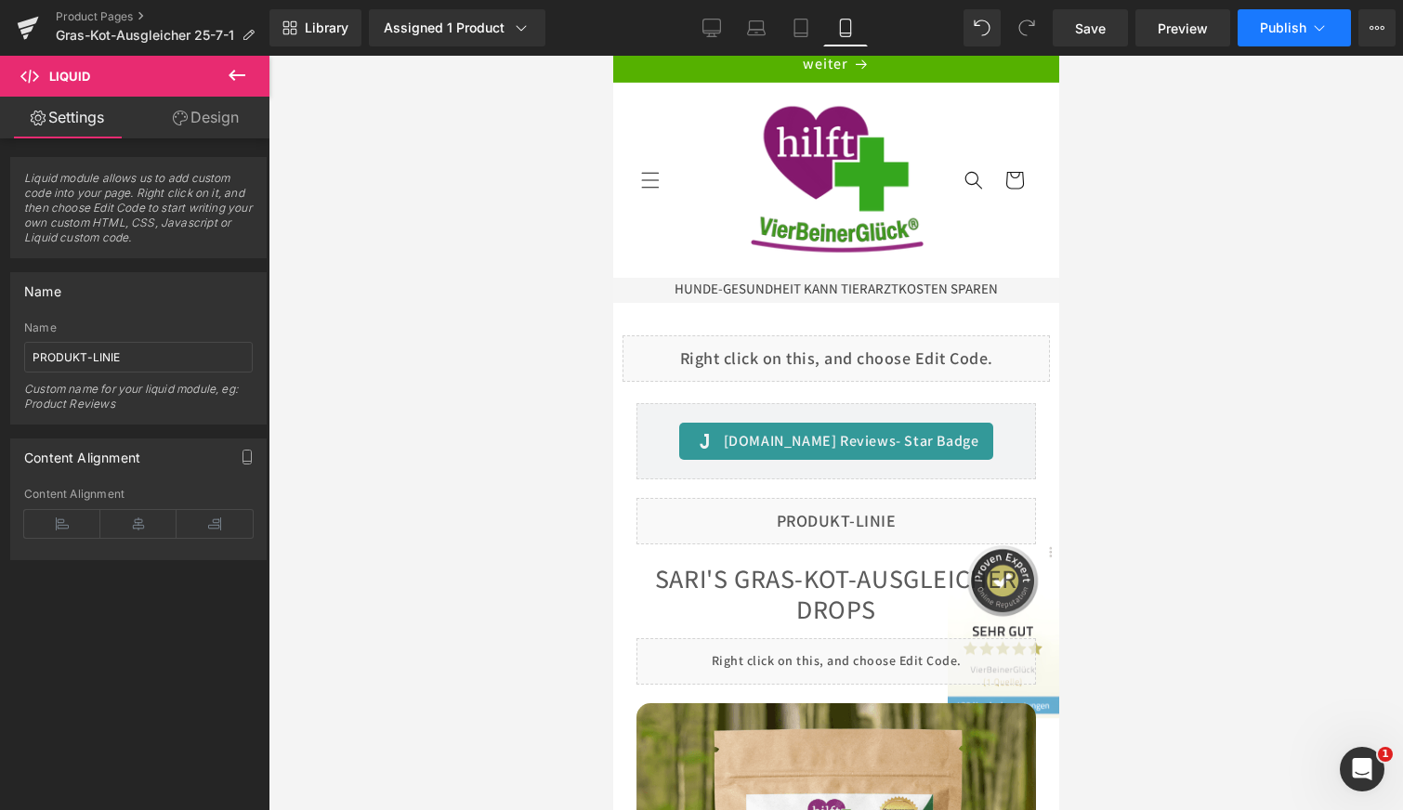
click at [1298, 32] on span "Publish" at bounding box center [1283, 27] width 46 height 15
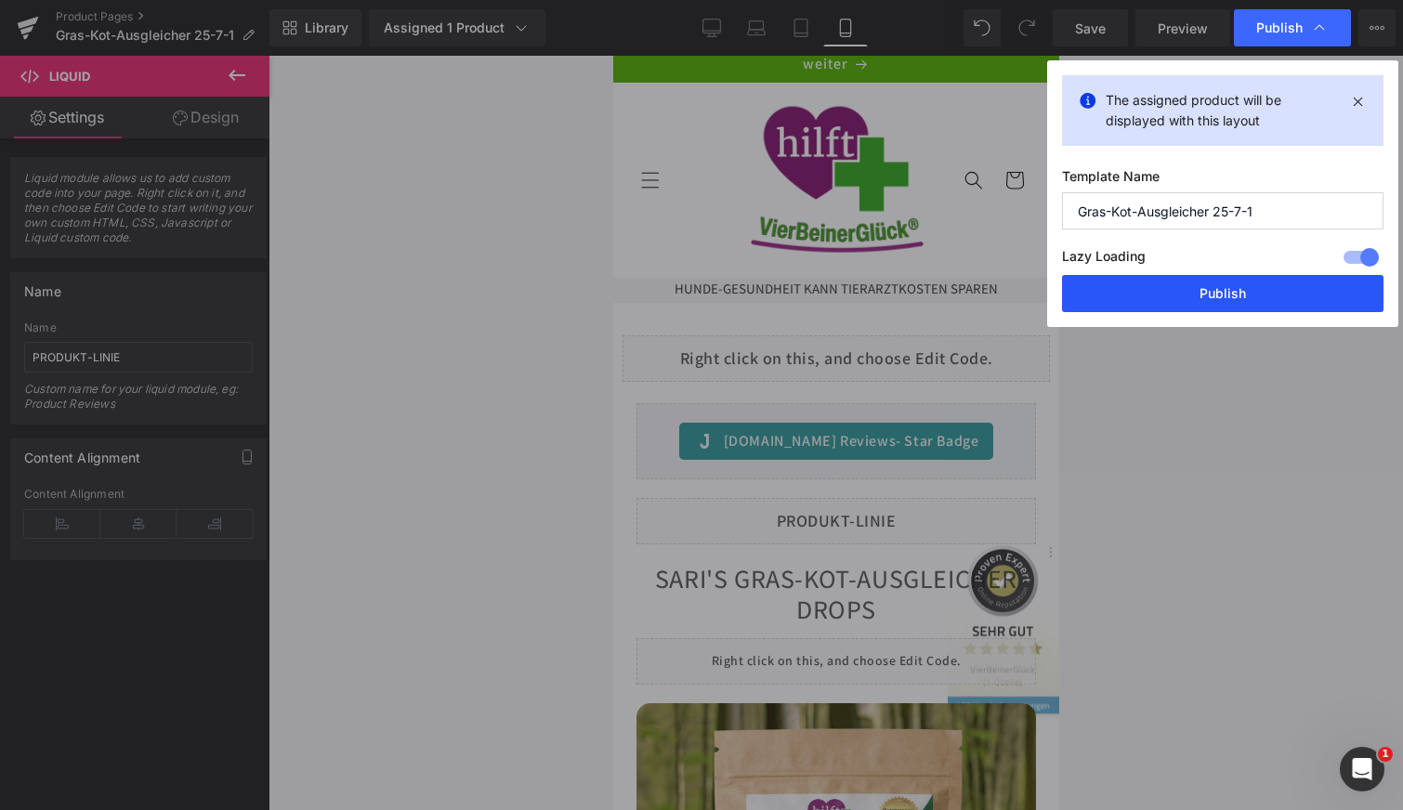
click at [1183, 287] on button "Publish" at bounding box center [1223, 293] width 322 height 37
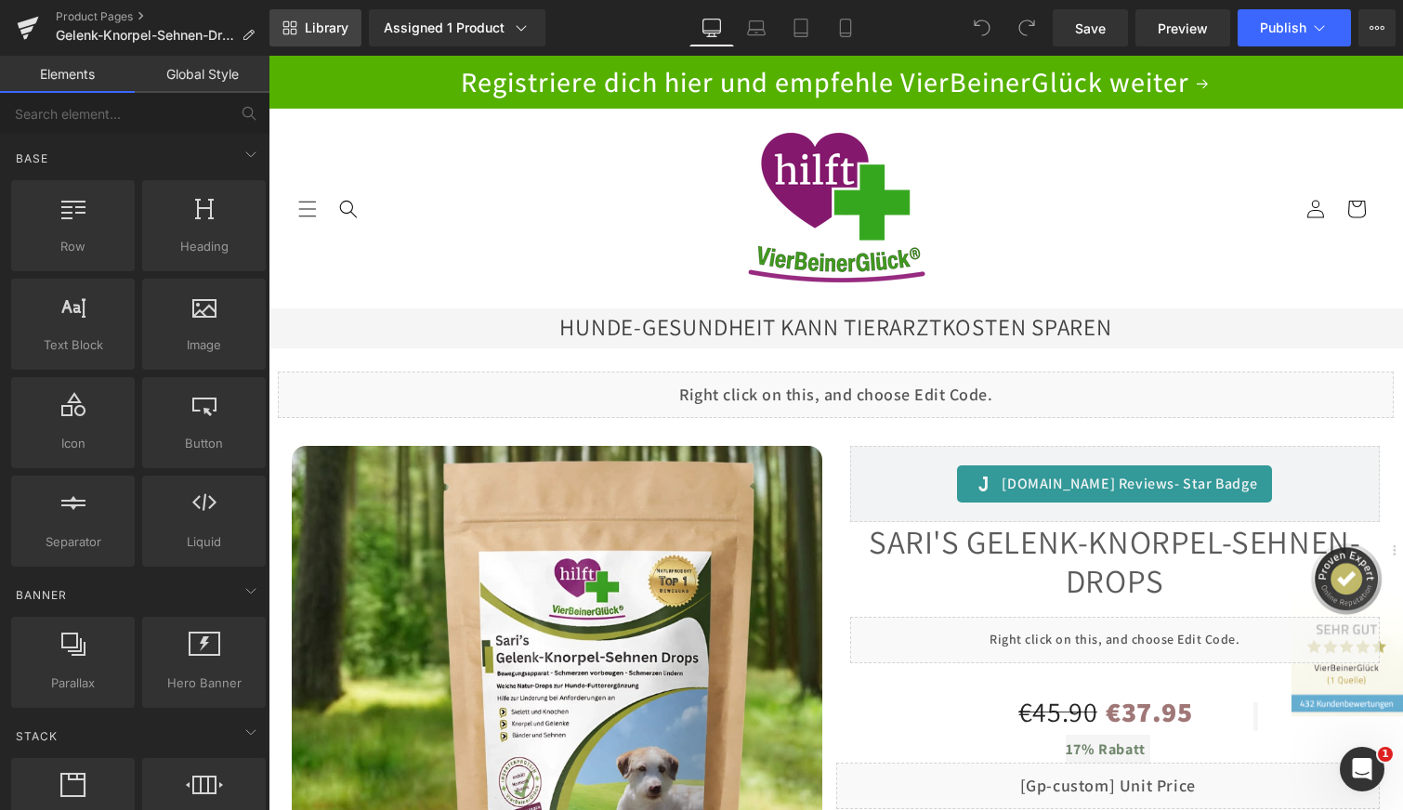
click at [319, 29] on span "Library" at bounding box center [327, 28] width 44 height 17
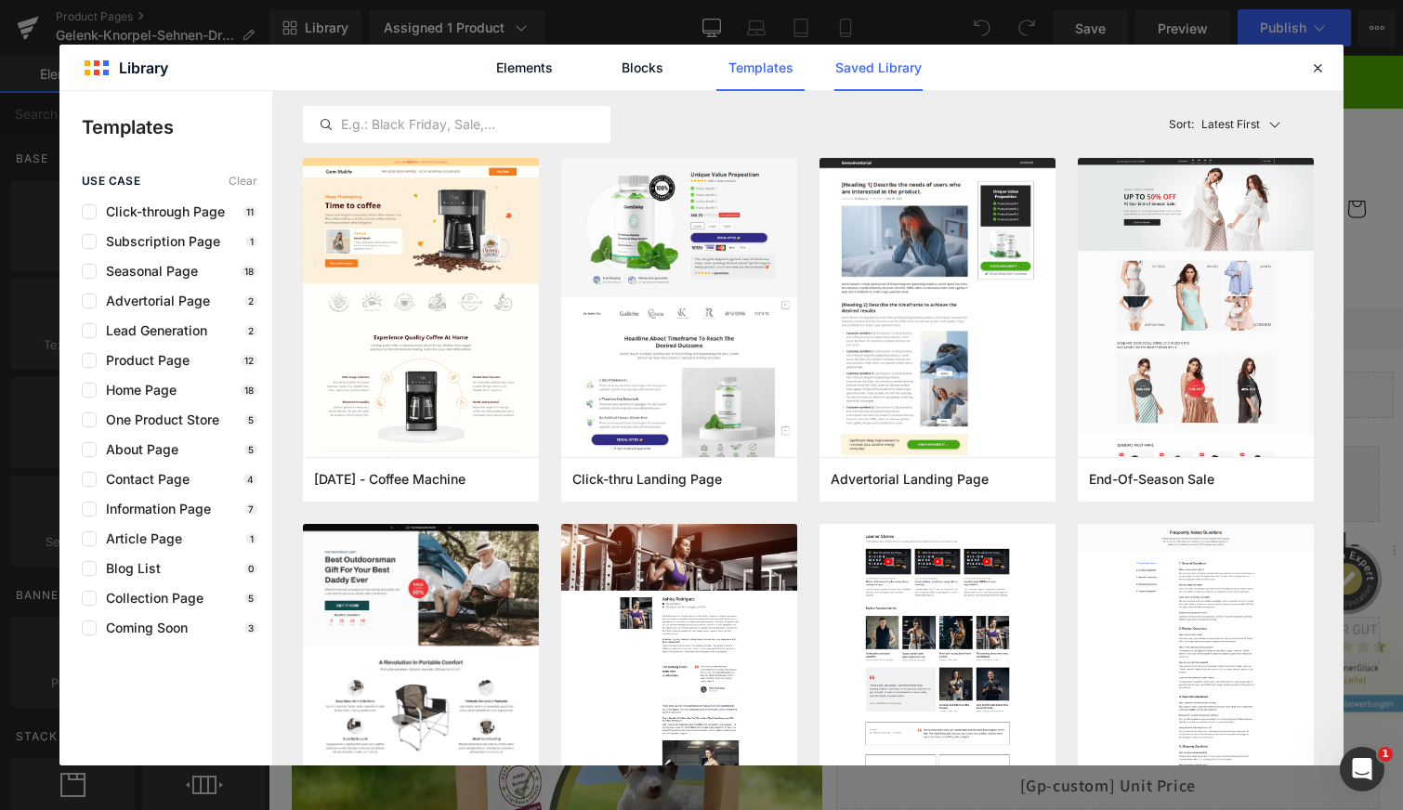
click at [874, 66] on link "Saved Library" at bounding box center [879, 68] width 88 height 46
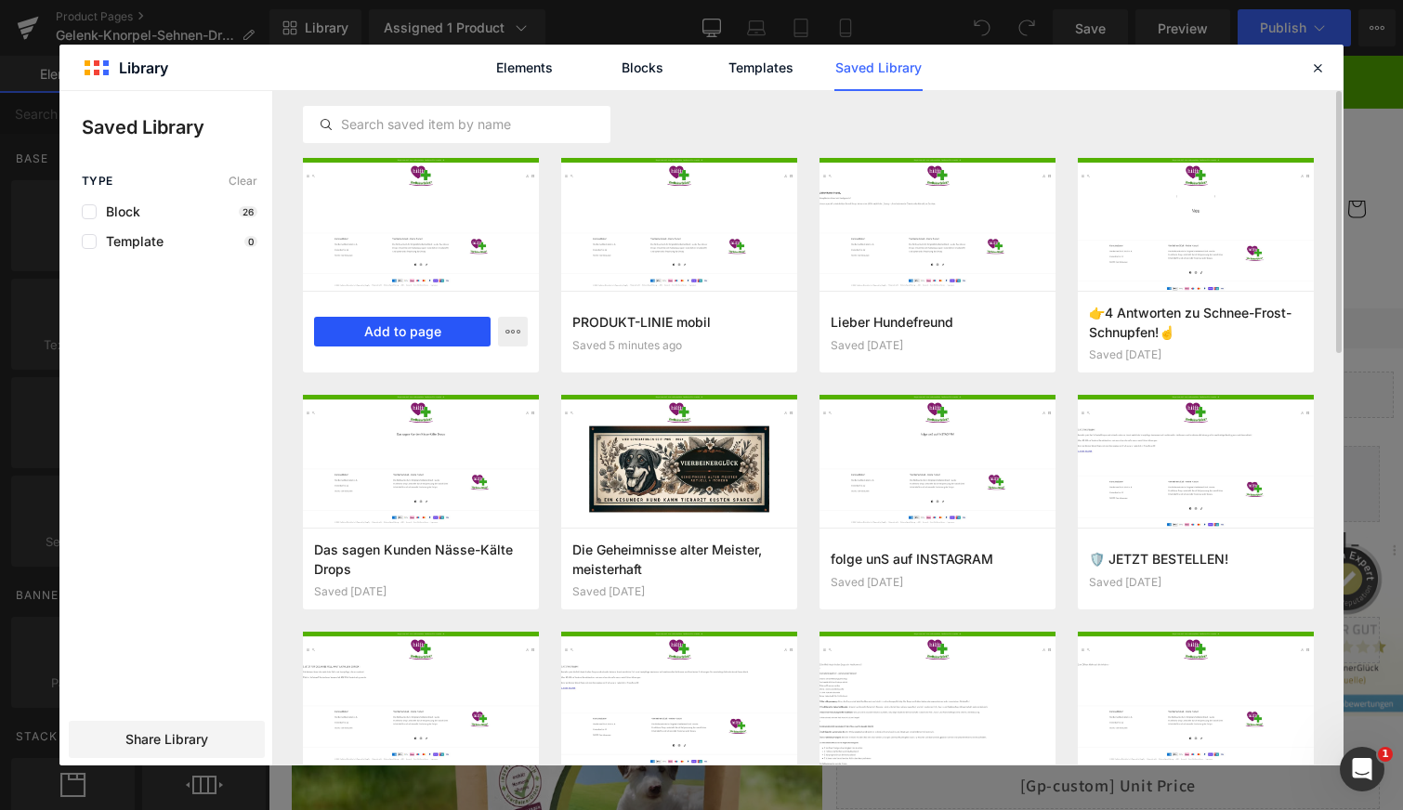
click at [414, 327] on button "Add to page" at bounding box center [402, 332] width 177 height 30
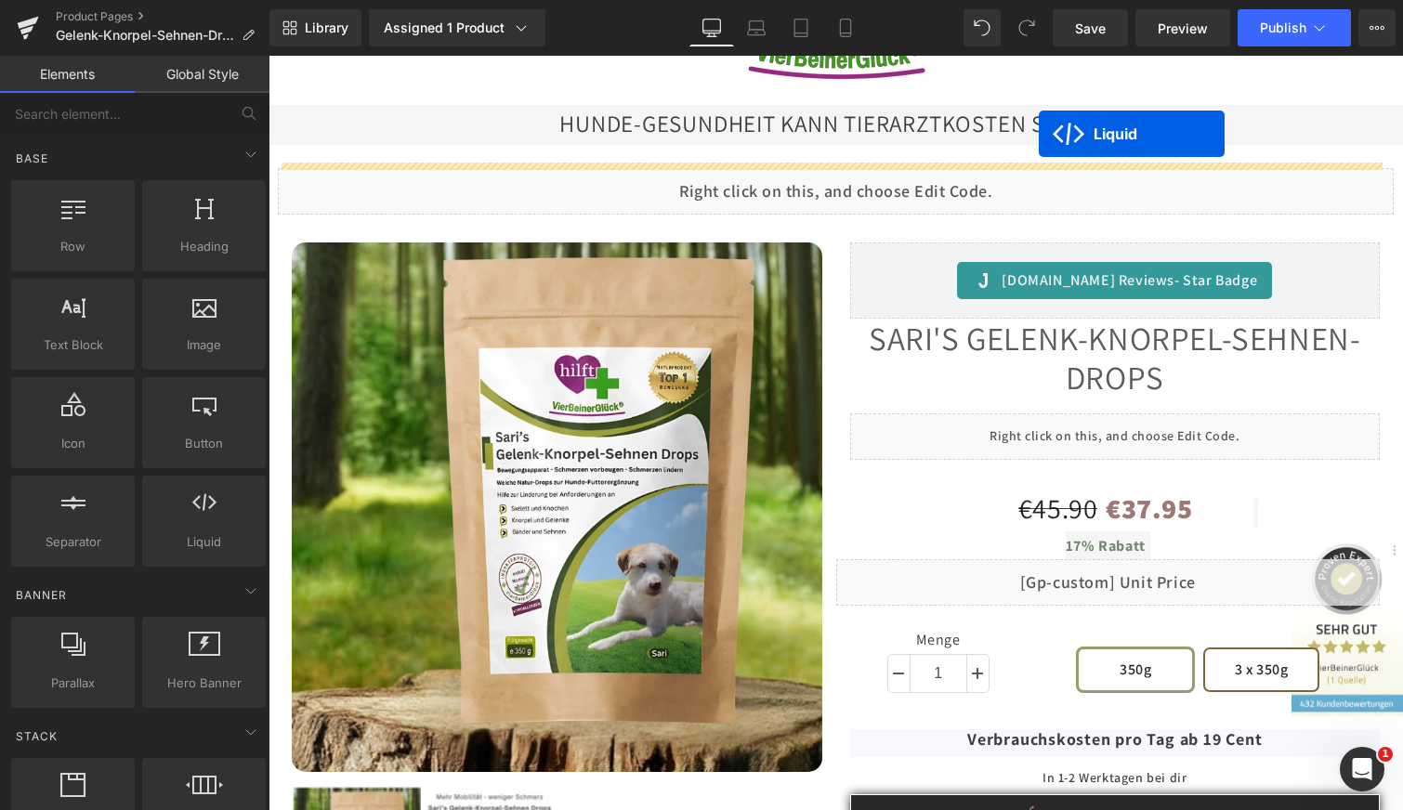
scroll to position [129, 0]
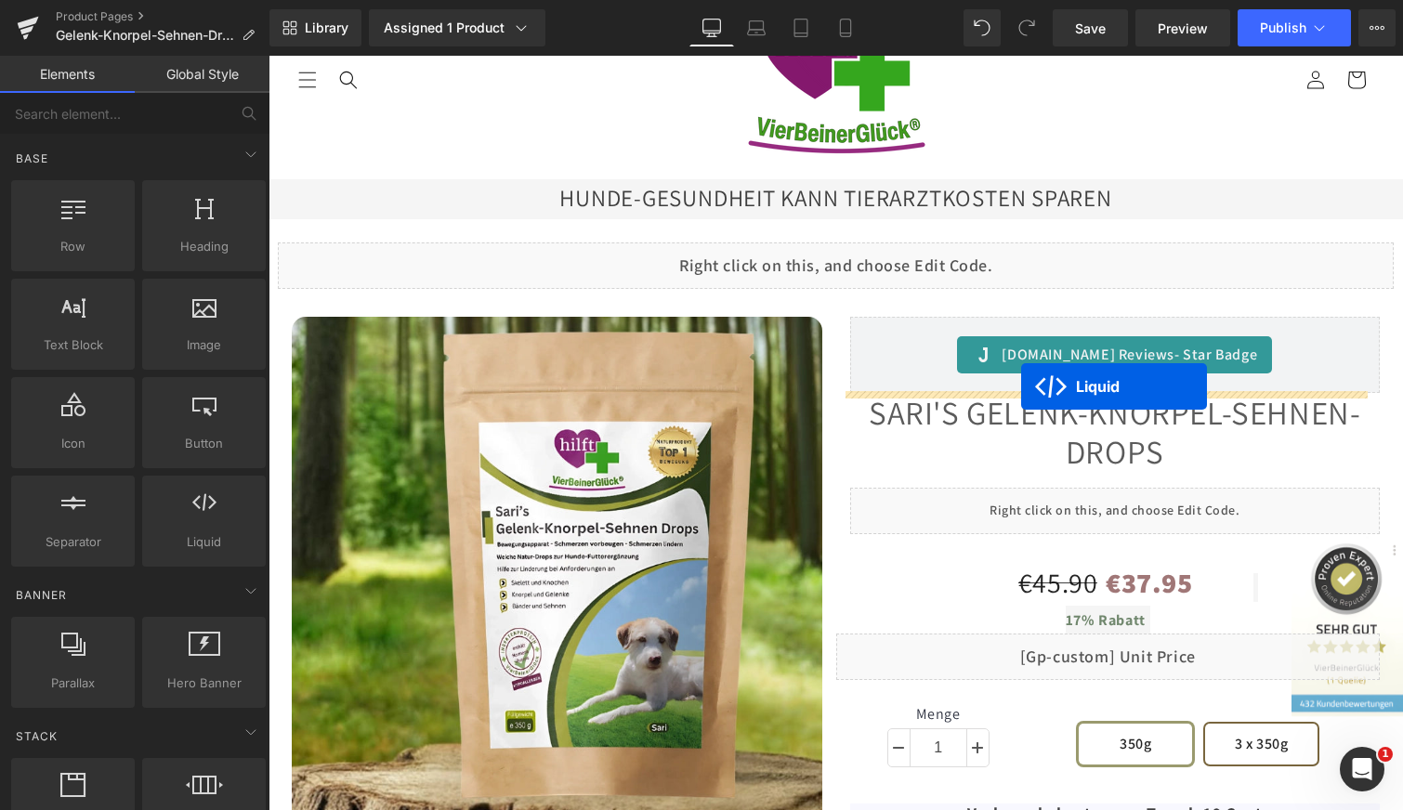
drag, startPoint x: 783, startPoint y: 190, endPoint x: 1021, endPoint y: 387, distance: 308.9
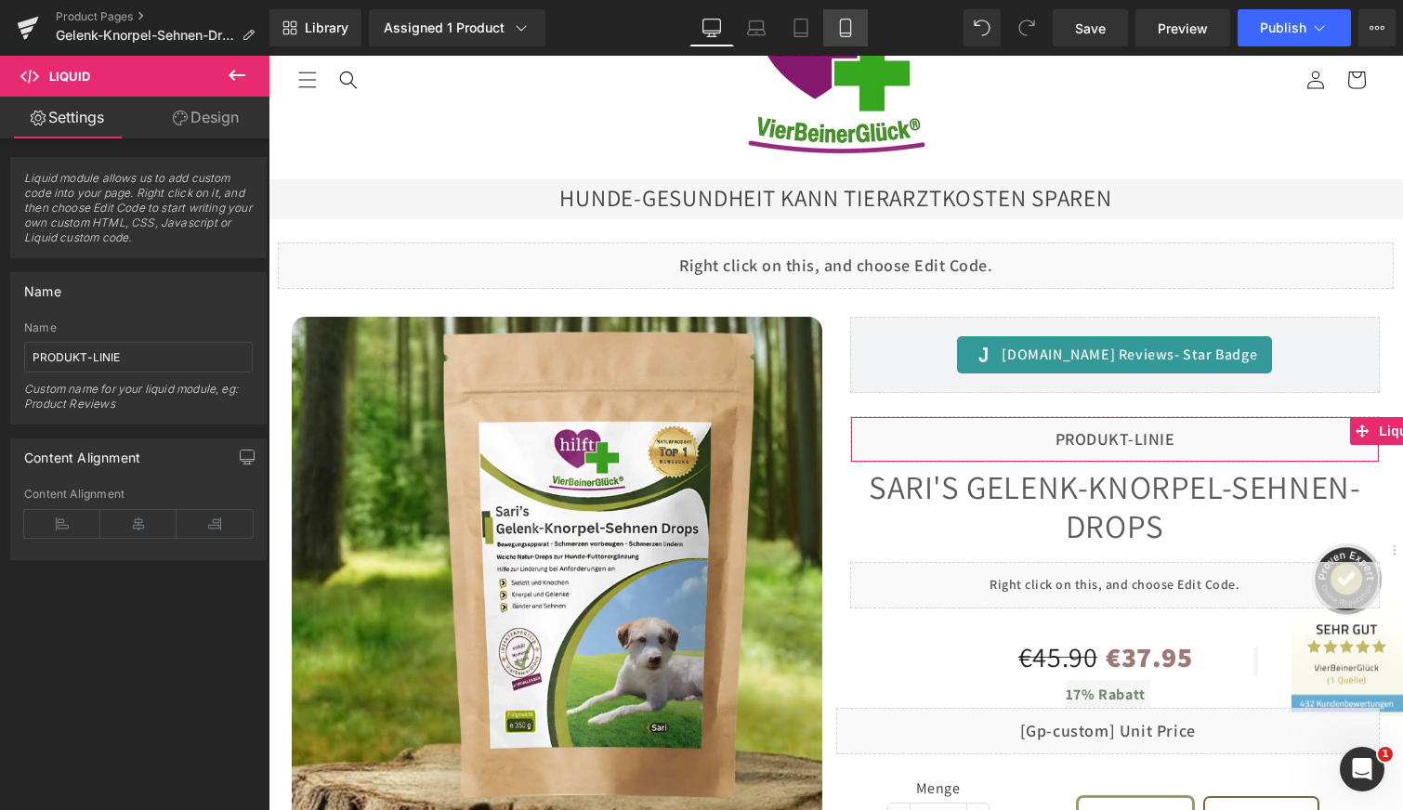
click at [852, 21] on icon at bounding box center [845, 28] width 19 height 19
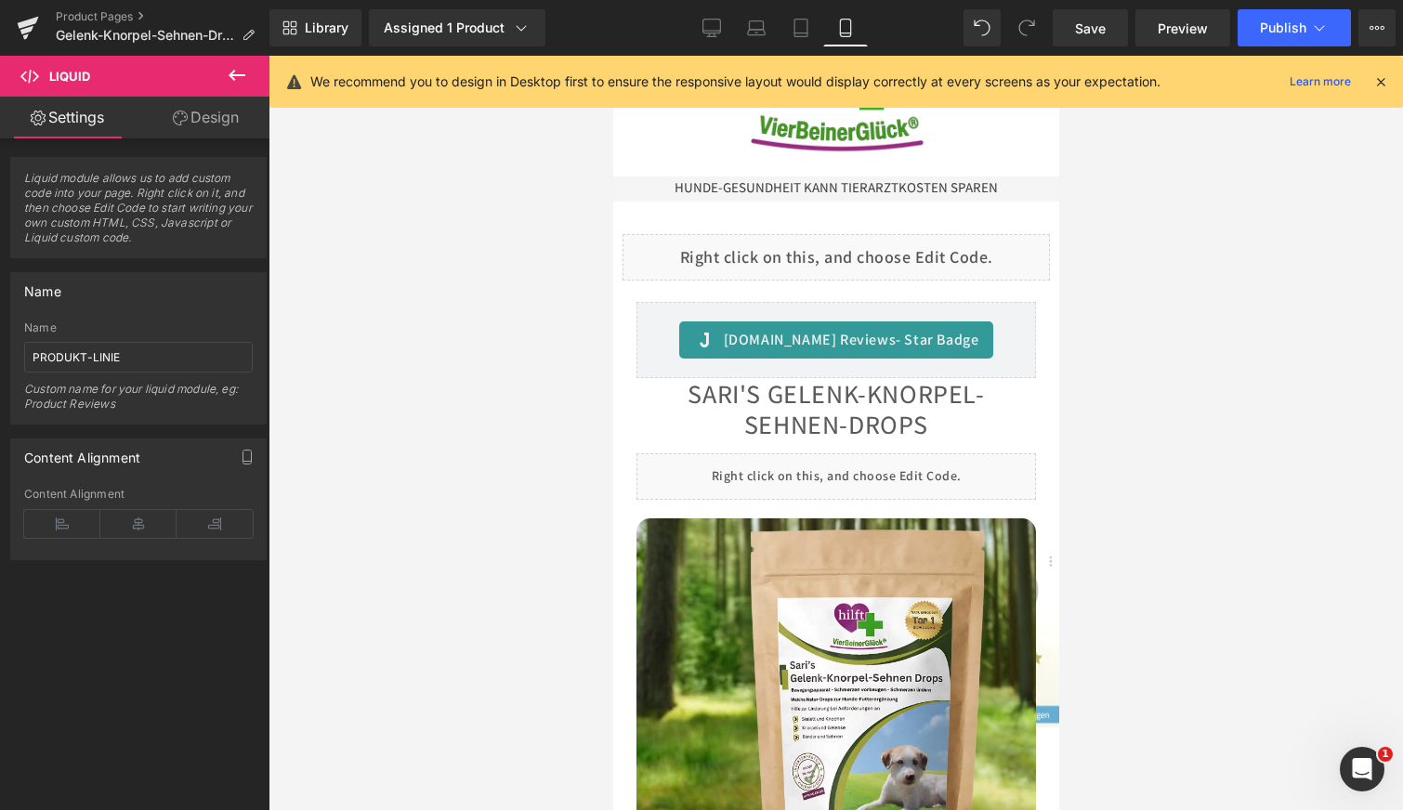
scroll to position [0, 0]
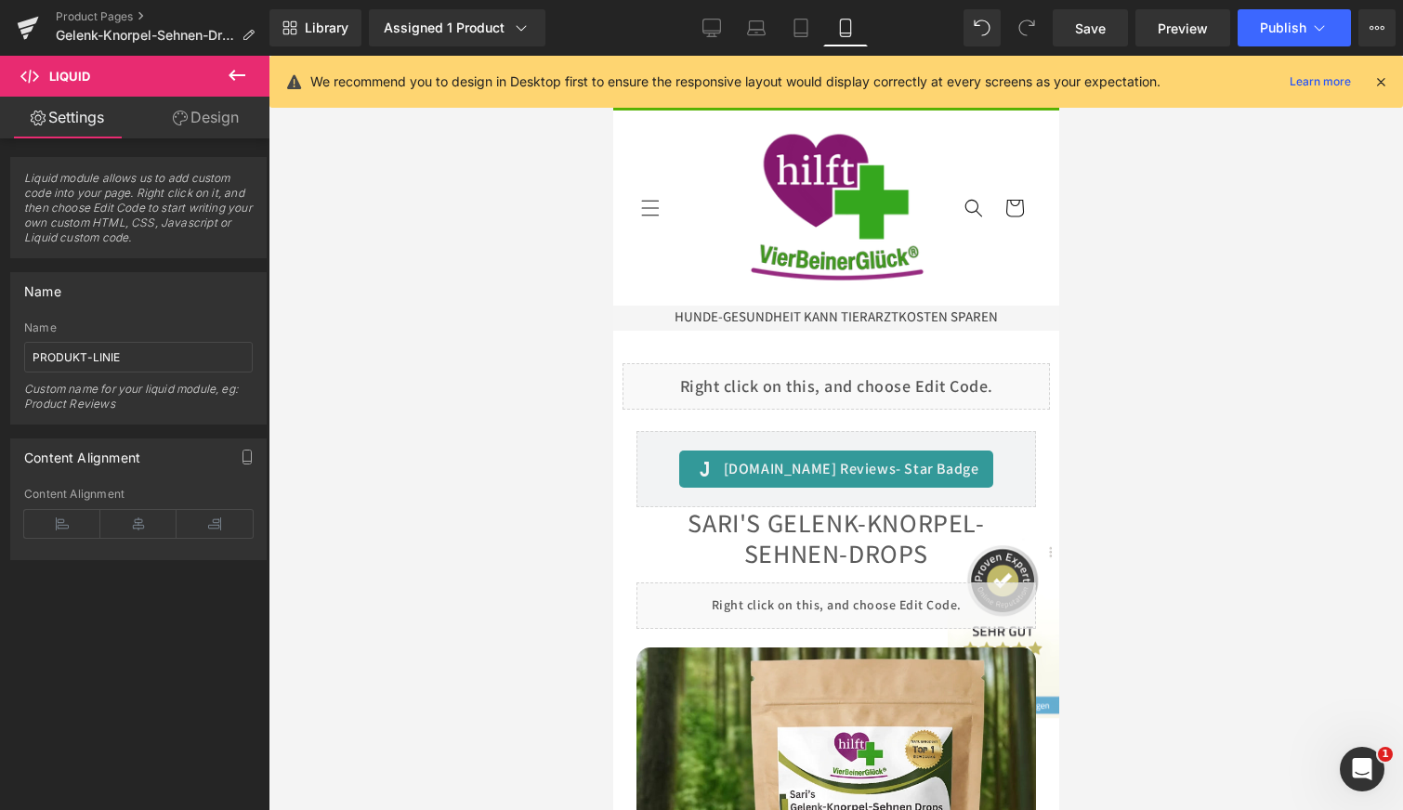
click at [1383, 74] on icon at bounding box center [1381, 81] width 17 height 17
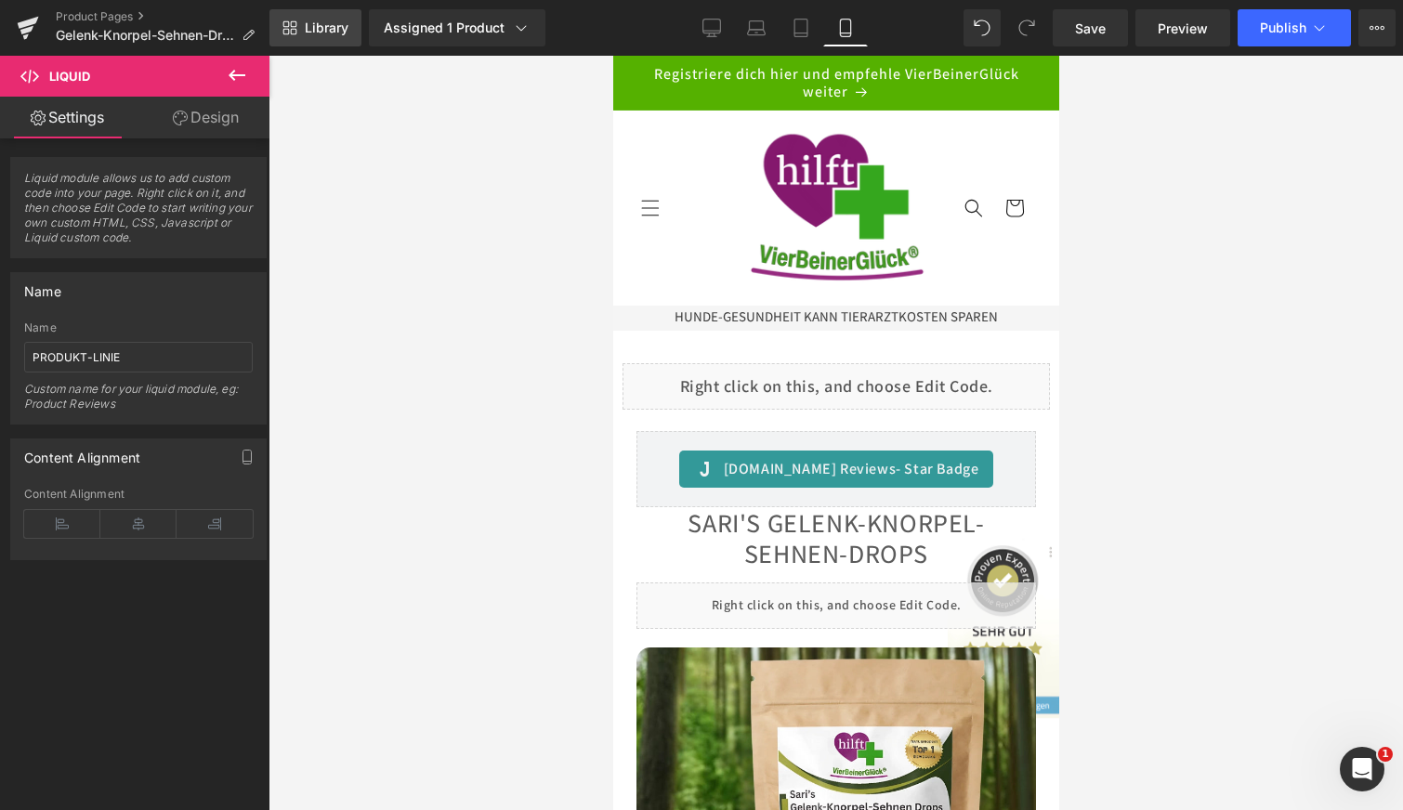
click at [316, 22] on span "Library" at bounding box center [327, 28] width 44 height 17
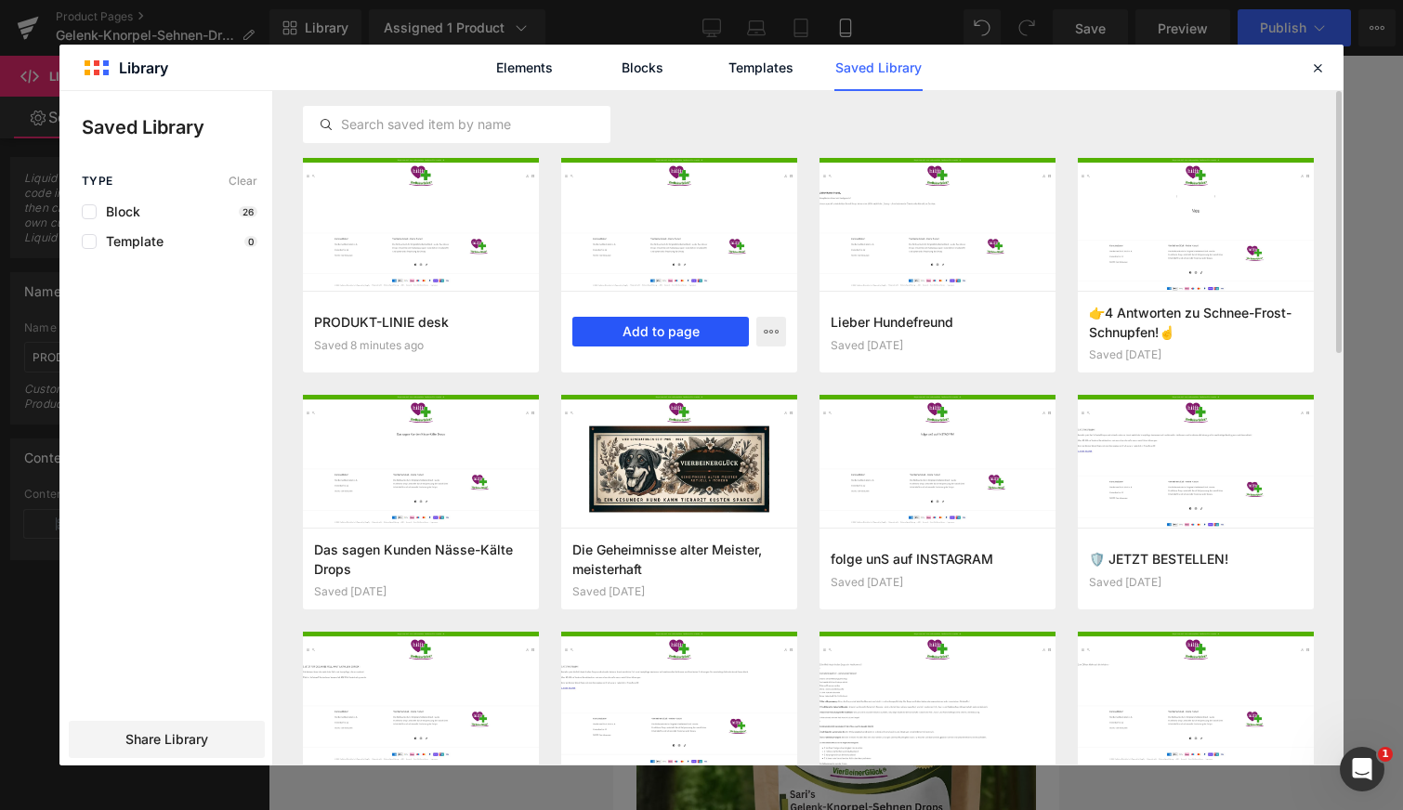
click at [628, 336] on button "Add to page" at bounding box center [660, 332] width 177 height 30
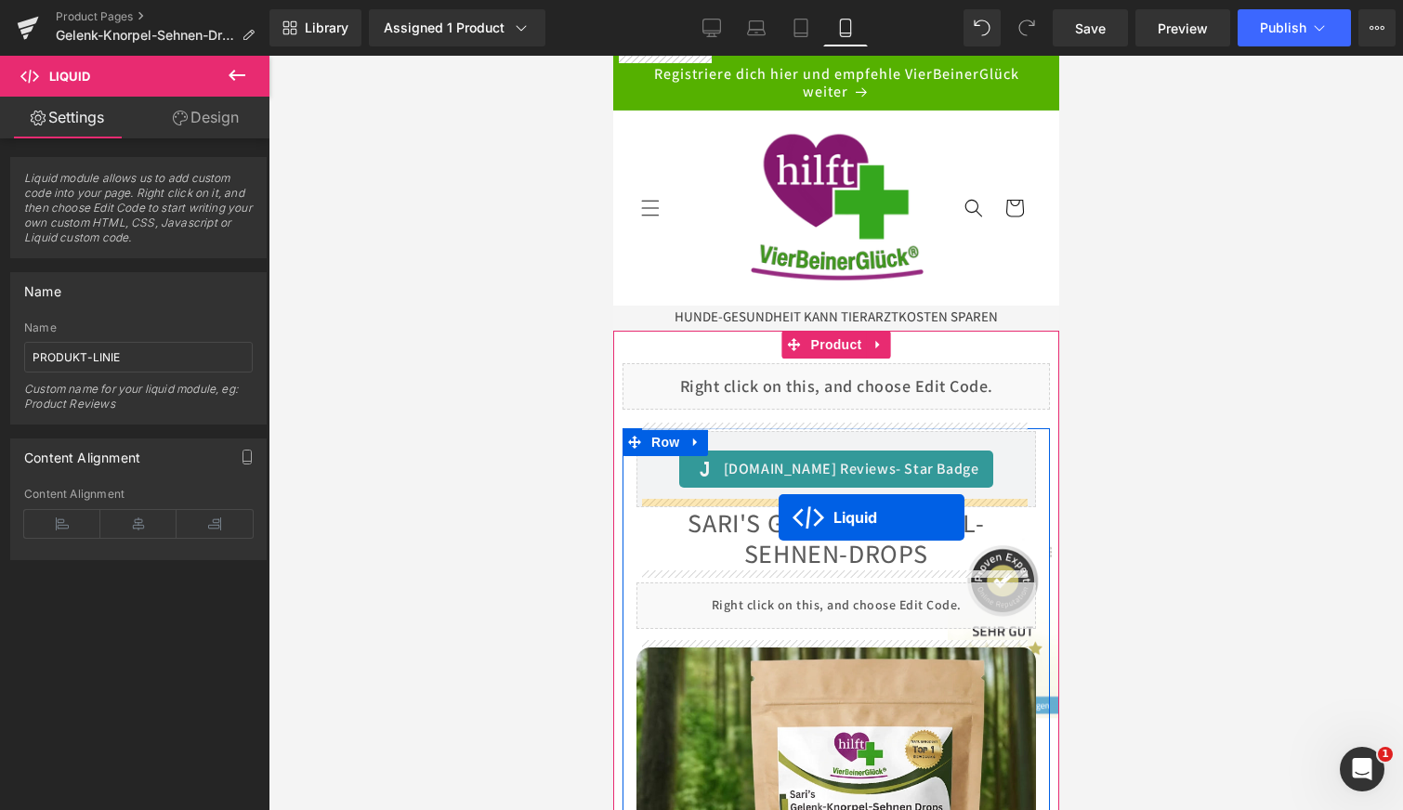
drag, startPoint x: 779, startPoint y: 178, endPoint x: 779, endPoint y: 518, distance: 340.1
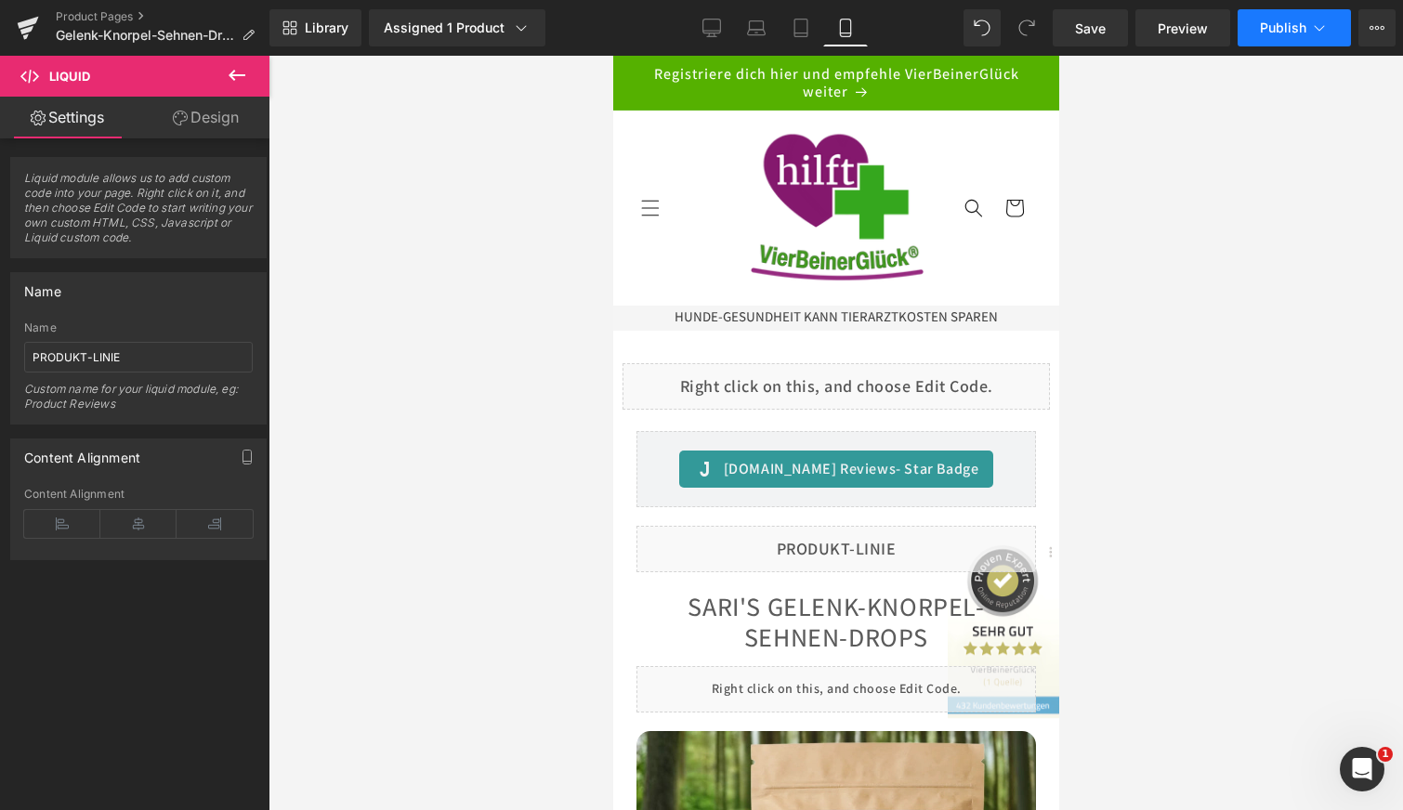
click at [1283, 24] on span "Publish" at bounding box center [1283, 27] width 46 height 15
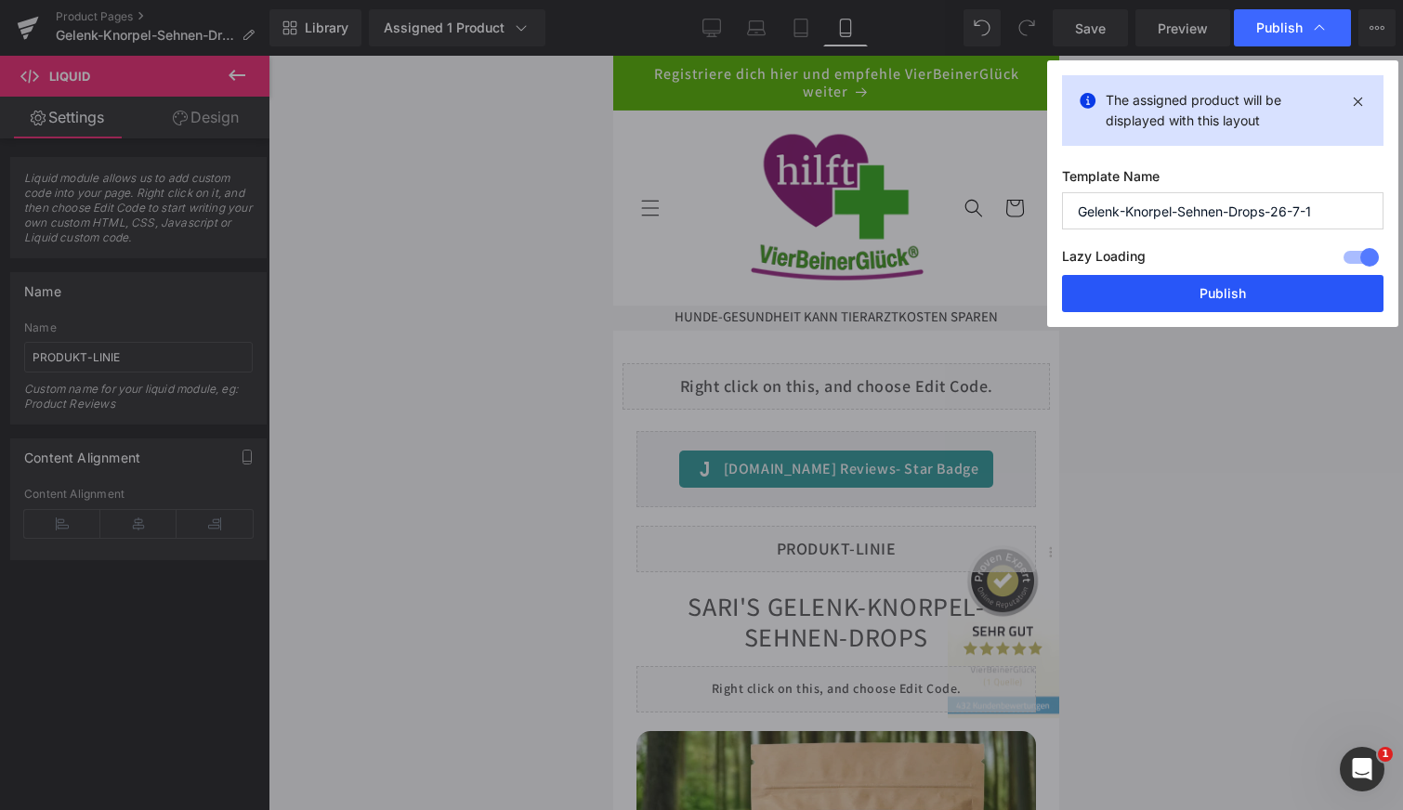
click at [1194, 291] on button "Publish" at bounding box center [1223, 293] width 322 height 37
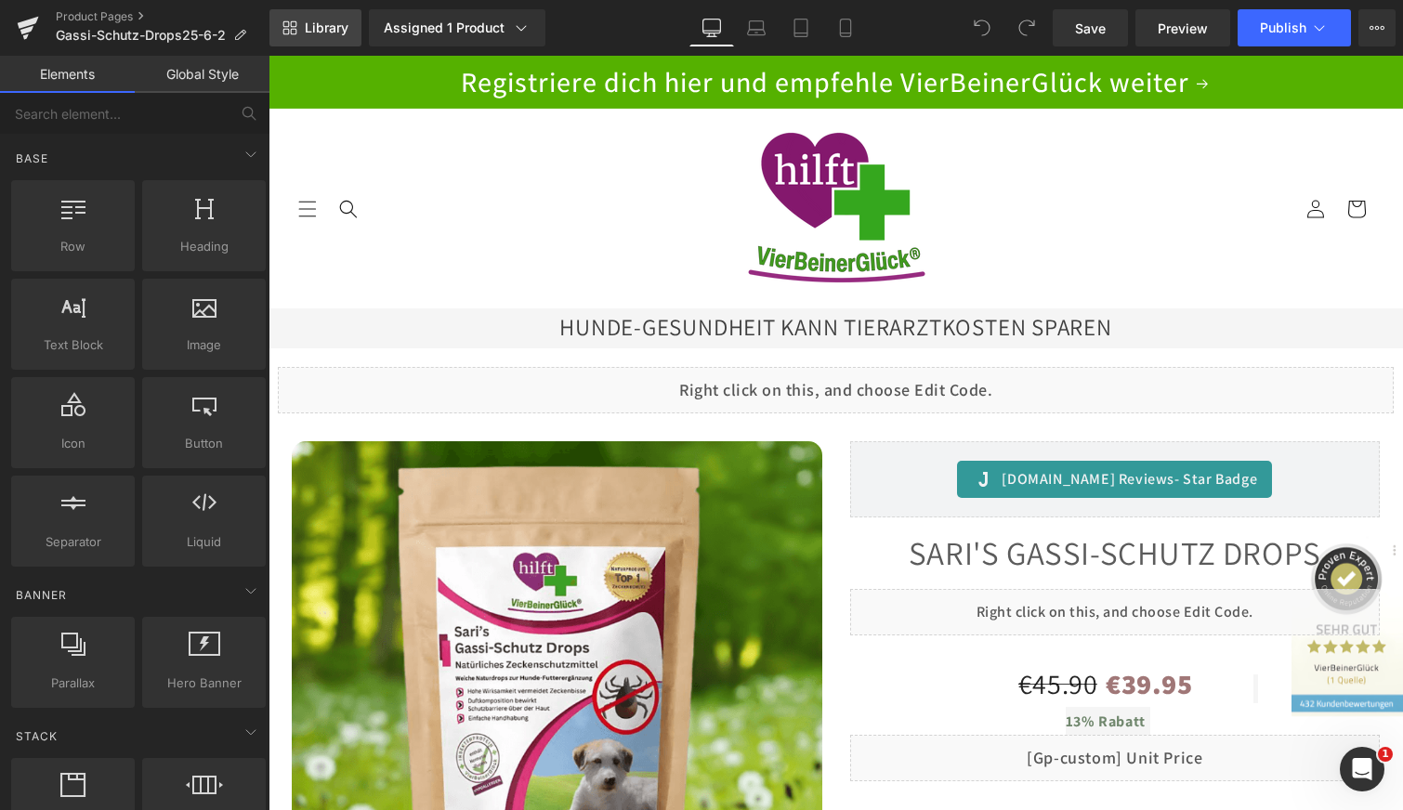
click at [311, 22] on span "Library" at bounding box center [327, 28] width 44 height 17
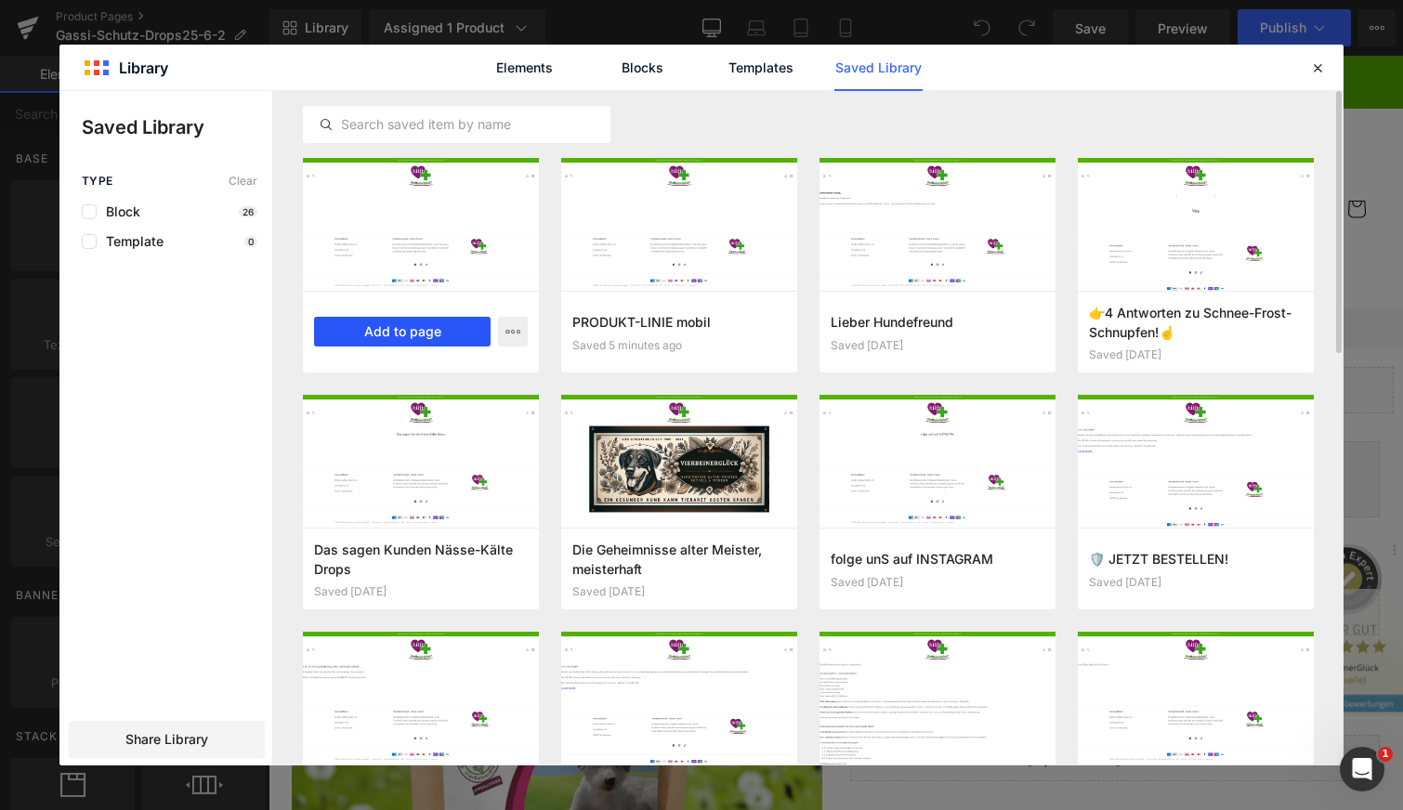
click at [379, 323] on button "Add to page" at bounding box center [402, 332] width 177 height 30
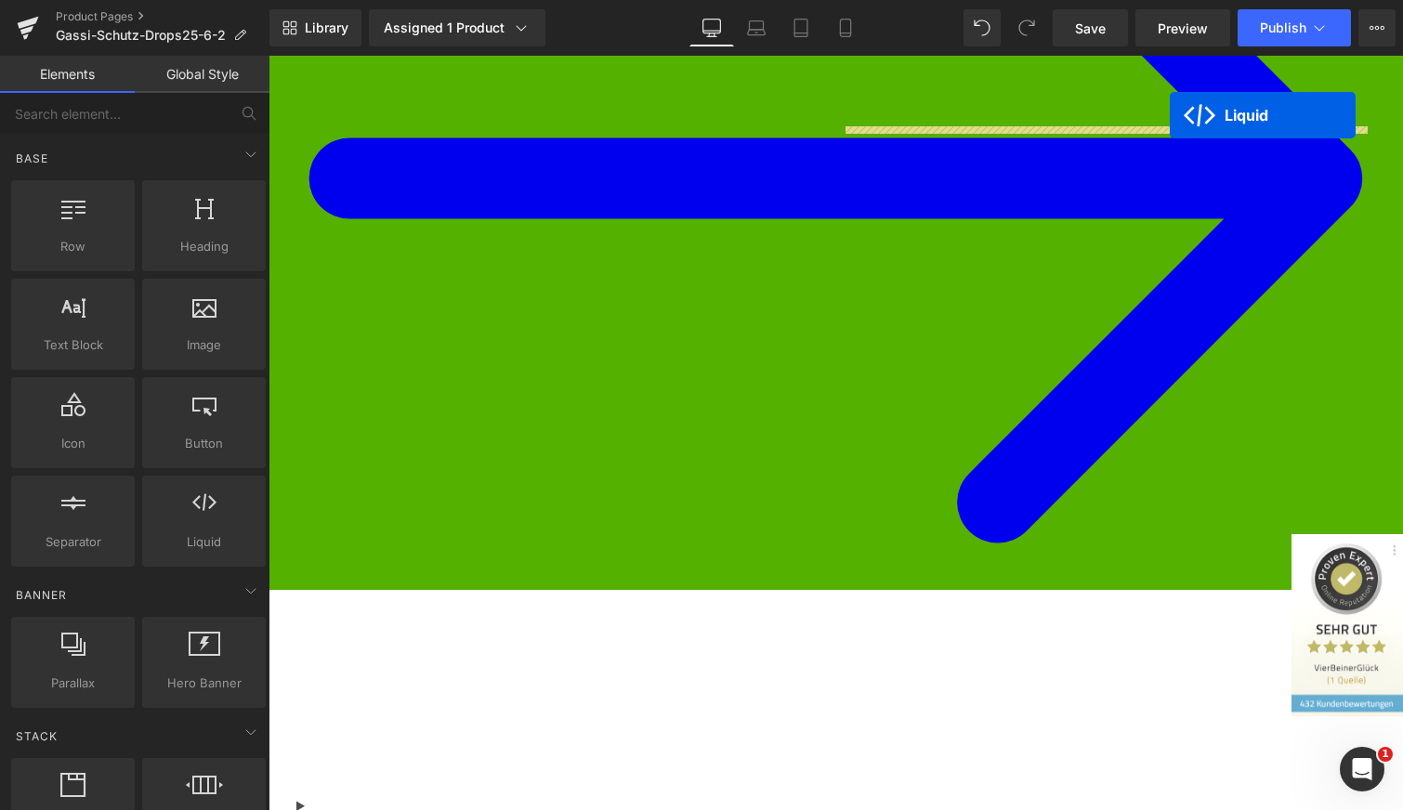
scroll to position [278, 0]
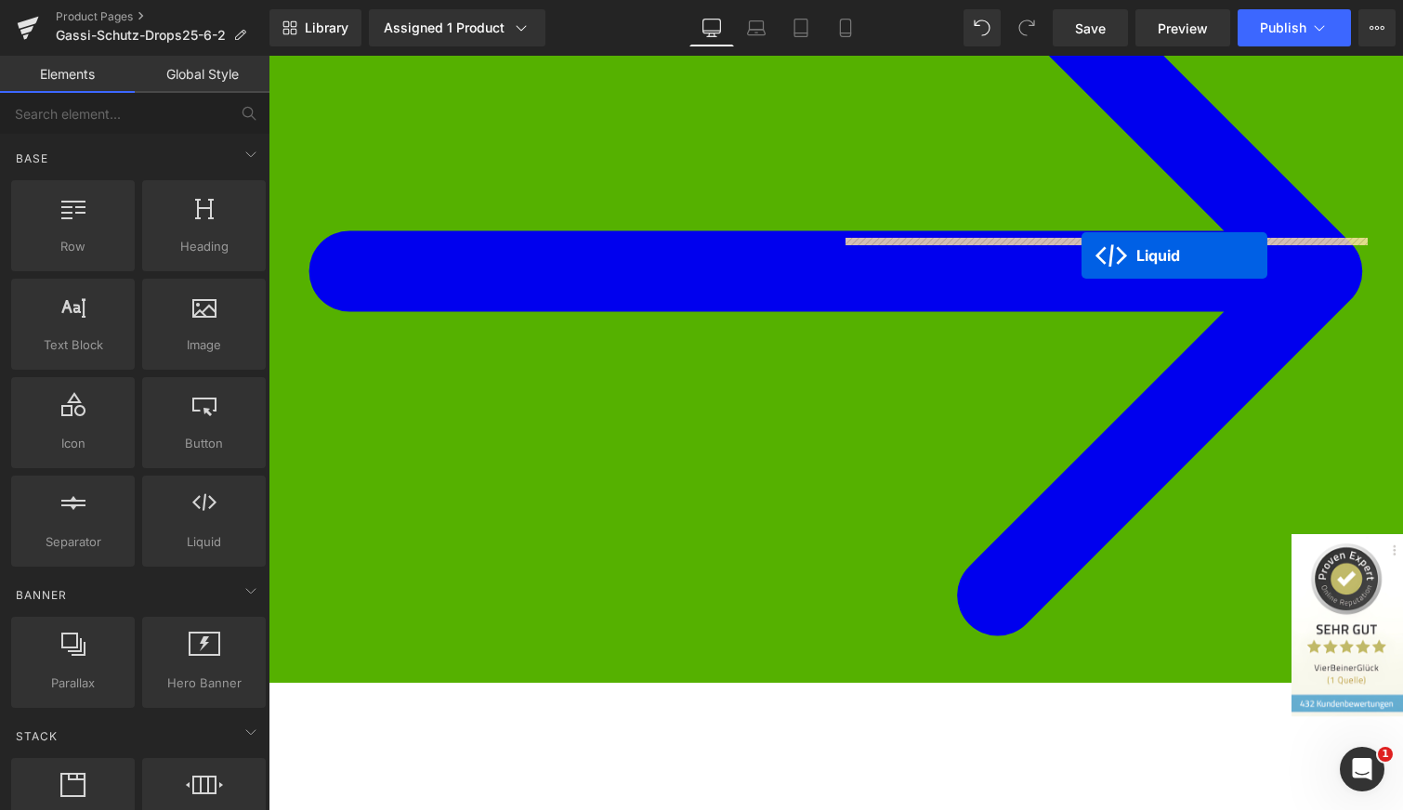
drag, startPoint x: 783, startPoint y: 186, endPoint x: 1082, endPoint y: 255, distance: 306.1
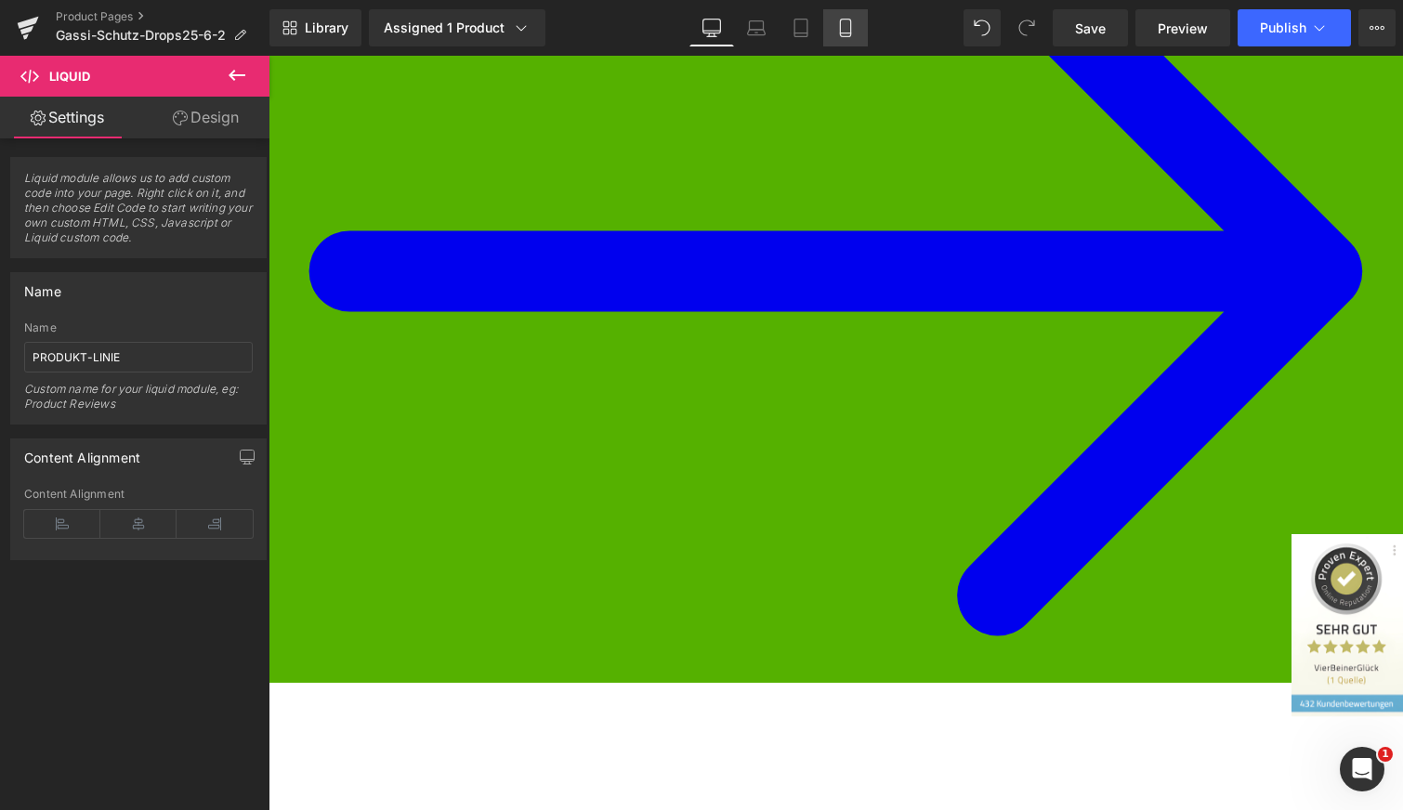
click at [849, 24] on icon at bounding box center [845, 28] width 19 height 19
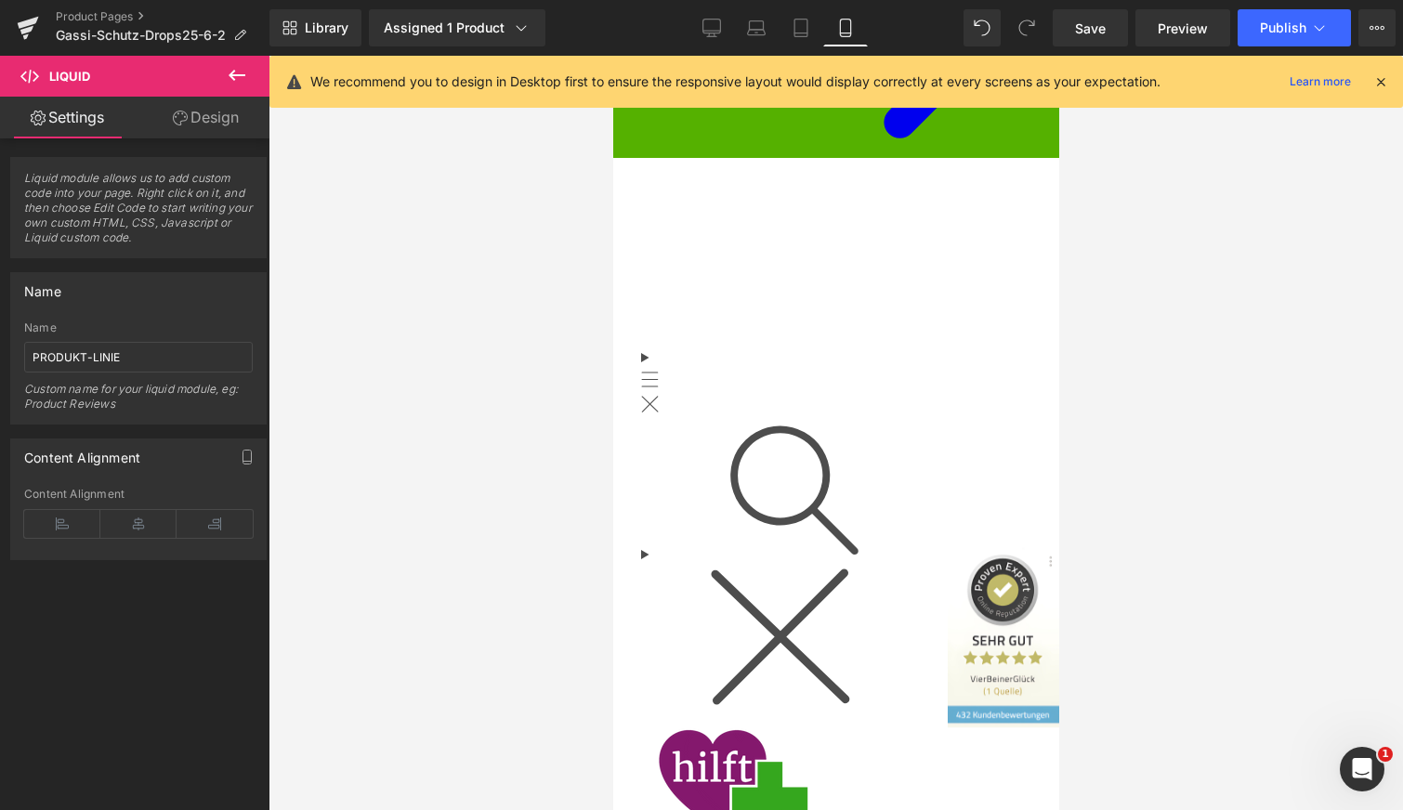
scroll to position [0, 0]
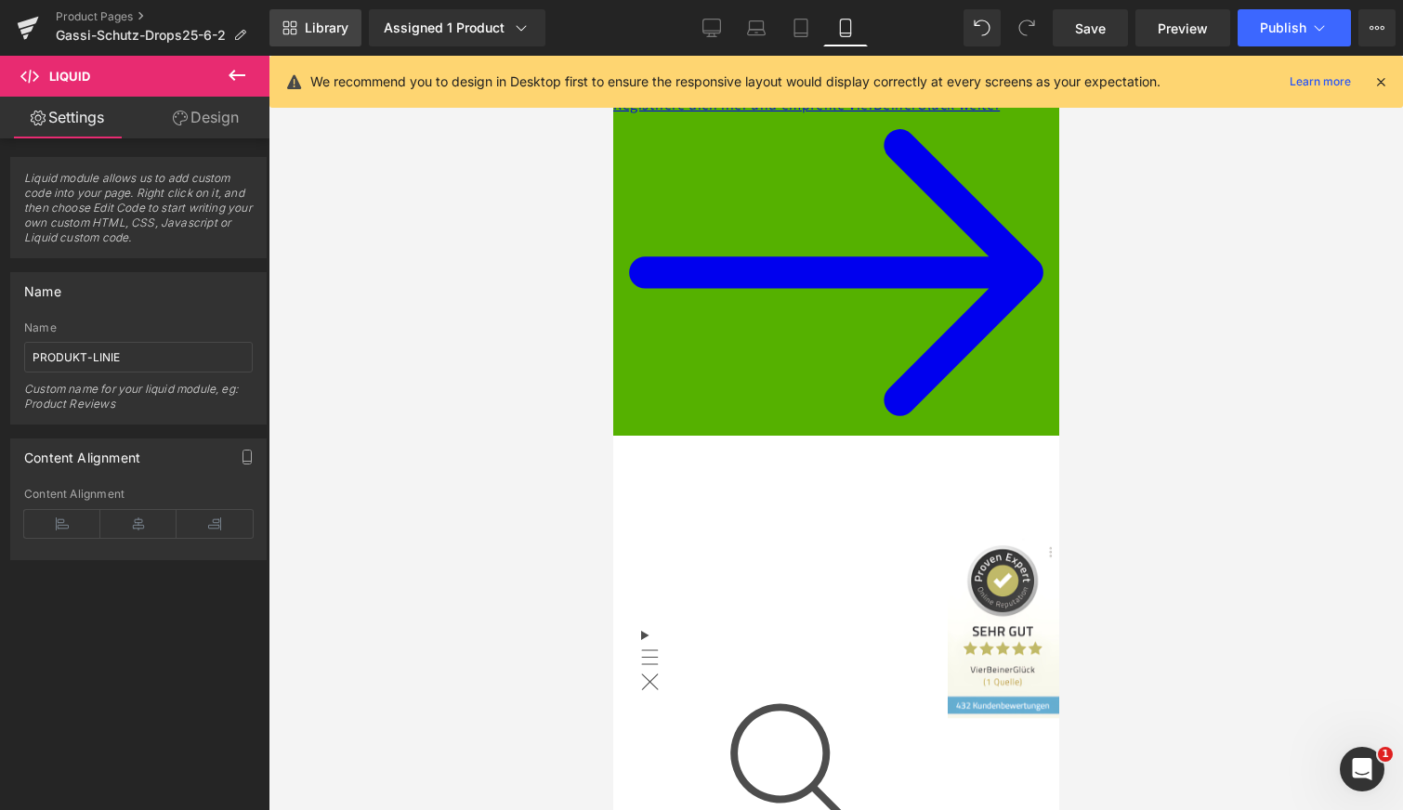
click at [317, 24] on span "Library" at bounding box center [327, 28] width 44 height 17
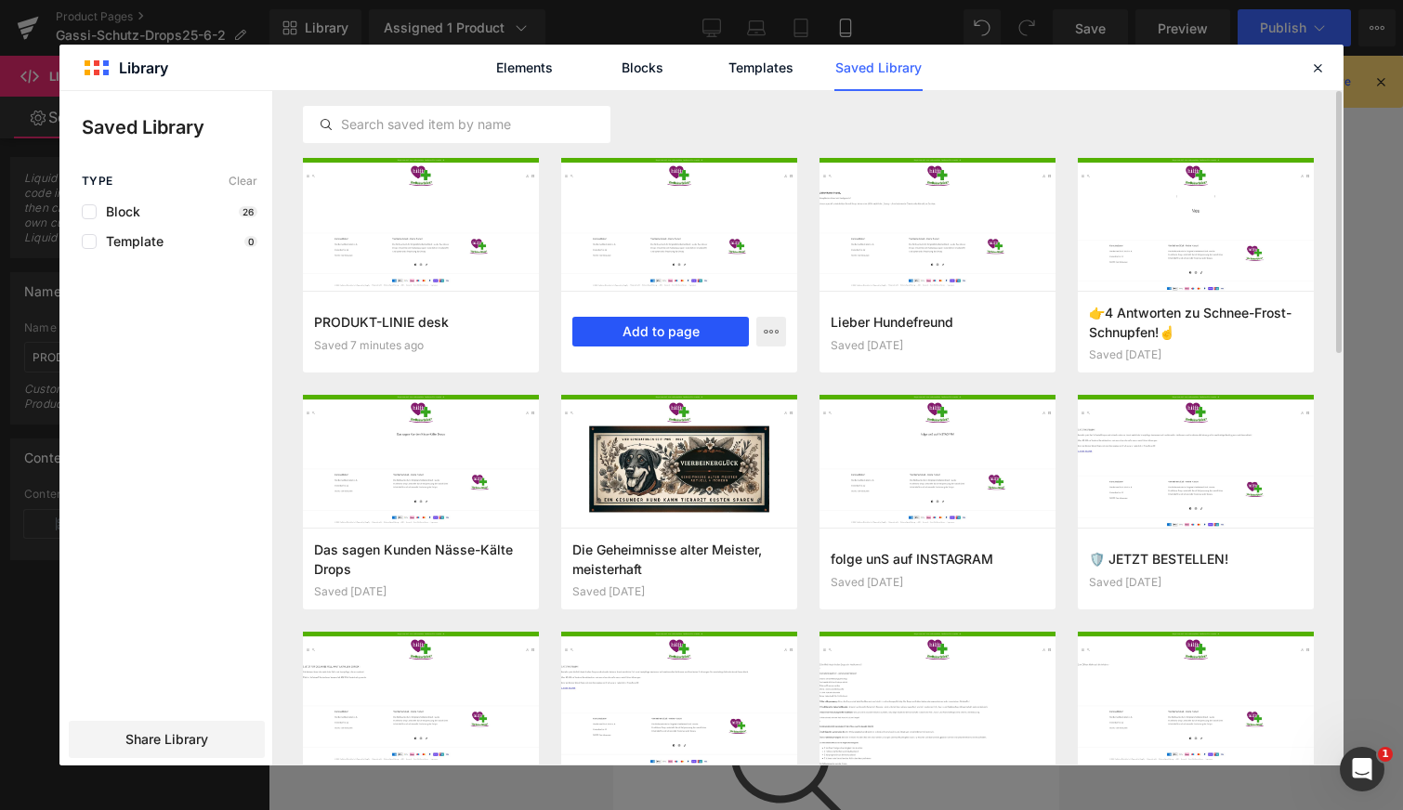
click at [635, 334] on button "Add to page" at bounding box center [660, 332] width 177 height 30
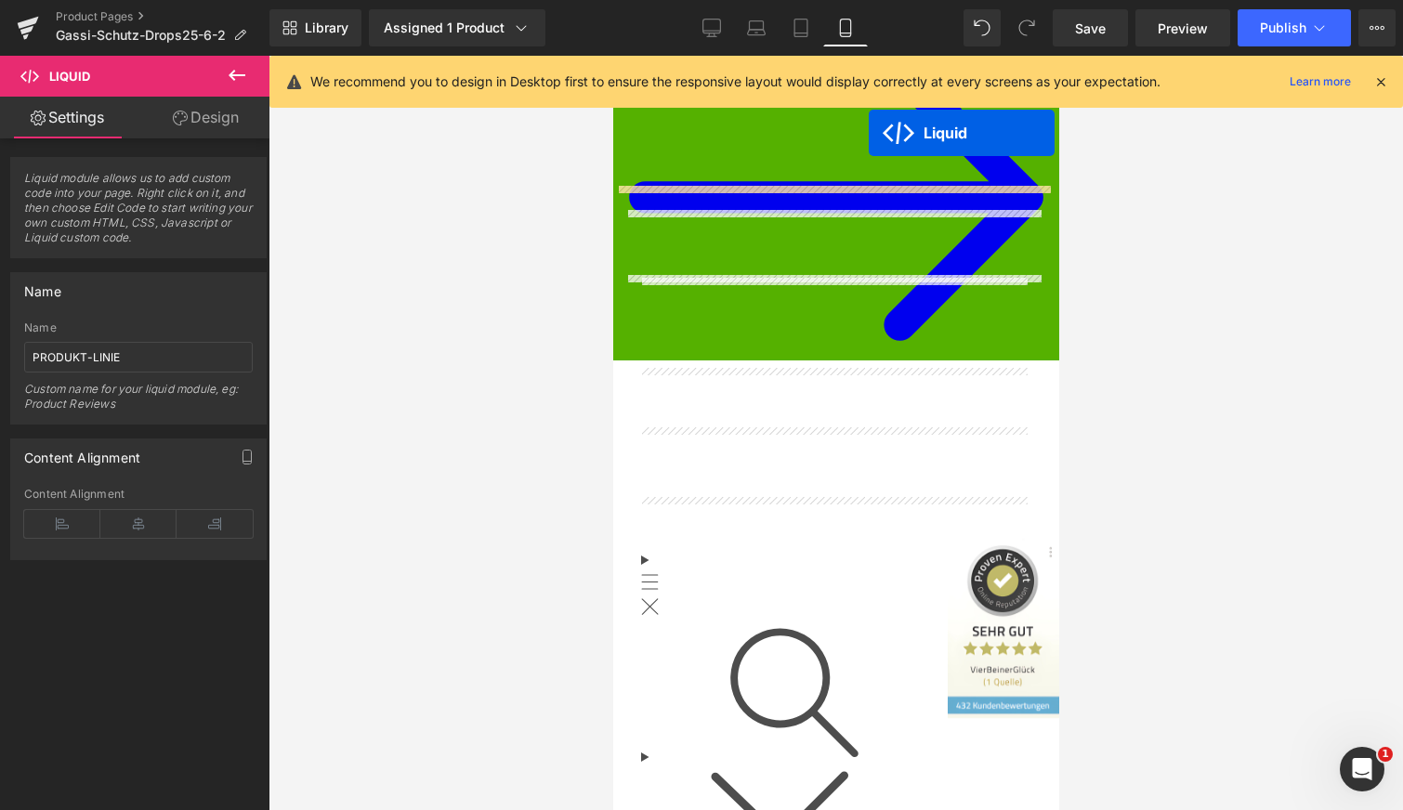
scroll to position [38, 0]
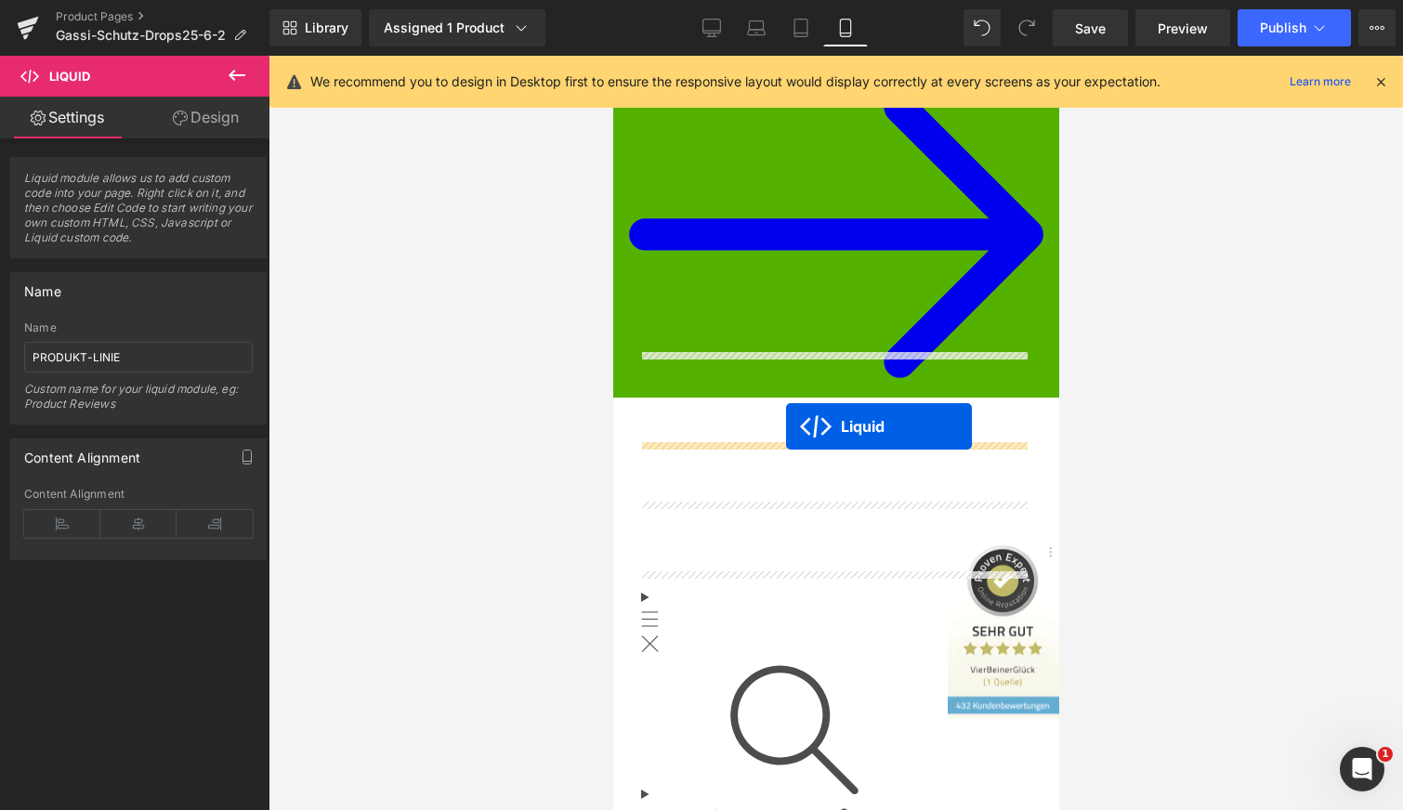
drag, startPoint x: 783, startPoint y: 179, endPoint x: 786, endPoint y: 427, distance: 247.2
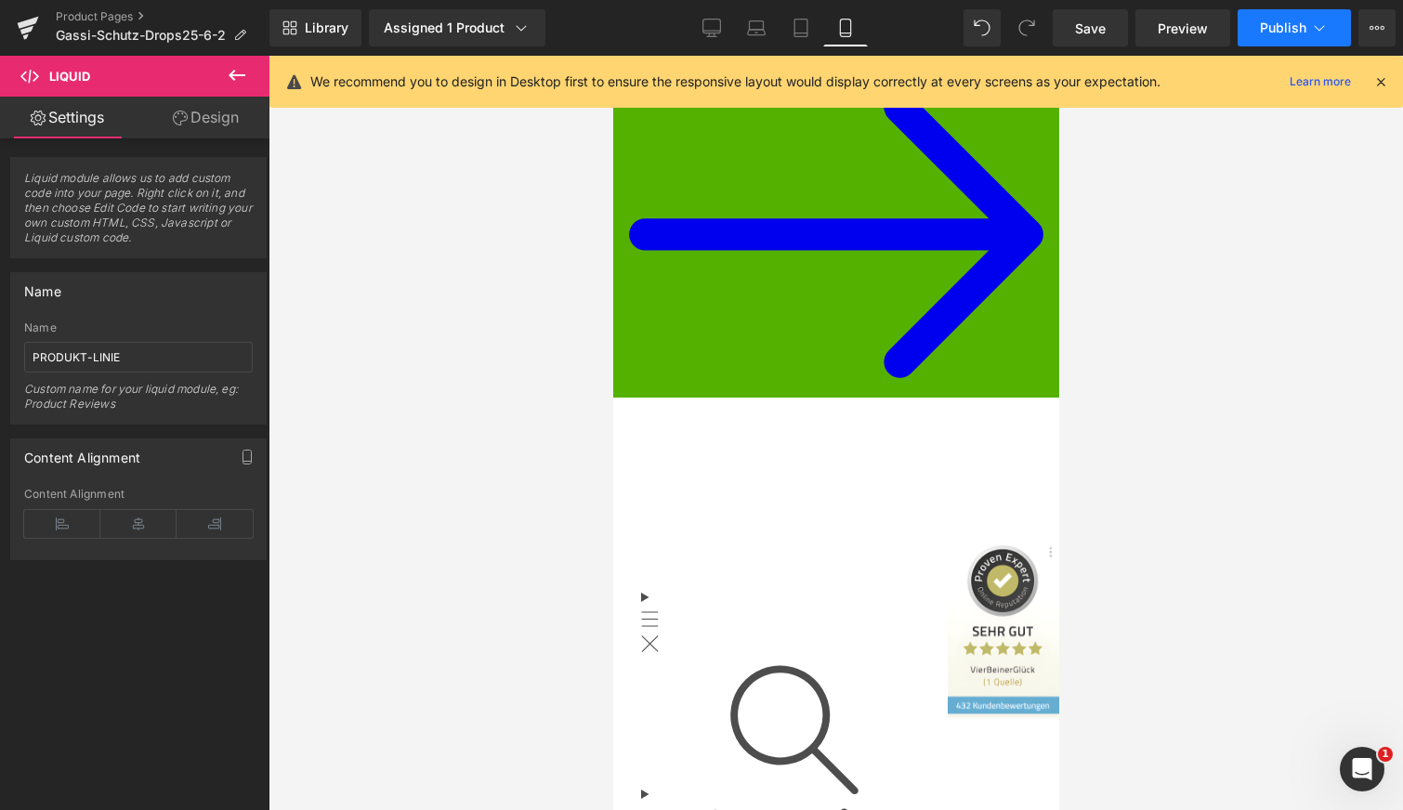
click at [1298, 29] on span "Publish" at bounding box center [1283, 27] width 46 height 15
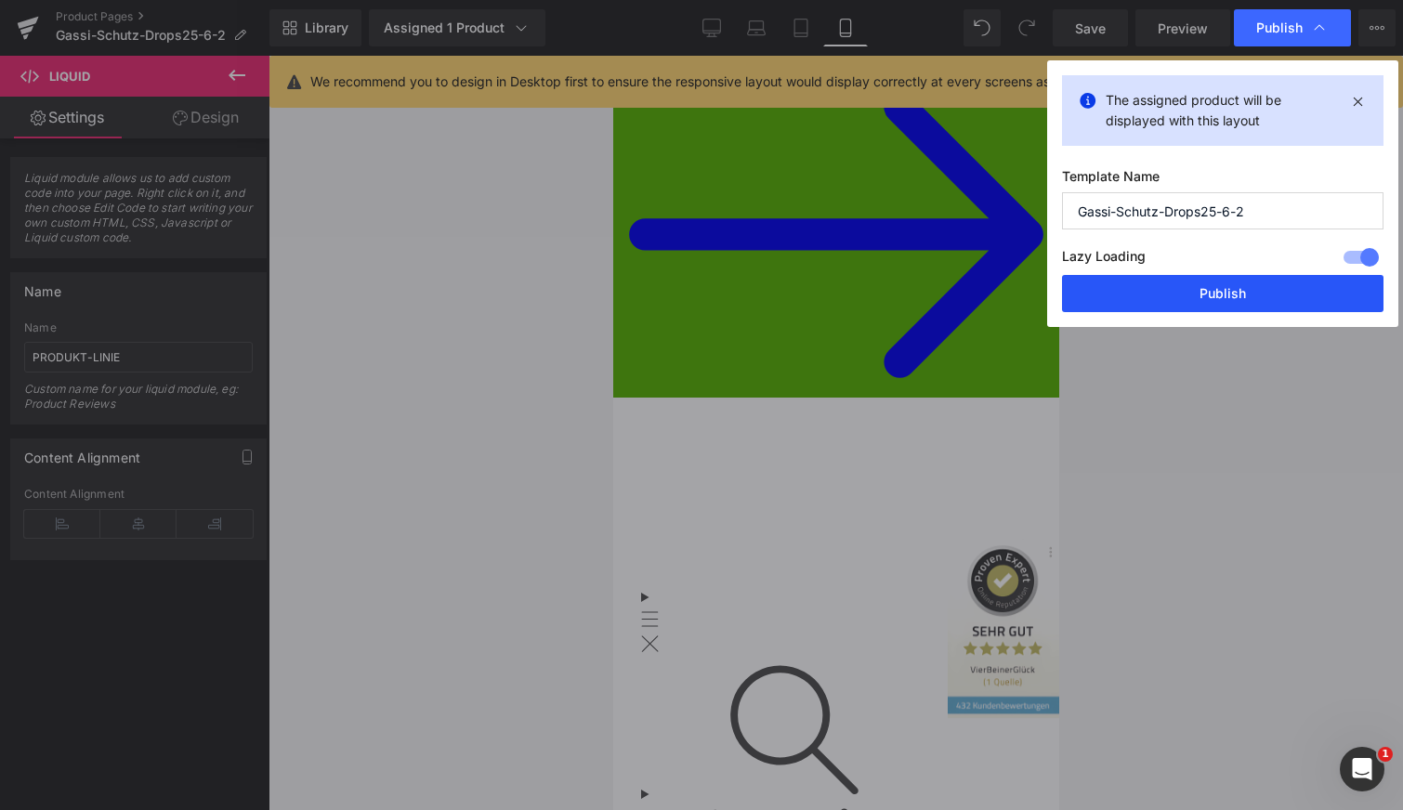
click at [1217, 289] on button "Publish" at bounding box center [1223, 293] width 322 height 37
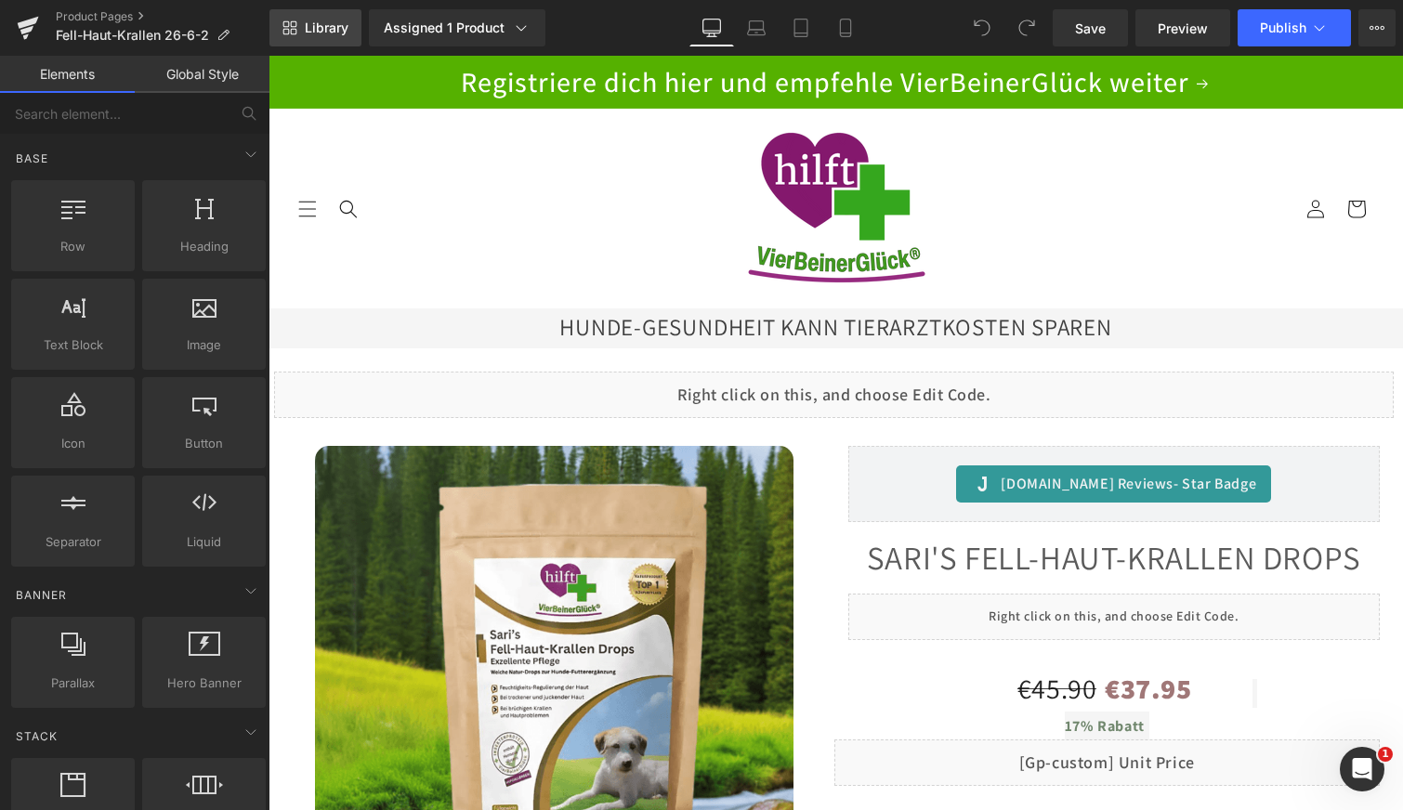
click at [323, 29] on span "Library" at bounding box center [327, 28] width 44 height 17
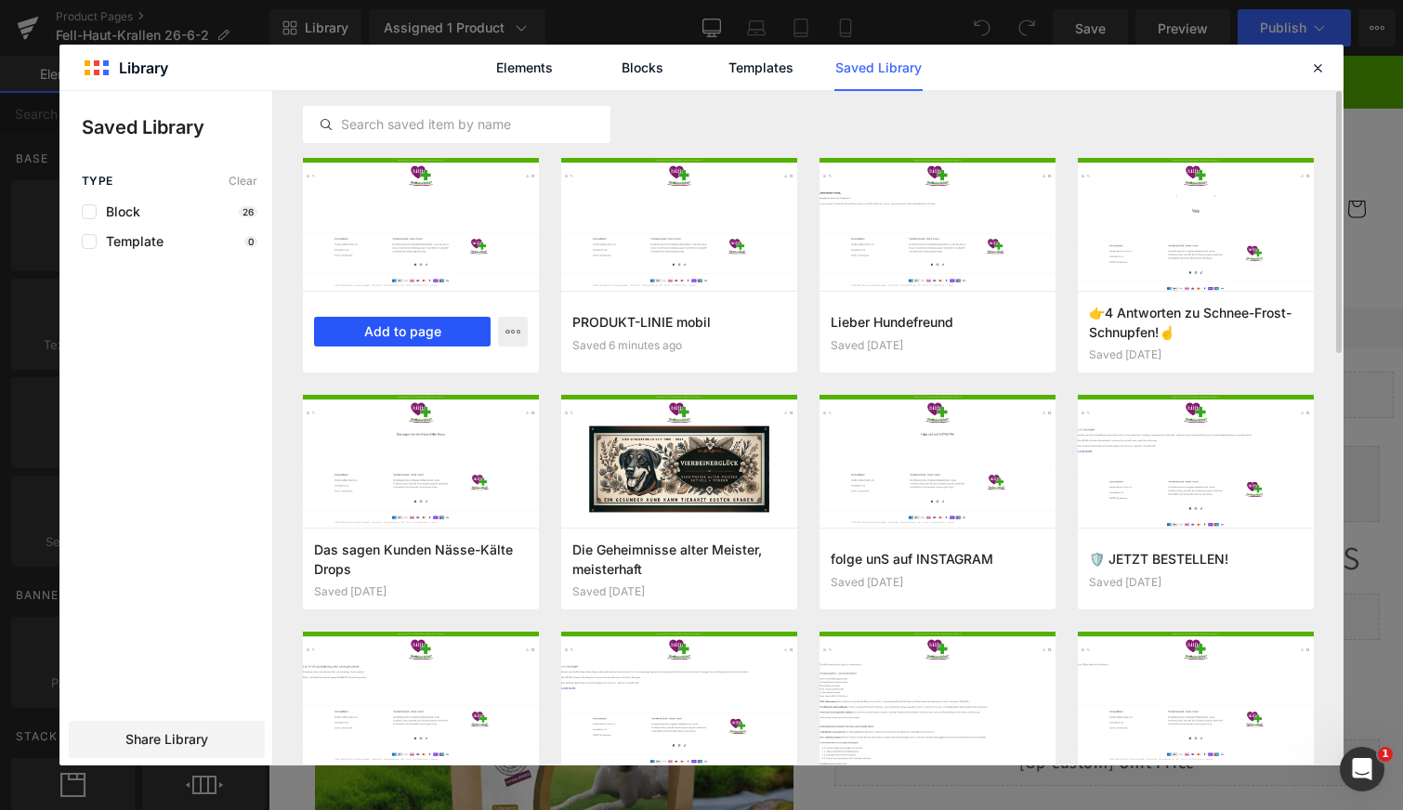
click at [406, 331] on button "Add to page" at bounding box center [402, 332] width 177 height 30
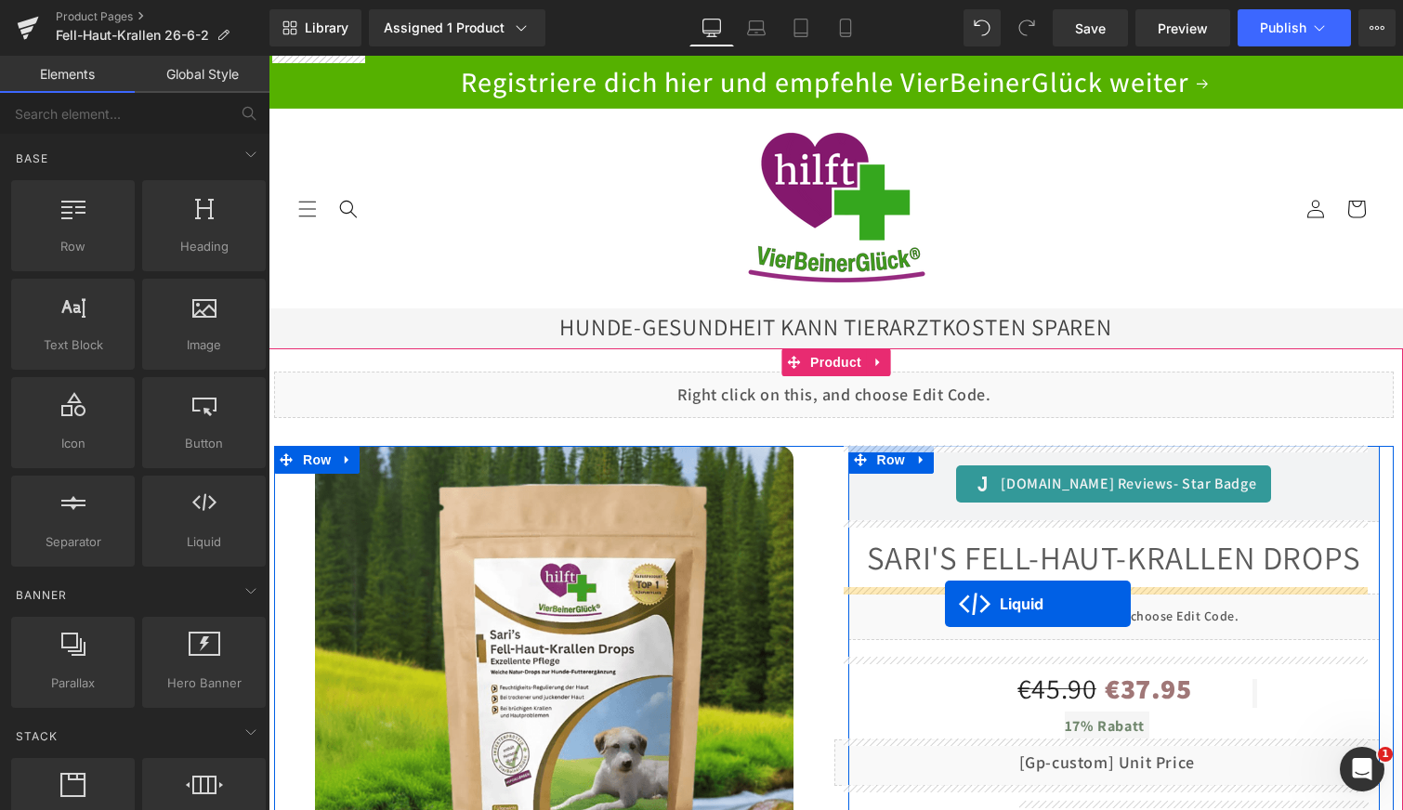
drag, startPoint x: 783, startPoint y: 184, endPoint x: 945, endPoint y: 604, distance: 450.1
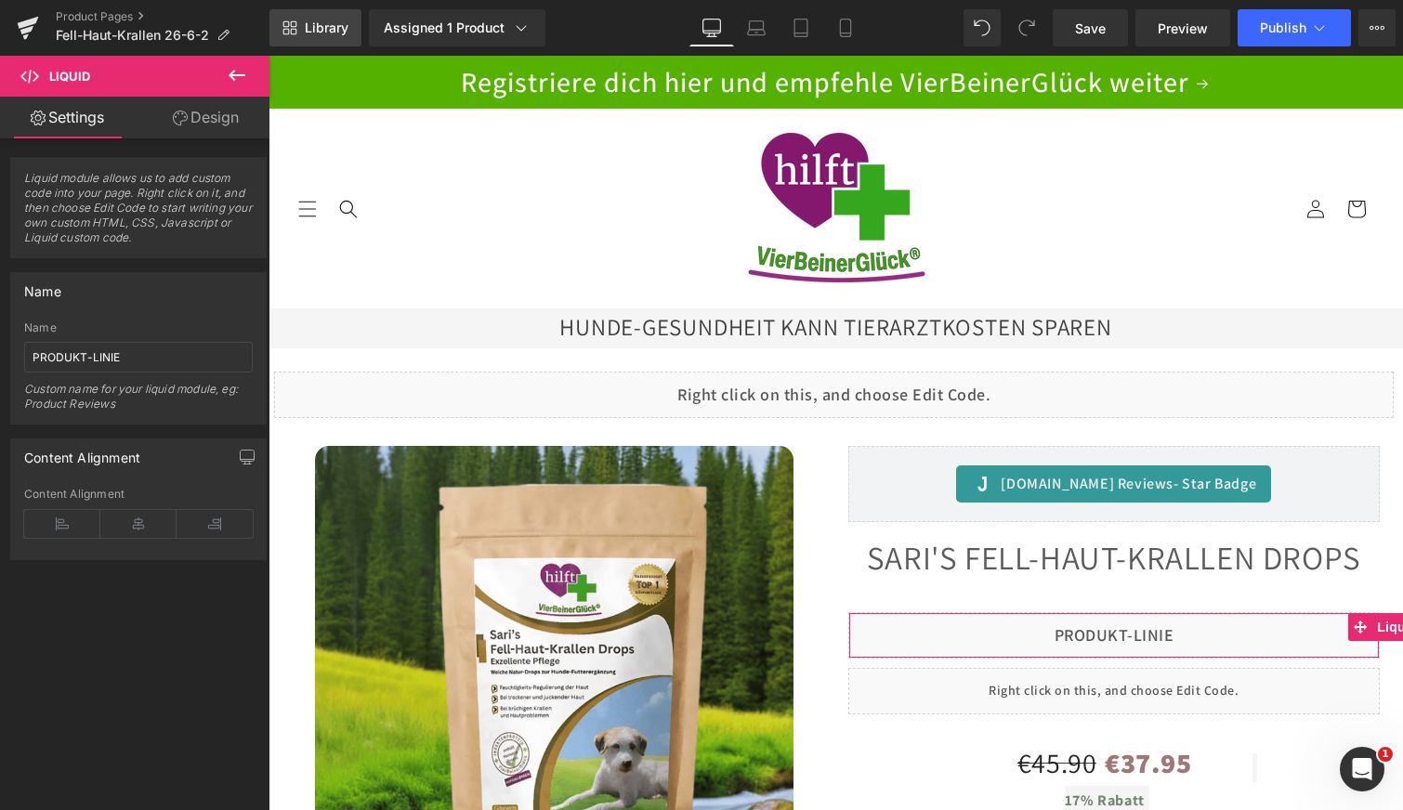
click at [318, 27] on span "Library" at bounding box center [327, 28] width 44 height 17
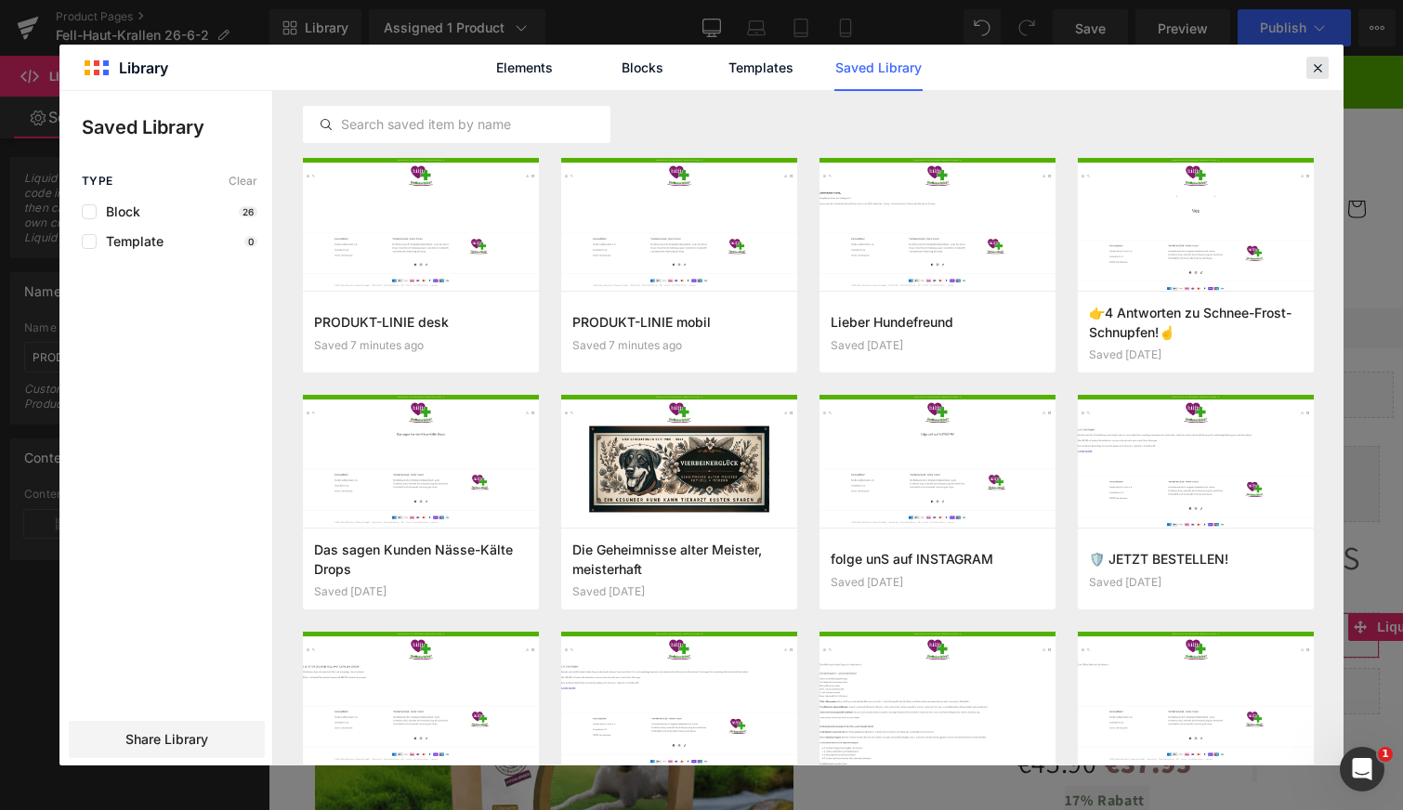
click at [1322, 61] on icon at bounding box center [1317, 67] width 17 height 17
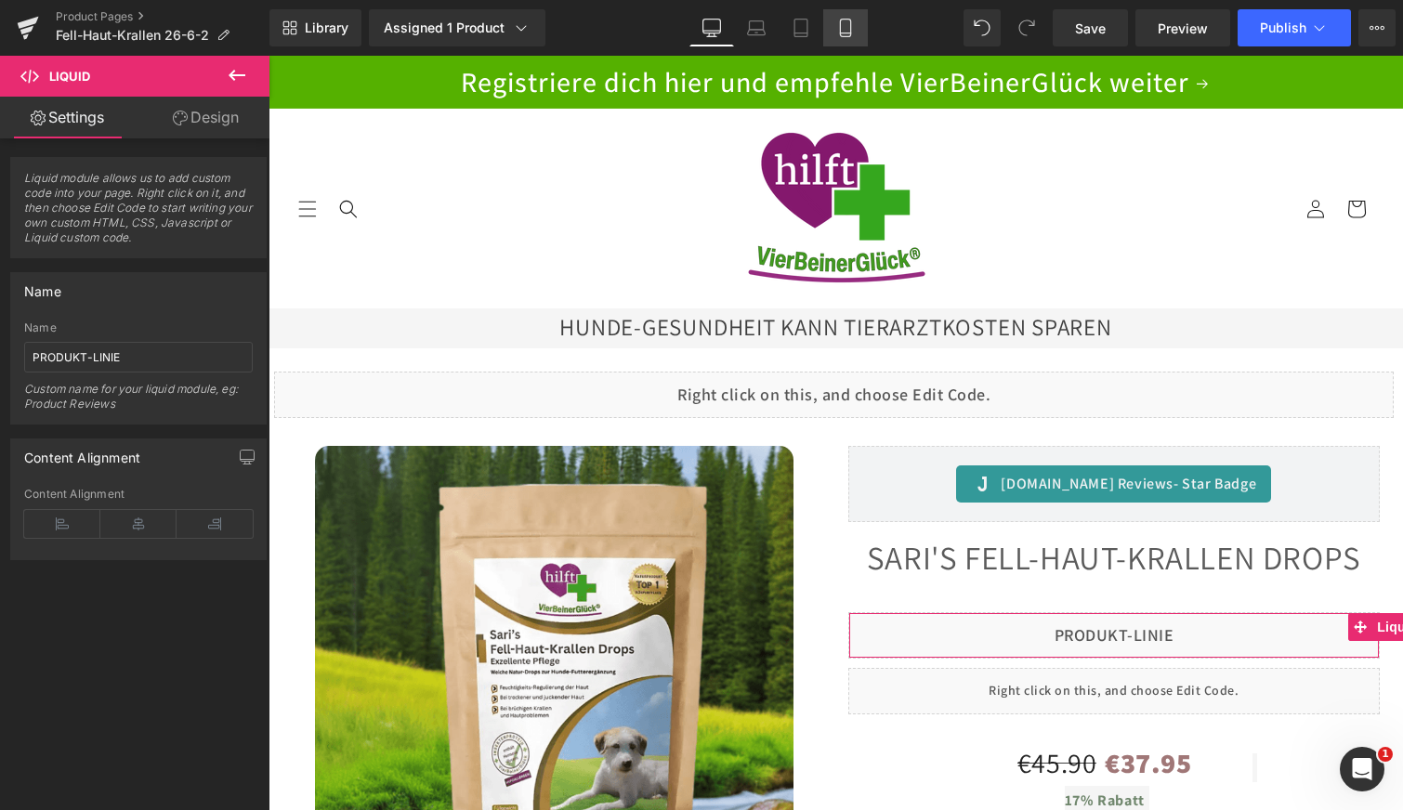
click at [849, 31] on icon at bounding box center [845, 28] width 19 height 19
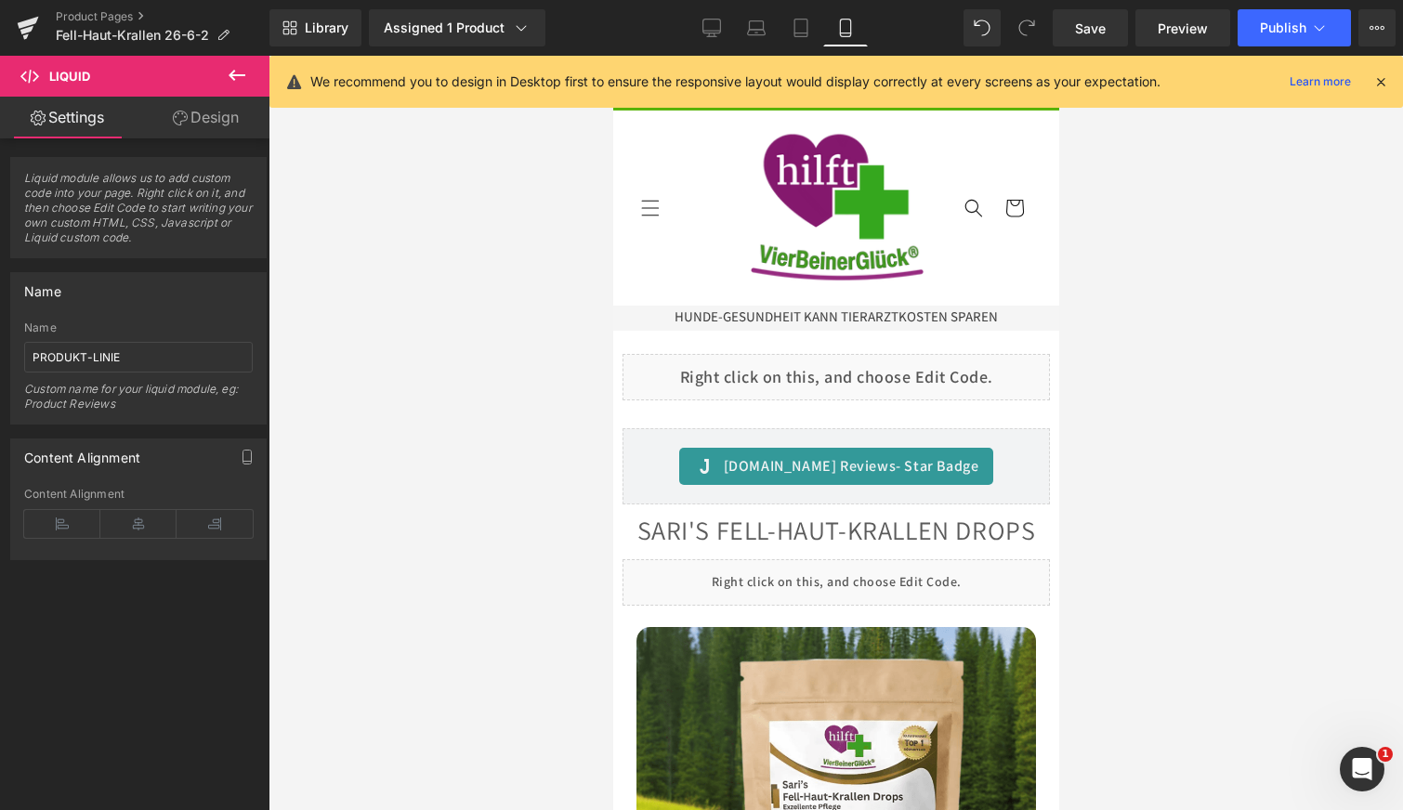
click at [1385, 78] on icon at bounding box center [1381, 81] width 17 height 17
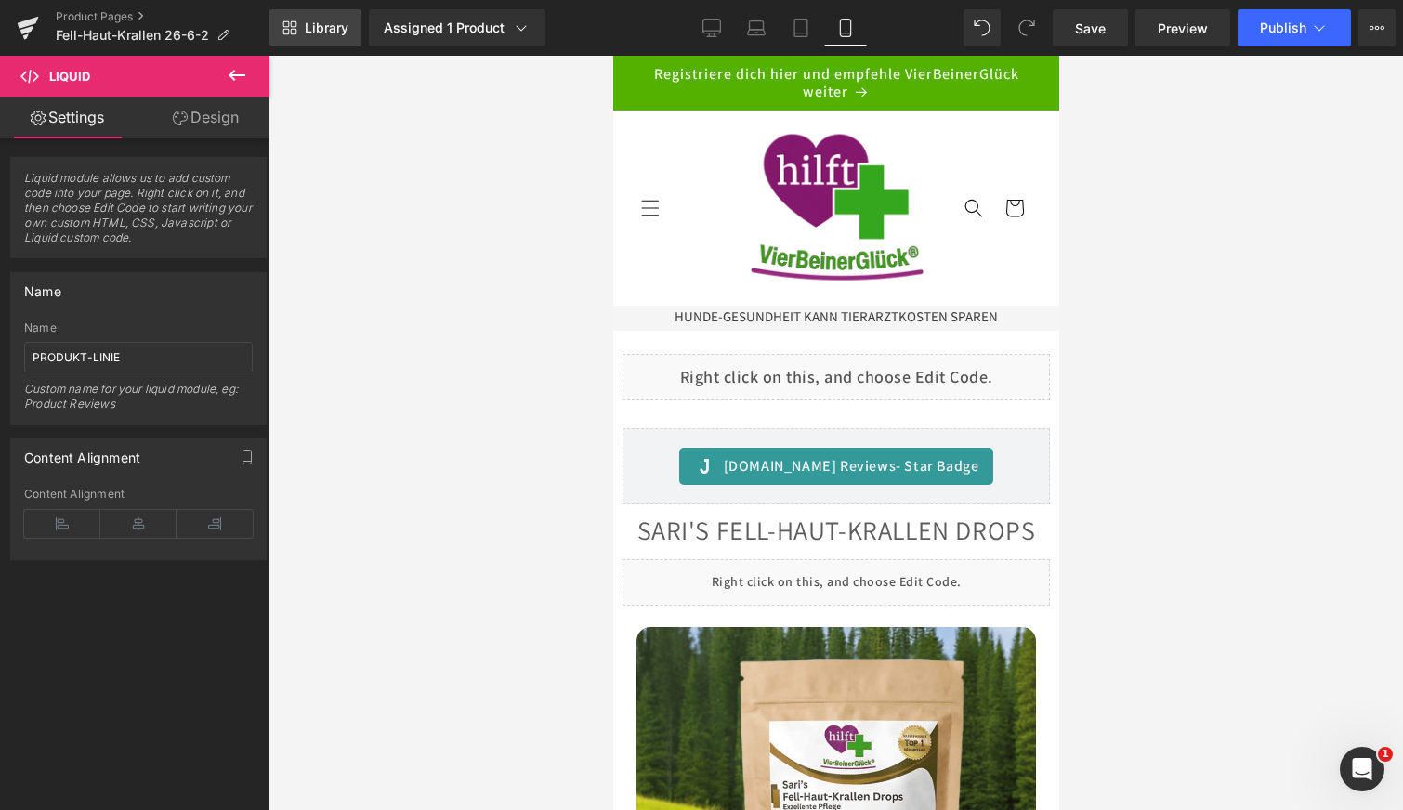
click at [333, 23] on span "Library" at bounding box center [327, 28] width 44 height 17
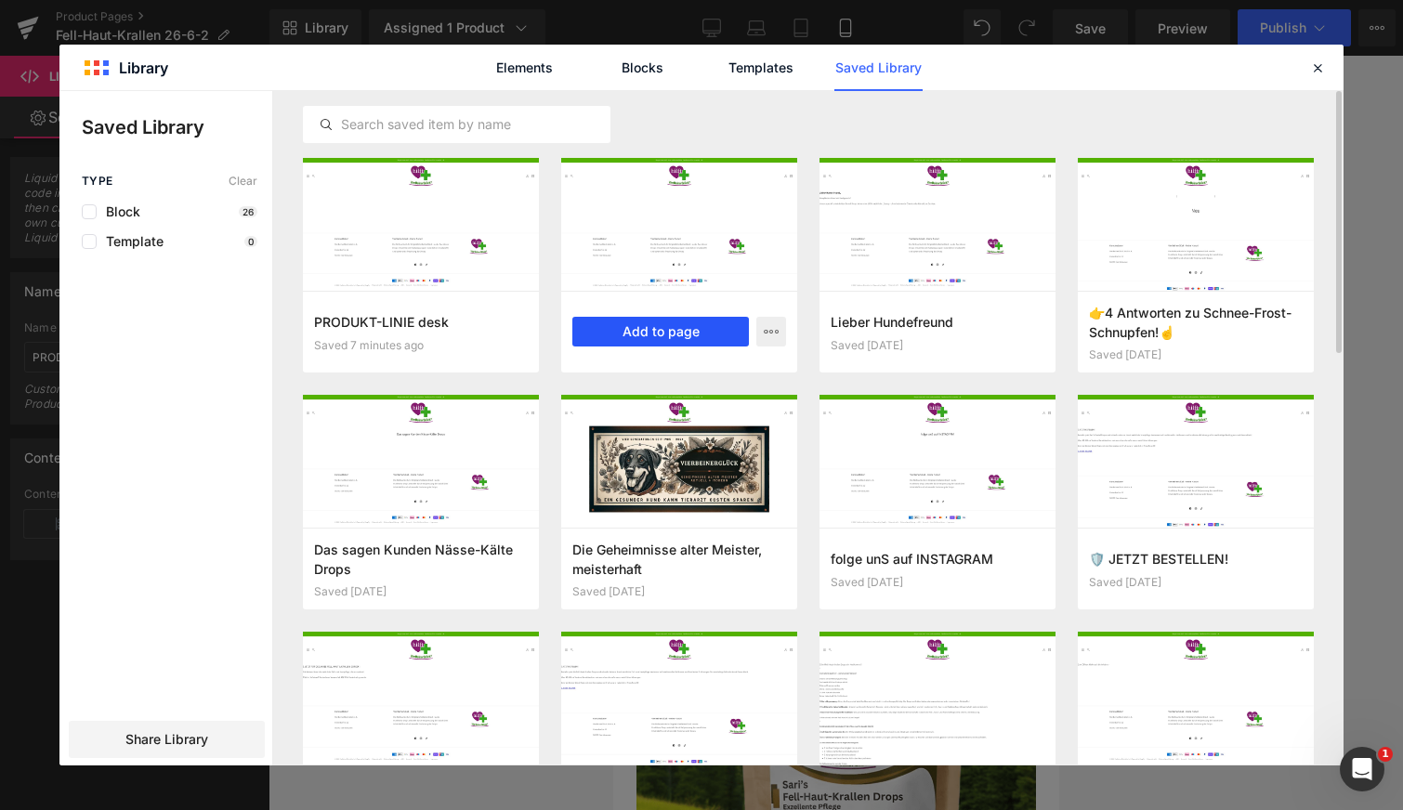
click at [618, 322] on button "Add to page" at bounding box center [660, 332] width 177 height 30
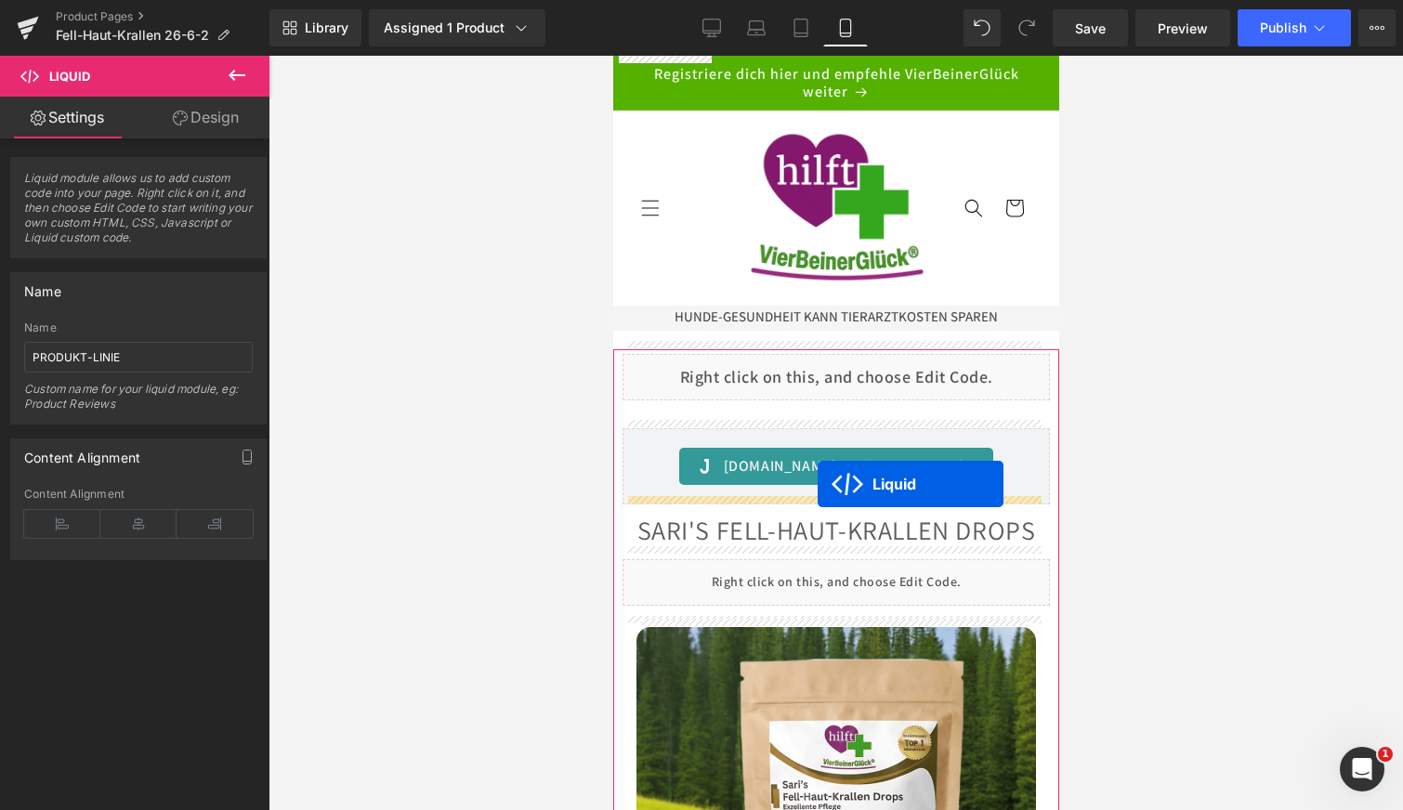
drag, startPoint x: 779, startPoint y: 177, endPoint x: 818, endPoint y: 484, distance: 310.1
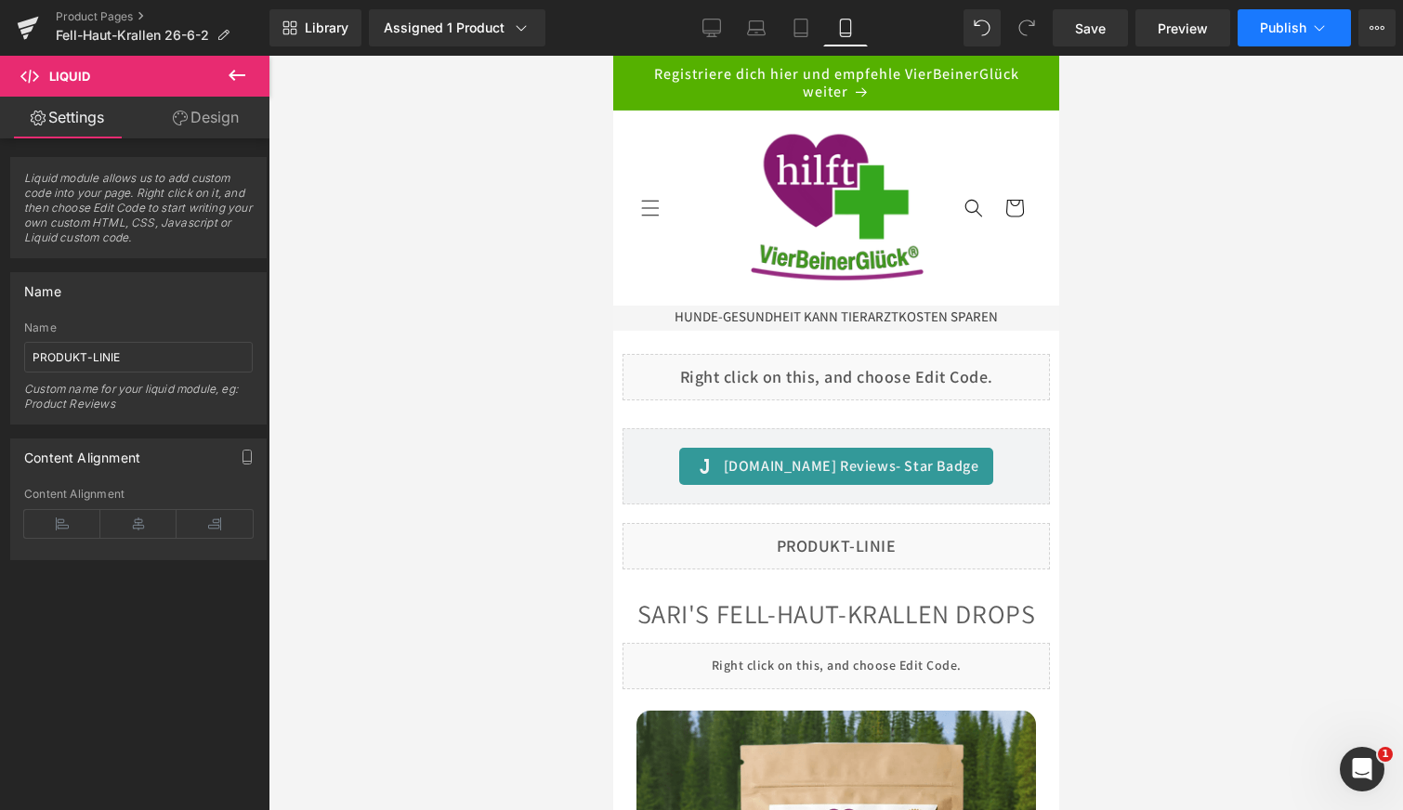
click at [1291, 29] on span "Publish" at bounding box center [1283, 27] width 46 height 15
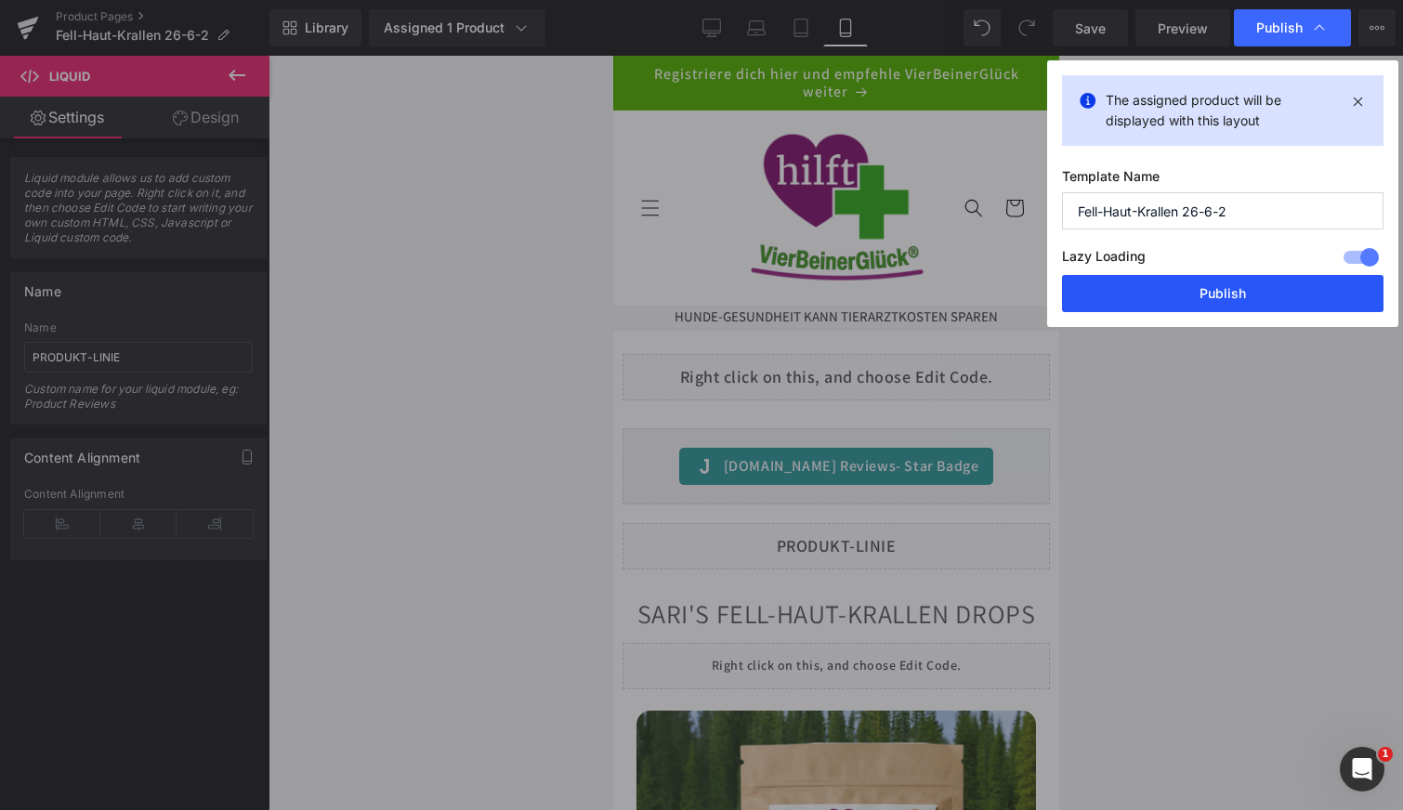
click at [1185, 292] on button "Publish" at bounding box center [1223, 293] width 322 height 37
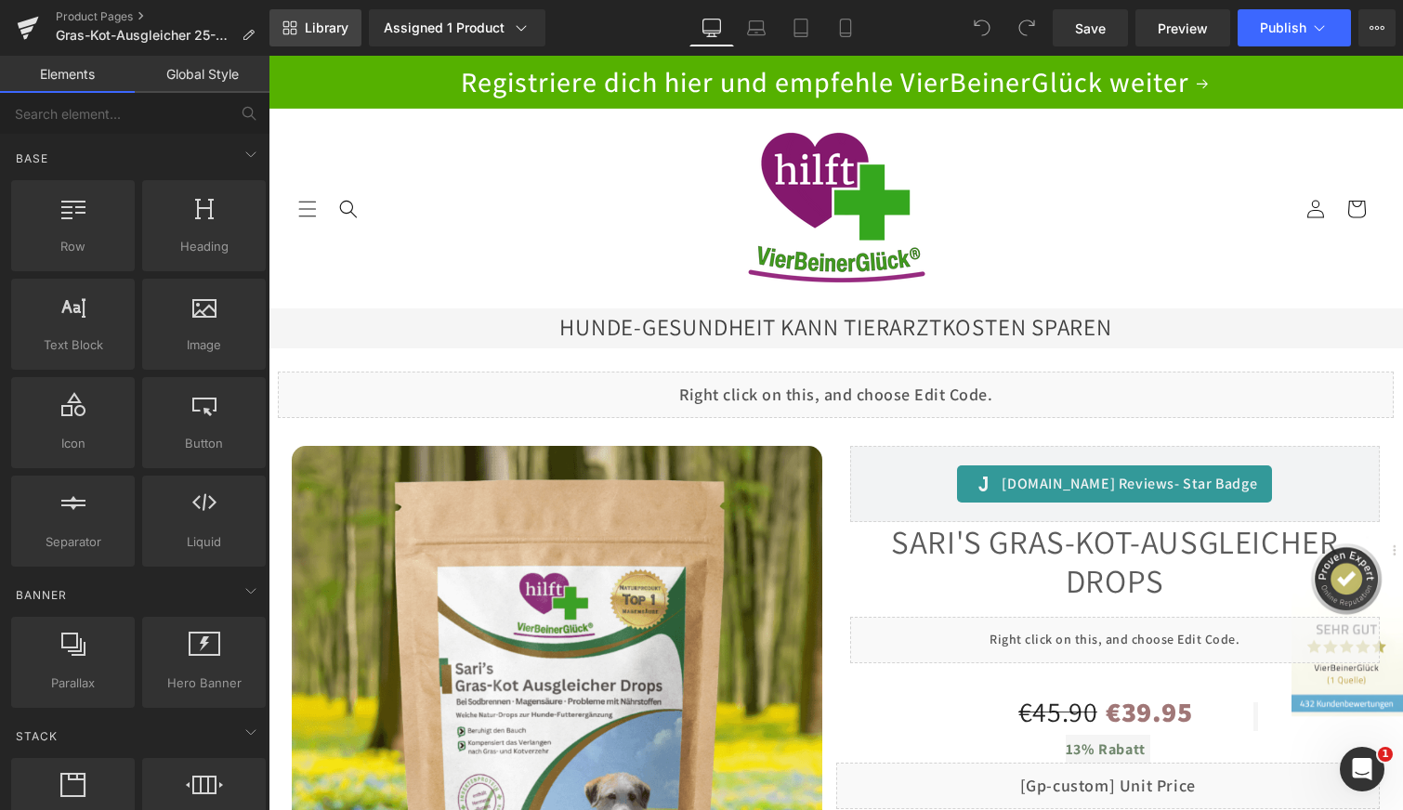
click at [320, 20] on span "Library" at bounding box center [327, 28] width 44 height 17
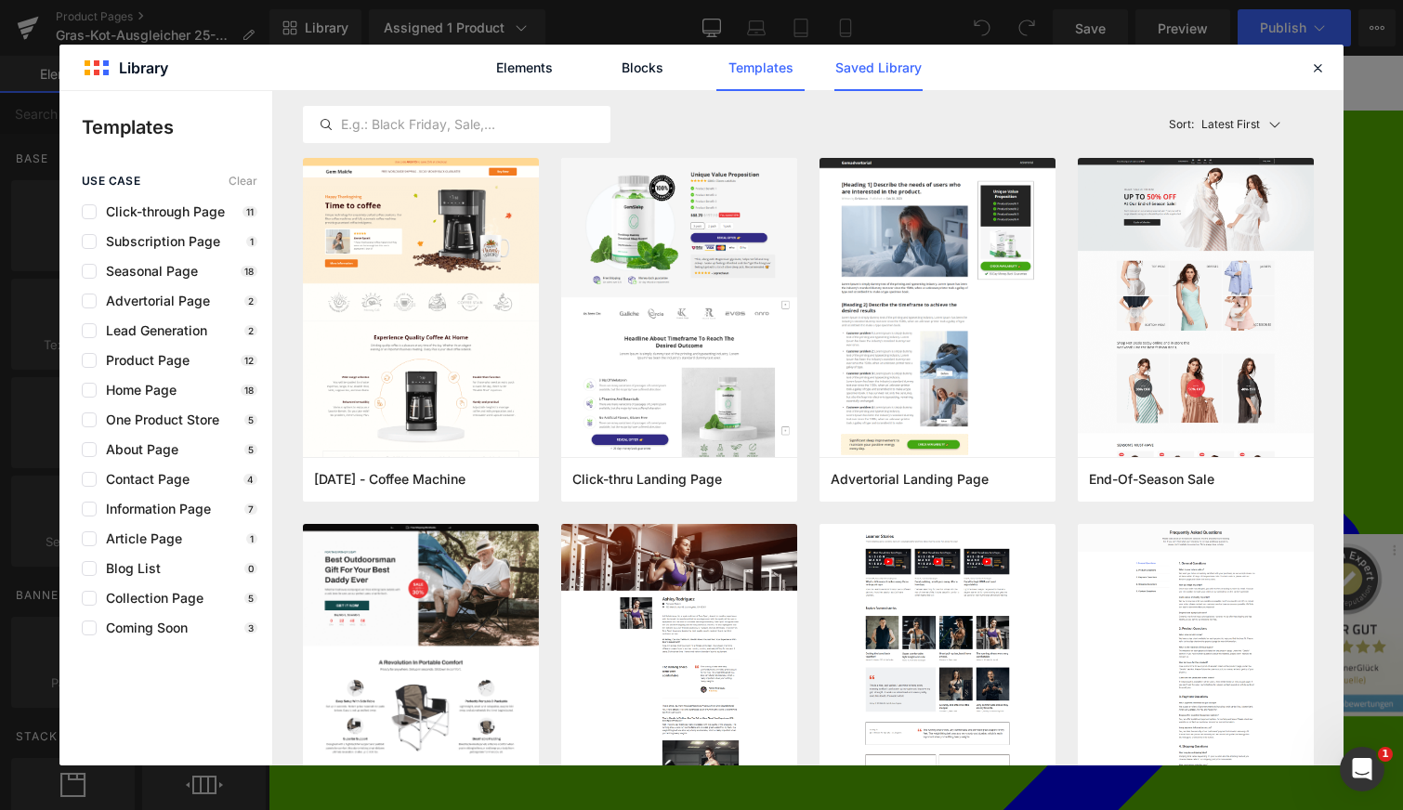
click at [862, 58] on link "Saved Library" at bounding box center [879, 68] width 88 height 46
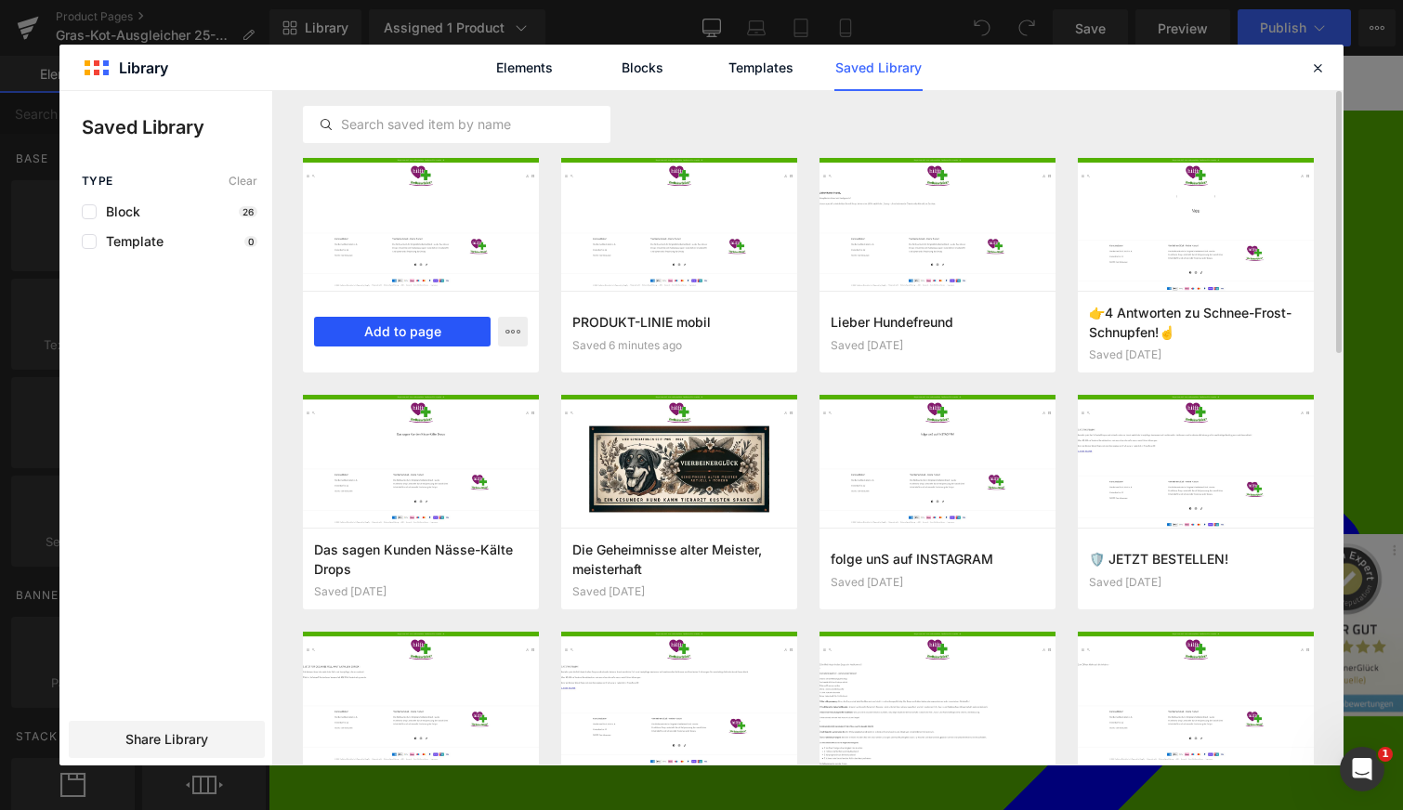
click at [346, 320] on button "Add to page" at bounding box center [402, 332] width 177 height 30
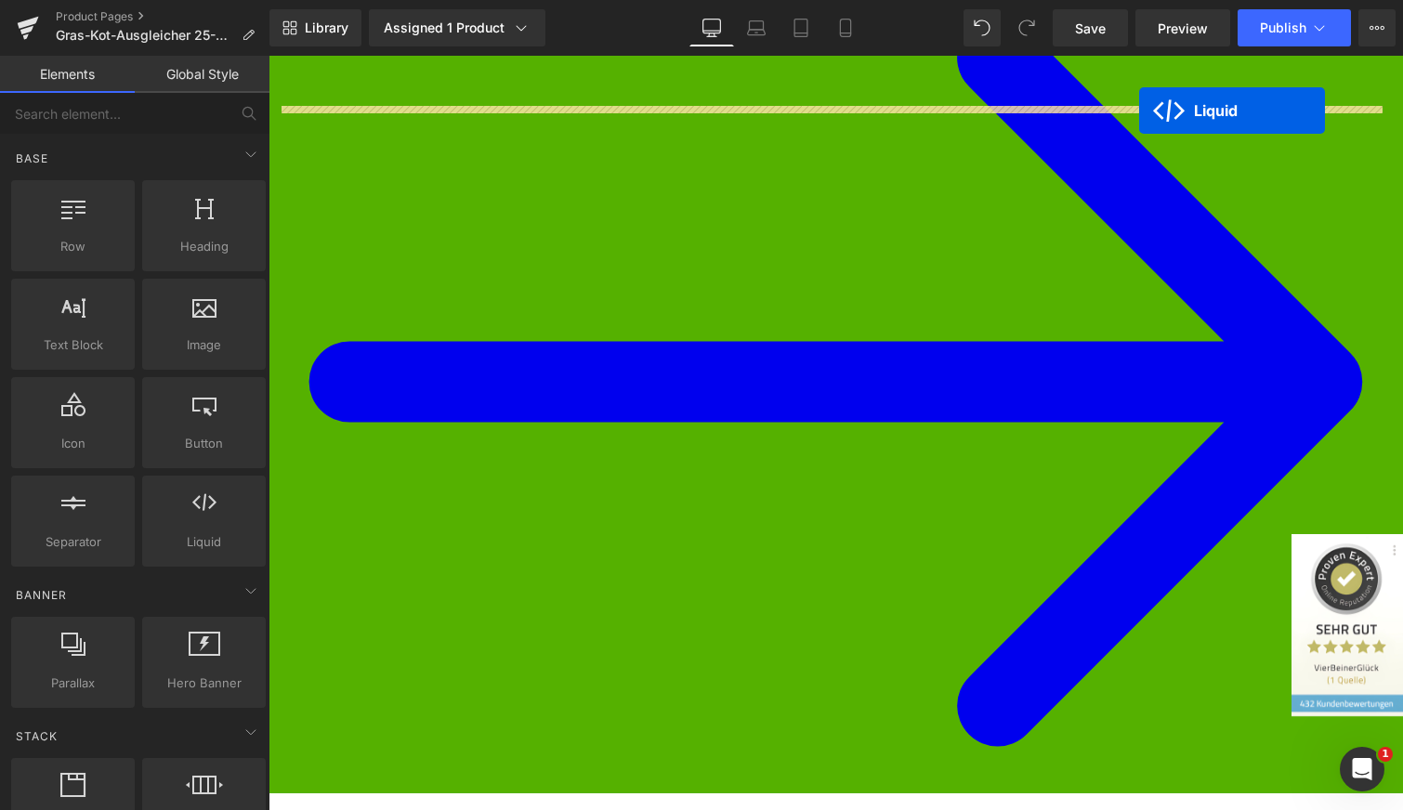
scroll to position [112, 0]
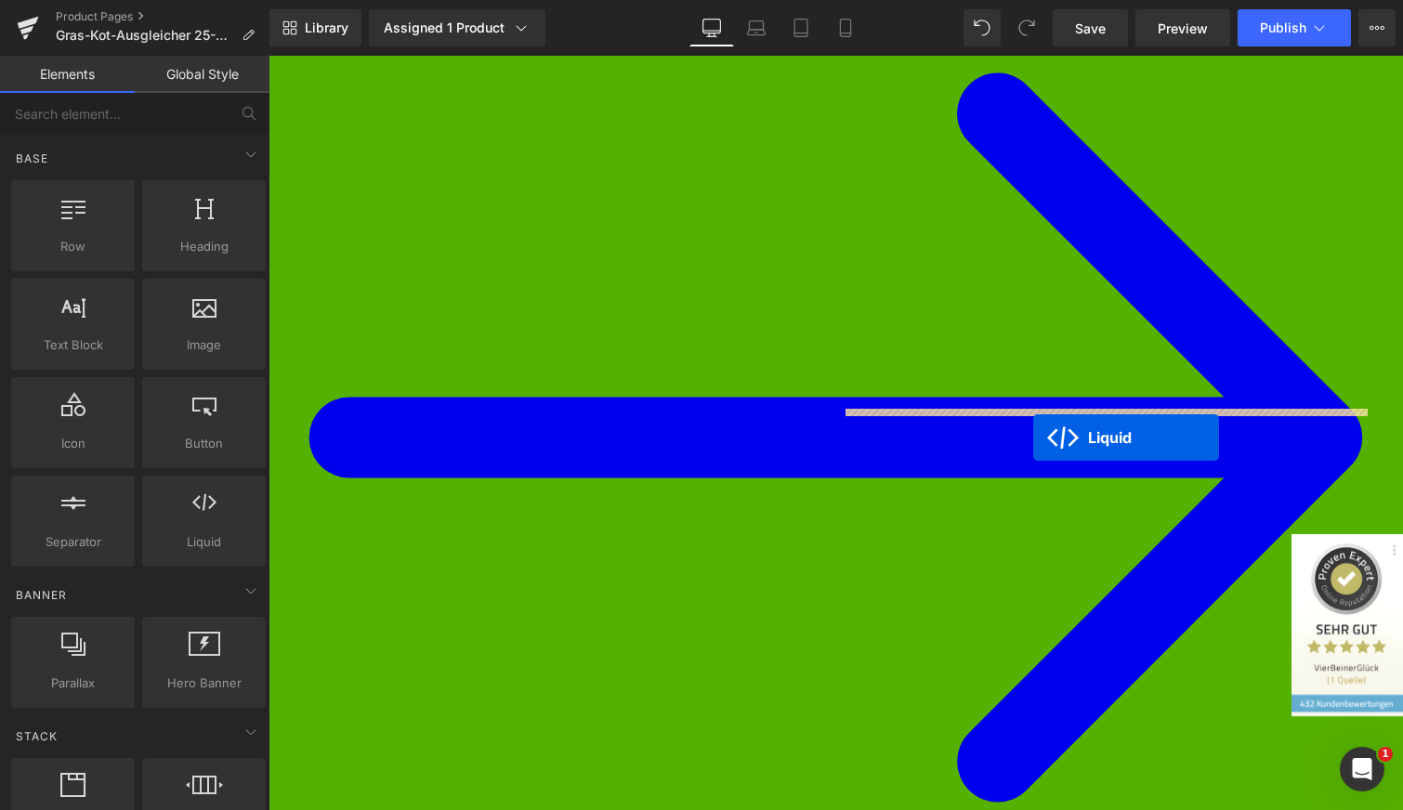
drag, startPoint x: 784, startPoint y: 187, endPoint x: 1033, endPoint y: 438, distance: 353.6
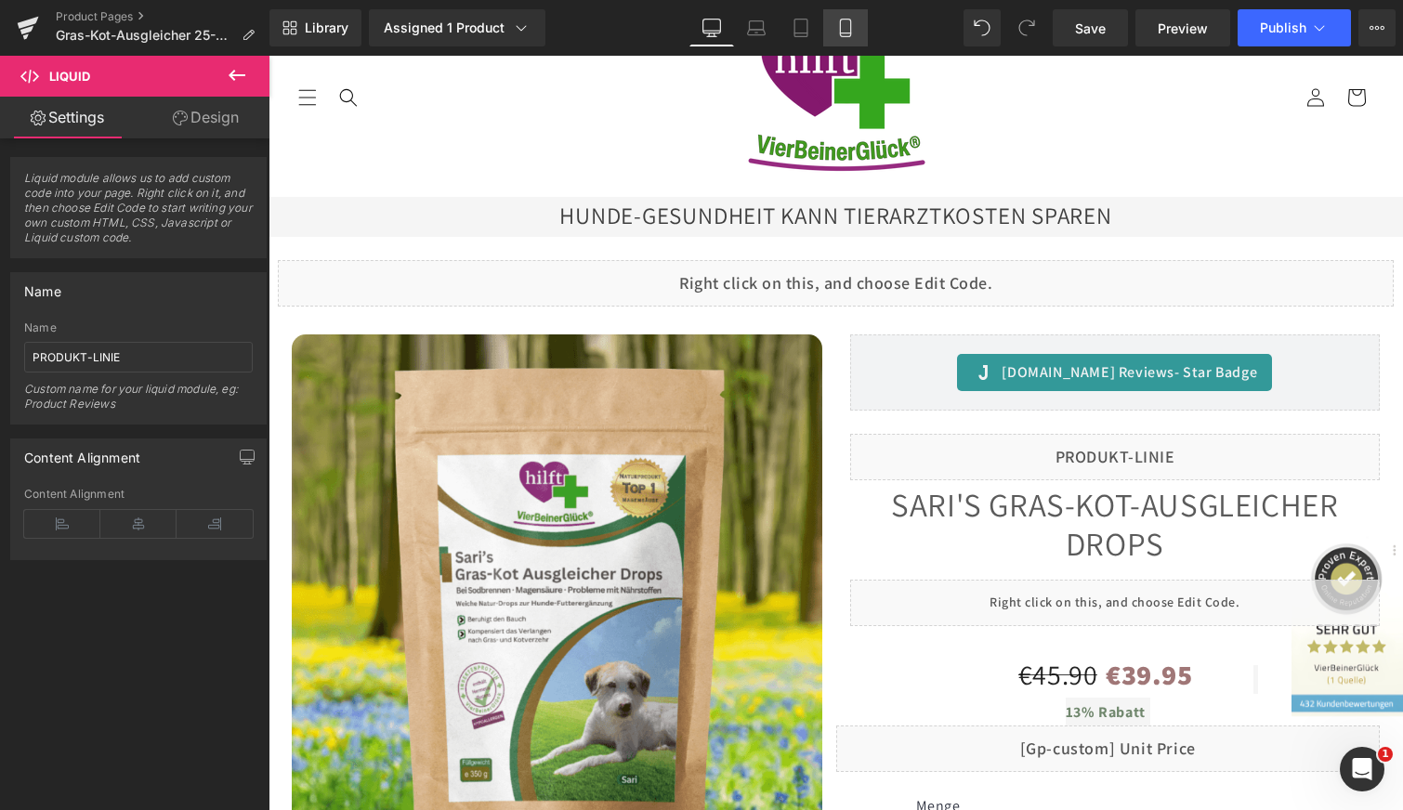
click icon
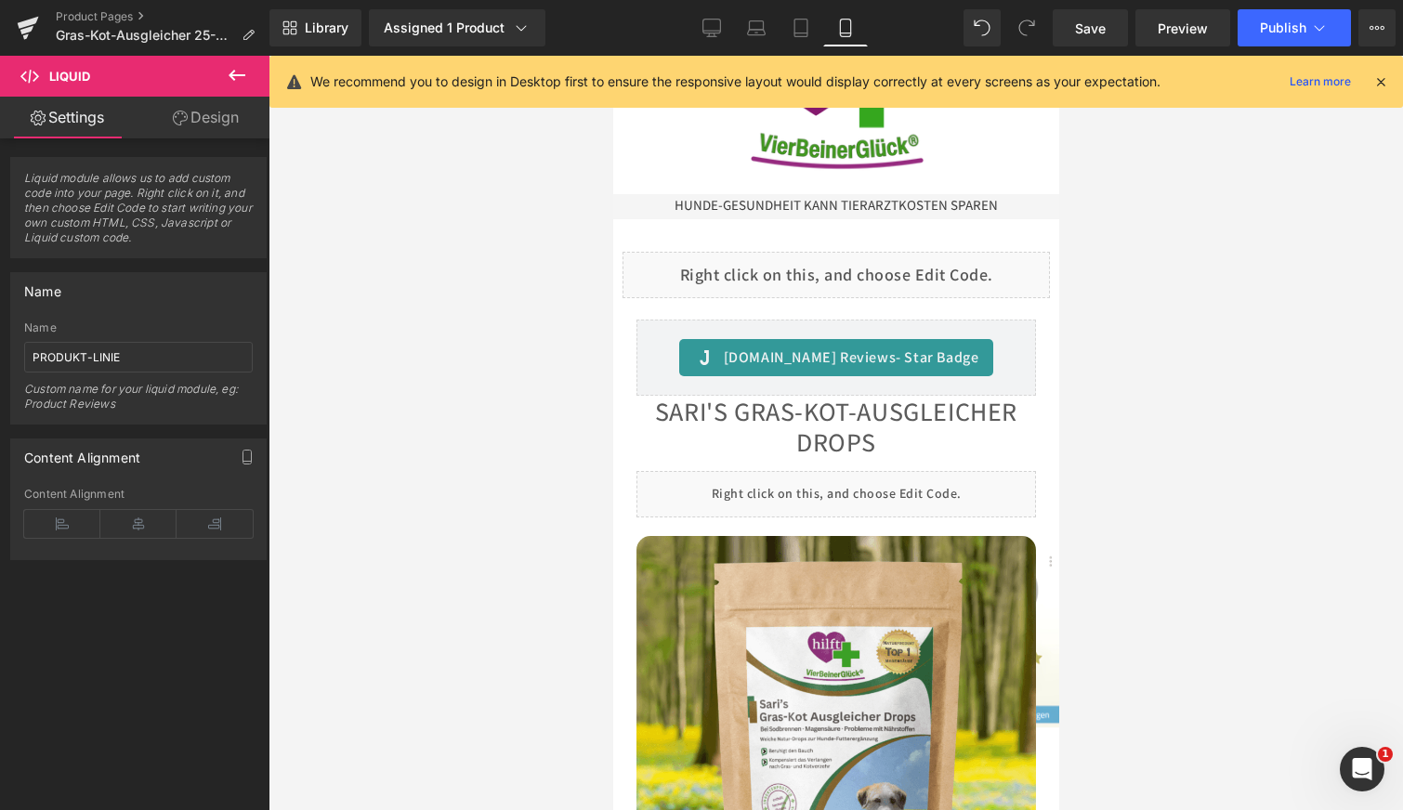
scroll to position [0, 0]
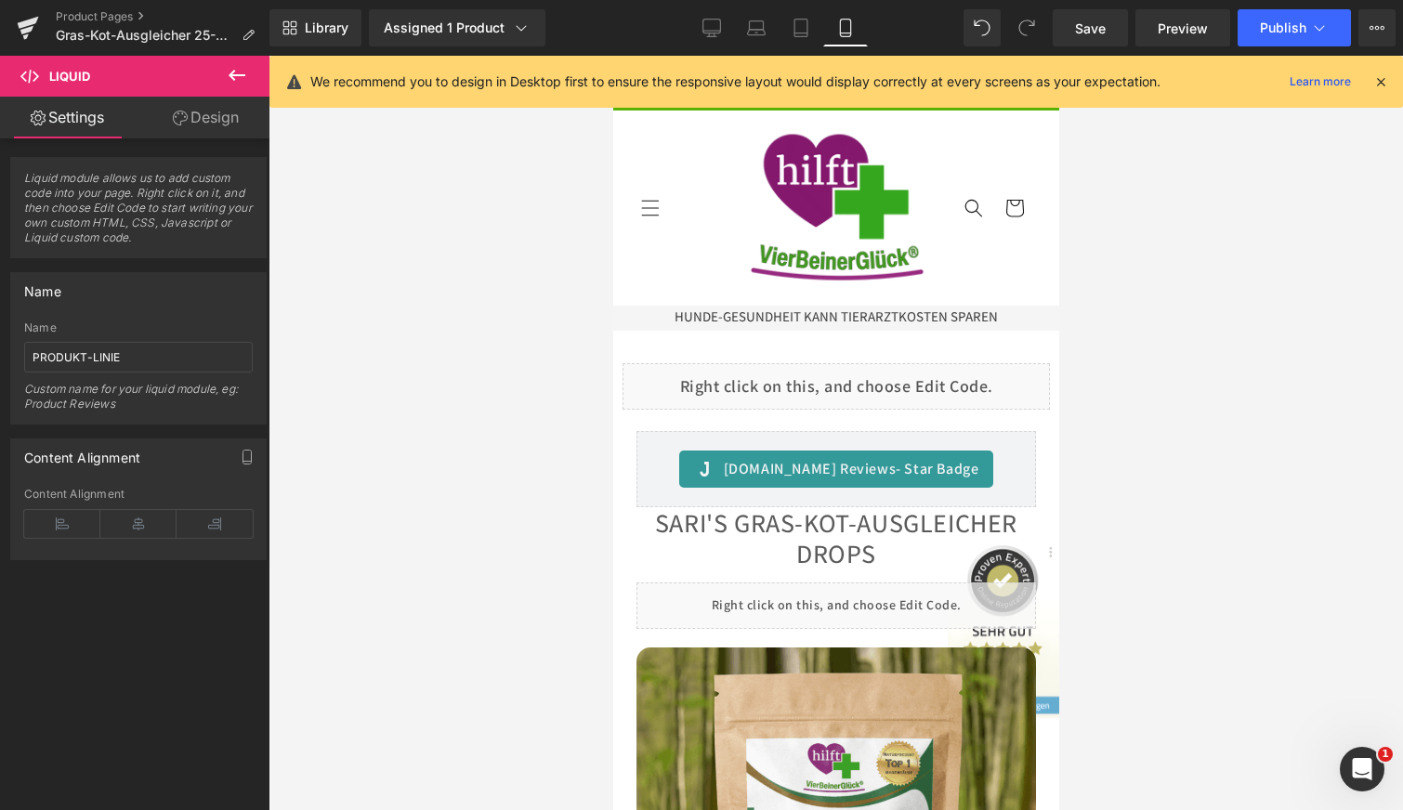
click icon
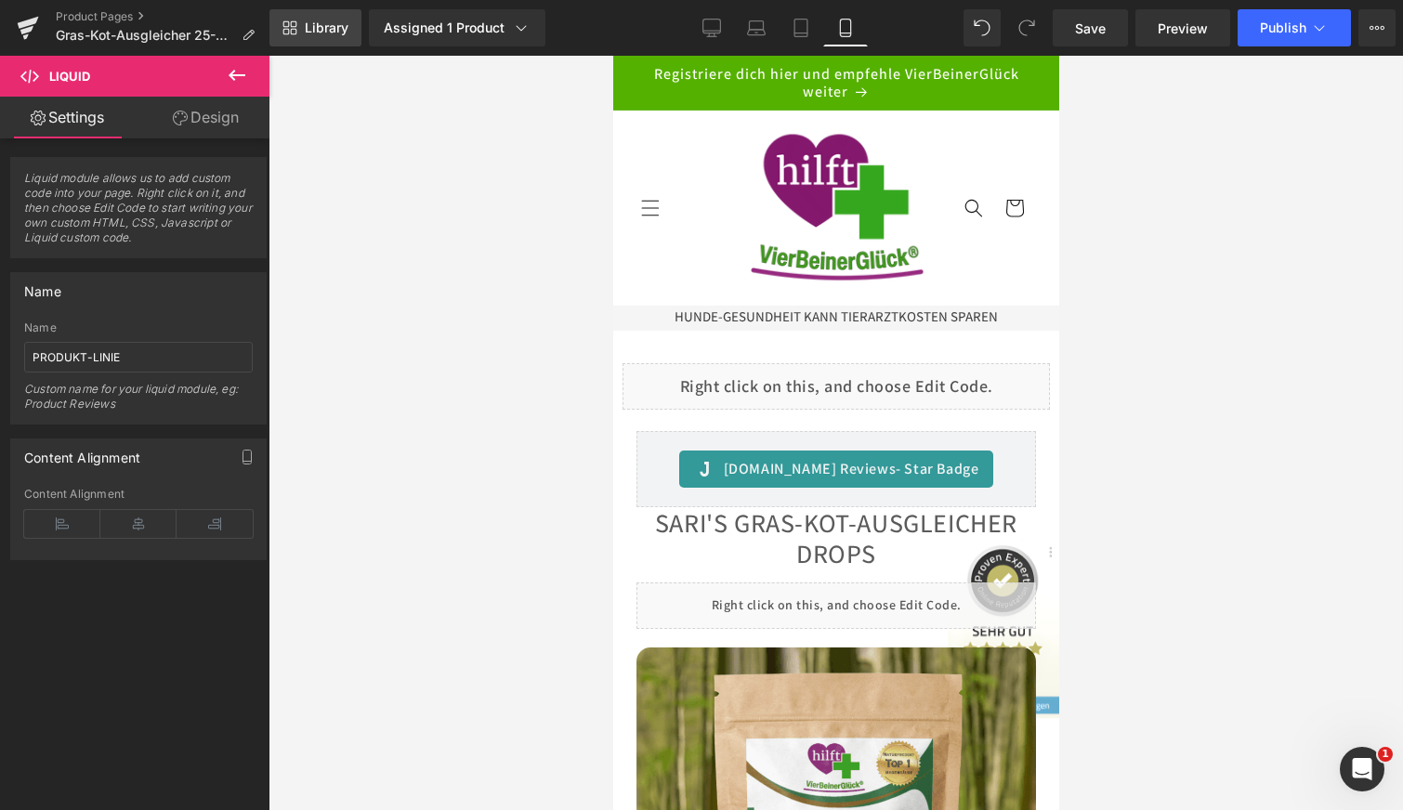
click icon
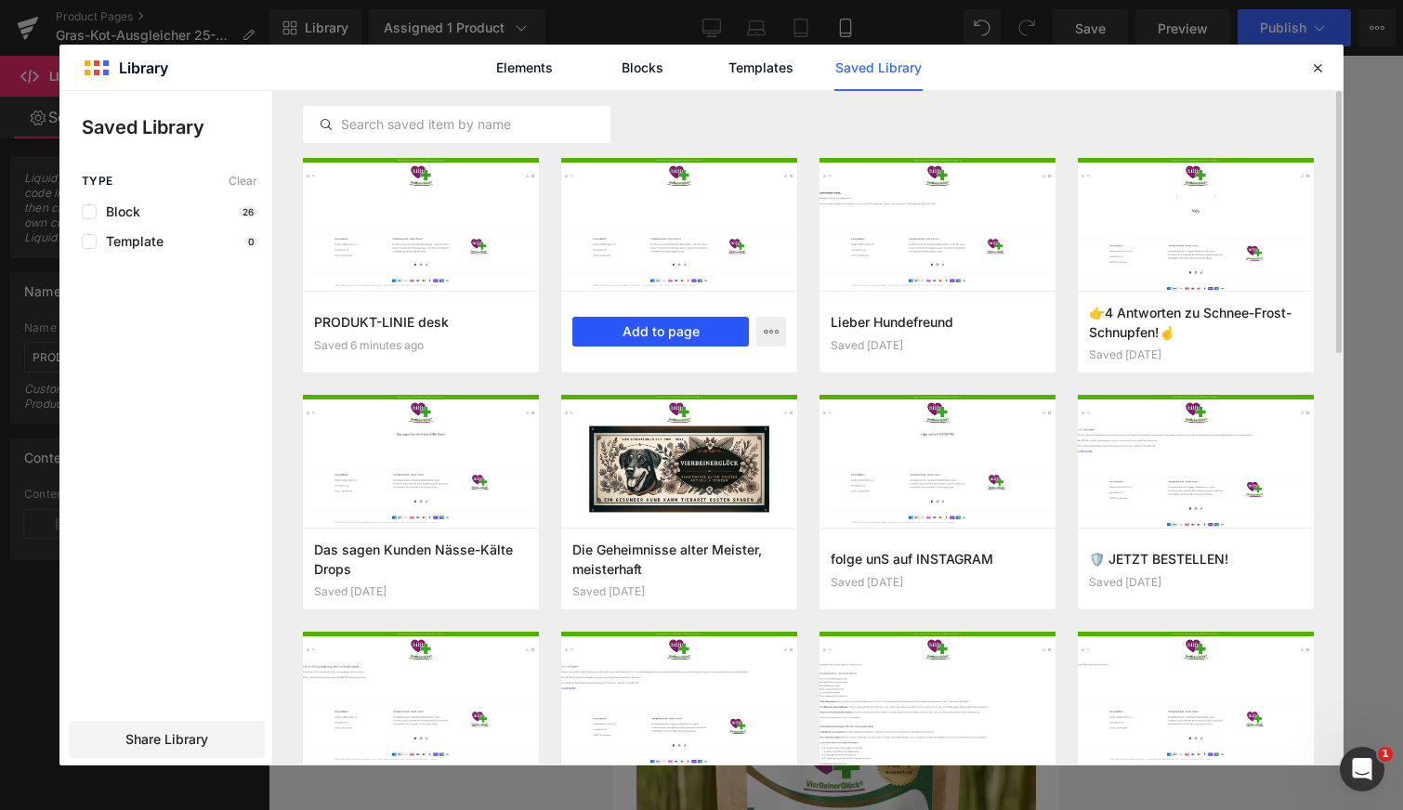
click button "Add to page"
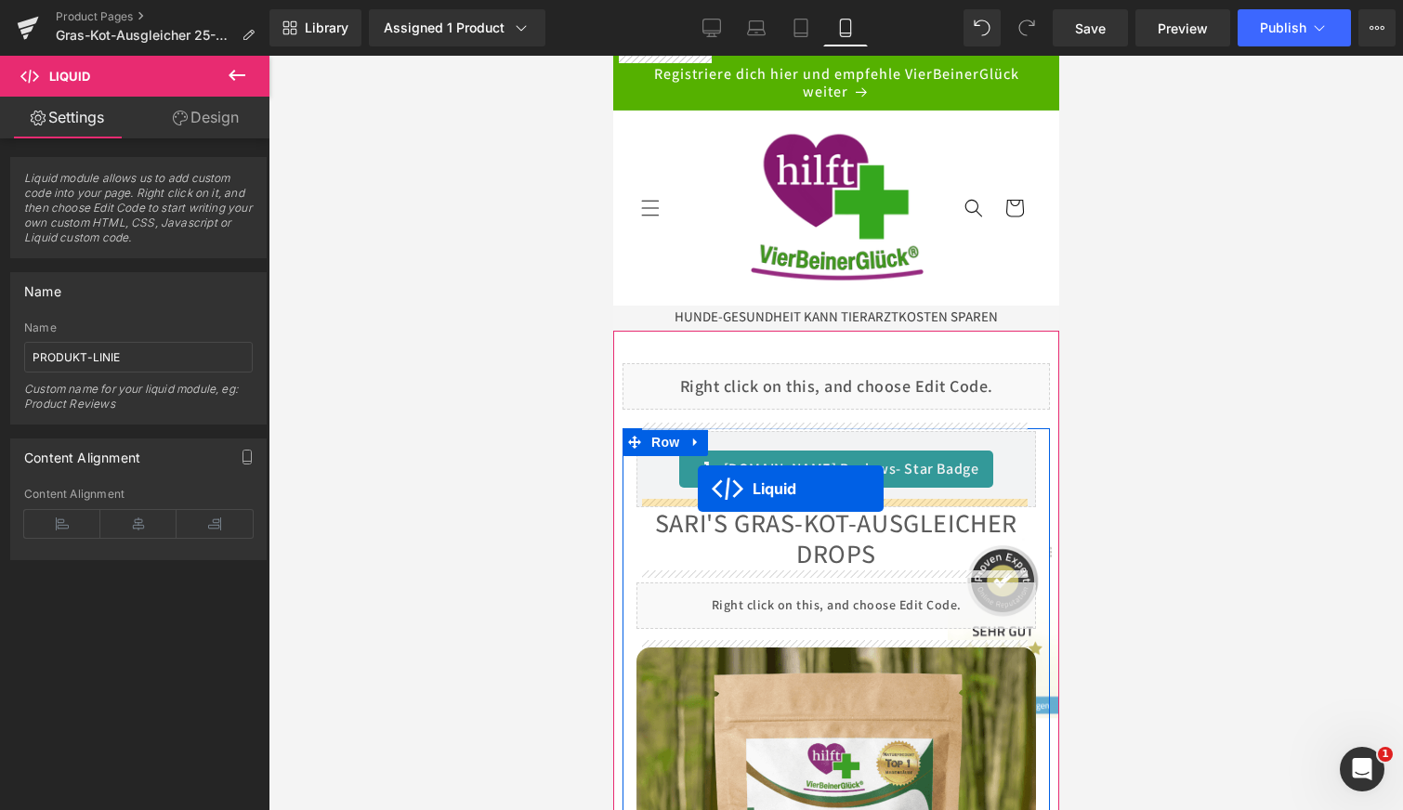
drag, startPoint x: 173, startPoint y: 122, endPoint x: 86, endPoint y: 433, distance: 323.4
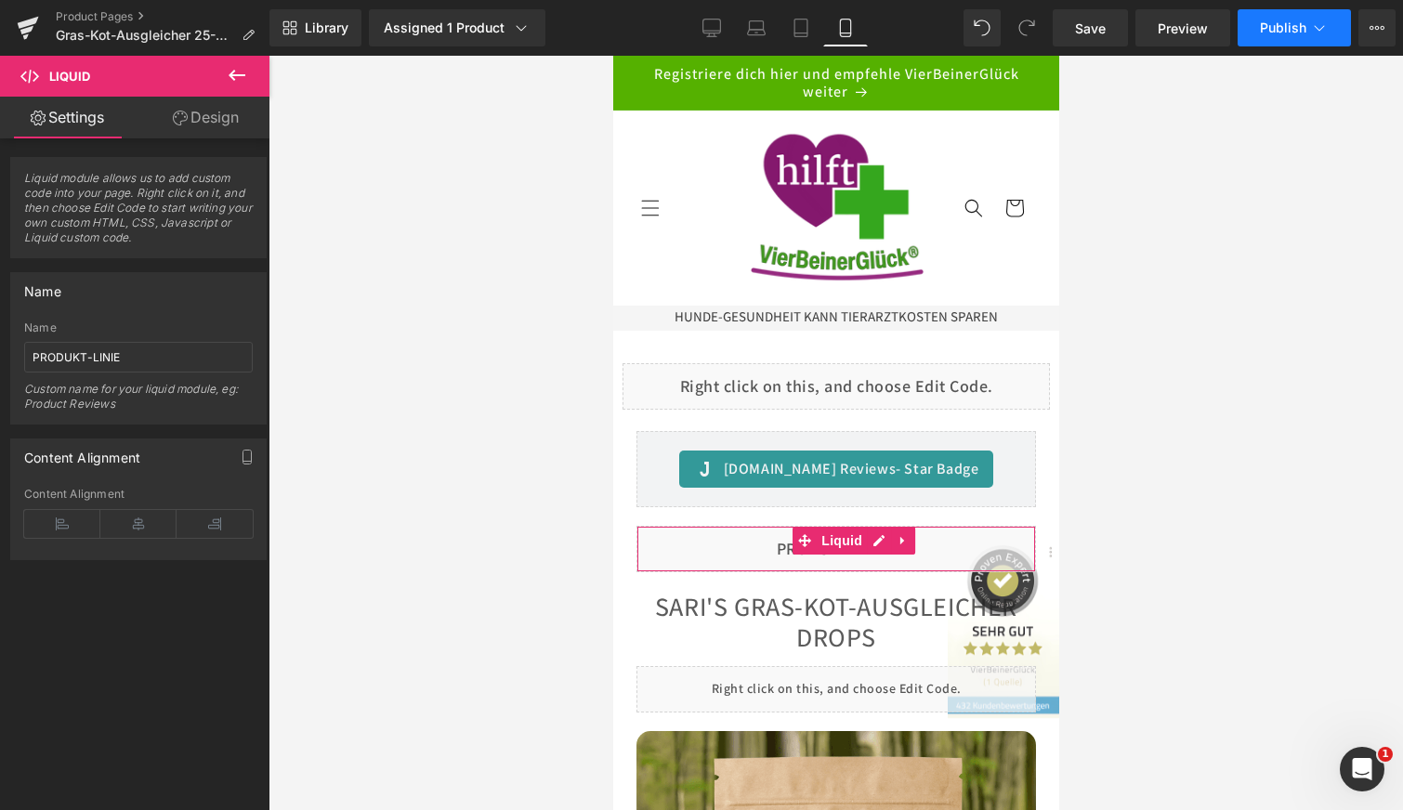
click span "Publish"
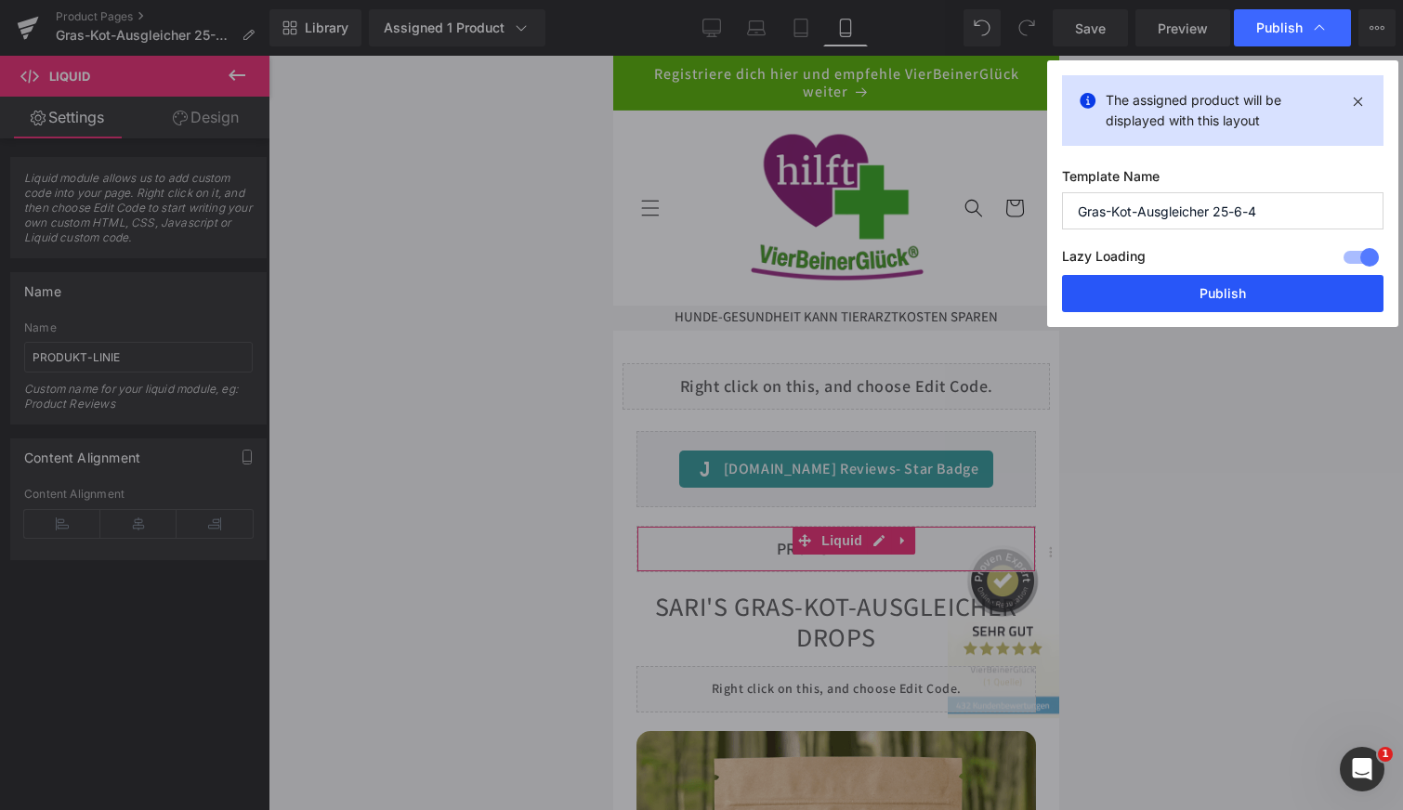
click button "Publish"
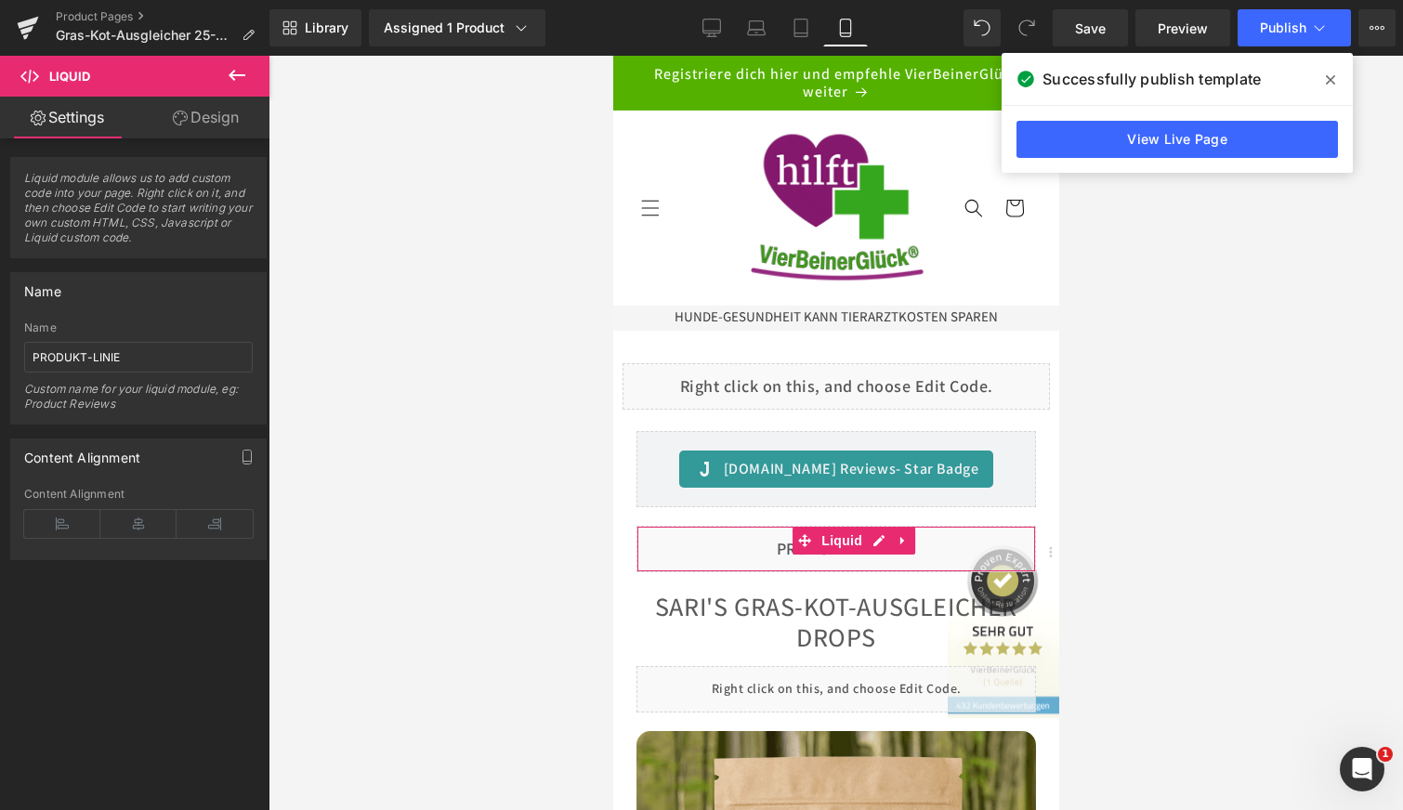
click div
